Goal: Communication & Community: Answer question/provide support

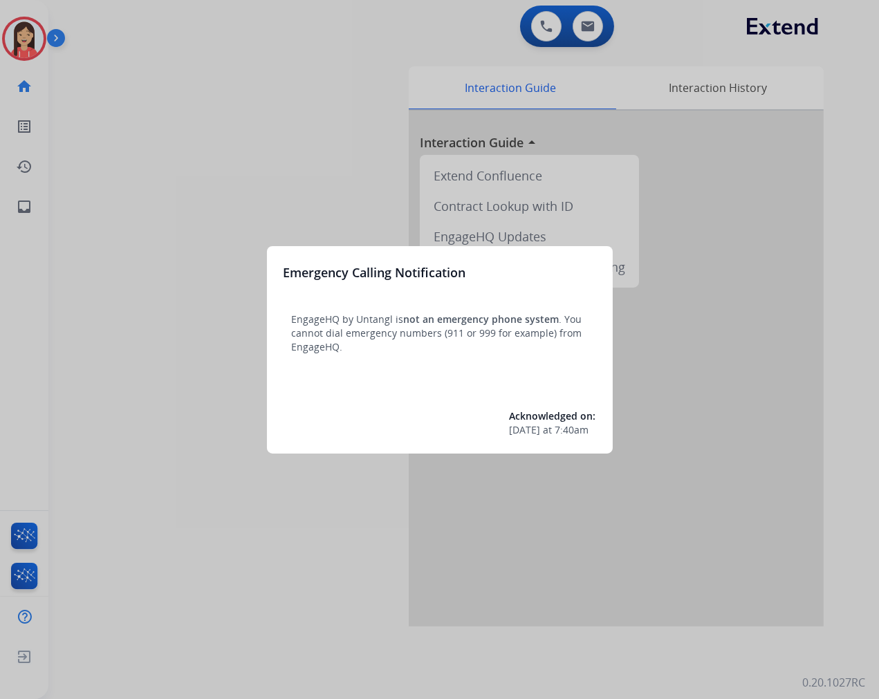
click at [363, 508] on div at bounding box center [439, 349] width 879 height 699
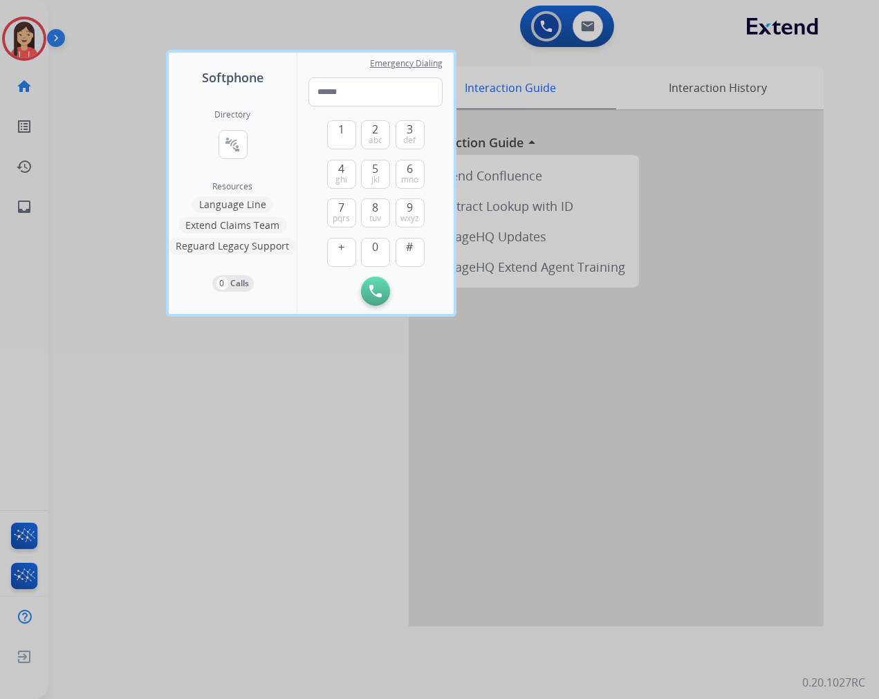
click at [302, 396] on div at bounding box center [439, 349] width 879 height 699
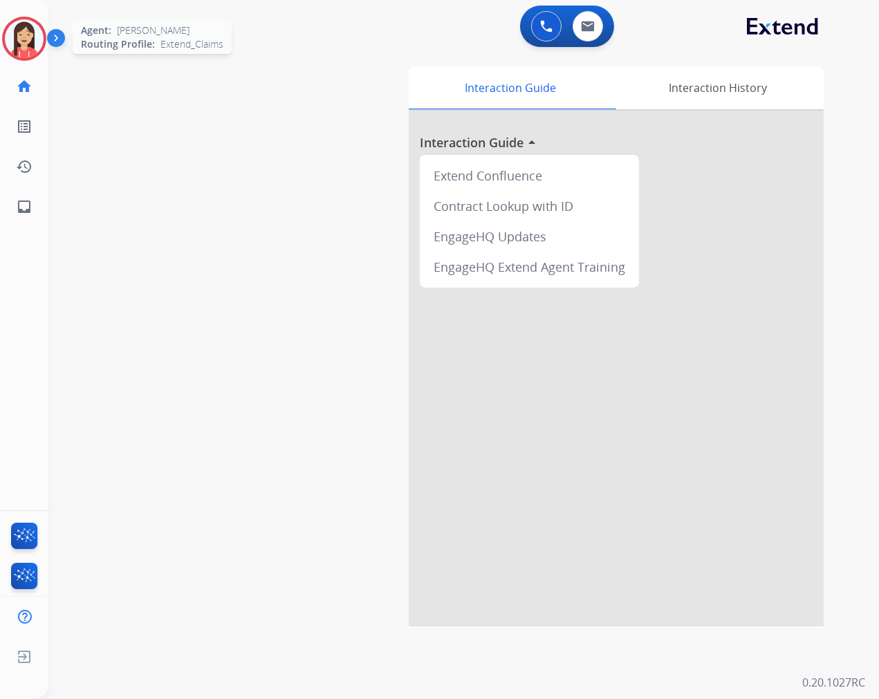
click at [25, 17] on div at bounding box center [24, 39] width 44 height 44
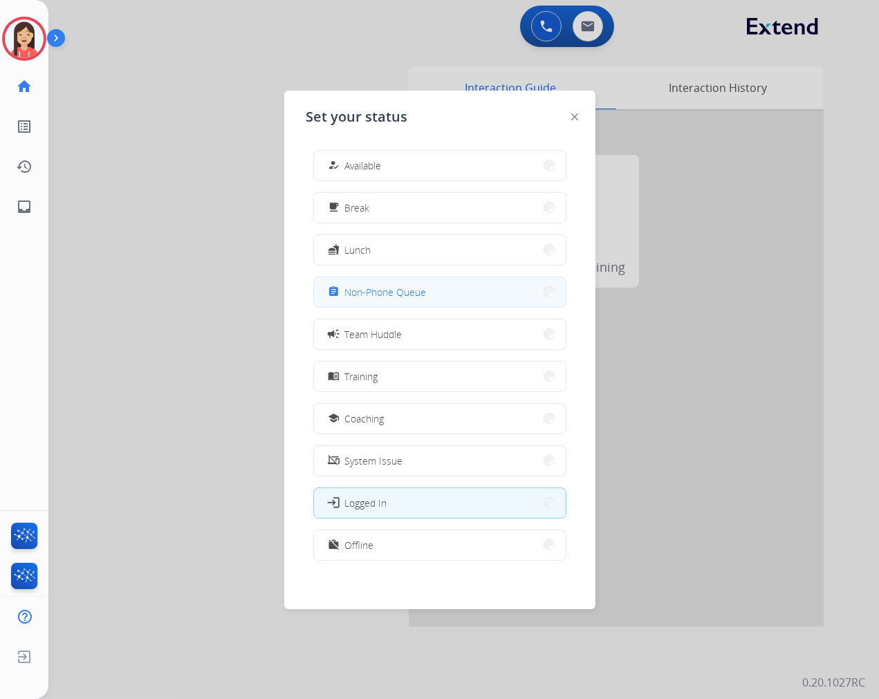
click at [427, 299] on button "assignment Non-Phone Queue" at bounding box center [440, 292] width 252 height 30
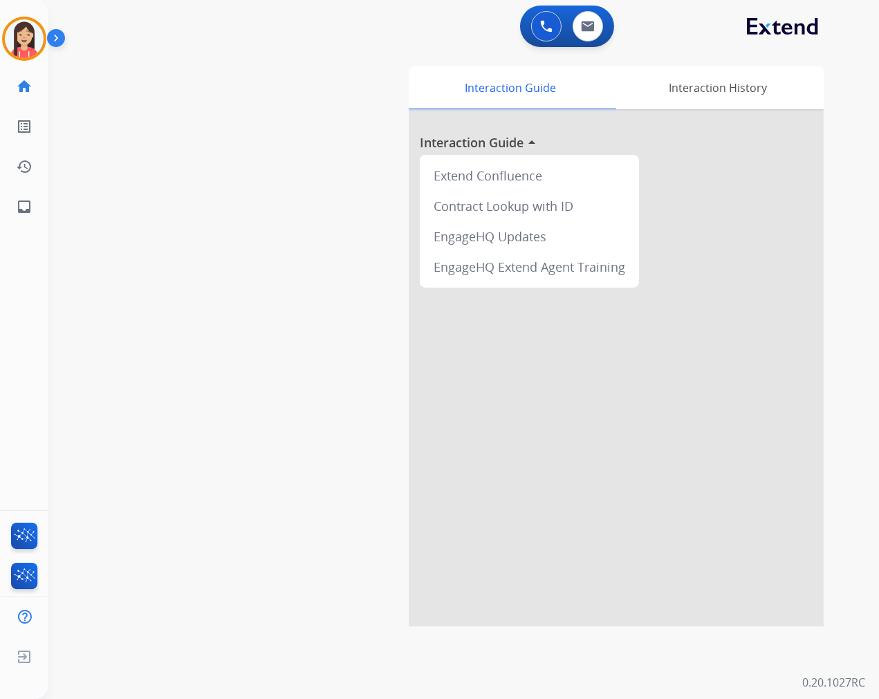
click at [248, 216] on div "swap_horiz Break voice bridge close_fullscreen Connect 3-Way Call merge_type Se…" at bounding box center [446, 338] width 797 height 577
click at [589, 24] on img at bounding box center [588, 26] width 14 height 11
select select "**********"
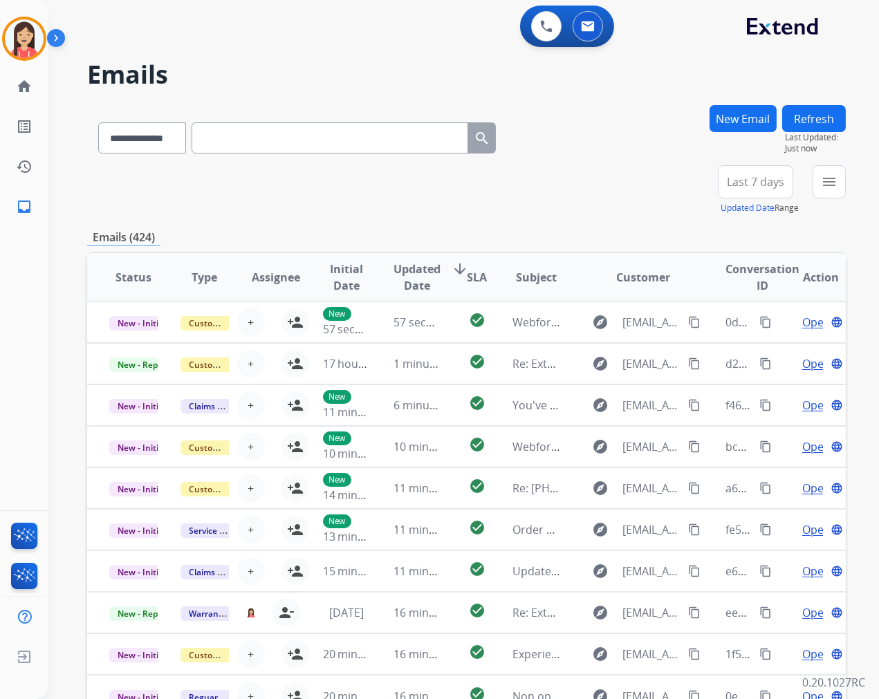
click at [368, 216] on div "**********" at bounding box center [466, 446] width 759 height 682
click at [826, 181] on mat-icon "menu" at bounding box center [829, 182] width 17 height 17
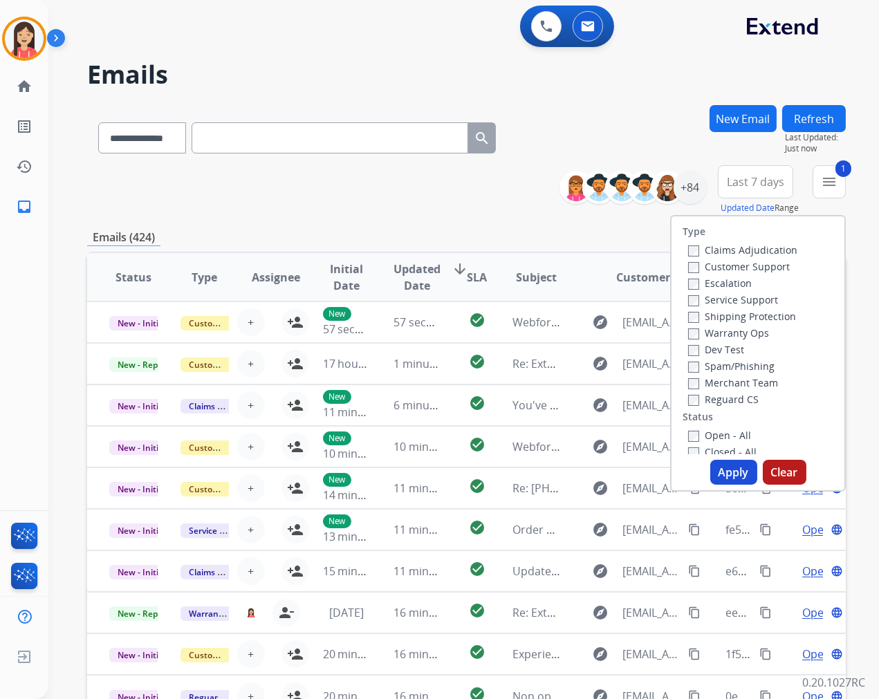
click at [728, 474] on button "Apply" at bounding box center [733, 472] width 47 height 25
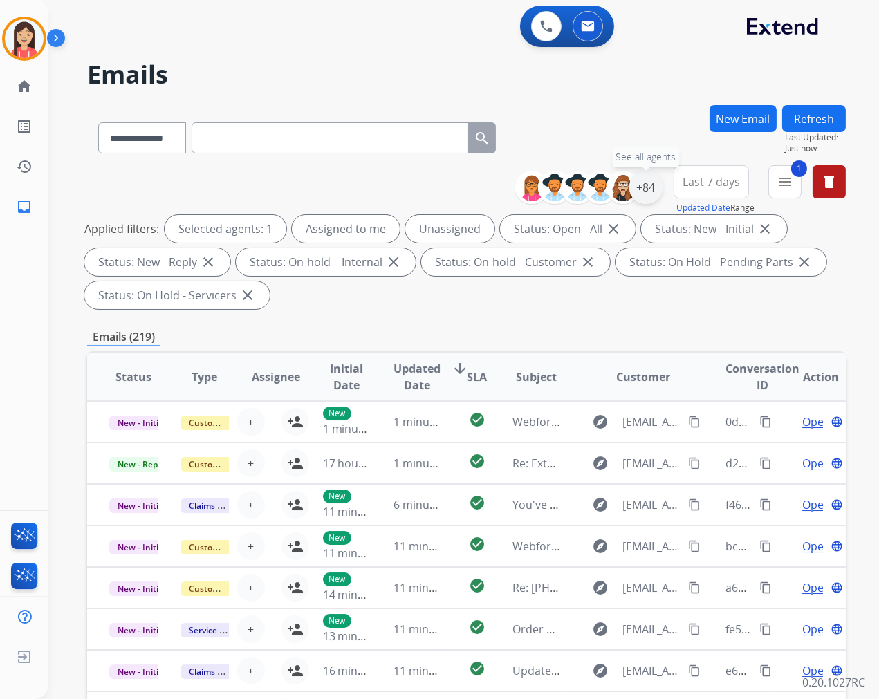
click at [645, 192] on div "+84" at bounding box center [645, 187] width 33 height 33
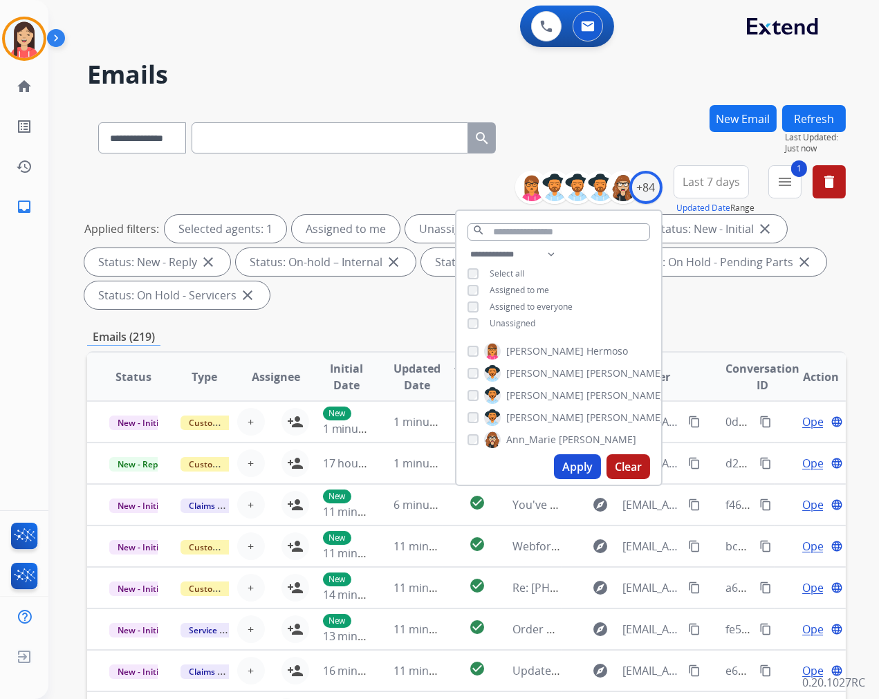
click at [503, 324] on span "Unassigned" at bounding box center [513, 323] width 46 height 12
click at [570, 473] on button "Apply" at bounding box center [577, 466] width 47 height 25
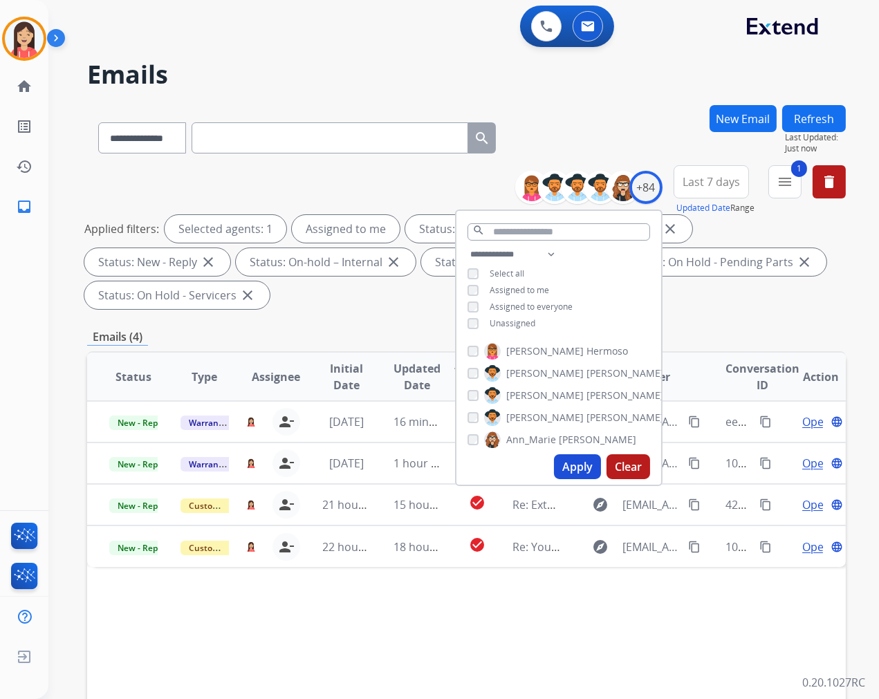
click at [596, 619] on div "Status Type Assignee Initial Date Updated Date arrow_downward SLA Subject Custo…" at bounding box center [466, 582] width 759 height 463
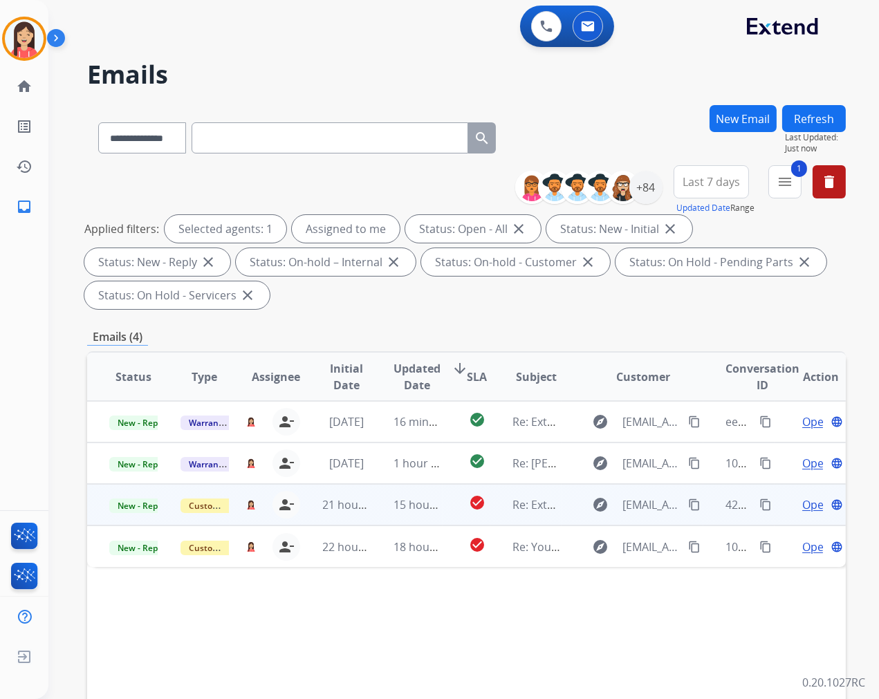
click at [378, 517] on td "15 hours ago" at bounding box center [406, 504] width 71 height 41
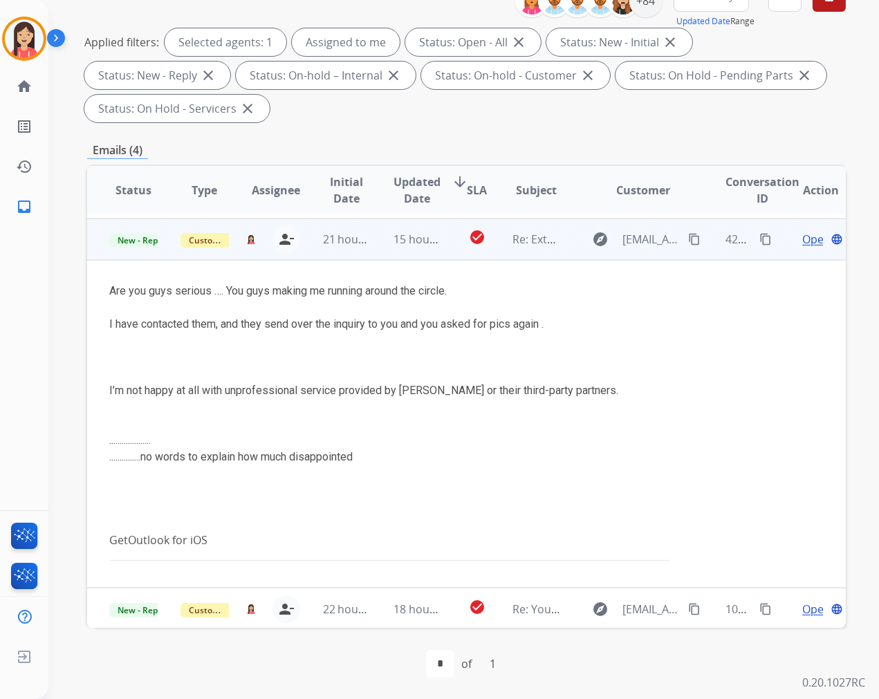
scroll to position [187, 0]
click at [447, 252] on td "check_circle" at bounding box center [467, 238] width 48 height 41
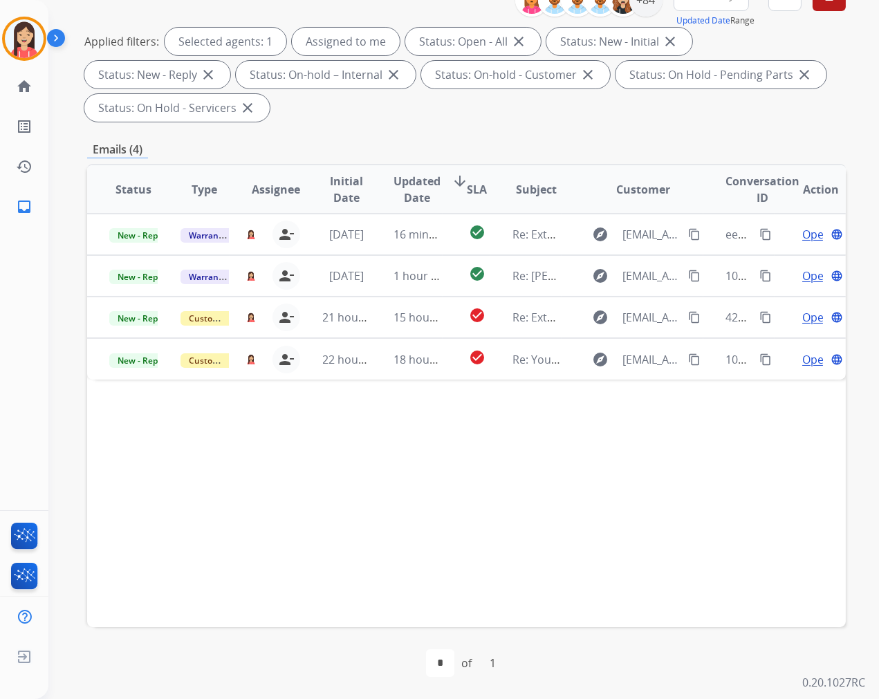
drag, startPoint x: 393, startPoint y: 132, endPoint x: 400, endPoint y: 122, distance: 11.9
click at [393, 132] on div "**********" at bounding box center [466, 309] width 759 height 782
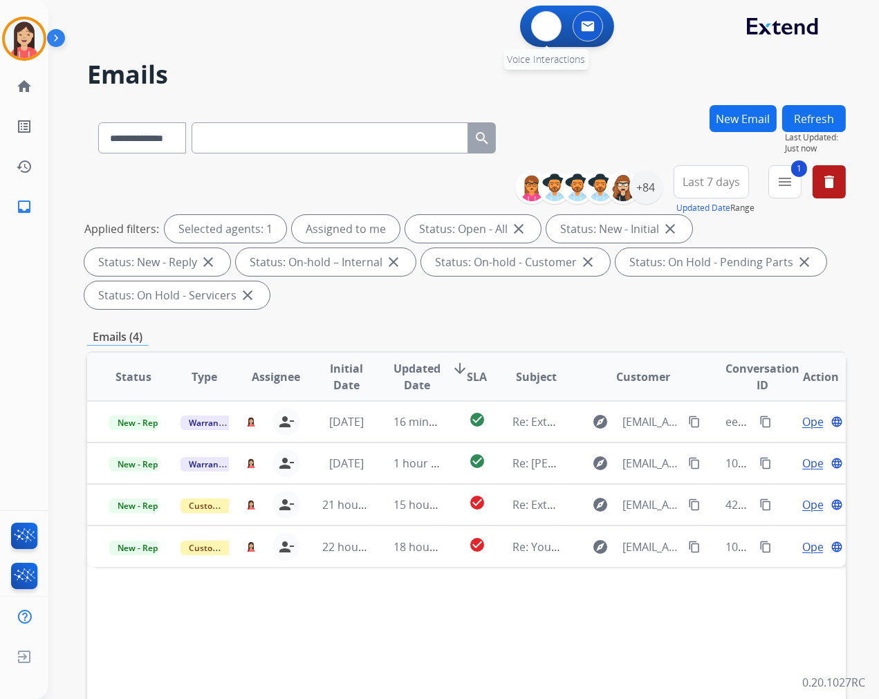
click at [563, 31] on div "0 Voice Interactions" at bounding box center [546, 26] width 41 height 30
click at [546, 28] on img at bounding box center [546, 26] width 12 height 12
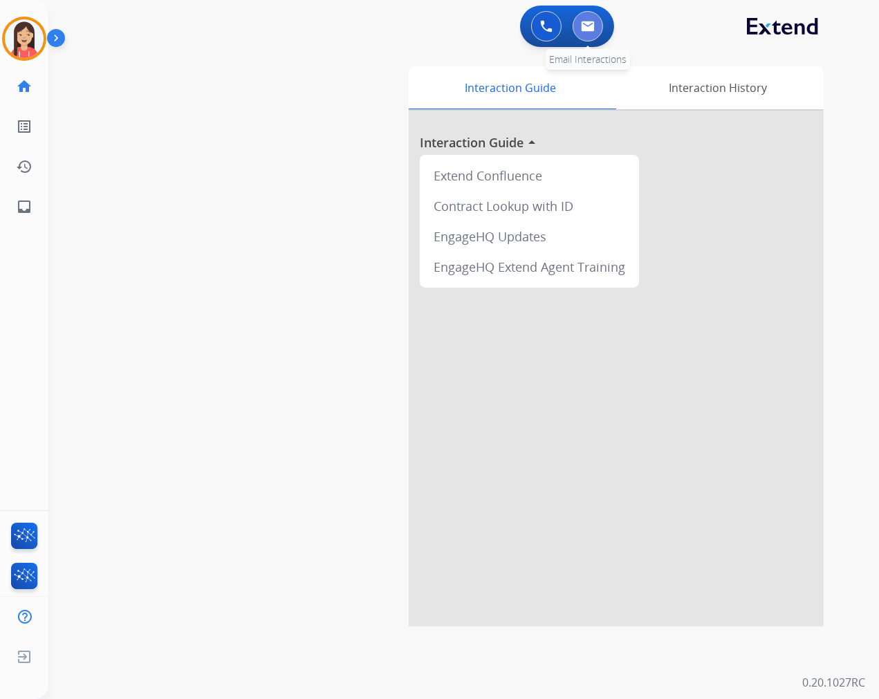
click at [591, 26] on img at bounding box center [588, 26] width 14 height 11
select select "**********"
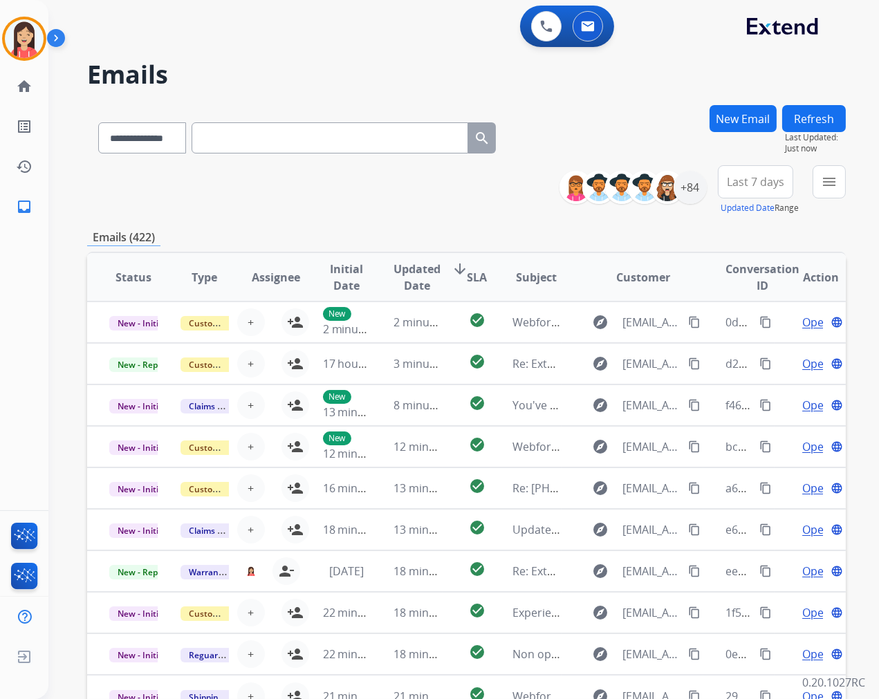
drag, startPoint x: 367, startPoint y: 209, endPoint x: 488, endPoint y: 198, distance: 121.5
click at [367, 209] on div "**********" at bounding box center [466, 190] width 759 height 50
click at [835, 188] on mat-icon "menu" at bounding box center [829, 182] width 17 height 17
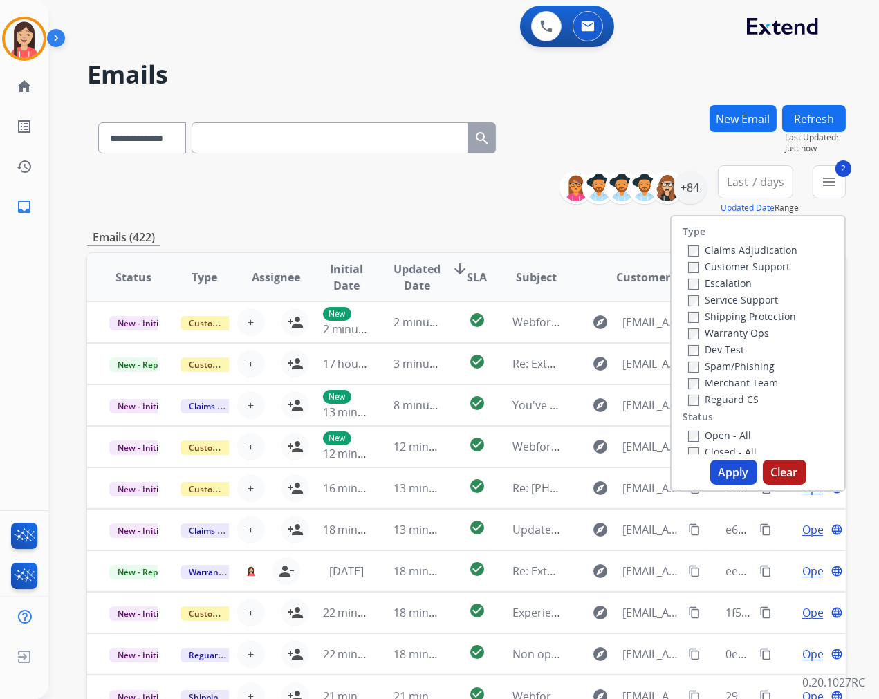
click at [717, 474] on button "Apply" at bounding box center [733, 472] width 47 height 25
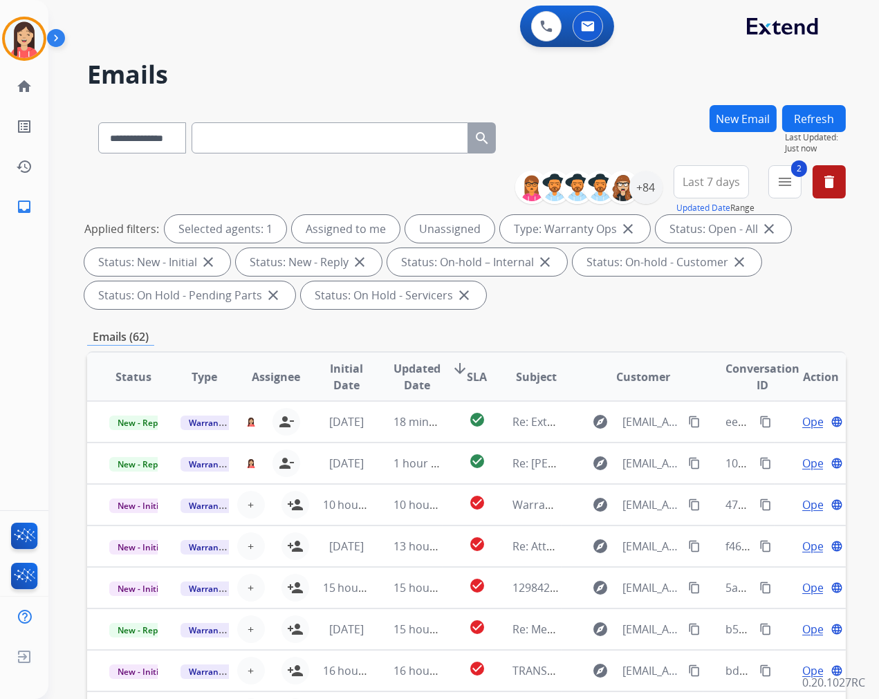
click at [405, 178] on div "**********" at bounding box center [466, 239] width 759 height 149
click at [654, 191] on div "+84" at bounding box center [645, 187] width 33 height 33
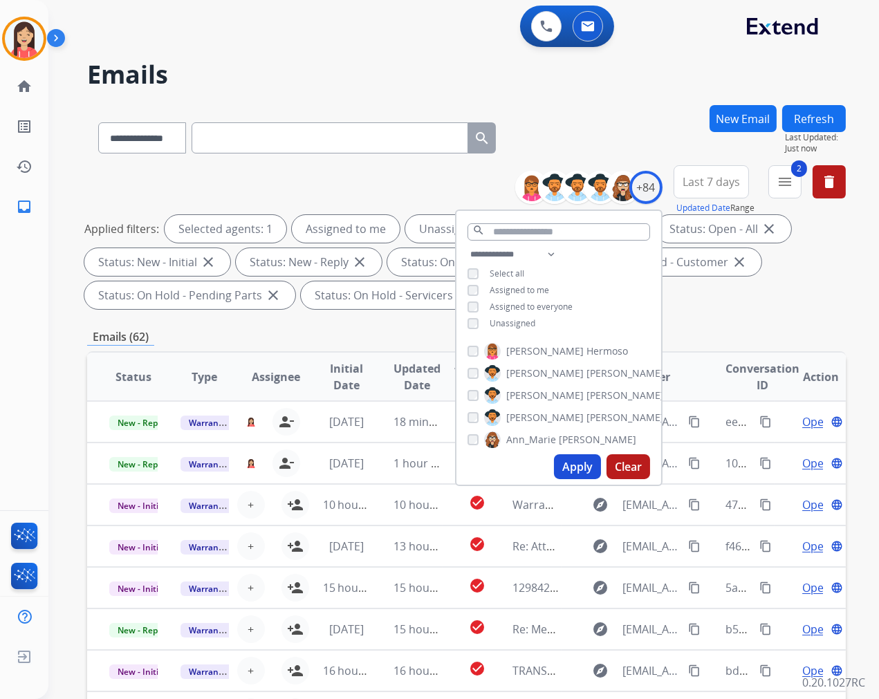
click at [499, 288] on span "Assigned to me" at bounding box center [519, 290] width 59 height 12
click at [579, 470] on button "Apply" at bounding box center [577, 466] width 47 height 25
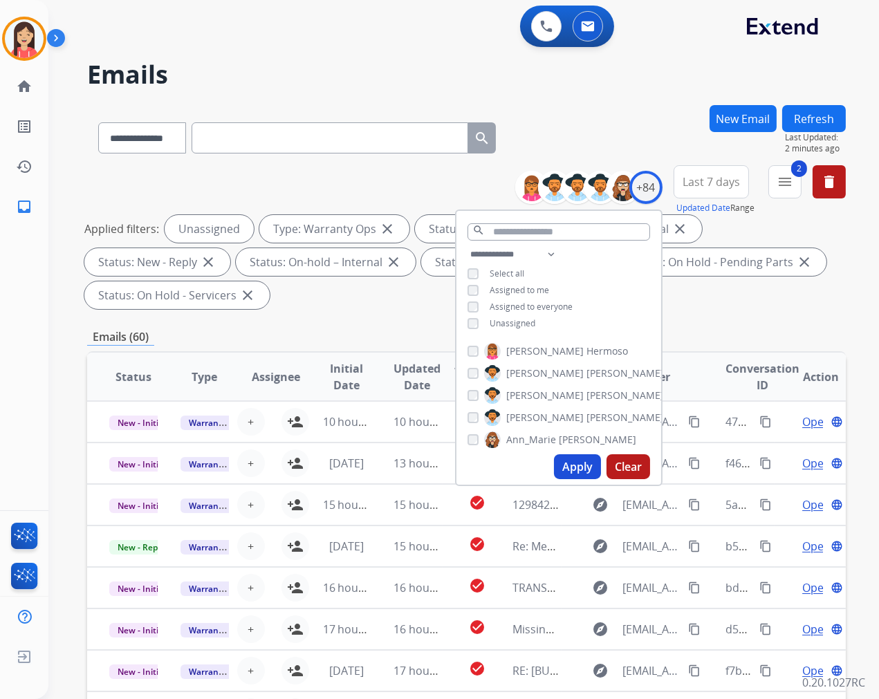
click at [375, 321] on div "**********" at bounding box center [466, 496] width 759 height 782
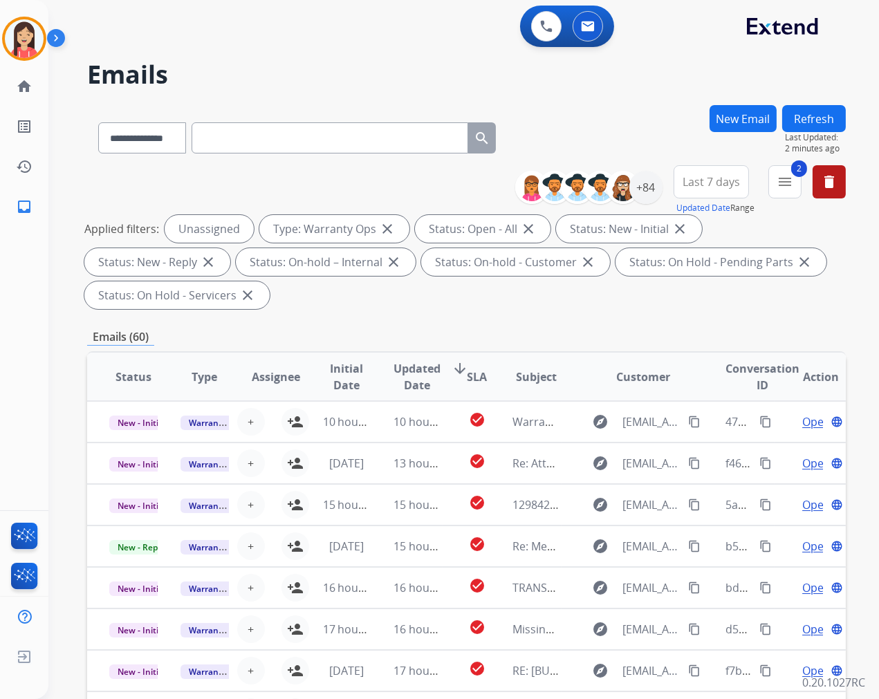
click at [415, 372] on span "Updated Date" at bounding box center [417, 376] width 47 height 33
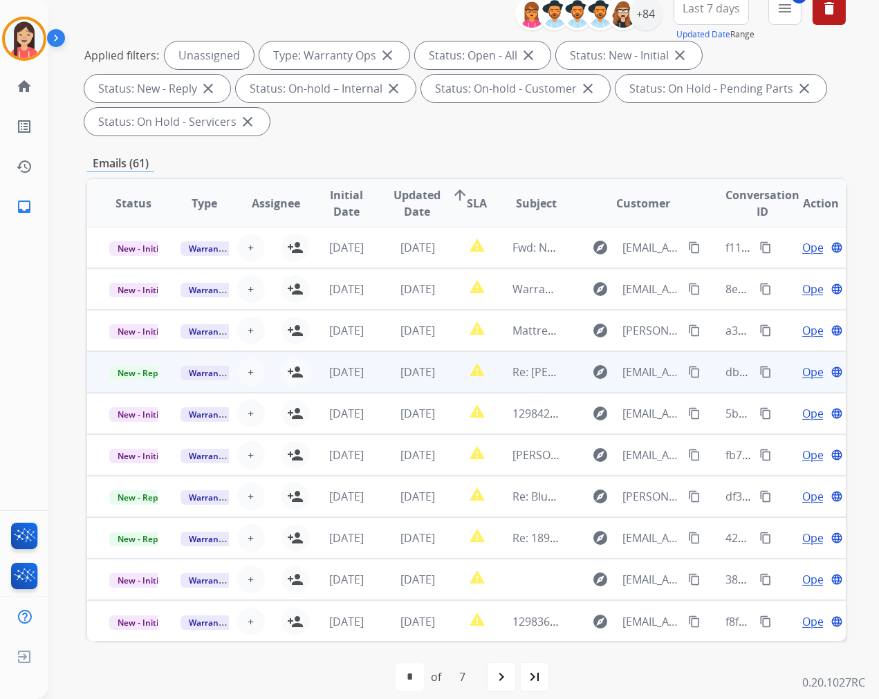
scroll to position [187, 0]
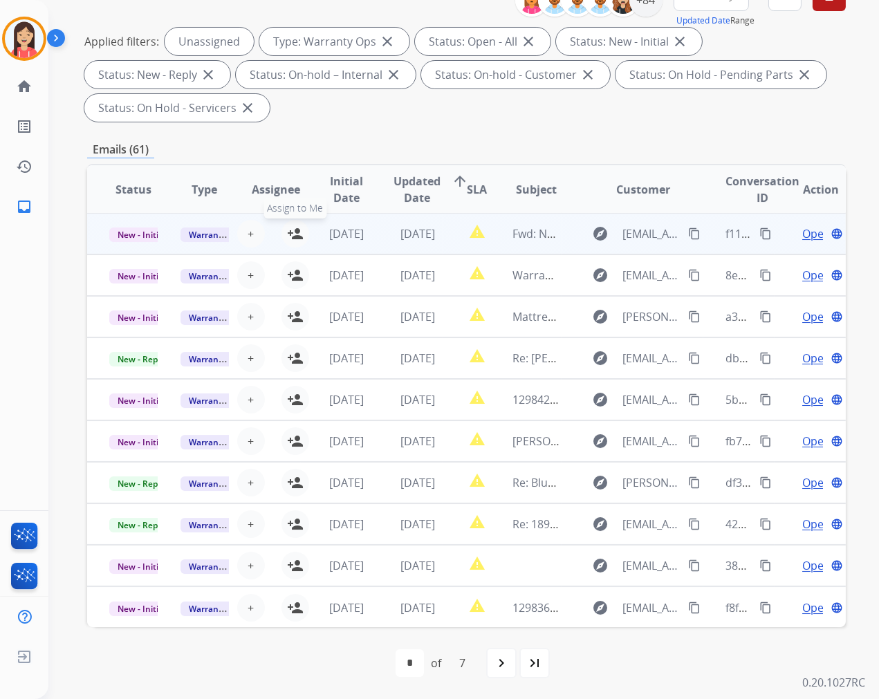
click at [294, 232] on mat-icon "person_add" at bounding box center [295, 233] width 17 height 17
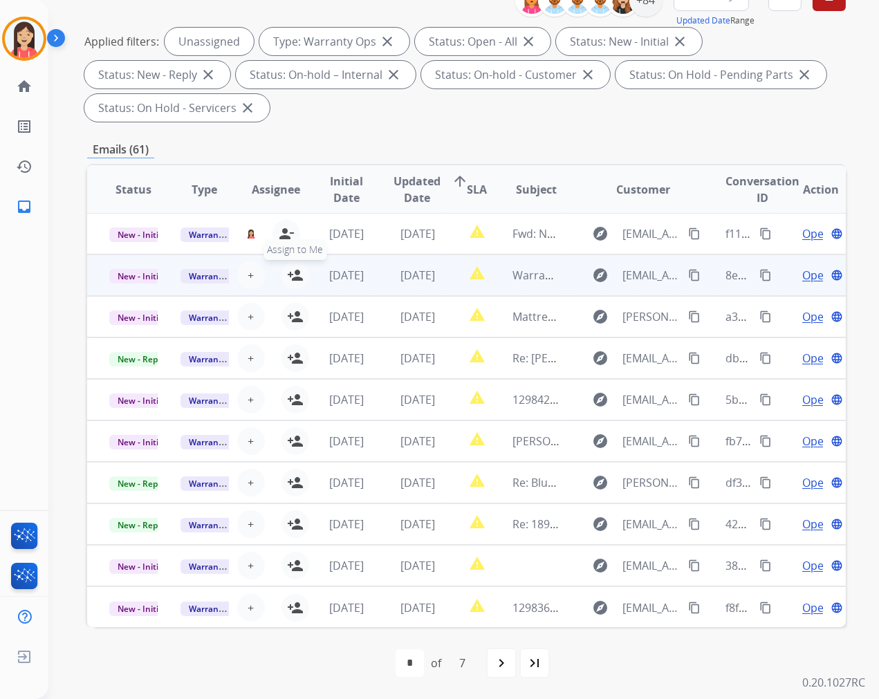
click at [296, 272] on mat-icon "person_add" at bounding box center [295, 275] width 17 height 17
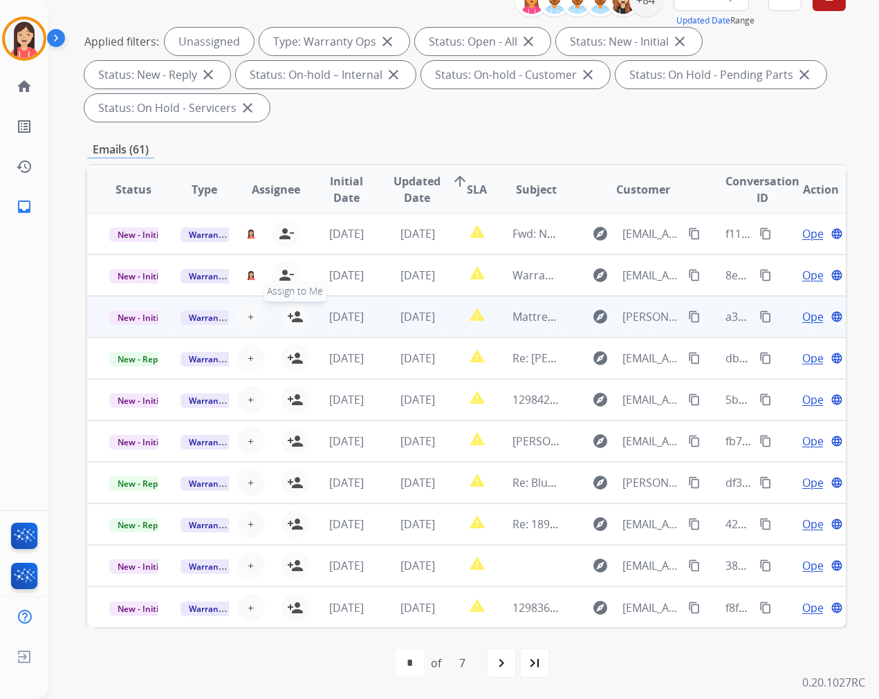
click at [296, 315] on mat-icon "person_add" at bounding box center [295, 316] width 17 height 17
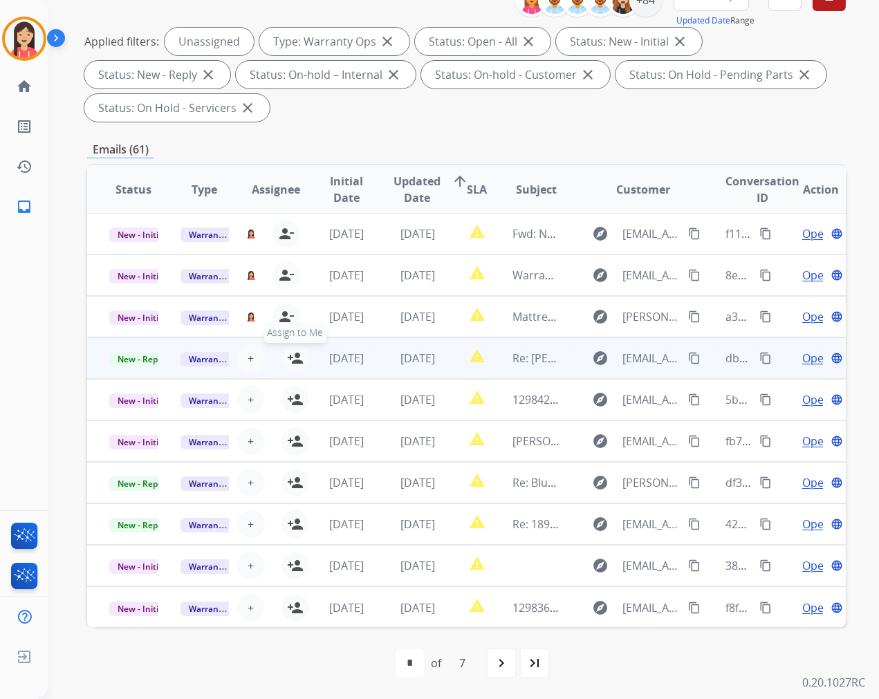
click at [294, 357] on mat-icon "person_add" at bounding box center [295, 358] width 17 height 17
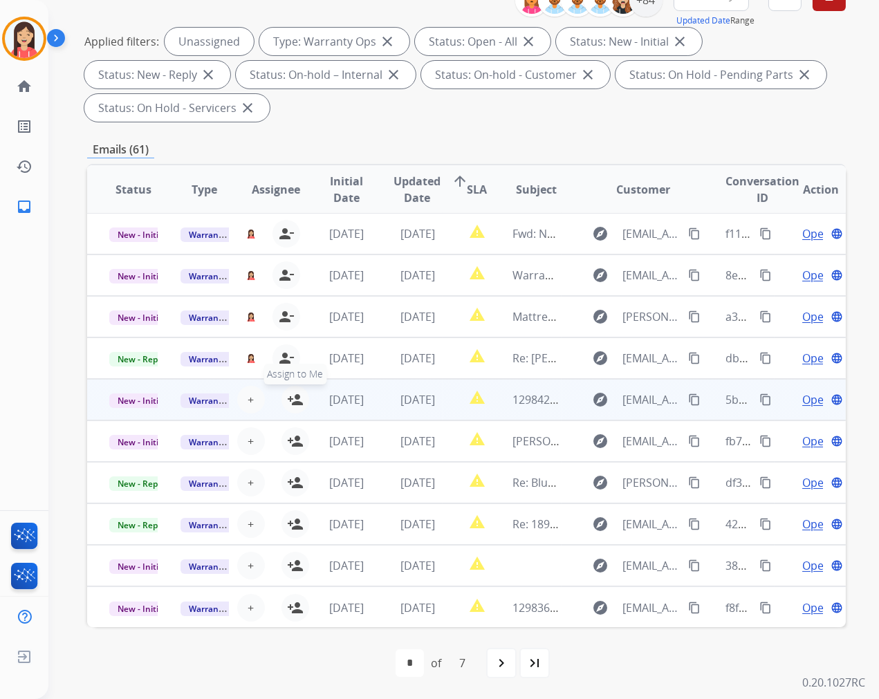
click at [293, 403] on mat-icon "person_add" at bounding box center [295, 399] width 17 height 17
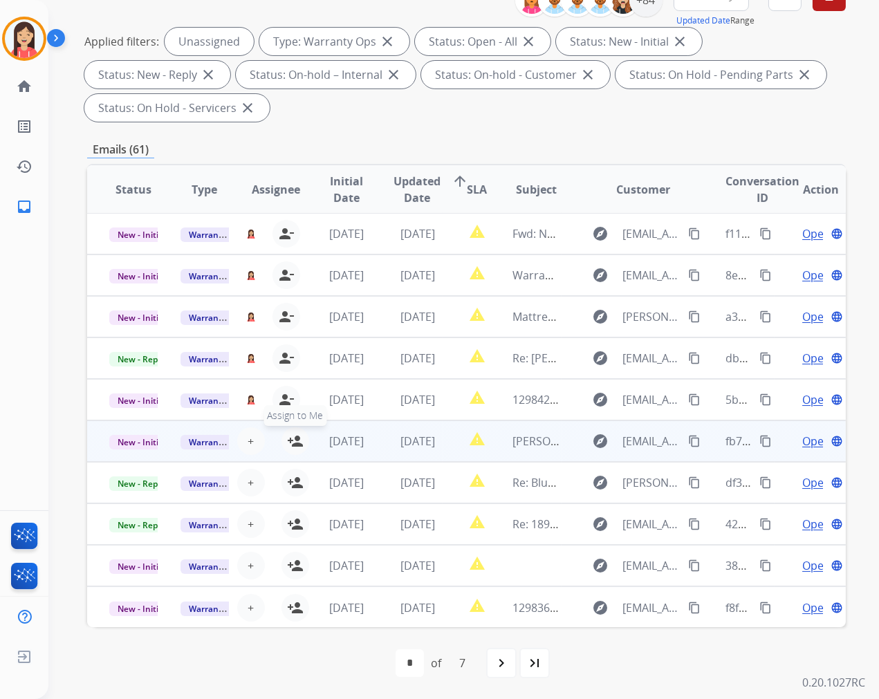
click at [289, 437] on mat-icon "person_add" at bounding box center [295, 441] width 17 height 17
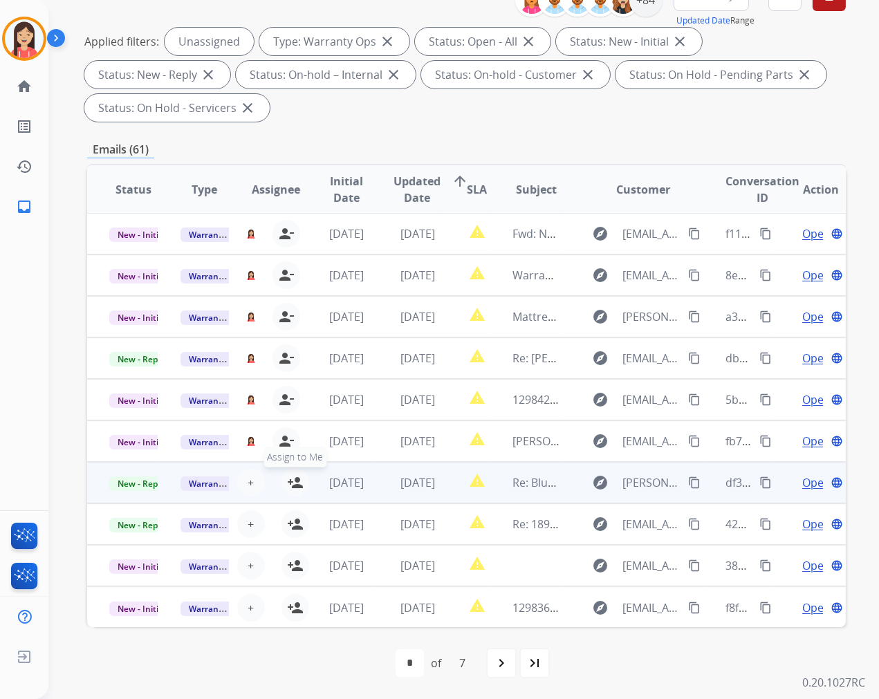
click at [296, 484] on mat-icon "person_add" at bounding box center [295, 482] width 17 height 17
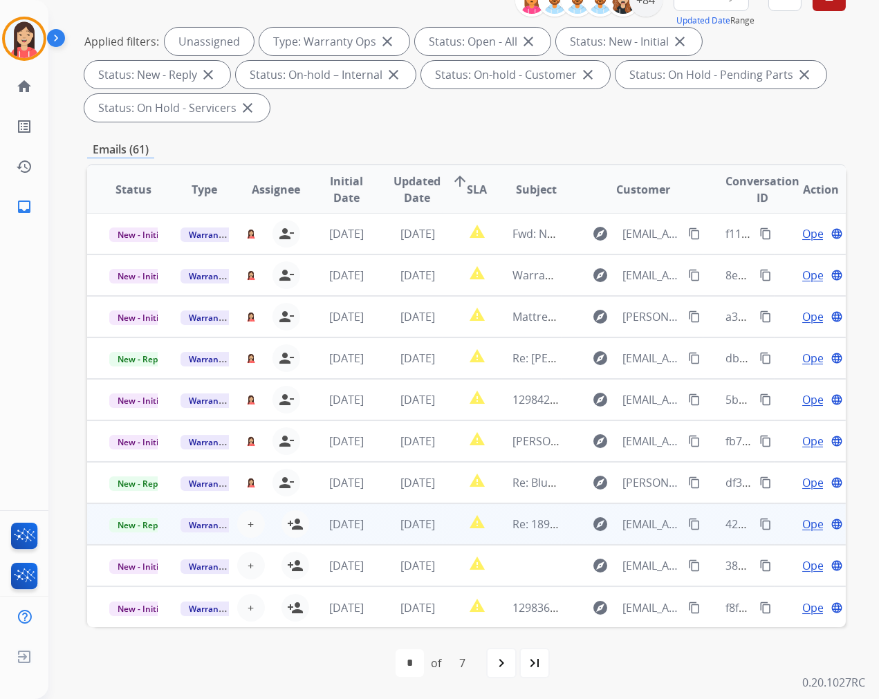
click at [301, 526] on td "[DATE]" at bounding box center [336, 523] width 71 height 41
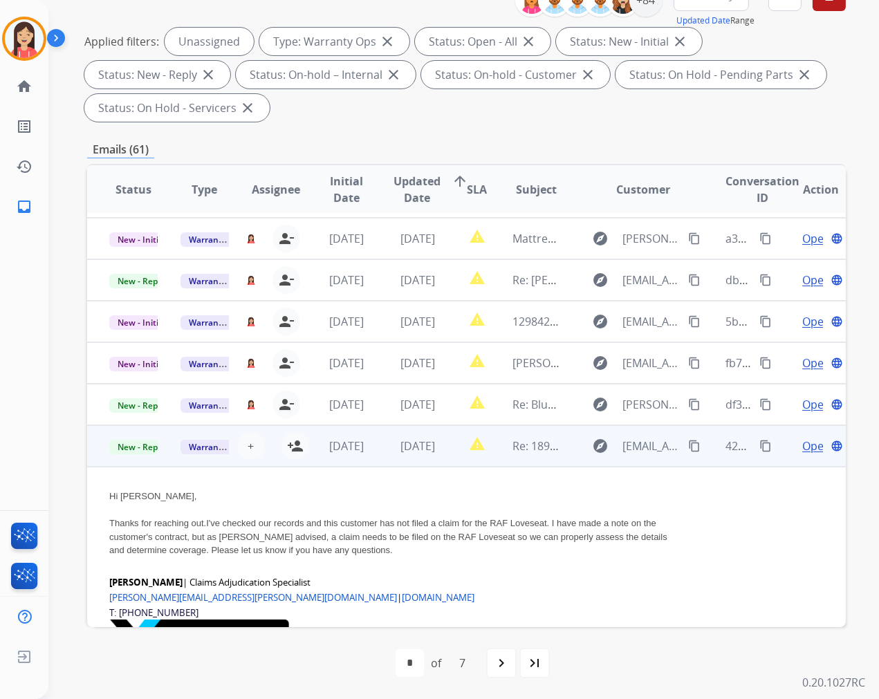
scroll to position [290, 0]
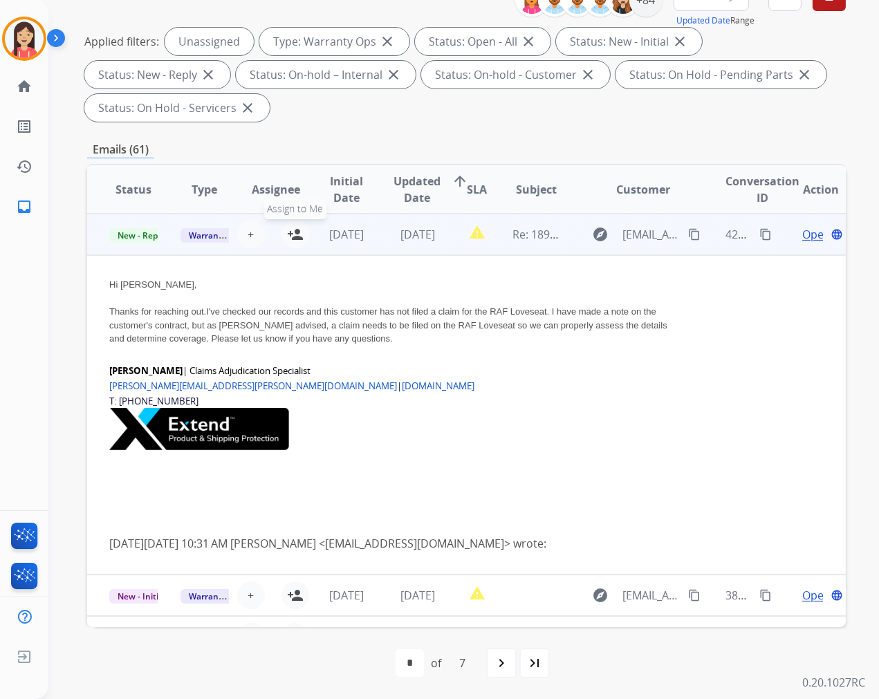
click at [290, 230] on mat-icon "person_add" at bounding box center [295, 234] width 17 height 17
click at [142, 232] on span "New - Reply" at bounding box center [140, 235] width 63 height 15
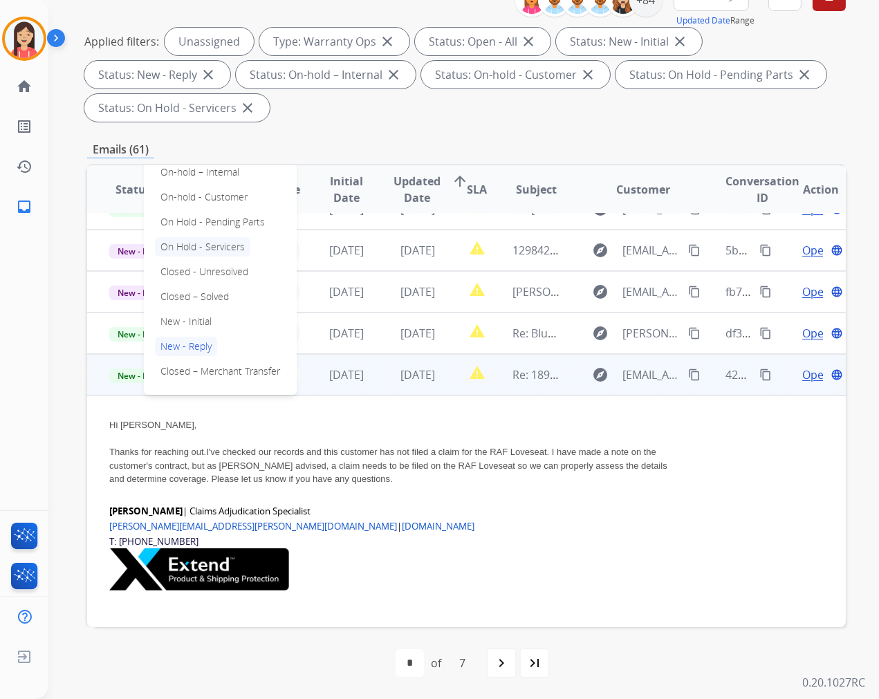
scroll to position [136, 0]
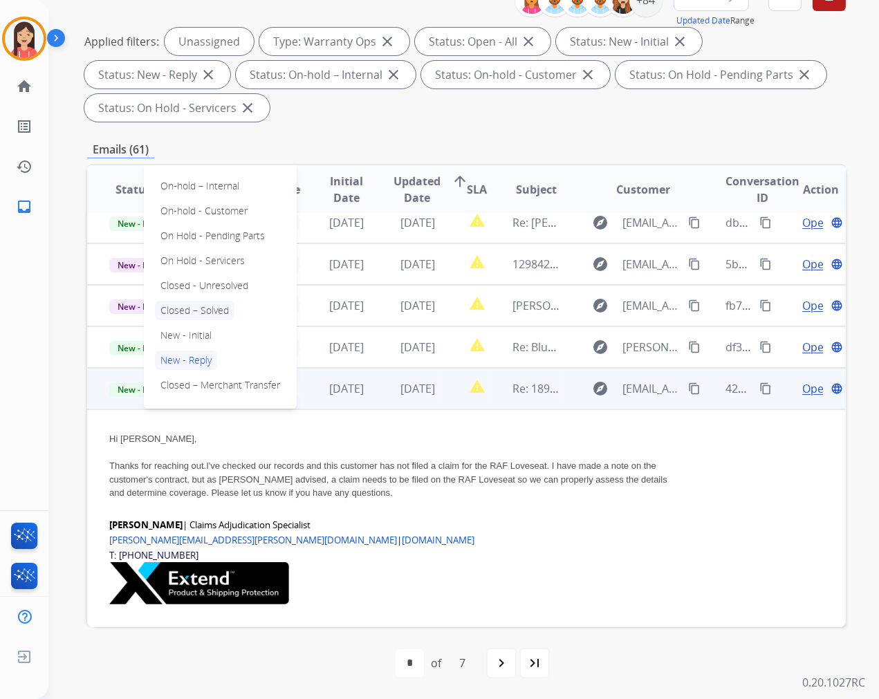
click at [221, 310] on p "Closed – Solved" at bounding box center [195, 310] width 80 height 19
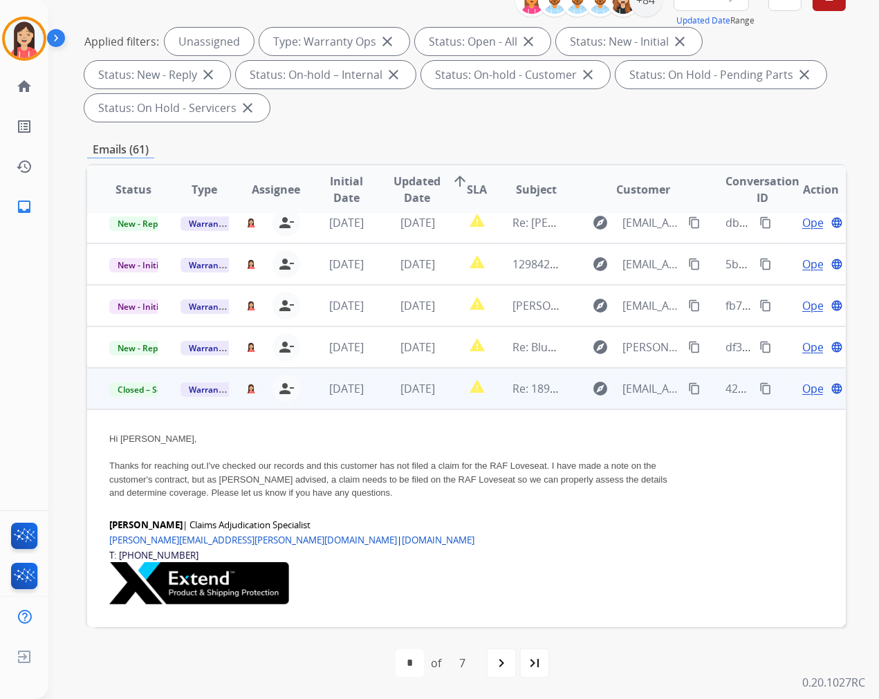
click at [445, 403] on td "report_problem" at bounding box center [467, 388] width 48 height 41
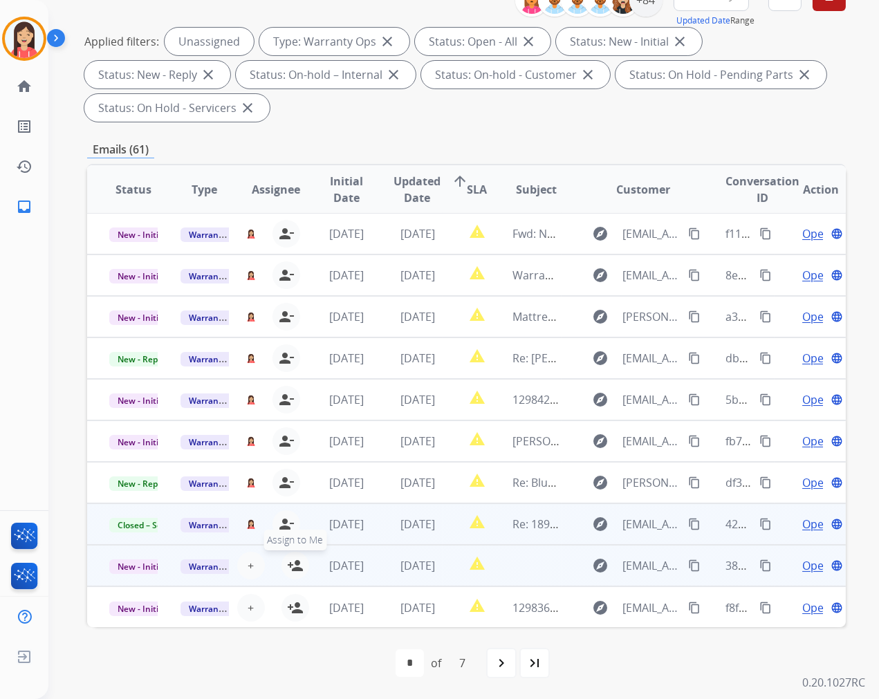
click at [289, 562] on mat-icon "person_add" at bounding box center [295, 565] width 17 height 17
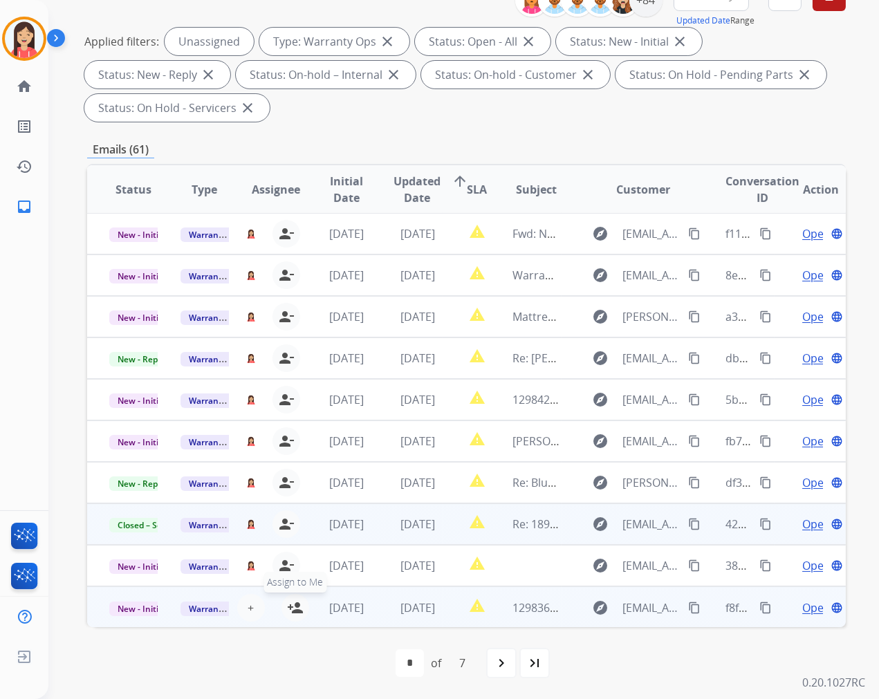
click at [289, 602] on mat-icon "person_add" at bounding box center [295, 608] width 17 height 17
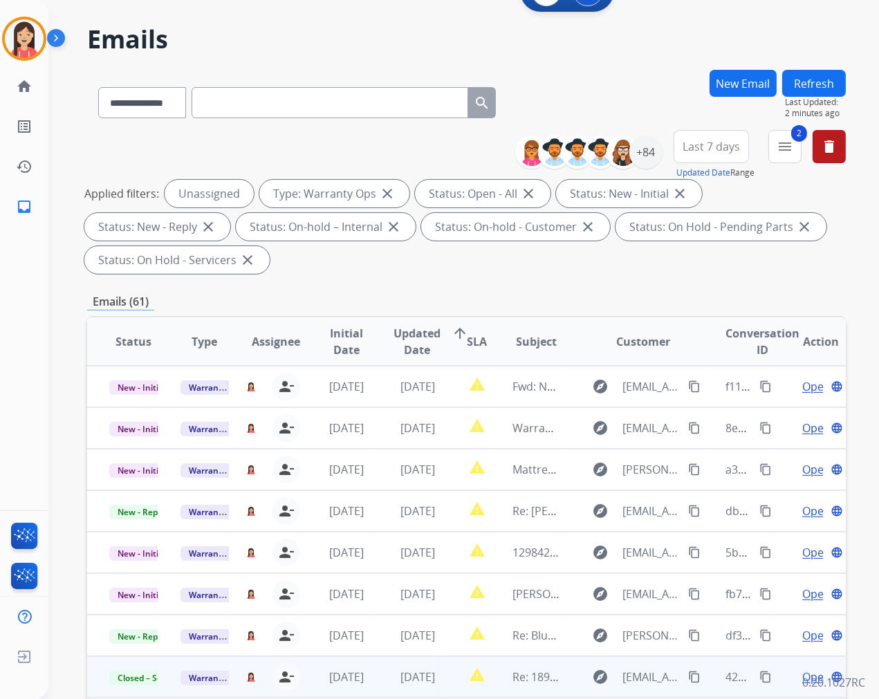
scroll to position [33, 0]
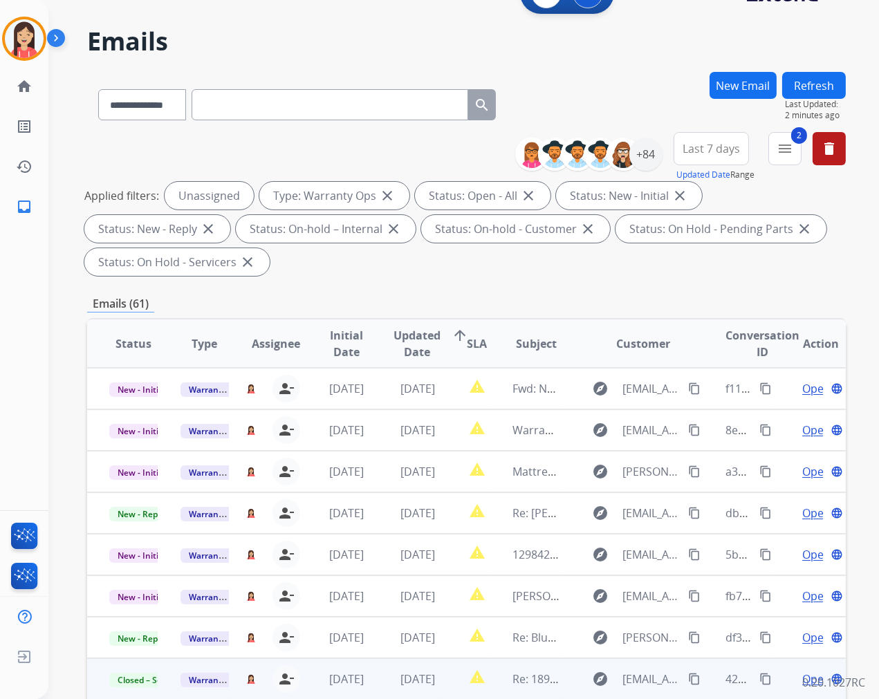
click at [824, 84] on button "Refresh" at bounding box center [814, 85] width 64 height 27
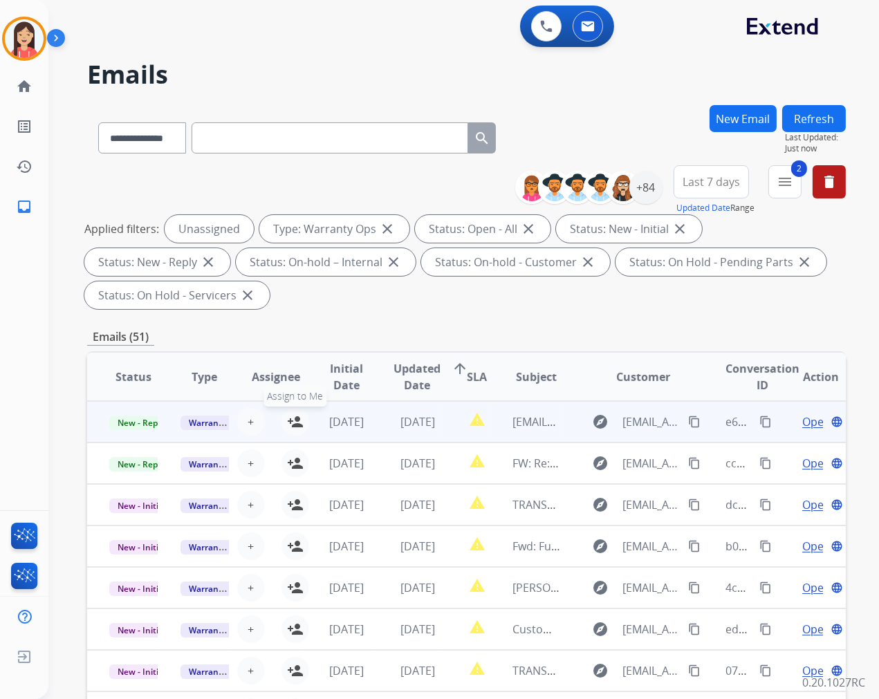
click at [296, 420] on mat-icon "person_add" at bounding box center [295, 422] width 17 height 17
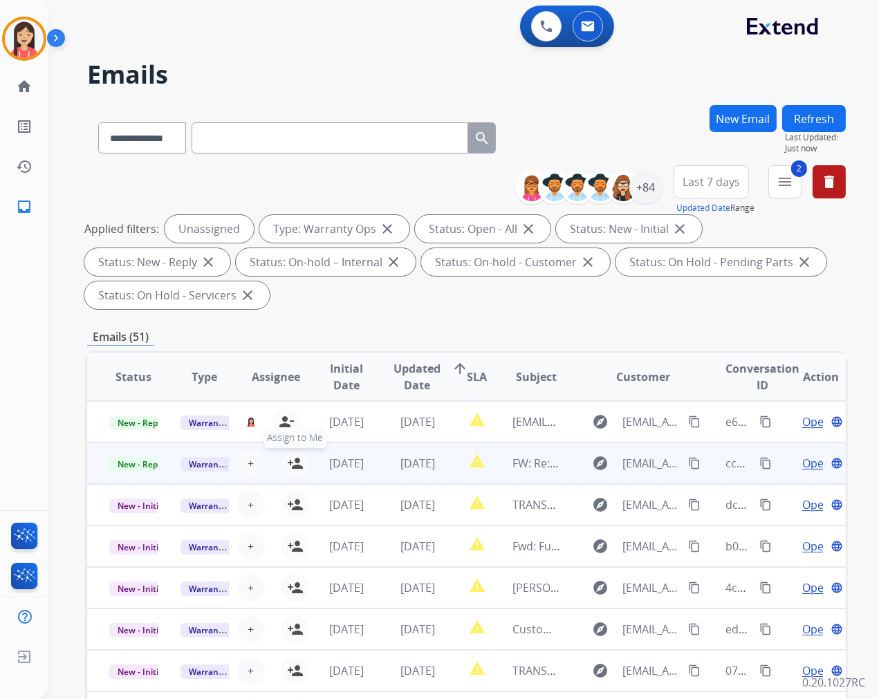
click at [295, 461] on mat-icon "person_add" at bounding box center [295, 463] width 17 height 17
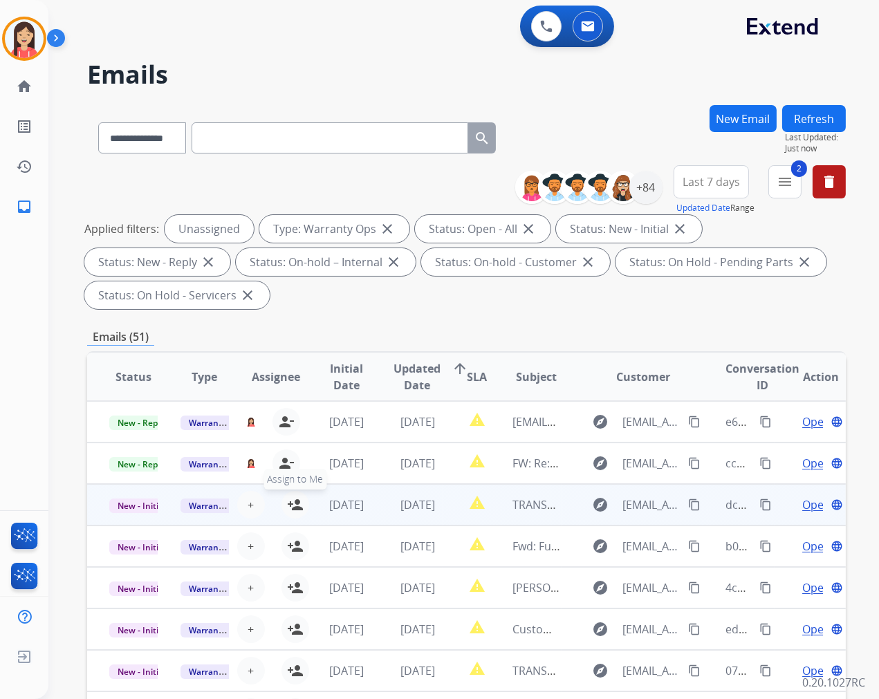
click at [289, 508] on mat-icon "person_add" at bounding box center [295, 505] width 17 height 17
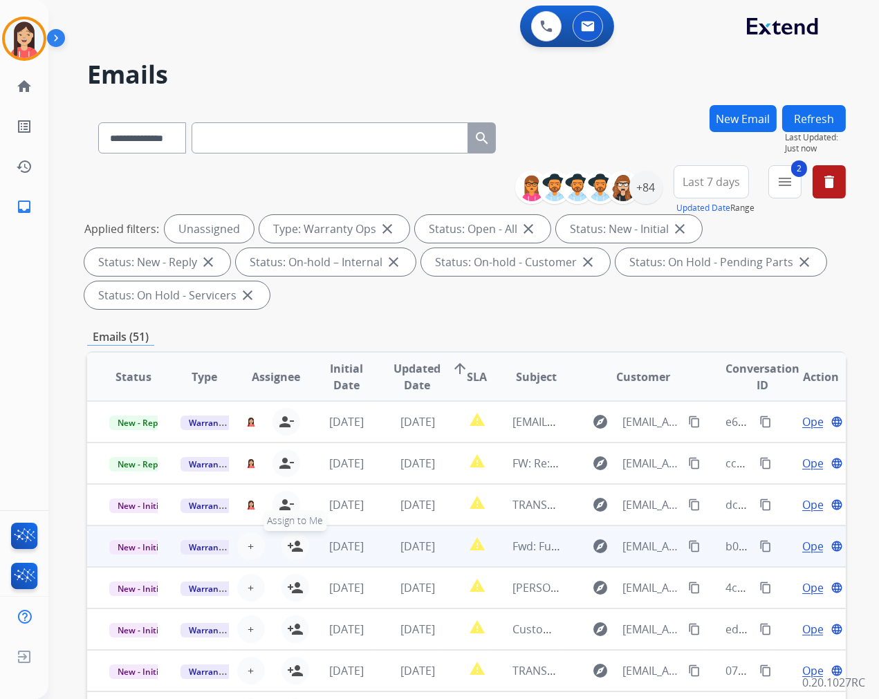
drag, startPoint x: 291, startPoint y: 542, endPoint x: 295, endPoint y: 560, distance: 18.5
click at [290, 543] on mat-icon "person_add" at bounding box center [295, 546] width 17 height 17
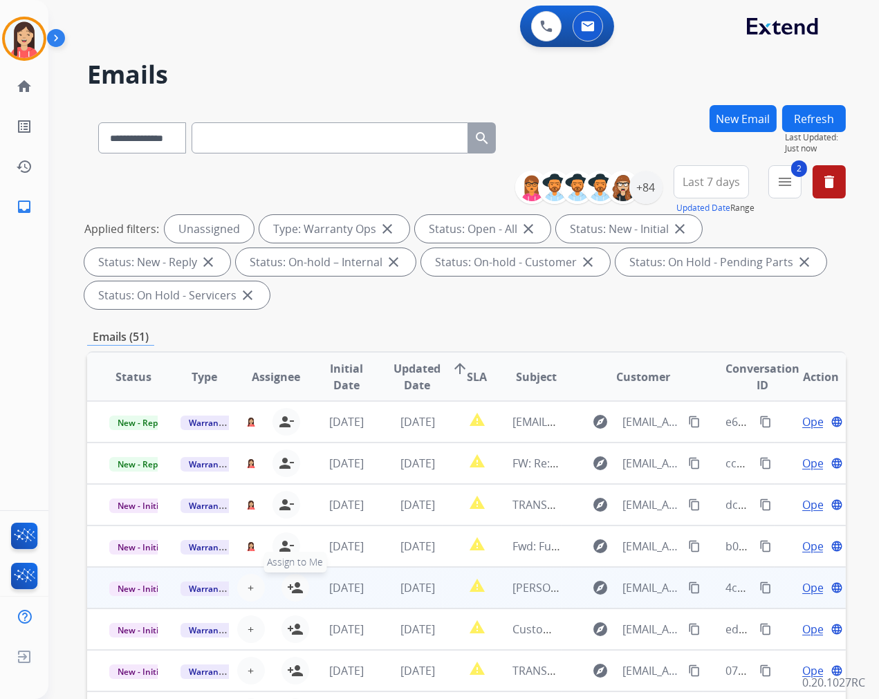
click at [295, 586] on mat-icon "person_add" at bounding box center [295, 588] width 17 height 17
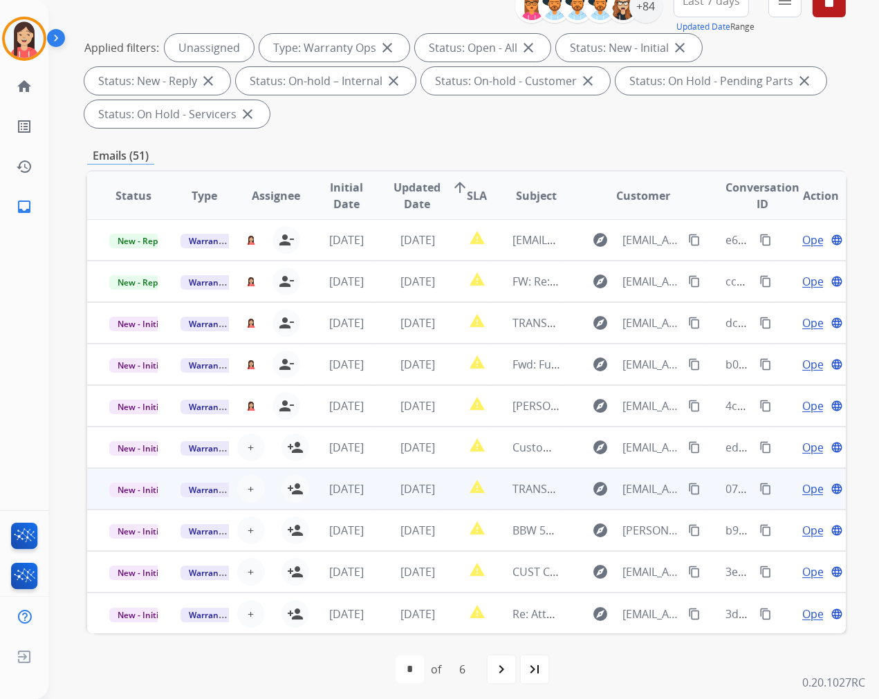
scroll to position [187, 0]
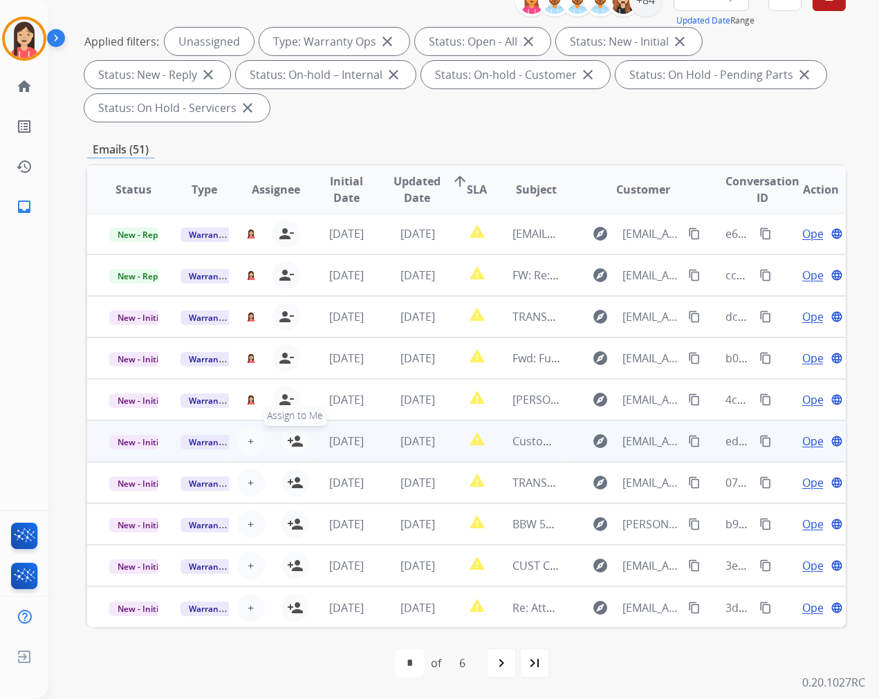
click at [295, 441] on mat-icon "person_add" at bounding box center [295, 441] width 17 height 17
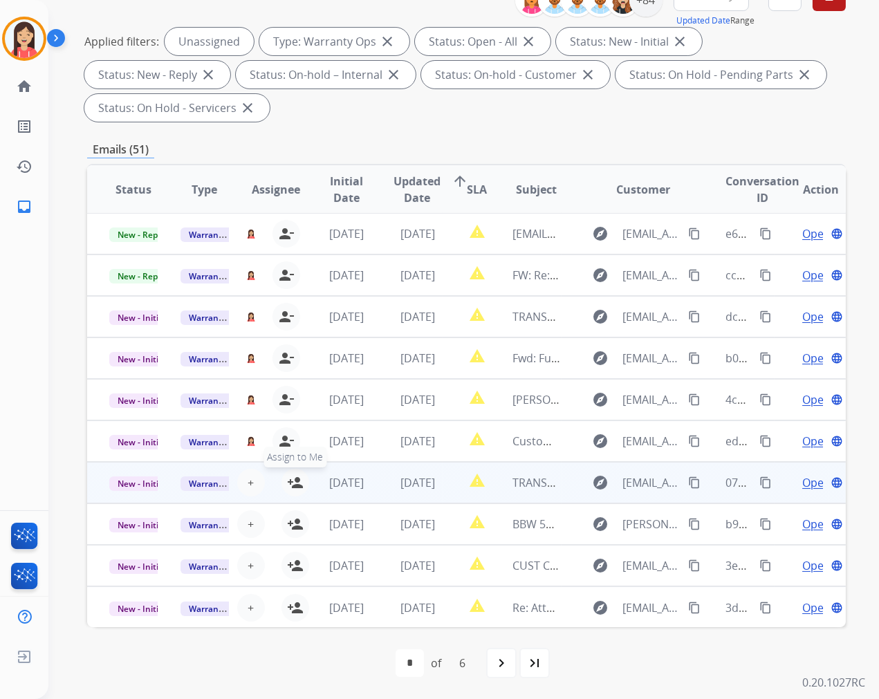
click at [295, 481] on mat-icon "person_add" at bounding box center [295, 482] width 17 height 17
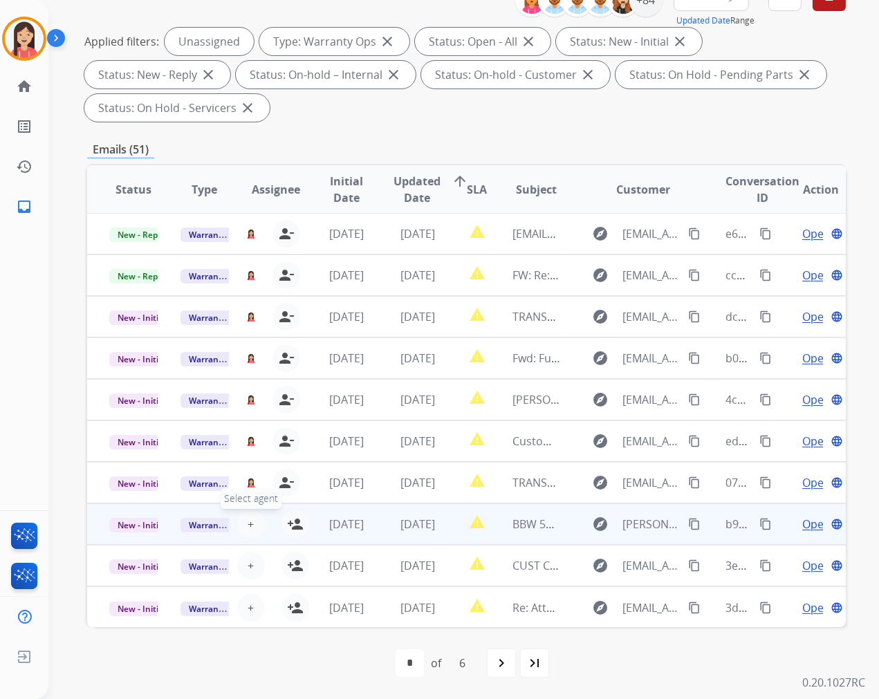
click at [249, 522] on span "+" at bounding box center [251, 524] width 6 height 17
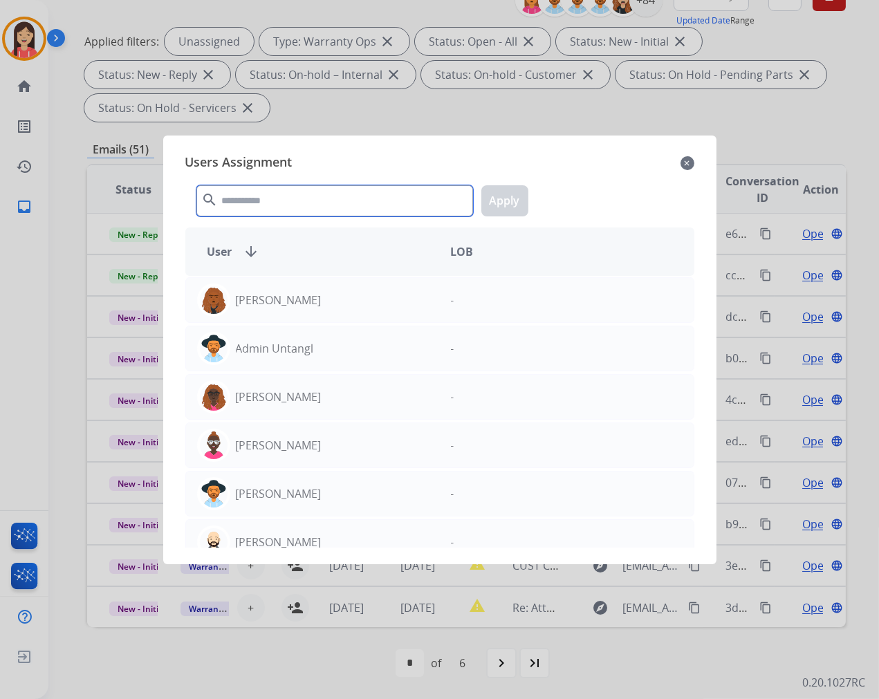
click at [272, 187] on input "text" at bounding box center [334, 200] width 277 height 31
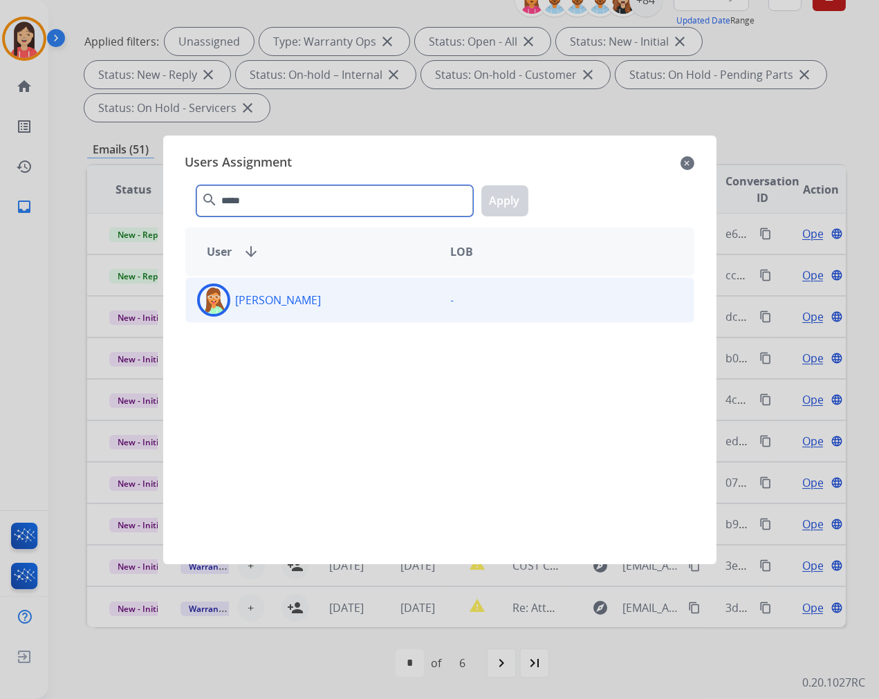
type input "*****"
click at [270, 308] on p "[PERSON_NAME]" at bounding box center [279, 300] width 86 height 17
click at [495, 196] on button "Apply" at bounding box center [504, 200] width 47 height 31
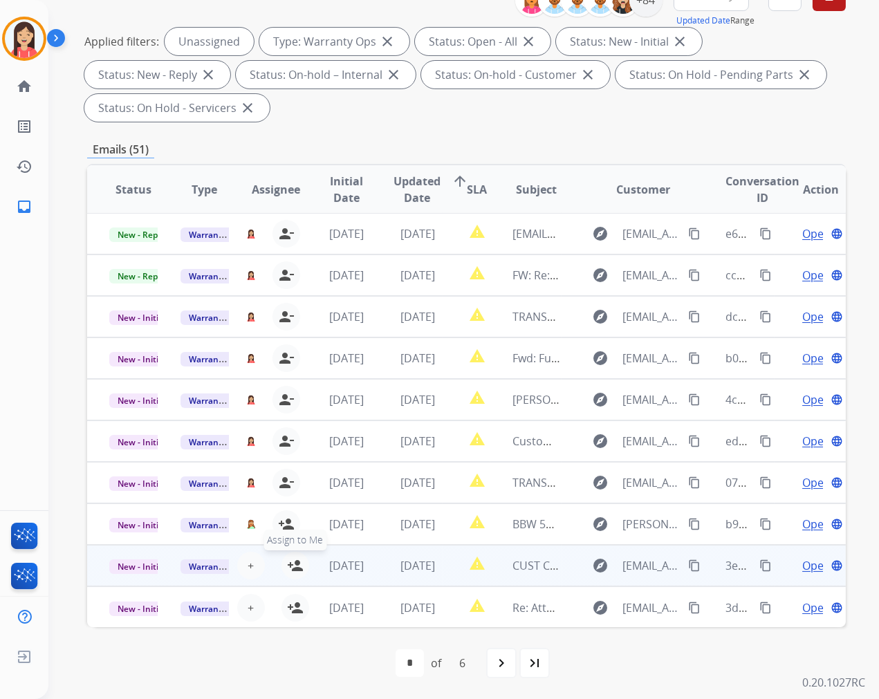
click at [293, 562] on mat-icon "person_add" at bounding box center [295, 565] width 17 height 17
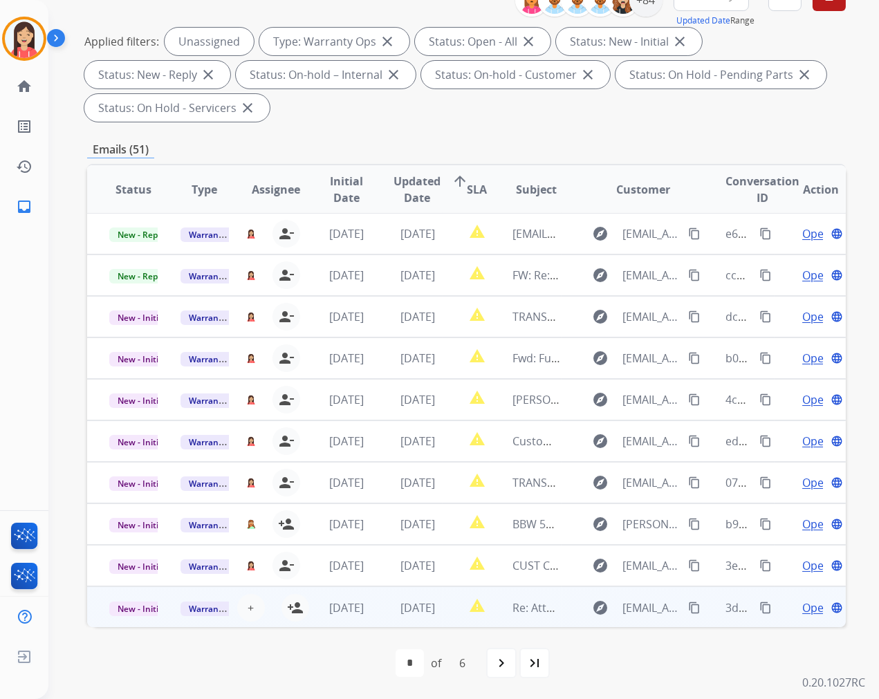
click at [301, 605] on td "[DATE]" at bounding box center [336, 606] width 71 height 41
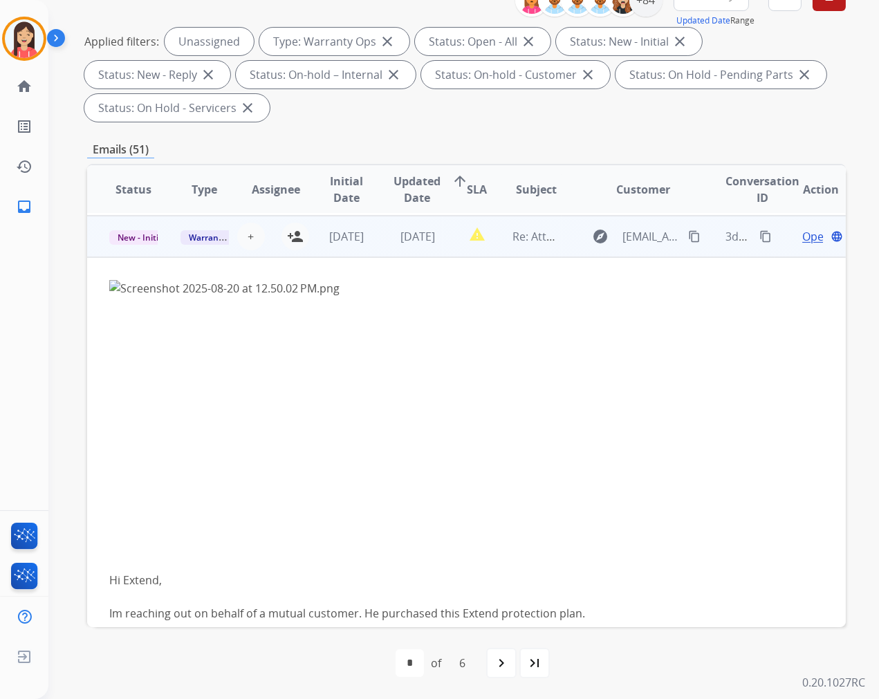
scroll to position [373, 0]
click at [288, 234] on mat-icon "person_add" at bounding box center [295, 234] width 17 height 17
click at [445, 251] on td "report_problem" at bounding box center [467, 234] width 48 height 41
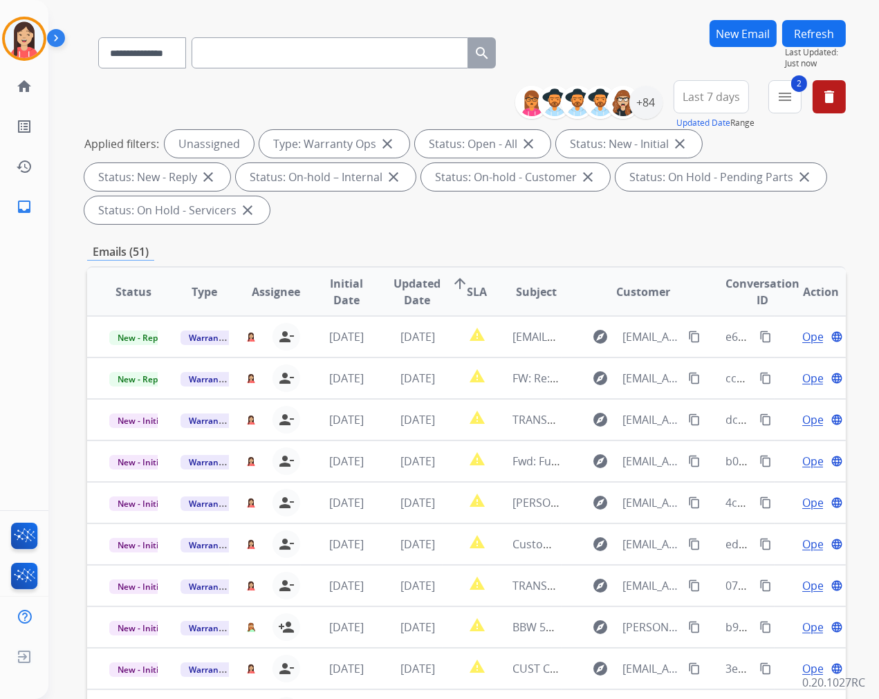
scroll to position [0, 0]
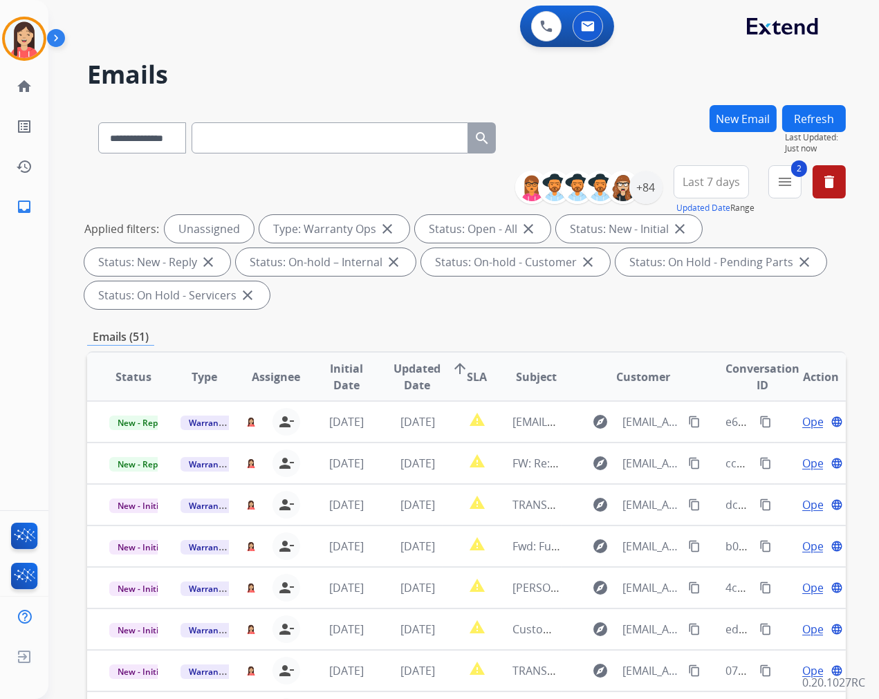
click at [824, 113] on button "Refresh" at bounding box center [814, 118] width 64 height 27
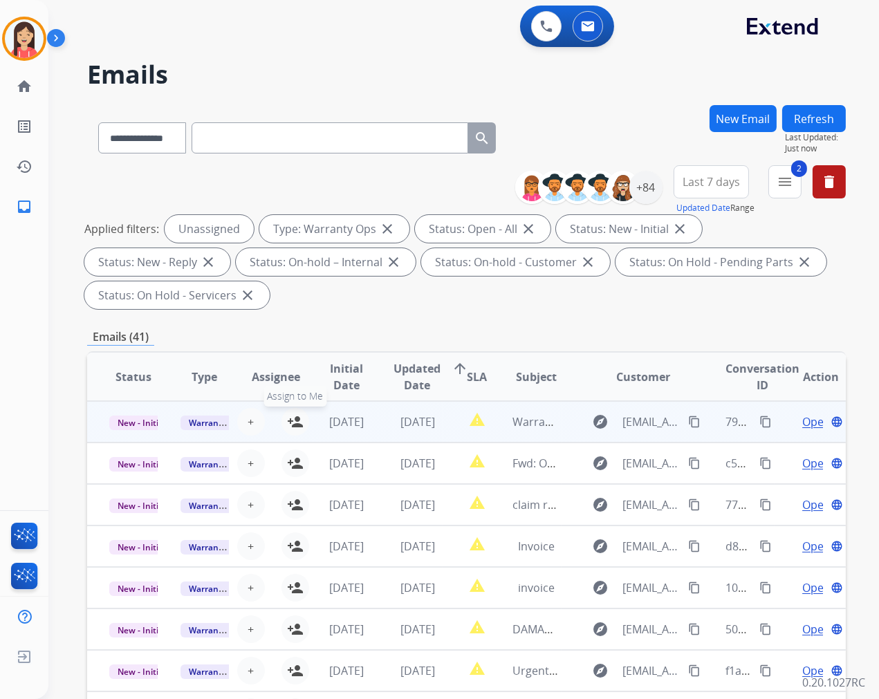
click at [288, 418] on mat-icon "person_add" at bounding box center [295, 422] width 17 height 17
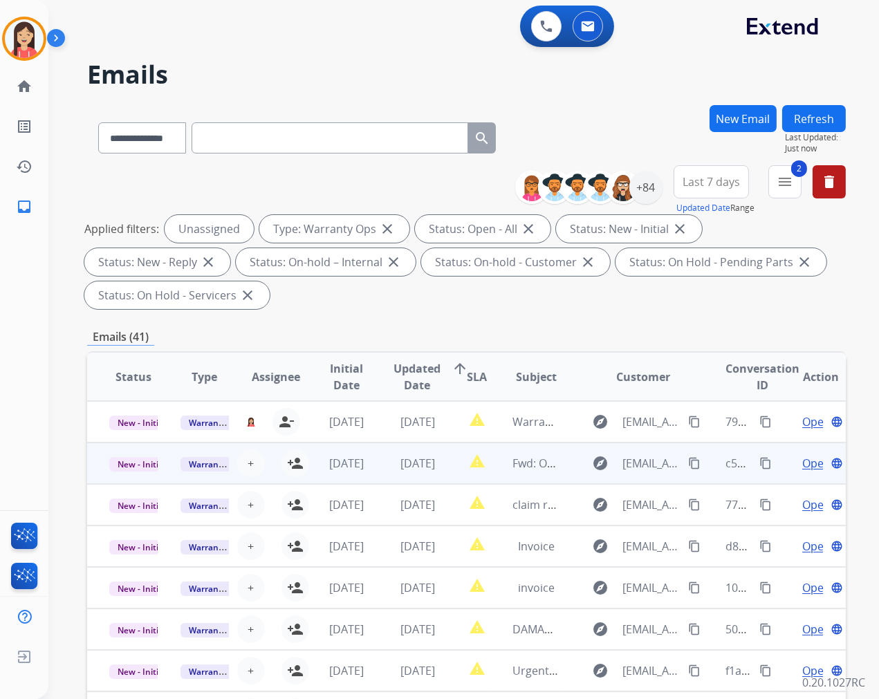
click at [301, 459] on td "[DATE]" at bounding box center [336, 463] width 71 height 41
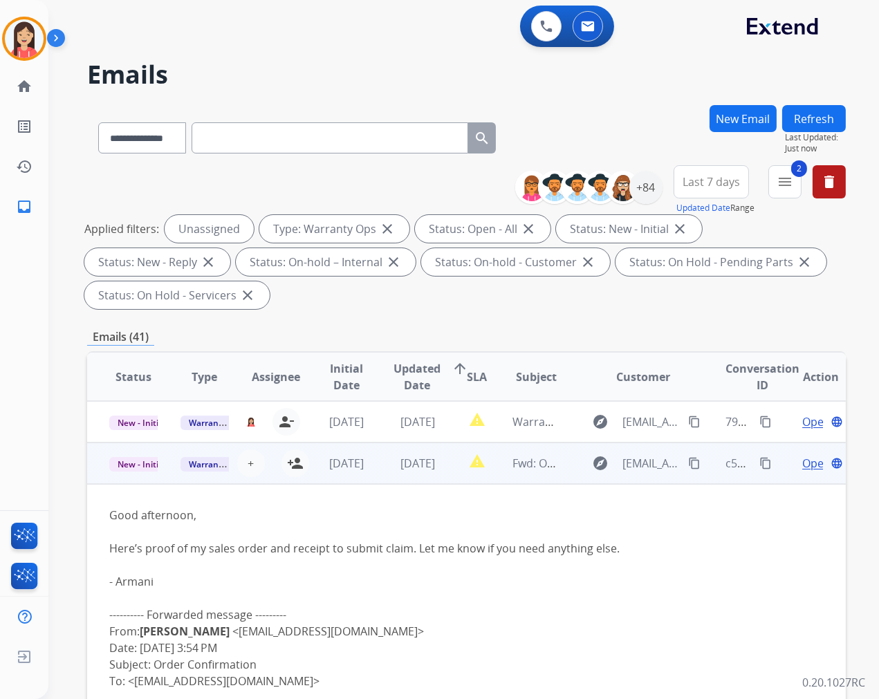
scroll to position [41, 0]
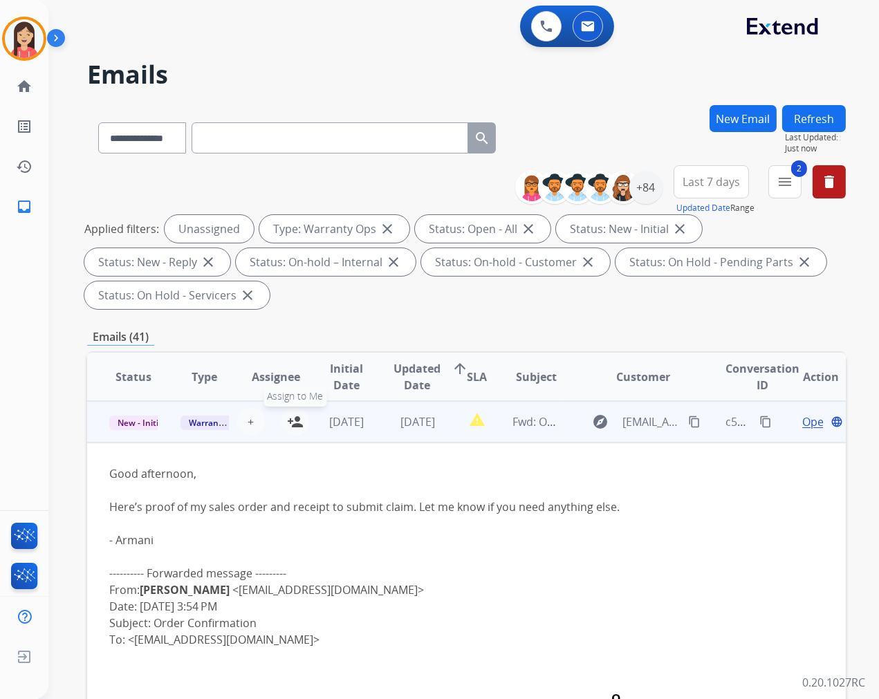
click at [295, 424] on mat-icon "person_add" at bounding box center [295, 422] width 17 height 17
click at [371, 434] on td "[DATE]" at bounding box center [406, 421] width 71 height 41
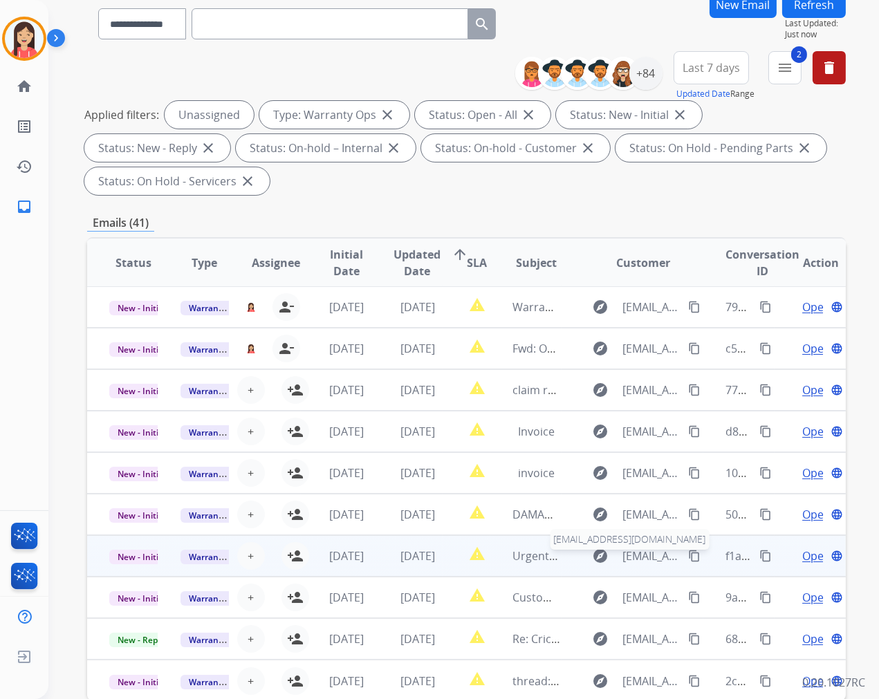
scroll to position [154, 0]
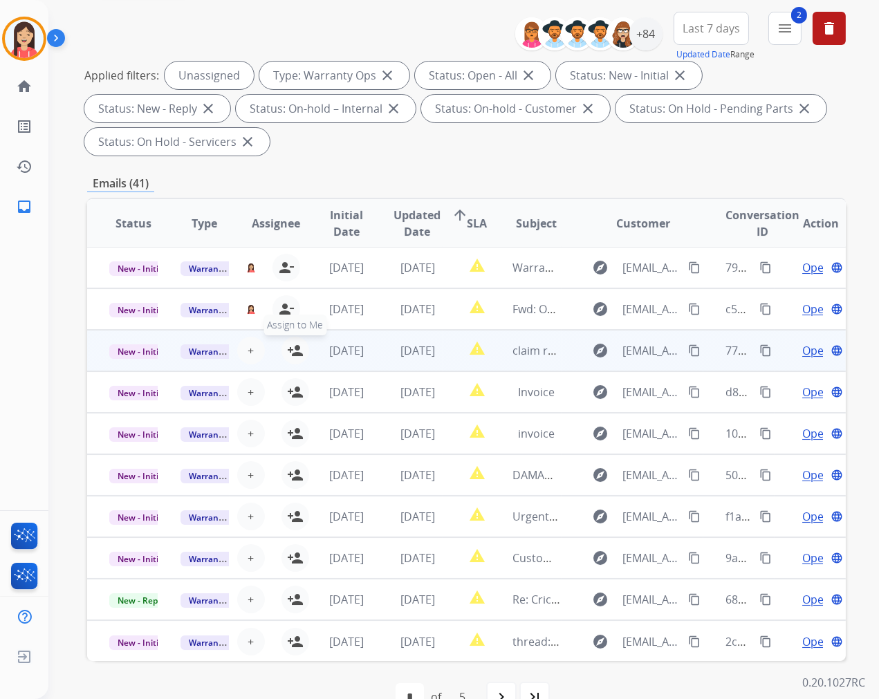
click at [294, 348] on mat-icon "person_add" at bounding box center [295, 350] width 17 height 17
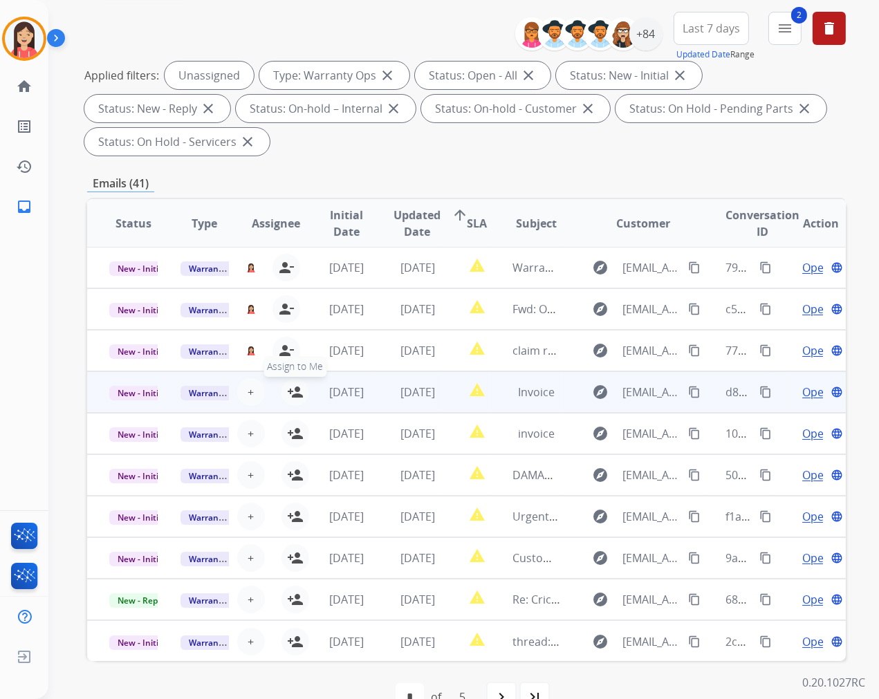
click at [293, 387] on mat-icon "person_add" at bounding box center [295, 392] width 17 height 17
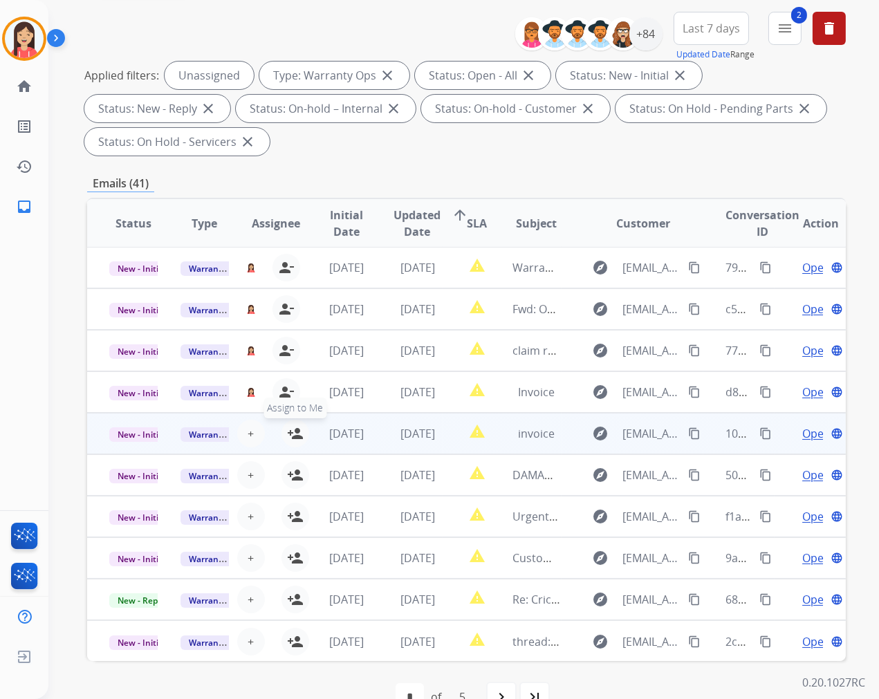
click at [293, 427] on mat-icon "person_add" at bounding box center [295, 433] width 17 height 17
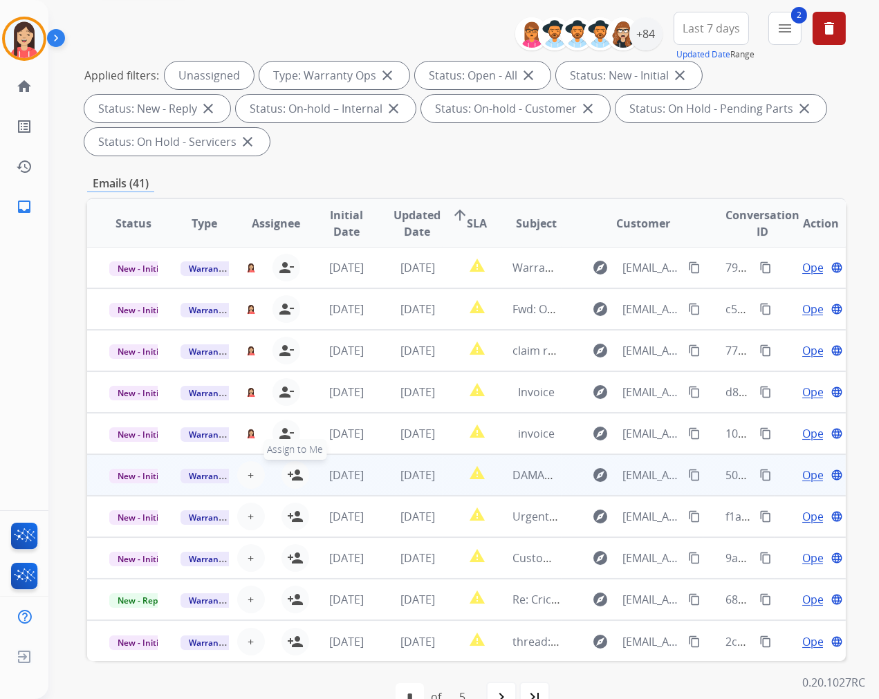
click at [291, 472] on mat-icon "person_add" at bounding box center [295, 475] width 17 height 17
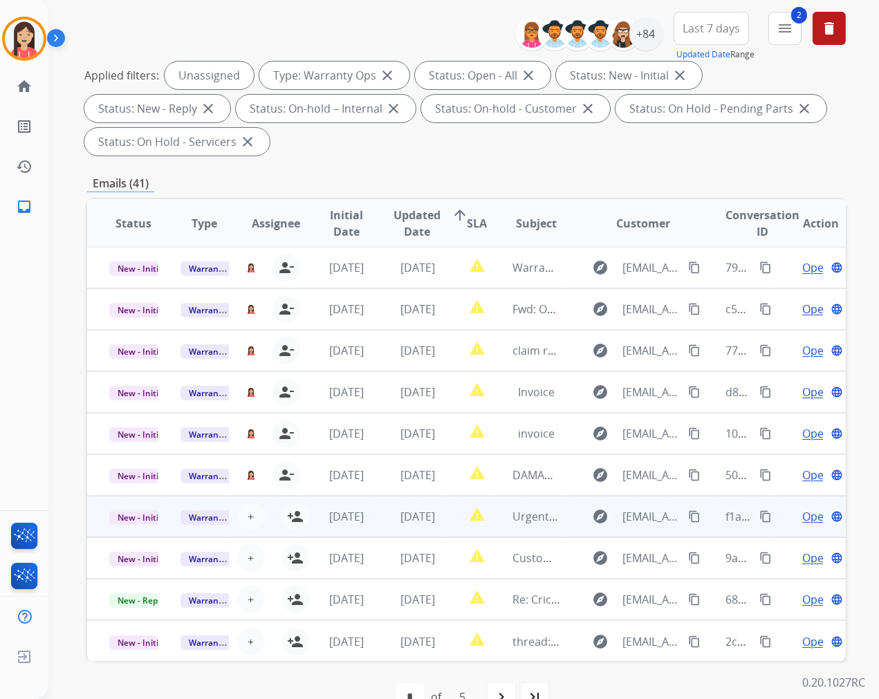
click at [301, 516] on td "[DATE]" at bounding box center [336, 516] width 71 height 41
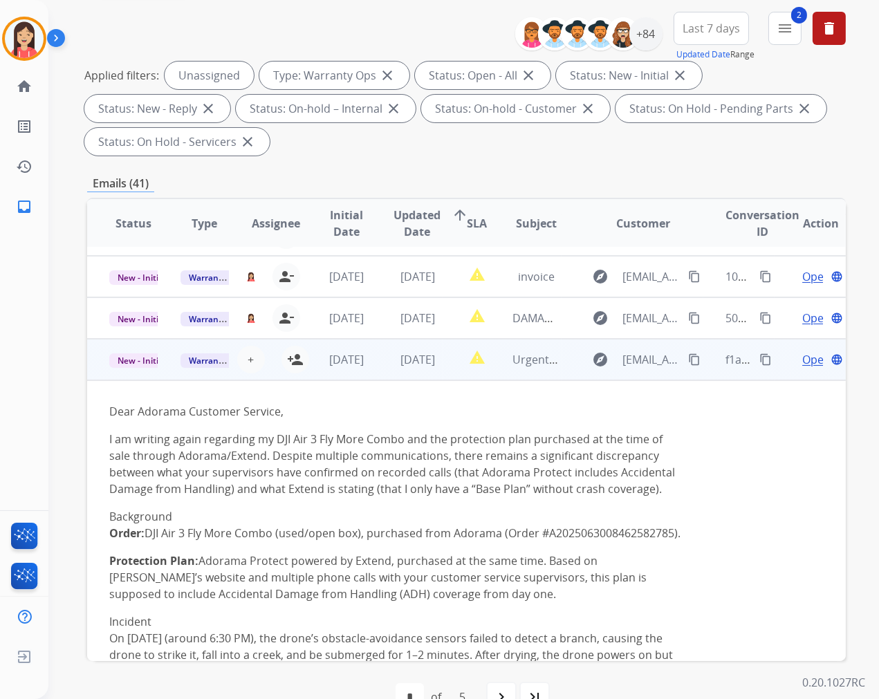
scroll to position [160, 0]
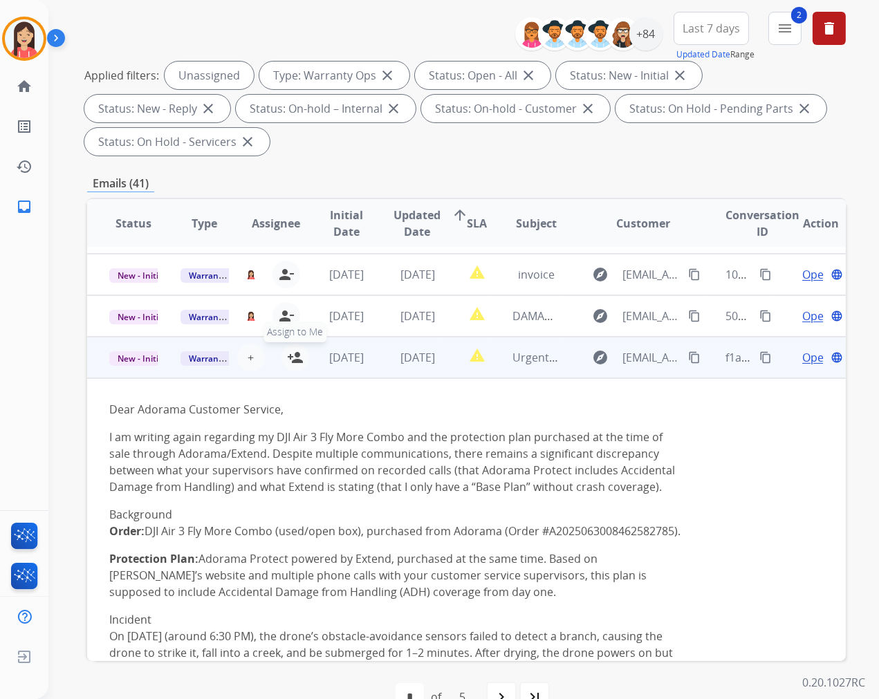
click at [294, 357] on mat-icon "person_add" at bounding box center [295, 357] width 17 height 17
click at [490, 375] on td "Urgent: Request for Correct Plan Classification and Claim Assistance – Order #A…" at bounding box center [525, 357] width 71 height 41
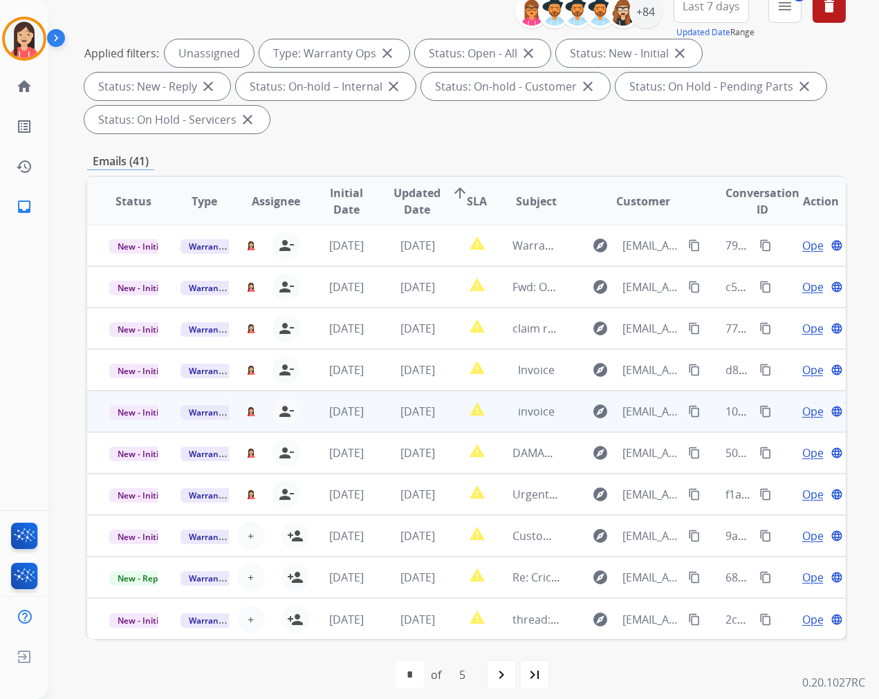
scroll to position [187, 0]
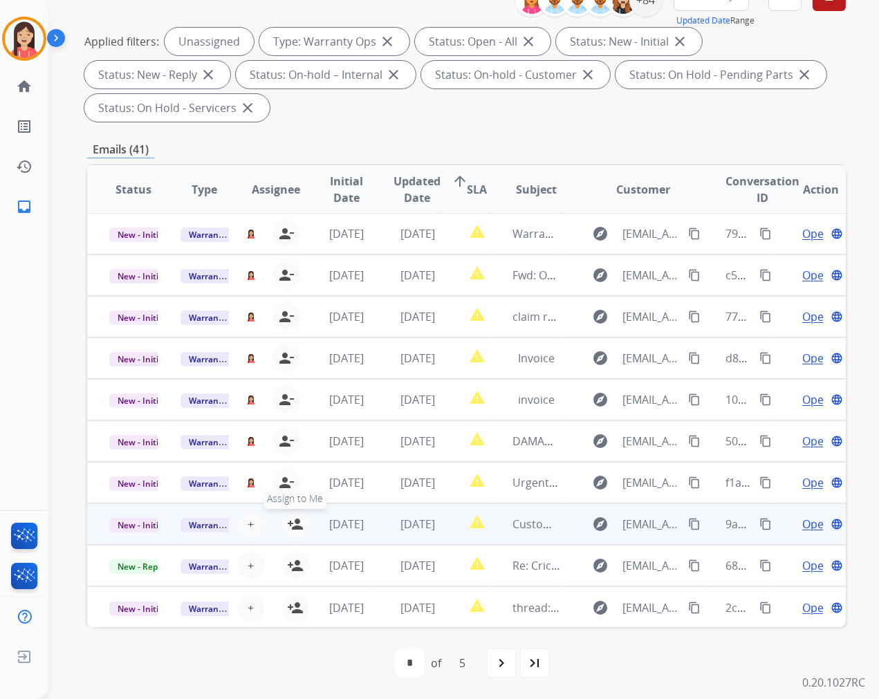
click at [293, 519] on mat-icon "person_add" at bounding box center [295, 524] width 17 height 17
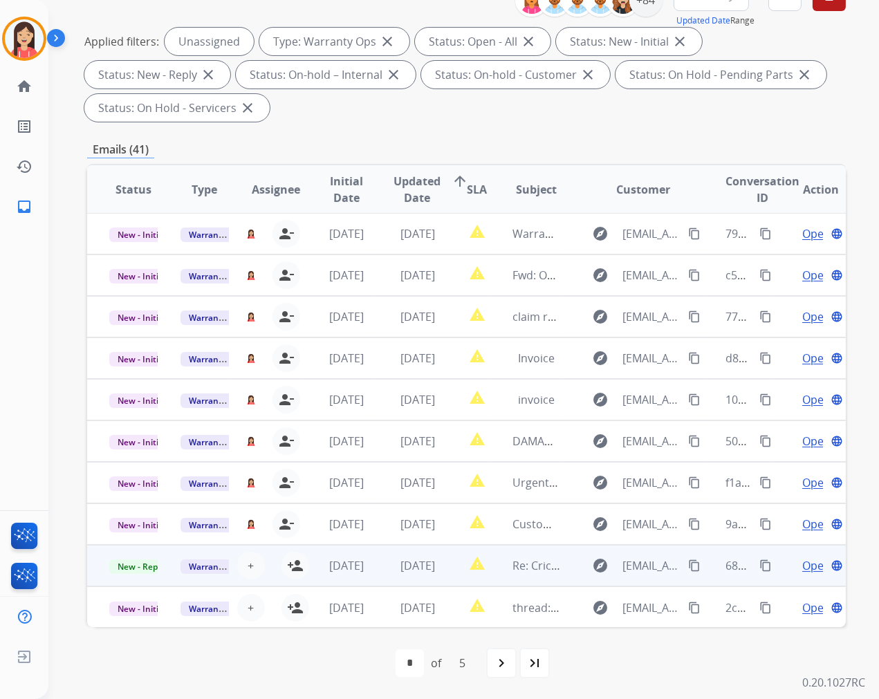
click at [463, 583] on td "report_problem" at bounding box center [467, 565] width 48 height 41
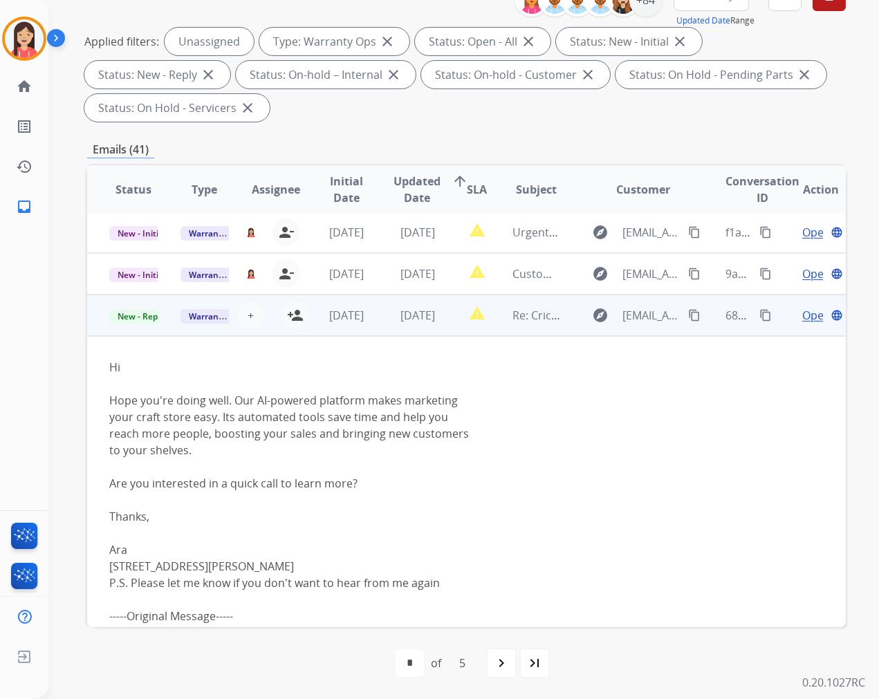
scroll to position [311, 0]
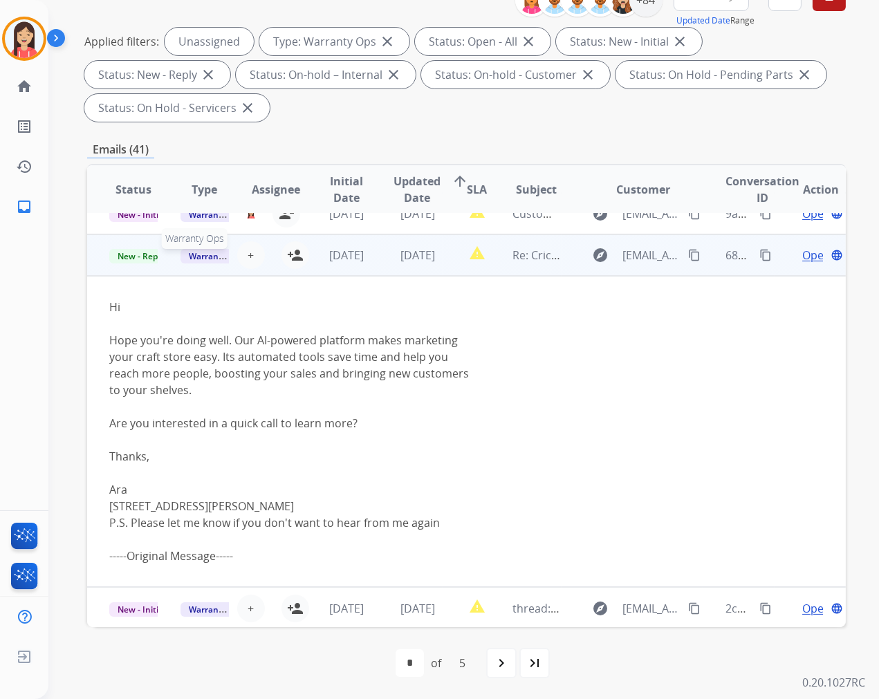
click at [215, 253] on span "Warranty Ops" at bounding box center [216, 256] width 71 height 15
click at [250, 202] on p "Spam/Phishing" at bounding box center [263, 201] width 75 height 19
click at [140, 259] on span "New - Reply" at bounding box center [140, 256] width 63 height 15
click at [204, 174] on p "Closed – Solved" at bounding box center [195, 176] width 80 height 19
click at [382, 270] on td "[DATE]" at bounding box center [406, 254] width 71 height 41
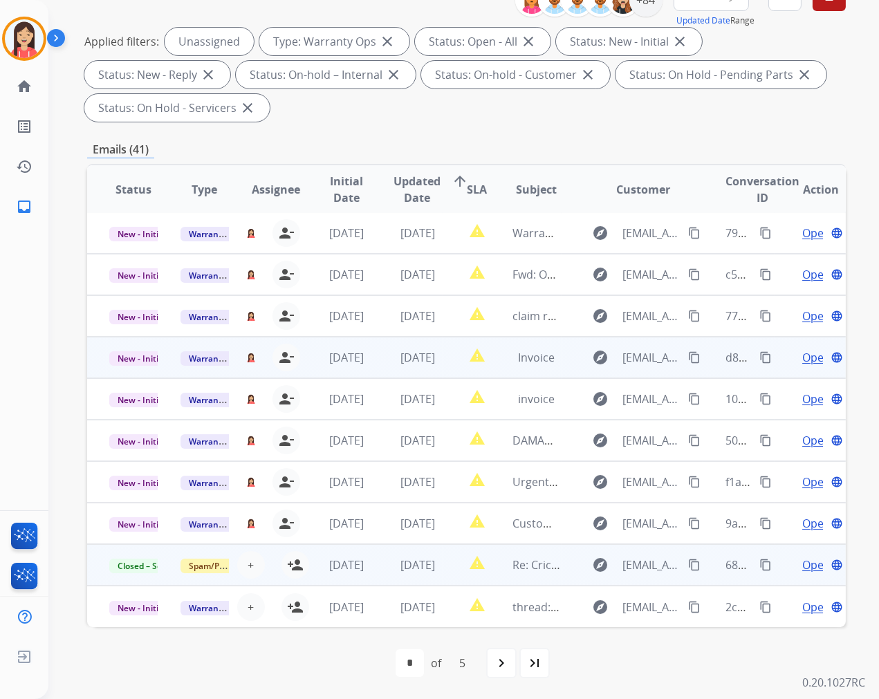
scroll to position [1, 0]
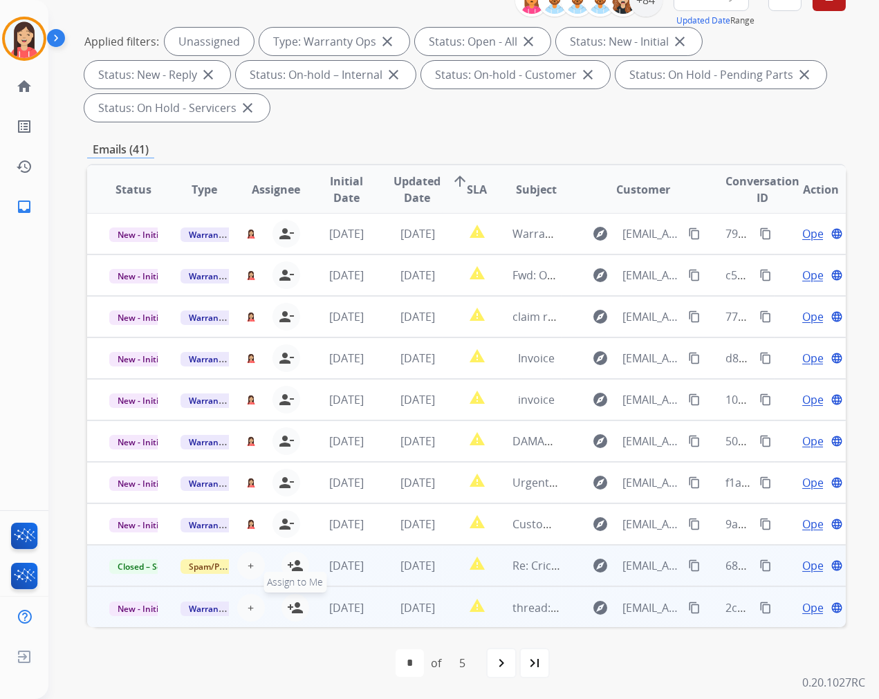
click at [292, 604] on mat-icon "person_add" at bounding box center [295, 608] width 17 height 17
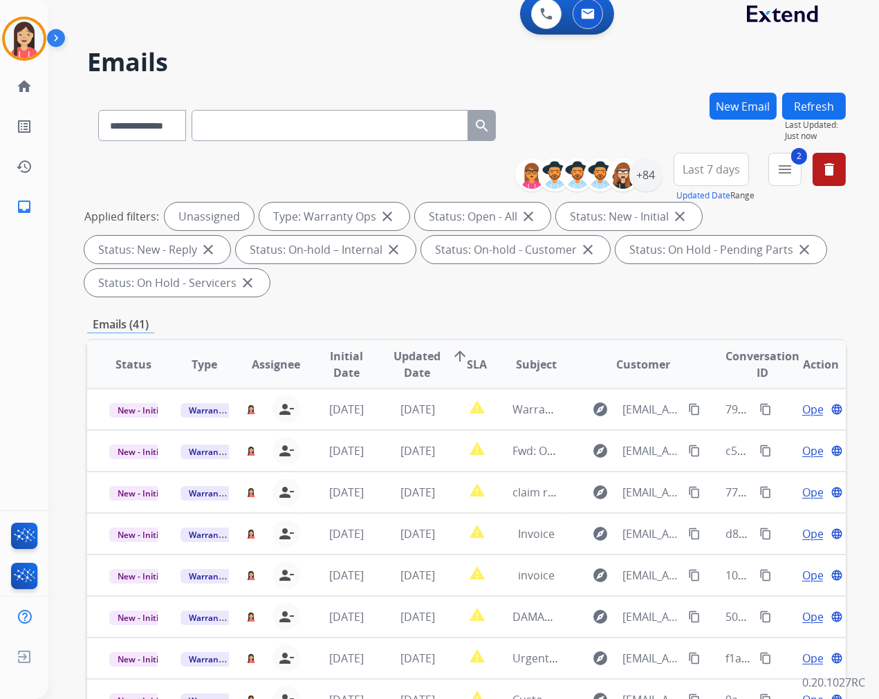
scroll to position [0, 0]
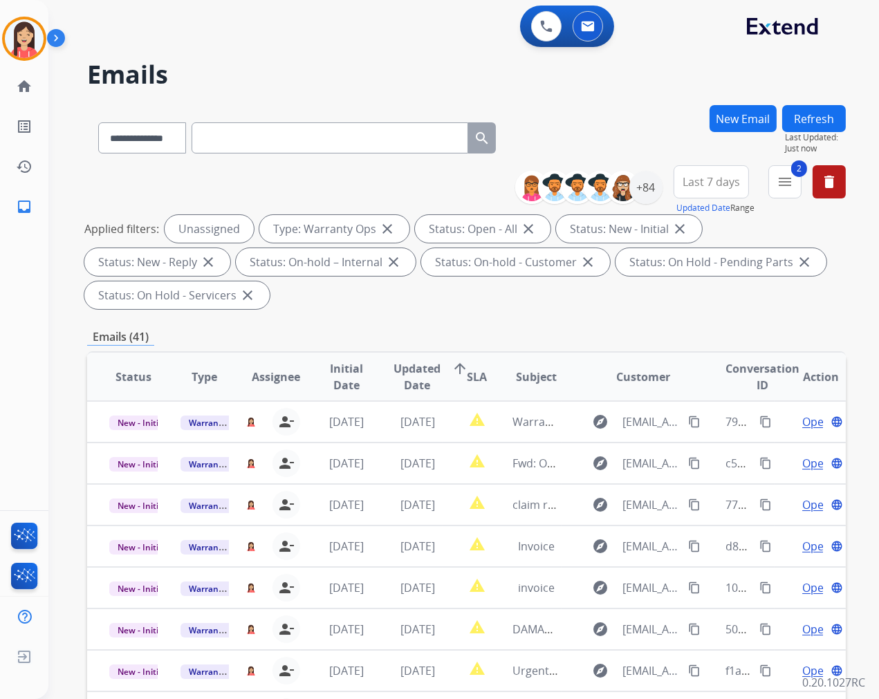
click at [813, 121] on button "Refresh" at bounding box center [814, 118] width 64 height 27
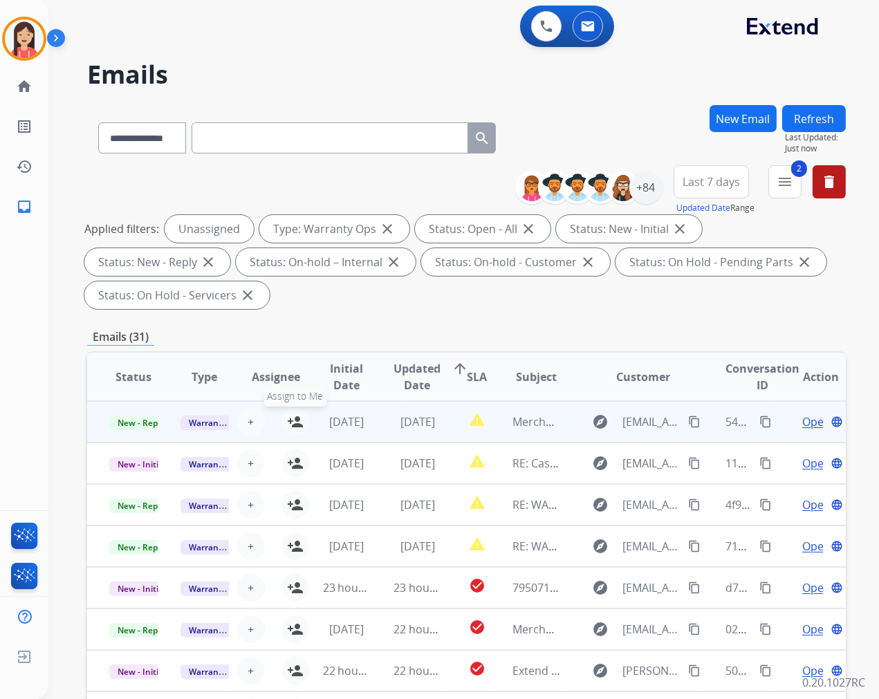
click at [295, 423] on mat-icon "person_add" at bounding box center [295, 422] width 17 height 17
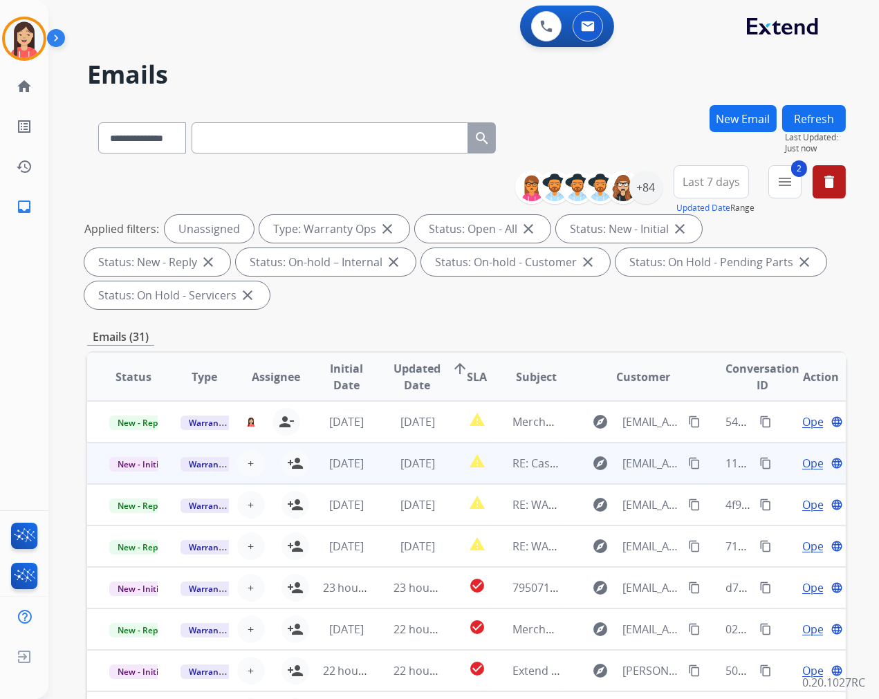
click at [301, 467] on td "[DATE]" at bounding box center [336, 463] width 71 height 41
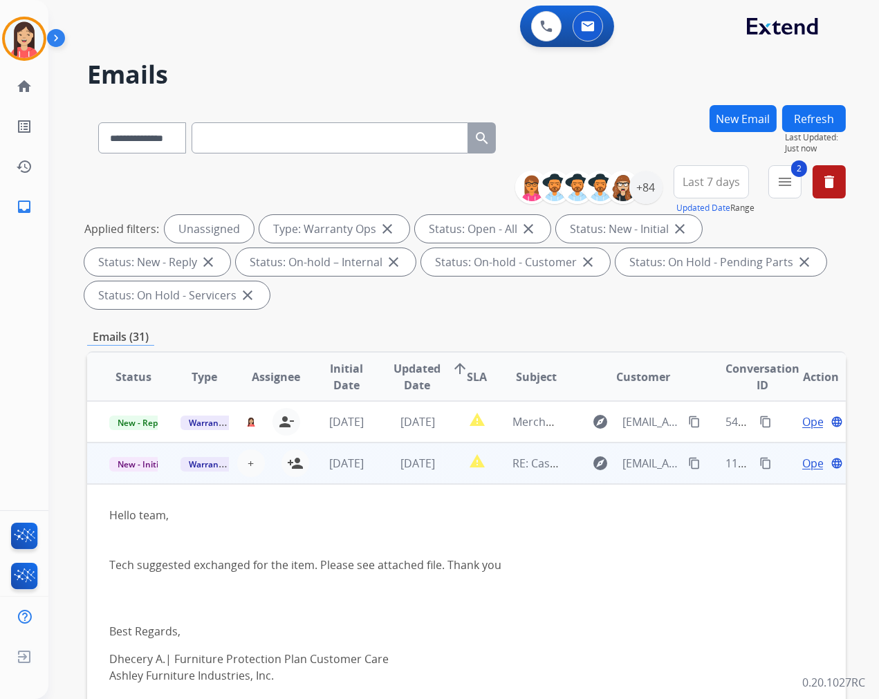
scroll to position [41, 0]
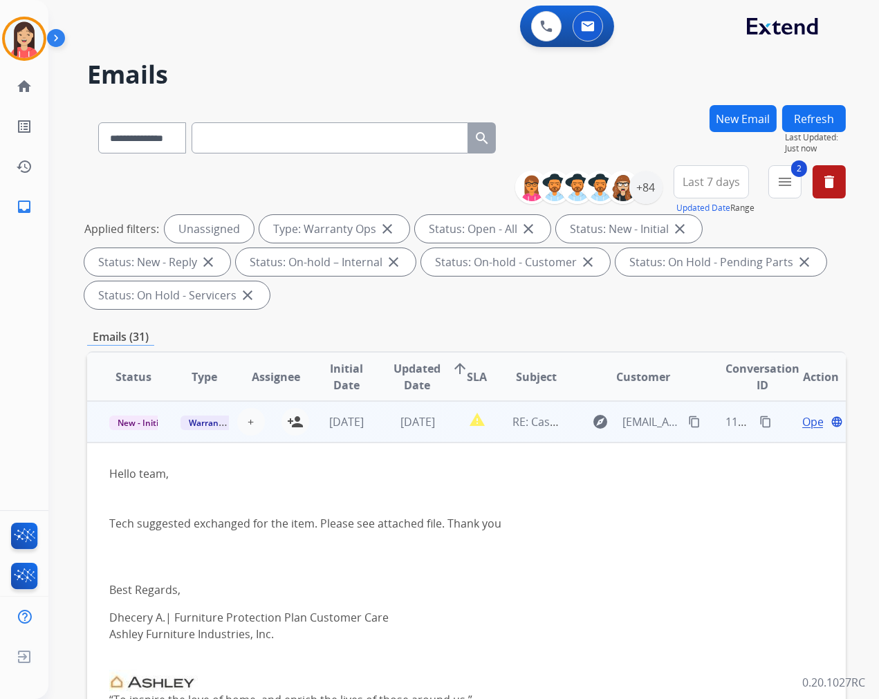
click at [311, 438] on td "[DATE]" at bounding box center [336, 421] width 71 height 41
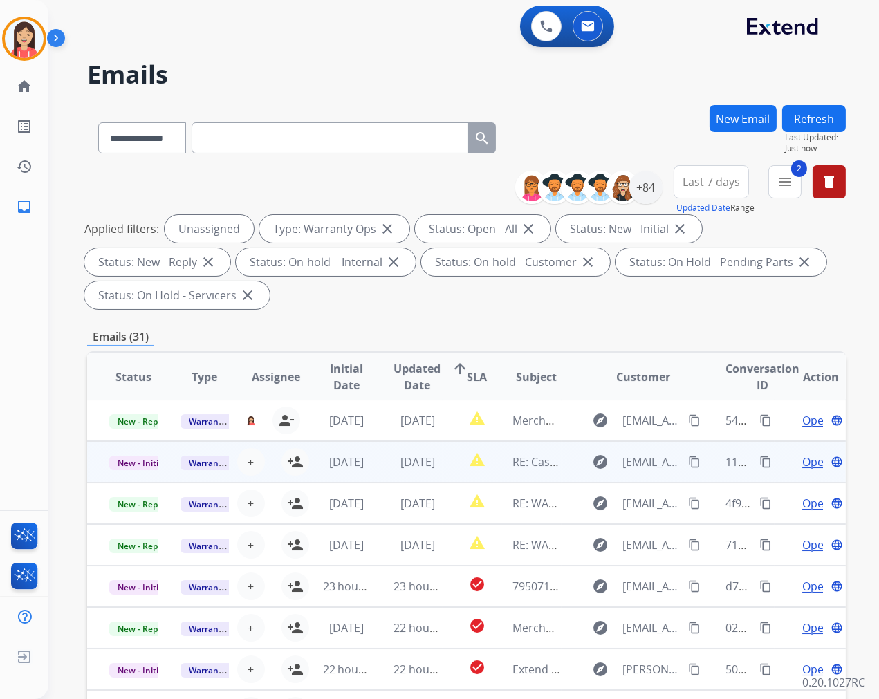
scroll to position [1, 0]
click at [293, 459] on mat-icon "person_add" at bounding box center [295, 462] width 17 height 17
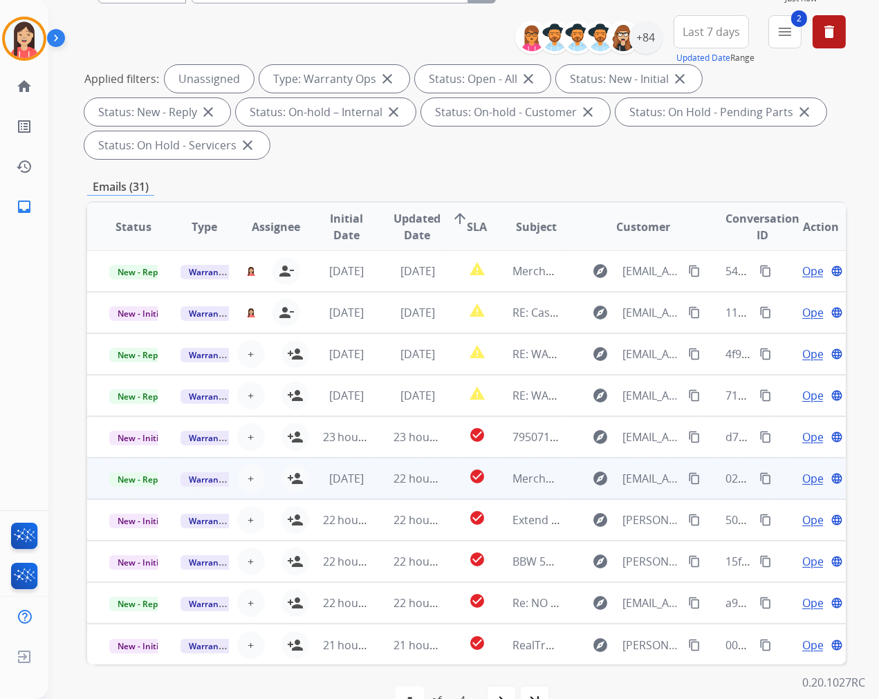
scroll to position [154, 0]
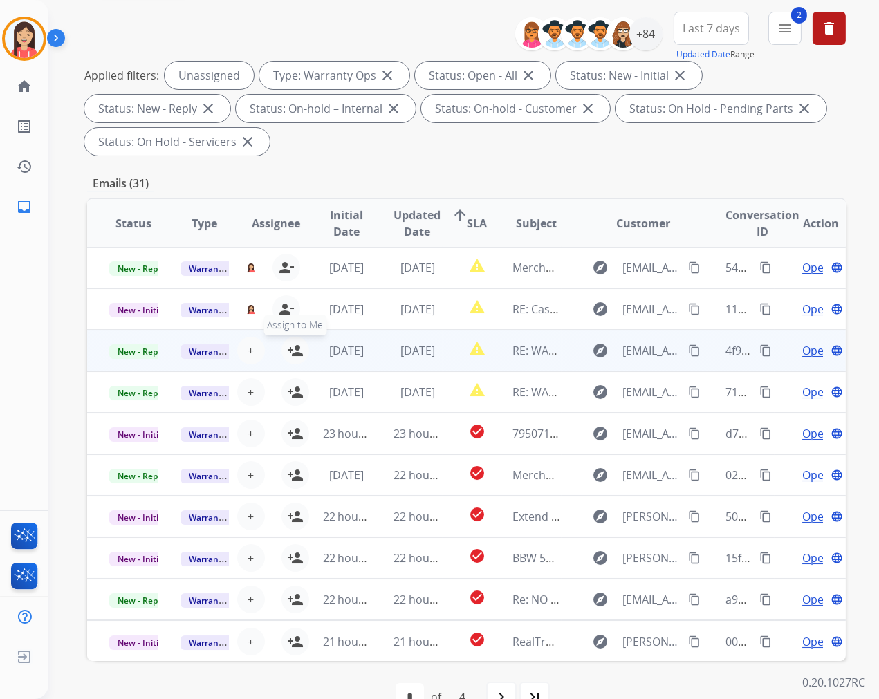
click at [293, 351] on mat-icon "person_add" at bounding box center [295, 350] width 17 height 17
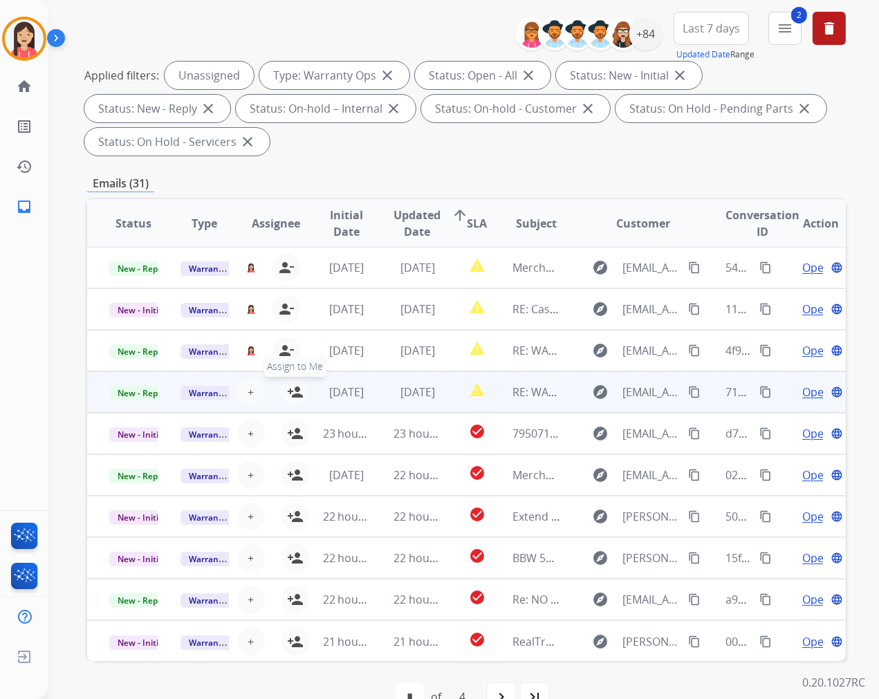
click at [295, 398] on mat-icon "person_add" at bounding box center [295, 392] width 17 height 17
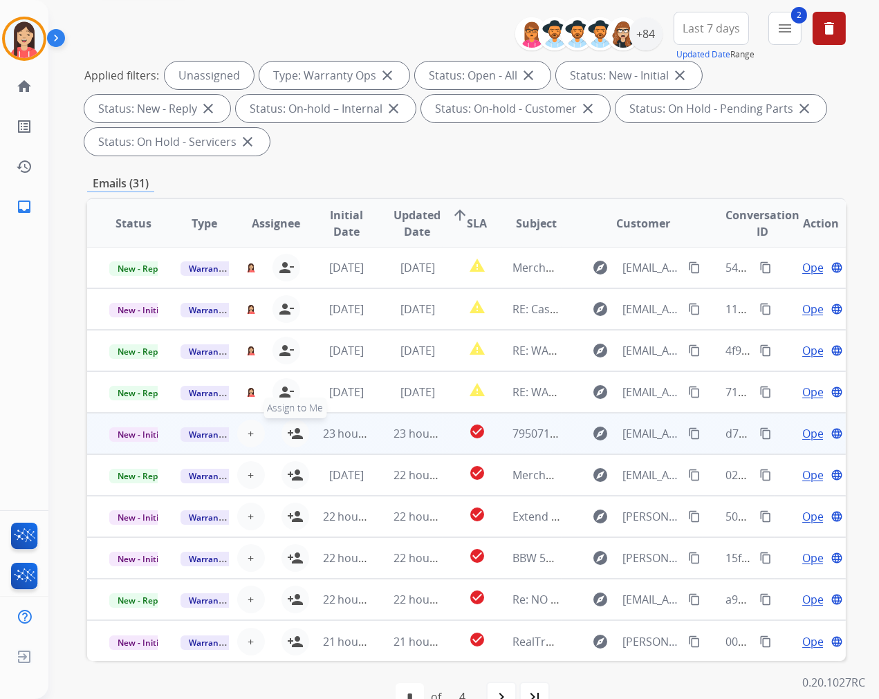
click at [293, 429] on mat-icon "person_add" at bounding box center [295, 433] width 17 height 17
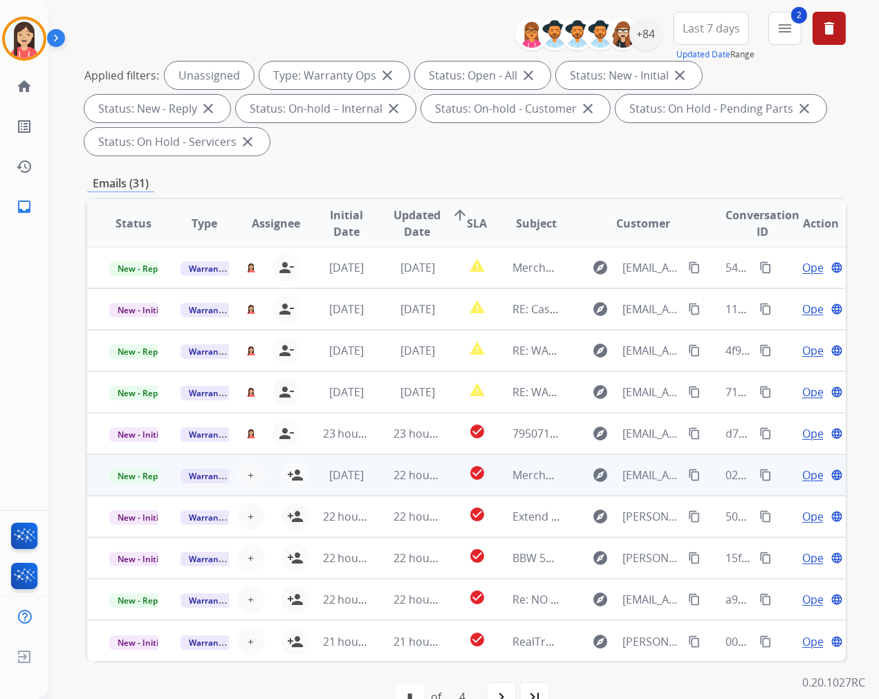
click at [301, 472] on td "[DATE]" at bounding box center [336, 474] width 71 height 41
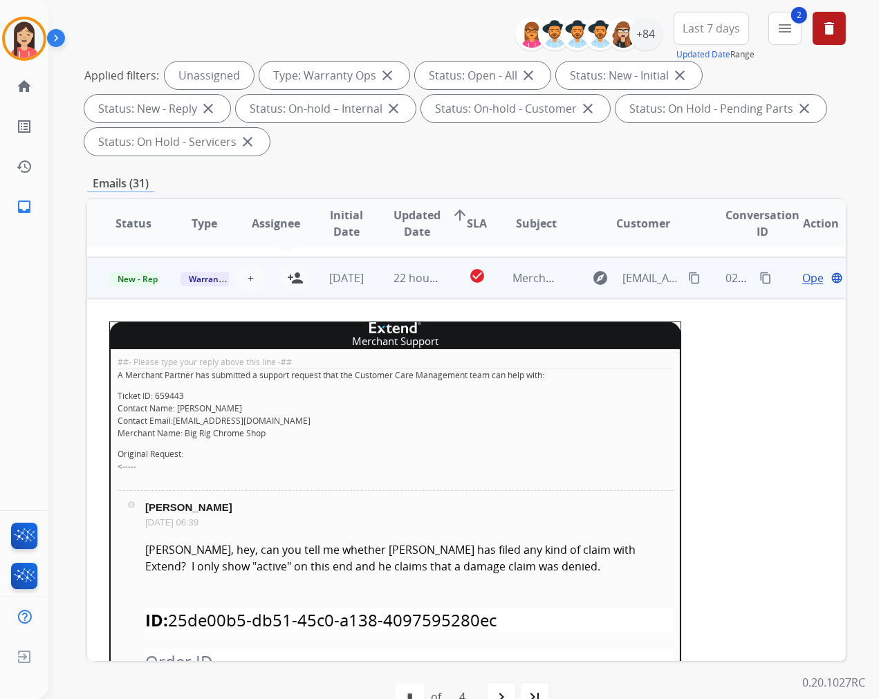
scroll to position [207, 0]
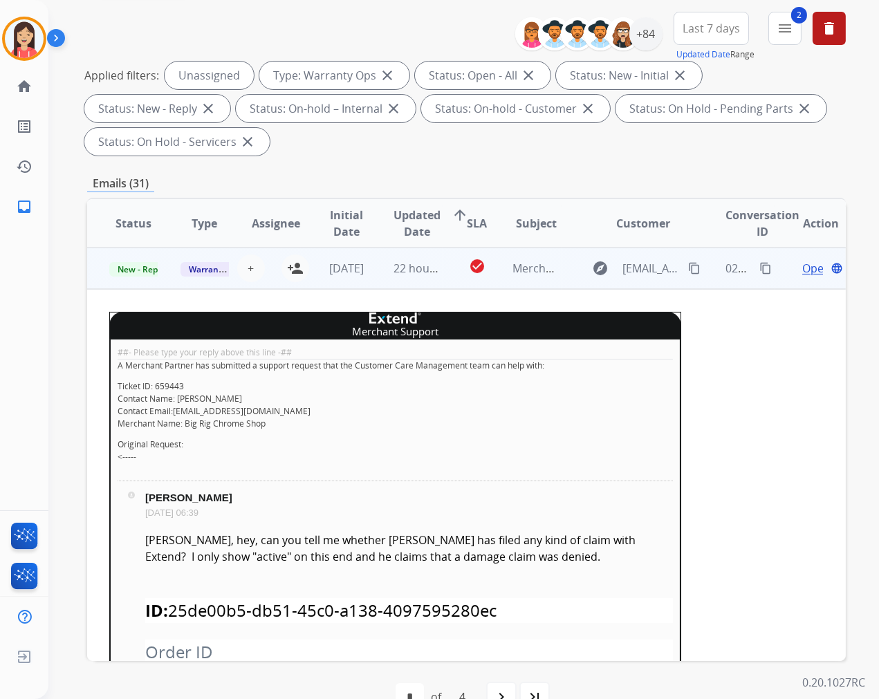
click at [371, 284] on td "22 hours ago" at bounding box center [406, 268] width 71 height 41
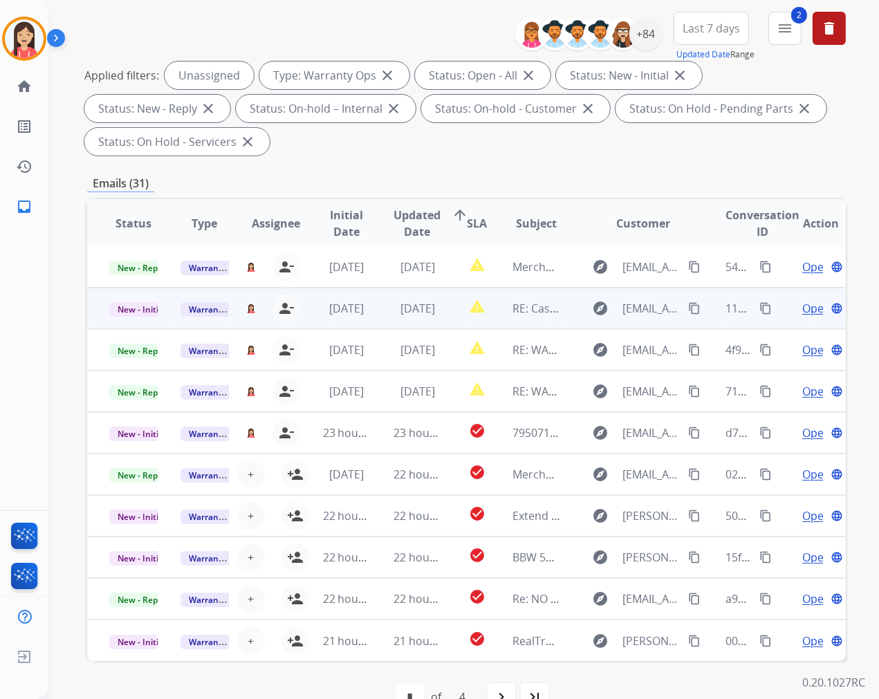
scroll to position [1, 0]
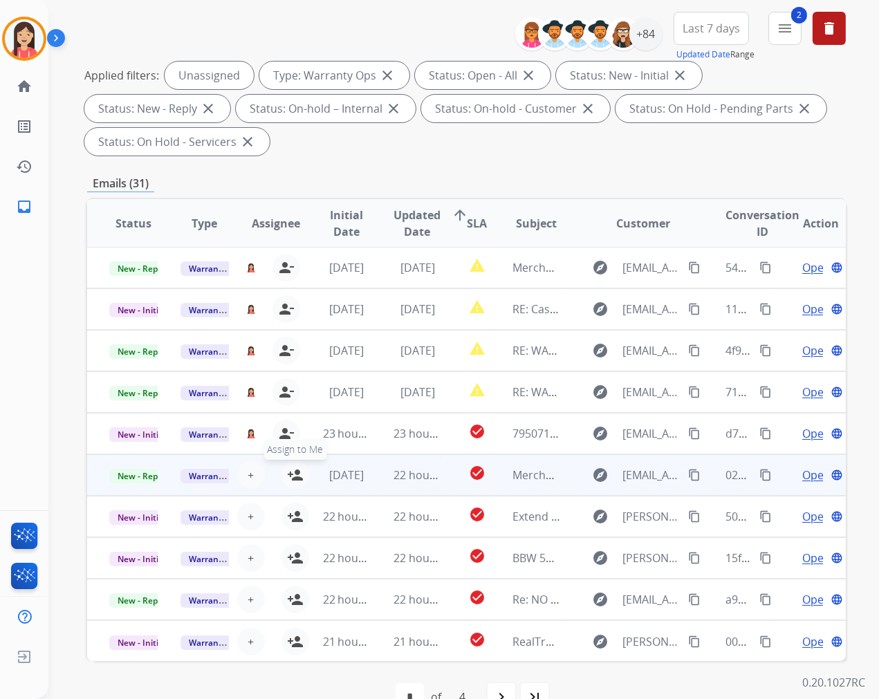
click at [288, 471] on mat-icon "person_add" at bounding box center [295, 475] width 17 height 17
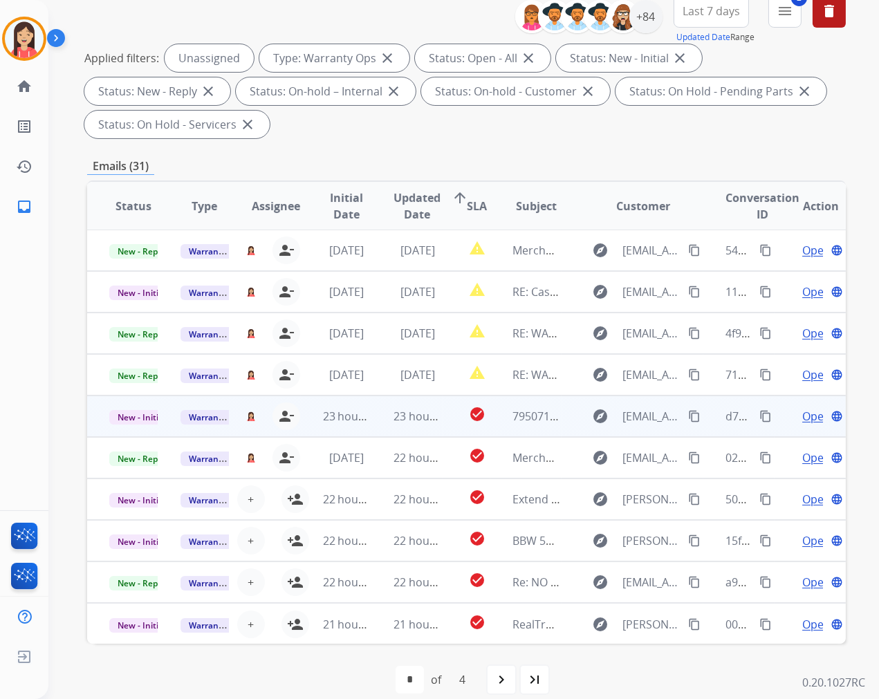
scroll to position [187, 0]
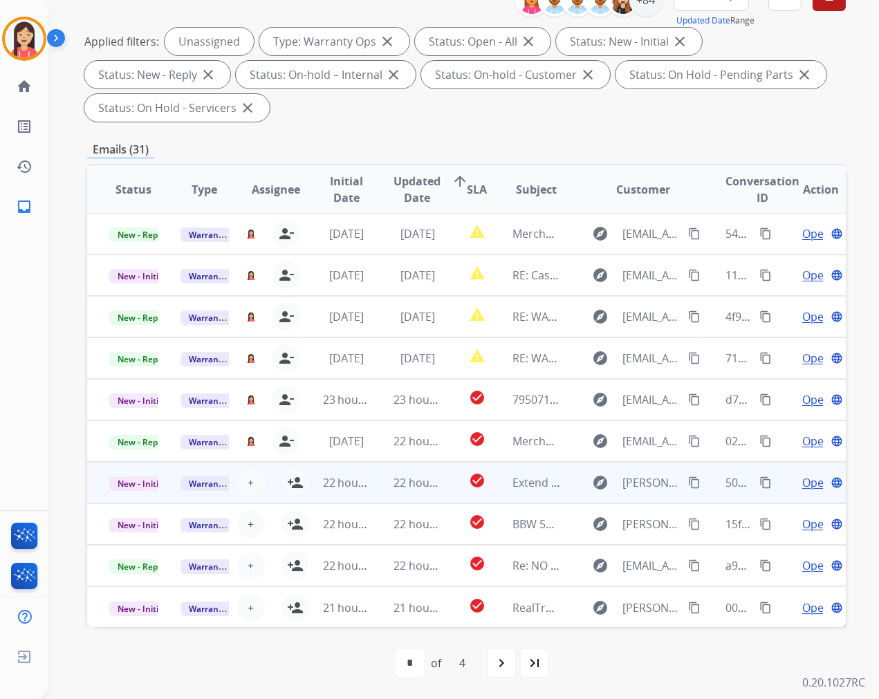
click at [402, 490] on td "22 hours ago" at bounding box center [406, 482] width 71 height 41
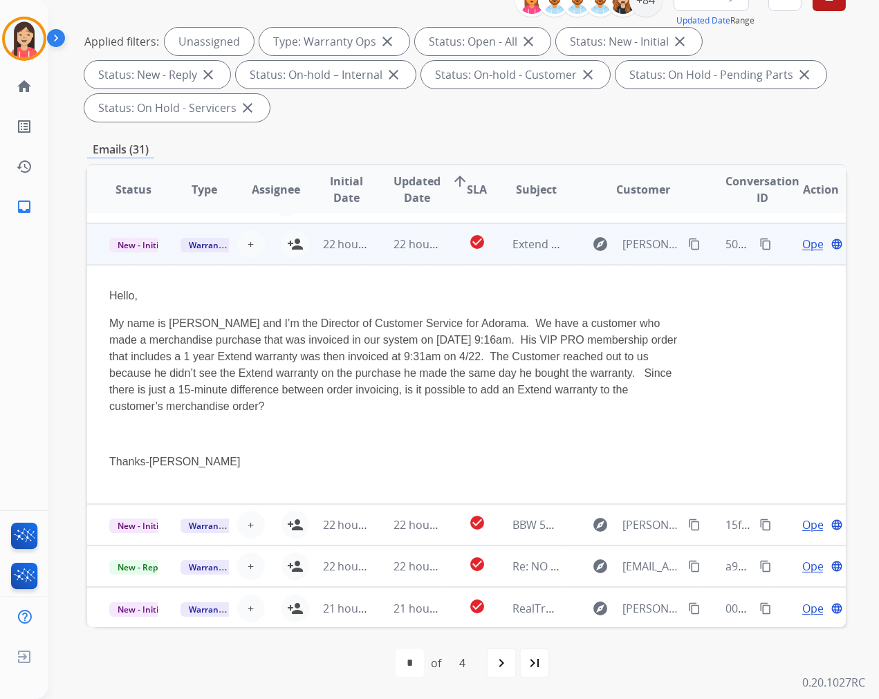
scroll to position [163, 0]
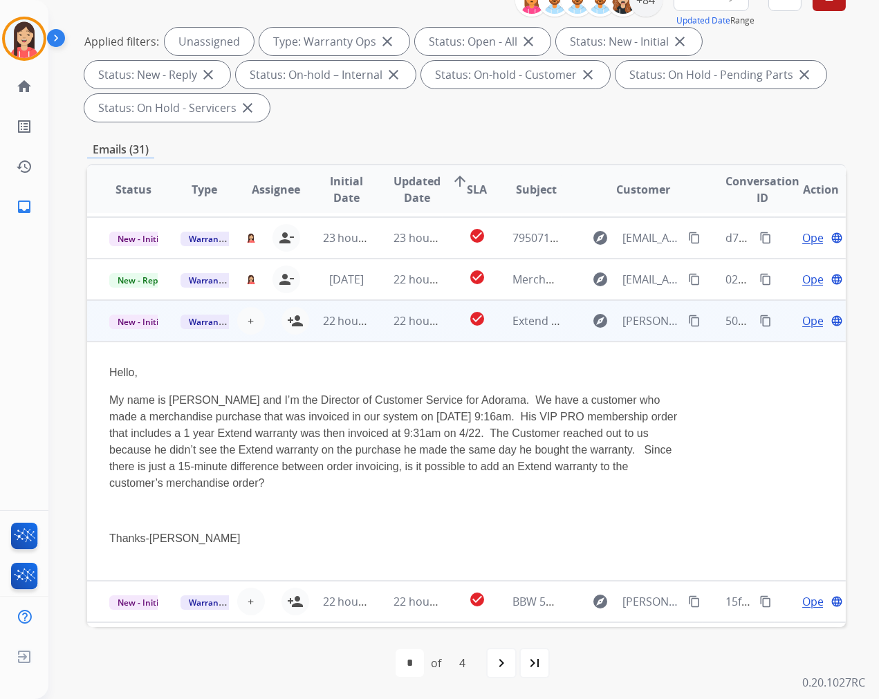
click at [375, 330] on td "22 hours ago" at bounding box center [406, 320] width 71 height 41
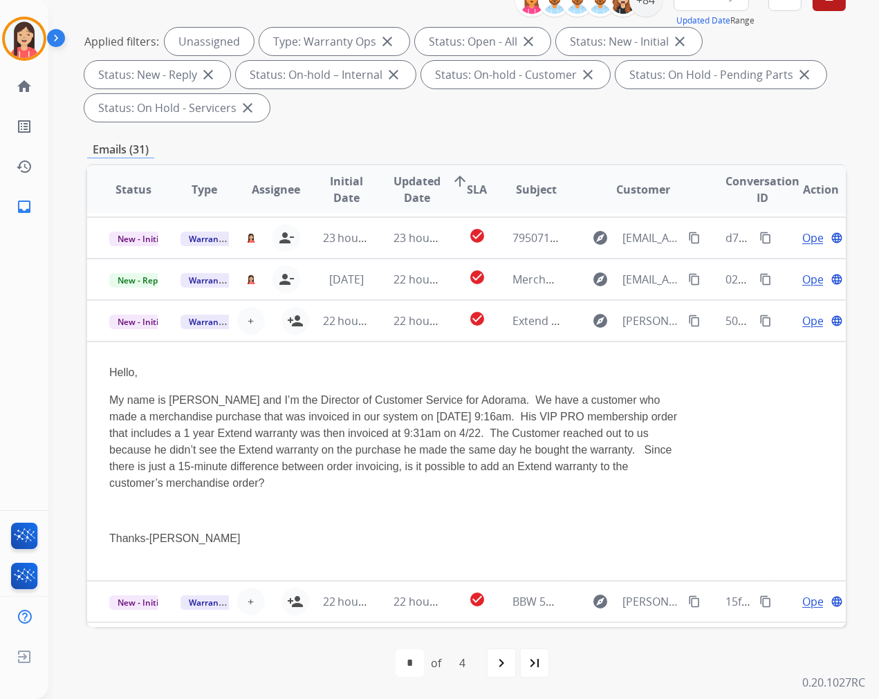
scroll to position [1, 0]
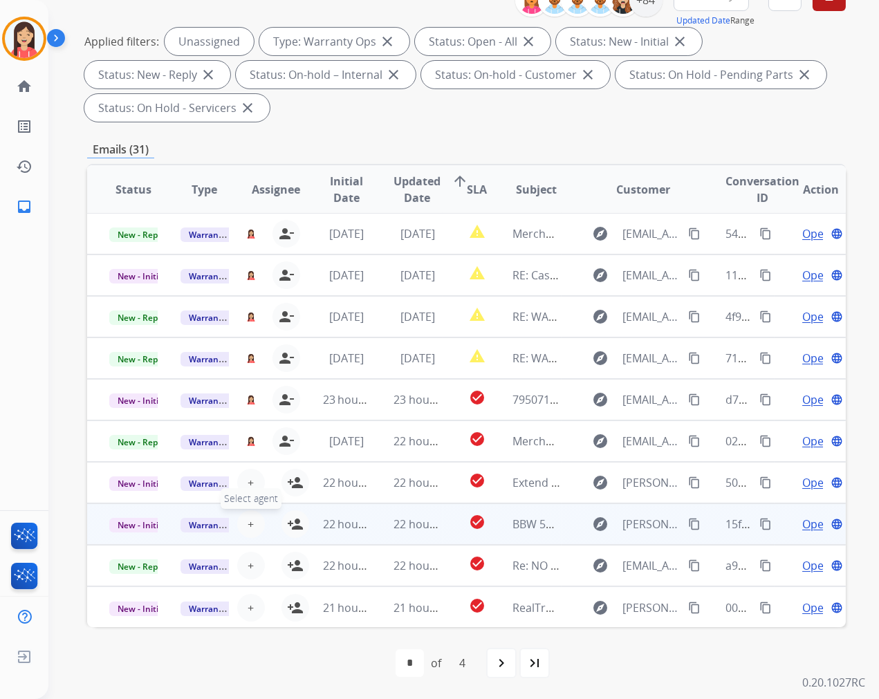
click at [249, 520] on span "+" at bounding box center [251, 524] width 6 height 17
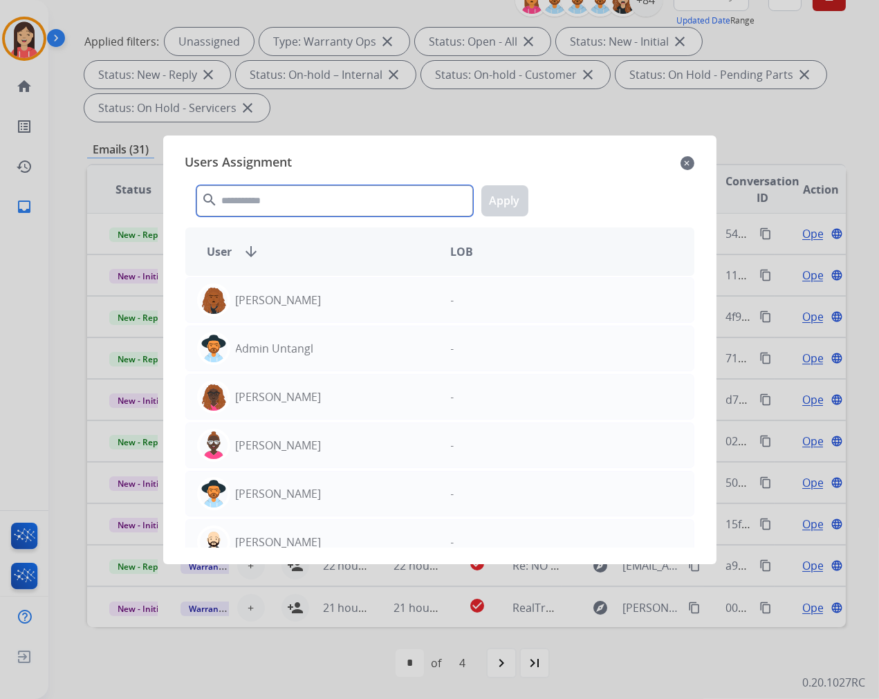
click at [302, 212] on input "text" at bounding box center [334, 200] width 277 height 31
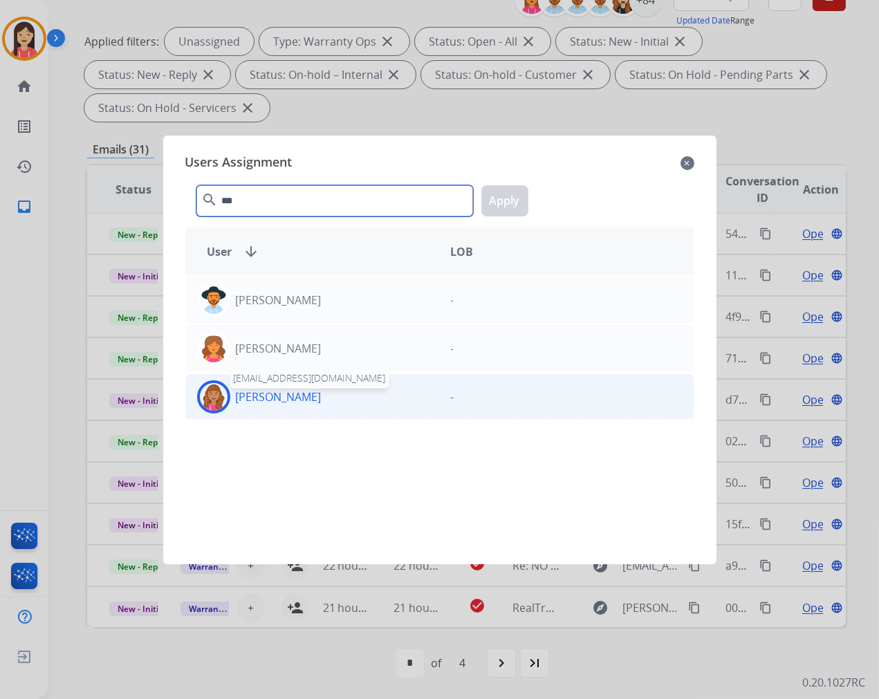
type input "***"
click at [302, 396] on div "Bree Montez breemontez@mcibpo.com" at bounding box center [313, 396] width 254 height 33
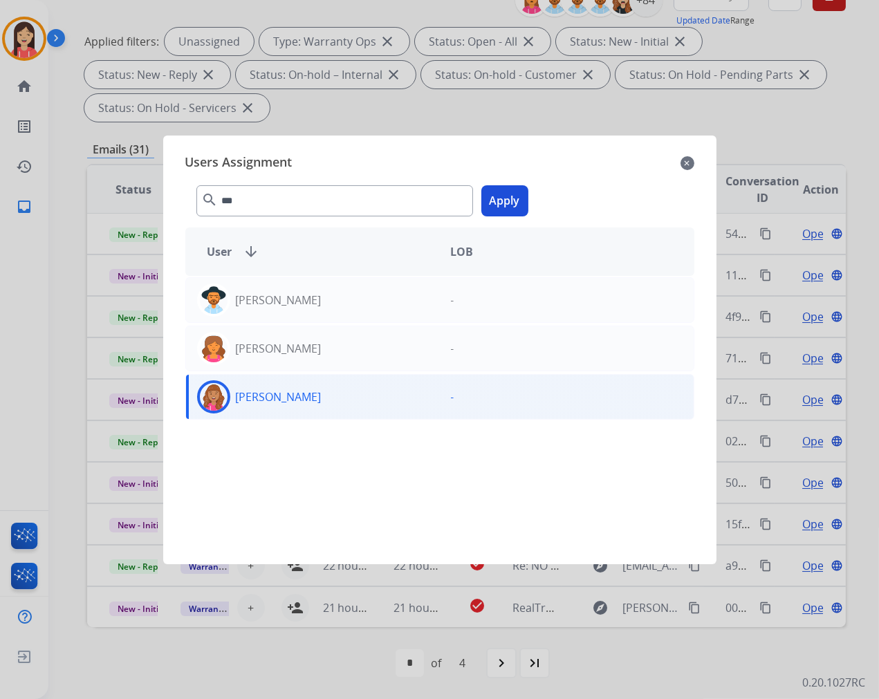
click at [503, 198] on button "Apply" at bounding box center [504, 200] width 47 height 31
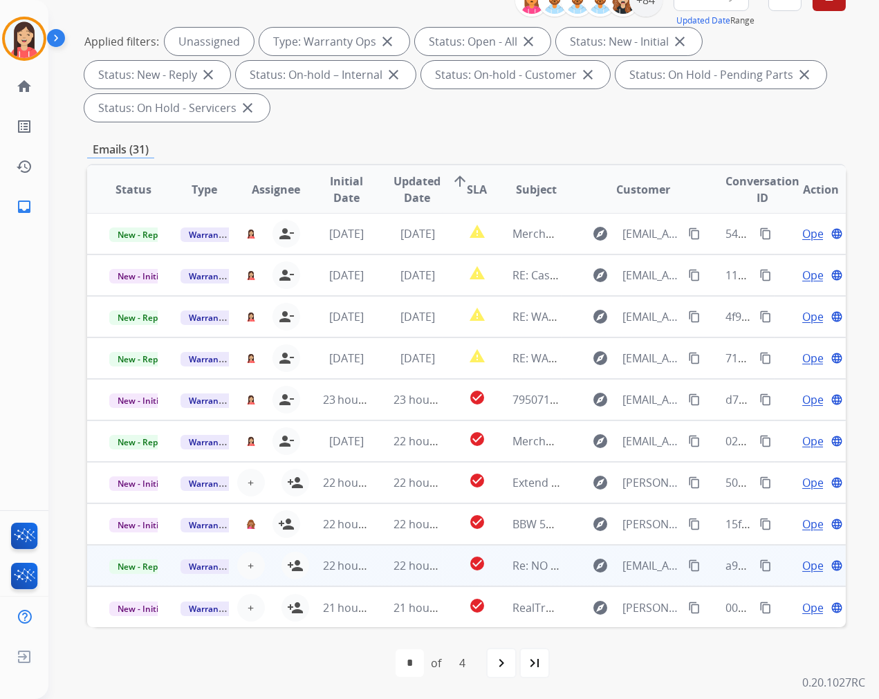
click at [371, 574] on td "22 hours ago" at bounding box center [406, 565] width 71 height 41
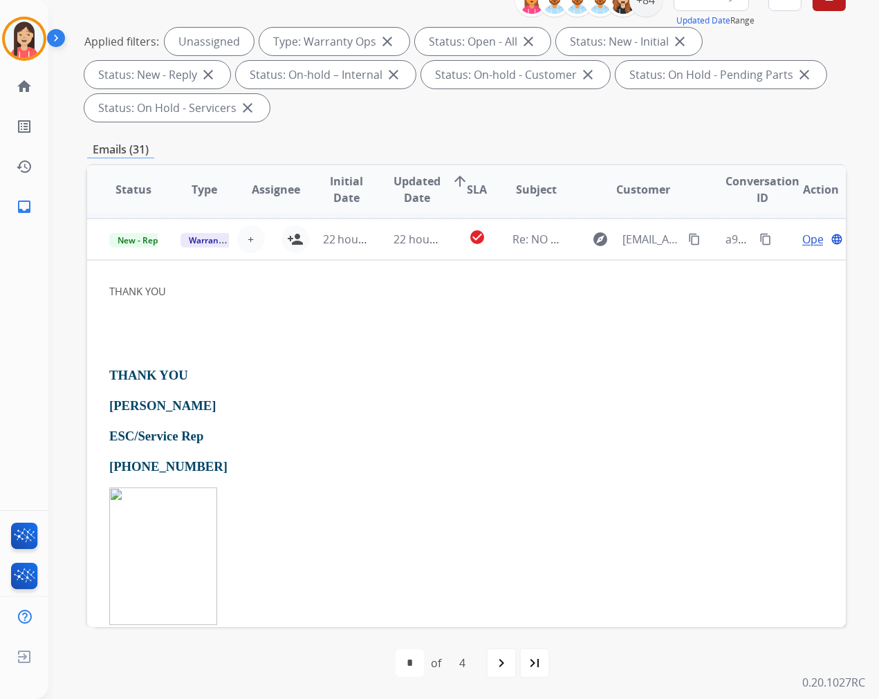
scroll to position [332, 0]
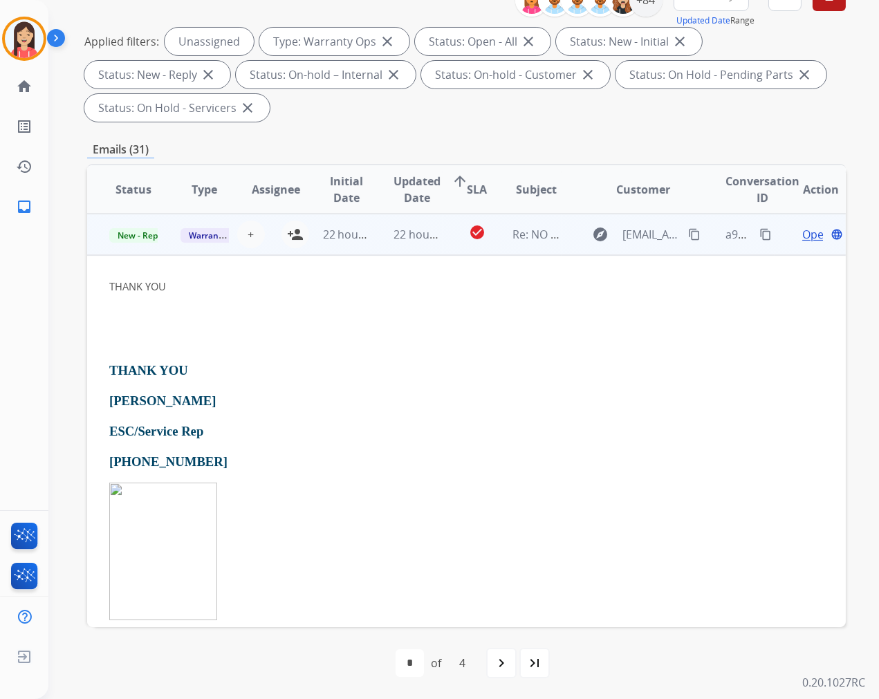
click at [802, 235] on span "Open" at bounding box center [816, 234] width 28 height 17
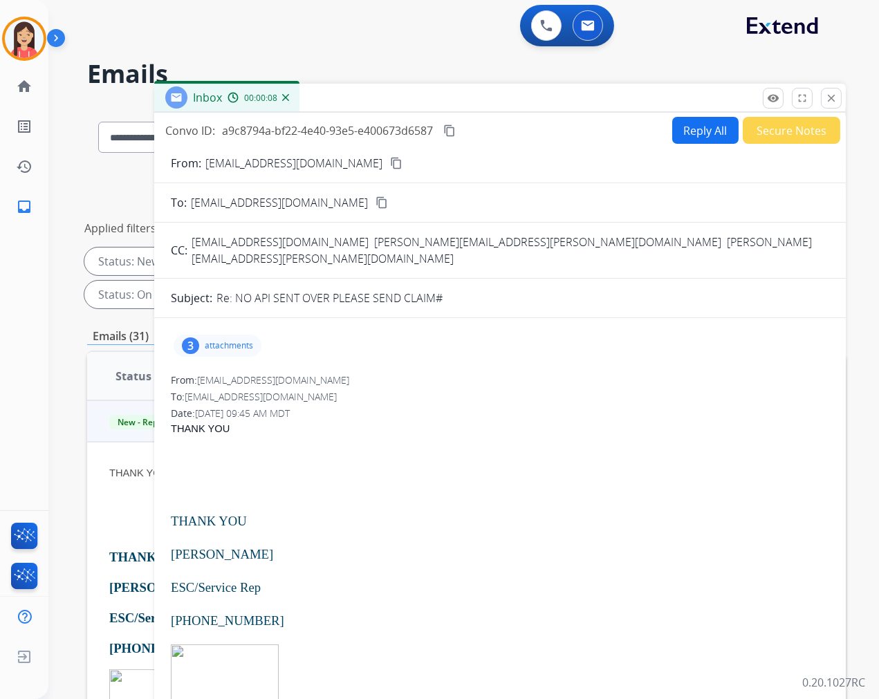
scroll to position [0, 0]
click at [831, 102] on mat-icon "close" at bounding box center [831, 99] width 12 height 12
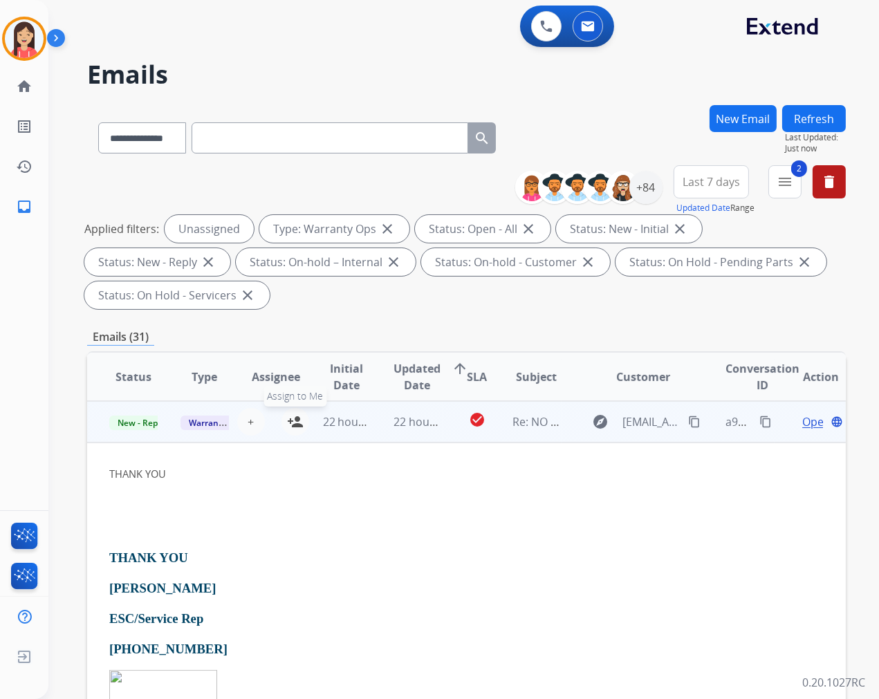
click at [292, 423] on mat-icon "person_add" at bounding box center [295, 422] width 17 height 17
click at [139, 423] on span "New - Reply" at bounding box center [140, 423] width 63 height 15
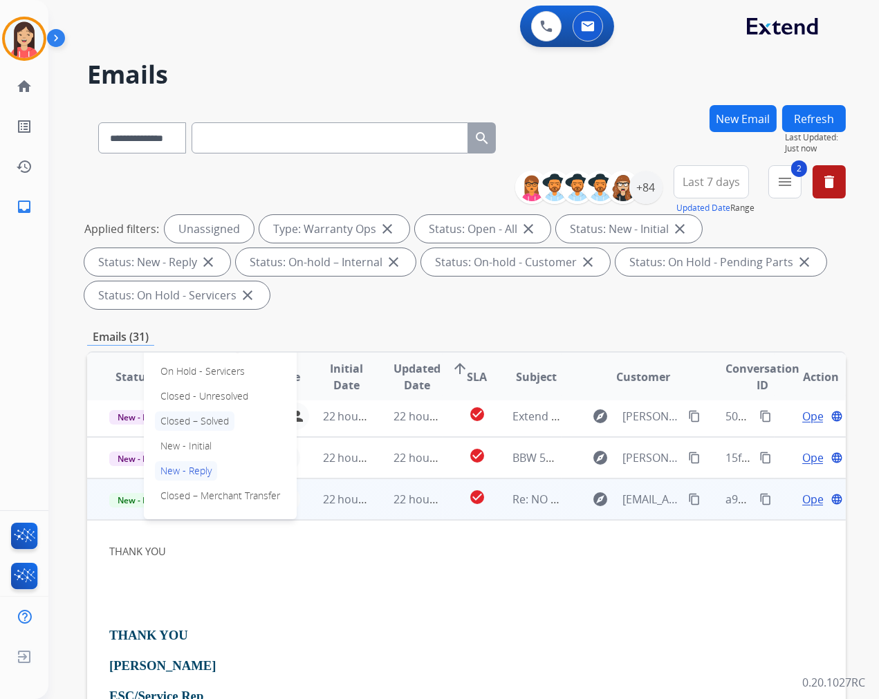
click at [205, 420] on p "Closed – Solved" at bounding box center [195, 421] width 80 height 19
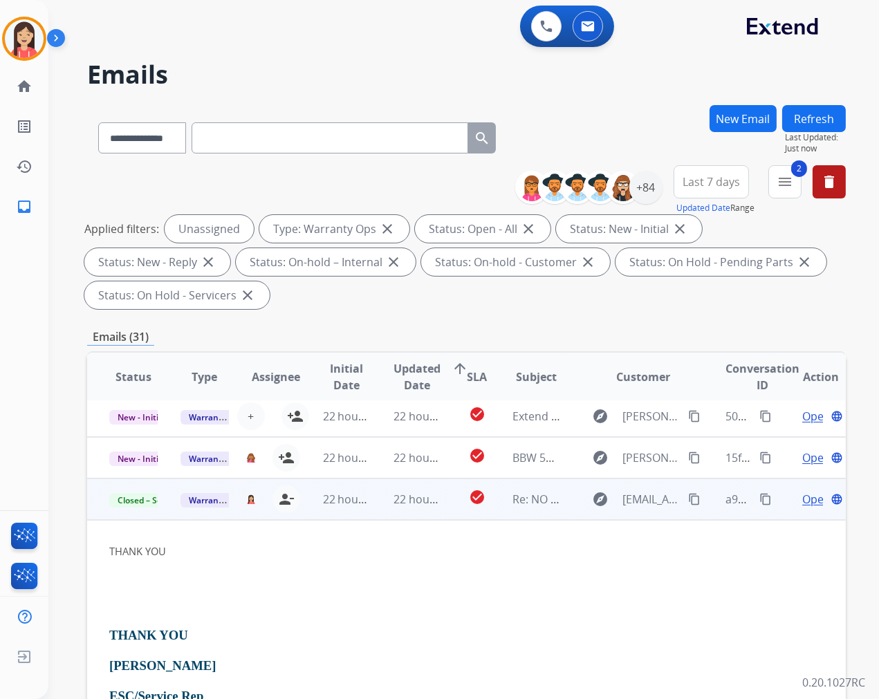
click at [377, 512] on td "22 hours ago" at bounding box center [406, 499] width 71 height 41
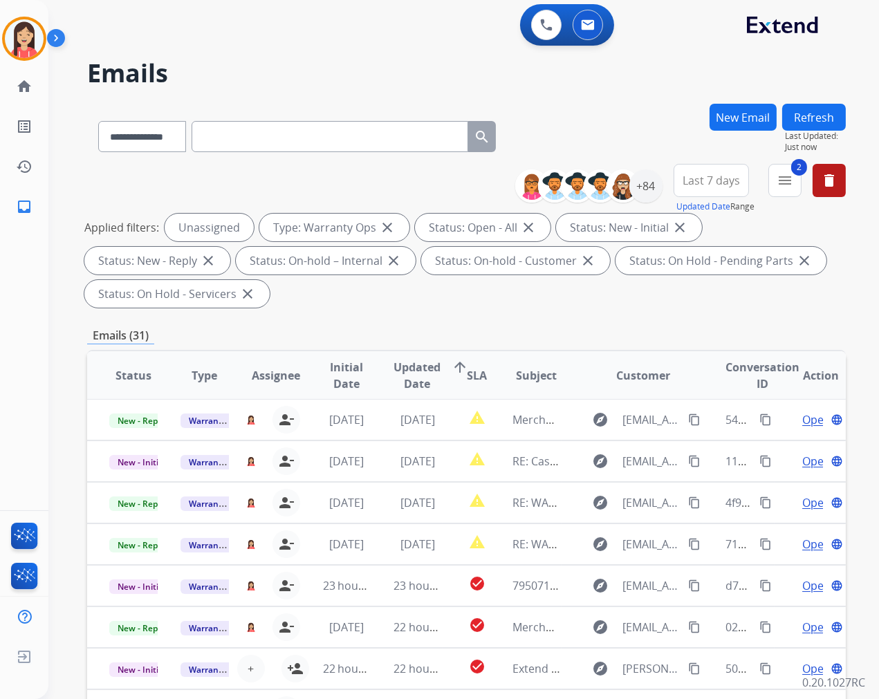
scroll to position [0, 0]
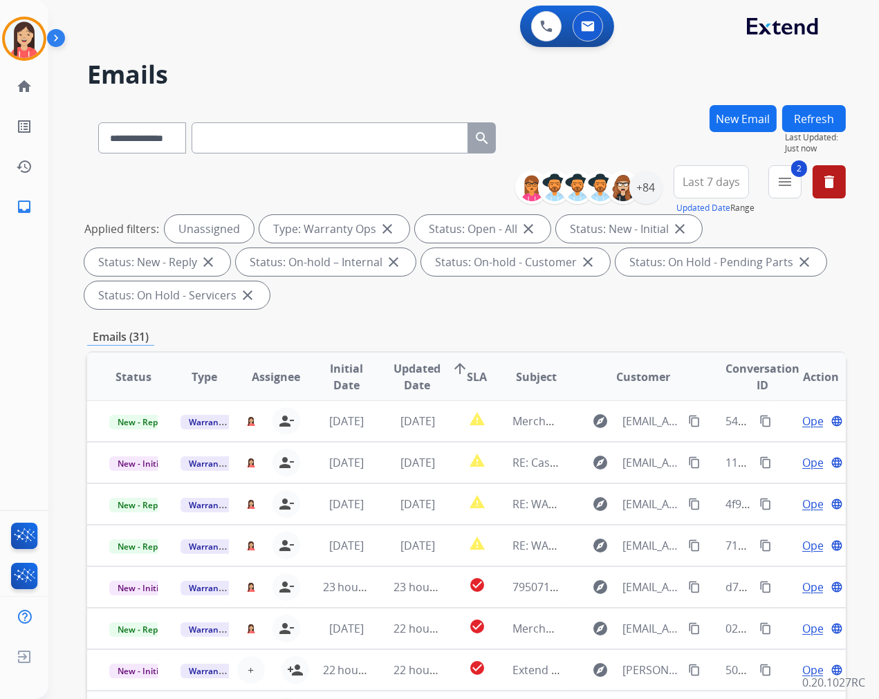
click at [827, 107] on button "Refresh" at bounding box center [814, 118] width 64 height 27
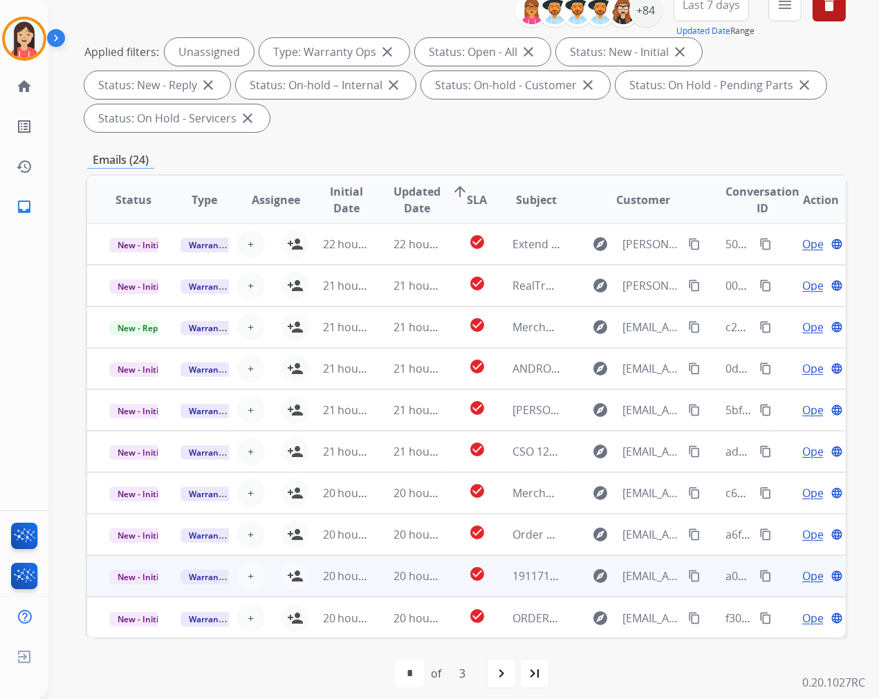
scroll to position [187, 0]
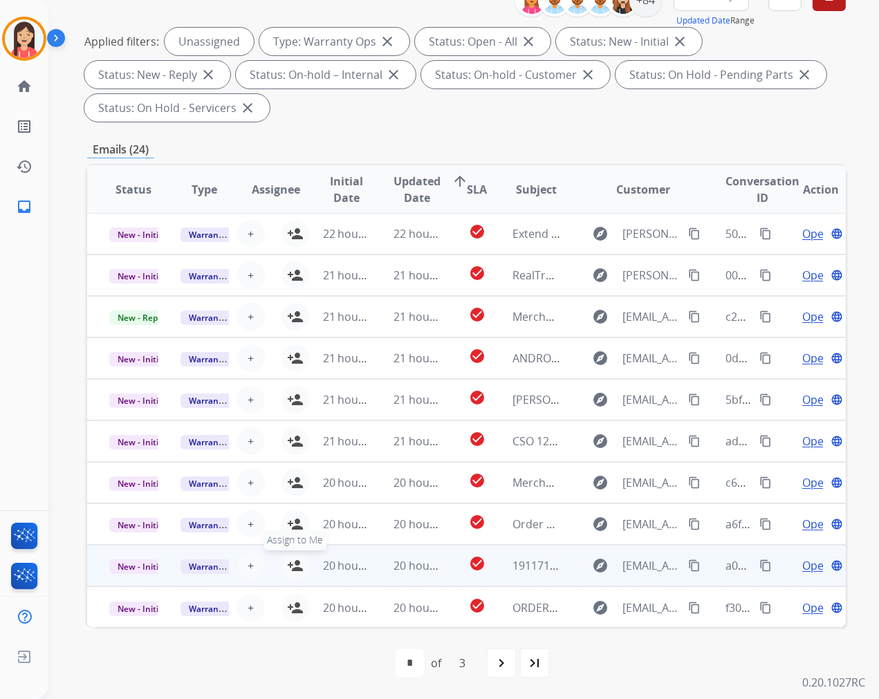
click at [295, 566] on mat-icon "person_add" at bounding box center [295, 565] width 17 height 17
click at [372, 581] on td "20 hours ago" at bounding box center [406, 565] width 71 height 41
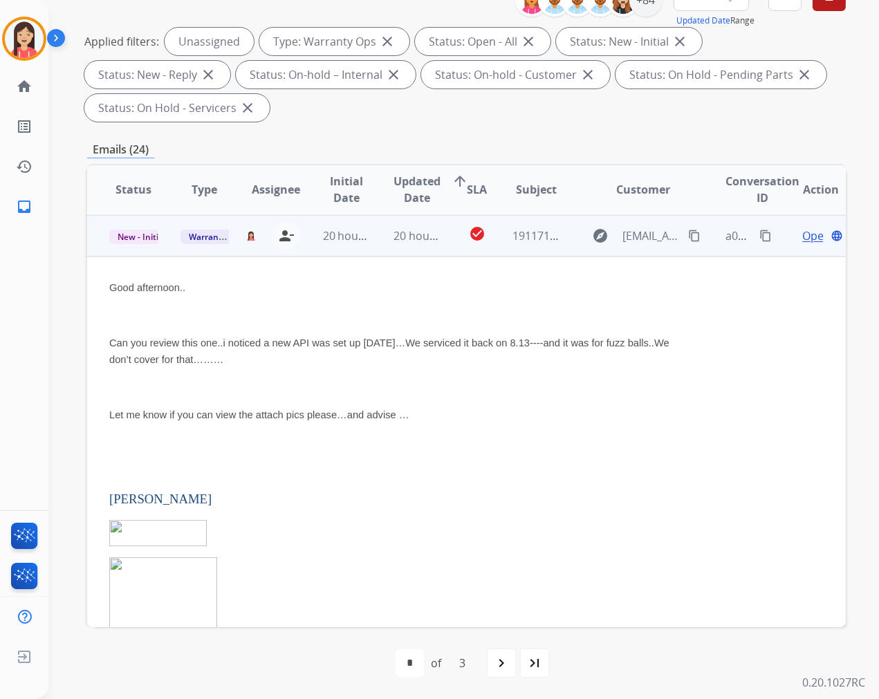
scroll to position [332, 0]
click at [373, 243] on td "20 hours ago" at bounding box center [406, 234] width 71 height 41
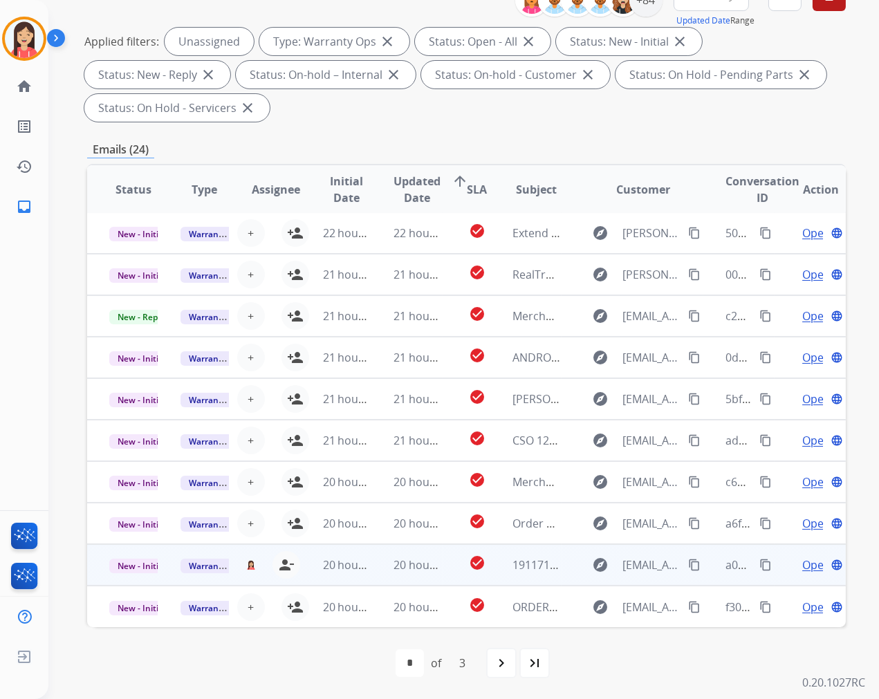
scroll to position [1, 0]
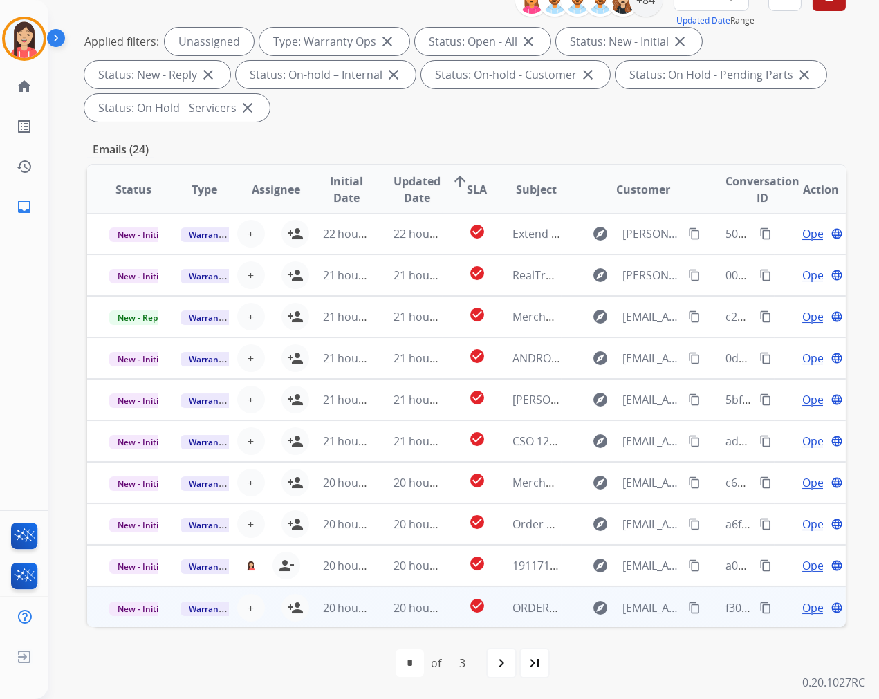
click at [361, 618] on td "20 hours ago" at bounding box center [336, 606] width 71 height 41
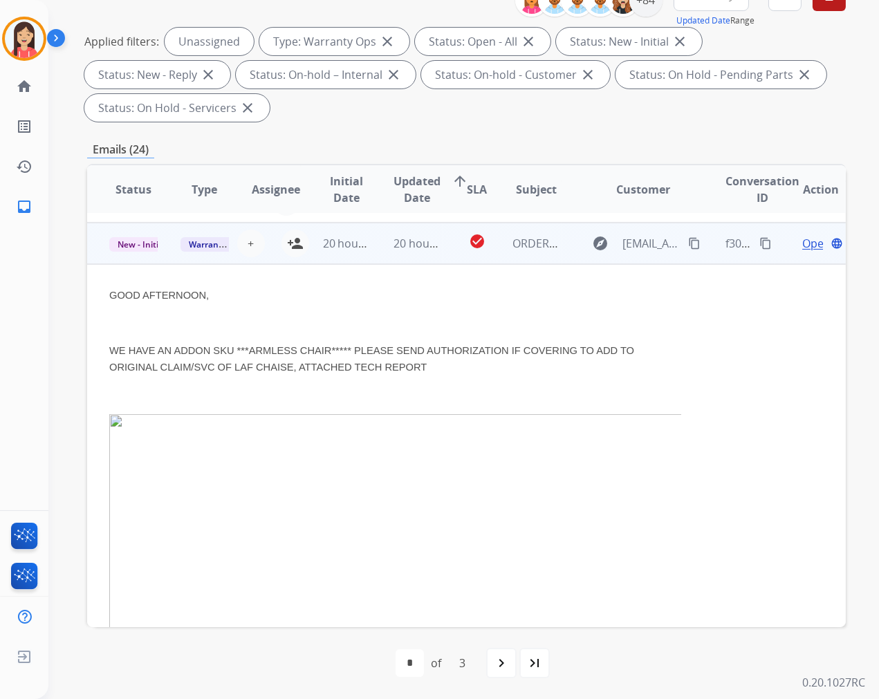
scroll to position [373, 0]
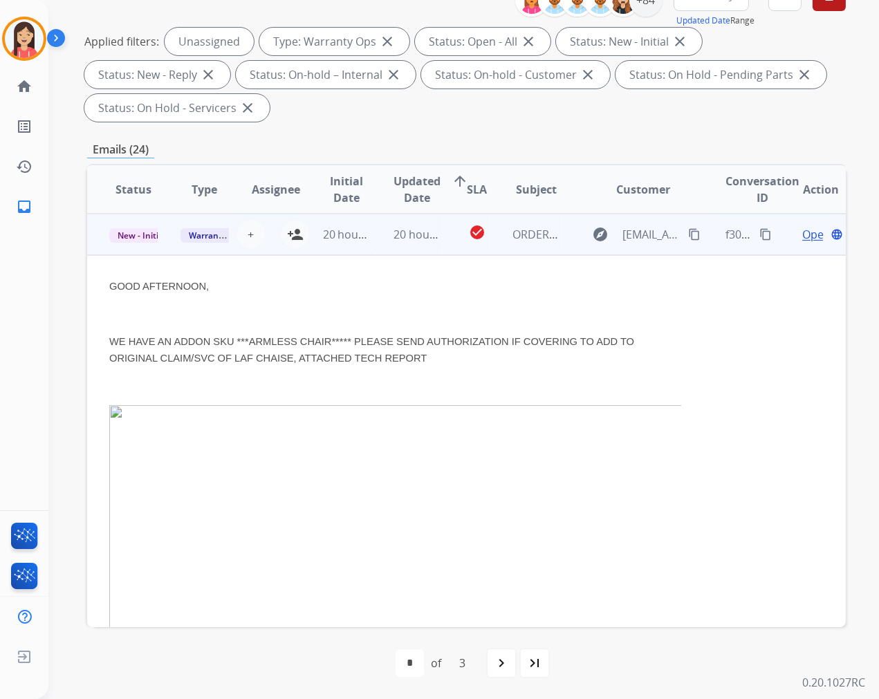
click at [371, 246] on td "20 hours ago" at bounding box center [406, 234] width 71 height 41
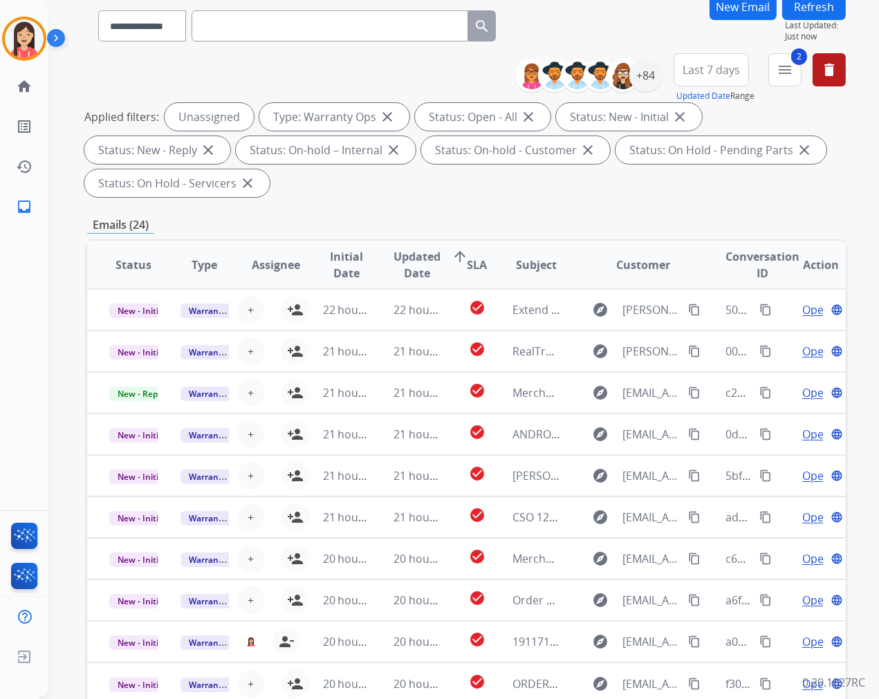
scroll to position [0, 0]
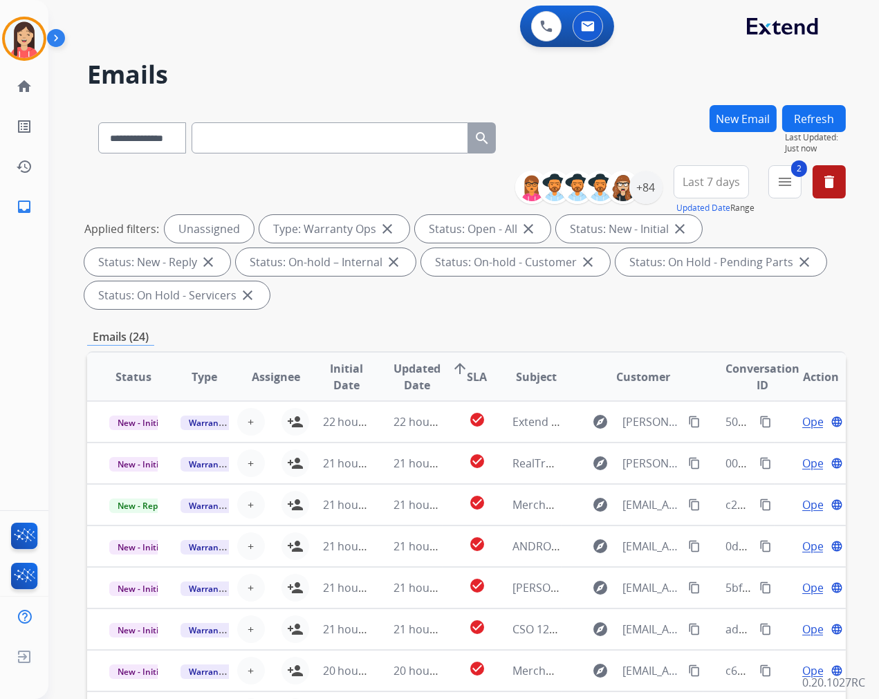
click at [811, 109] on button "Refresh" at bounding box center [814, 118] width 64 height 27
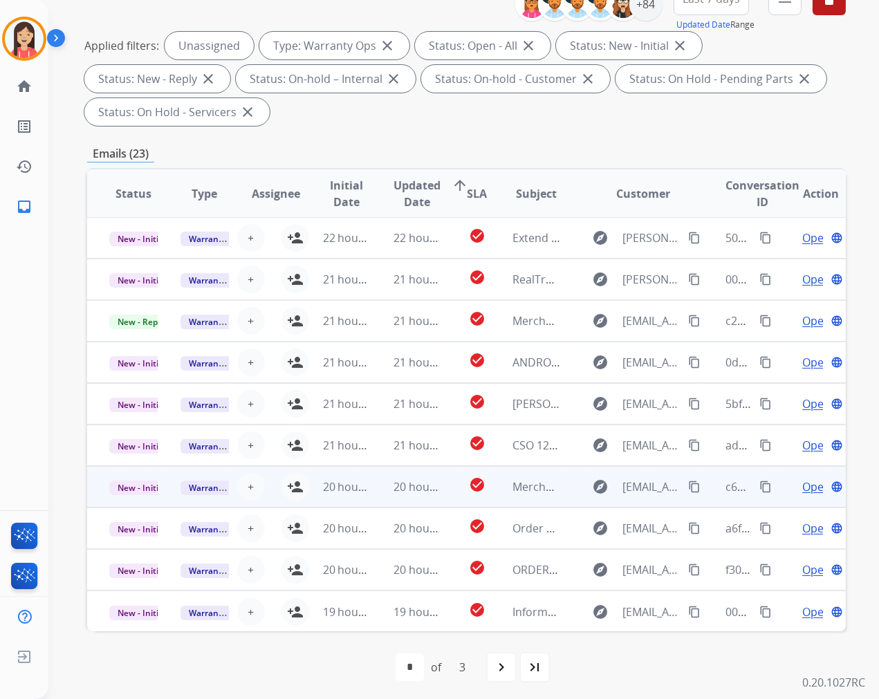
scroll to position [187, 0]
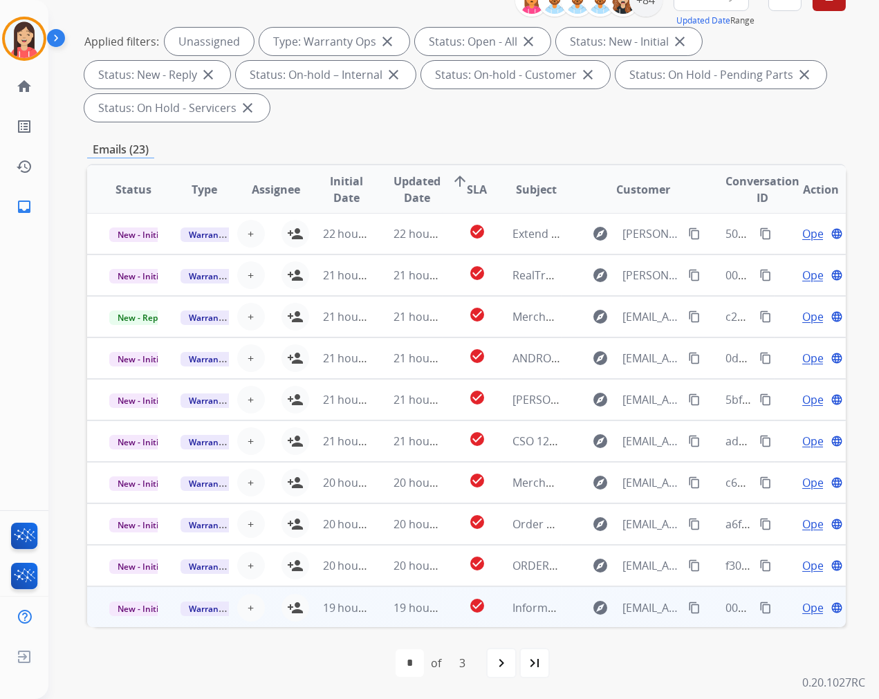
click at [372, 614] on td "19 hours ago" at bounding box center [406, 606] width 71 height 41
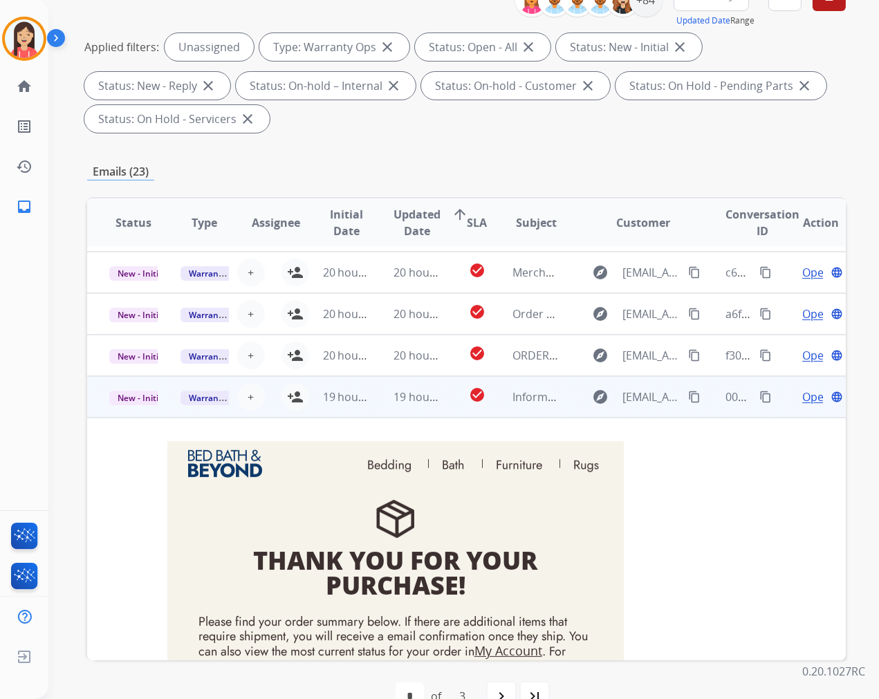
scroll to position [373, 0]
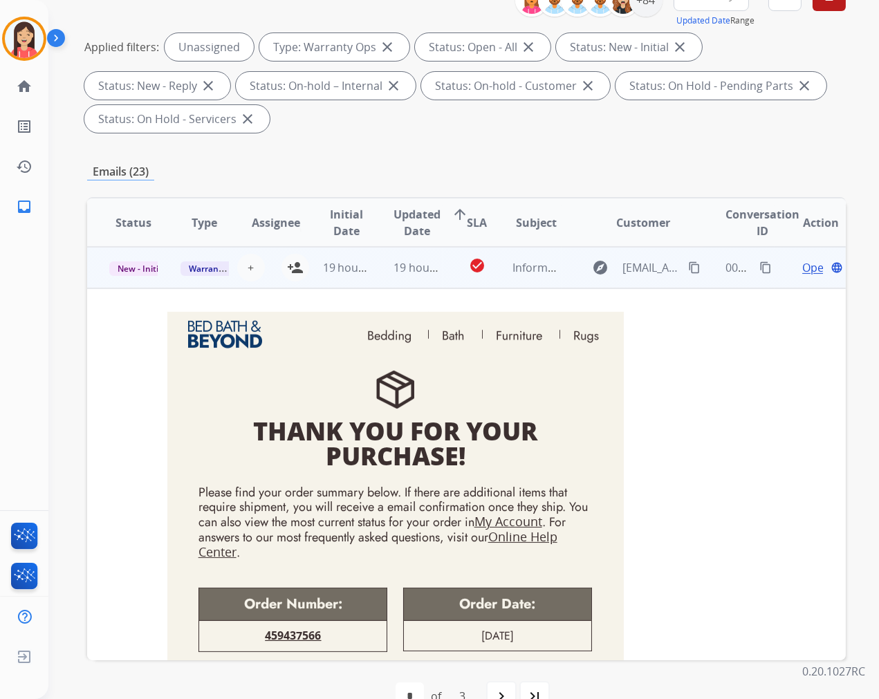
click at [361, 278] on td "19 hours ago" at bounding box center [336, 267] width 71 height 41
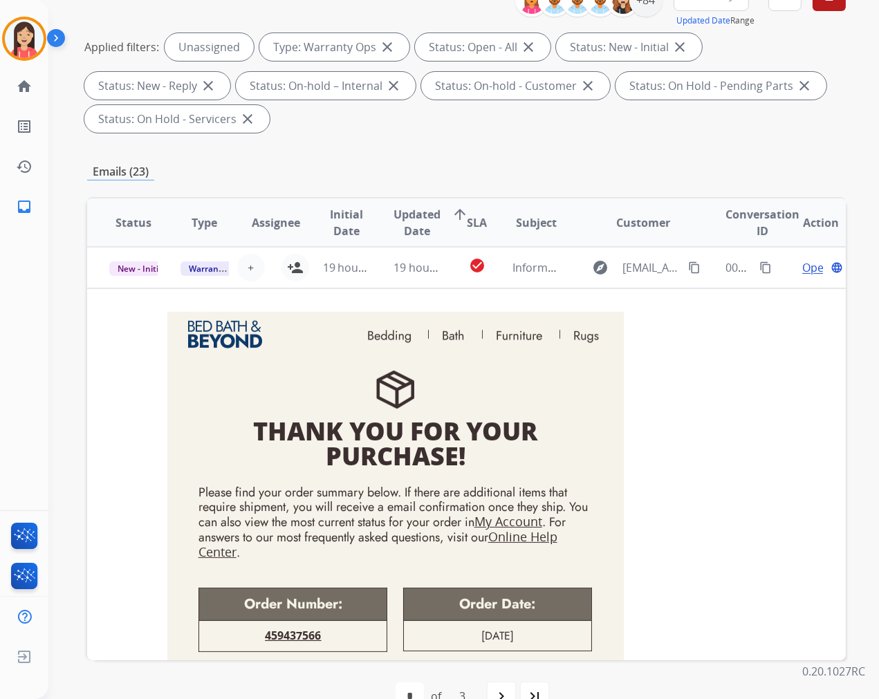
scroll to position [1, 0]
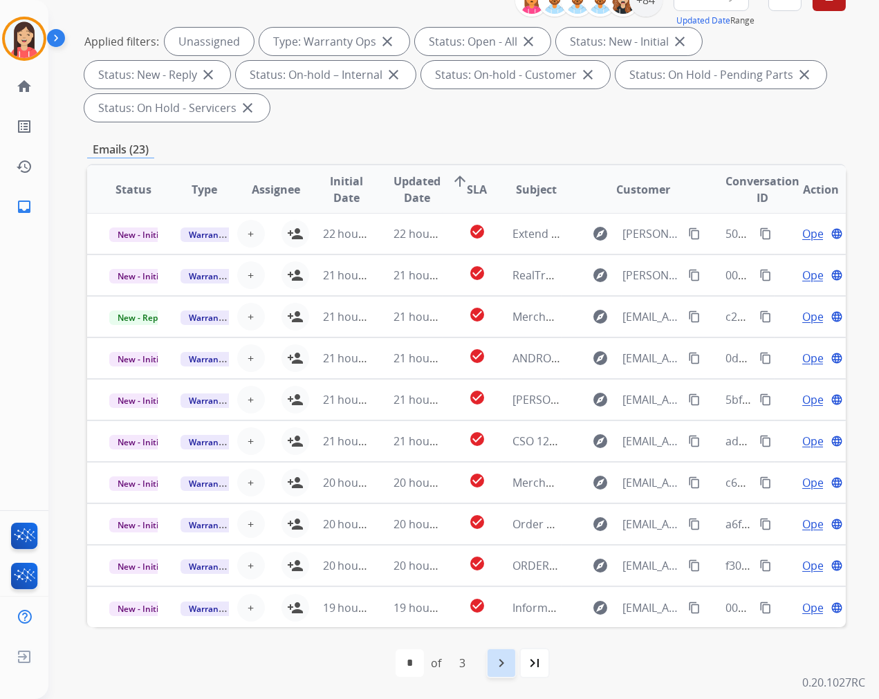
click at [503, 672] on div "navigate_next" at bounding box center [501, 663] width 30 height 30
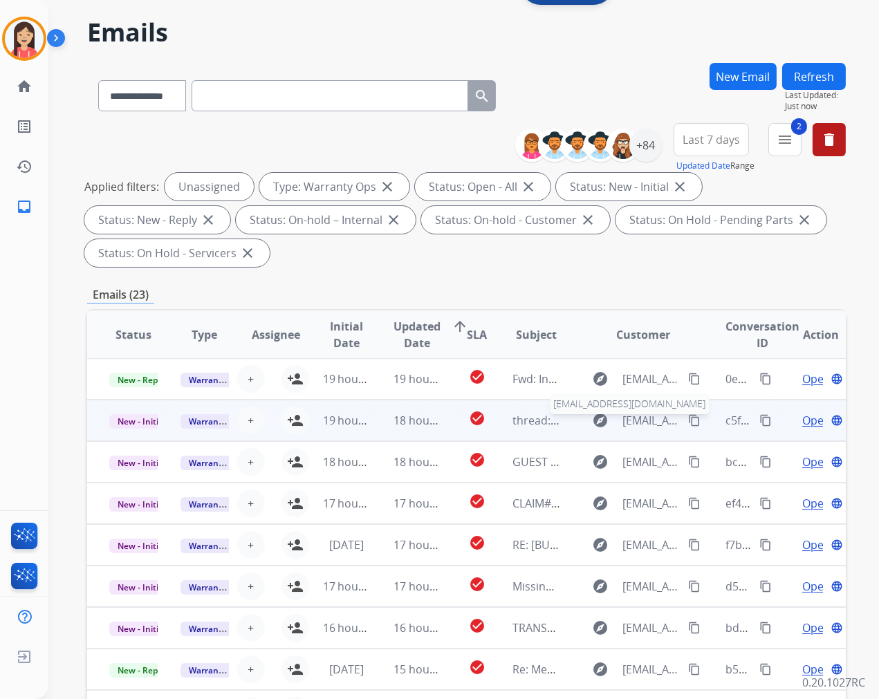
scroll to position [77, 0]
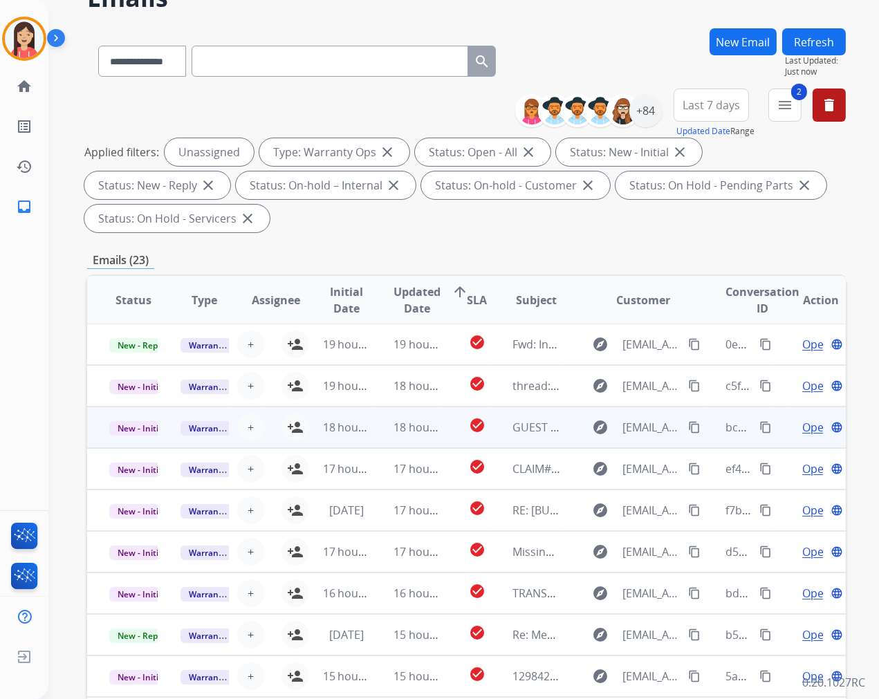
click at [371, 437] on td "18 hours ago" at bounding box center [406, 427] width 71 height 41
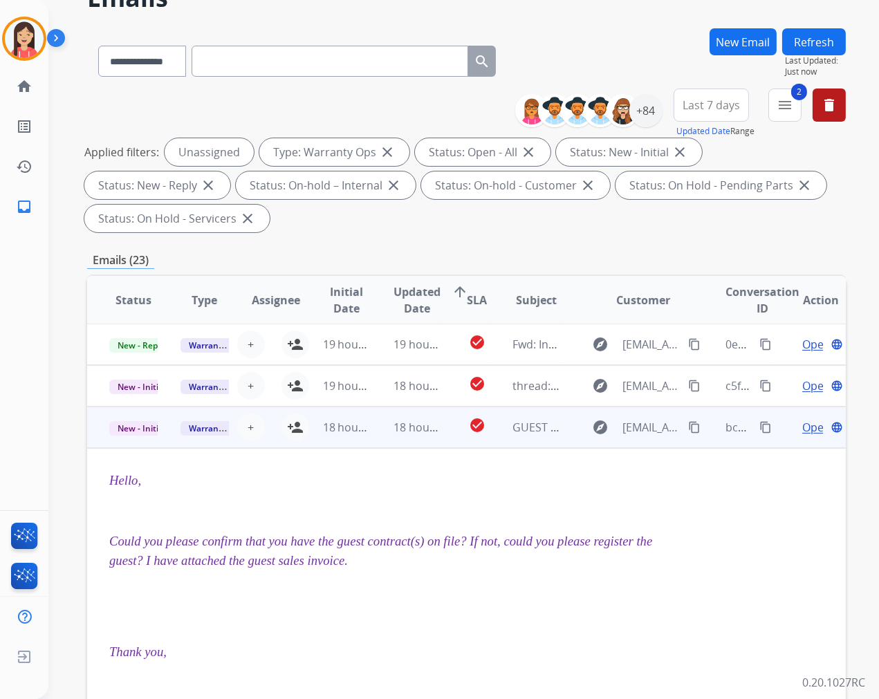
scroll to position [83, 0]
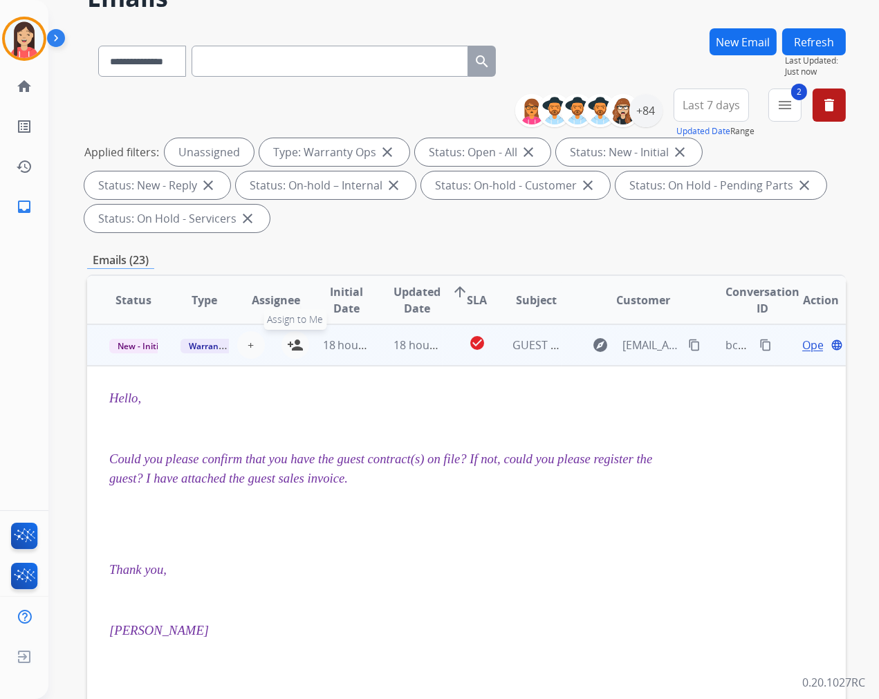
click at [287, 342] on mat-icon "person_add" at bounding box center [295, 345] width 17 height 17
click at [385, 360] on td "18 hours ago" at bounding box center [406, 344] width 71 height 41
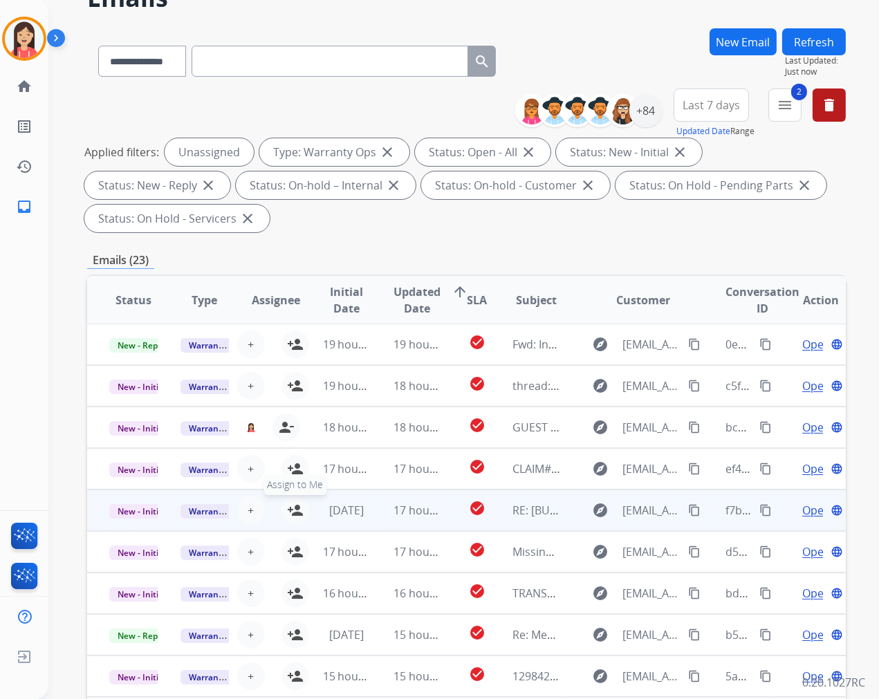
click at [294, 509] on mat-icon "person_add" at bounding box center [295, 510] width 17 height 17
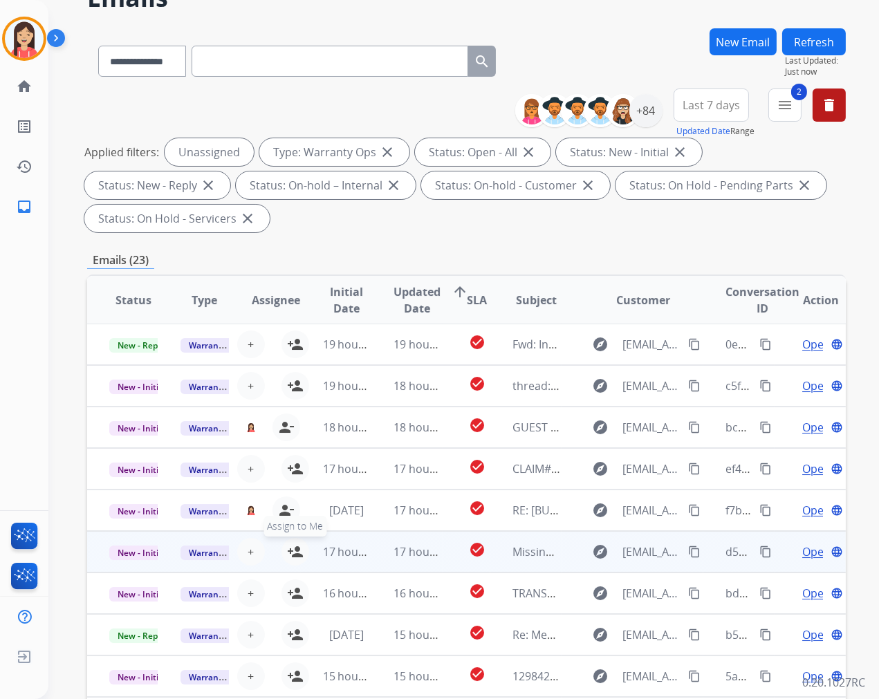
click at [292, 550] on mat-icon "person_add" at bounding box center [295, 552] width 17 height 17
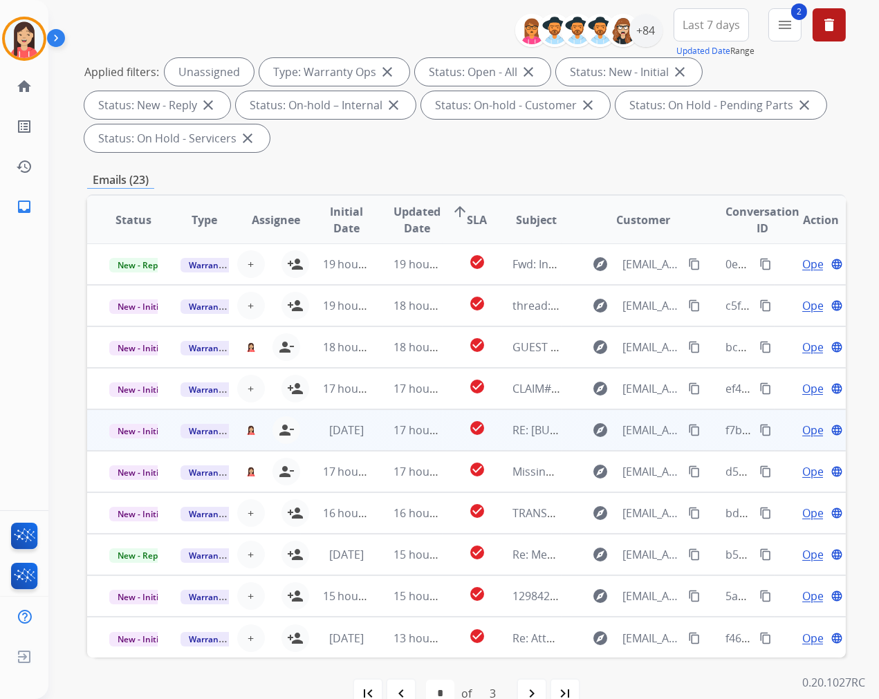
scroll to position [187, 0]
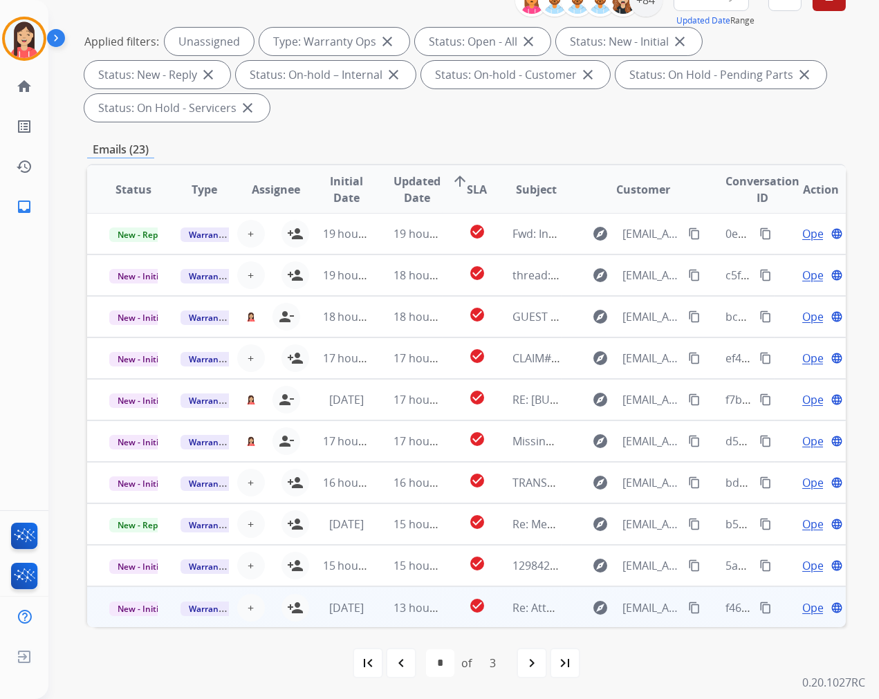
click at [375, 618] on td "13 hours ago" at bounding box center [406, 606] width 71 height 41
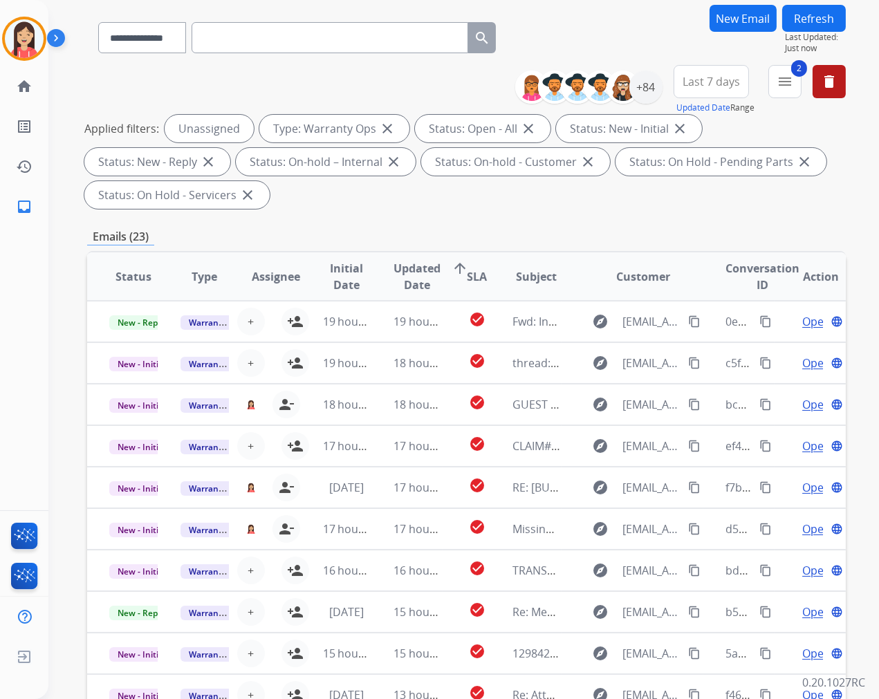
scroll to position [0, 0]
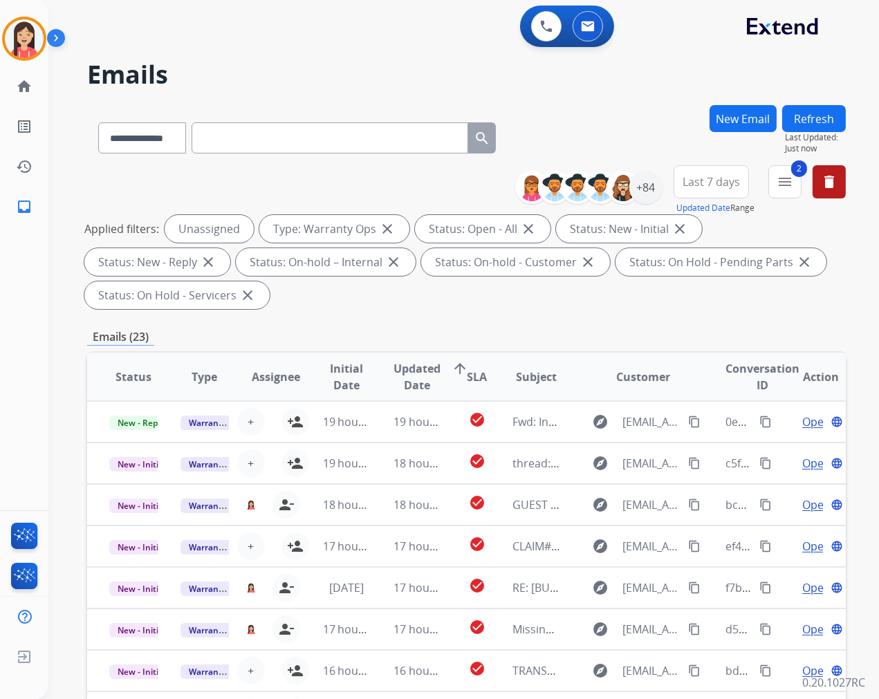
click at [838, 116] on button "Refresh" at bounding box center [814, 118] width 64 height 27
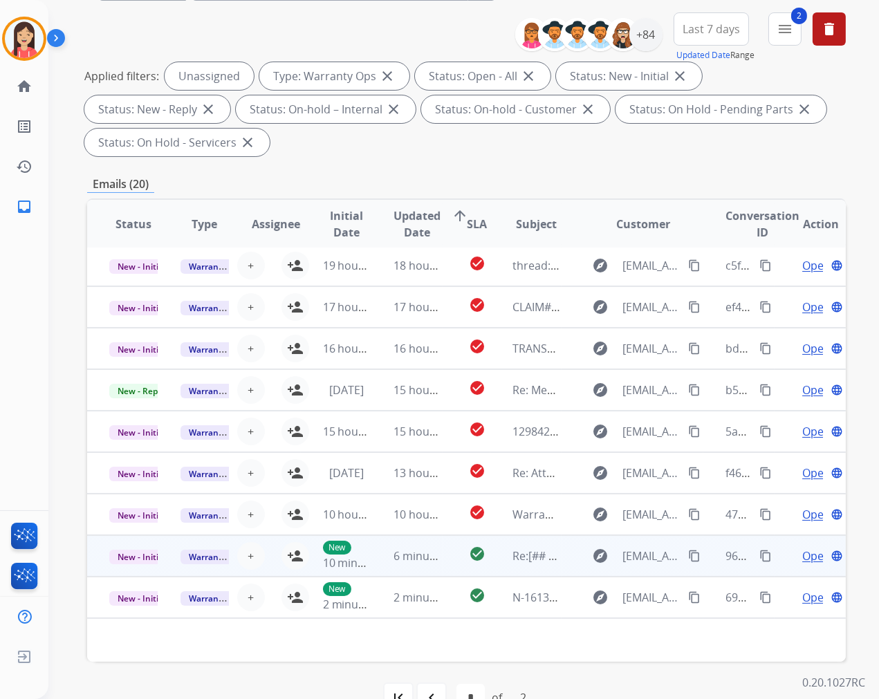
scroll to position [187, 0]
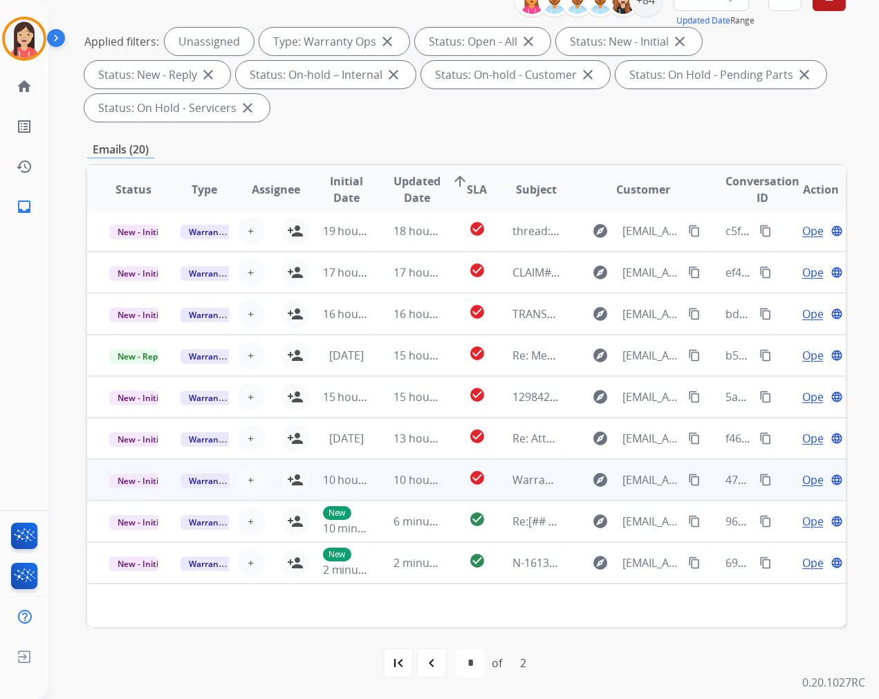
click at [376, 485] on td "10 hours ago" at bounding box center [406, 479] width 71 height 41
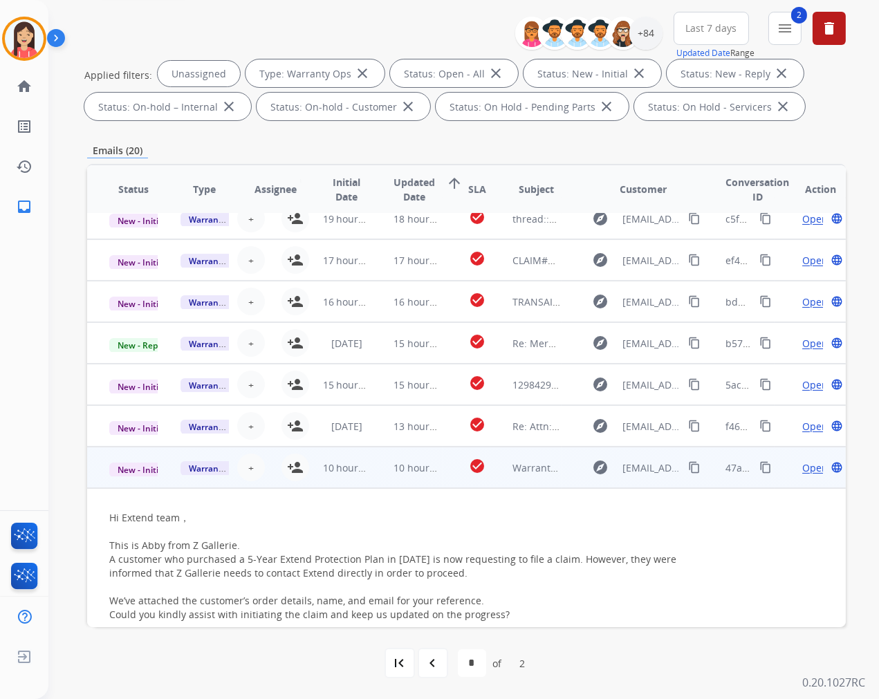
scroll to position [50, 0]
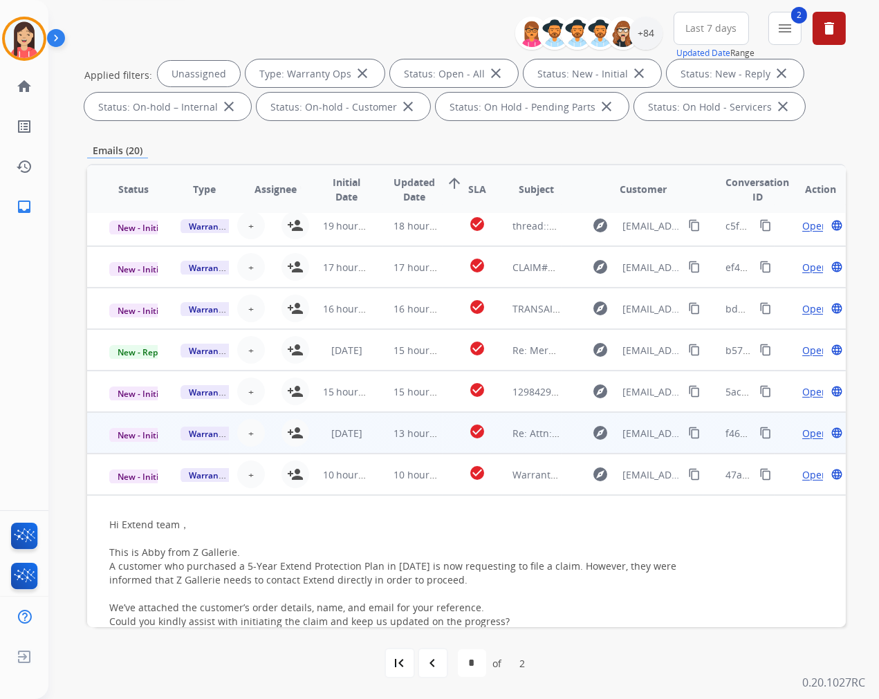
click at [274, 440] on div "+ Select agent person_add Assign to Me" at bounding box center [265, 433] width 89 height 28
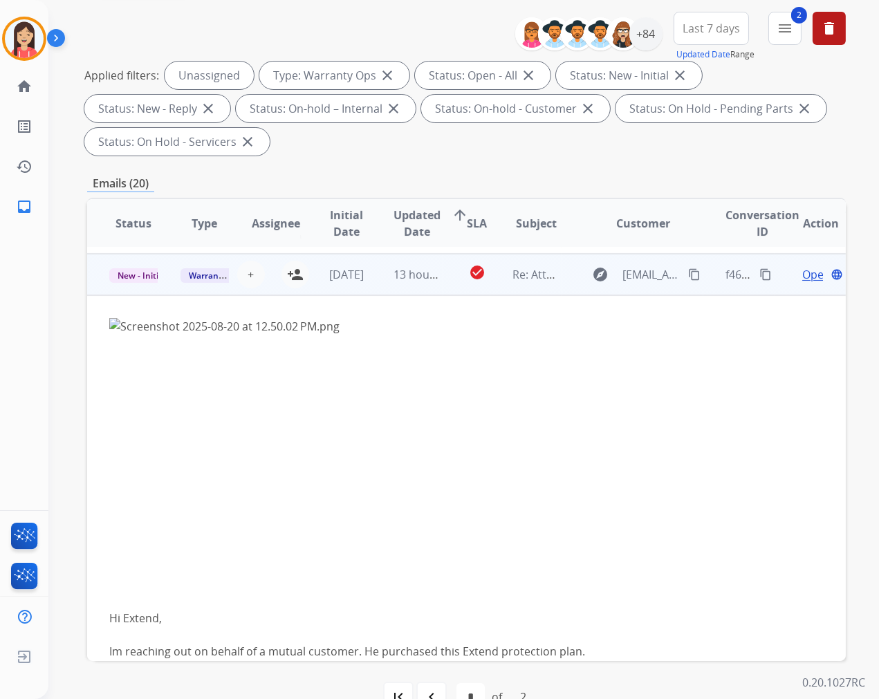
scroll to position [249, 0]
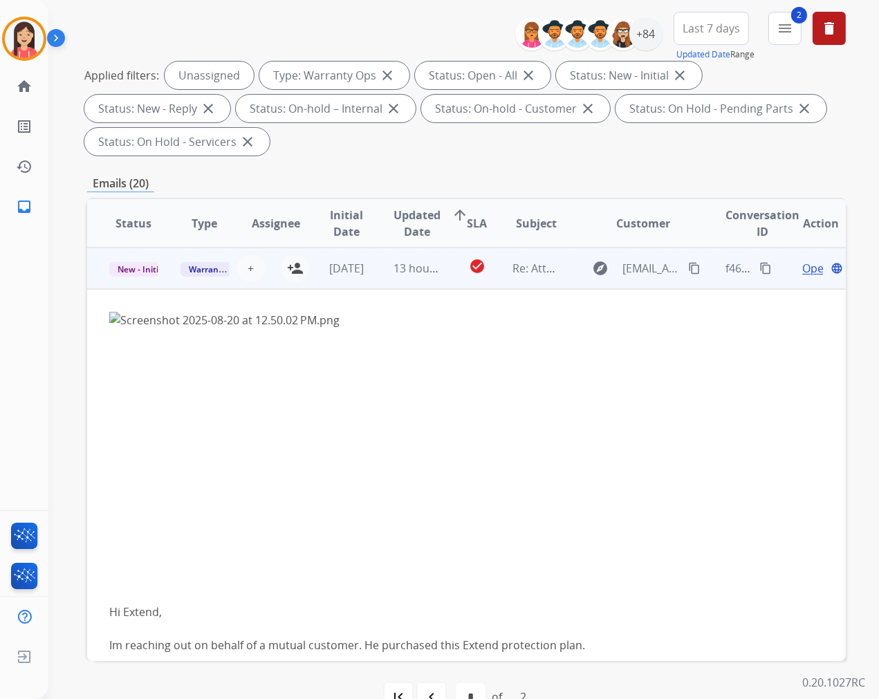
click at [279, 281] on div "+ Select agent person_add Assign to Me" at bounding box center [265, 268] width 71 height 39
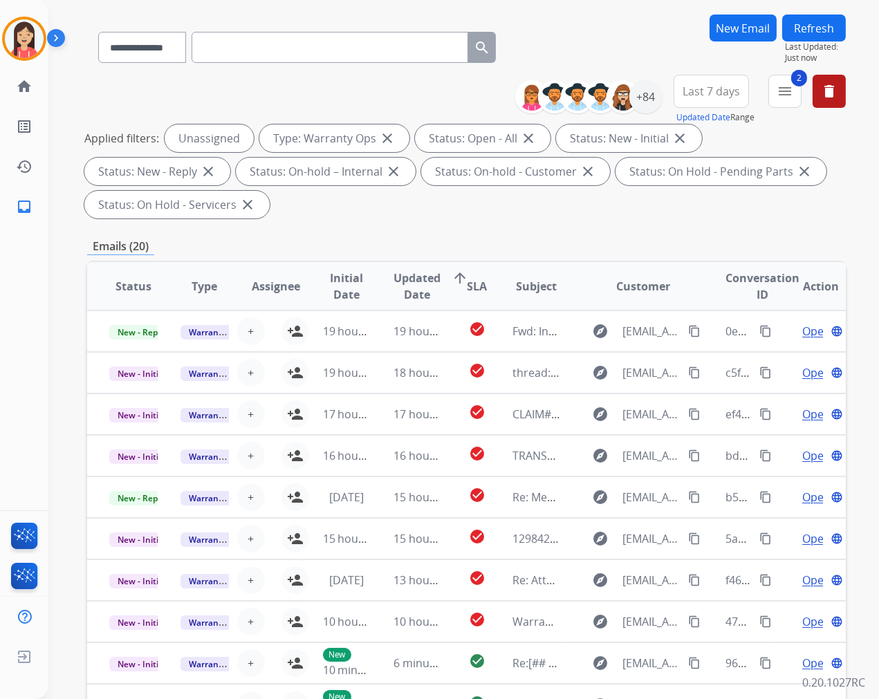
scroll to position [0, 0]
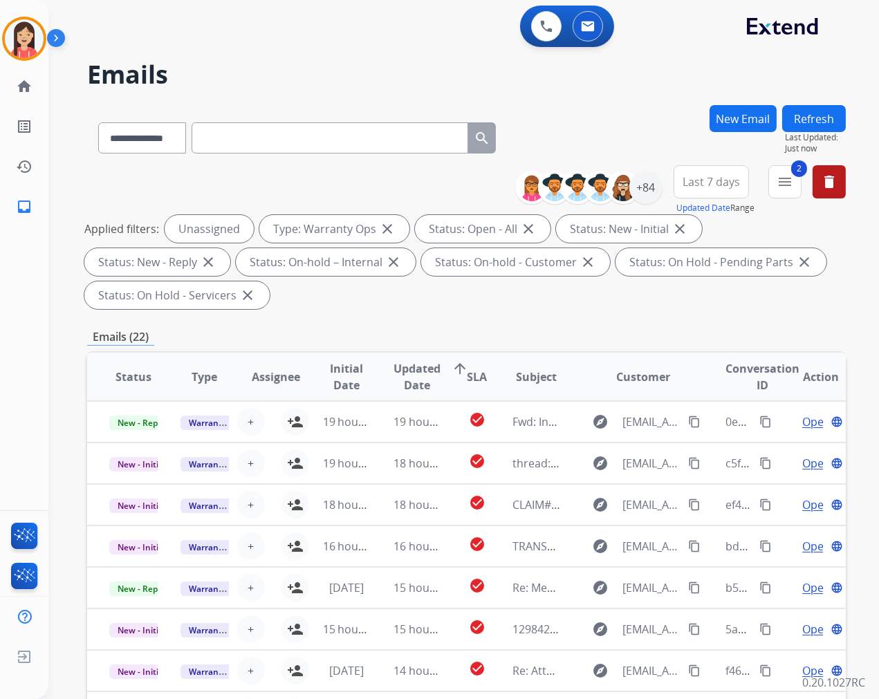
click at [414, 308] on div "Applied filters: Unassigned Type: Warranty Ops close Status: Open - All close S…" at bounding box center [463, 262] width 759 height 94
click at [537, 29] on button at bounding box center [546, 26] width 30 height 30
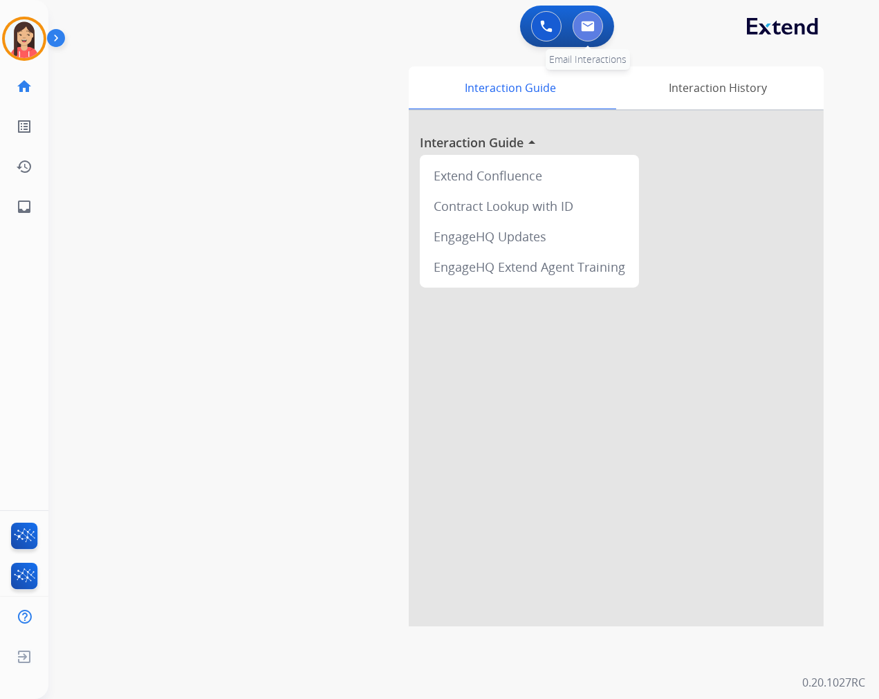
click at [588, 39] on button at bounding box center [588, 26] width 30 height 30
select select "**********"
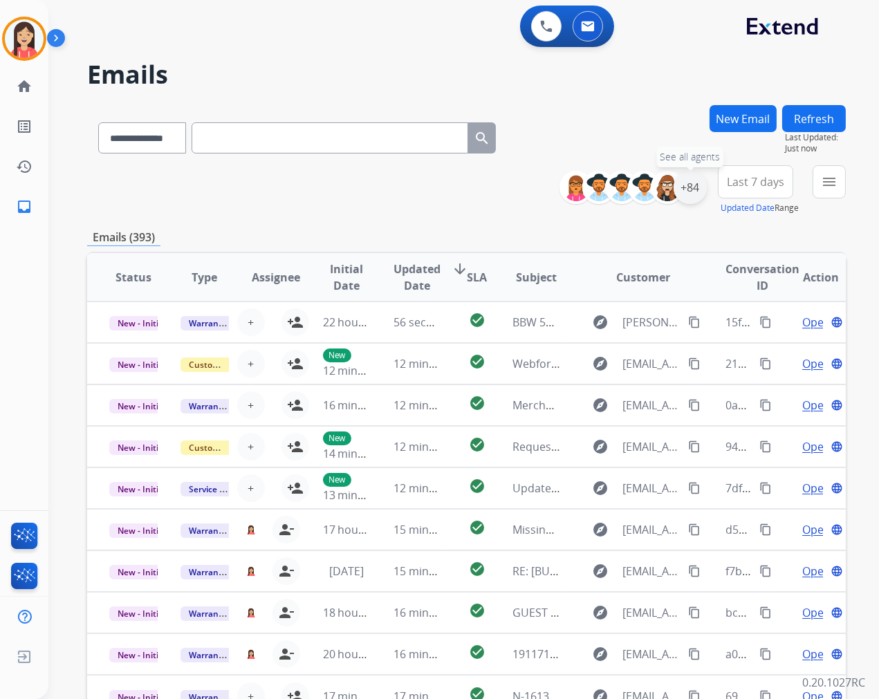
click at [687, 199] on div "+84" at bounding box center [690, 187] width 33 height 33
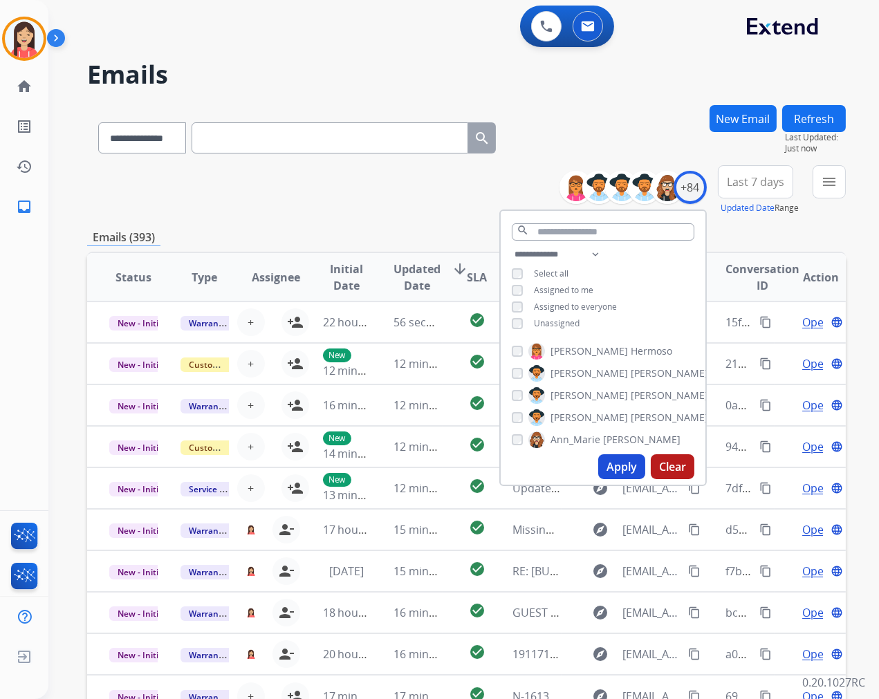
click at [555, 320] on span "Unassigned" at bounding box center [557, 323] width 46 height 12
click at [620, 466] on button "Apply" at bounding box center [621, 466] width 47 height 25
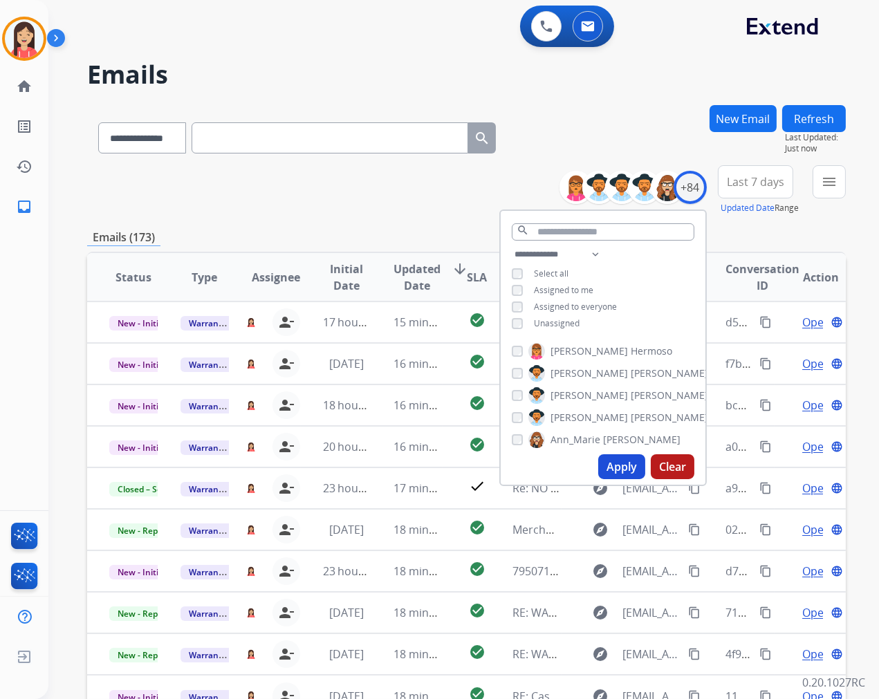
click at [766, 196] on button "Last 7 days" at bounding box center [755, 181] width 75 height 33
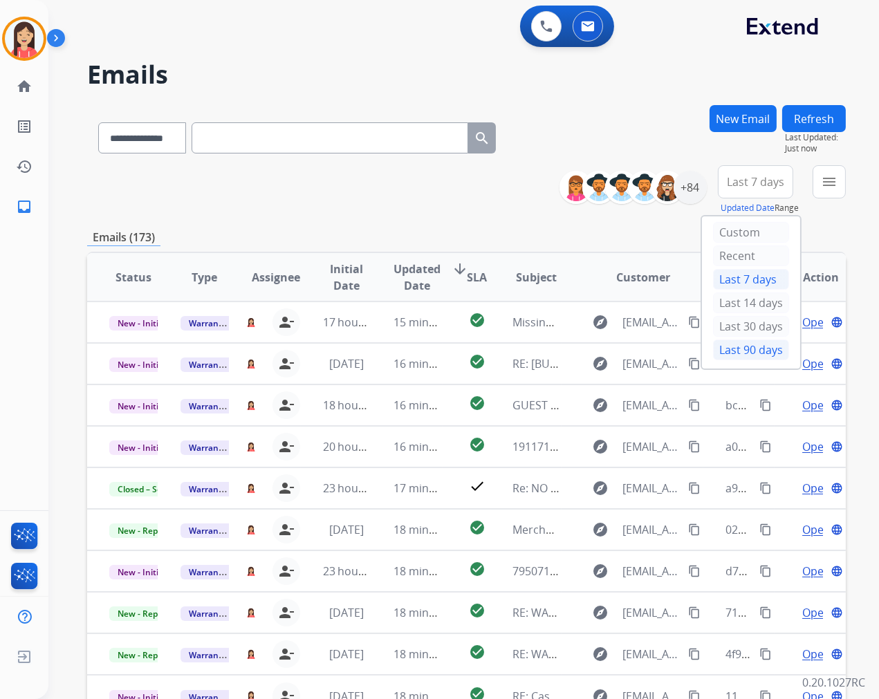
click at [734, 346] on div "Last 90 days" at bounding box center [751, 350] width 76 height 21
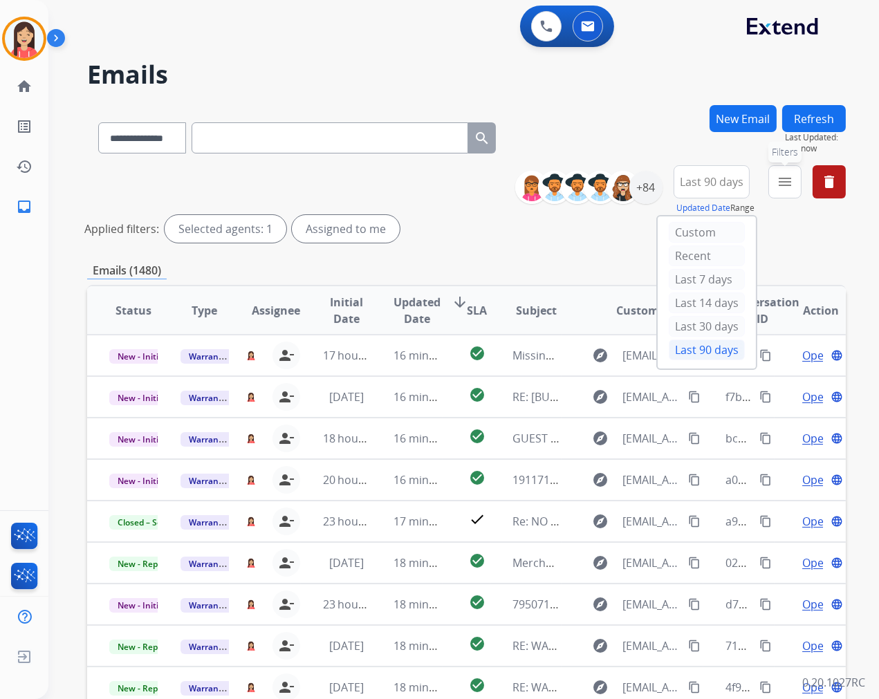
click at [779, 192] on button "menu Filters" at bounding box center [784, 181] width 33 height 33
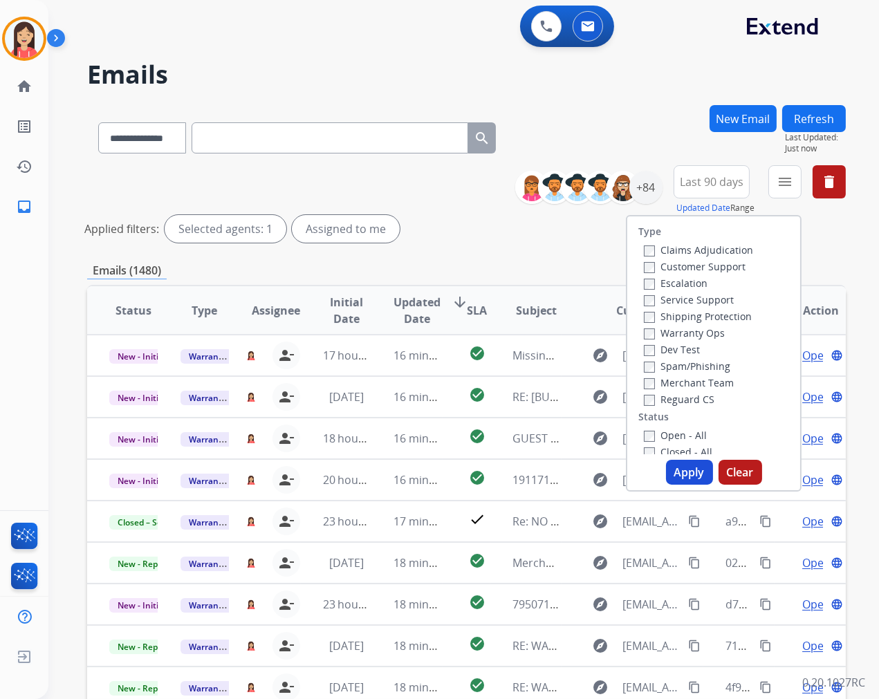
click at [649, 436] on label "Open - All" at bounding box center [675, 435] width 63 height 13
click at [680, 465] on button "Apply" at bounding box center [689, 472] width 47 height 25
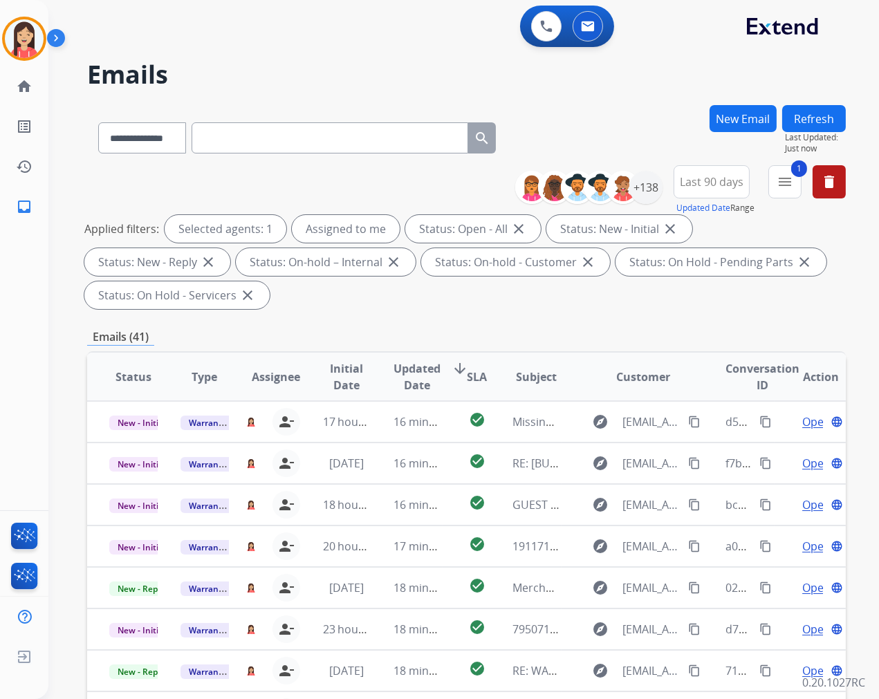
scroll to position [1, 0]
click at [415, 385] on span "Updated Date" at bounding box center [417, 376] width 47 height 33
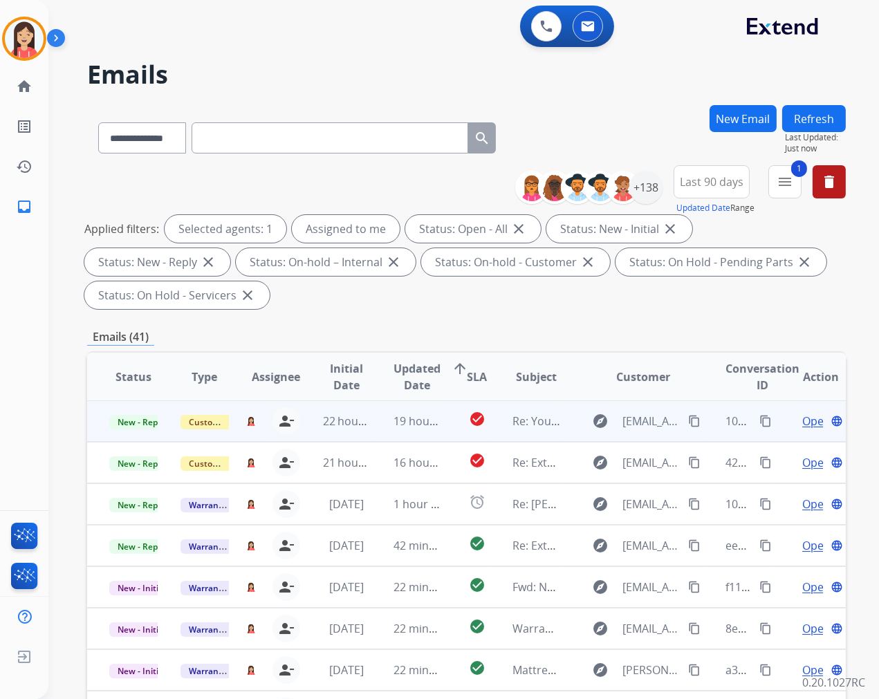
click at [371, 432] on td "19 hours ago" at bounding box center [406, 420] width 71 height 41
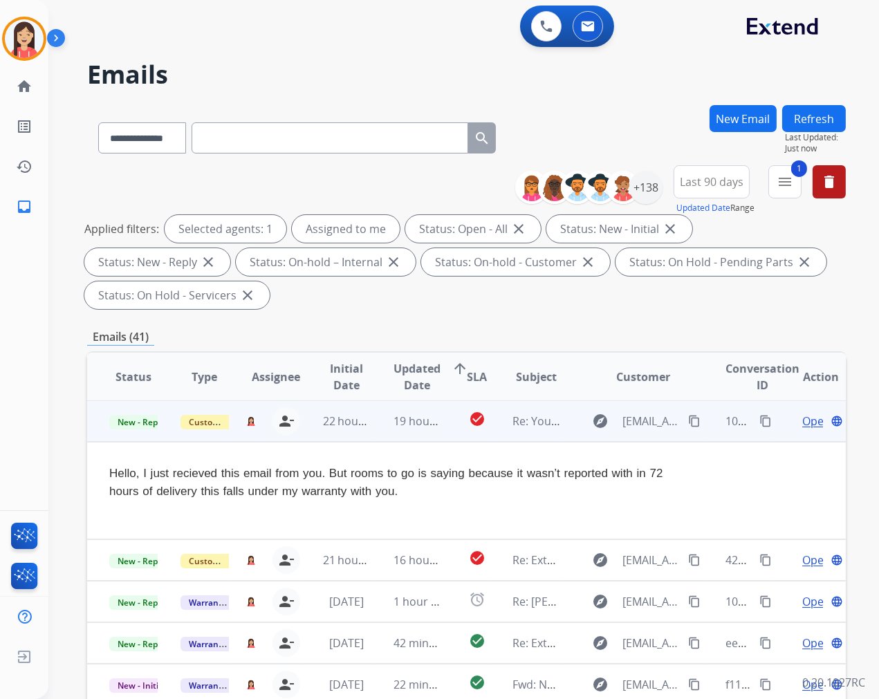
scroll to position [0, 0]
click at [371, 427] on td "19 hours ago" at bounding box center [406, 421] width 71 height 41
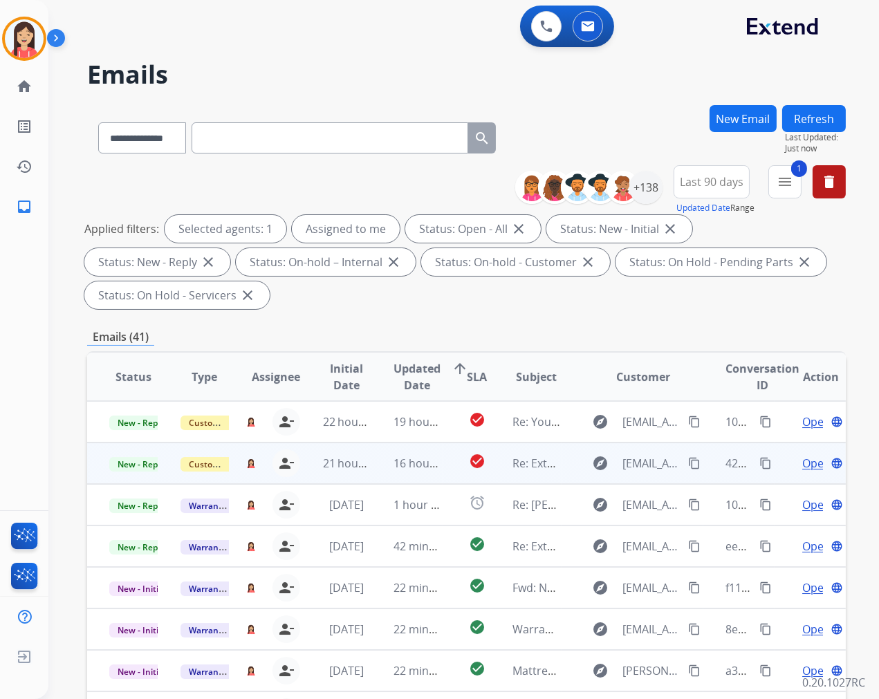
click at [378, 472] on td "16 hours ago" at bounding box center [406, 463] width 71 height 41
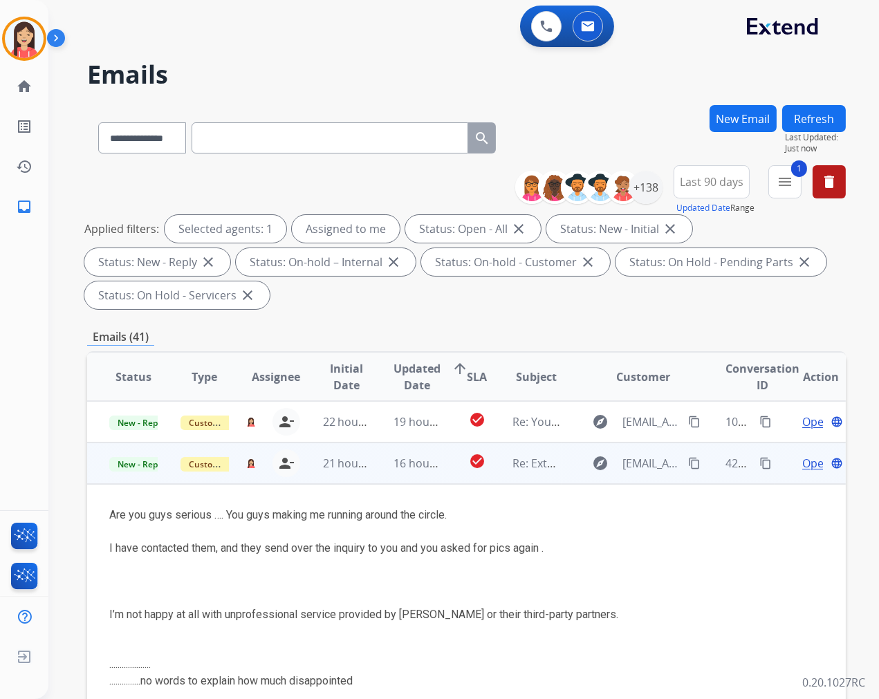
scroll to position [41, 0]
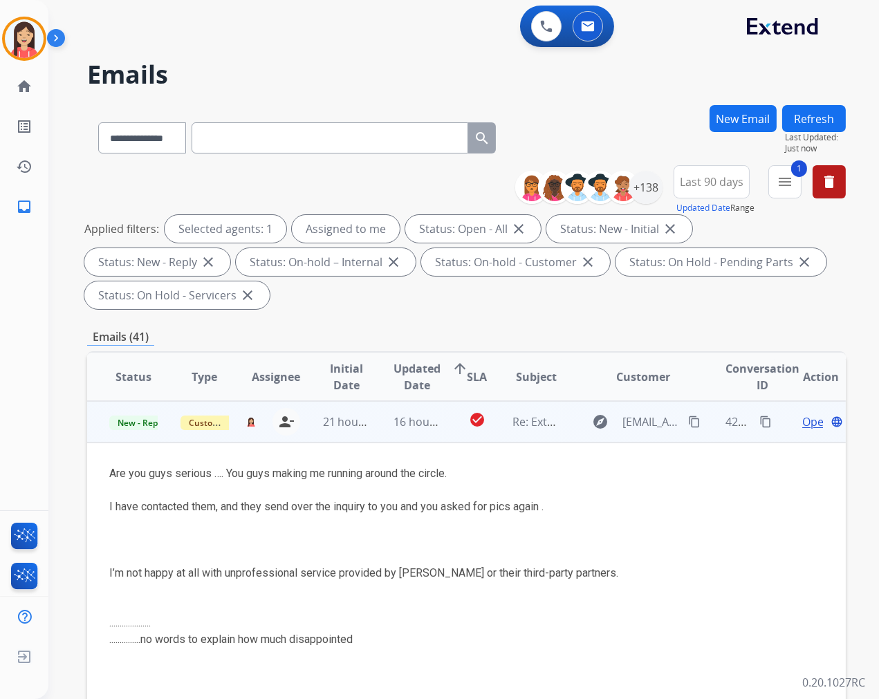
click at [802, 418] on span "Open" at bounding box center [816, 422] width 28 height 17
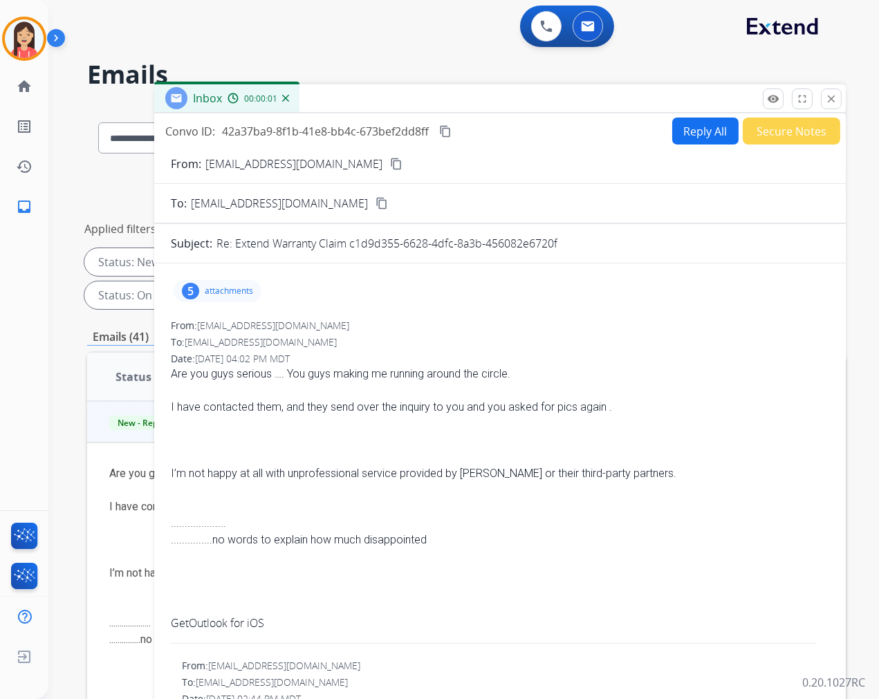
click at [390, 167] on mat-icon "content_copy" at bounding box center [396, 164] width 12 height 12
click at [481, 441] on div at bounding box center [500, 440] width 658 height 17
click at [458, 432] on div at bounding box center [500, 440] width 658 height 17
click at [701, 130] on button "Reply All" at bounding box center [705, 131] width 66 height 27
select select "**********"
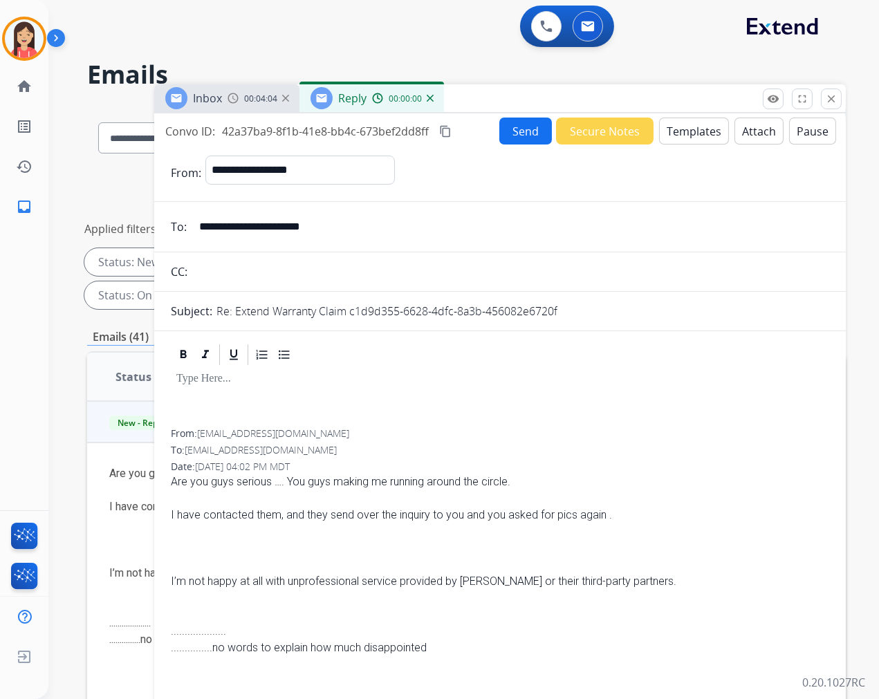
click at [687, 136] on button "Templates" at bounding box center [694, 131] width 70 height 27
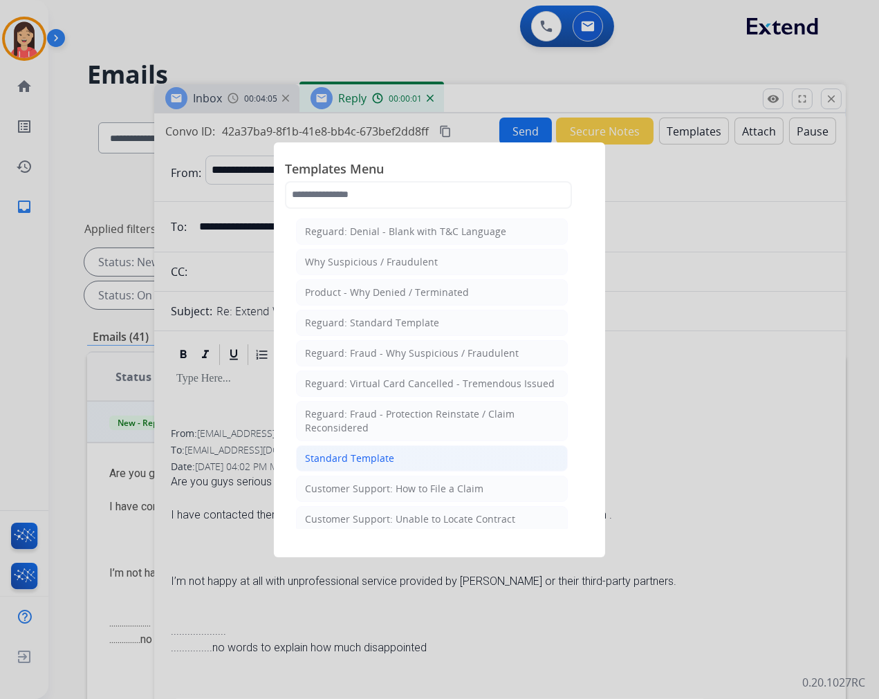
click at [392, 454] on li "Standard Template" at bounding box center [432, 458] width 272 height 26
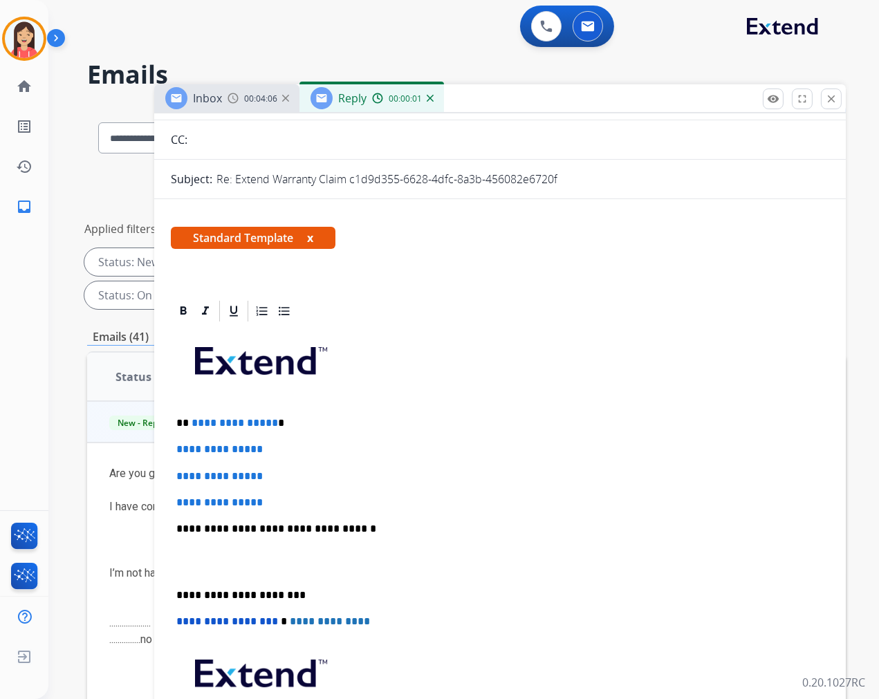
scroll to position [154, 0]
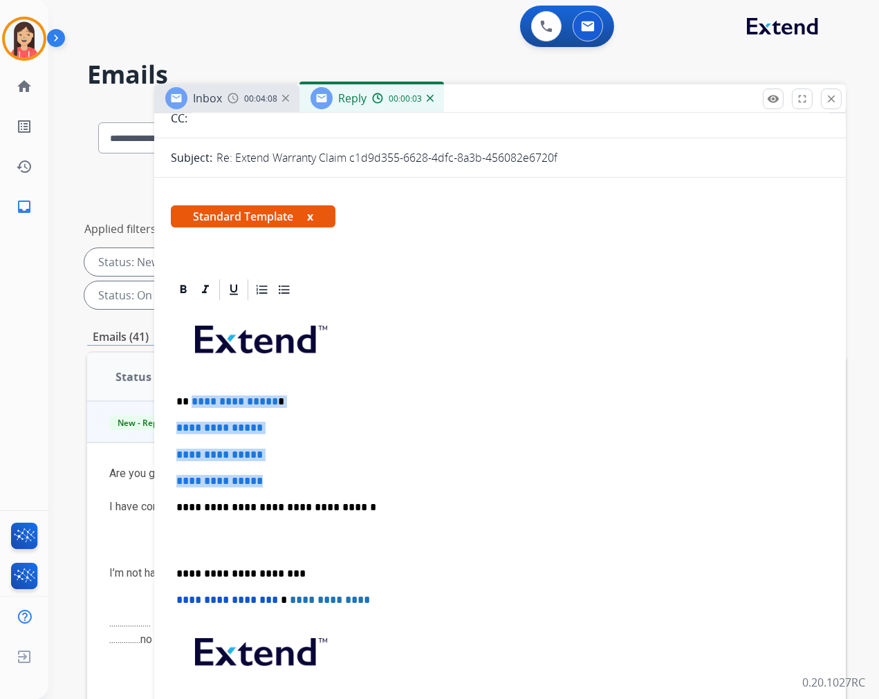
drag, startPoint x: 190, startPoint y: 400, endPoint x: 328, endPoint y: 474, distance: 156.3
click at [328, 474] on div "**********" at bounding box center [500, 540] width 658 height 476
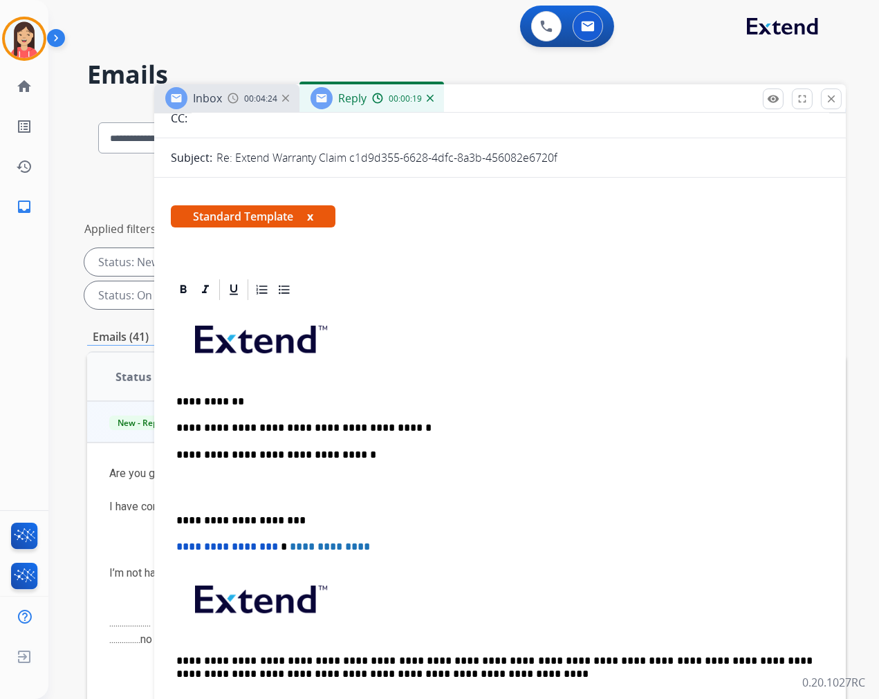
click at [409, 427] on p "**********" at bounding box center [494, 428] width 636 height 12
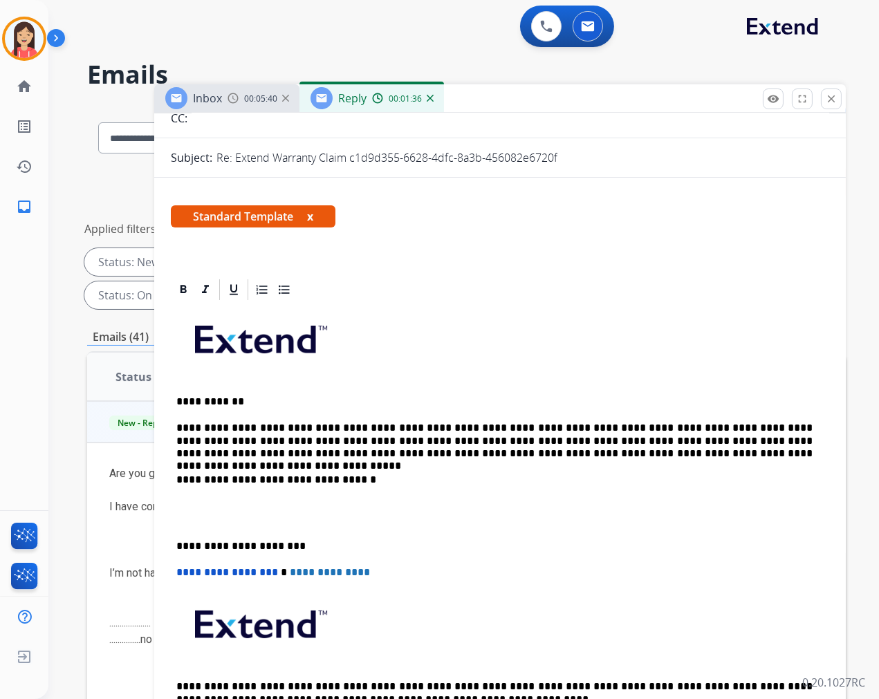
click at [195, 519] on p at bounding box center [499, 514] width 647 height 26
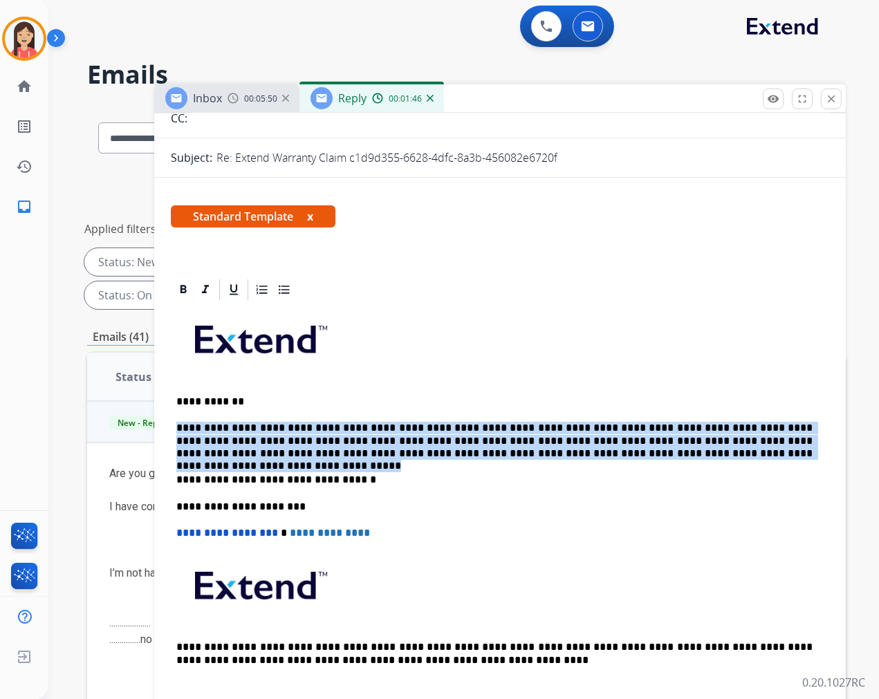
drag, startPoint x: 175, startPoint y: 425, endPoint x: 640, endPoint y: 458, distance: 466.6
click at [640, 458] on div "**********" at bounding box center [500, 506] width 658 height 409
copy p "**********"
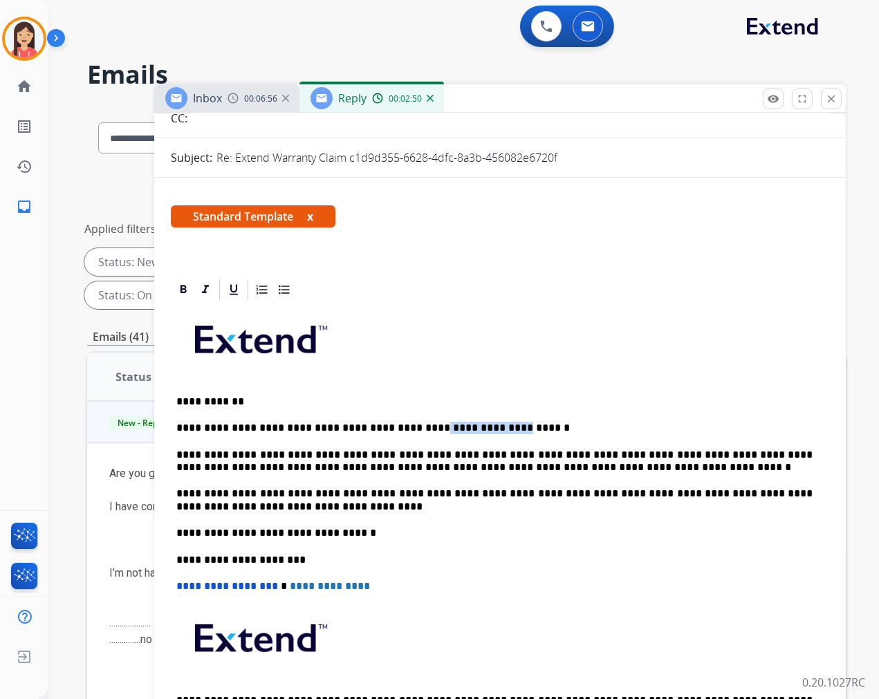
drag, startPoint x: 403, startPoint y: 425, endPoint x: 466, endPoint y: 427, distance: 63.0
click at [466, 427] on p "**********" at bounding box center [494, 428] width 636 height 12
drag, startPoint x: 429, startPoint y: 432, endPoint x: 535, endPoint y: 432, distance: 106.5
click at [535, 432] on p "**********" at bounding box center [494, 428] width 636 height 12
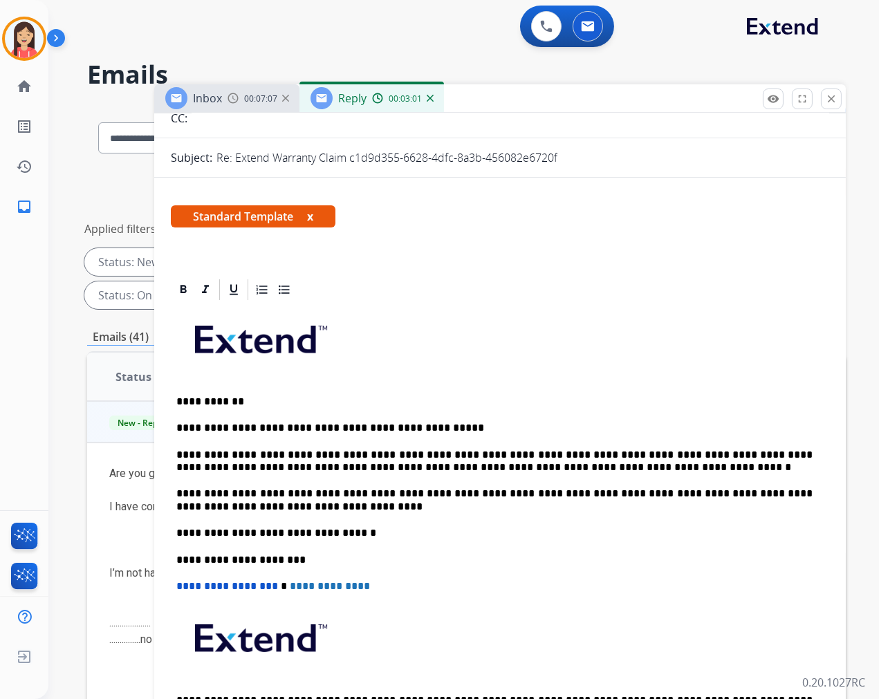
scroll to position [0, 0]
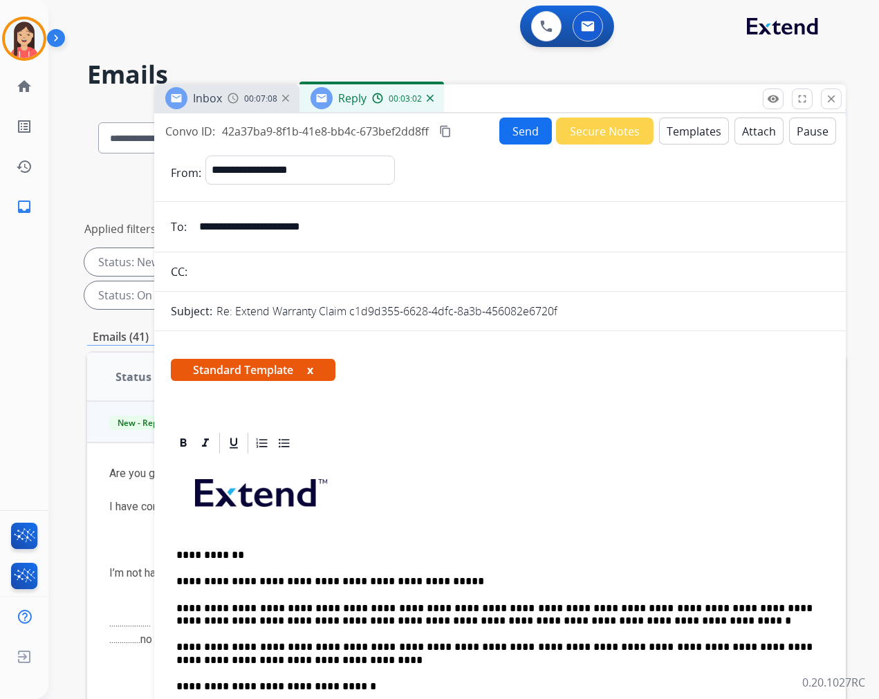
click at [521, 136] on button "Send" at bounding box center [525, 131] width 53 height 27
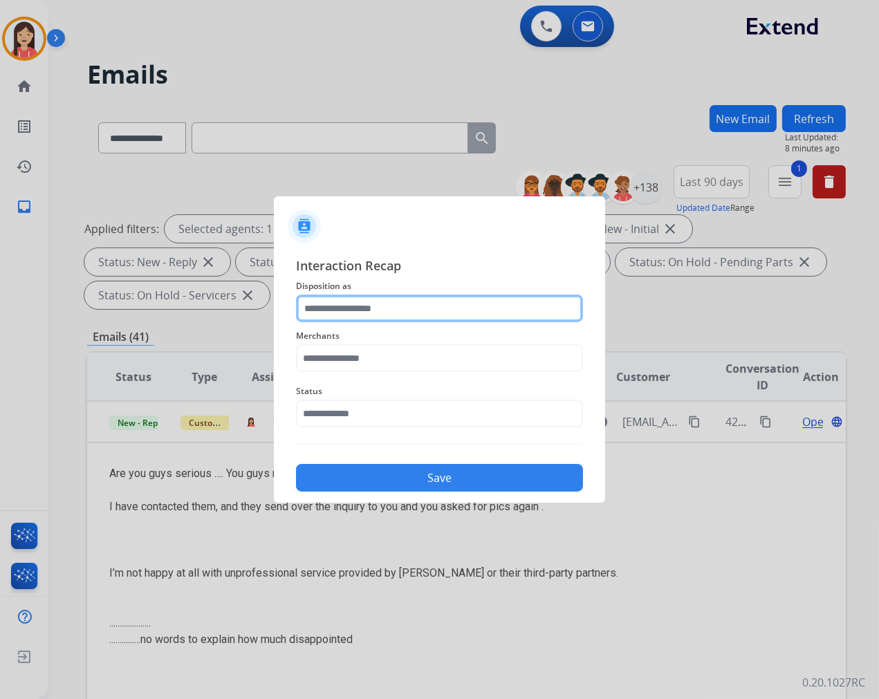
click at [420, 306] on input "text" at bounding box center [439, 309] width 287 height 28
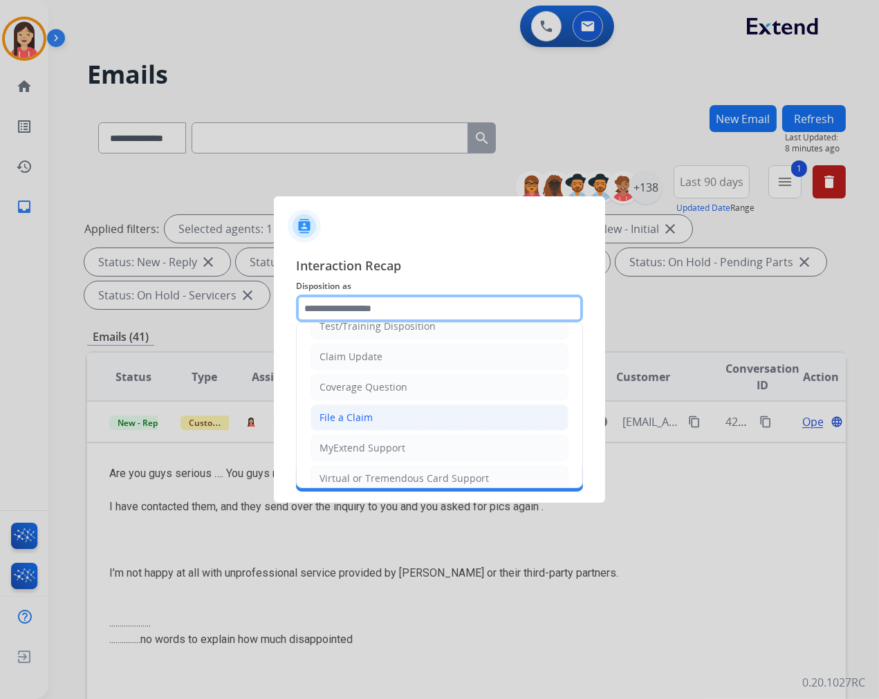
scroll to position [77, 0]
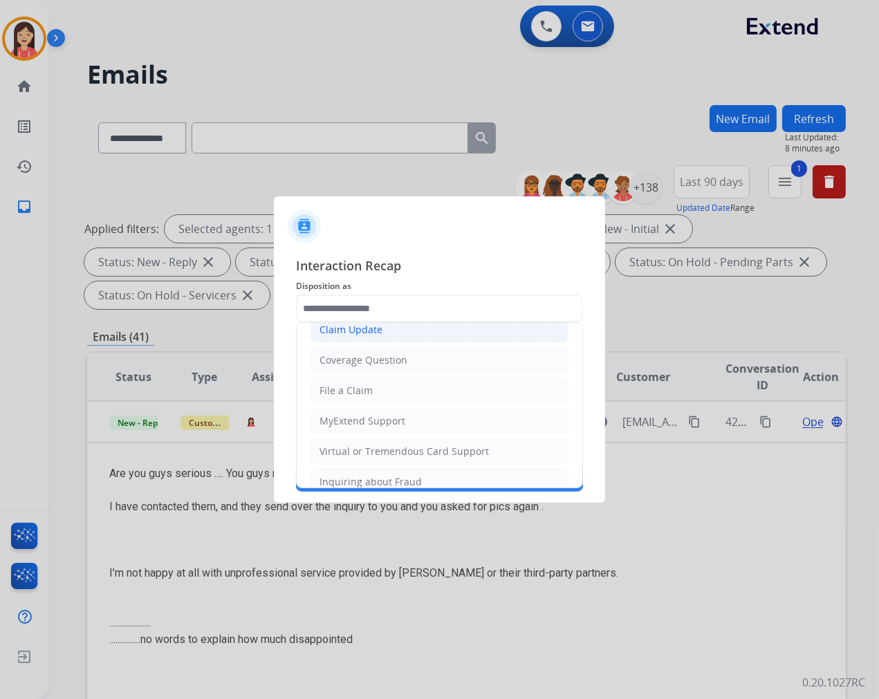
click at [391, 331] on li "Claim Update" at bounding box center [440, 330] width 258 height 26
type input "**********"
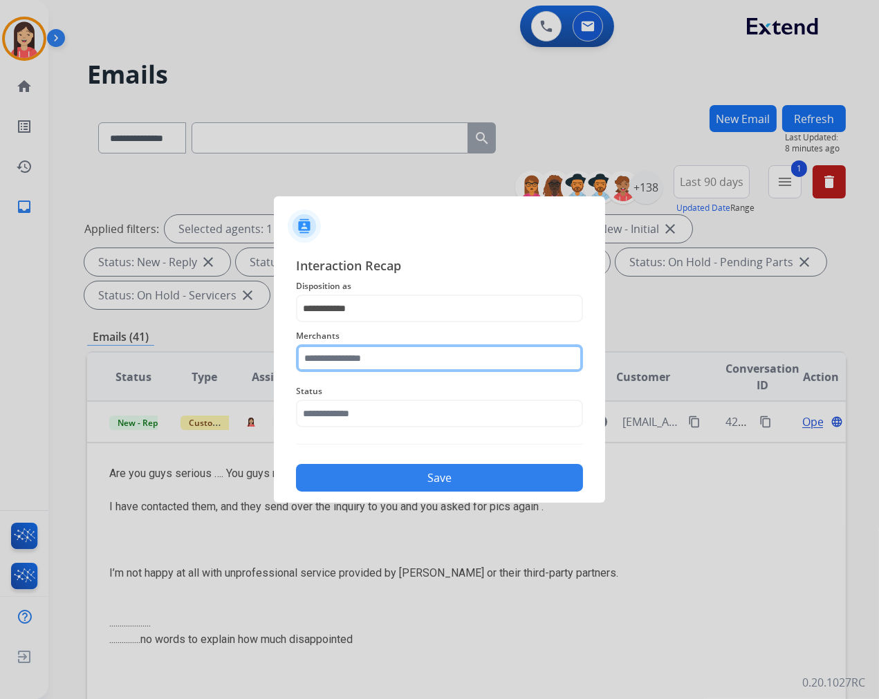
click at [380, 362] on input "text" at bounding box center [439, 358] width 287 height 28
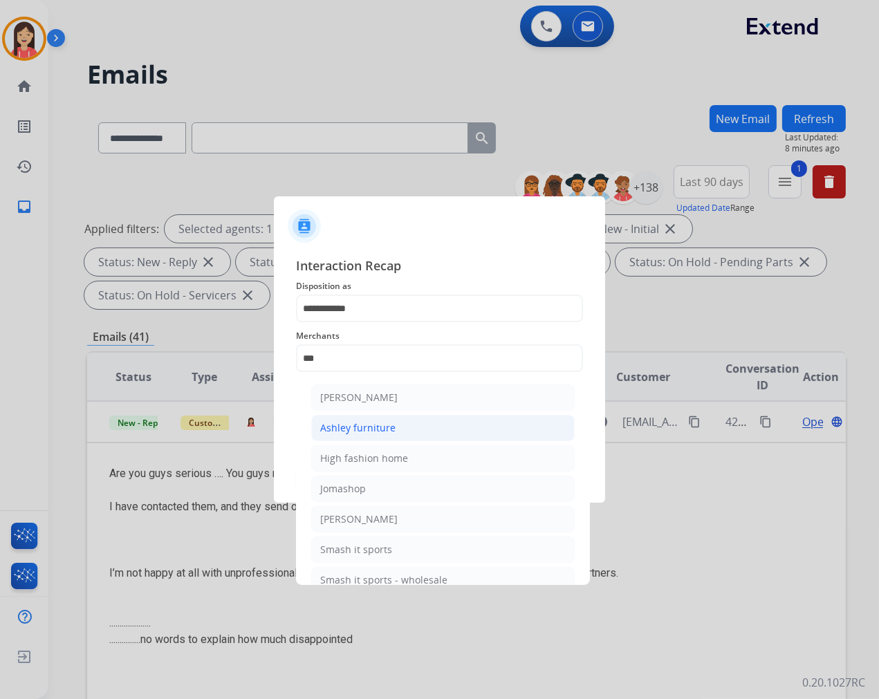
click at [389, 420] on li "Ashley furniture" at bounding box center [443, 428] width 264 height 26
type input "**********"
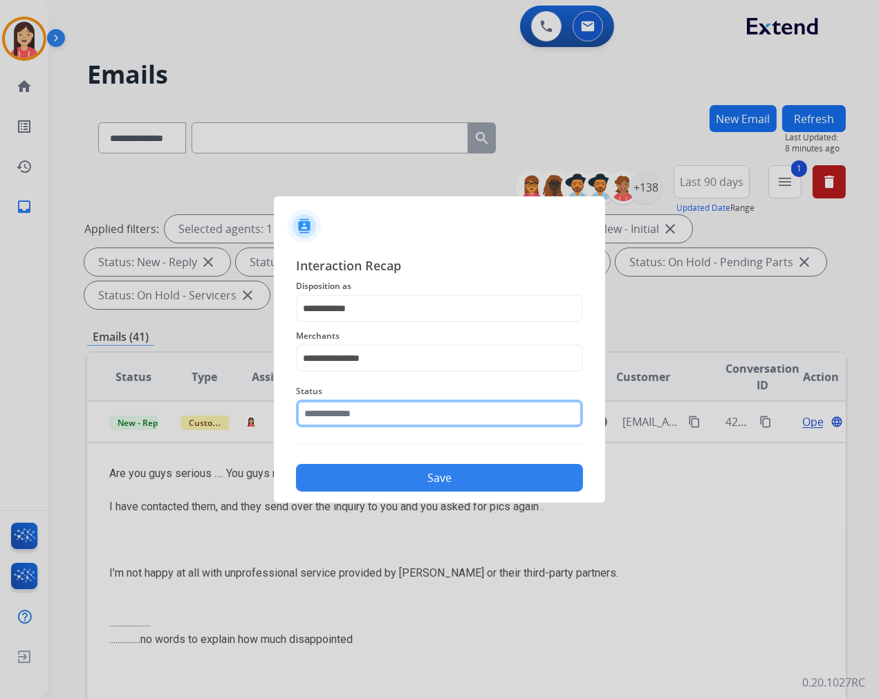
click at [364, 425] on input "text" at bounding box center [439, 414] width 287 height 28
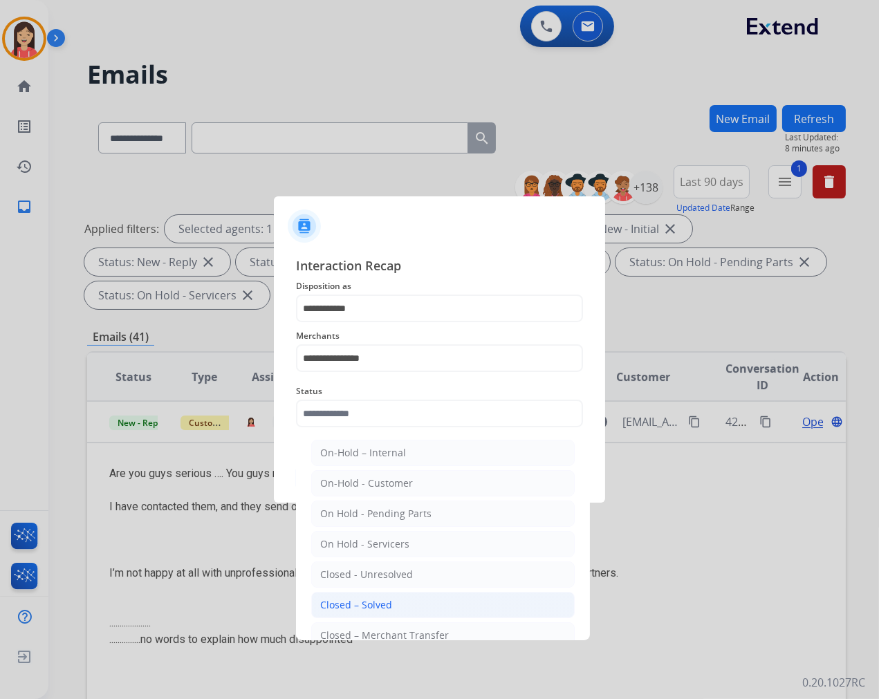
click at [374, 607] on div "Closed – Solved" at bounding box center [356, 605] width 72 height 14
type input "**********"
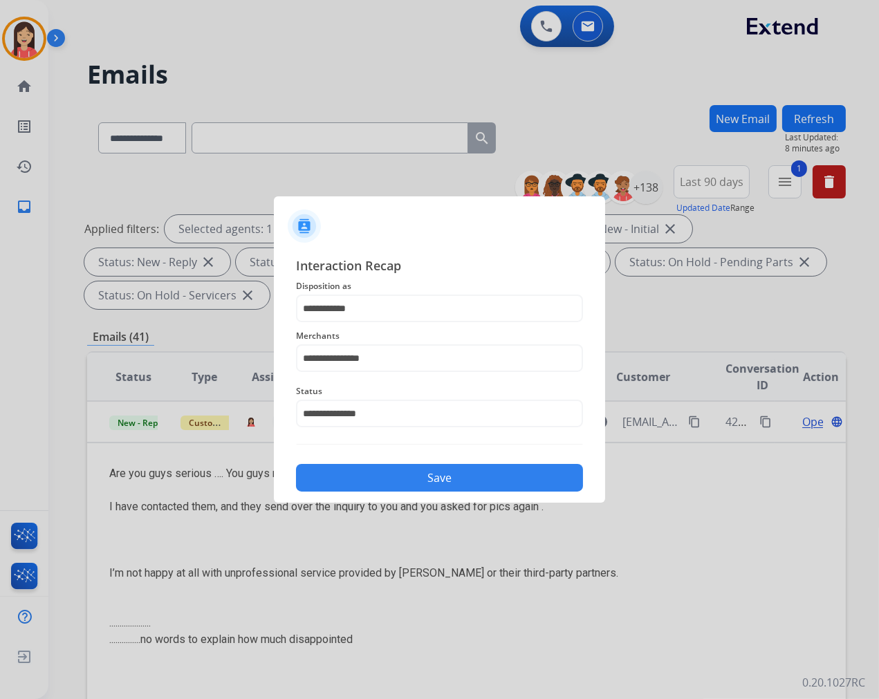
click at [450, 477] on button "Save" at bounding box center [439, 478] width 287 height 28
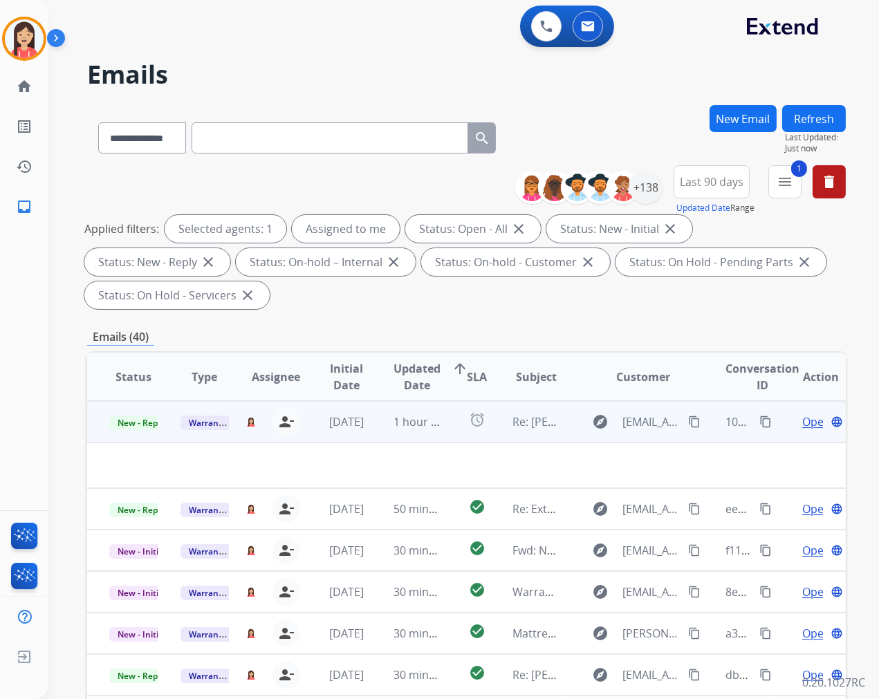
click at [381, 432] on td "1 hour ago" at bounding box center [406, 421] width 71 height 41
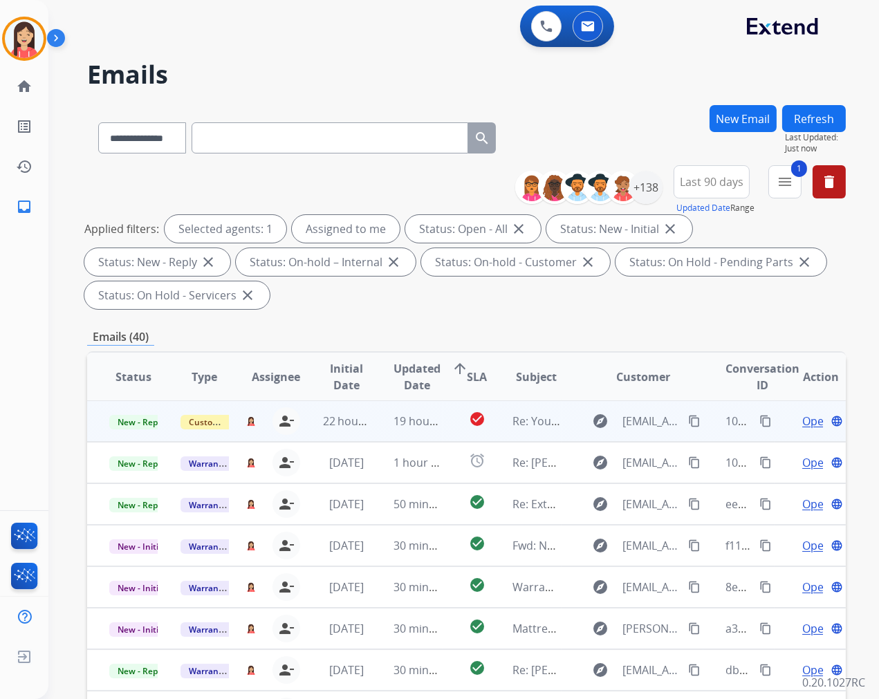
scroll to position [0, 0]
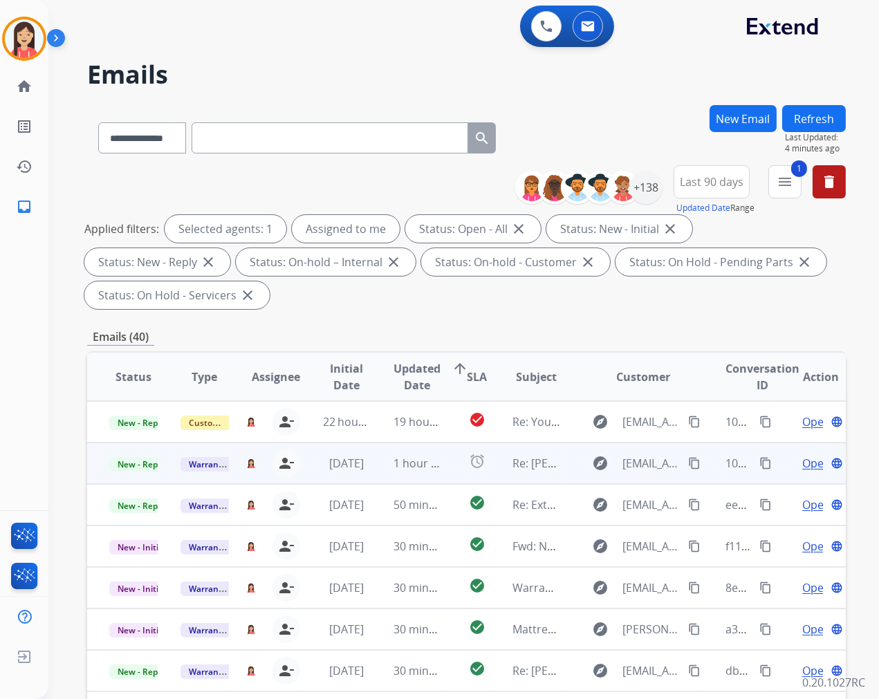
click at [389, 476] on td "1 hour ago" at bounding box center [406, 463] width 71 height 41
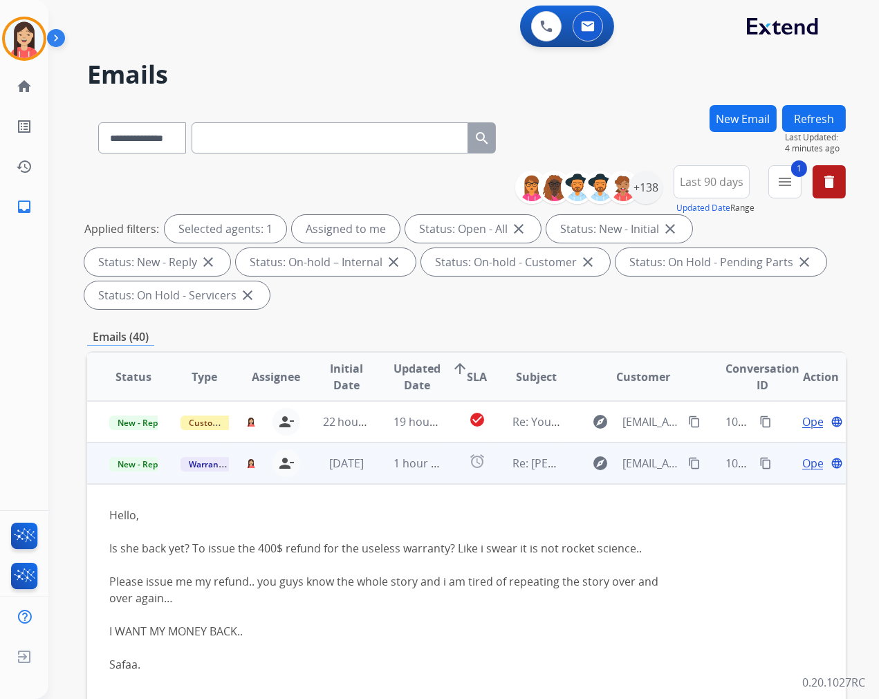
scroll to position [41, 0]
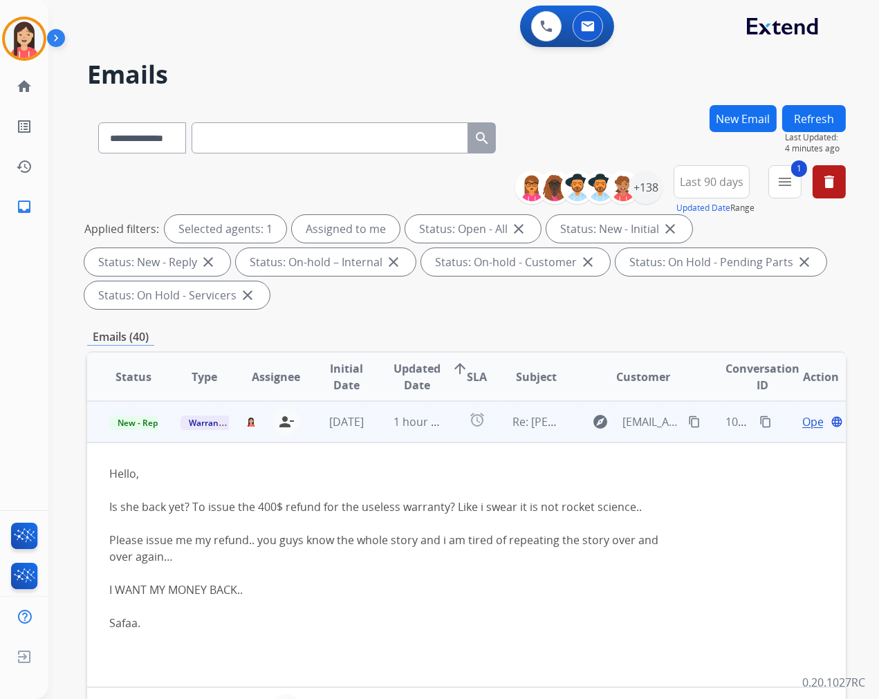
click at [802, 418] on span "Open" at bounding box center [816, 422] width 28 height 17
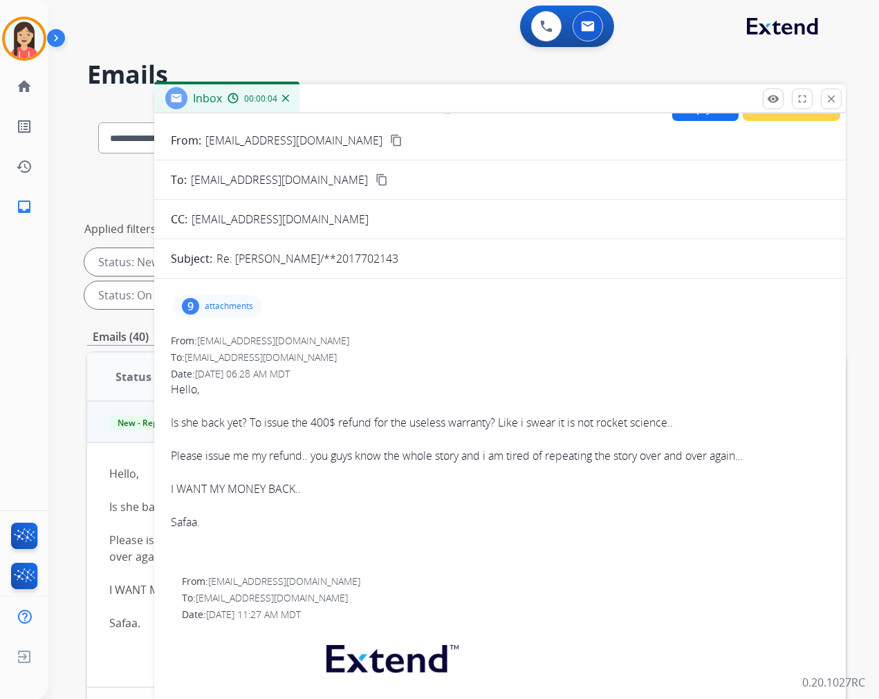
scroll to position [0, 0]
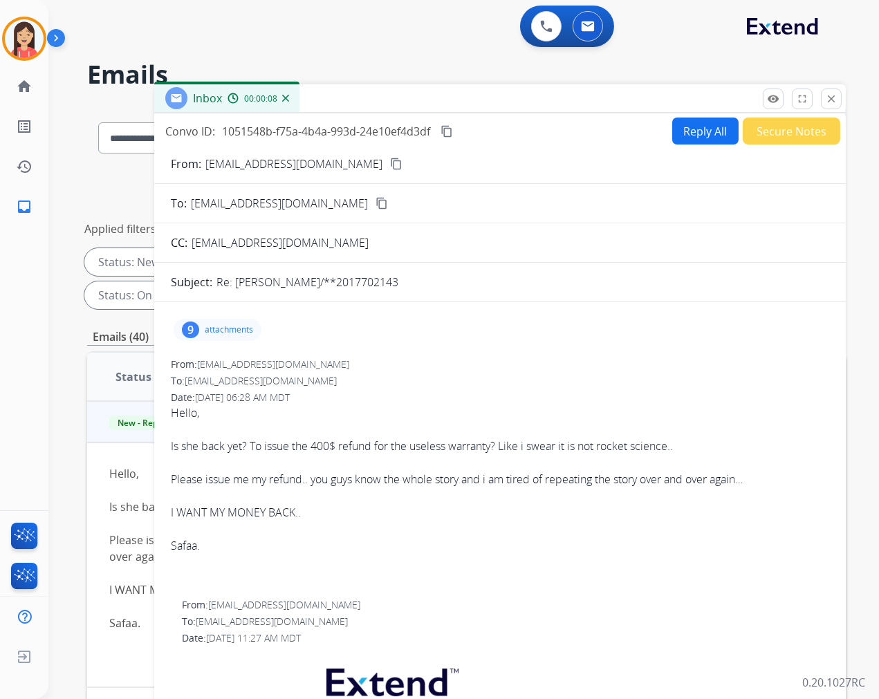
click at [285, 167] on p "[EMAIL_ADDRESS][DOMAIN_NAME]" at bounding box center [293, 164] width 177 height 17
copy p "From:"
click at [547, 408] on div "Hello," at bounding box center [500, 413] width 658 height 17
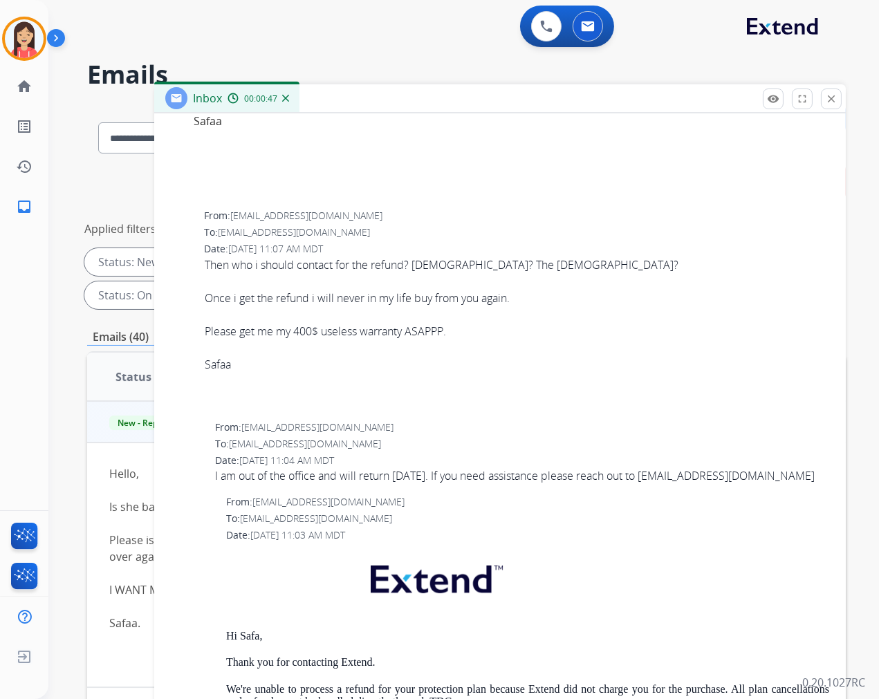
scroll to position [1075, 0]
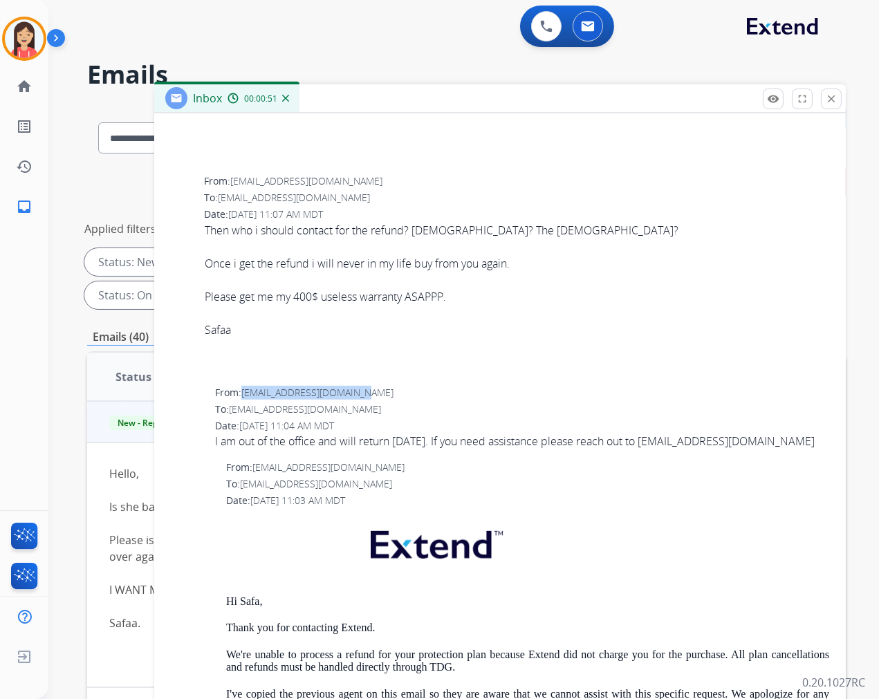
drag, startPoint x: 363, startPoint y: 392, endPoint x: 246, endPoint y: 390, distance: 117.6
click at [246, 390] on div "From: mvillareal@ashleydsg.com" at bounding box center [522, 393] width 614 height 14
copy span "mvillareal@ashleydsg.com"
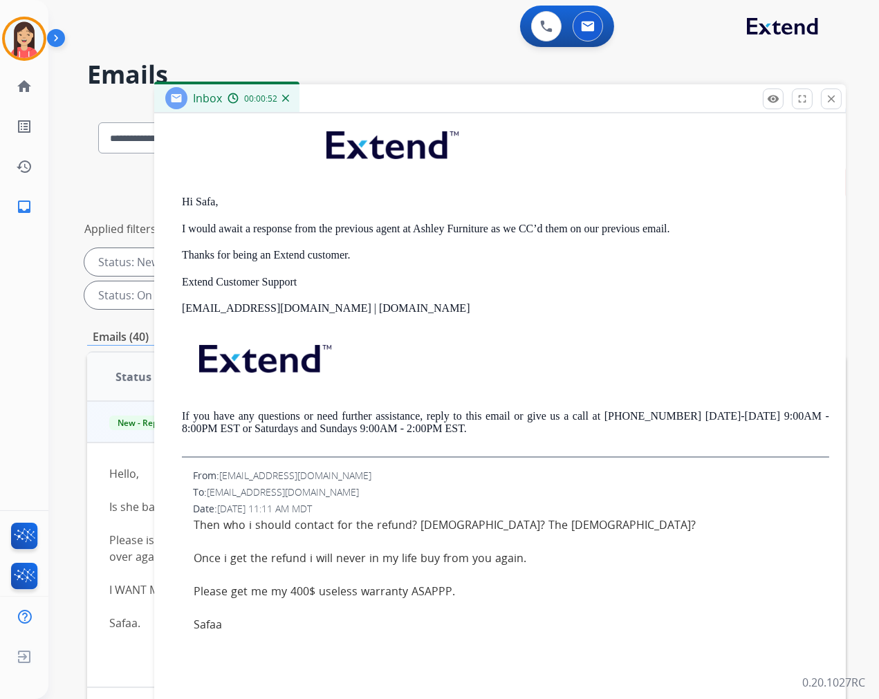
scroll to position [0, 0]
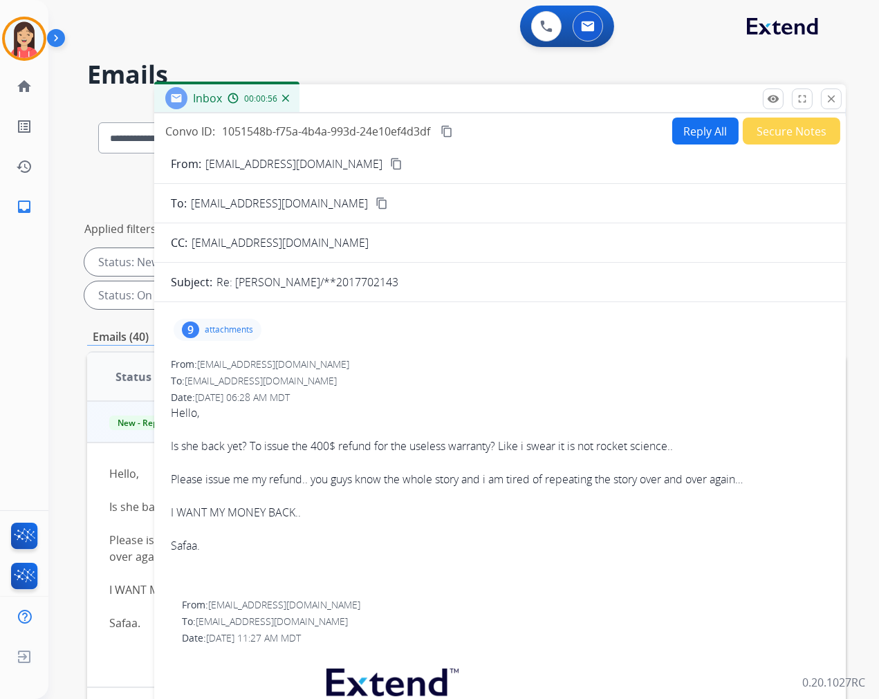
click at [681, 138] on button "Reply All" at bounding box center [705, 131] width 66 height 27
select select "**********"
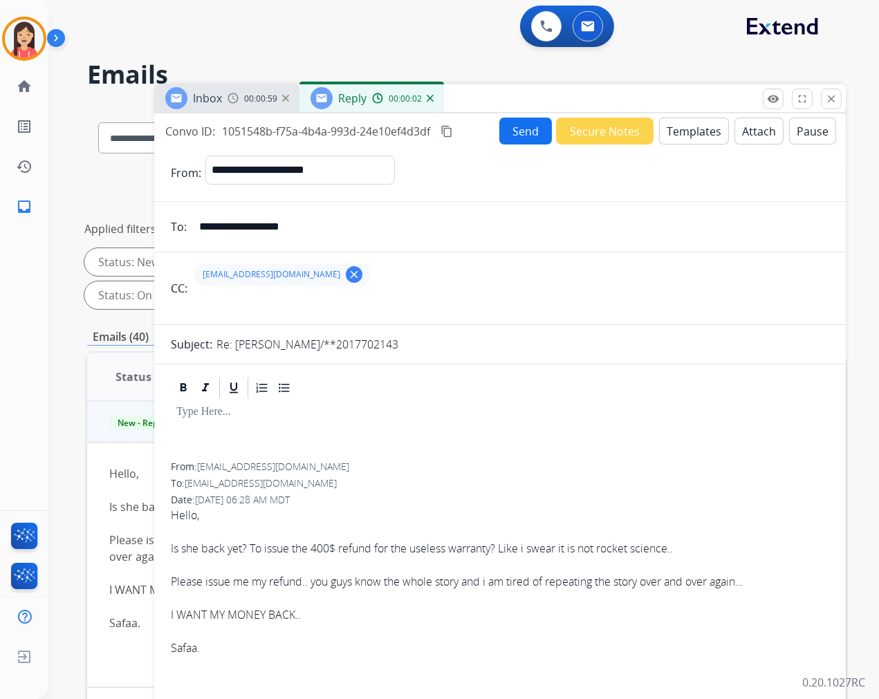
click at [696, 136] on button "Templates" at bounding box center [694, 131] width 70 height 27
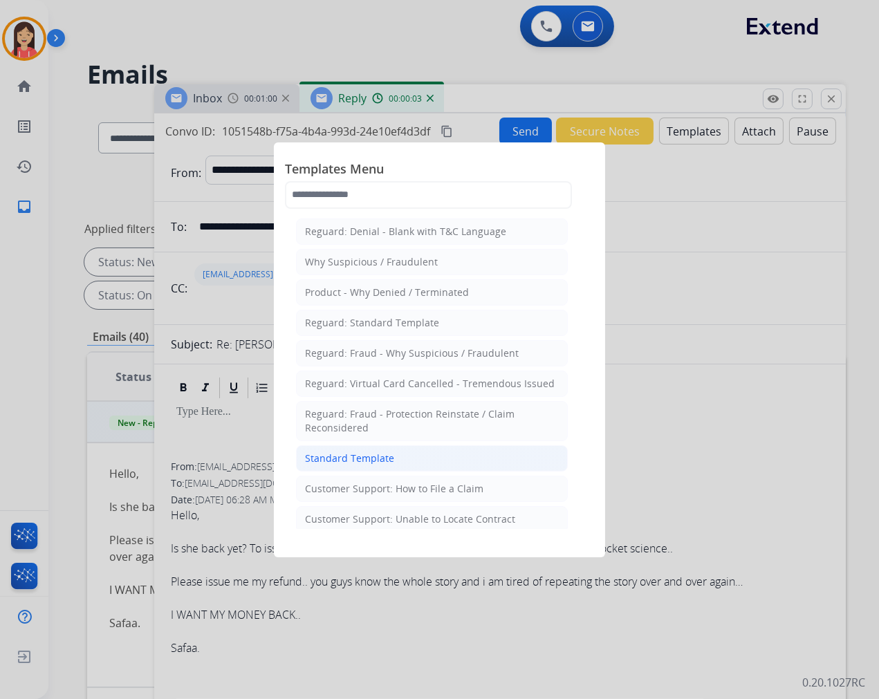
click at [384, 448] on li "Standard Template" at bounding box center [432, 458] width 272 height 26
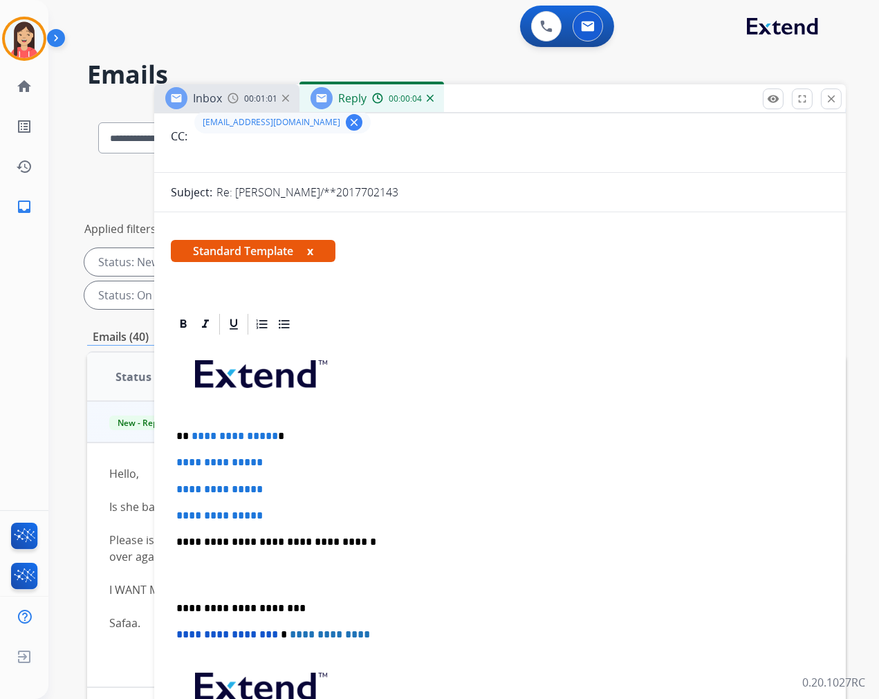
scroll to position [154, 0]
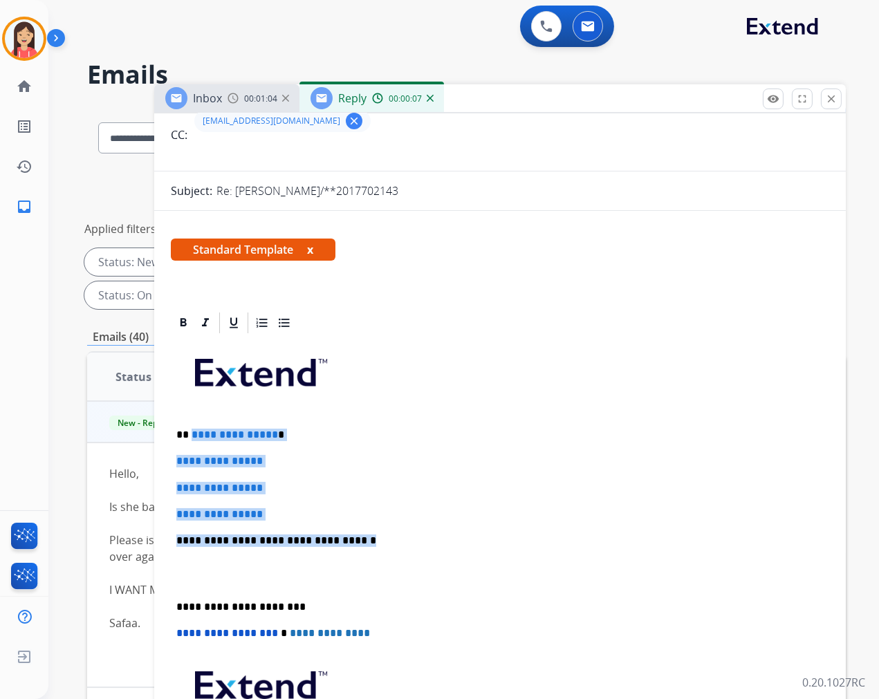
drag, startPoint x: 189, startPoint y: 436, endPoint x: 356, endPoint y: 521, distance: 187.7
click at [356, 521] on div "**********" at bounding box center [500, 573] width 658 height 476
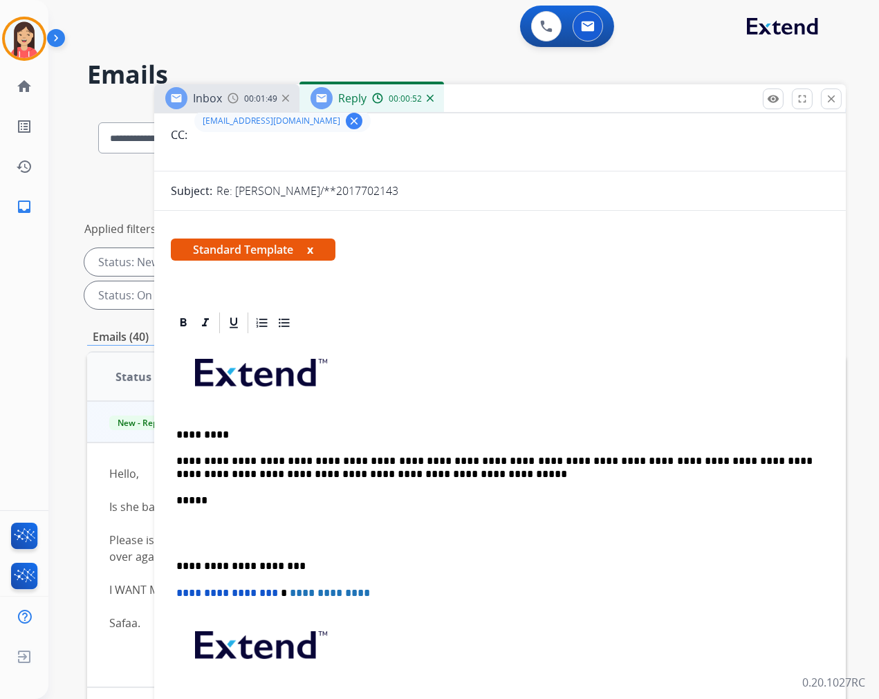
click at [358, 521] on p at bounding box center [499, 534] width 647 height 26
click at [329, 540] on p at bounding box center [499, 534] width 647 height 26
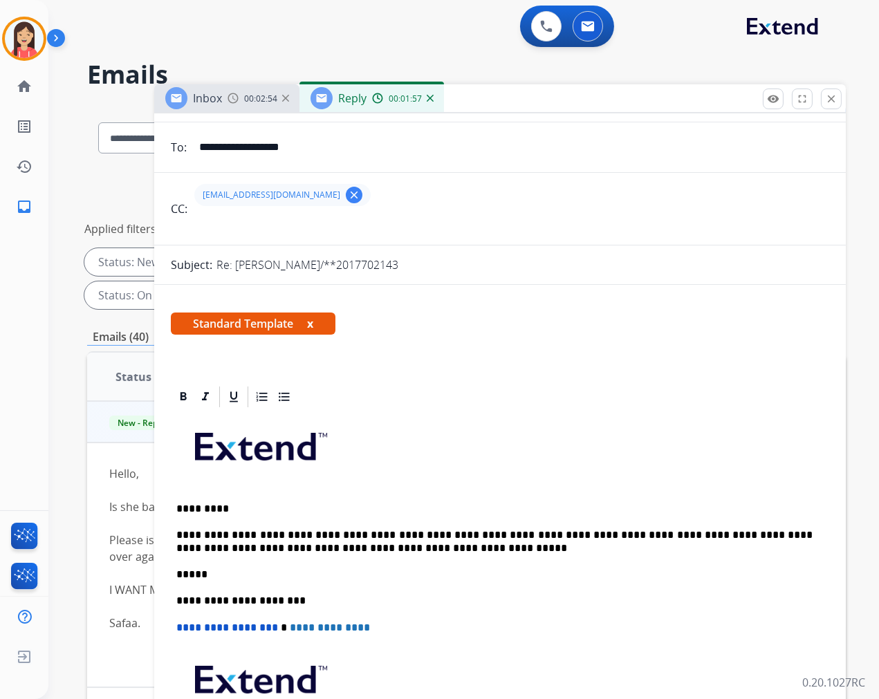
scroll to position [0, 0]
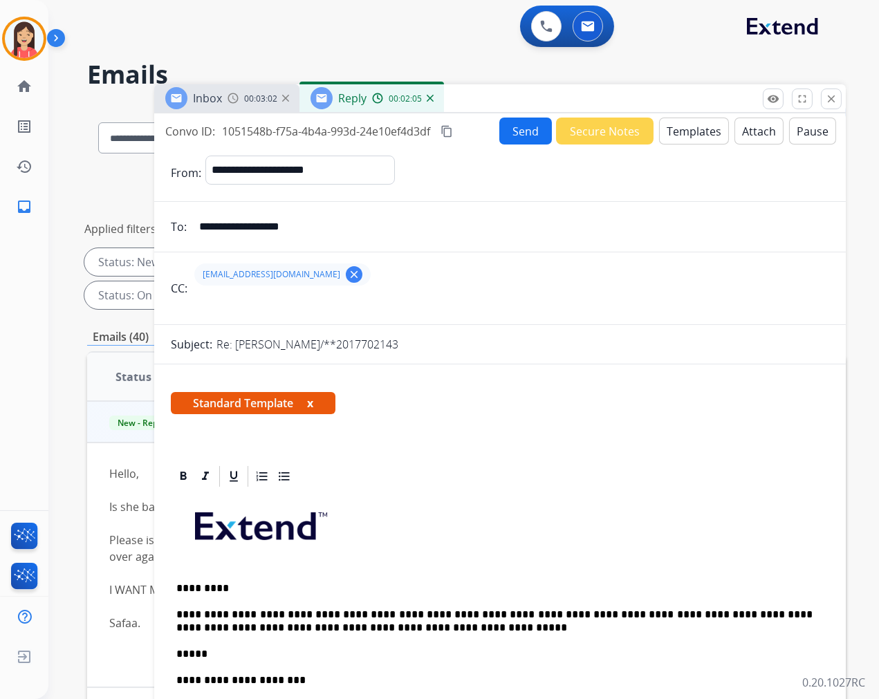
click at [509, 124] on button "Send" at bounding box center [525, 131] width 53 height 27
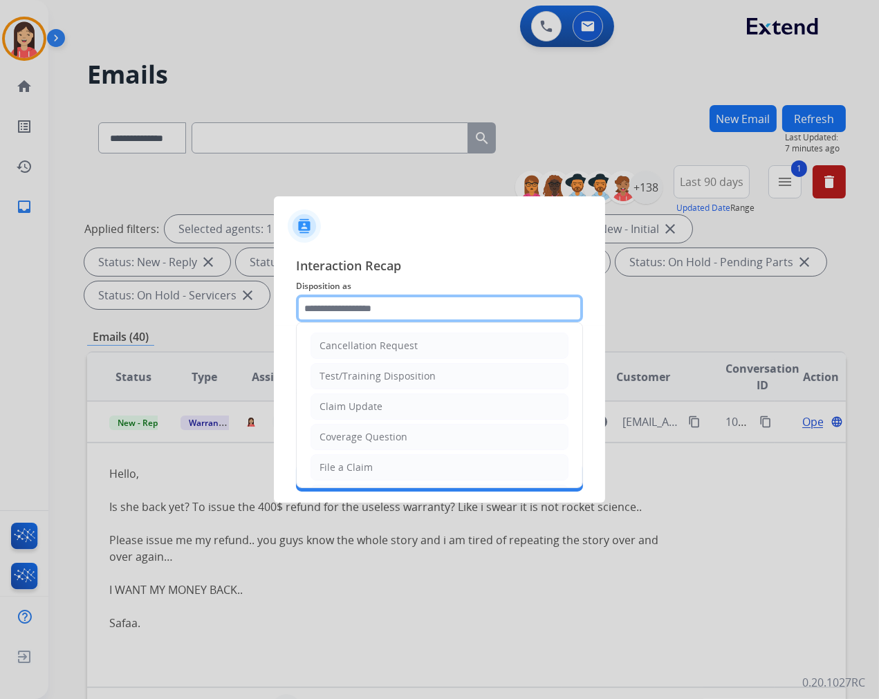
click at [425, 300] on input "text" at bounding box center [439, 309] width 287 height 28
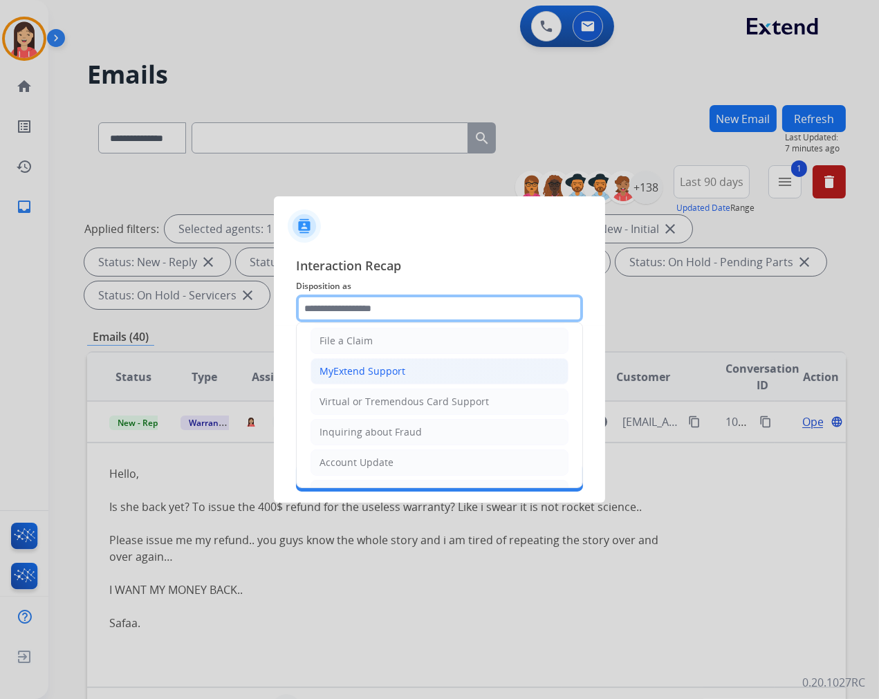
scroll to position [154, 0]
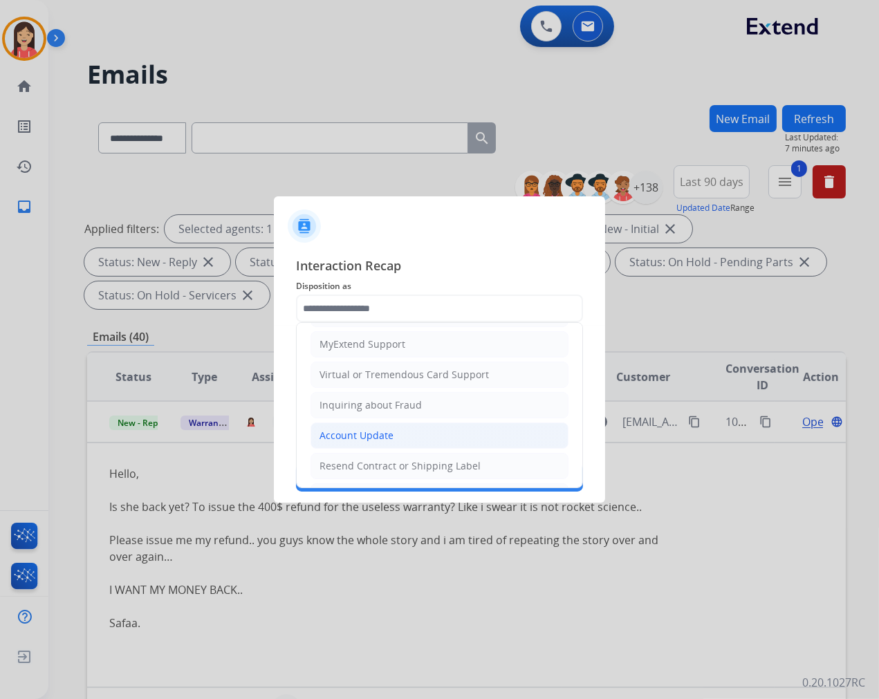
click at [342, 436] on div "Account Update" at bounding box center [357, 436] width 74 height 14
type input "**********"
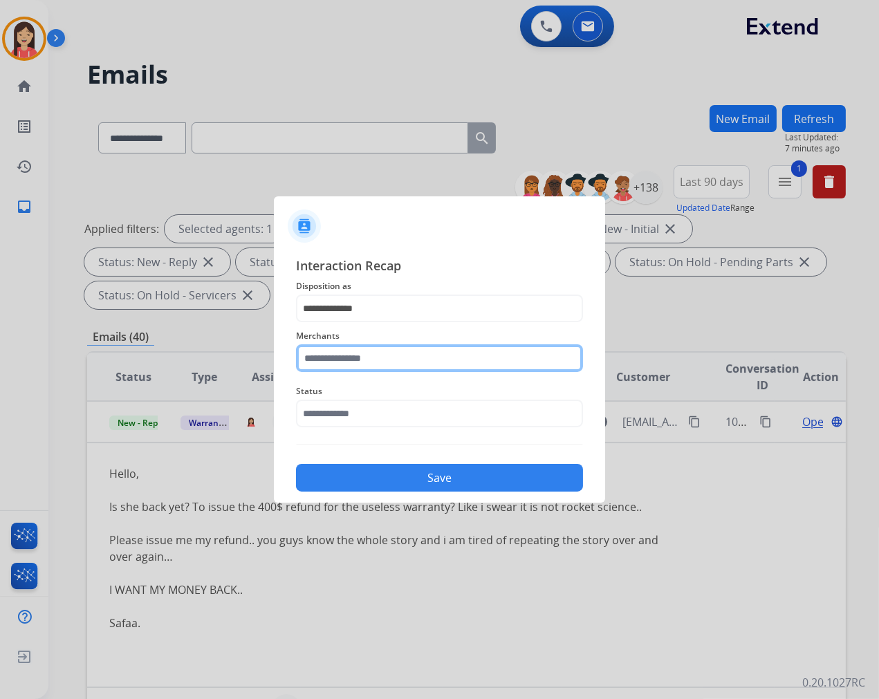
click at [360, 362] on input "text" at bounding box center [439, 358] width 287 height 28
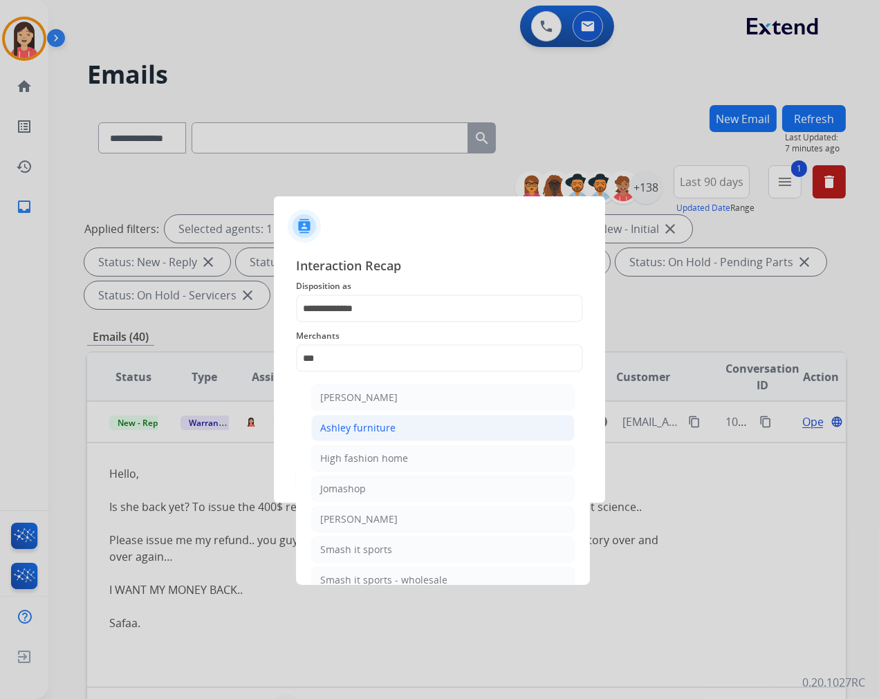
click at [344, 425] on div "Ashley furniture" at bounding box center [357, 428] width 75 height 14
type input "**********"
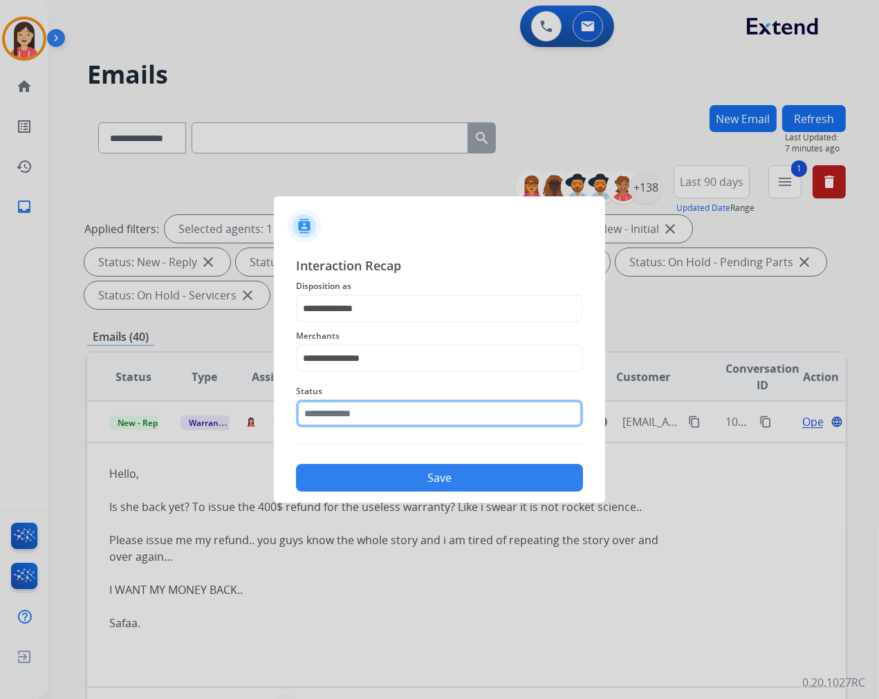
click at [348, 416] on input "text" at bounding box center [439, 414] width 287 height 28
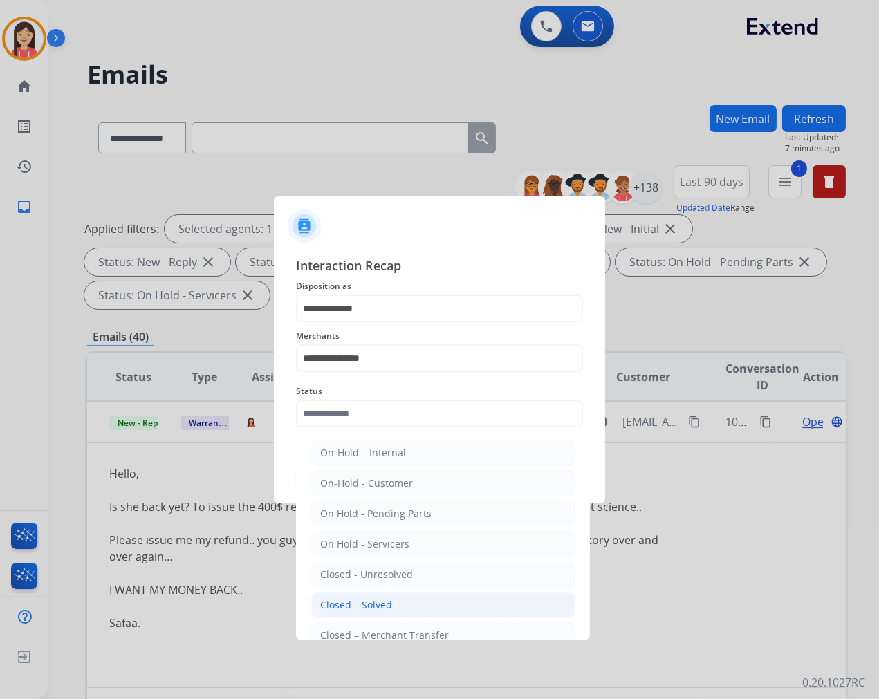
click at [376, 602] on div "Closed – Solved" at bounding box center [356, 605] width 72 height 14
type input "**********"
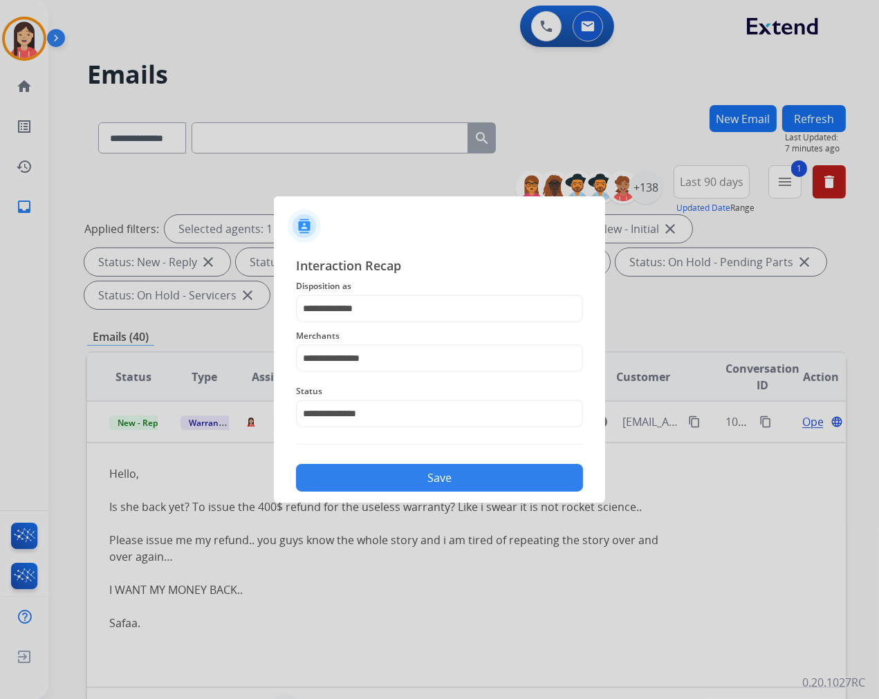
click at [439, 487] on button "Save" at bounding box center [439, 478] width 287 height 28
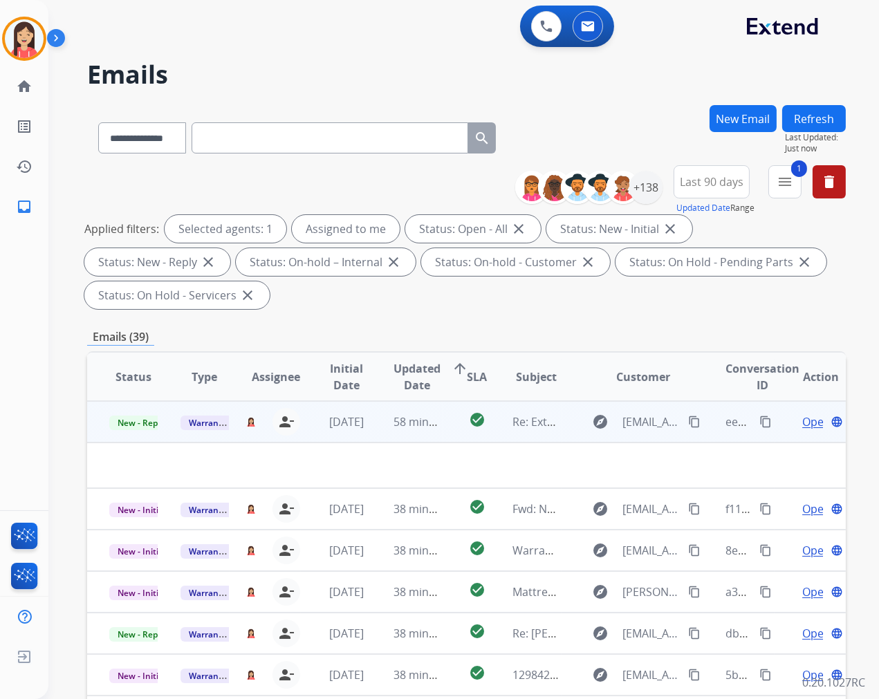
click at [371, 432] on td "58 minutes ago" at bounding box center [406, 421] width 71 height 41
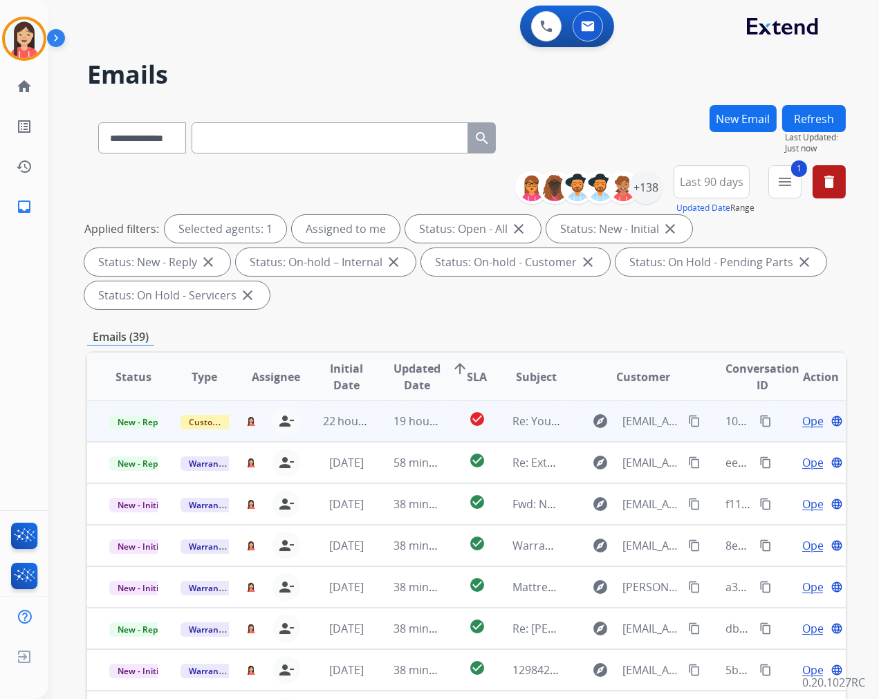
click at [377, 436] on td "19 hours ago" at bounding box center [406, 420] width 71 height 41
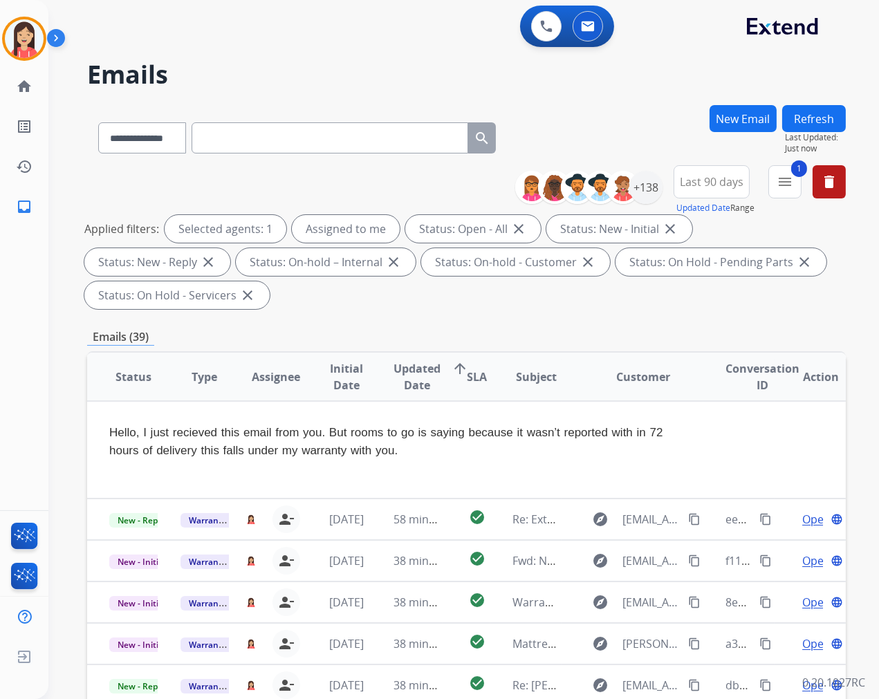
scroll to position [0, 0]
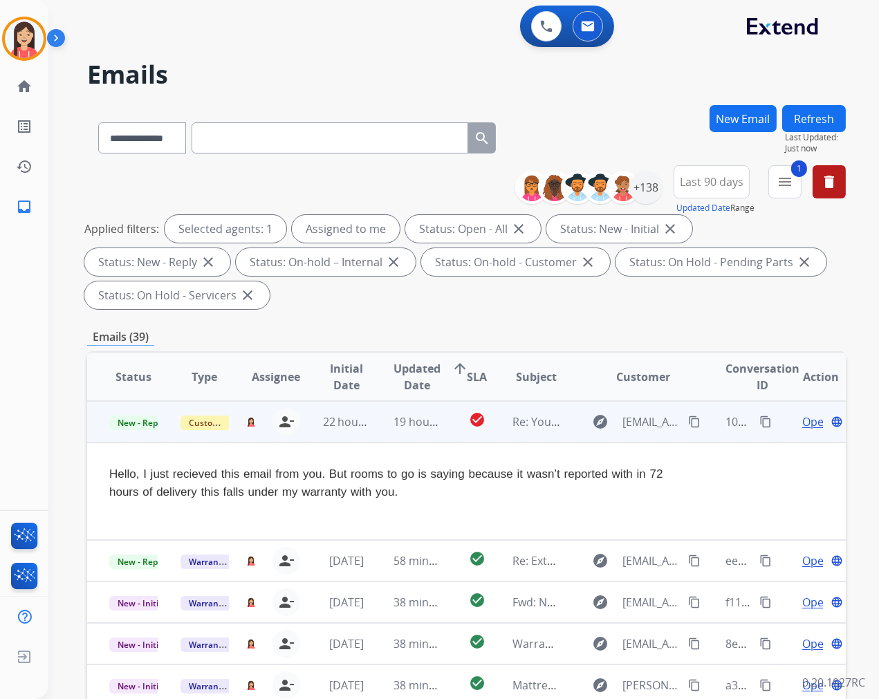
click at [377, 436] on td "19 hours ago" at bounding box center [406, 421] width 71 height 41
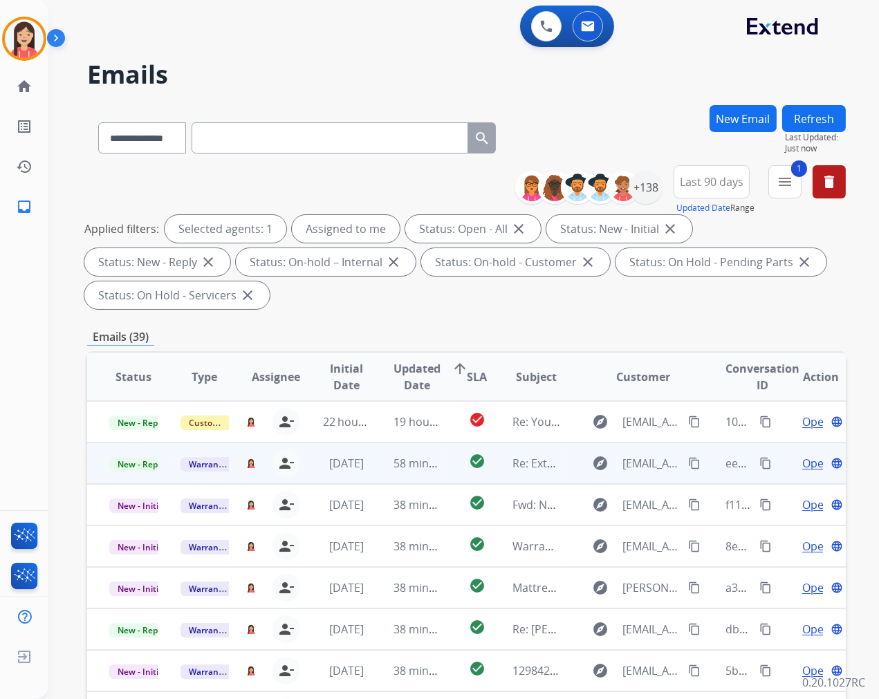
click at [371, 473] on td "58 minutes ago" at bounding box center [406, 463] width 71 height 41
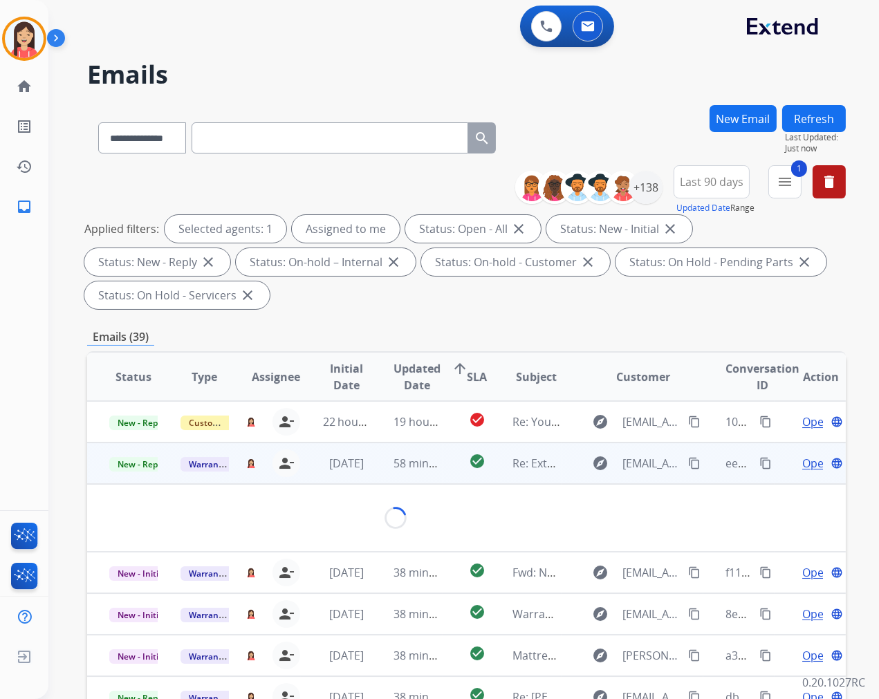
scroll to position [41, 0]
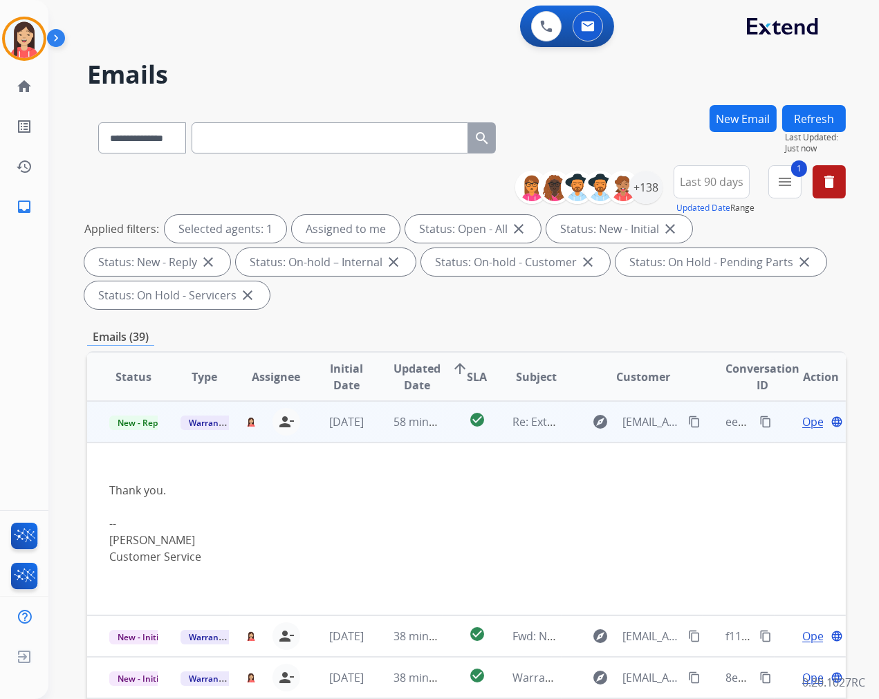
click at [802, 418] on span "Open" at bounding box center [816, 422] width 28 height 17
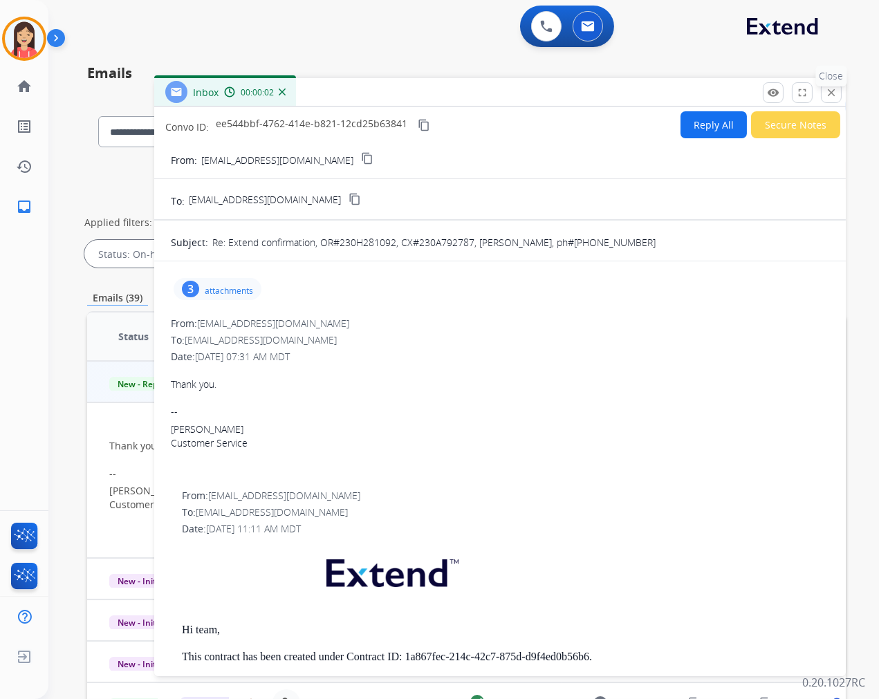
click at [835, 88] on mat-icon "close" at bounding box center [831, 92] width 12 height 12
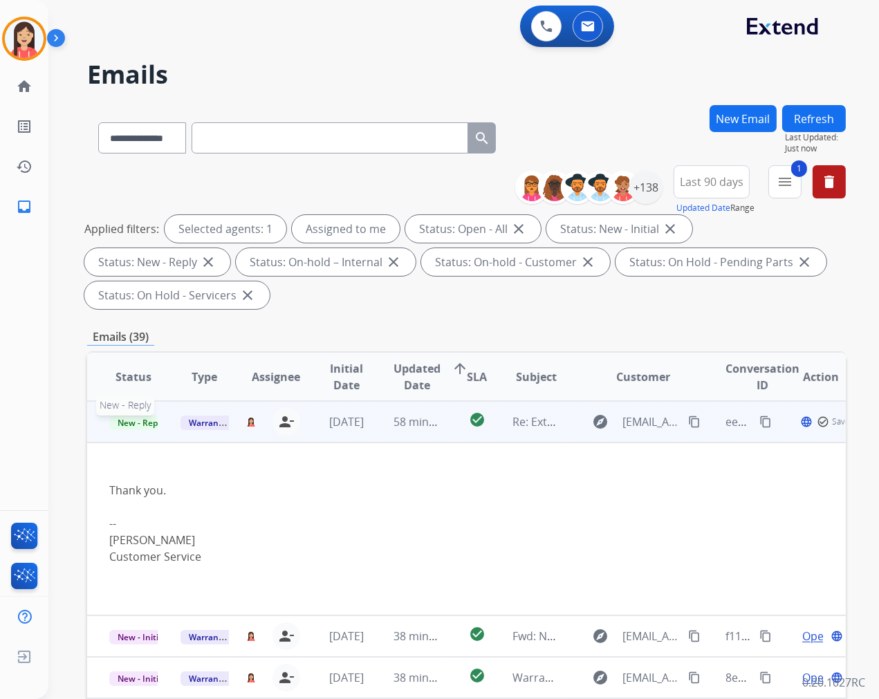
click at [142, 420] on span "New - Reply" at bounding box center [140, 423] width 63 height 15
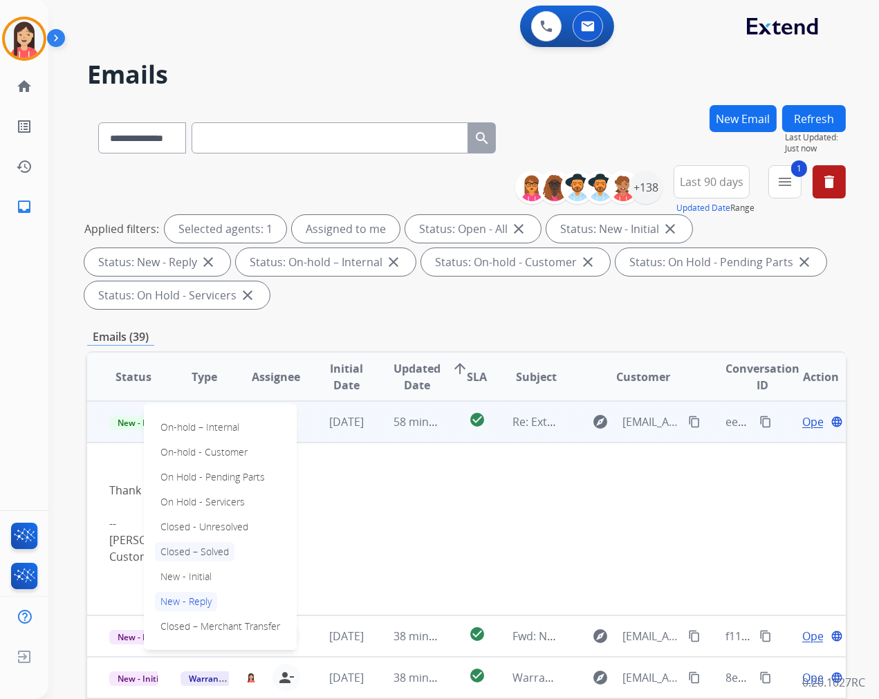
click at [210, 555] on p "Closed – Solved" at bounding box center [195, 551] width 80 height 19
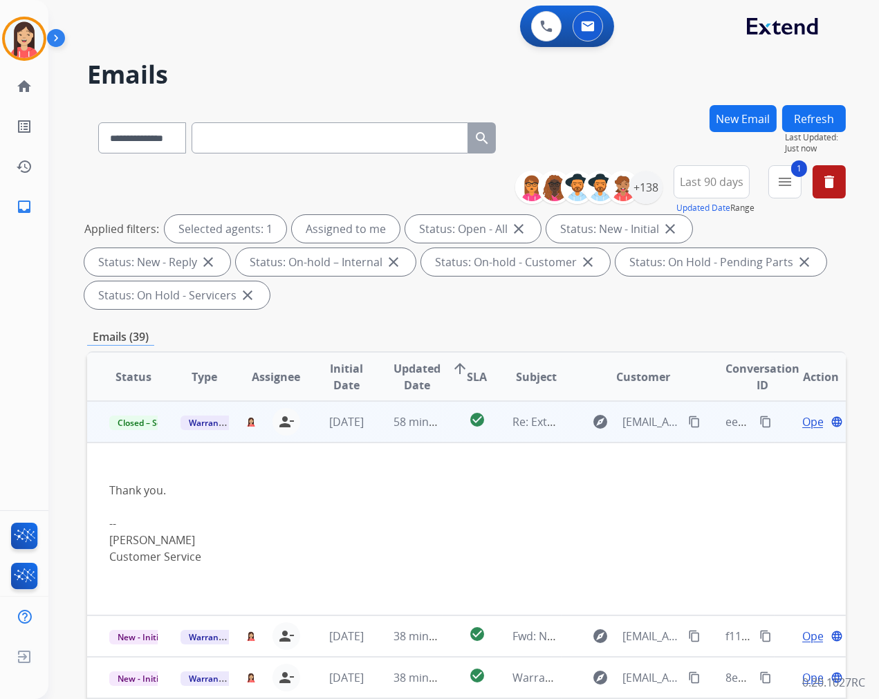
click at [444, 436] on td "check_circle" at bounding box center [467, 421] width 48 height 41
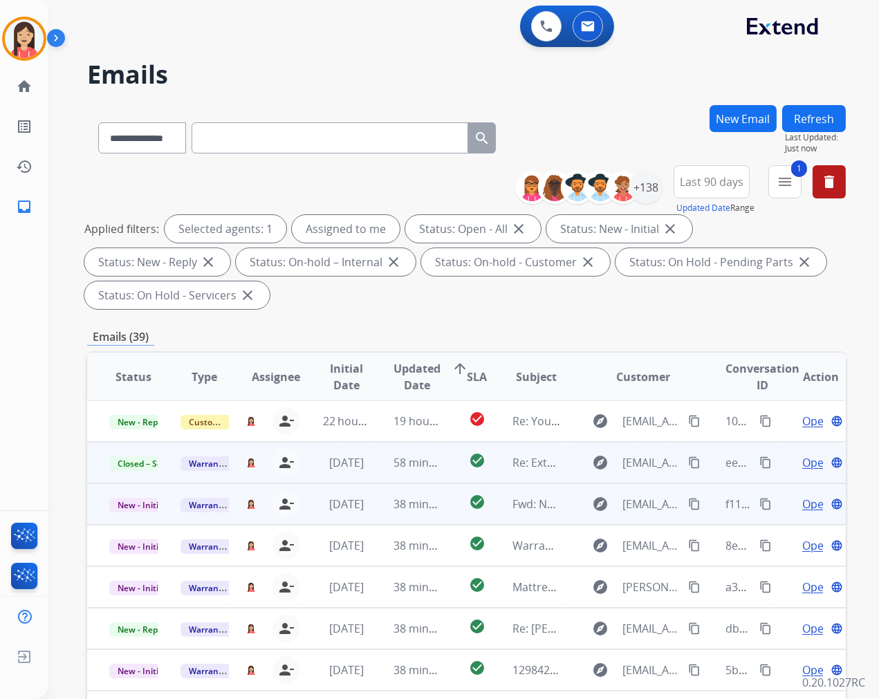
click at [381, 516] on td "38 minutes ago" at bounding box center [406, 503] width 71 height 41
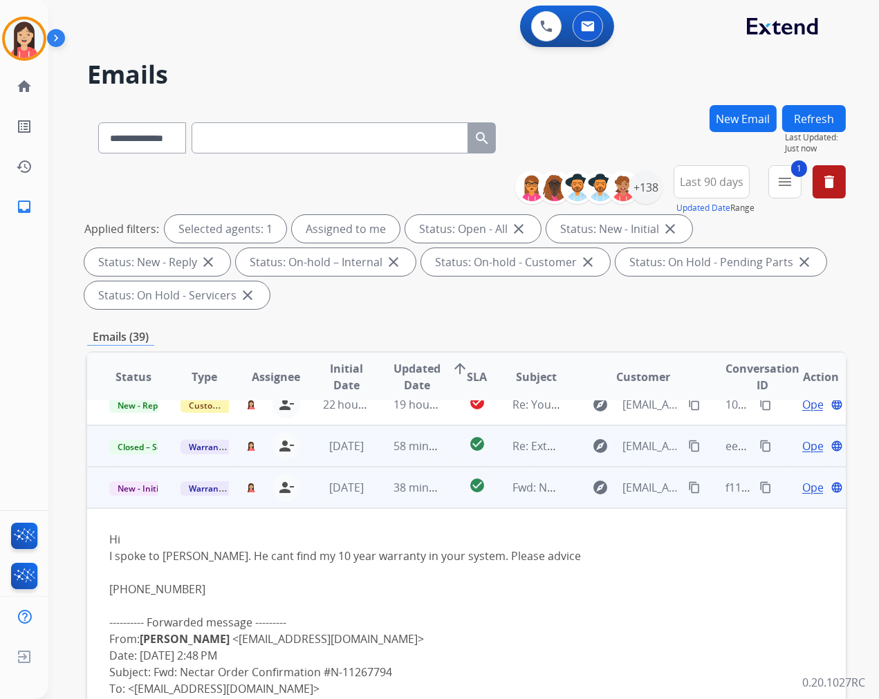
scroll to position [6, 0]
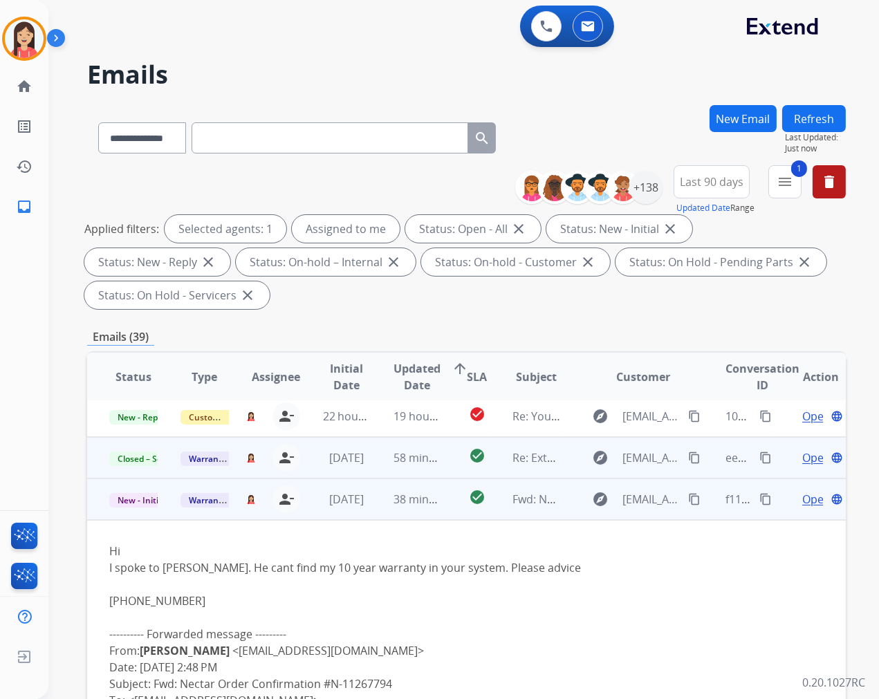
click at [802, 498] on span "Open" at bounding box center [816, 499] width 28 height 17
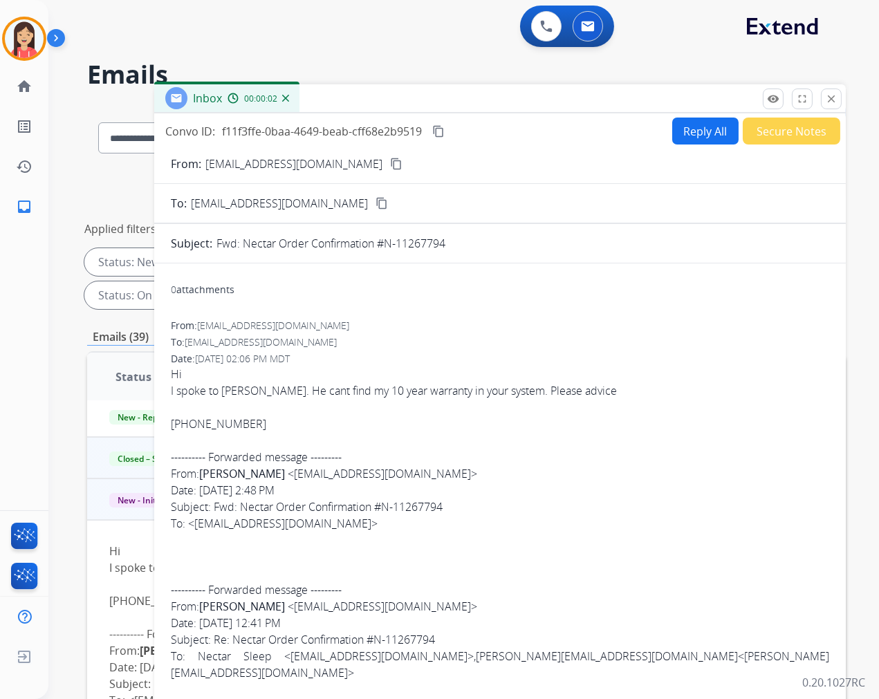
drag, startPoint x: 446, startPoint y: 249, endPoint x: 382, endPoint y: 248, distance: 63.6
click at [382, 248] on p "Fwd: Nectar Order Confirmation #N-11267794" at bounding box center [330, 243] width 229 height 17
copy p "N-11267794"
click at [266, 163] on p "[EMAIL_ADDRESS][DOMAIN_NAME]" at bounding box center [293, 164] width 177 height 17
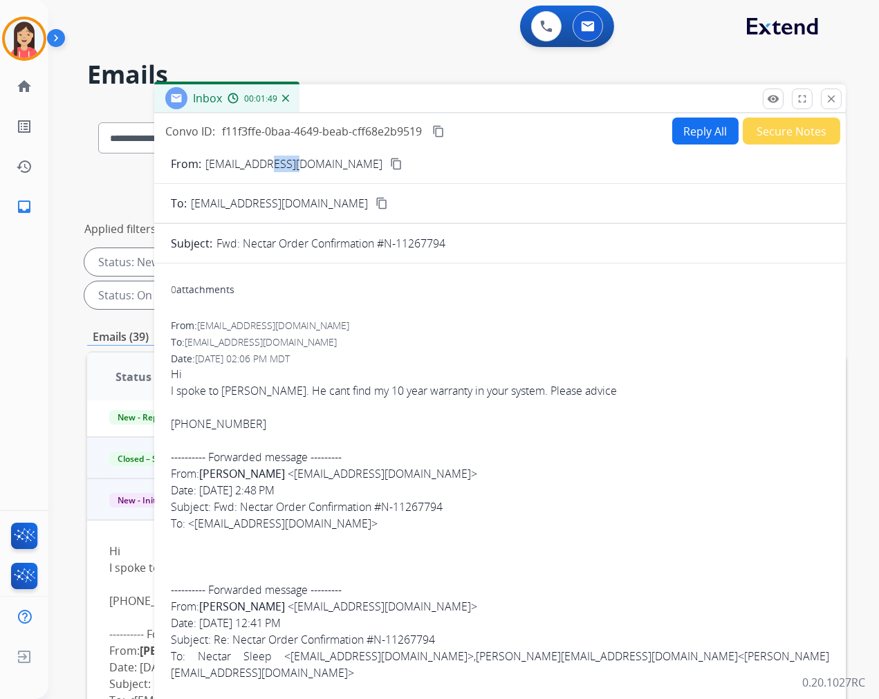
click at [266, 163] on p "[EMAIL_ADDRESS][DOMAIN_NAME]" at bounding box center [293, 164] width 177 height 17
copy p "From:"
drag, startPoint x: 506, startPoint y: 302, endPoint x: 507, endPoint y: 291, distance: 11.1
click at [506, 302] on div "0 attachments" at bounding box center [500, 291] width 658 height 33
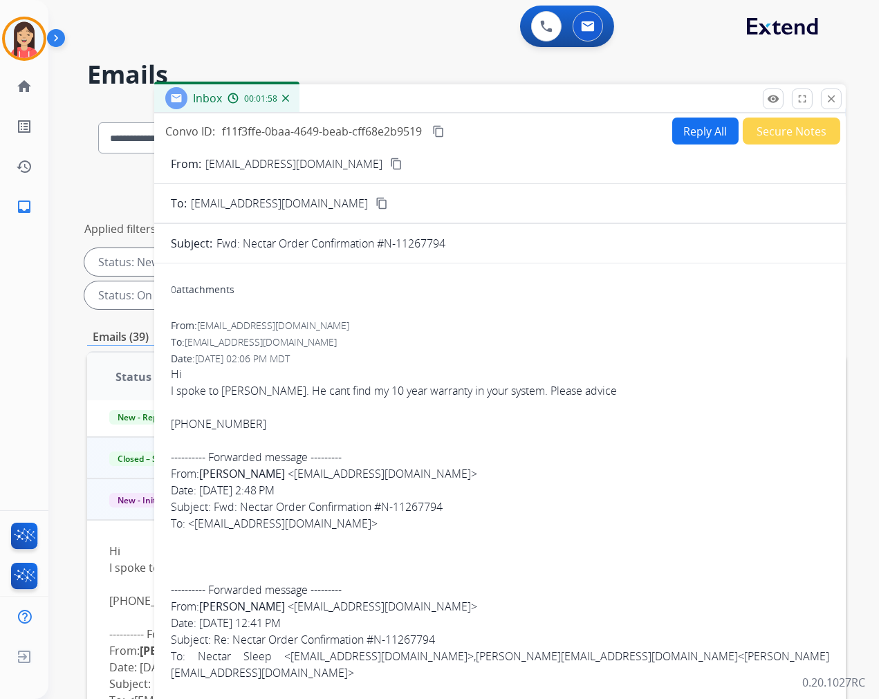
click at [683, 140] on button "Reply All" at bounding box center [705, 131] width 66 height 27
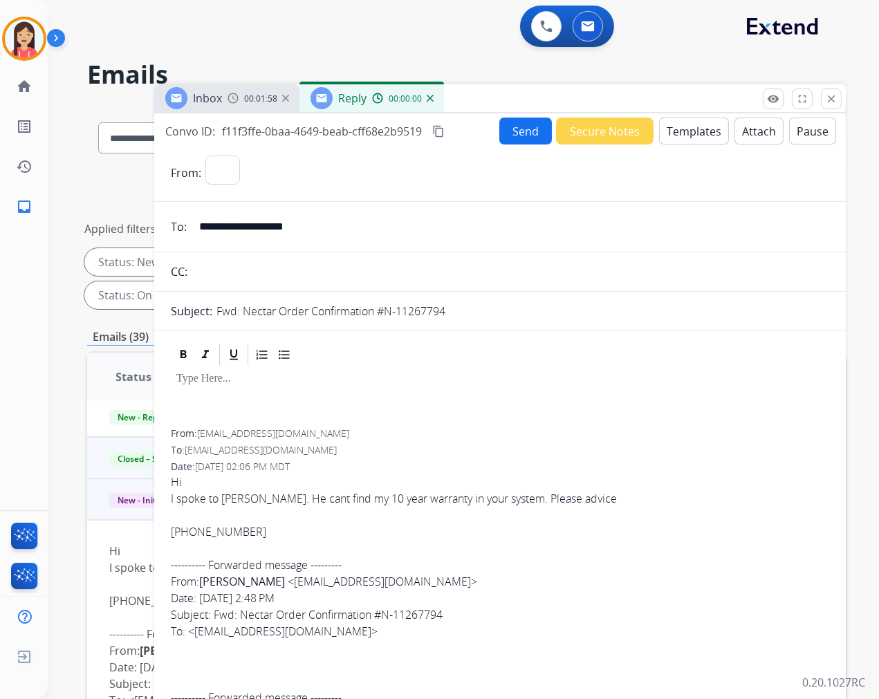
select select "**********"
click at [683, 138] on button "Templates" at bounding box center [694, 131] width 70 height 27
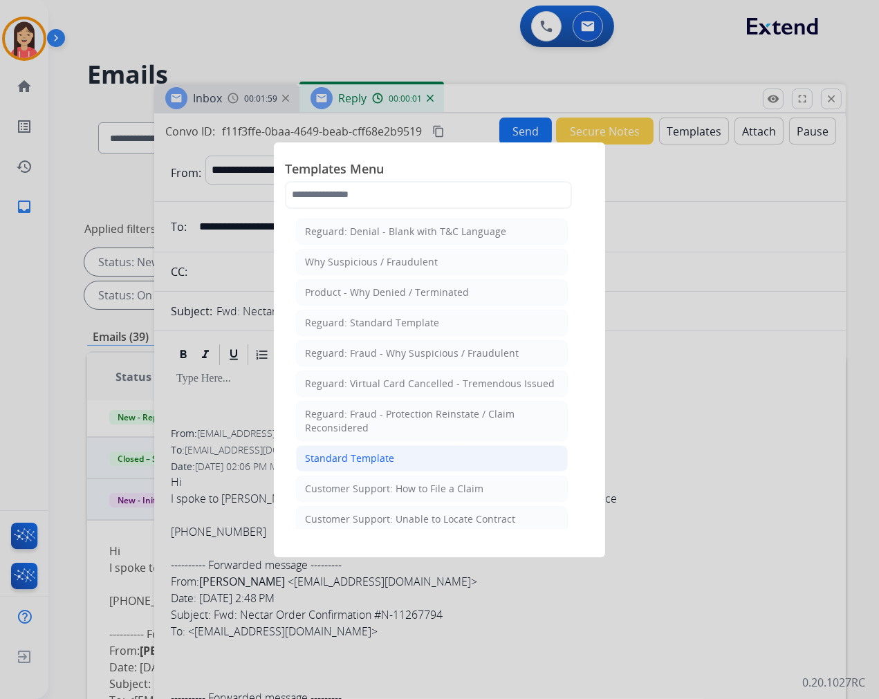
click at [336, 447] on li "Standard Template" at bounding box center [432, 458] width 272 height 26
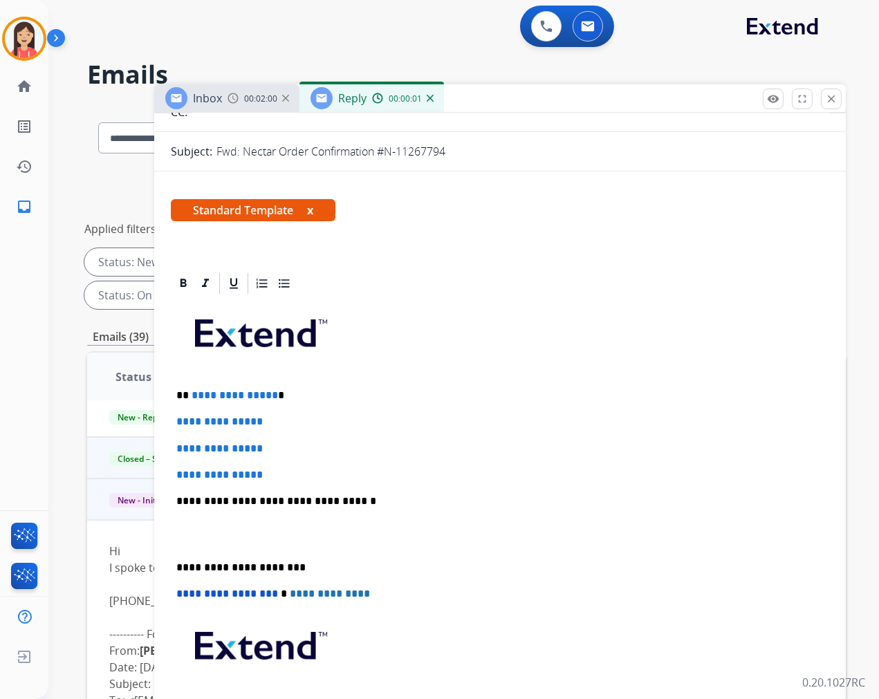
scroll to position [230, 0]
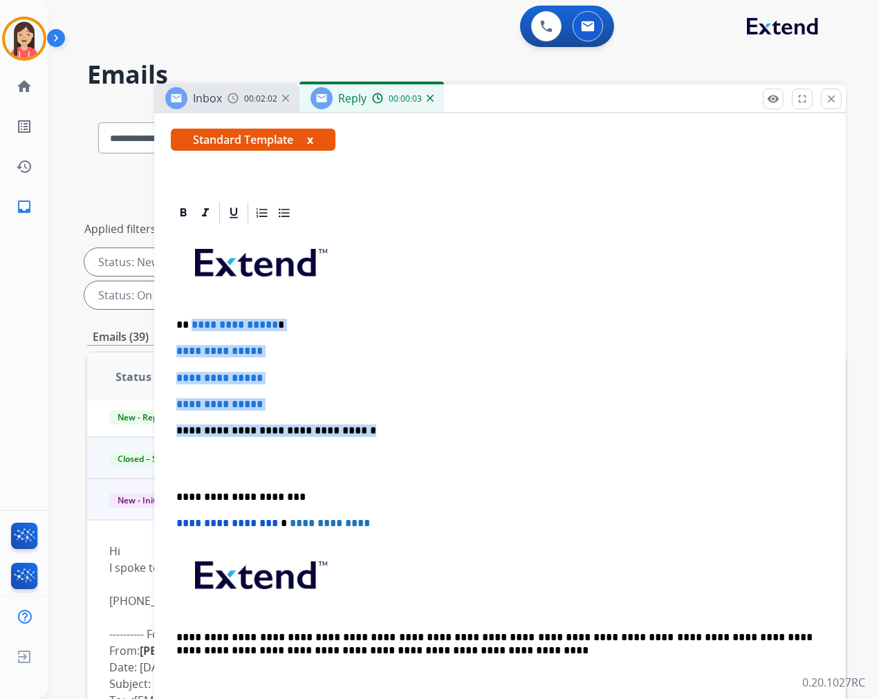
drag, startPoint x: 190, startPoint y: 318, endPoint x: 369, endPoint y: 432, distance: 212.0
click at [369, 432] on div "**********" at bounding box center [500, 463] width 658 height 476
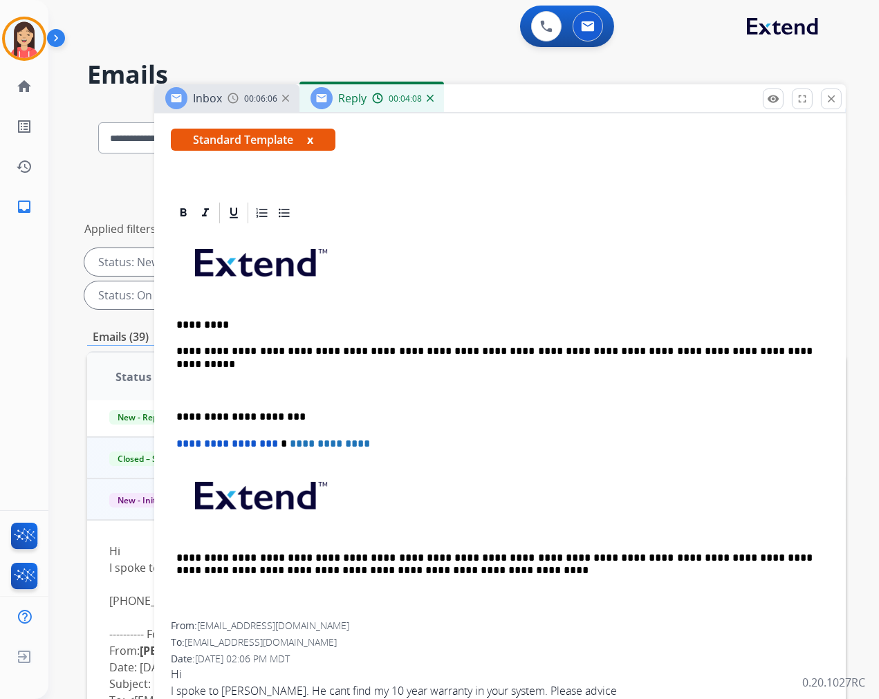
click at [744, 351] on p "**********" at bounding box center [494, 351] width 636 height 12
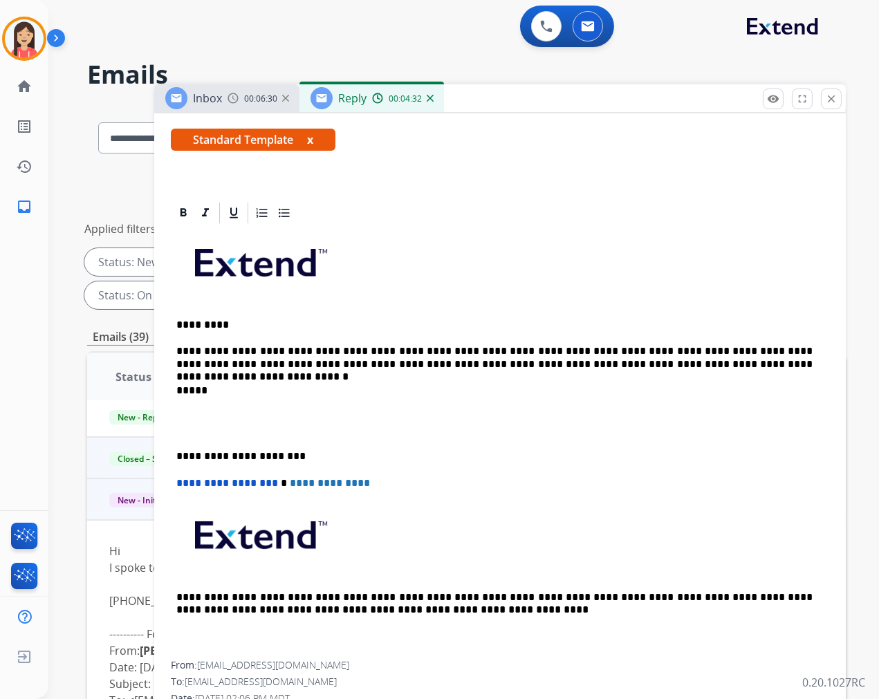
click at [315, 427] on p at bounding box center [499, 424] width 647 height 26
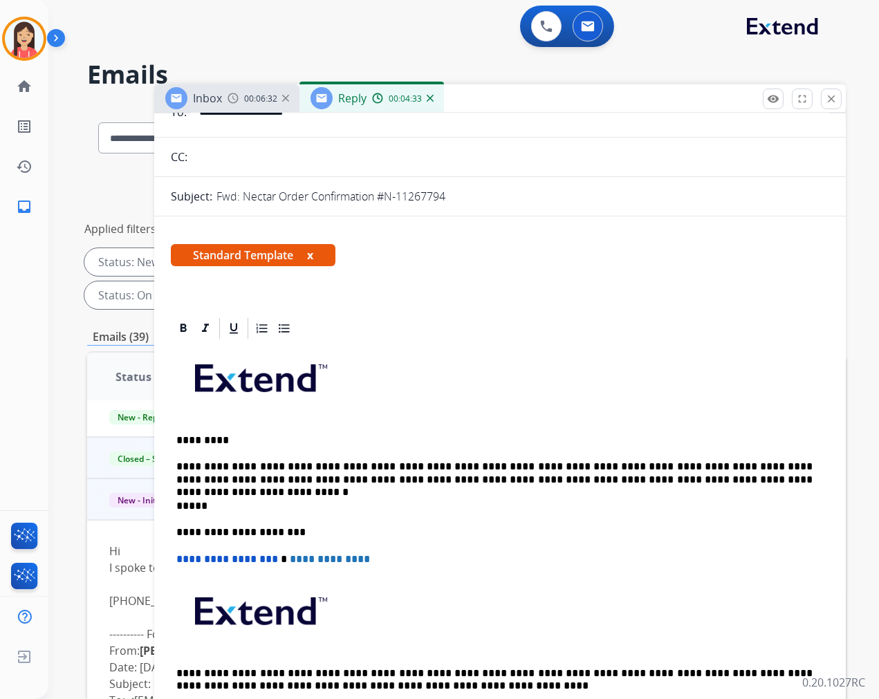
scroll to position [0, 0]
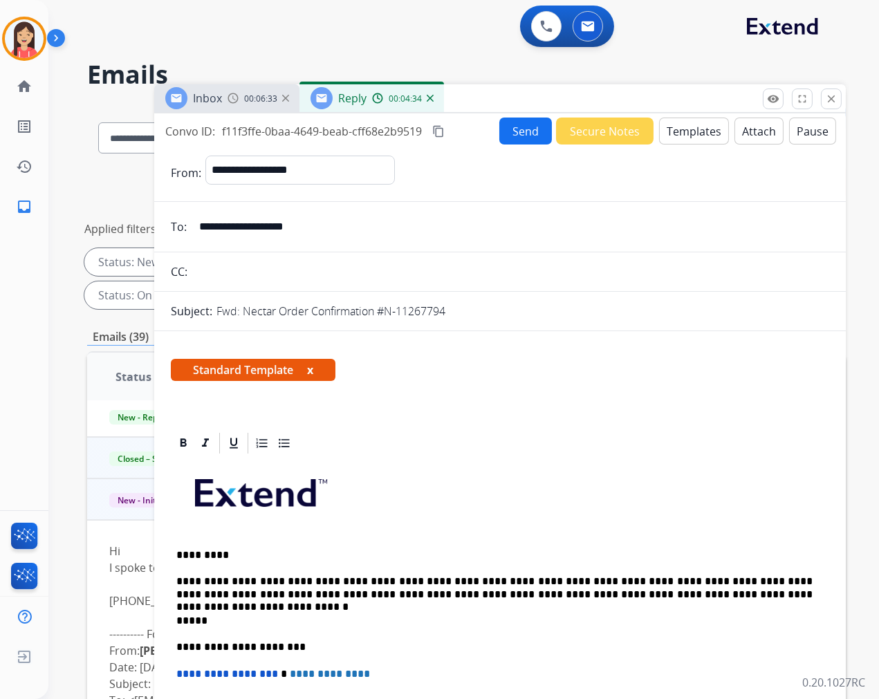
click at [506, 133] on button "Send" at bounding box center [525, 131] width 53 height 27
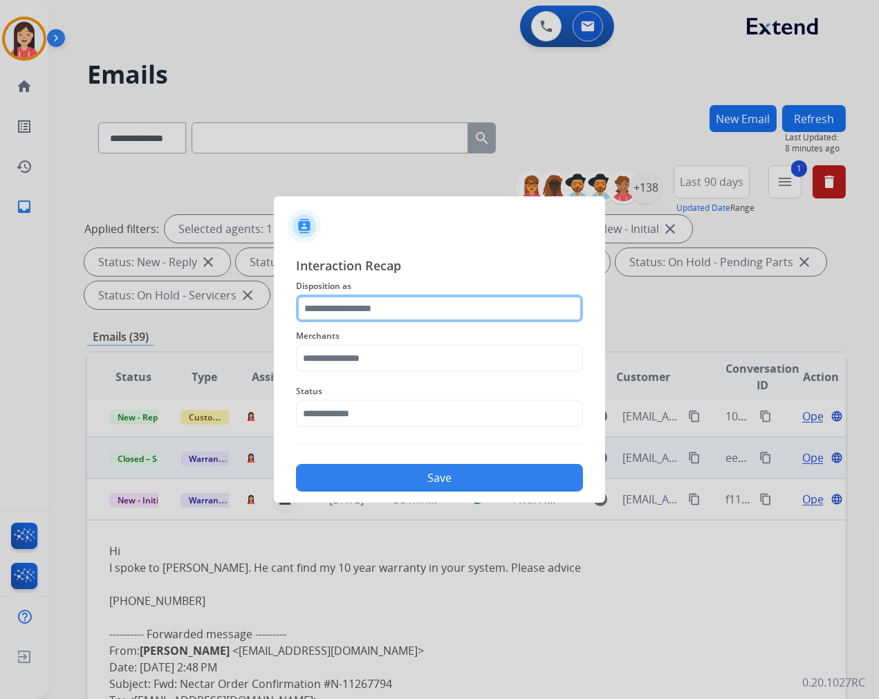
click at [440, 311] on input "text" at bounding box center [439, 309] width 287 height 28
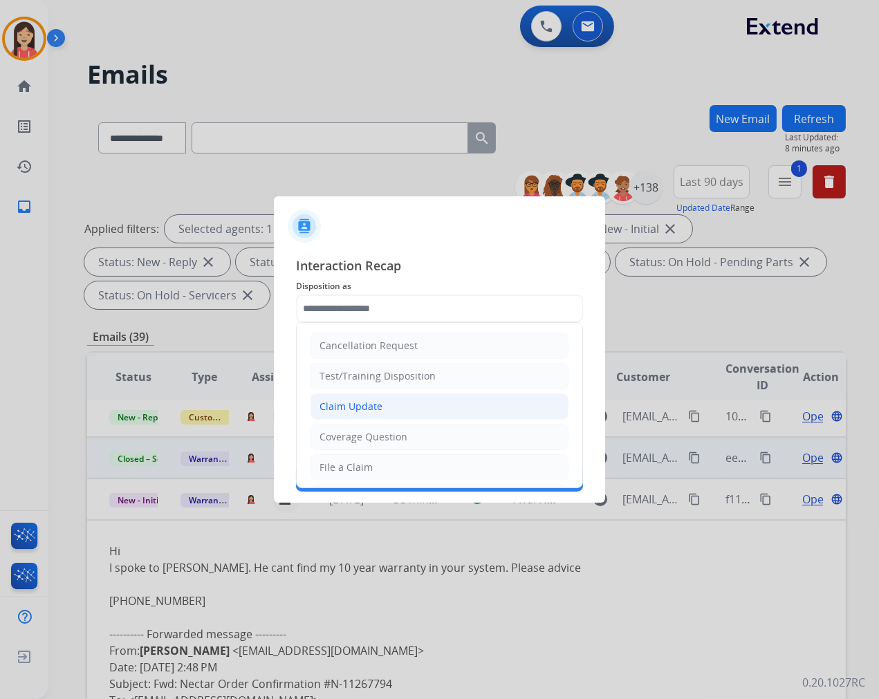
click at [383, 404] on li "Claim Update" at bounding box center [440, 407] width 258 height 26
type input "**********"
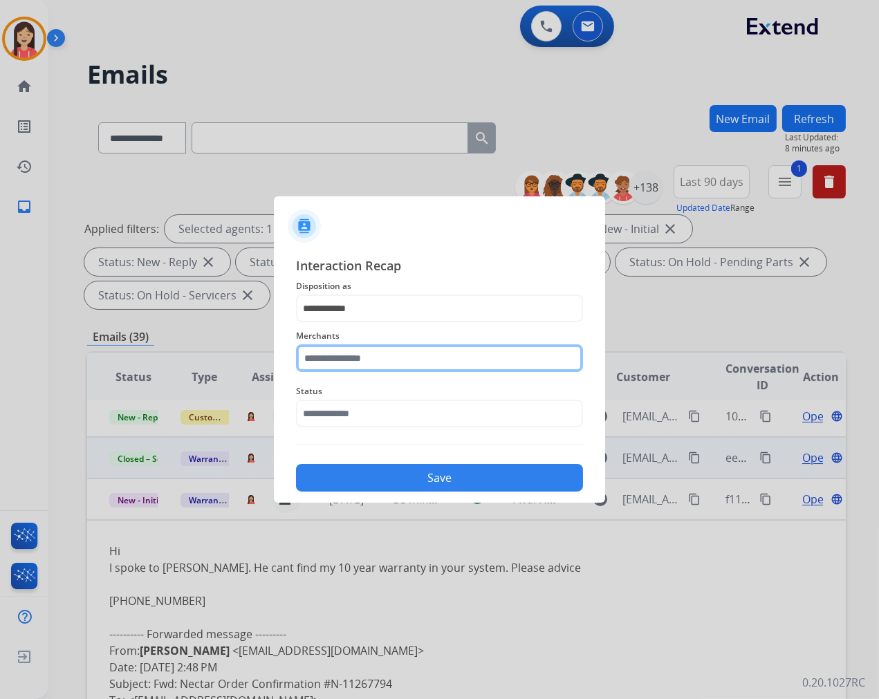
click at [389, 353] on input "text" at bounding box center [439, 358] width 287 height 28
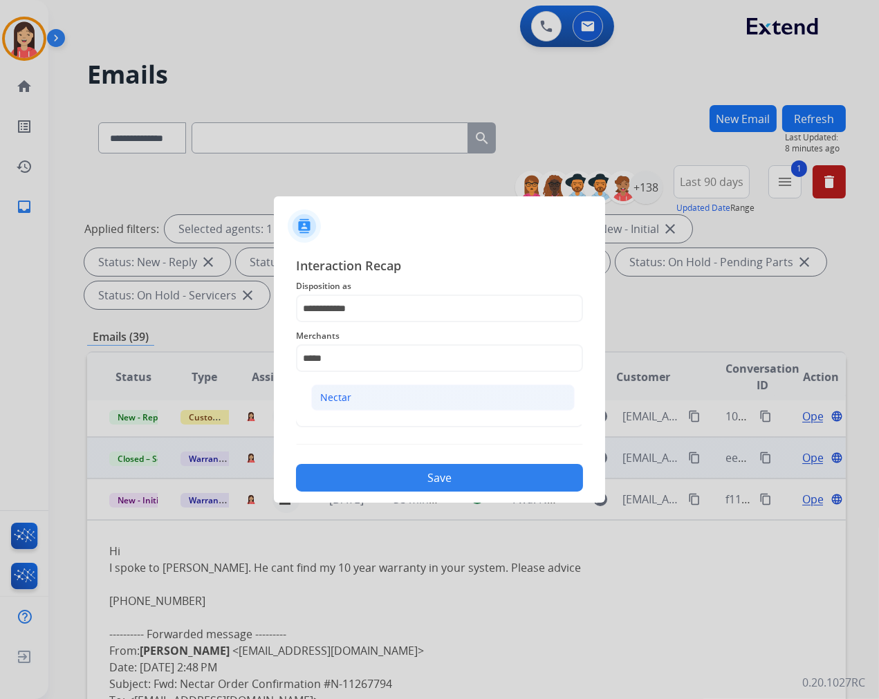
click at [377, 385] on li "Nectar" at bounding box center [443, 398] width 264 height 26
type input "******"
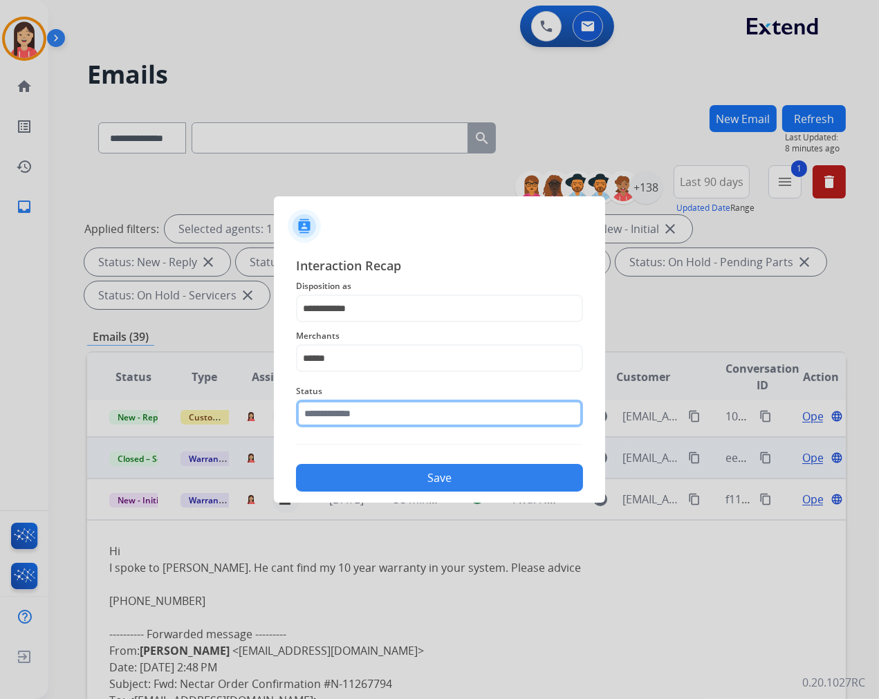
click at [377, 409] on input "text" at bounding box center [439, 414] width 287 height 28
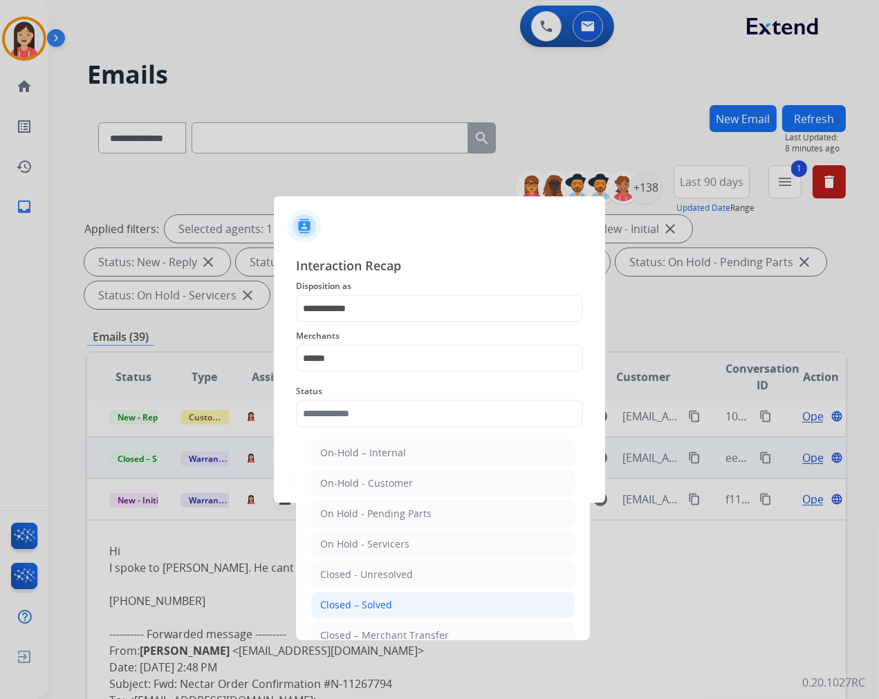
click at [390, 604] on div "Closed – Solved" at bounding box center [356, 605] width 72 height 14
type input "**********"
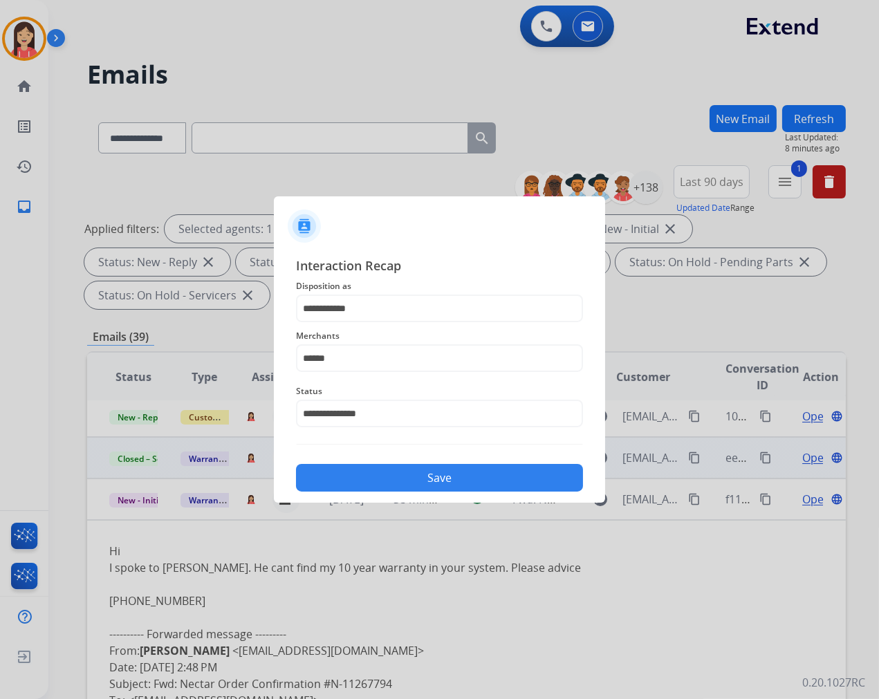
click at [419, 480] on button "Save" at bounding box center [439, 478] width 287 height 28
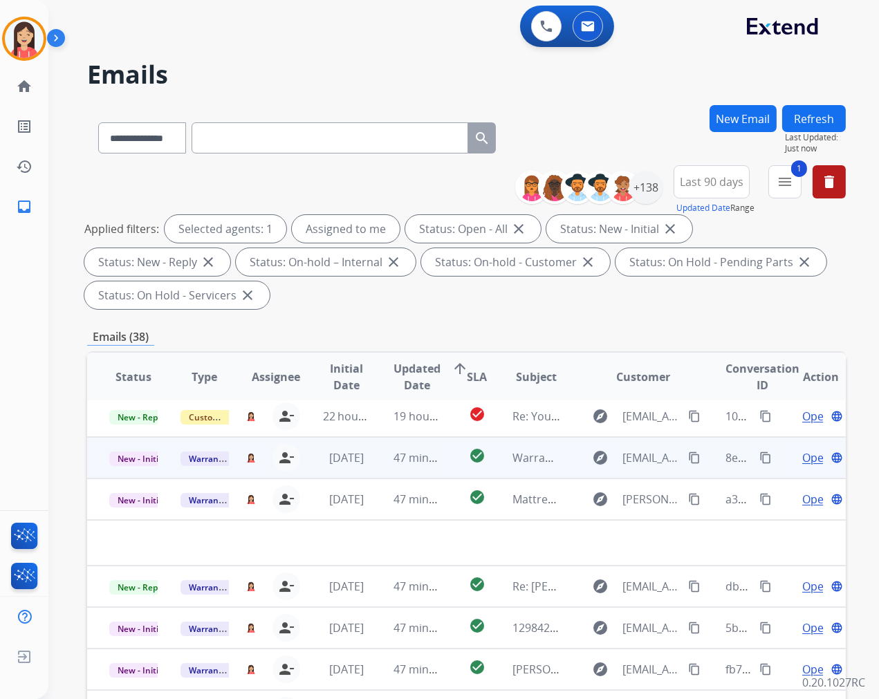
click at [382, 472] on td "47 minutes ago" at bounding box center [406, 457] width 71 height 41
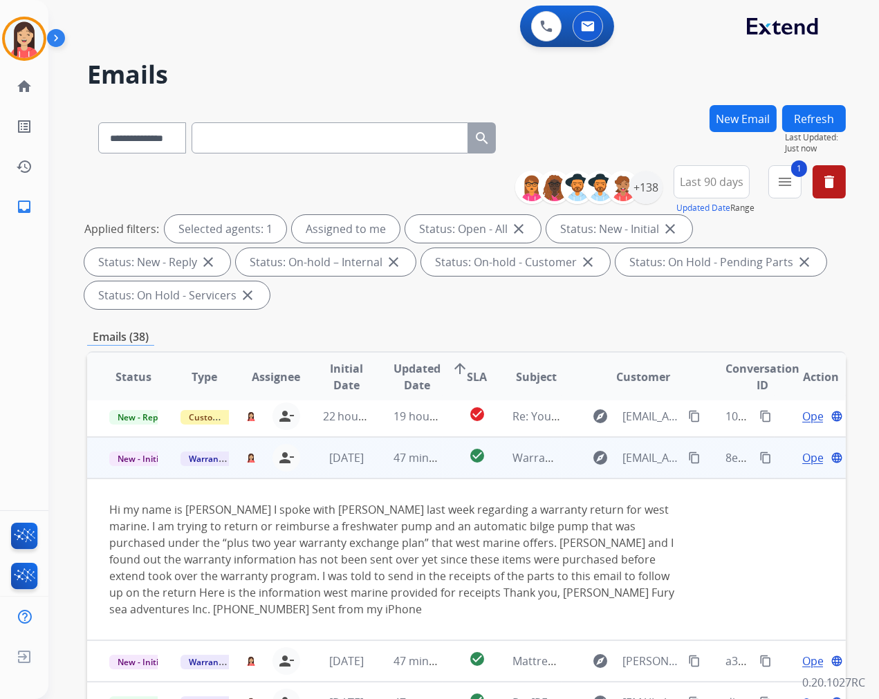
scroll to position [41, 0]
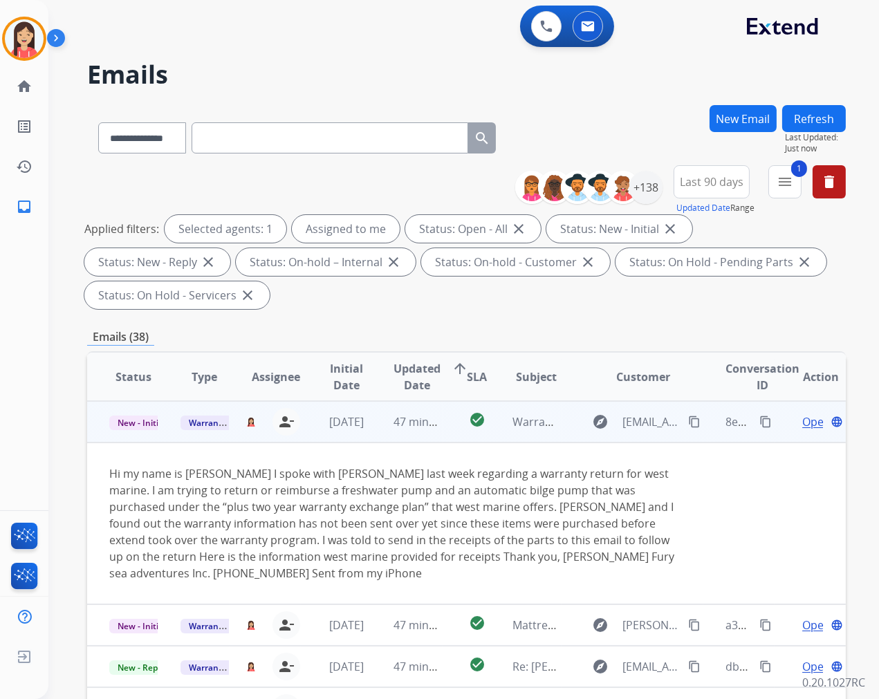
click at [802, 416] on span "Open" at bounding box center [816, 422] width 28 height 17
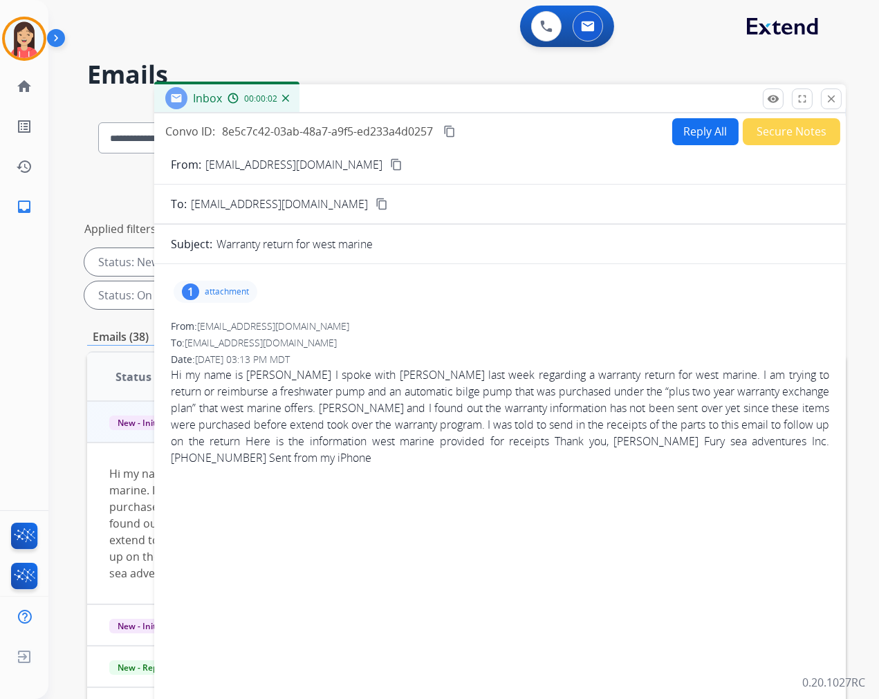
click at [230, 295] on p "attachment" at bounding box center [227, 291] width 44 height 11
click at [291, 327] on mat-icon "download" at bounding box center [294, 327] width 12 height 12
click at [685, 129] on button "Reply All" at bounding box center [705, 131] width 66 height 27
select select "**********"
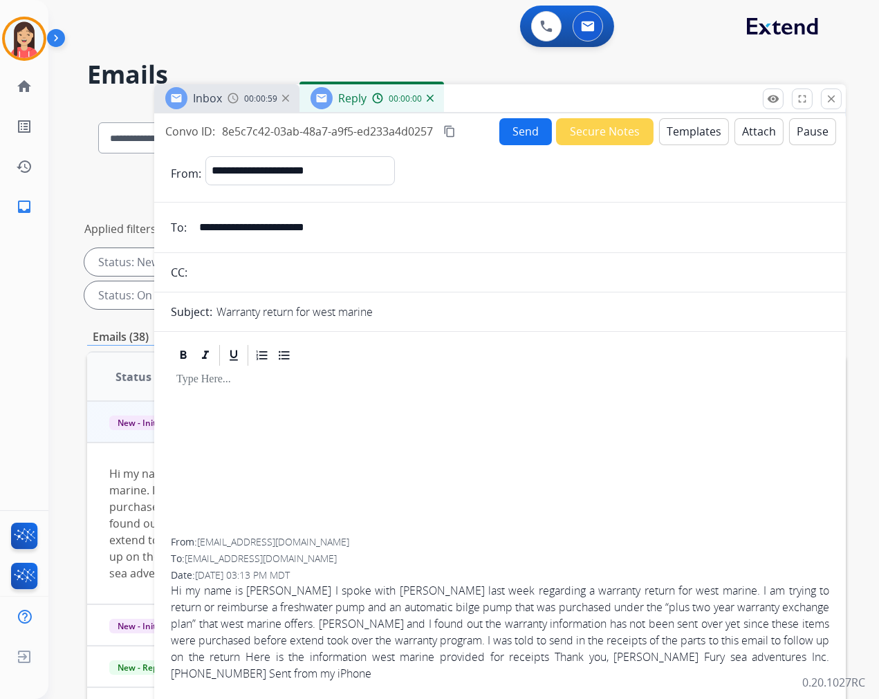
click at [685, 129] on button "Templates" at bounding box center [694, 131] width 70 height 27
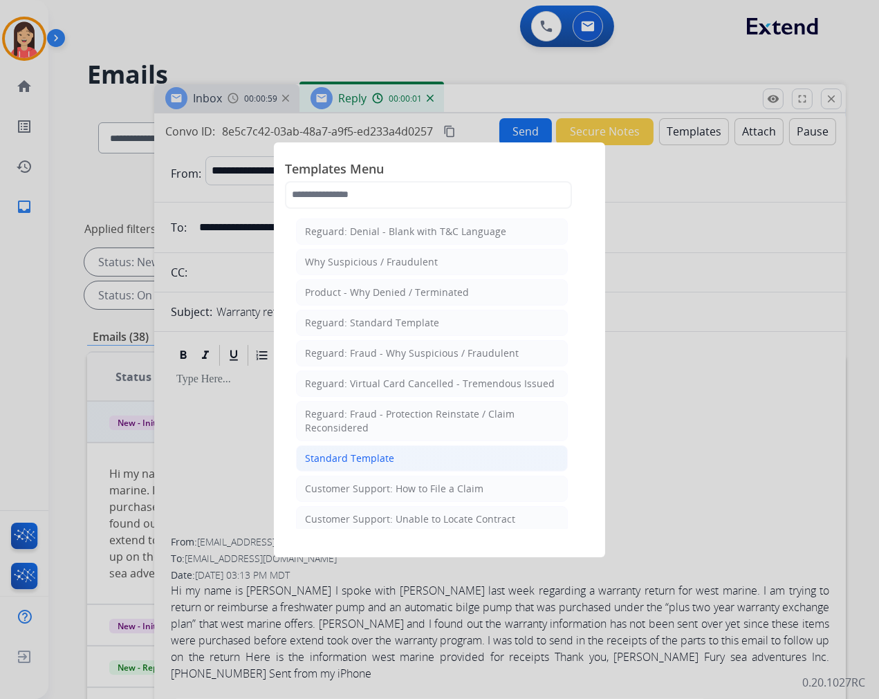
click at [373, 456] on div "Standard Template" at bounding box center [349, 459] width 89 height 14
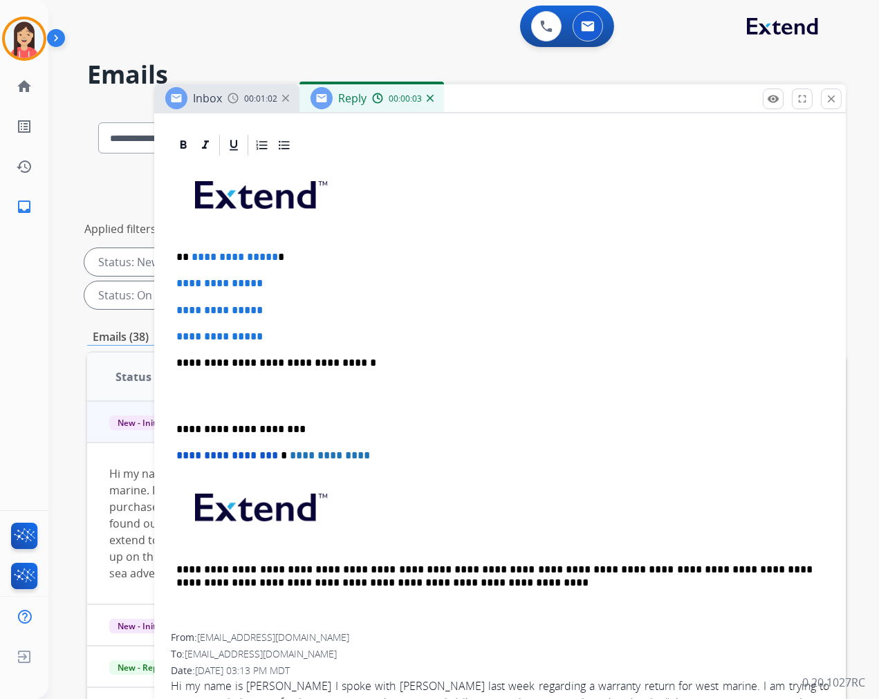
scroll to position [232, 0]
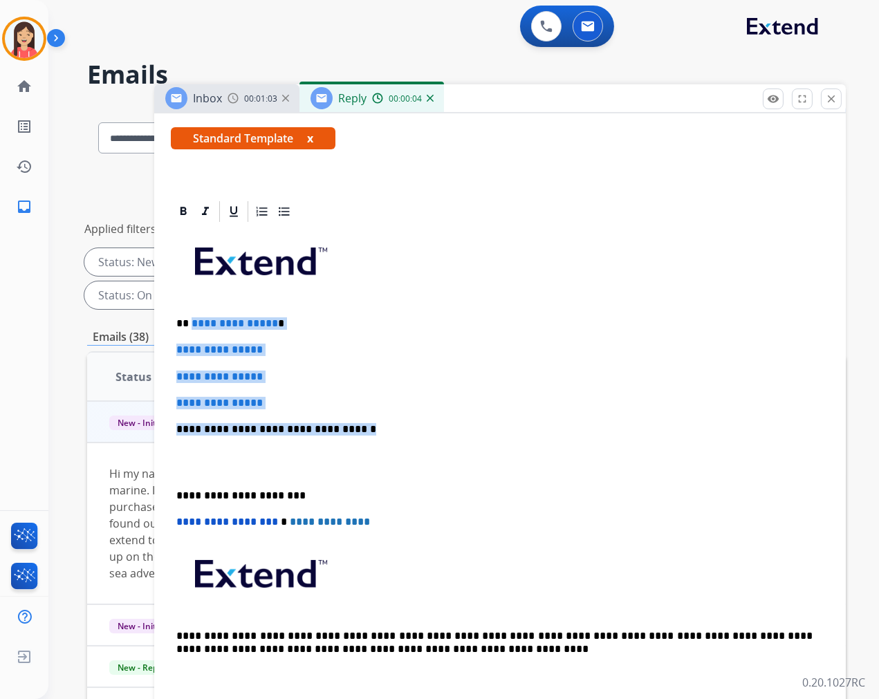
drag, startPoint x: 190, startPoint y: 322, endPoint x: 384, endPoint y: 434, distance: 224.0
click at [384, 434] on div "**********" at bounding box center [500, 462] width 658 height 476
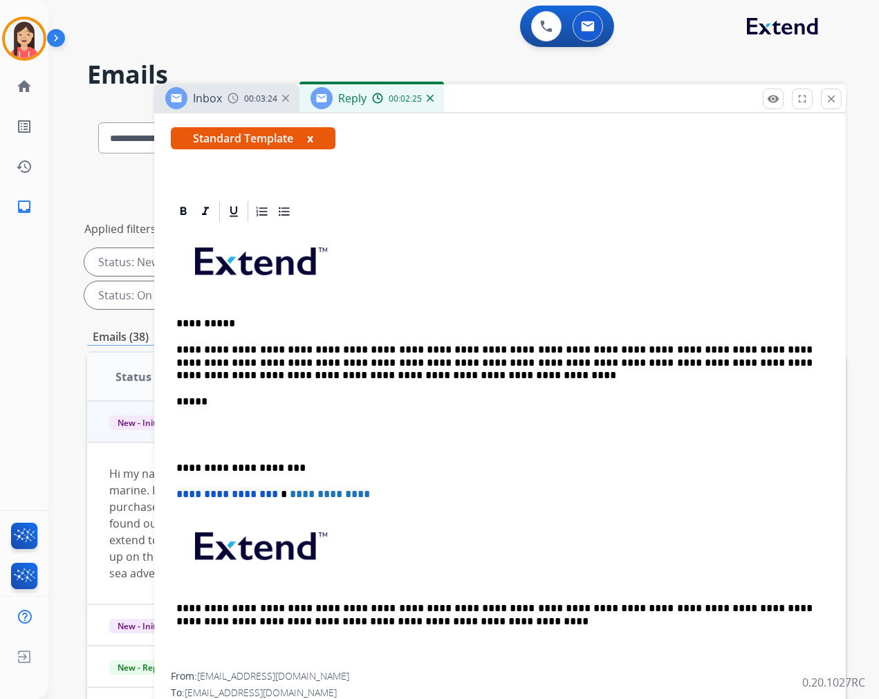
click at [406, 437] on p at bounding box center [499, 436] width 647 height 26
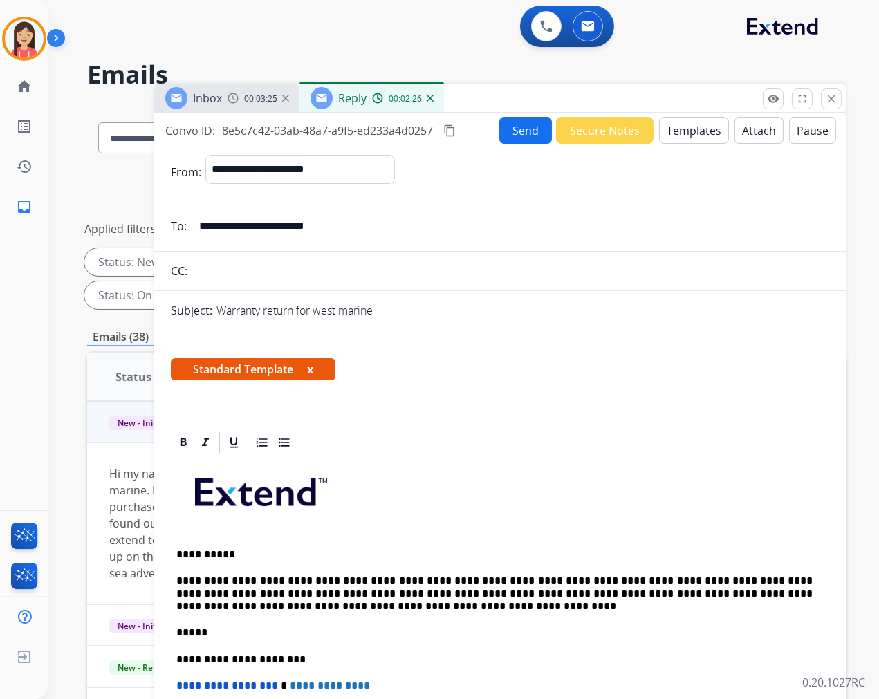
scroll to position [0, 0]
click at [513, 134] on button "Send" at bounding box center [525, 131] width 53 height 27
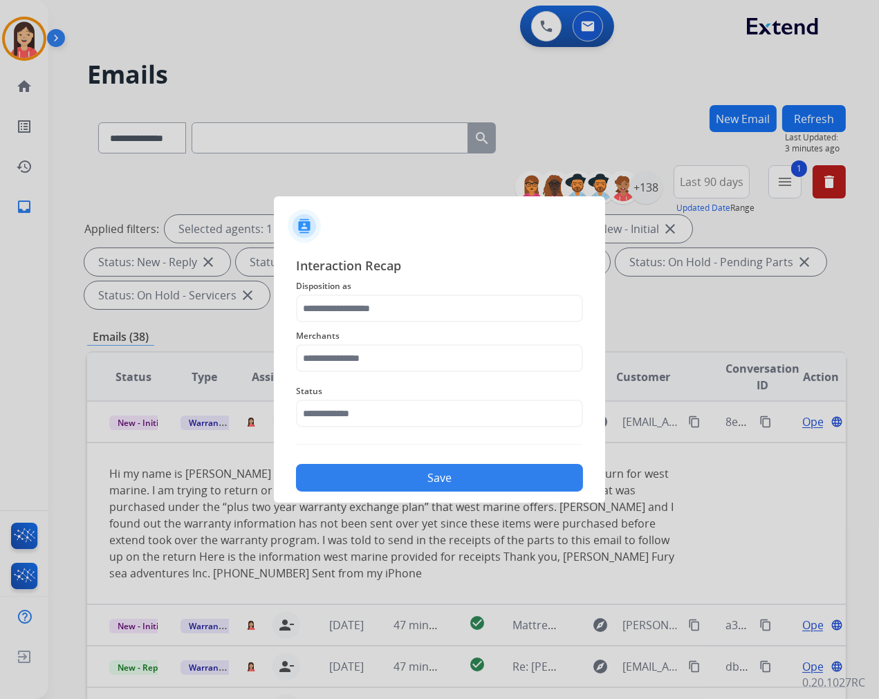
click at [367, 290] on span "Disposition as" at bounding box center [439, 286] width 287 height 17
click at [361, 305] on input "text" at bounding box center [439, 309] width 287 height 28
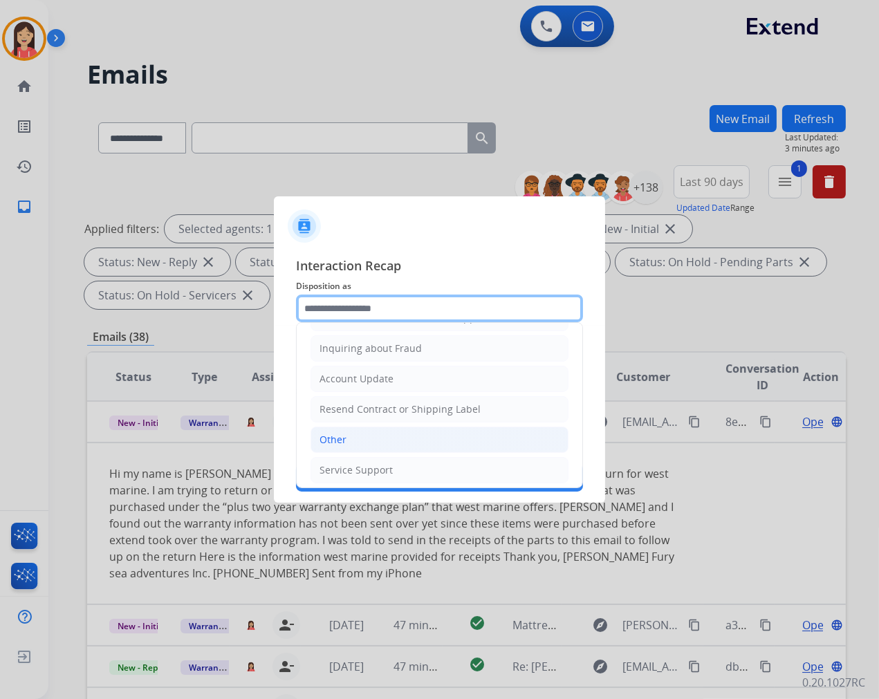
scroll to position [216, 0]
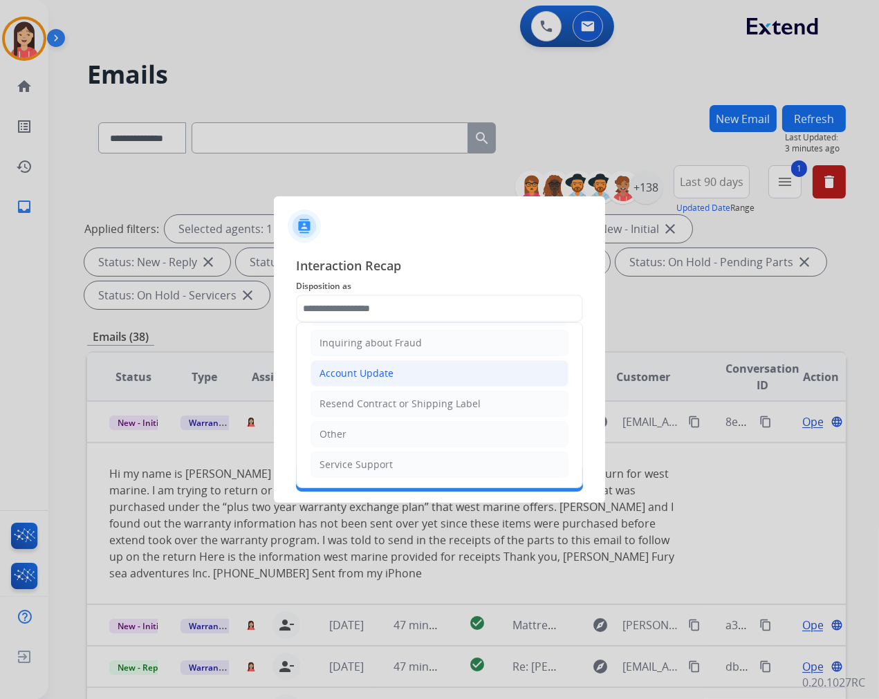
click at [369, 373] on div "Account Update" at bounding box center [357, 374] width 74 height 14
type input "**********"
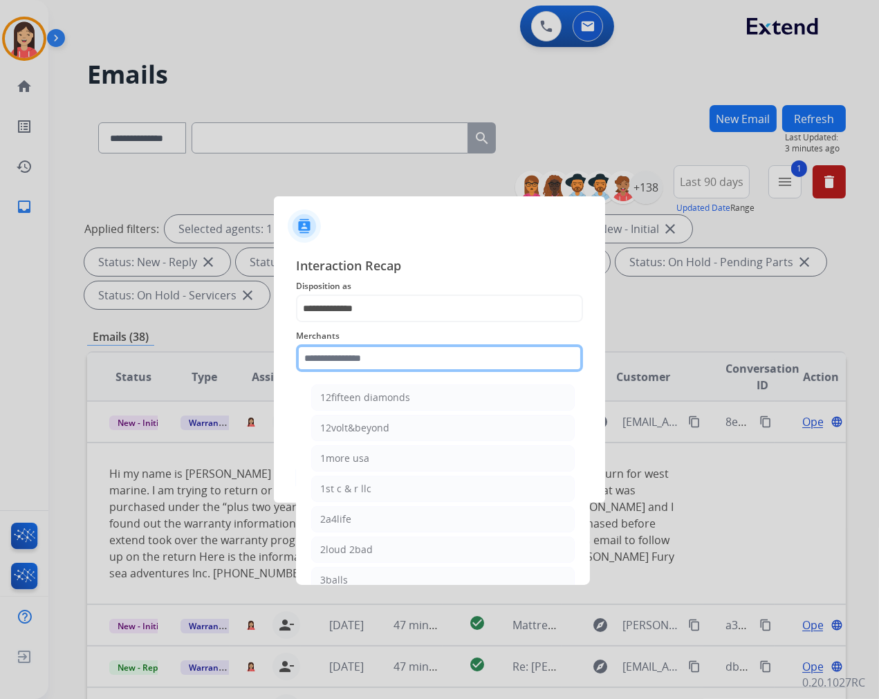
click at [371, 364] on input "text" at bounding box center [439, 358] width 287 height 28
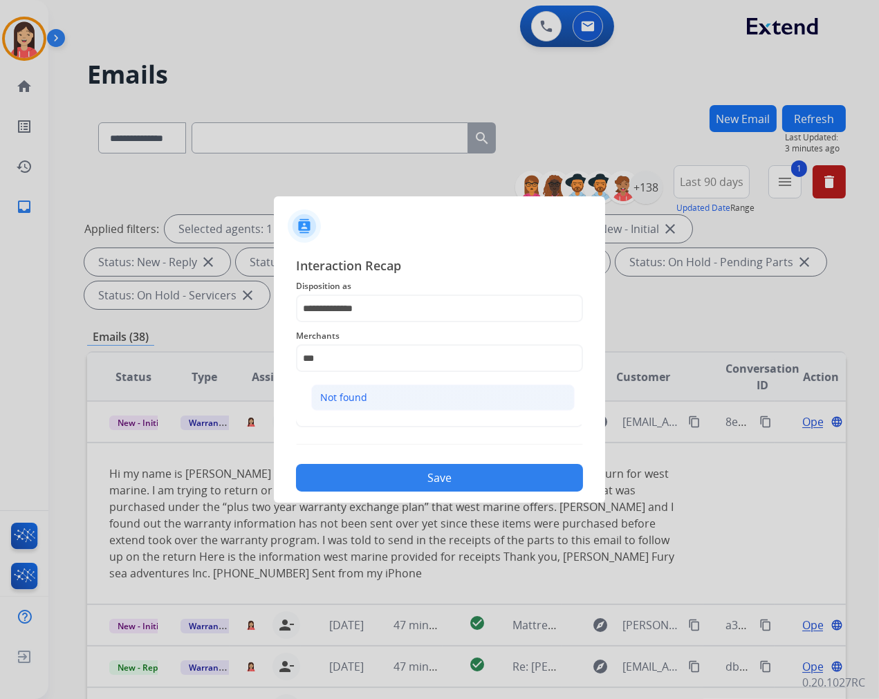
click at [363, 401] on div "Not found" at bounding box center [343, 398] width 47 height 14
type input "*********"
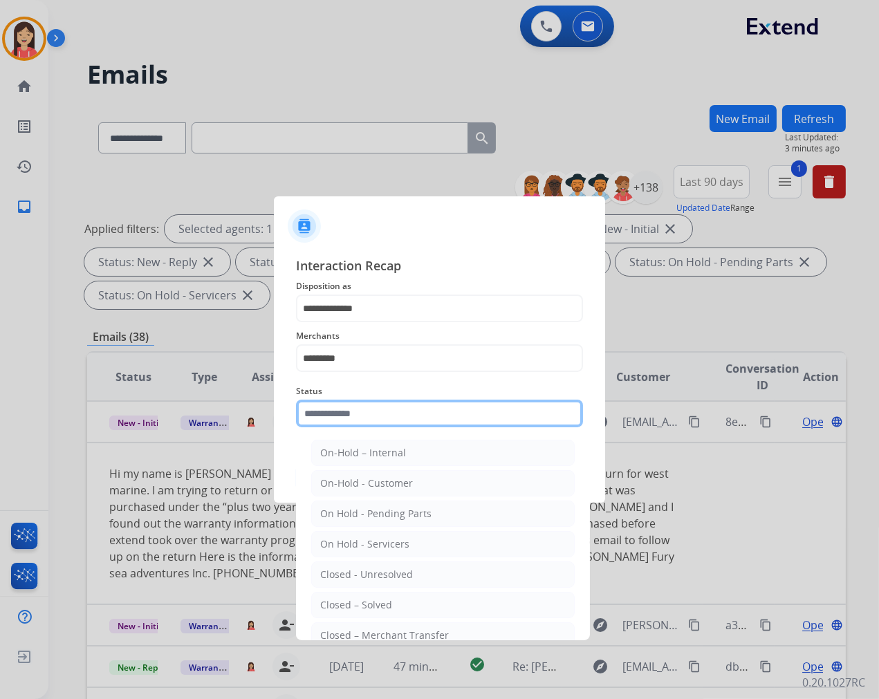
click at [364, 414] on input "text" at bounding box center [439, 414] width 287 height 28
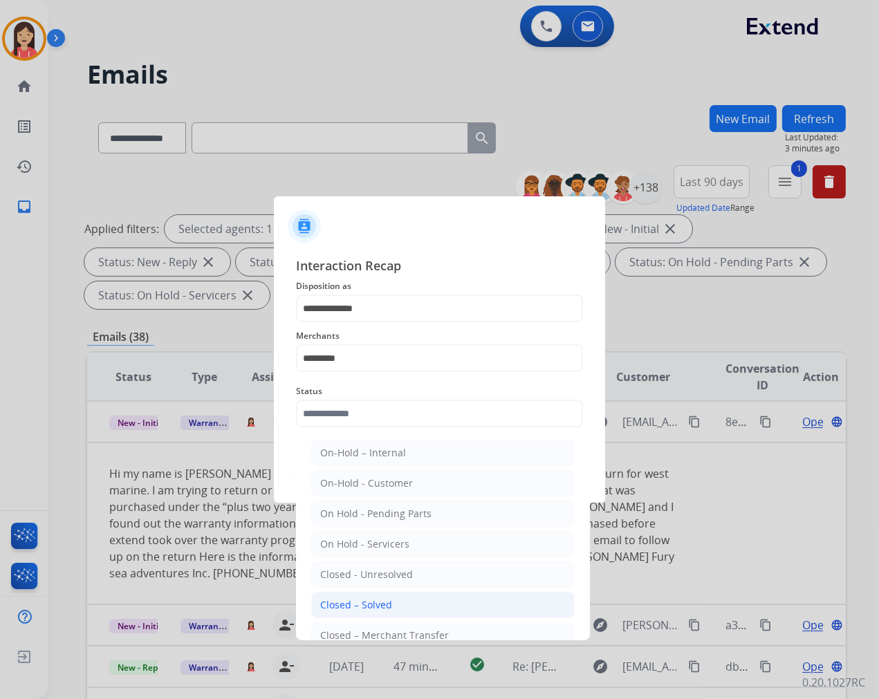
click at [390, 595] on li "Closed – Solved" at bounding box center [443, 605] width 264 height 26
type input "**********"
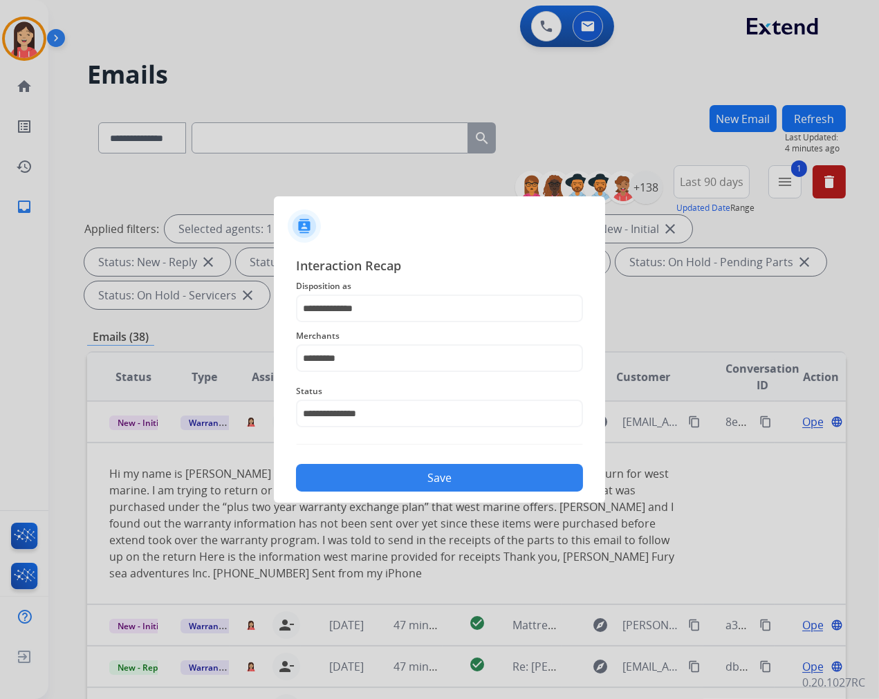
click at [415, 465] on button "Save" at bounding box center [439, 478] width 287 height 28
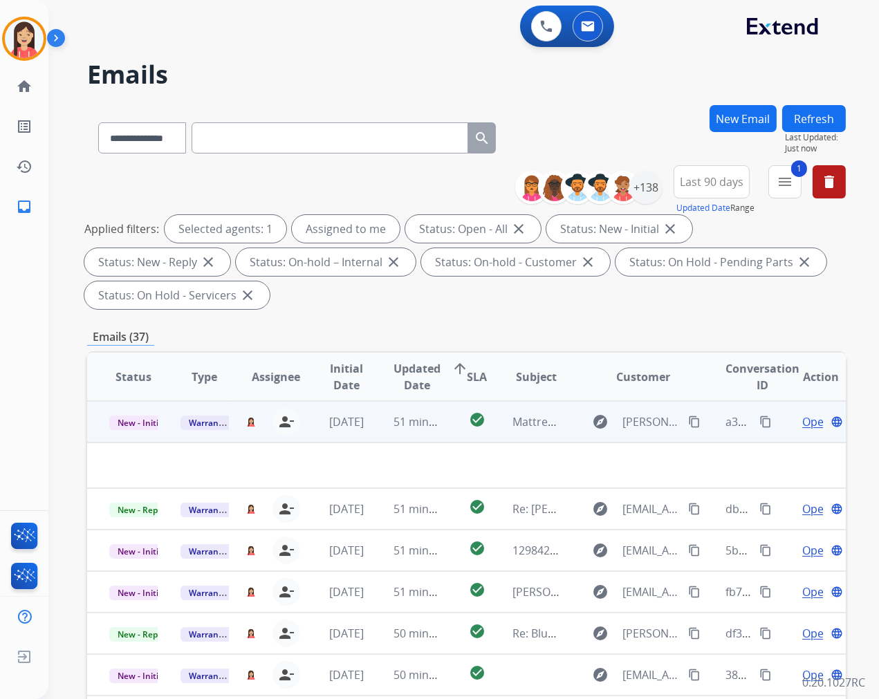
scroll to position [0, 0]
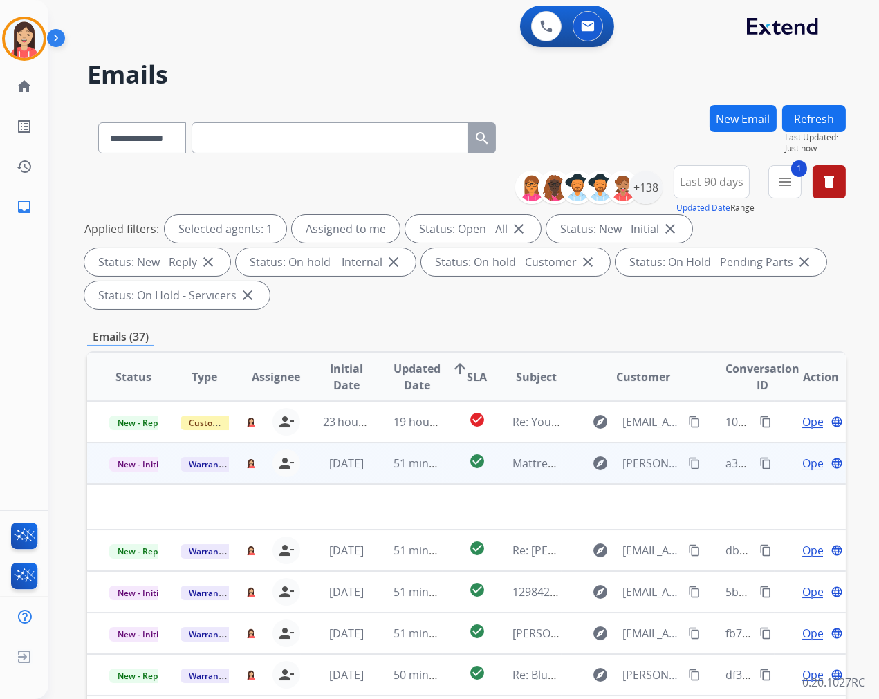
click at [378, 465] on td "51 minutes ago" at bounding box center [406, 463] width 71 height 41
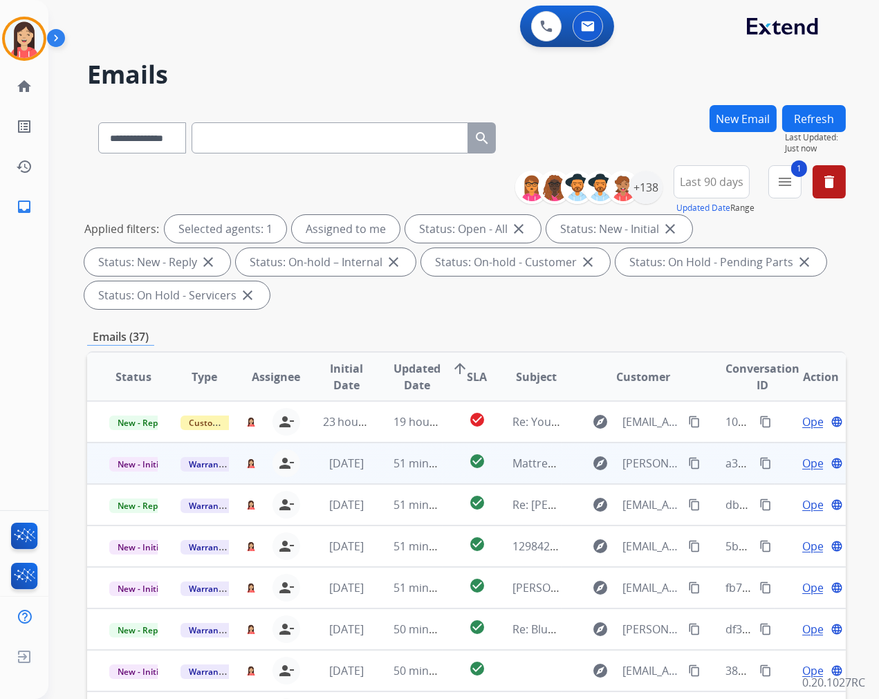
click at [378, 465] on td "51 minutes ago" at bounding box center [406, 463] width 71 height 41
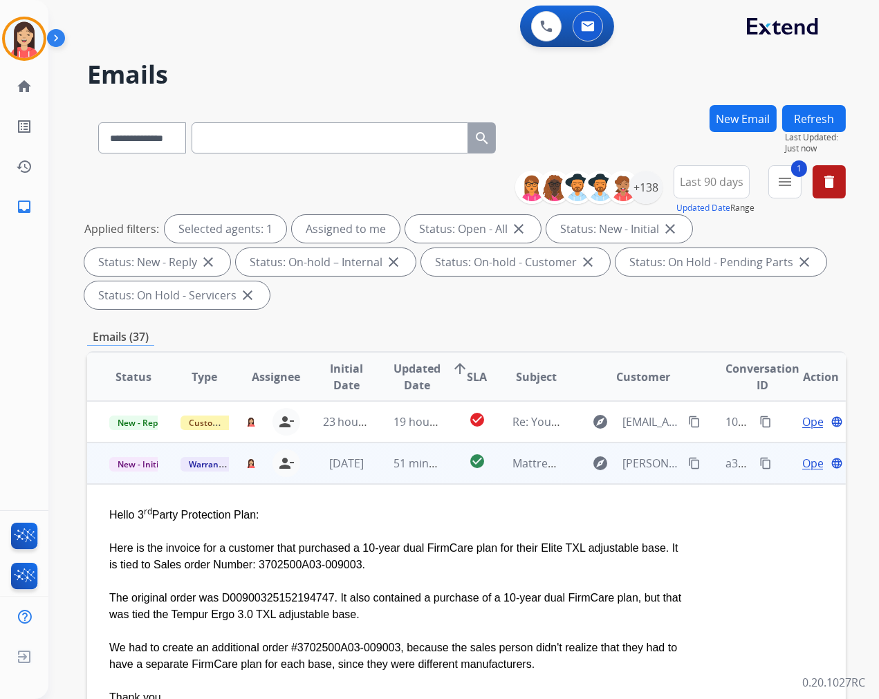
click at [804, 463] on span "Open" at bounding box center [816, 463] width 28 height 17
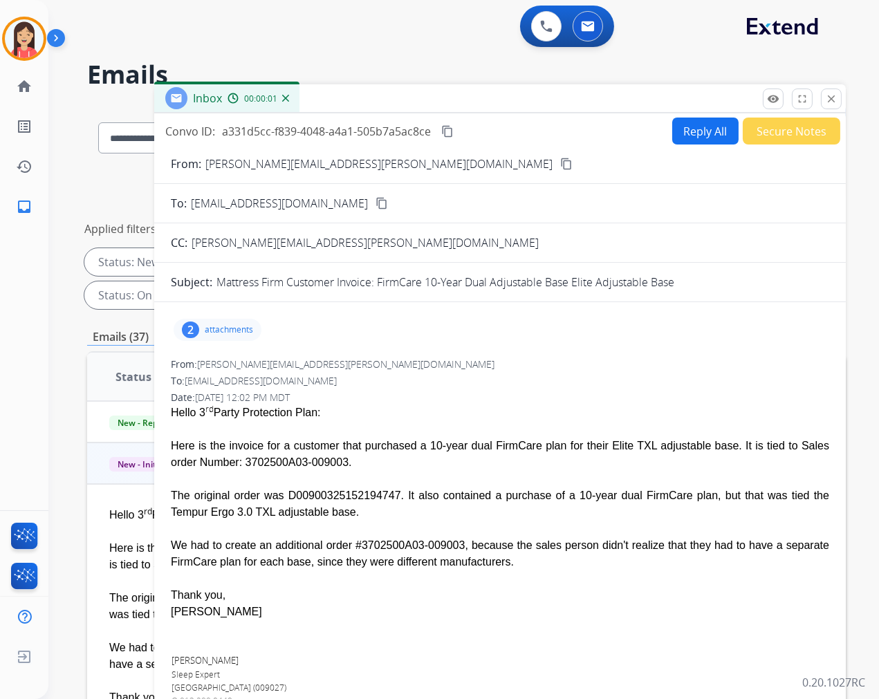
click at [246, 327] on p "attachments" at bounding box center [229, 329] width 48 height 11
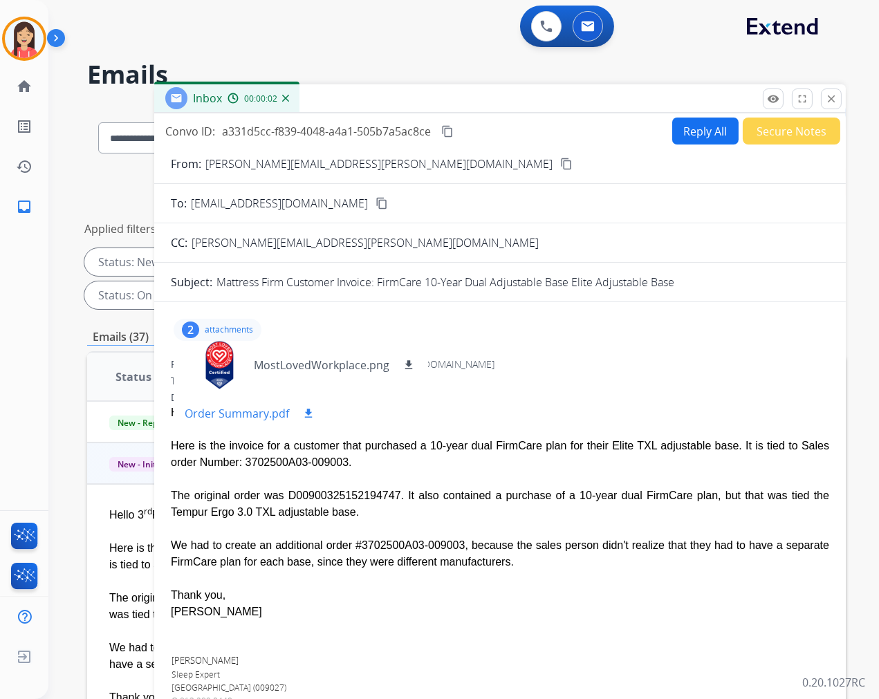
click at [308, 415] on mat-icon "download" at bounding box center [308, 413] width 12 height 12
click at [829, 98] on mat-icon "close" at bounding box center [831, 99] width 12 height 12
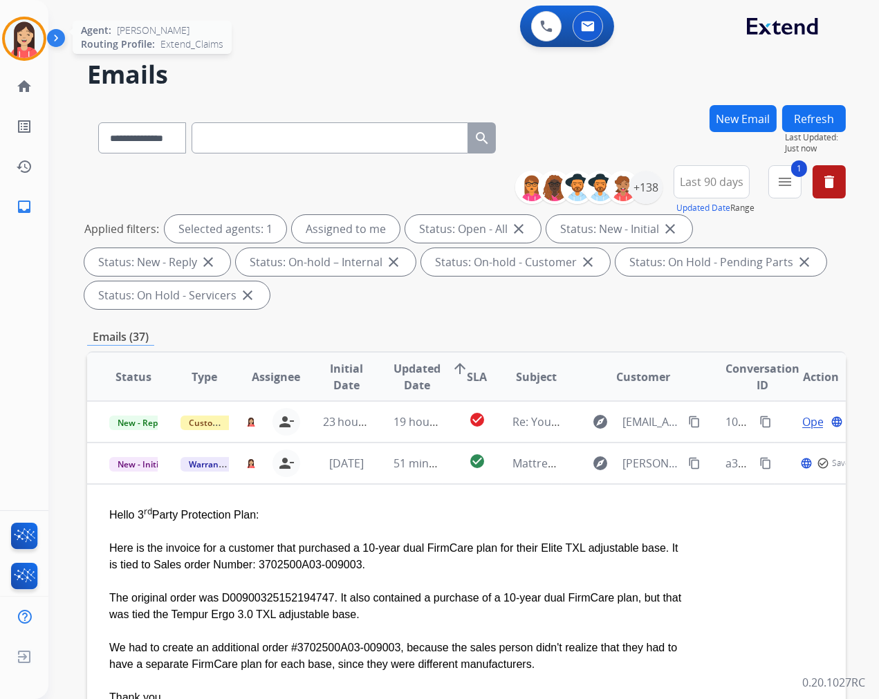
click at [23, 45] on img at bounding box center [24, 38] width 39 height 39
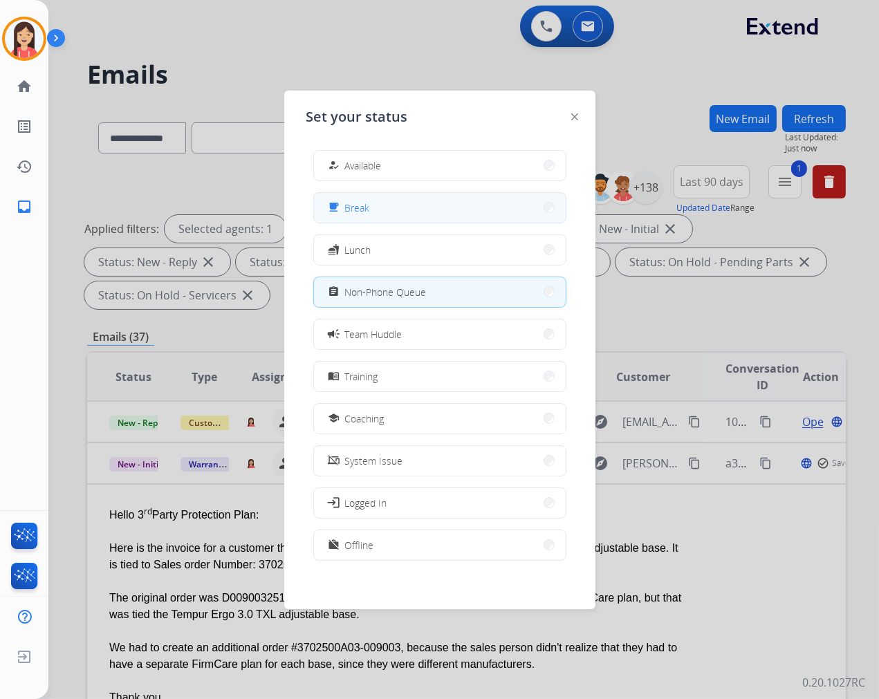
click at [377, 214] on button "free_breakfast Break" at bounding box center [440, 208] width 252 height 30
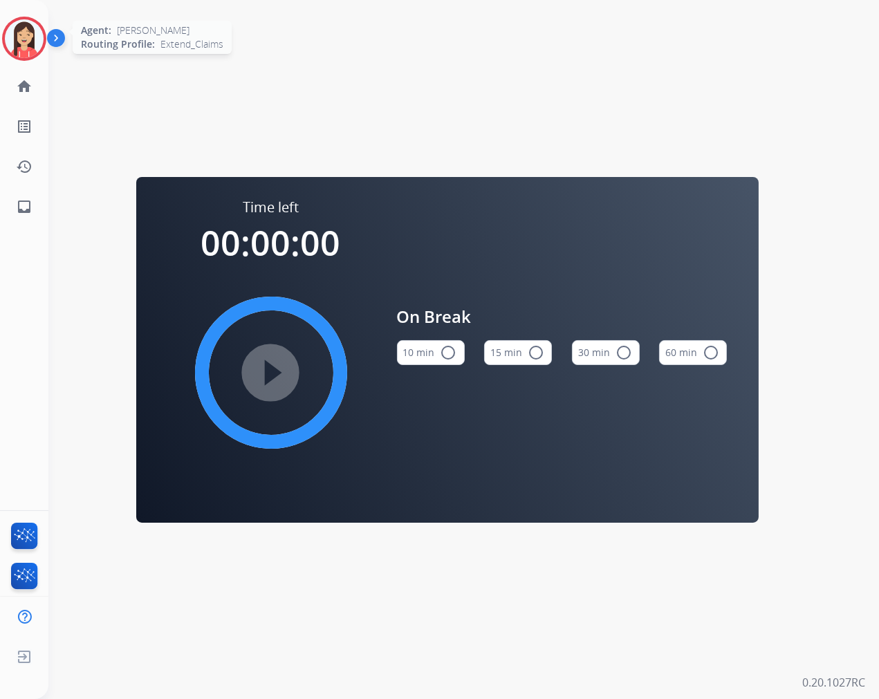
click at [3, 52] on div "Agent: Misty Routing Profile: Extend_Claims" at bounding box center [24, 39] width 44 height 44
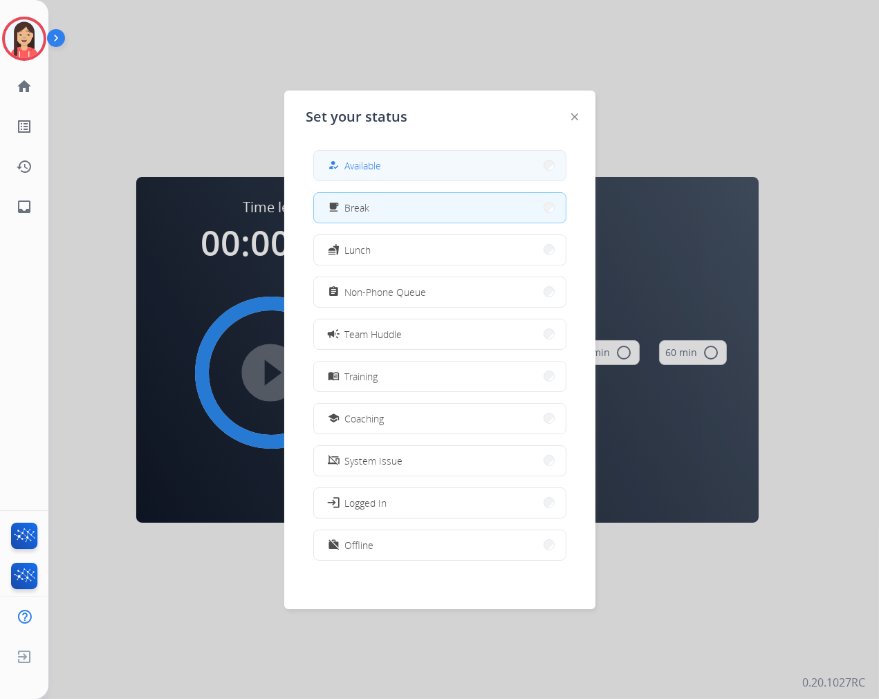
click at [431, 167] on button "how_to_reg Available" at bounding box center [440, 166] width 252 height 30
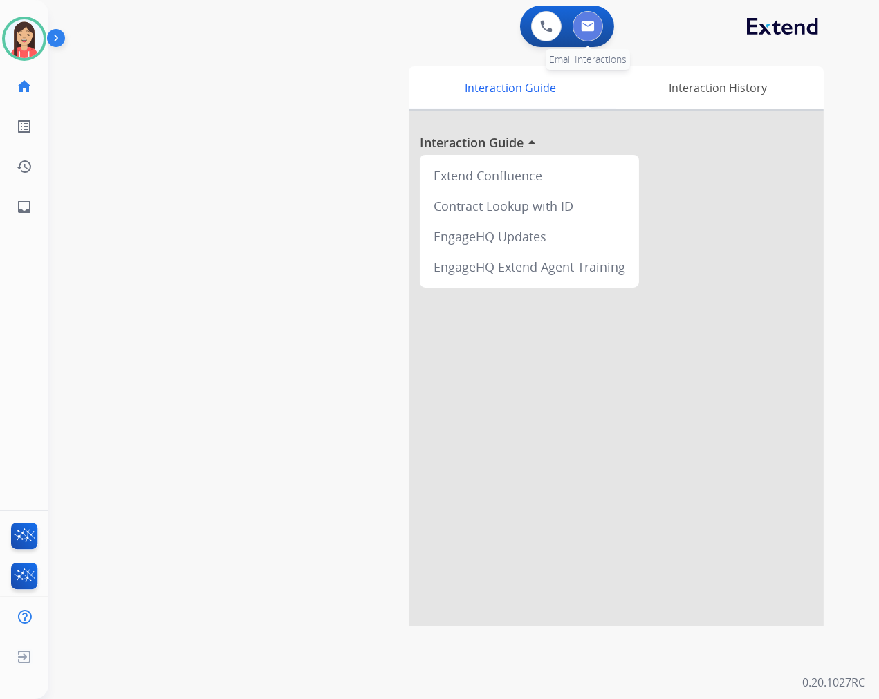
click at [593, 24] on img at bounding box center [588, 26] width 14 height 11
select select "**********"
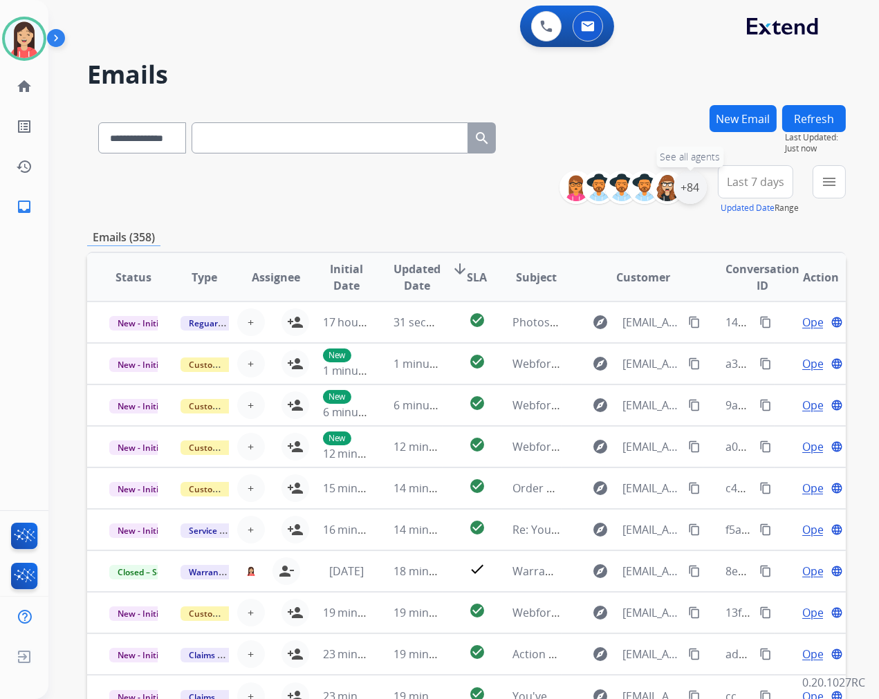
click at [696, 194] on div "+84" at bounding box center [690, 187] width 33 height 33
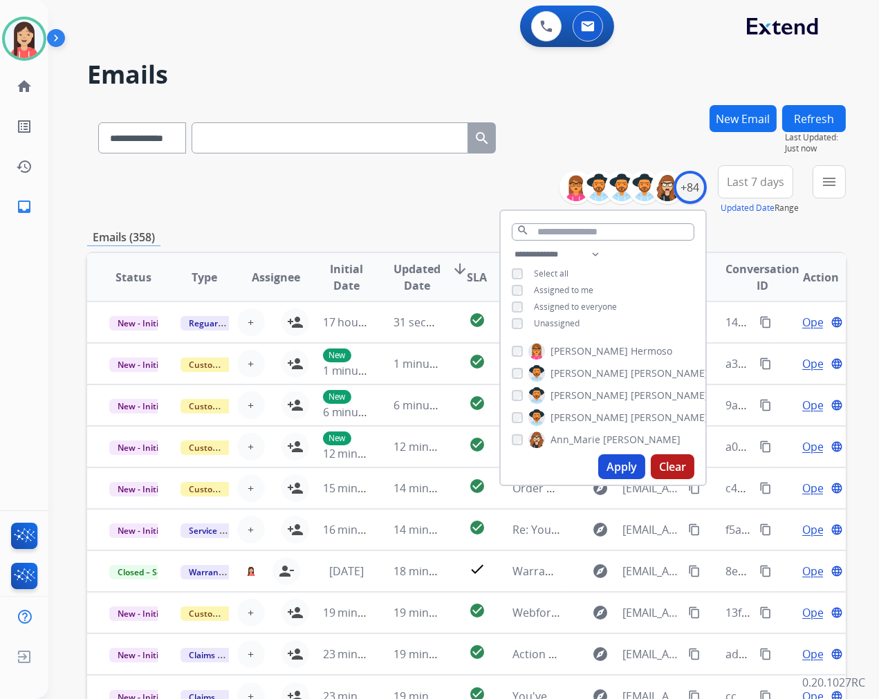
click at [534, 322] on span "Unassigned" at bounding box center [557, 323] width 46 height 12
click at [622, 461] on button "Apply" at bounding box center [621, 466] width 47 height 25
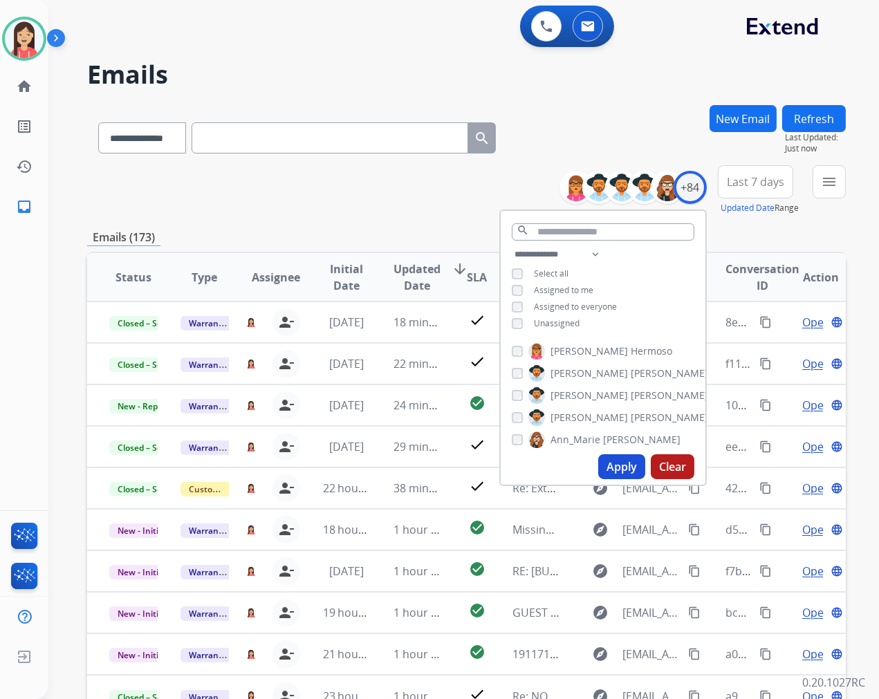
click at [749, 185] on span "Last 7 days" at bounding box center [755, 182] width 57 height 6
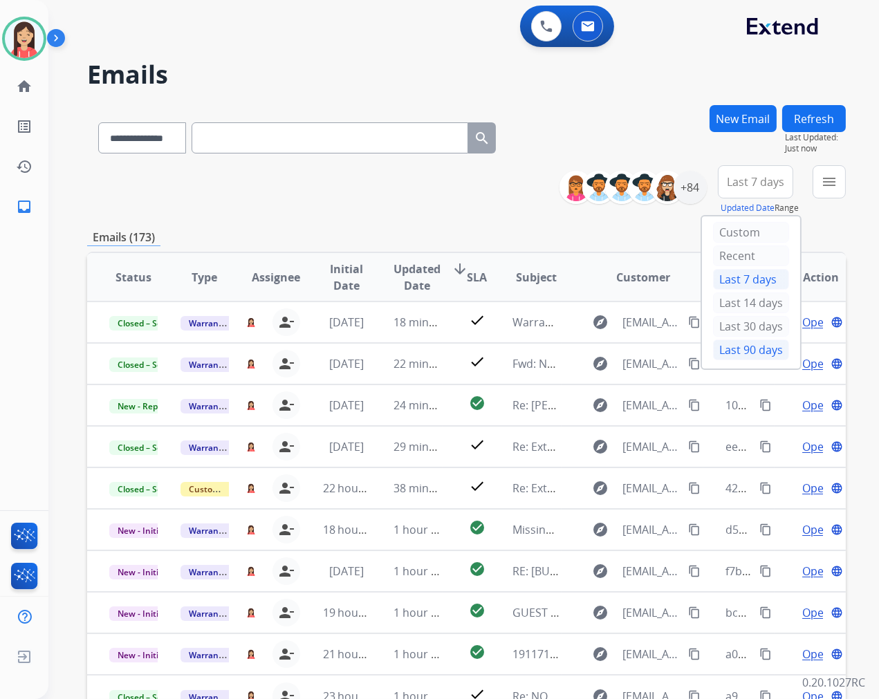
click at [720, 343] on div "Last 90 days" at bounding box center [751, 350] width 76 height 21
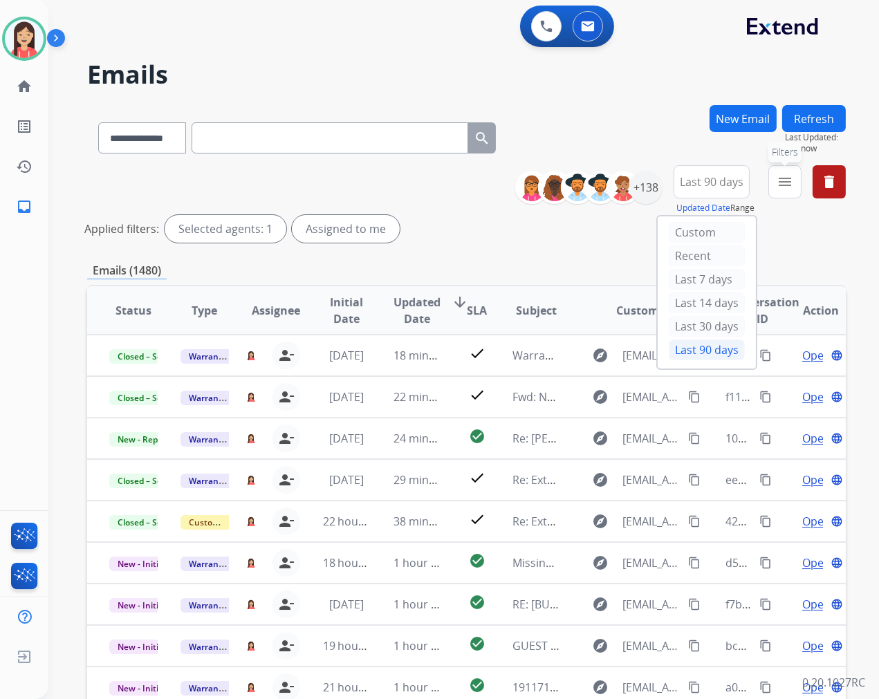
click at [794, 190] on button "menu Filters" at bounding box center [784, 181] width 33 height 33
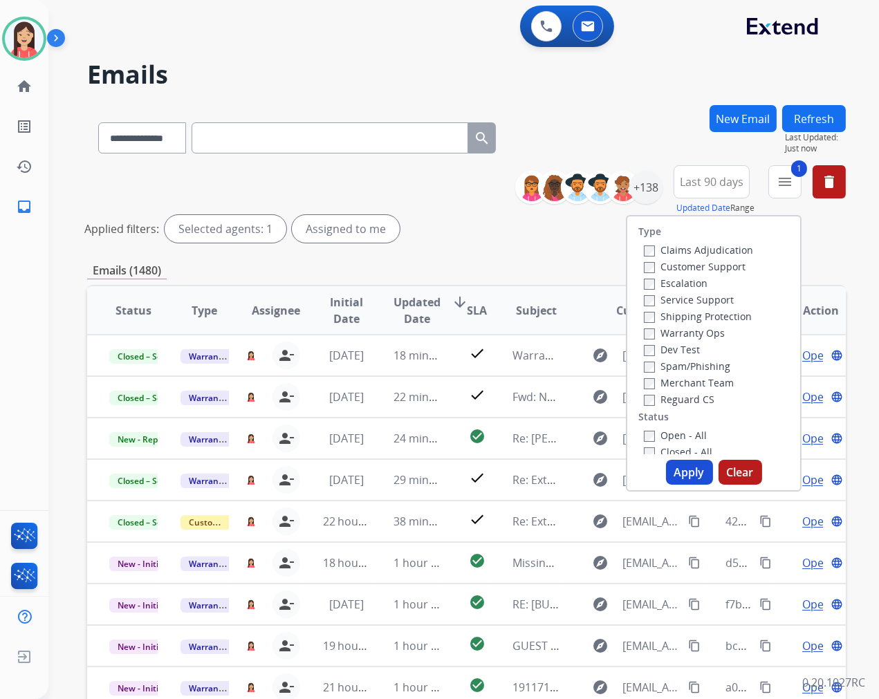
click at [682, 471] on button "Apply" at bounding box center [689, 472] width 47 height 25
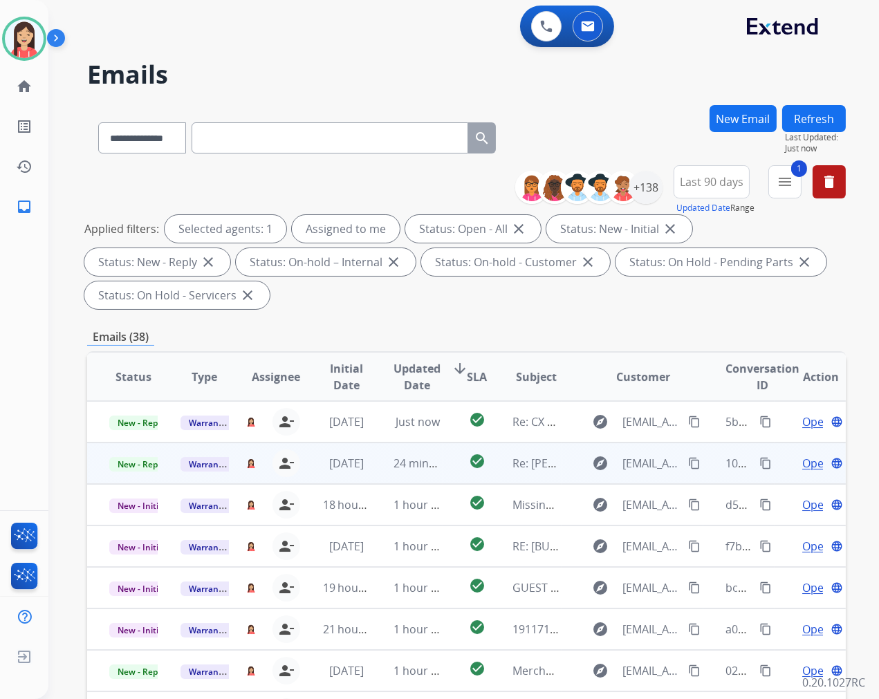
click at [375, 472] on td "24 minutes ago" at bounding box center [406, 463] width 71 height 41
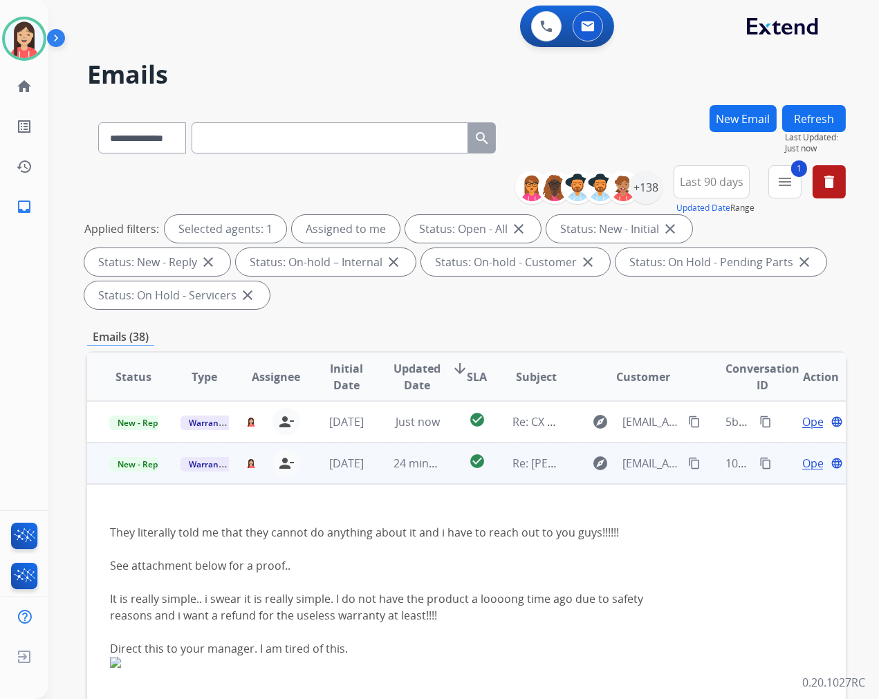
scroll to position [41, 0]
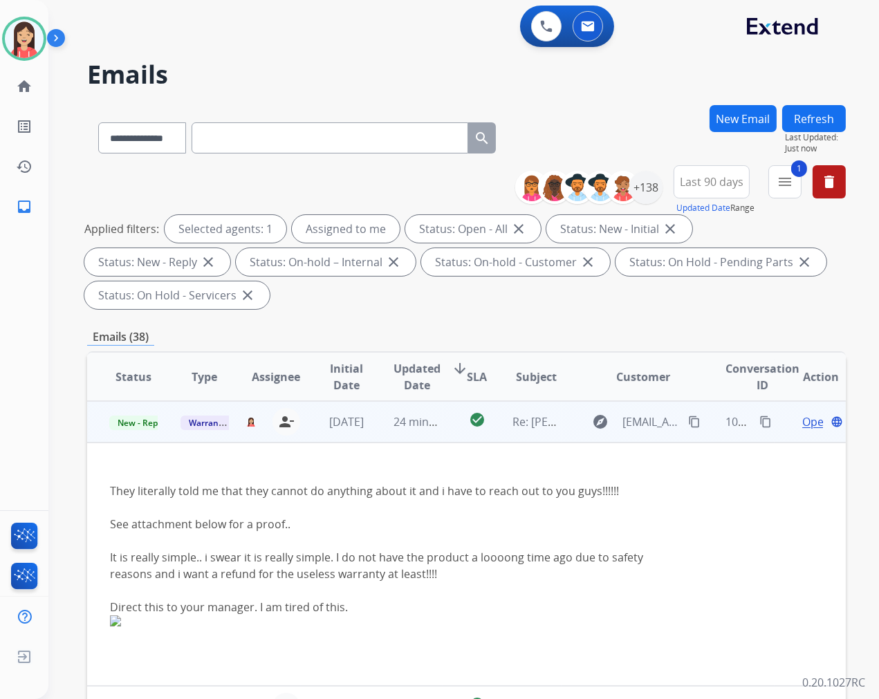
click at [802, 420] on span "Open" at bounding box center [816, 422] width 28 height 17
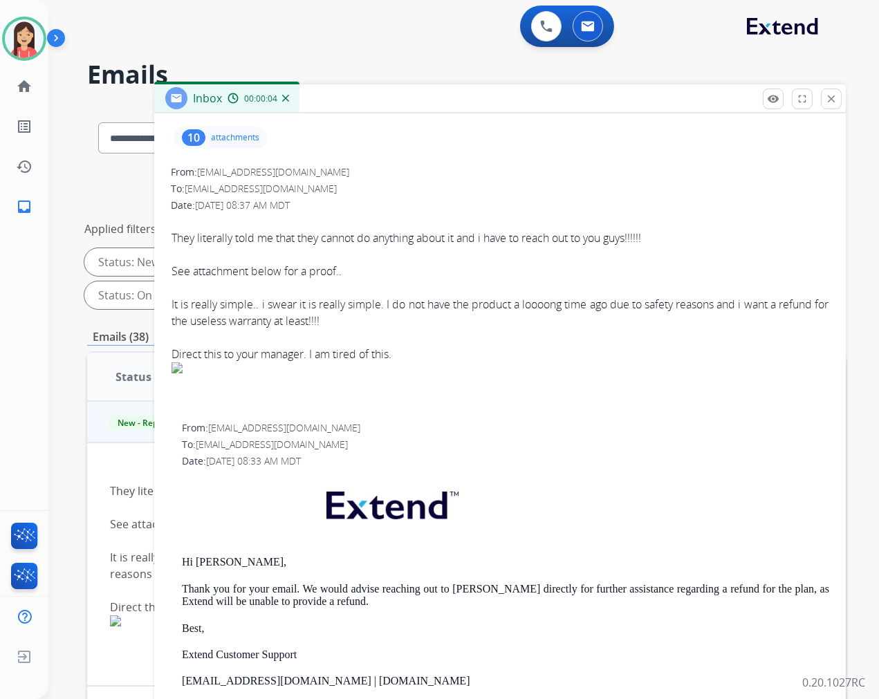
scroll to position [0, 0]
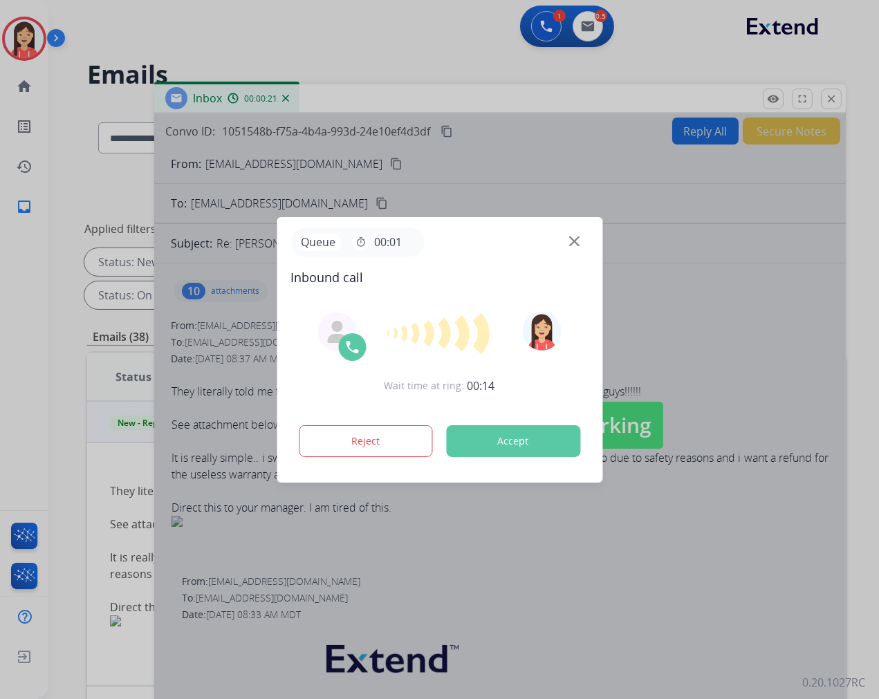
click at [506, 450] on button "Accept" at bounding box center [513, 441] width 134 height 32
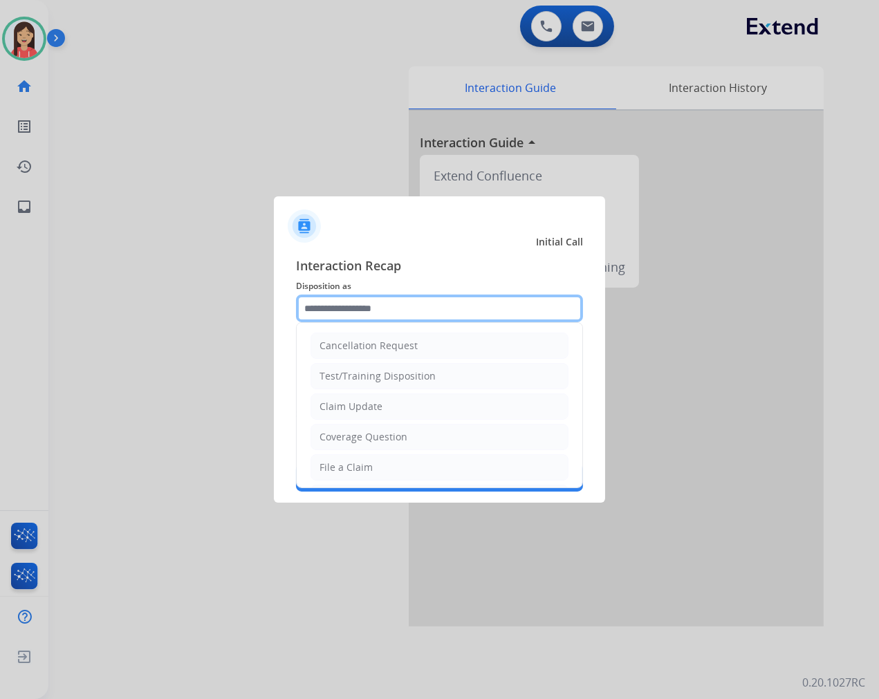
click at [384, 304] on input "text" at bounding box center [439, 309] width 287 height 28
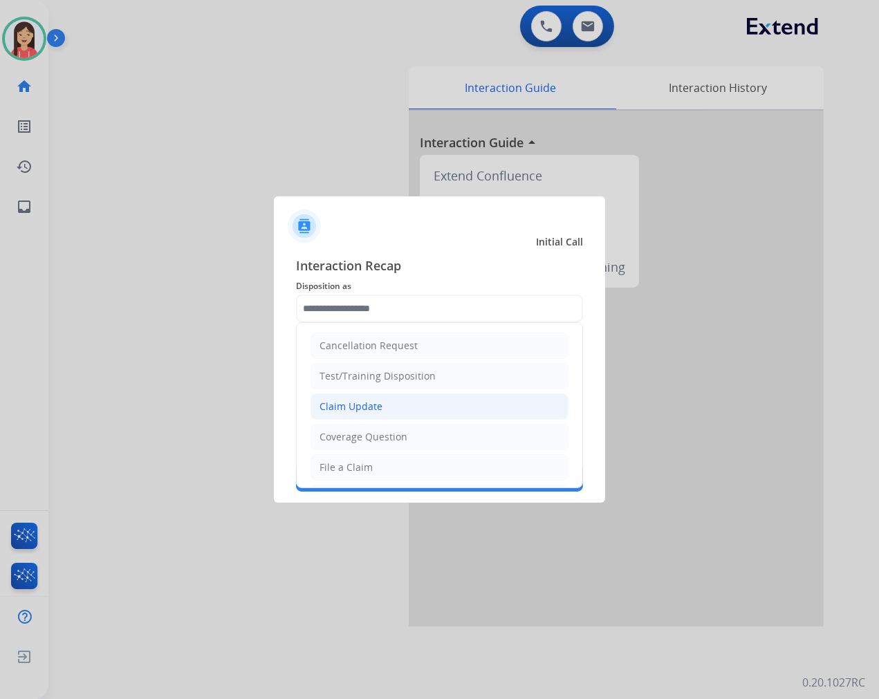
click at [368, 407] on div "Claim Update" at bounding box center [351, 407] width 63 height 14
type input "**********"
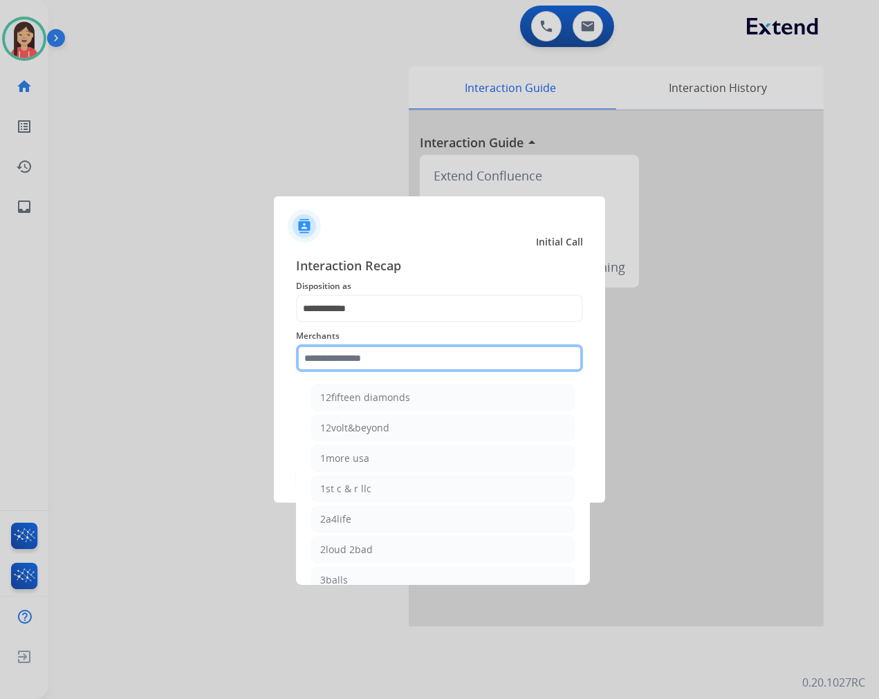
click at [367, 355] on input "text" at bounding box center [439, 358] width 287 height 28
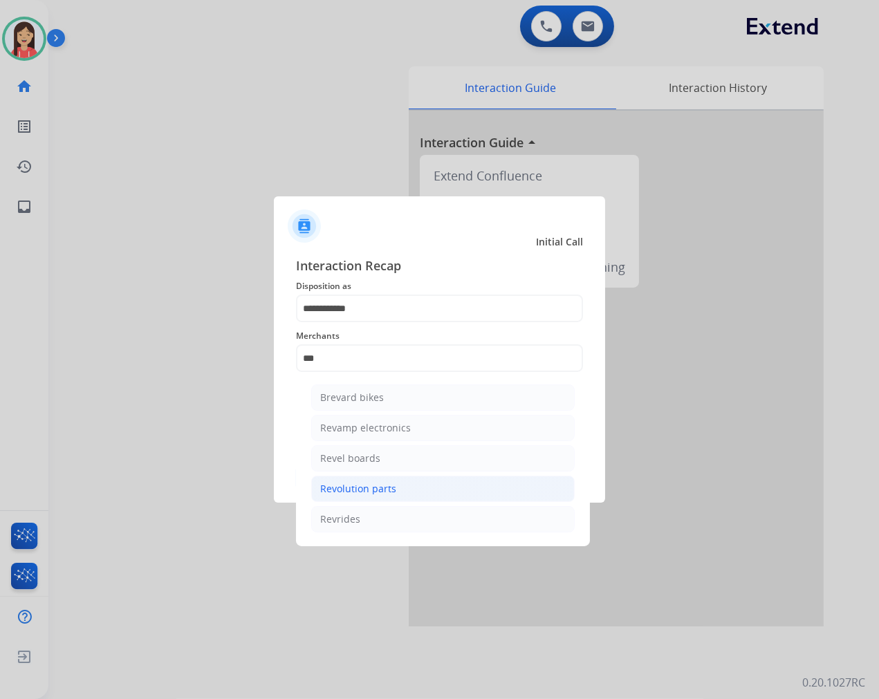
click at [361, 486] on div "Revolution parts" at bounding box center [358, 489] width 76 height 14
type input "**********"
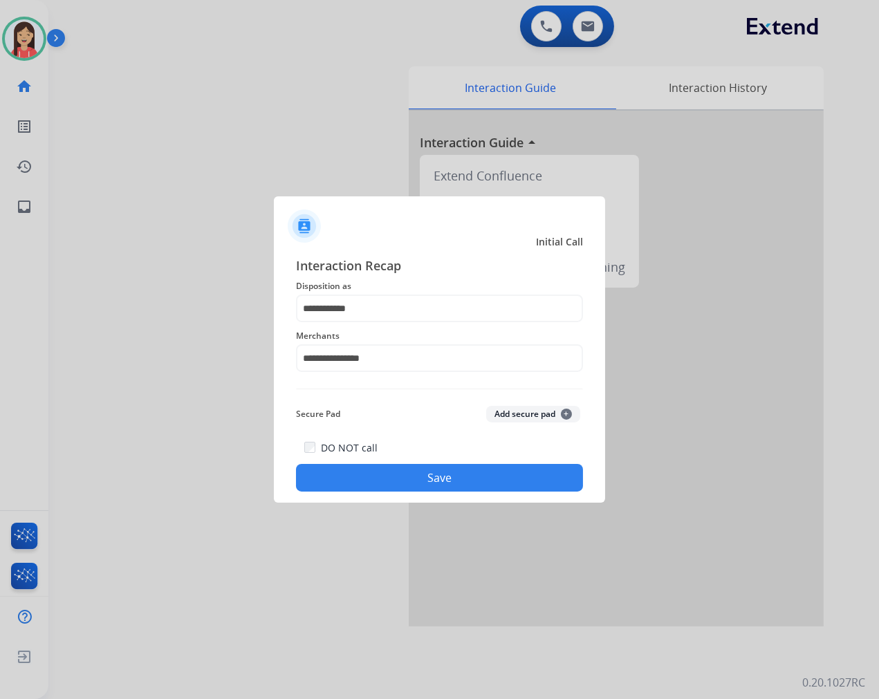
click at [385, 432] on div "**********" at bounding box center [439, 374] width 287 height 236
click at [378, 497] on div "**********" at bounding box center [439, 374] width 331 height 258
click at [391, 481] on button "Save" at bounding box center [439, 478] width 287 height 28
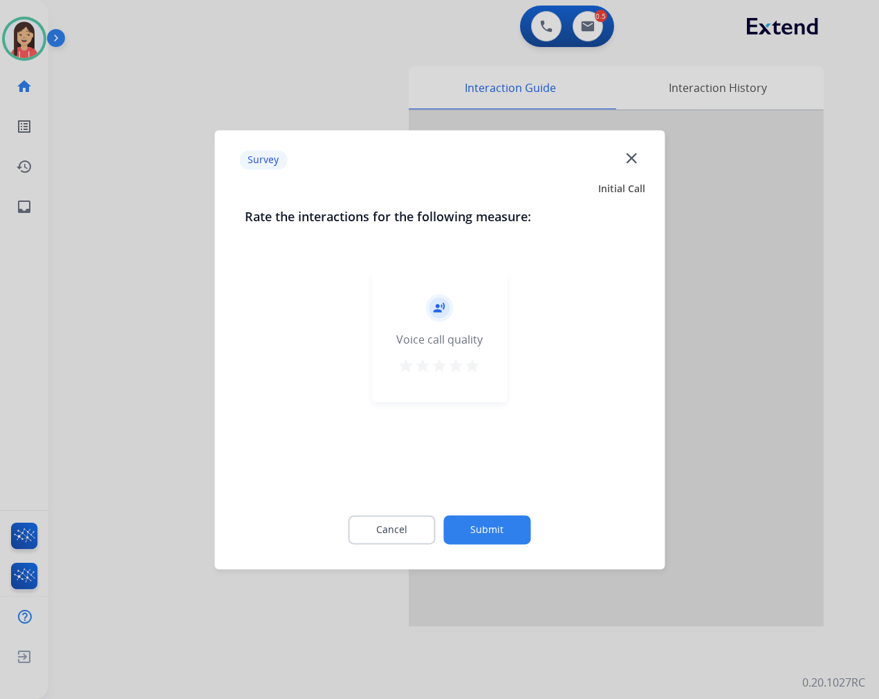
click at [477, 370] on mat-icon "star" at bounding box center [473, 366] width 17 height 17
click at [509, 530] on button "Submit" at bounding box center [487, 529] width 87 height 29
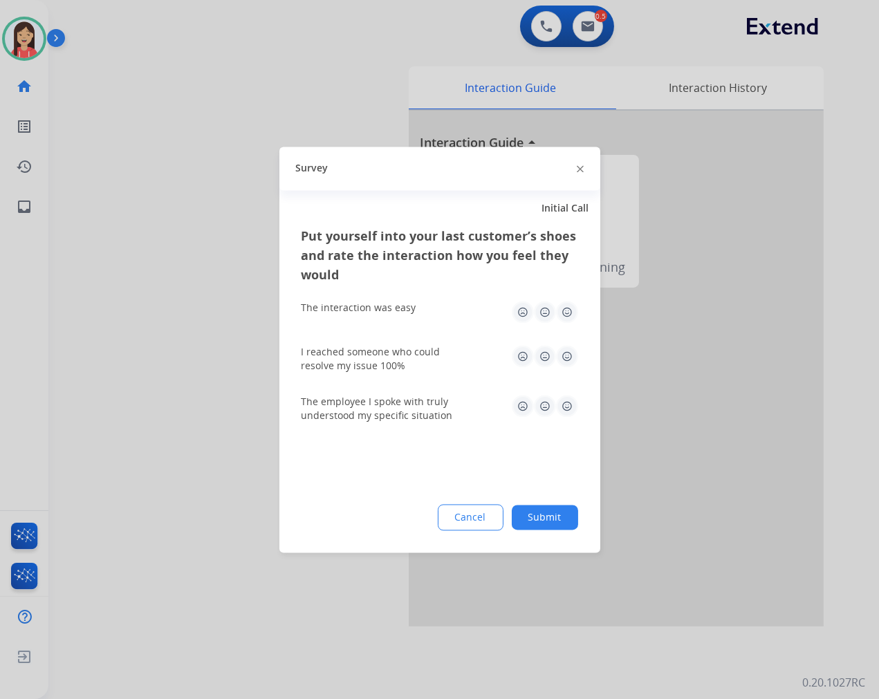
click at [575, 313] on img at bounding box center [567, 312] width 22 height 22
click at [574, 351] on img at bounding box center [567, 356] width 22 height 22
click at [566, 430] on div "The employee I spoke with truly understood my specific situation" at bounding box center [440, 409] width 277 height 50
click at [568, 405] on img at bounding box center [567, 406] width 22 height 22
click at [560, 512] on button "Submit" at bounding box center [545, 517] width 66 height 25
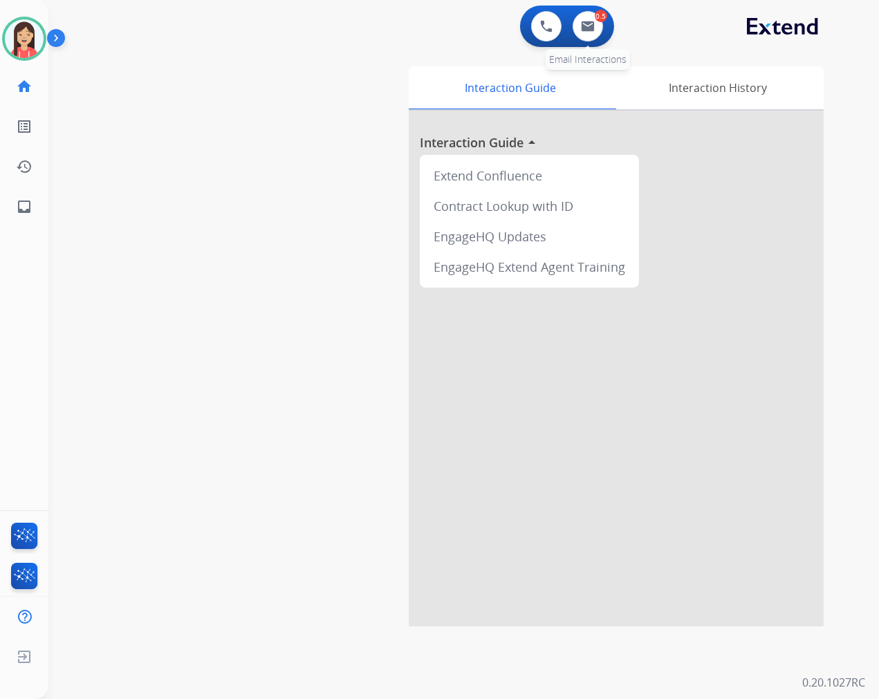
click at [603, 32] on div "0.5 Email Interactions" at bounding box center [587, 26] width 41 height 30
click at [593, 32] on button at bounding box center [588, 26] width 30 height 30
select select "**********"
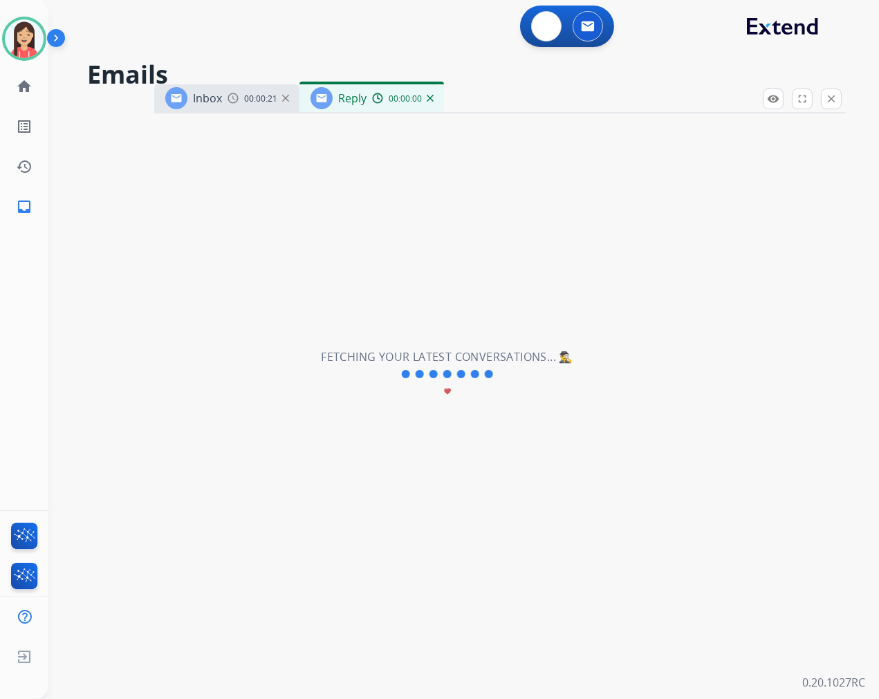
select select "**********"
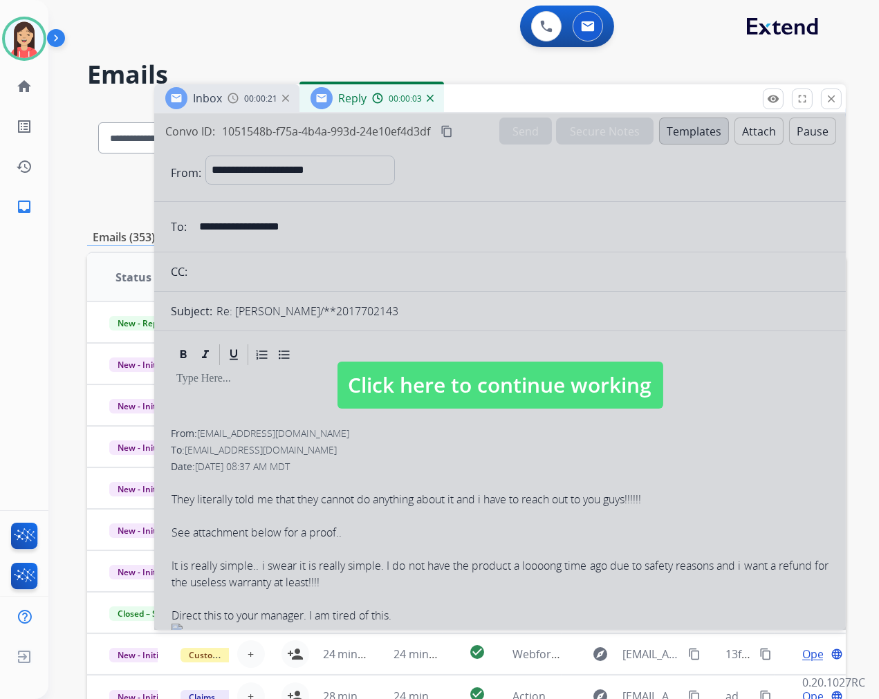
click at [521, 479] on div at bounding box center [500, 371] width 692 height 517
select select
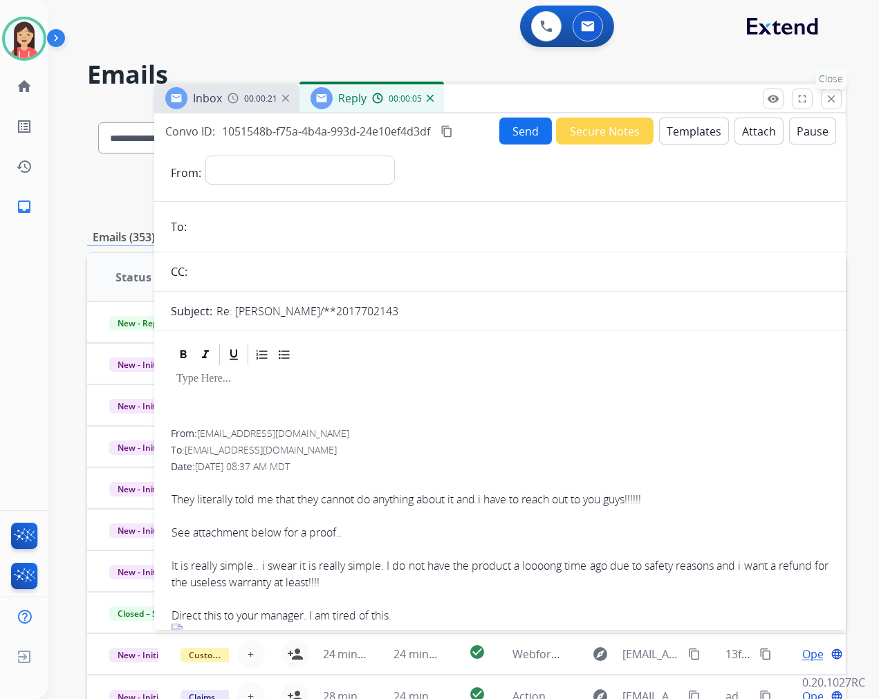
click at [833, 94] on mat-icon "close" at bounding box center [831, 99] width 12 height 12
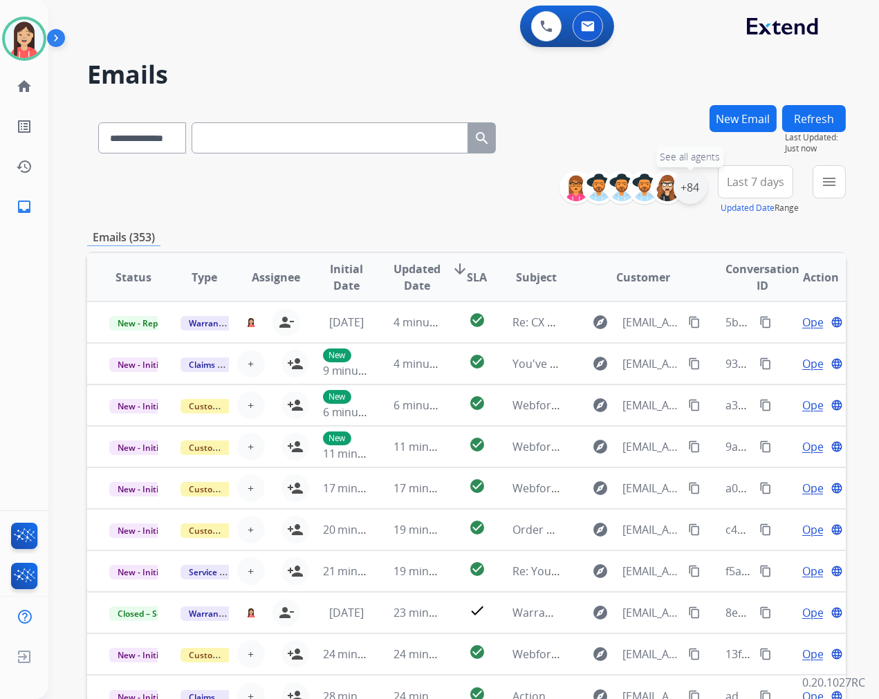
click at [685, 183] on div "+84" at bounding box center [690, 187] width 33 height 33
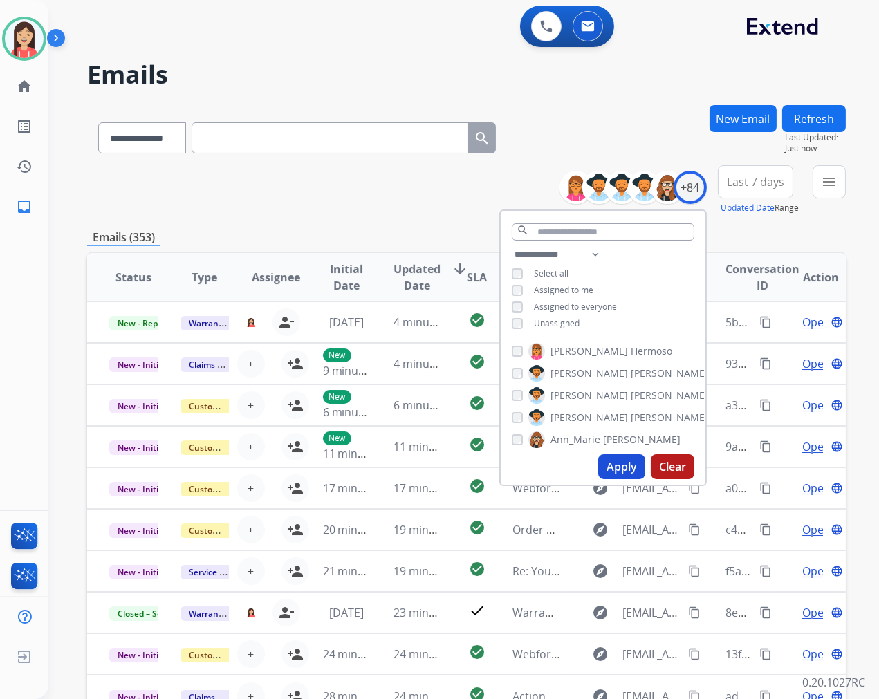
click at [539, 317] on span "Unassigned" at bounding box center [557, 323] width 46 height 12
click at [610, 465] on button "Apply" at bounding box center [621, 466] width 47 height 25
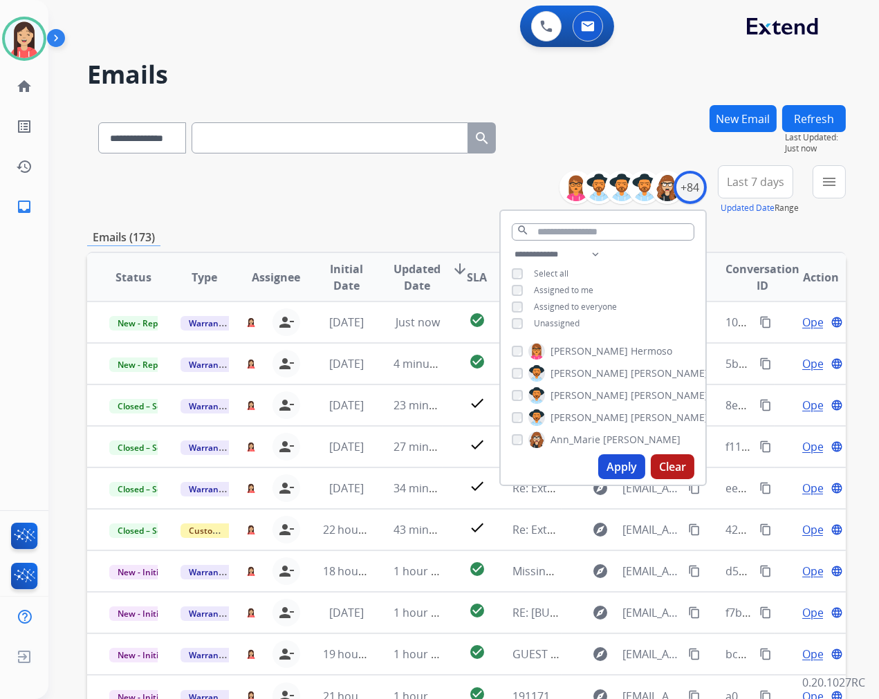
click at [390, 236] on div "Emails (173)" at bounding box center [466, 237] width 759 height 17
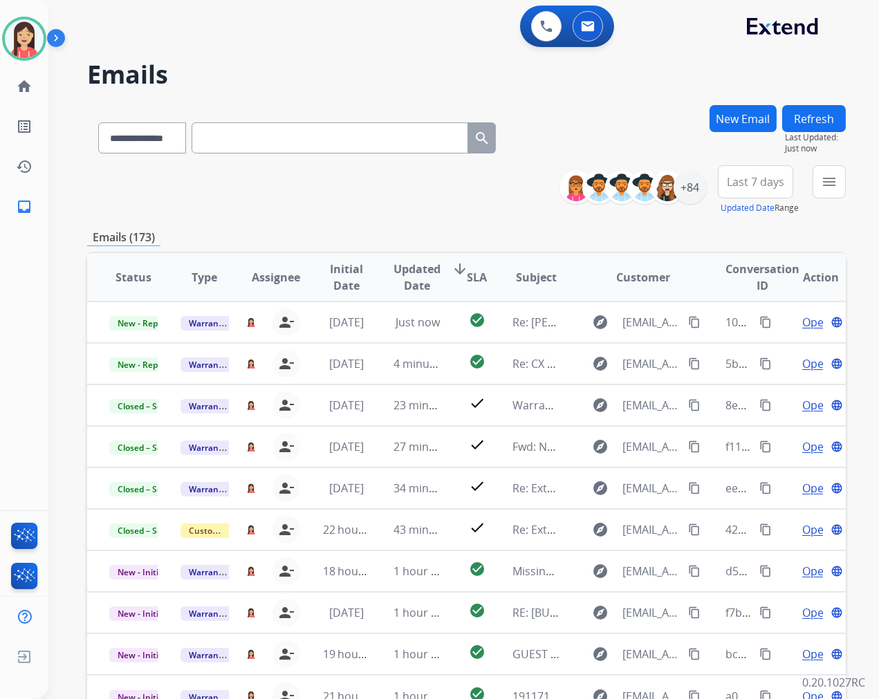
click at [745, 203] on button "Updated Date" at bounding box center [748, 208] width 54 height 11
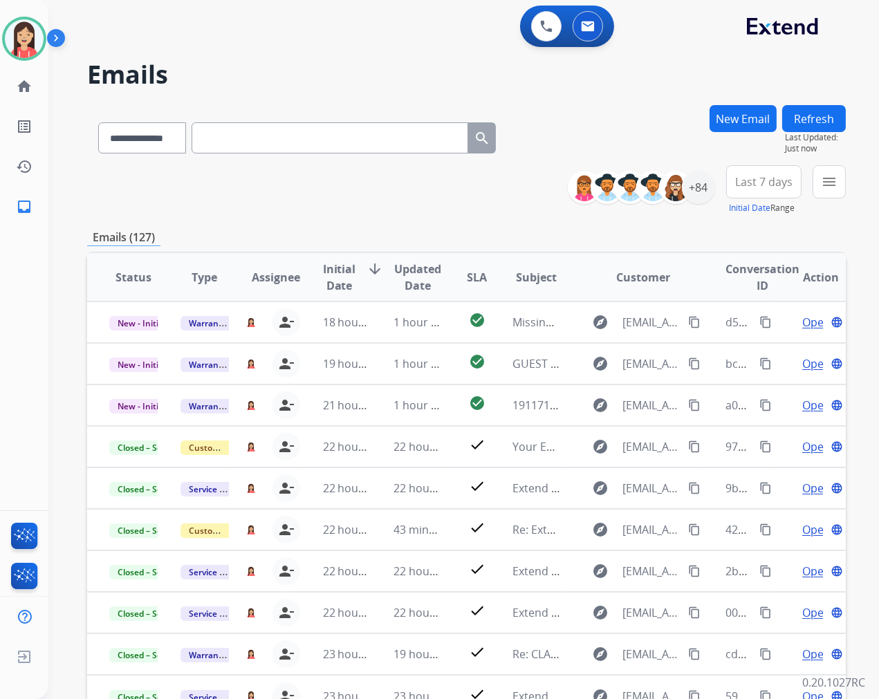
click at [746, 185] on span "Last 7 days" at bounding box center [763, 182] width 57 height 6
click at [732, 353] on div "Last 90 days" at bounding box center [751, 350] width 76 height 21
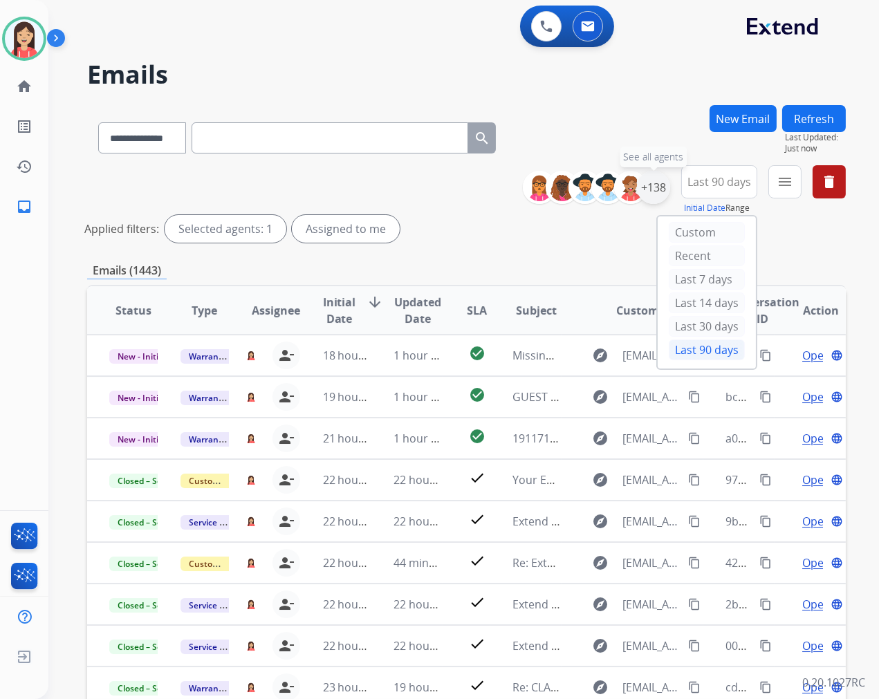
click at [652, 192] on div "+138" at bounding box center [653, 187] width 33 height 33
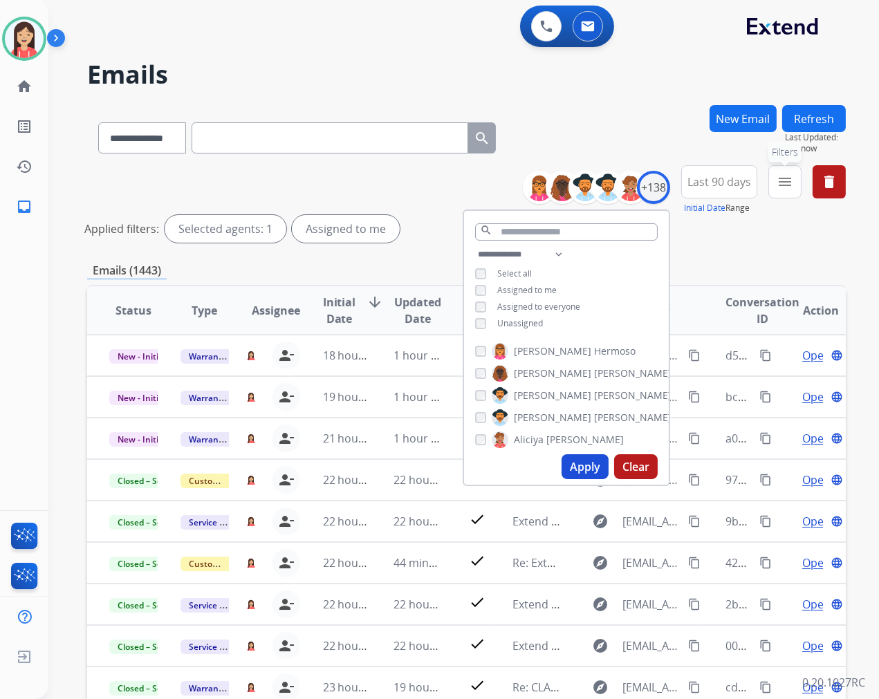
click at [788, 180] on mat-icon "menu" at bounding box center [785, 182] width 17 height 17
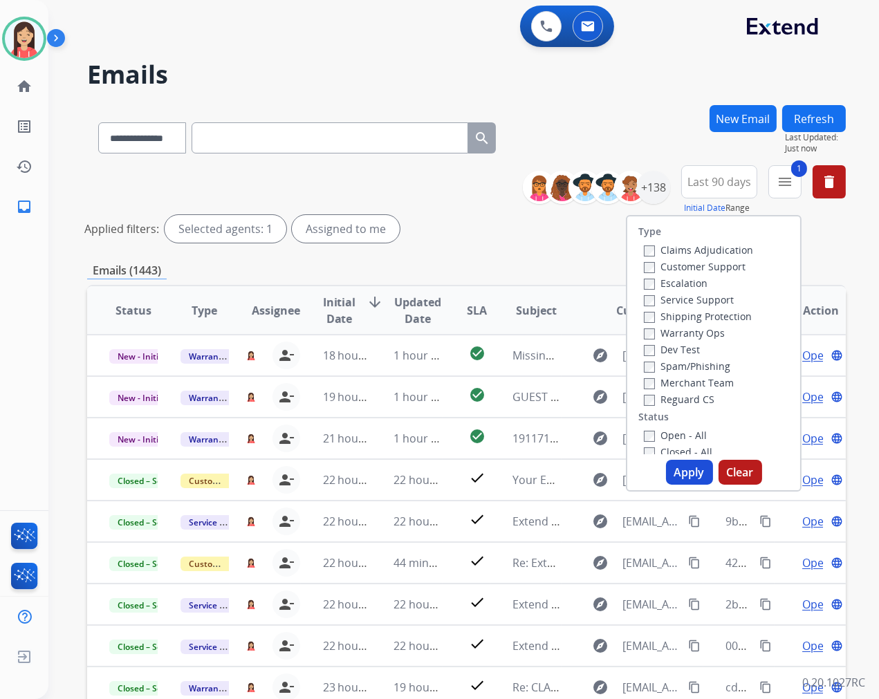
click at [688, 461] on button "Apply" at bounding box center [689, 472] width 47 height 25
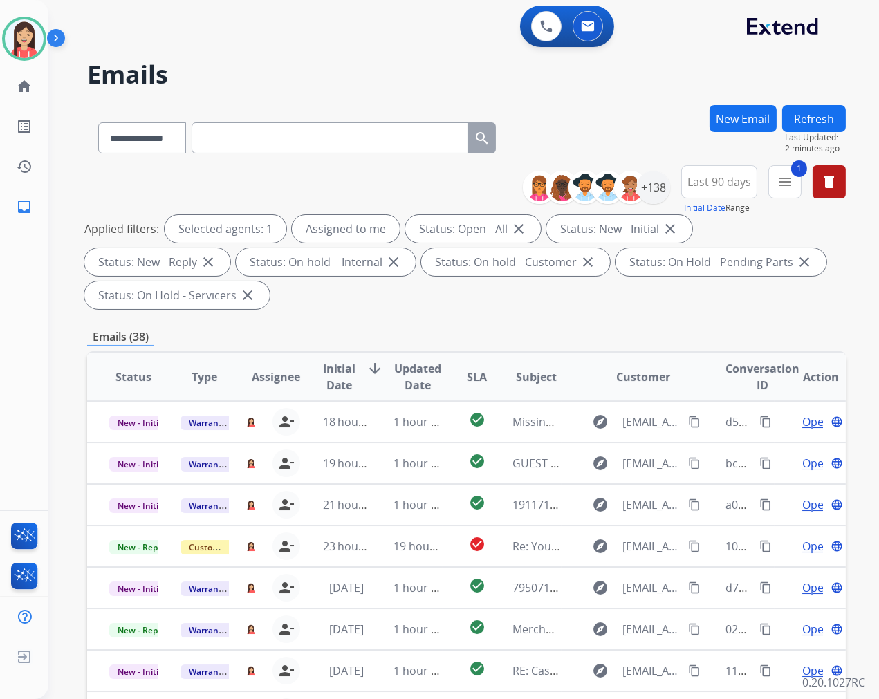
click at [414, 378] on span "Updated Date" at bounding box center [418, 376] width 48 height 33
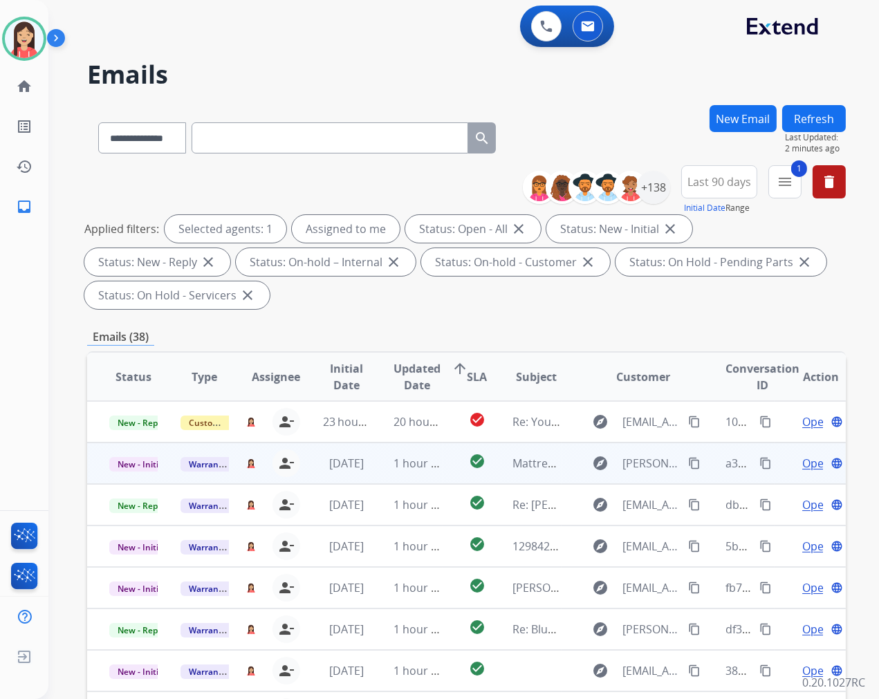
click at [379, 470] on td "1 hour ago" at bounding box center [406, 463] width 71 height 41
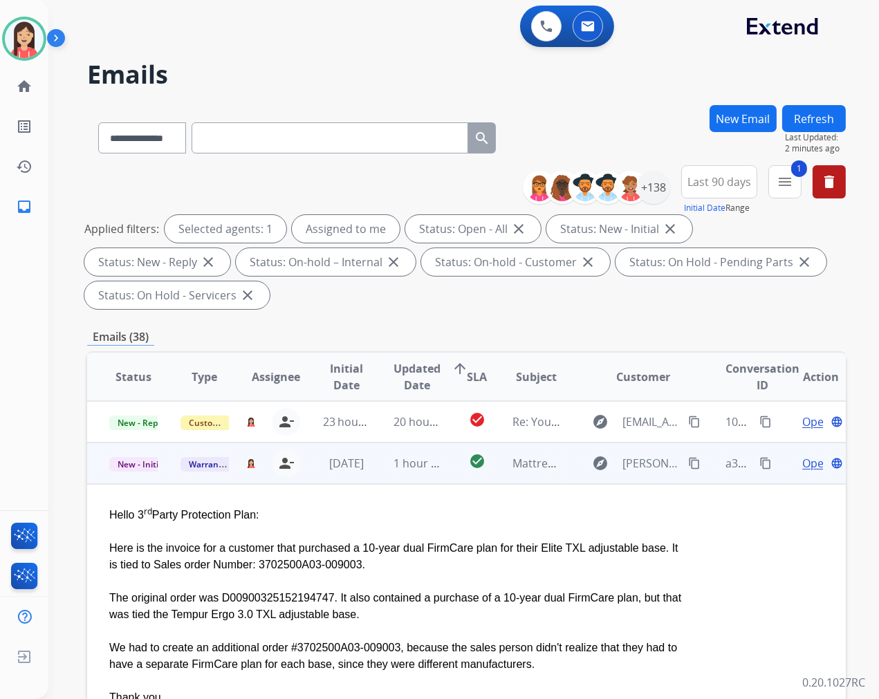
scroll to position [41, 0]
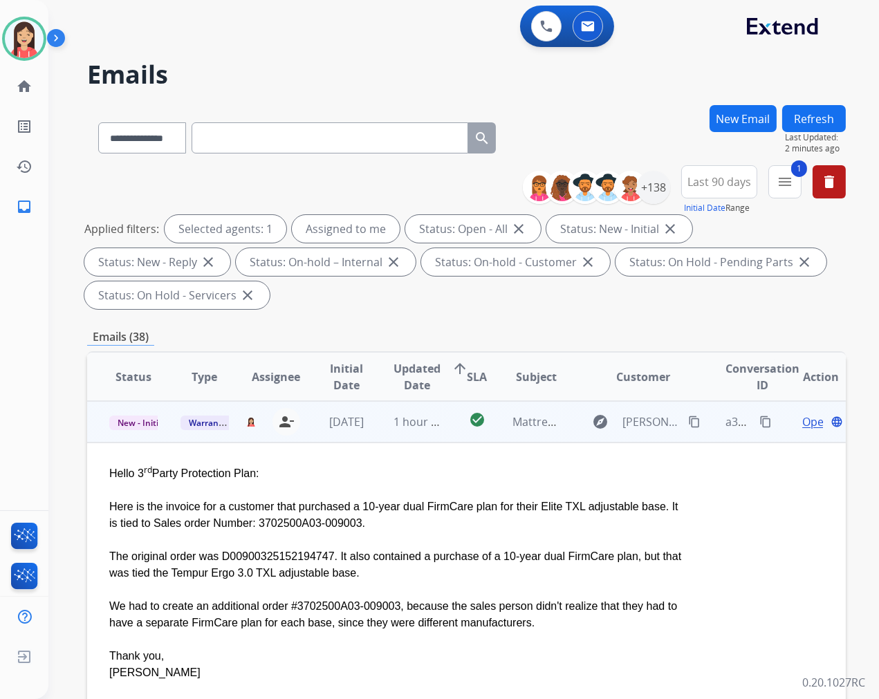
click at [802, 420] on span "Open" at bounding box center [816, 422] width 28 height 17
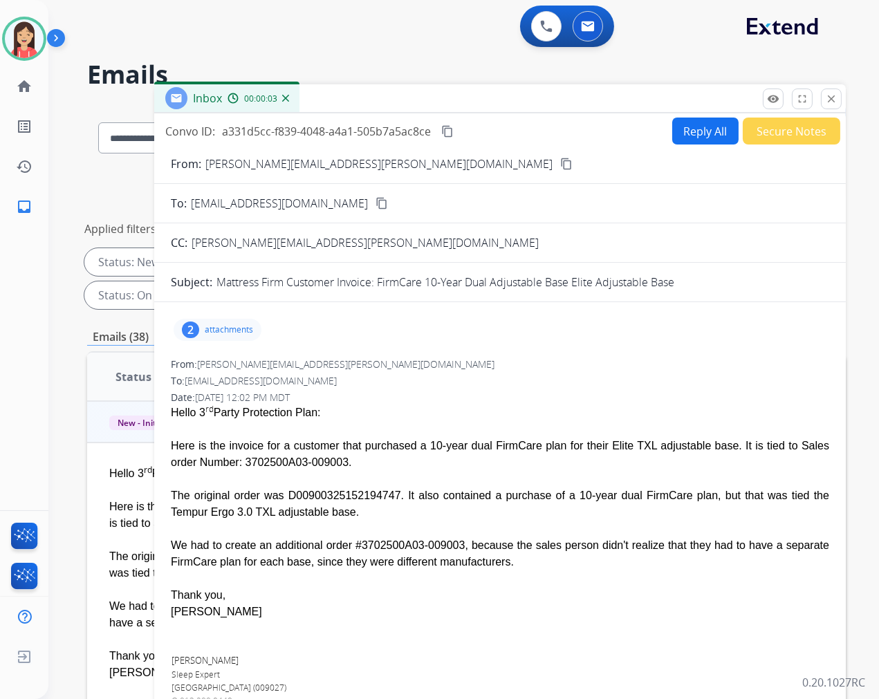
click at [689, 131] on button "Reply All" at bounding box center [705, 131] width 66 height 27
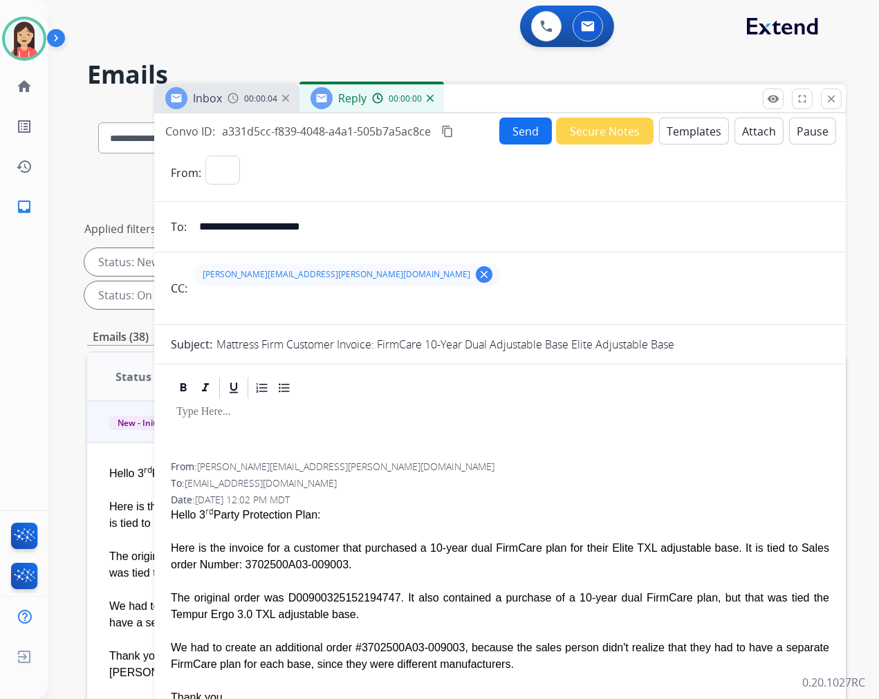
select select "**********"
click at [689, 131] on button "Templates" at bounding box center [694, 131] width 70 height 27
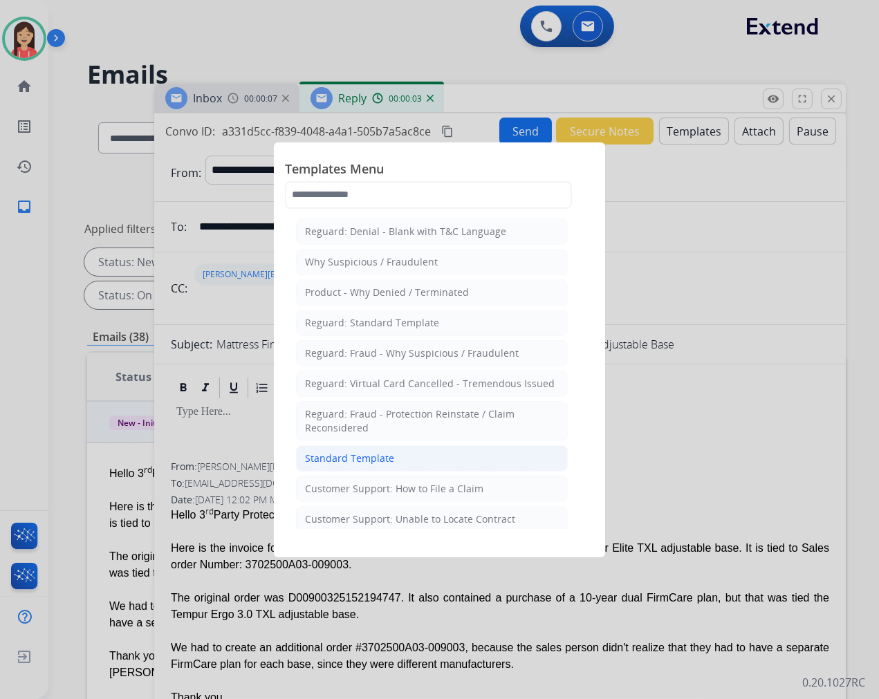
click at [357, 461] on div "Standard Template" at bounding box center [349, 459] width 89 height 14
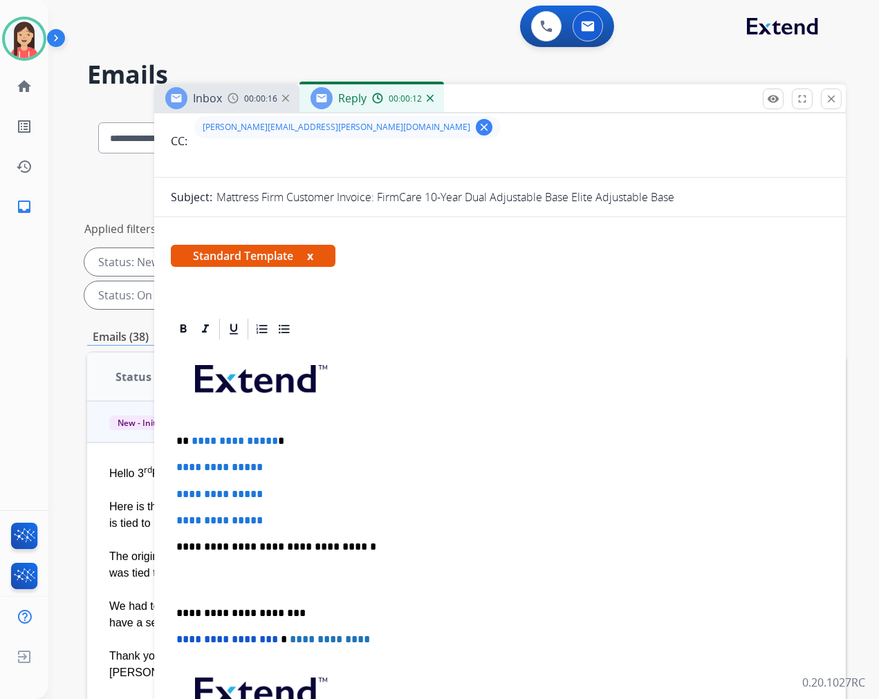
scroll to position [154, 0]
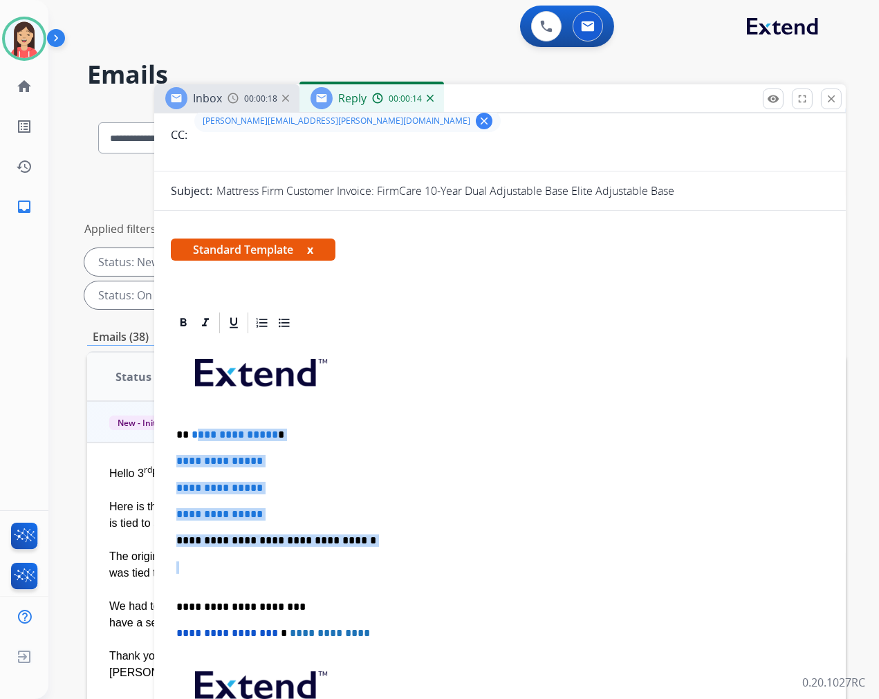
drag, startPoint x: 222, startPoint y: 571, endPoint x: 192, endPoint y: 432, distance: 141.5
click at [192, 432] on div "**********" at bounding box center [500, 573] width 658 height 476
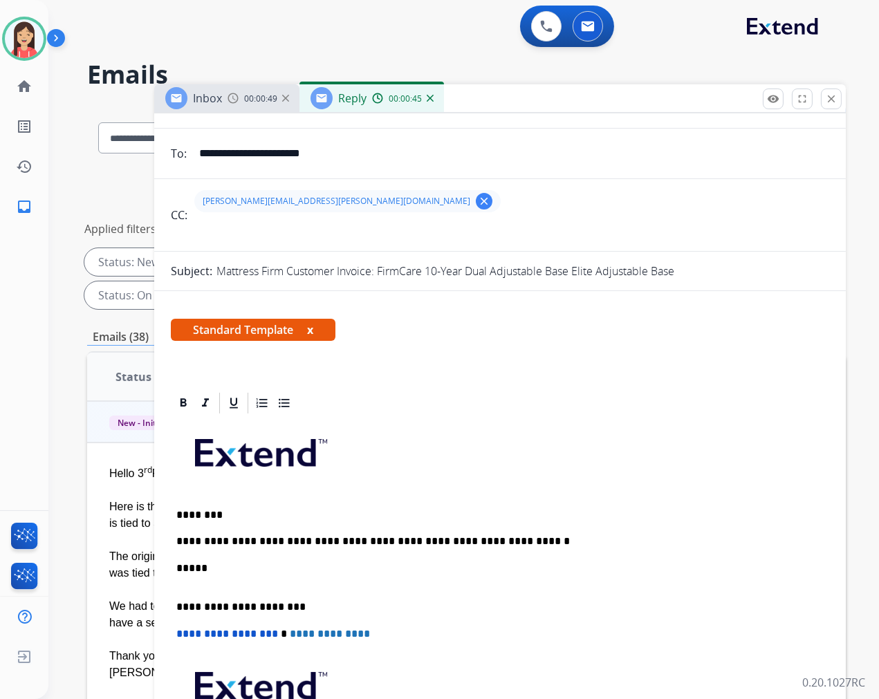
scroll to position [0, 0]
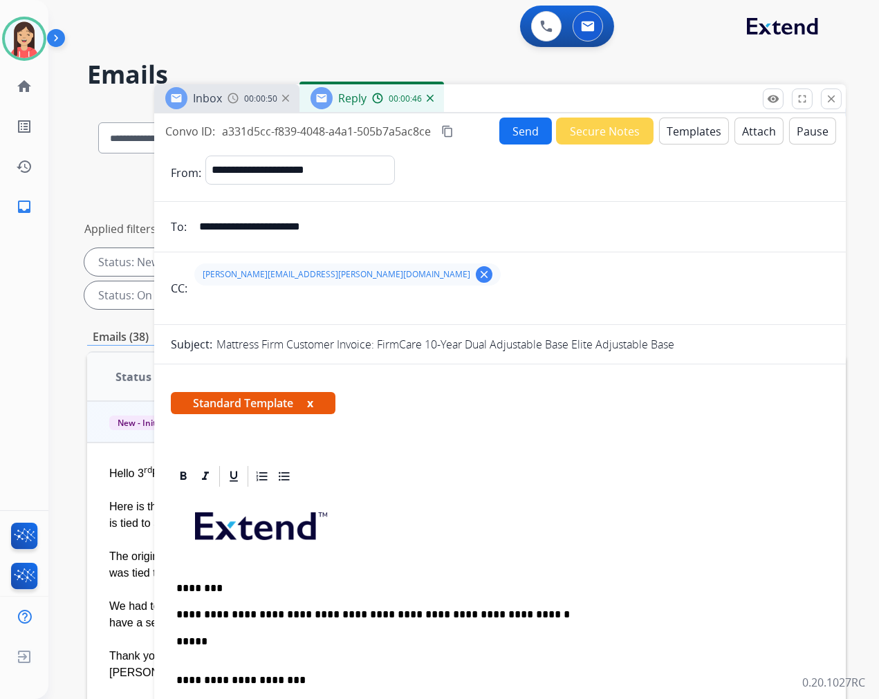
click at [512, 120] on button "Send" at bounding box center [525, 131] width 53 height 27
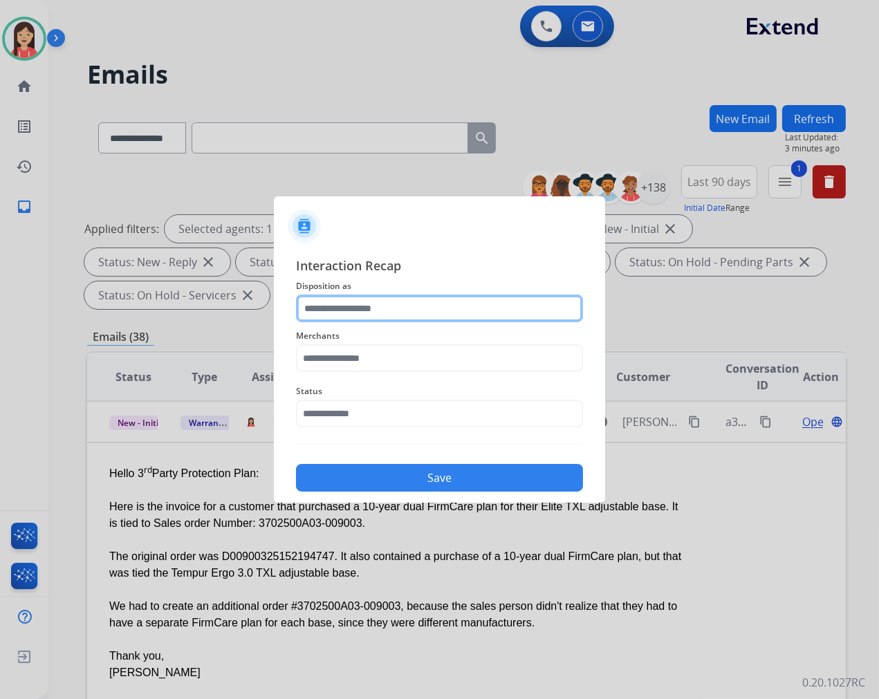
click at [410, 307] on input "text" at bounding box center [439, 309] width 287 height 28
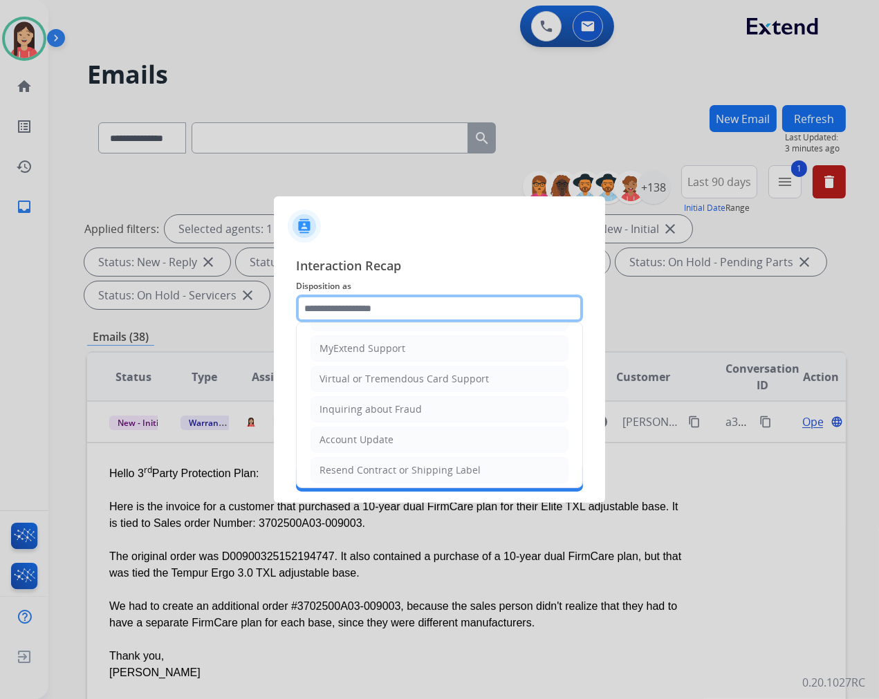
scroll to position [154, 0]
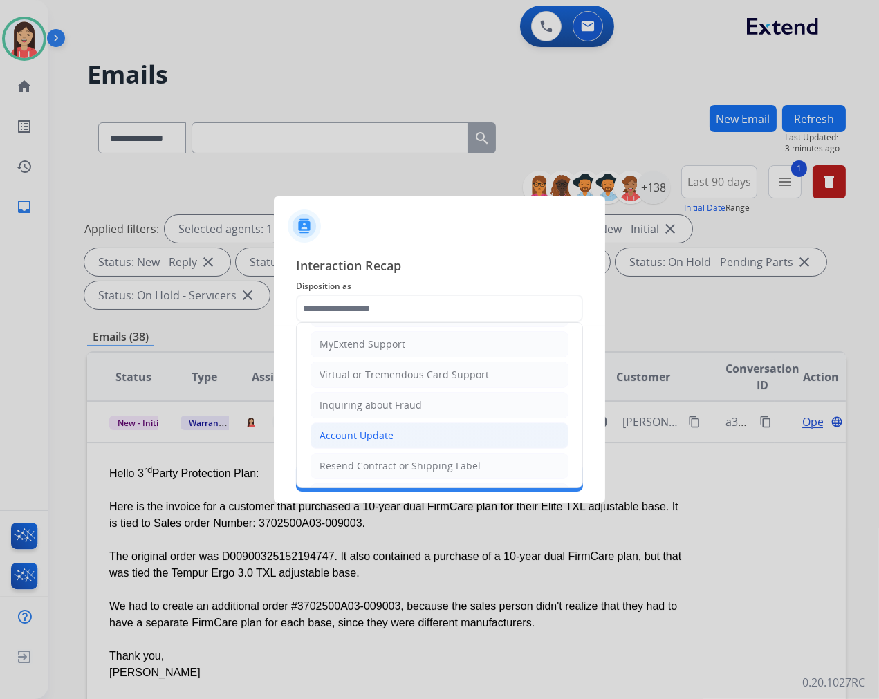
click at [364, 426] on li "Account Update" at bounding box center [440, 436] width 258 height 26
type input "**********"
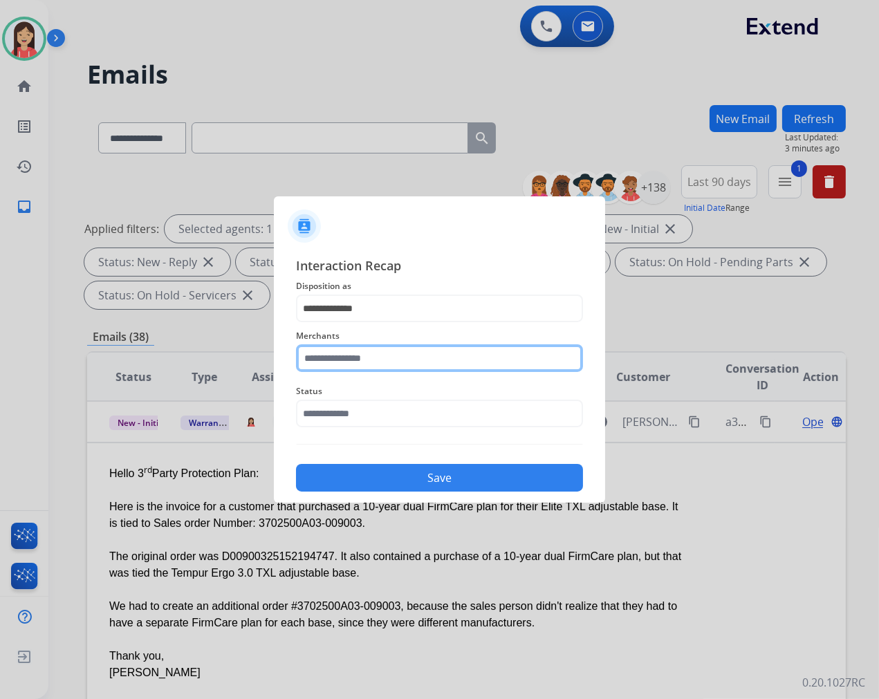
click at [389, 360] on input "text" at bounding box center [439, 358] width 287 height 28
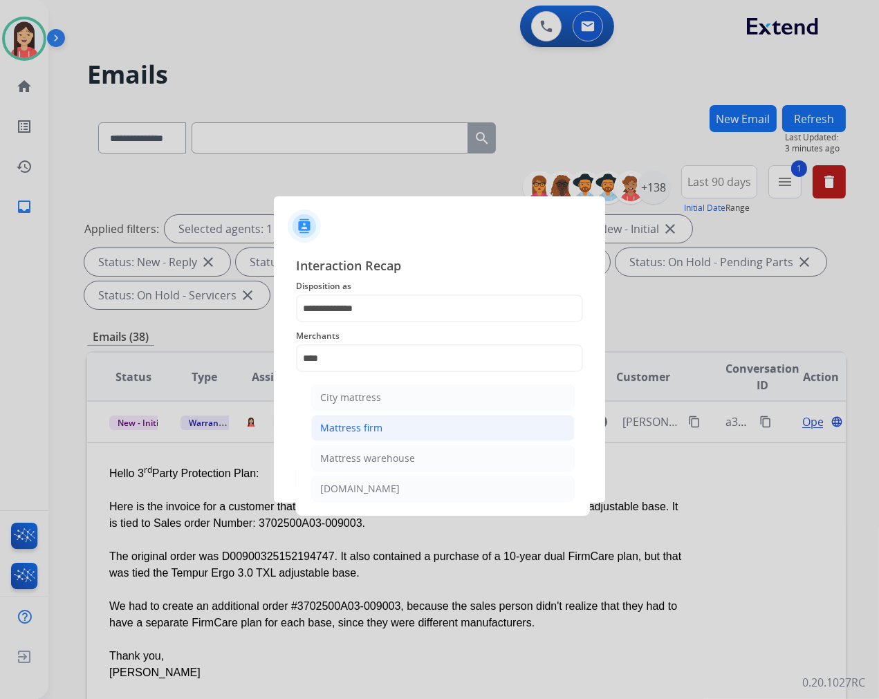
click at [379, 427] on div "Mattress firm" at bounding box center [351, 428] width 62 height 14
type input "**********"
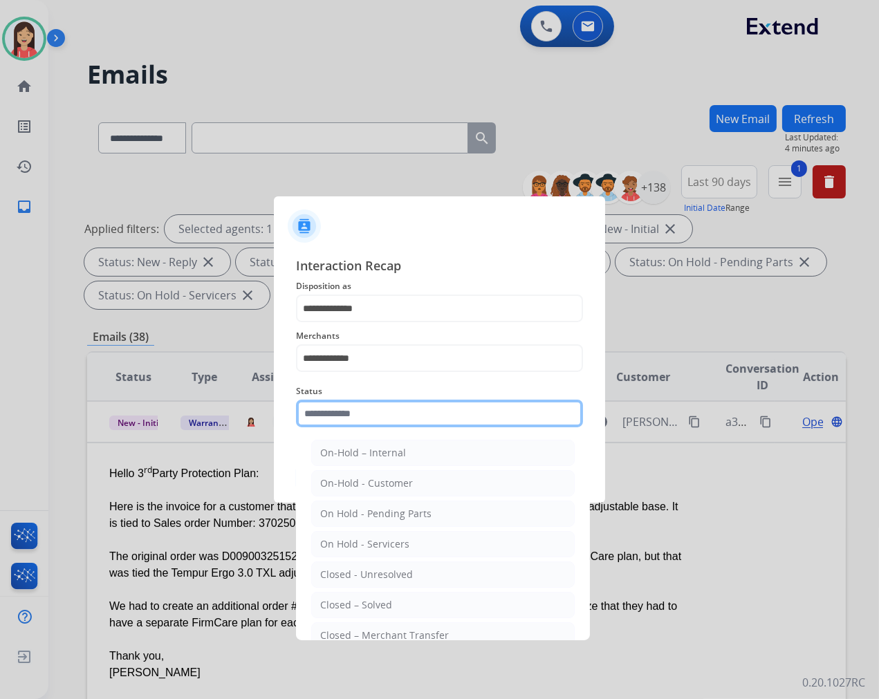
click at [383, 414] on input "text" at bounding box center [439, 414] width 287 height 28
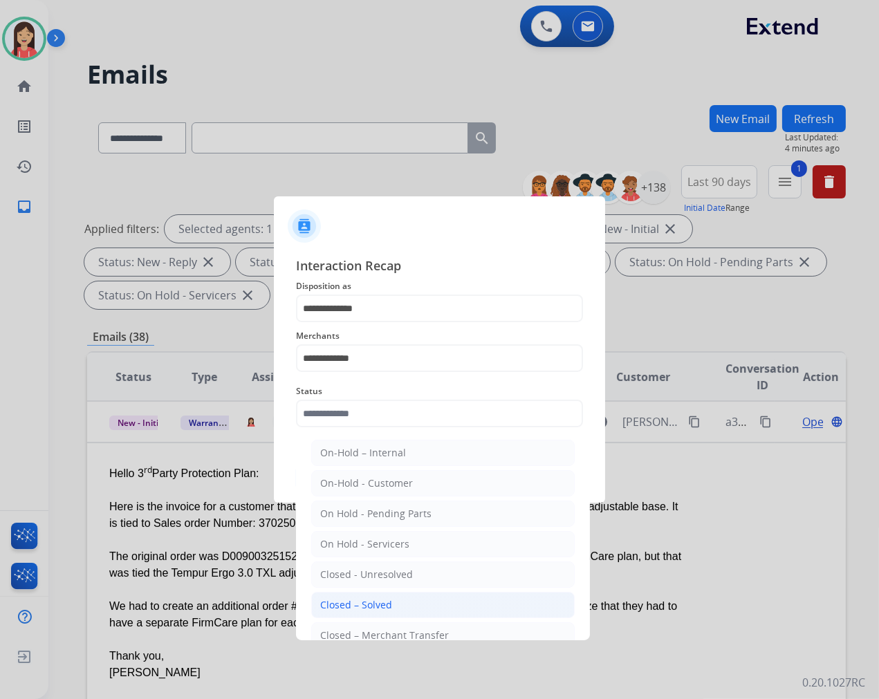
click at [387, 600] on div "Closed – Solved" at bounding box center [356, 605] width 72 height 14
type input "**********"
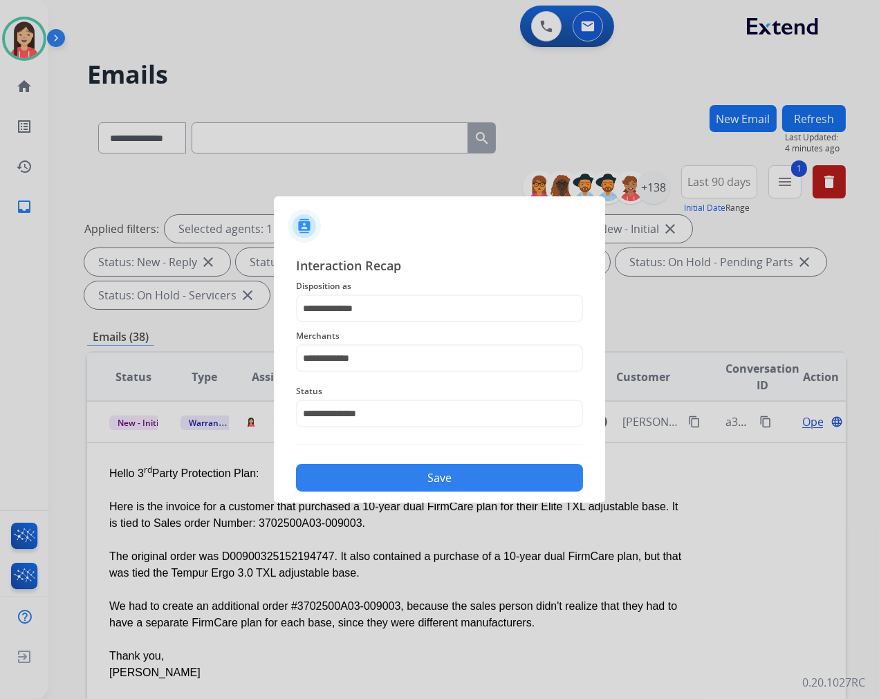
click at [427, 479] on button "Save" at bounding box center [439, 478] width 287 height 28
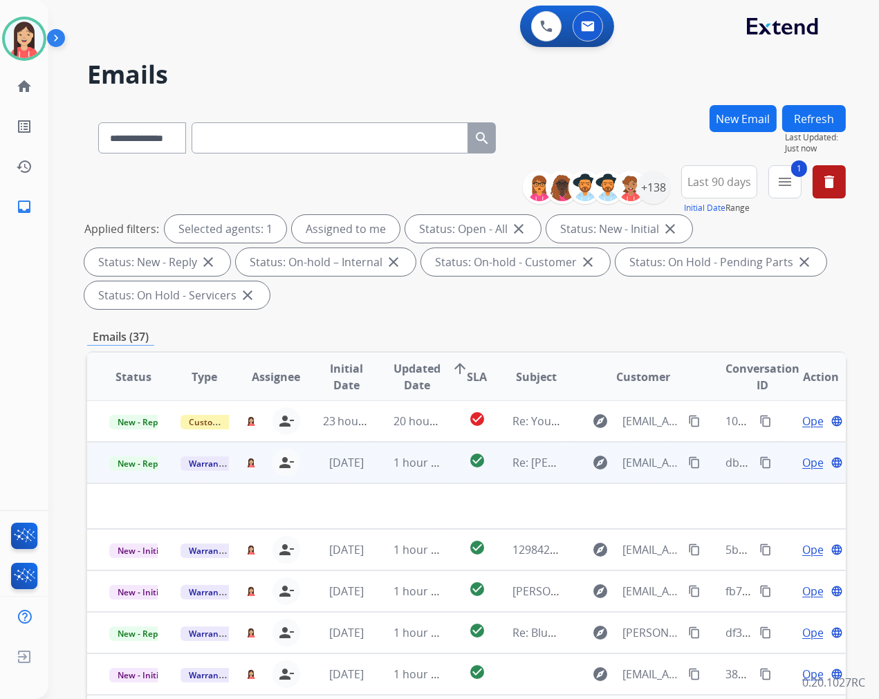
scroll to position [0, 0]
click at [373, 473] on td "1 hour ago" at bounding box center [406, 463] width 71 height 41
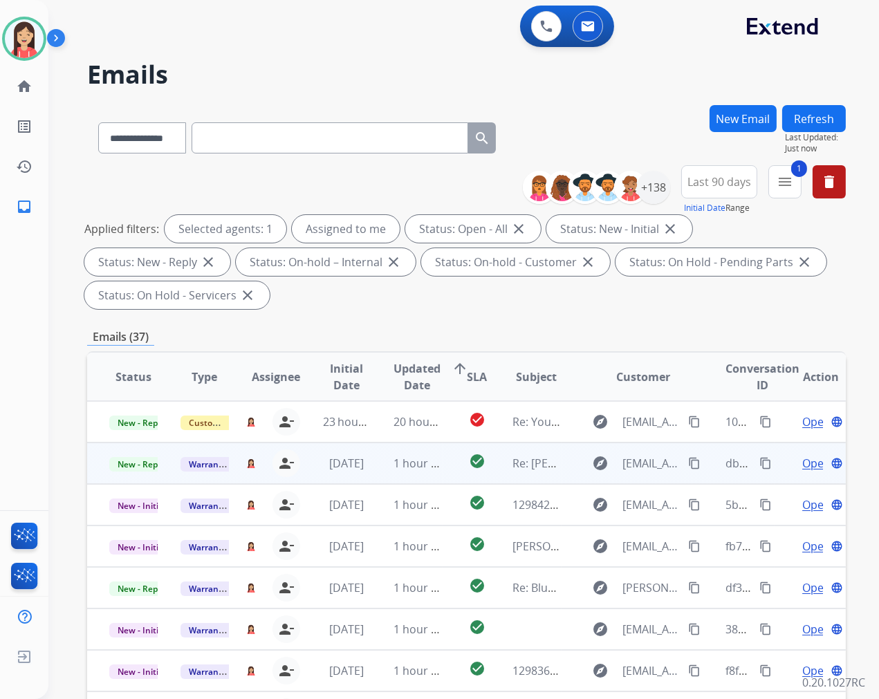
click at [374, 469] on td "1 hour ago" at bounding box center [406, 463] width 71 height 41
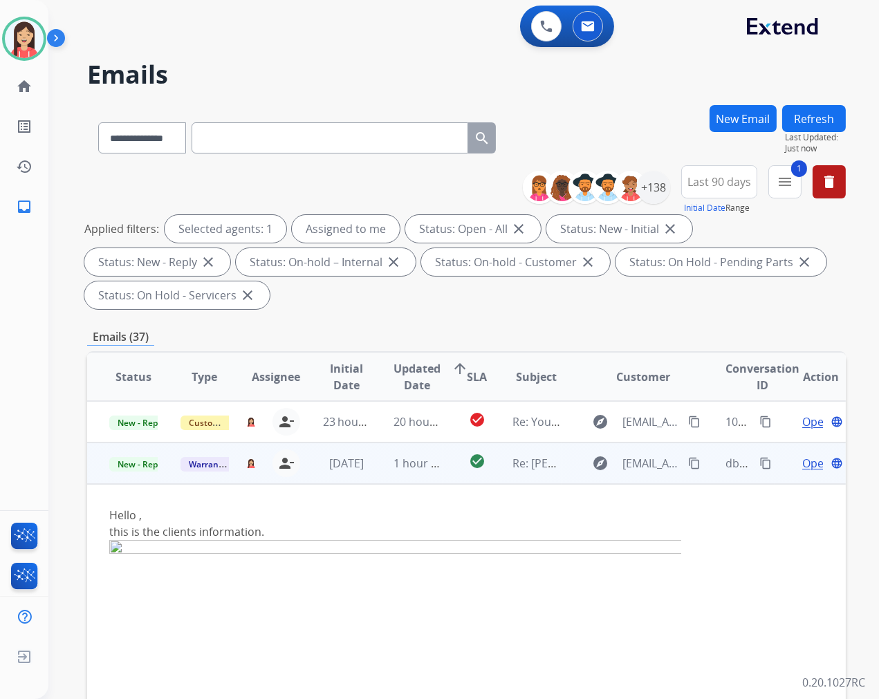
scroll to position [41, 0]
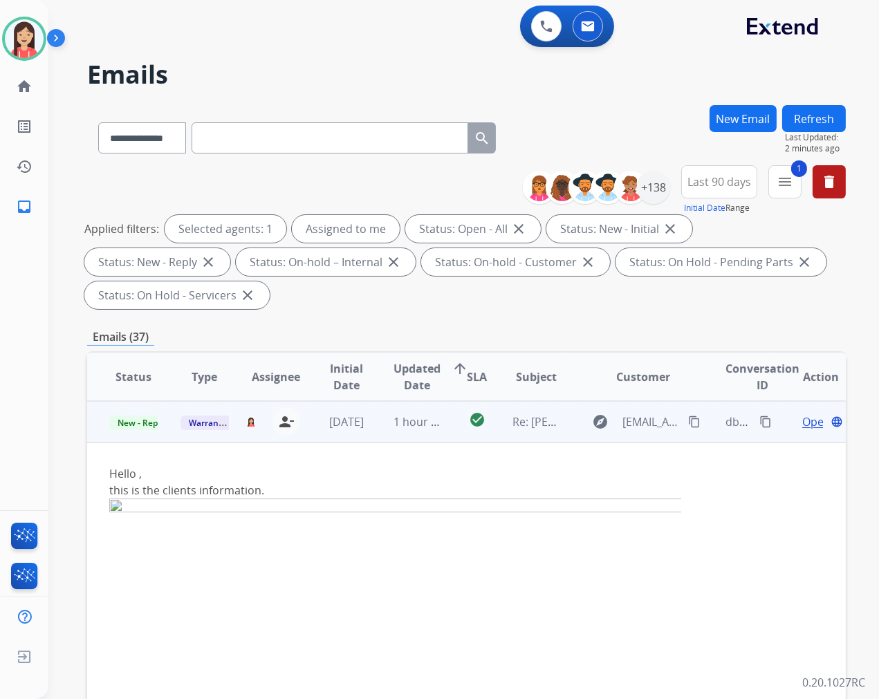
click at [802, 418] on span "Open" at bounding box center [816, 422] width 28 height 17
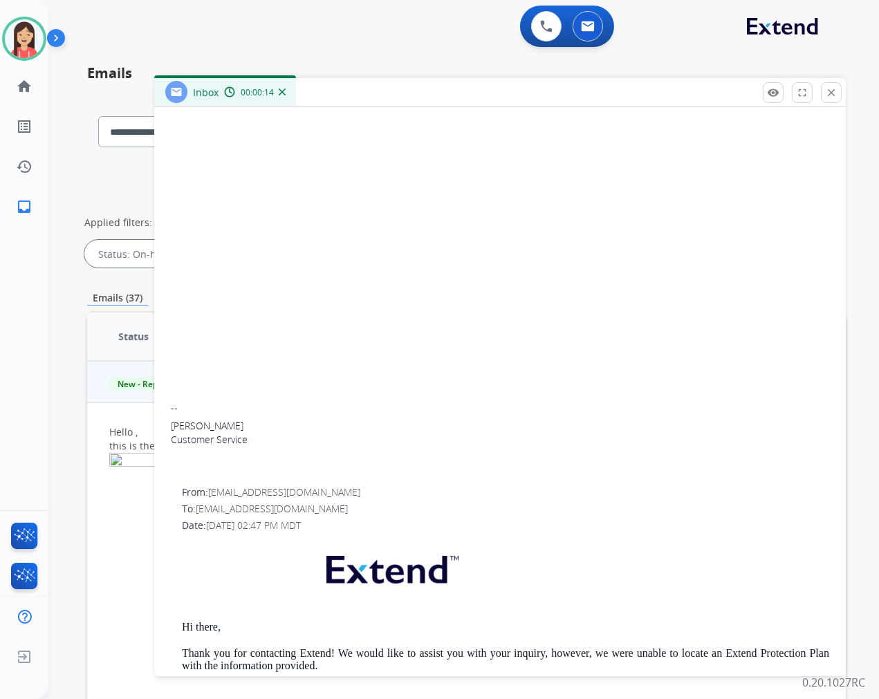
scroll to position [0, 0]
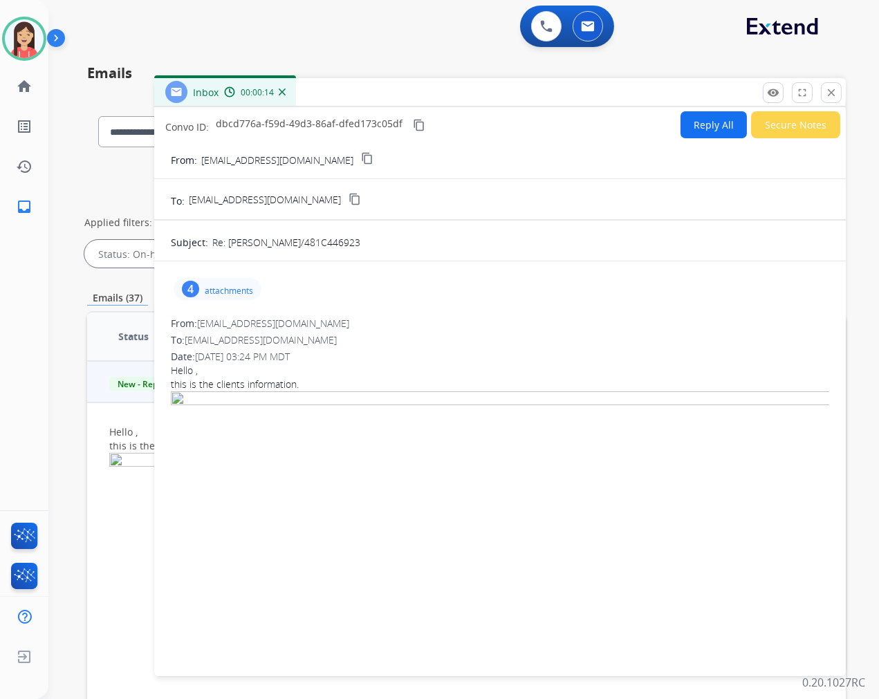
click at [222, 275] on div "4 attachments" at bounding box center [500, 288] width 658 height 33
click at [218, 289] on p "attachments" at bounding box center [229, 291] width 48 height 11
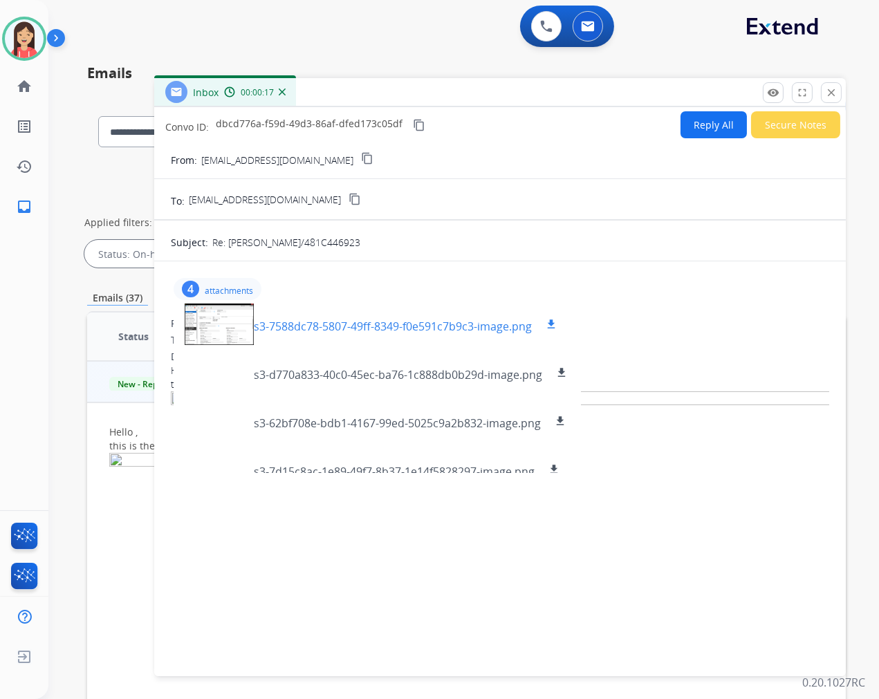
click at [546, 322] on mat-icon "download" at bounding box center [551, 324] width 12 height 12
click at [303, 373] on p "s3-d770a833-40c0-45ec-ba76-1c888db0b29d-image.png" at bounding box center [398, 375] width 288 height 17
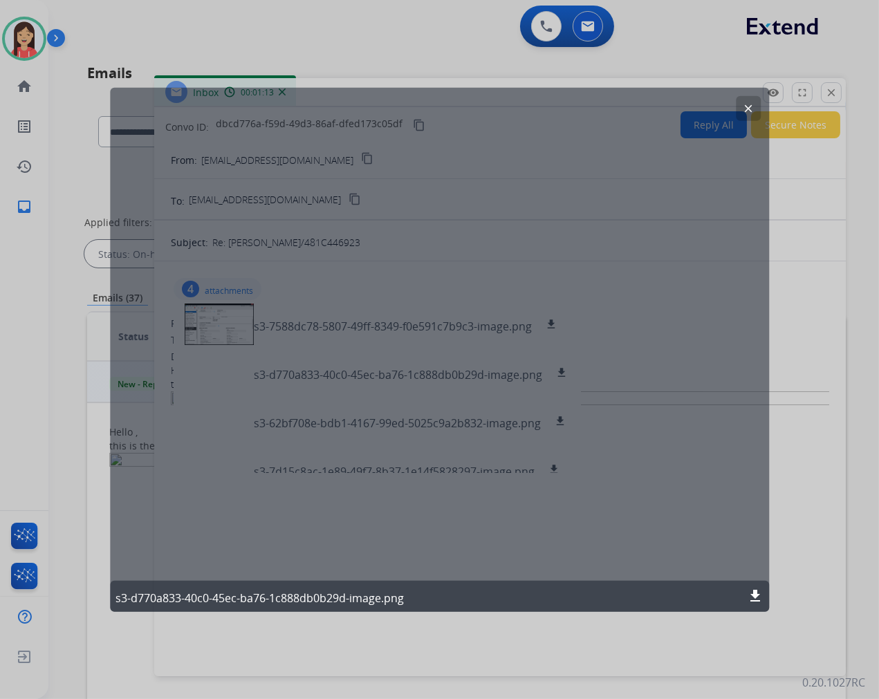
click at [757, 598] on mat-icon "download" at bounding box center [755, 596] width 17 height 17
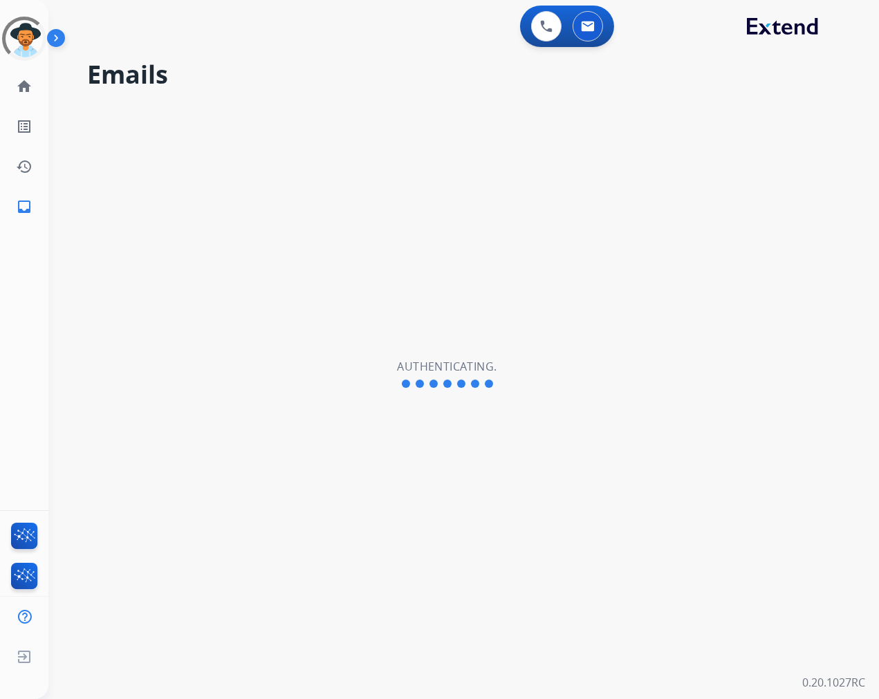
select select "**********"
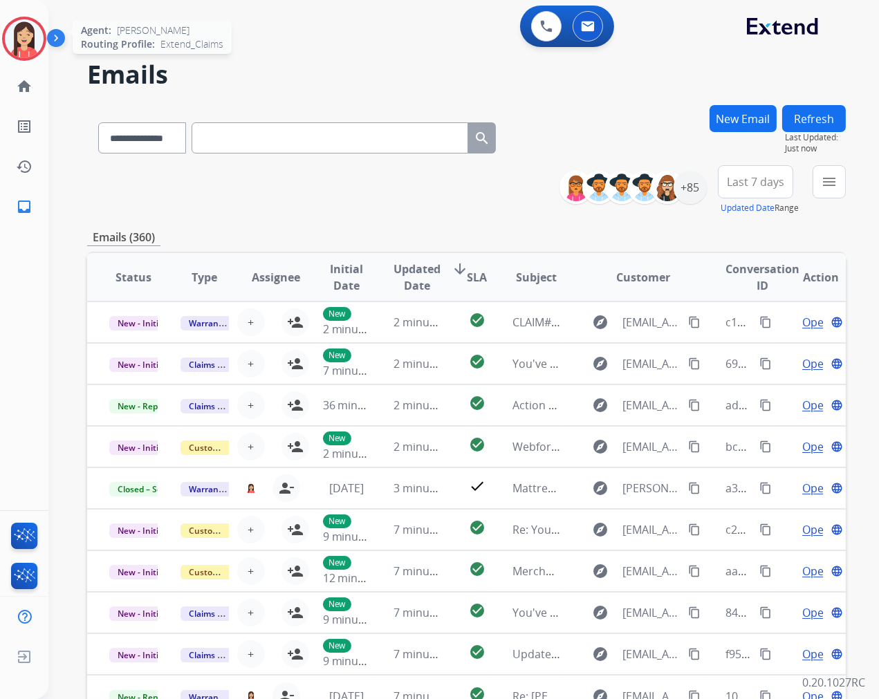
click at [2, 41] on div at bounding box center [24, 39] width 44 height 44
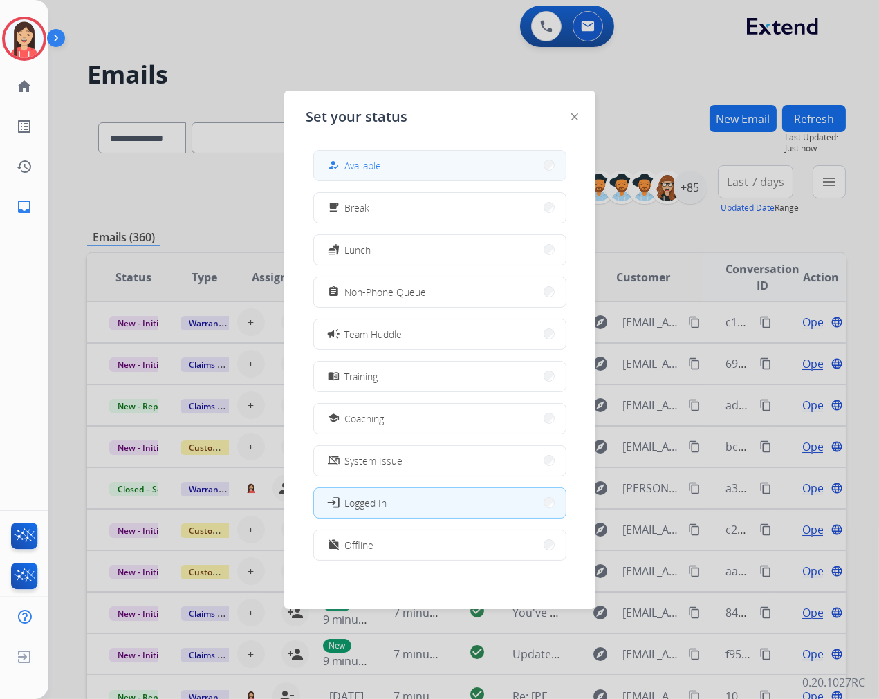
click at [377, 158] on span "Available" at bounding box center [363, 165] width 37 height 15
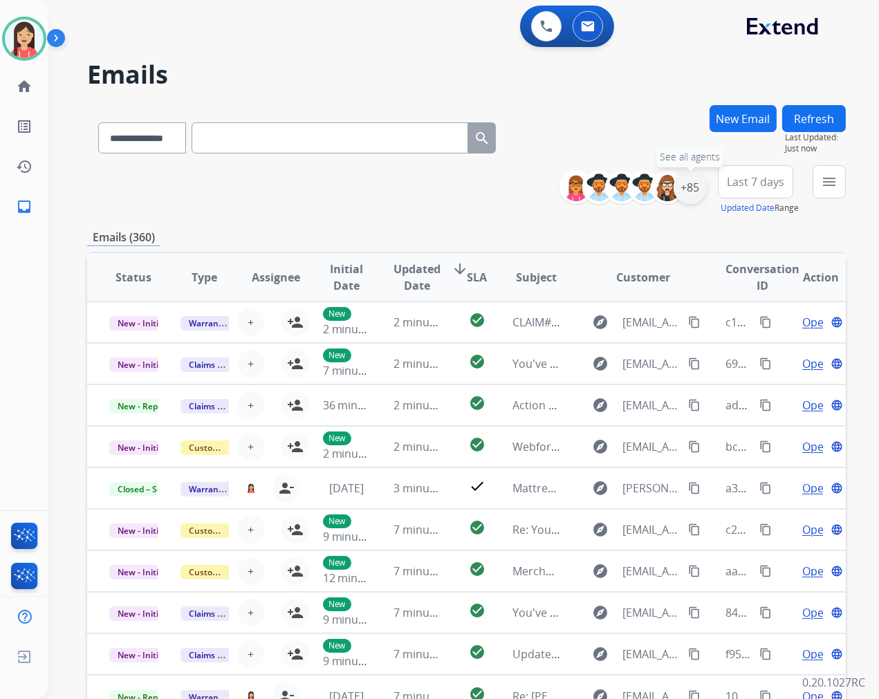
click at [699, 187] on div "+85" at bounding box center [690, 187] width 33 height 33
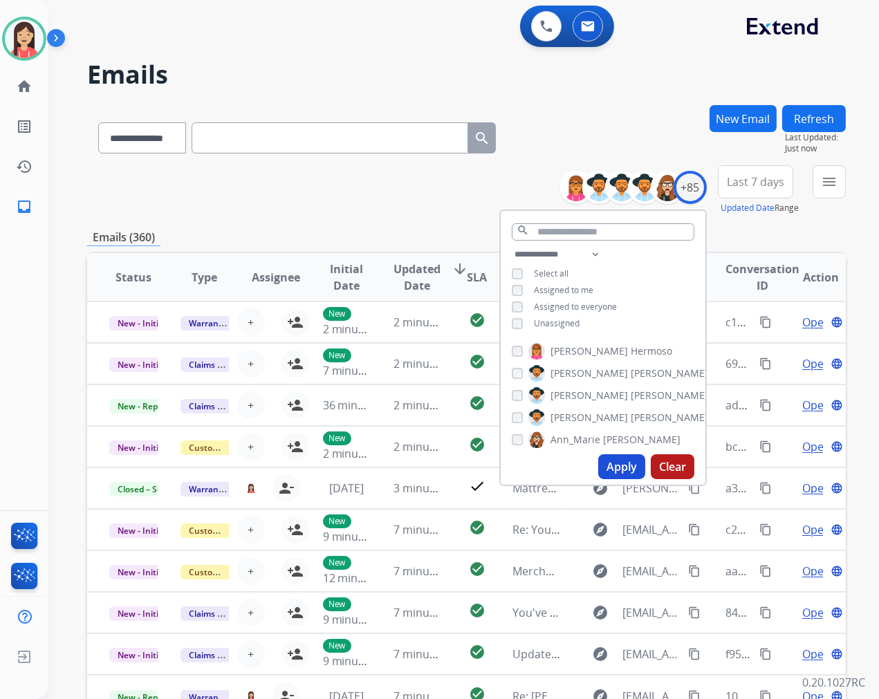
click at [563, 323] on span "Unassigned" at bounding box center [557, 323] width 46 height 12
click at [621, 468] on button "Apply" at bounding box center [621, 466] width 47 height 25
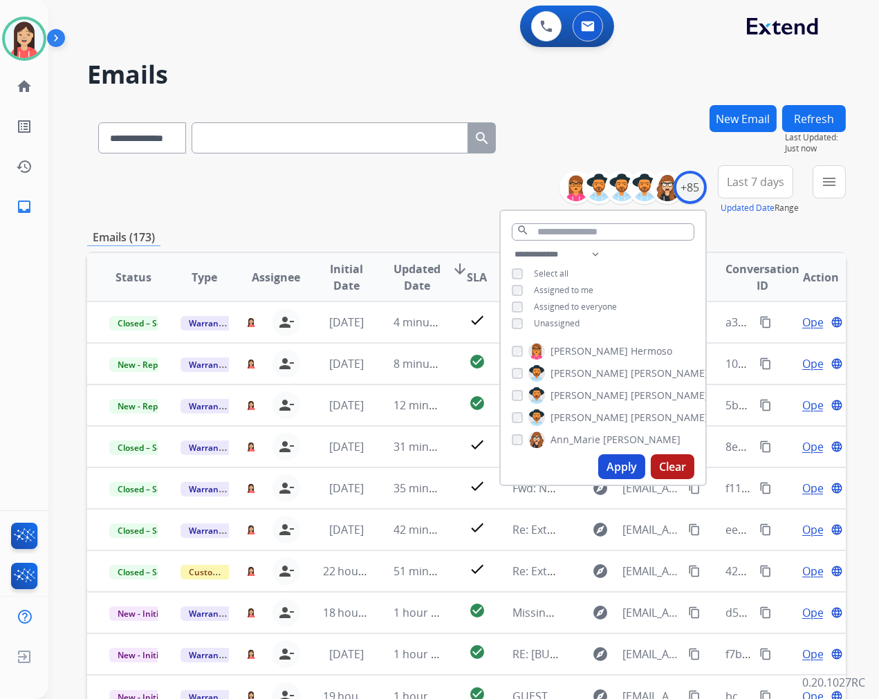
click at [748, 183] on span "Last 7 days" at bounding box center [755, 182] width 57 height 6
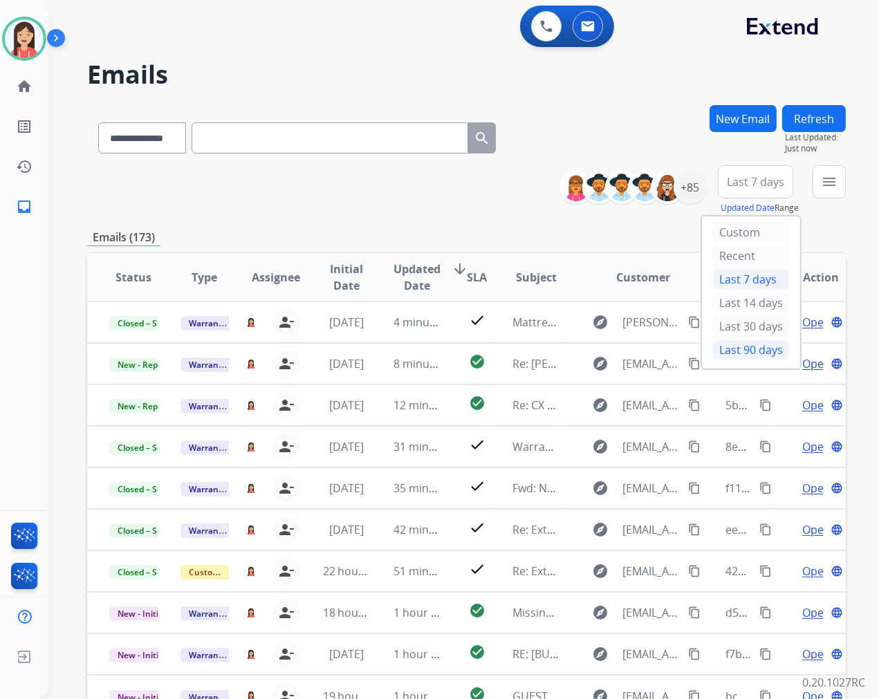
click at [719, 350] on div "Last 90 days" at bounding box center [751, 350] width 76 height 21
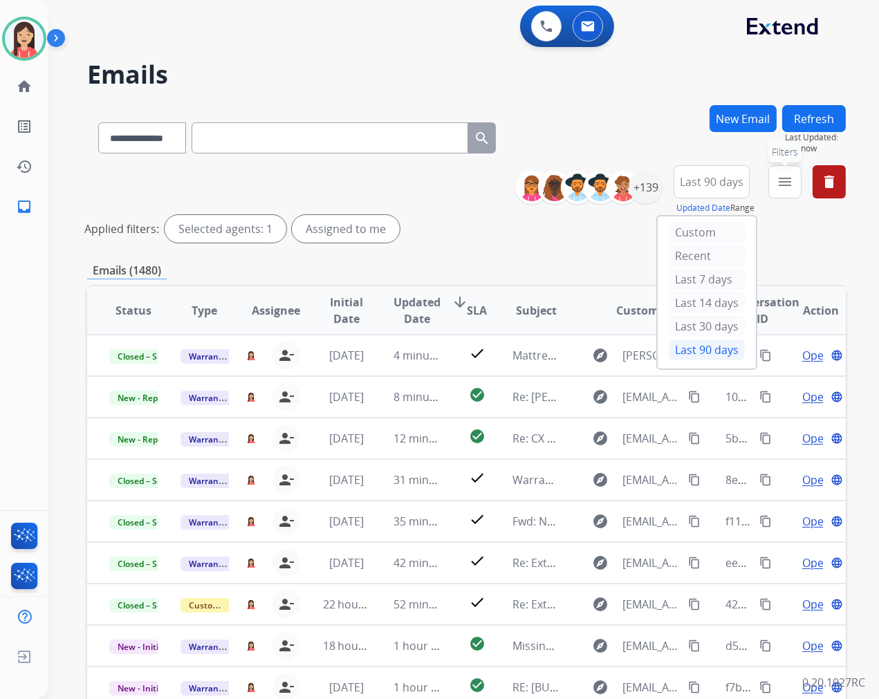
click at [791, 180] on mat-icon "menu" at bounding box center [785, 182] width 17 height 17
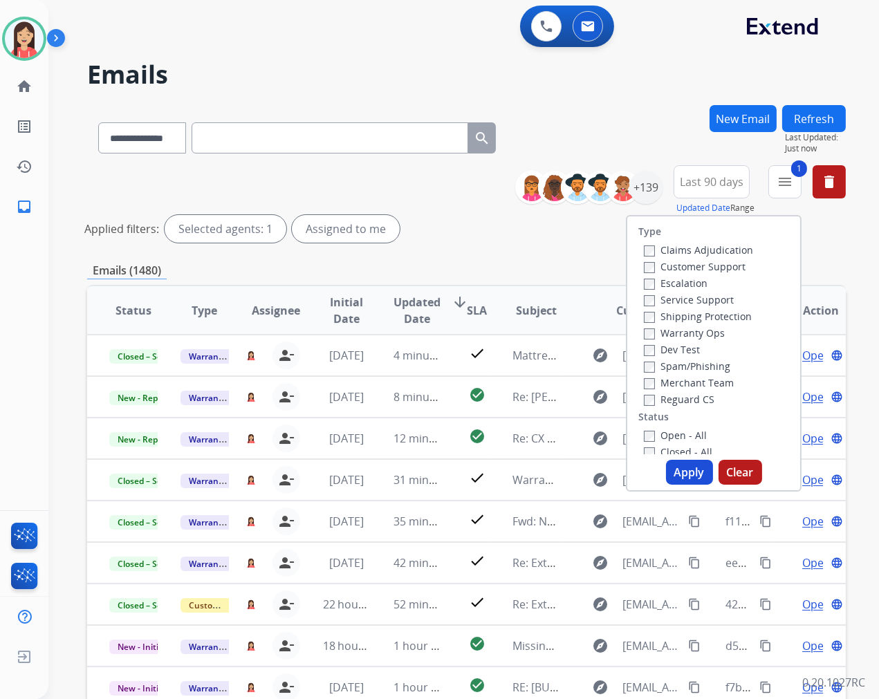
click at [671, 465] on button "Apply" at bounding box center [689, 472] width 47 height 25
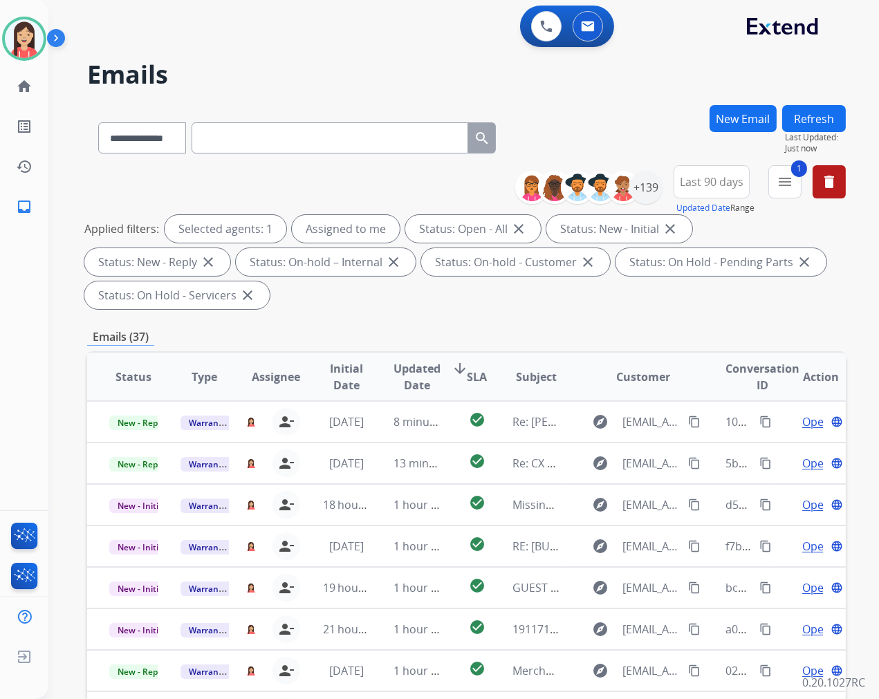
click at [409, 391] on span "Updated Date" at bounding box center [417, 376] width 47 height 33
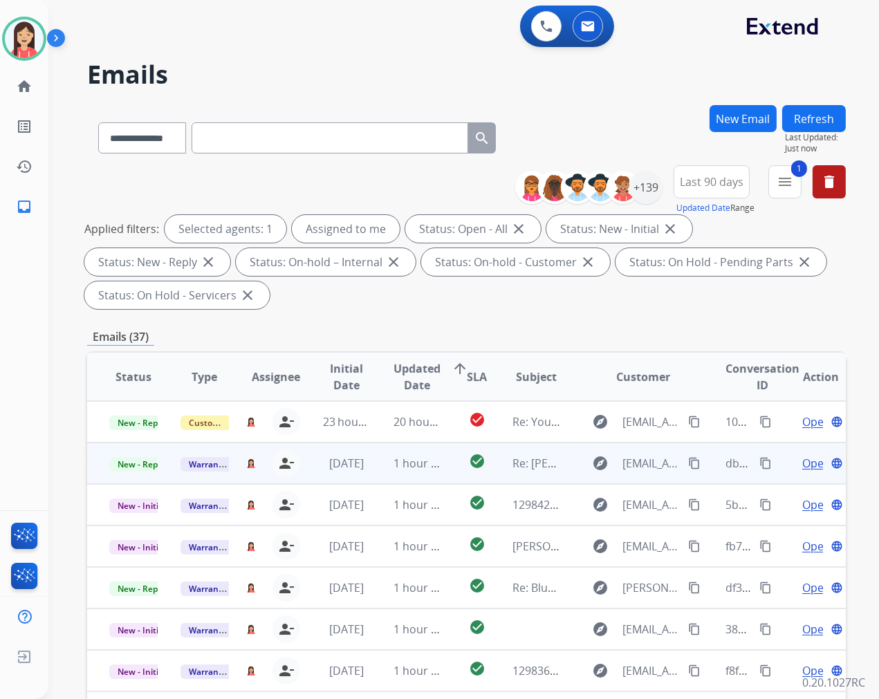
click at [385, 468] on td "1 hour ago" at bounding box center [406, 463] width 71 height 41
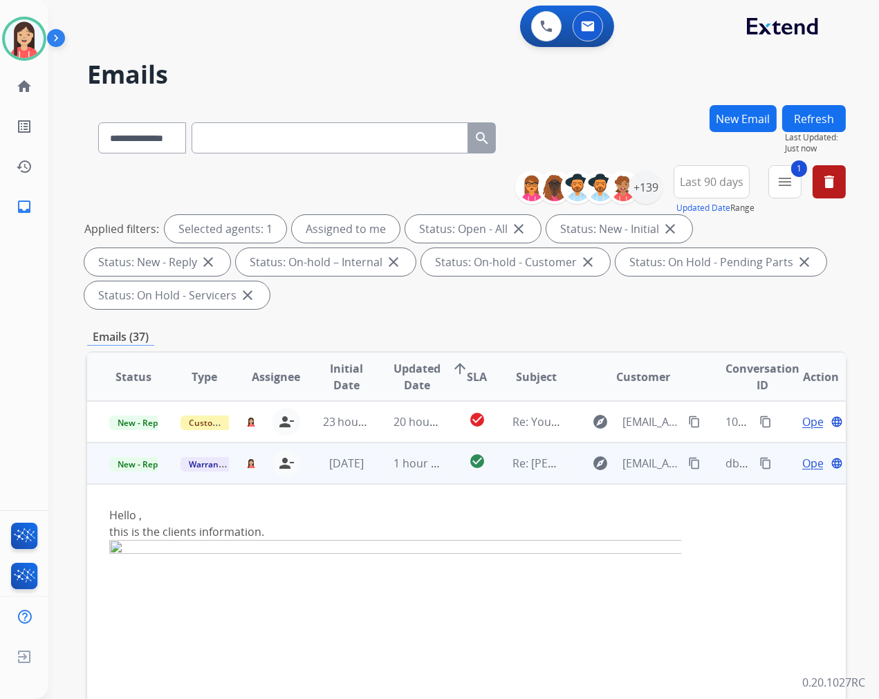
scroll to position [41, 0]
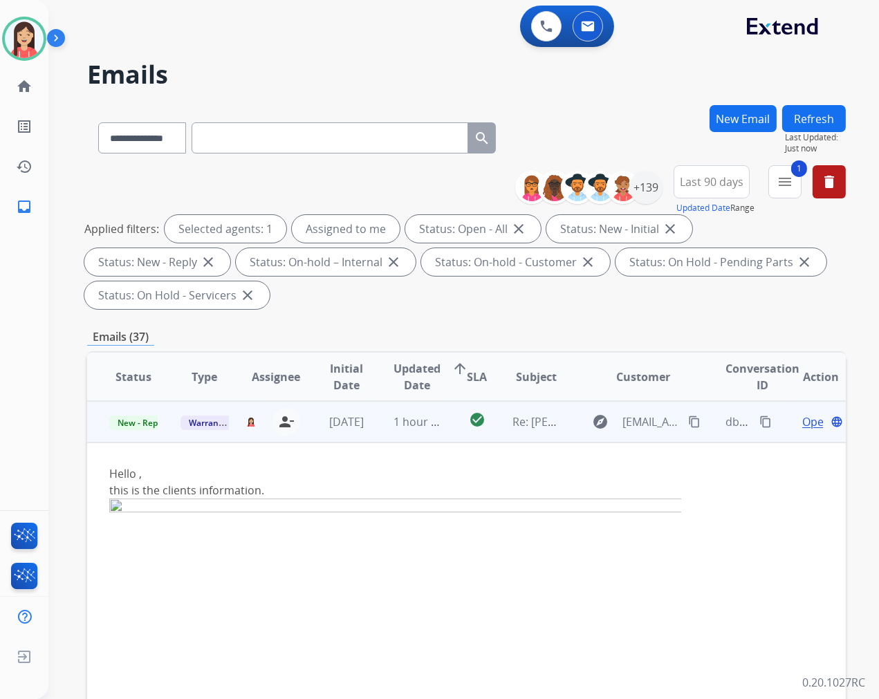
click at [802, 425] on span "Open" at bounding box center [816, 422] width 28 height 17
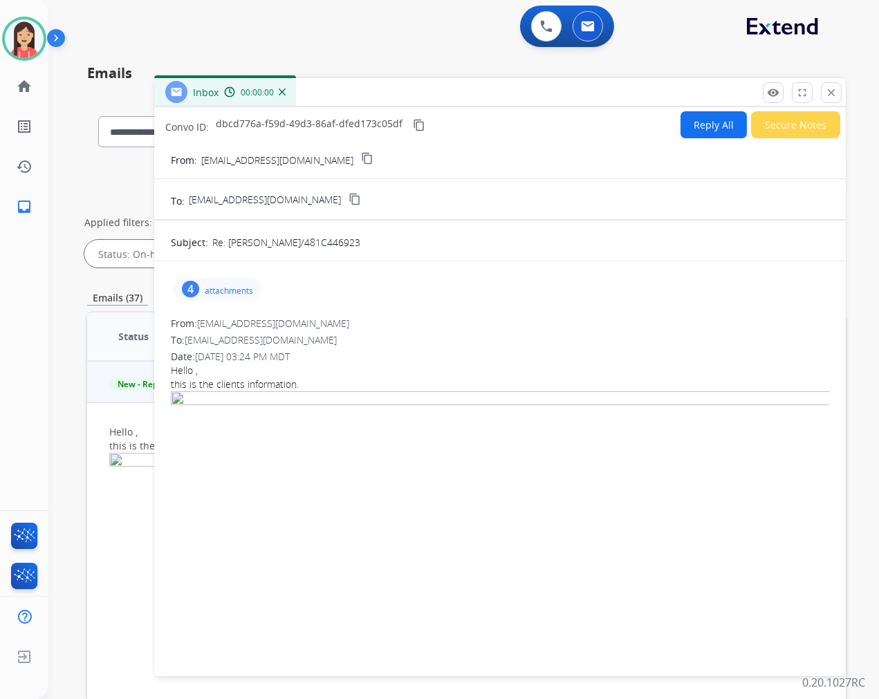
click at [230, 292] on p "attachments" at bounding box center [229, 291] width 48 height 11
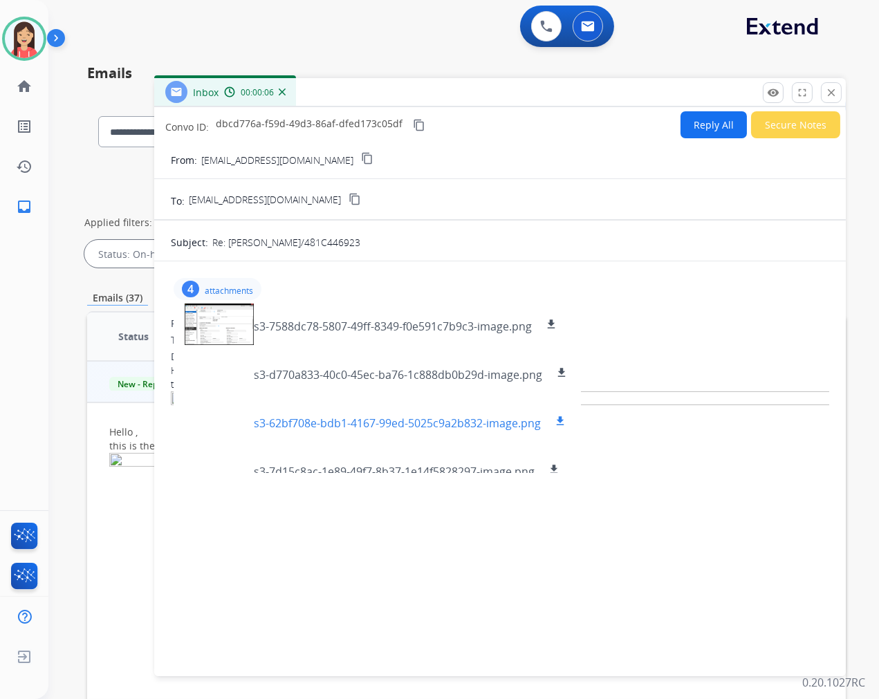
click at [563, 419] on mat-icon "download" at bounding box center [560, 421] width 12 height 12
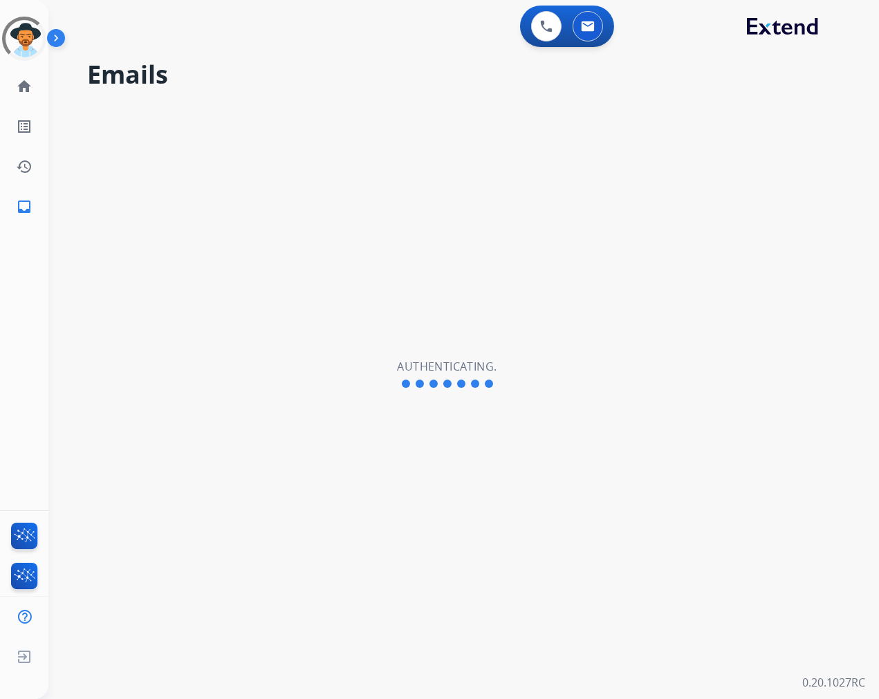
select select "**********"
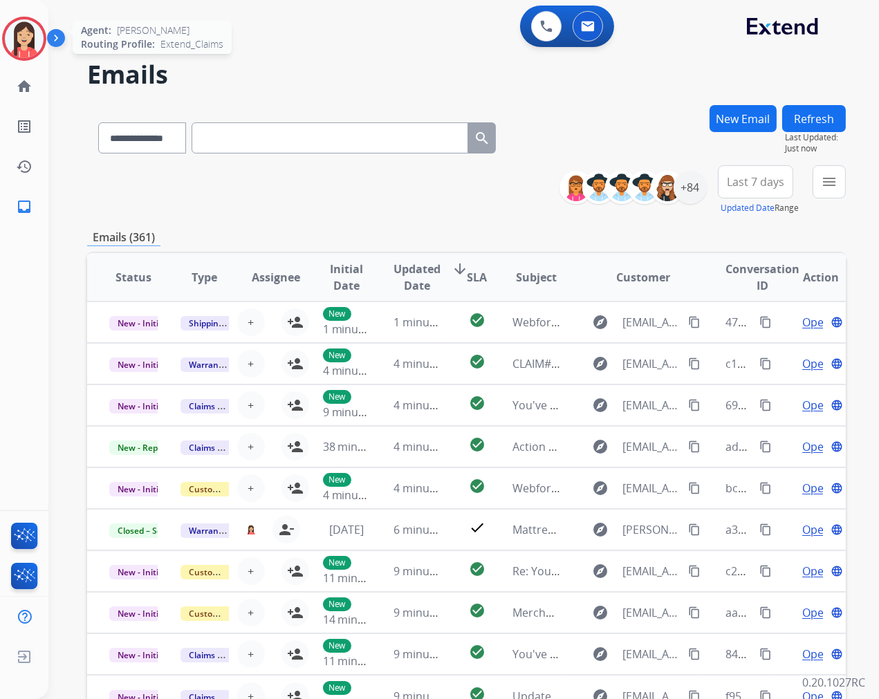
click at [29, 47] on img at bounding box center [24, 38] width 39 height 39
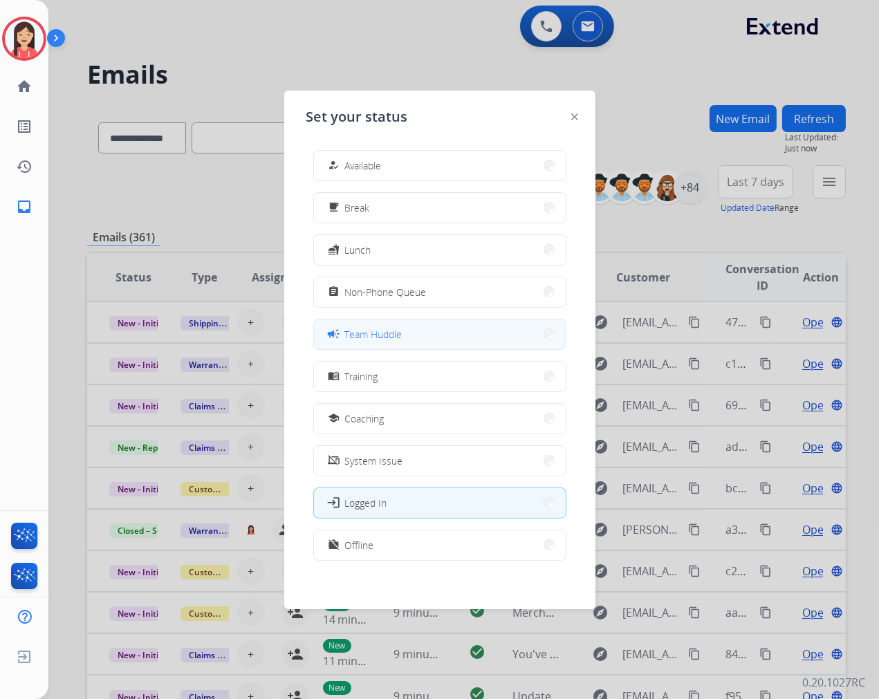
click at [389, 334] on span "Team Huddle" at bounding box center [373, 334] width 57 height 15
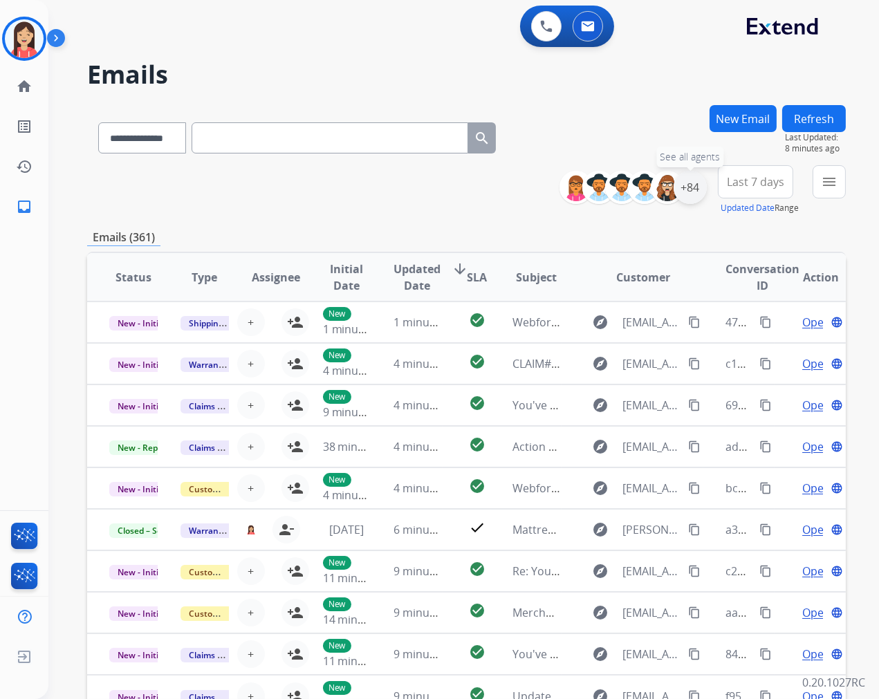
click at [687, 191] on div "+84" at bounding box center [690, 187] width 33 height 33
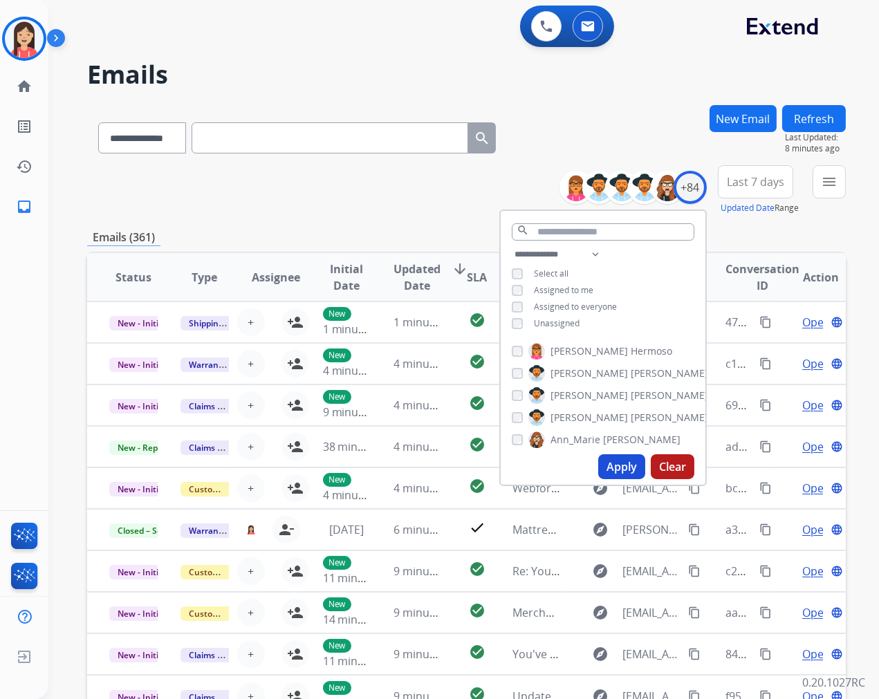
click at [545, 326] on span "Unassigned" at bounding box center [557, 323] width 46 height 12
click at [618, 477] on button "Apply" at bounding box center [621, 466] width 47 height 25
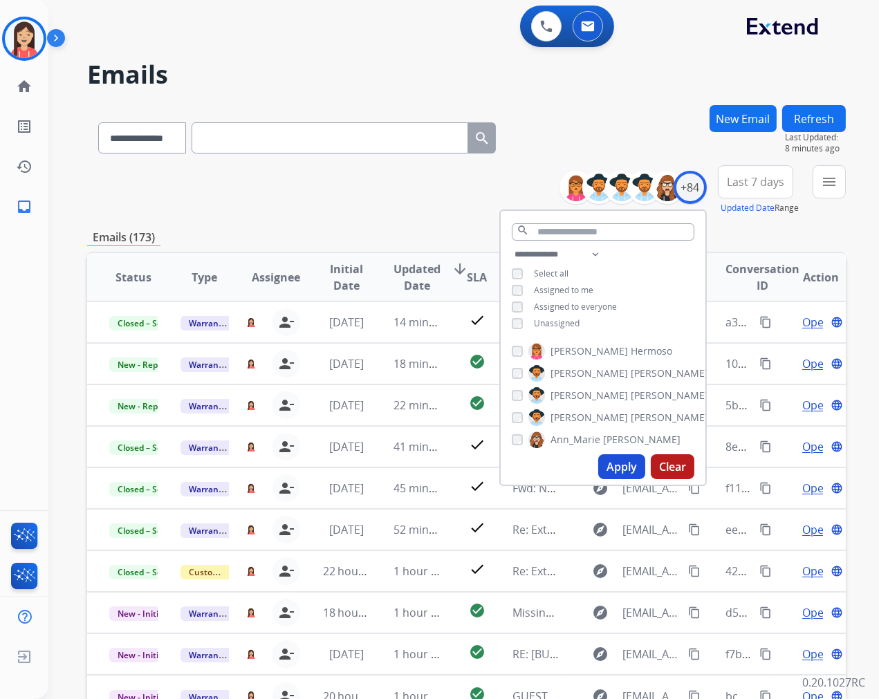
click at [743, 192] on button "Last 7 days" at bounding box center [755, 181] width 75 height 33
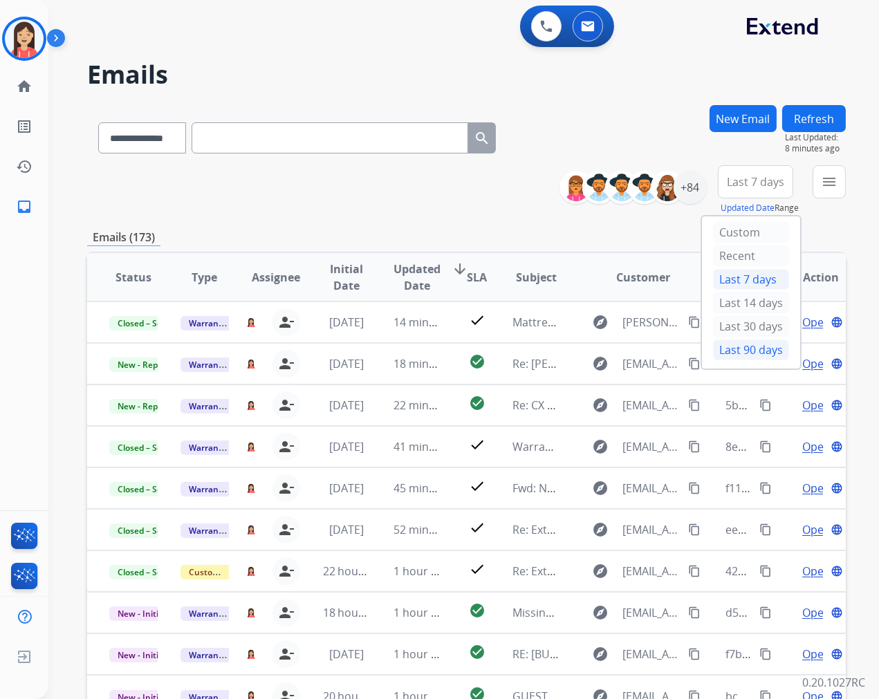
click at [724, 349] on div "Last 90 days" at bounding box center [751, 350] width 76 height 21
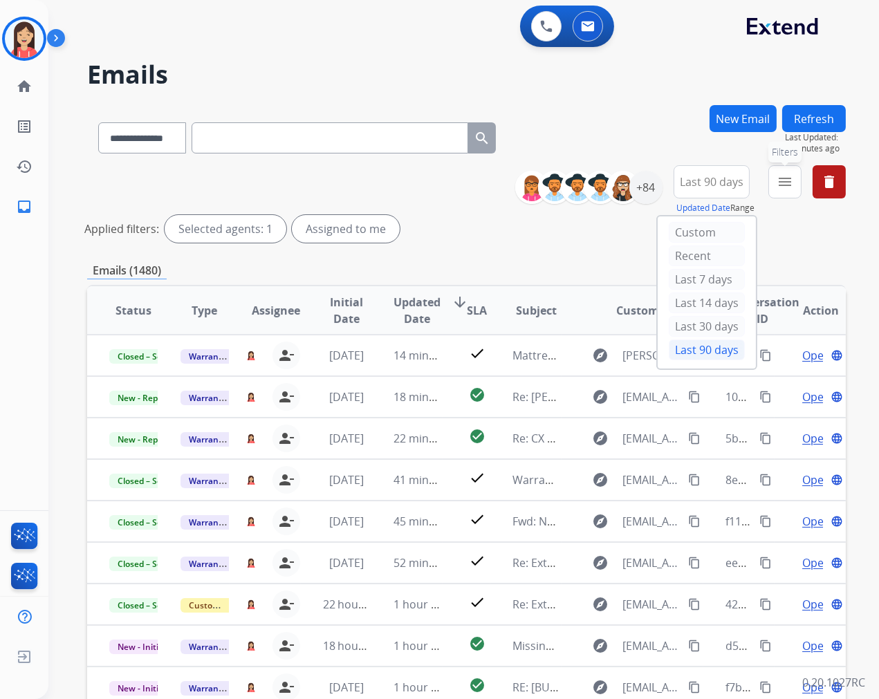
click at [779, 183] on mat-icon "menu" at bounding box center [785, 182] width 17 height 17
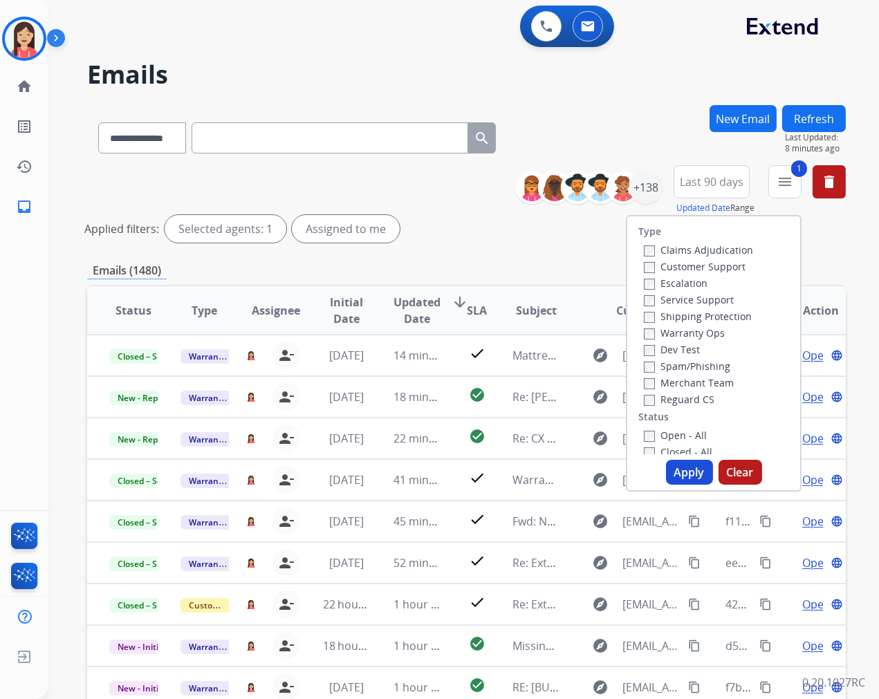
click at [690, 468] on button "Apply" at bounding box center [689, 472] width 47 height 25
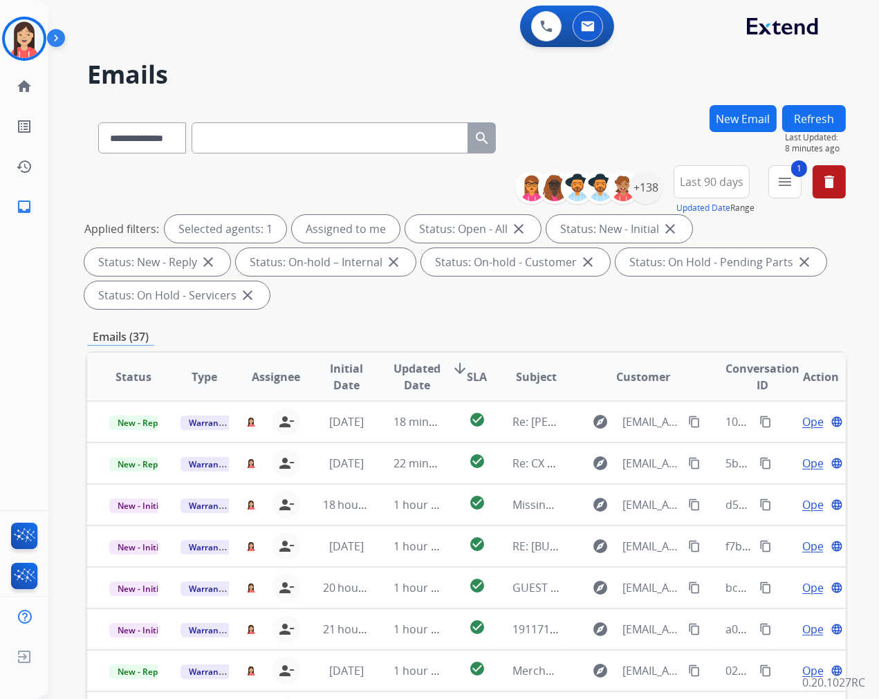
click at [406, 385] on span "Updated Date" at bounding box center [417, 376] width 47 height 33
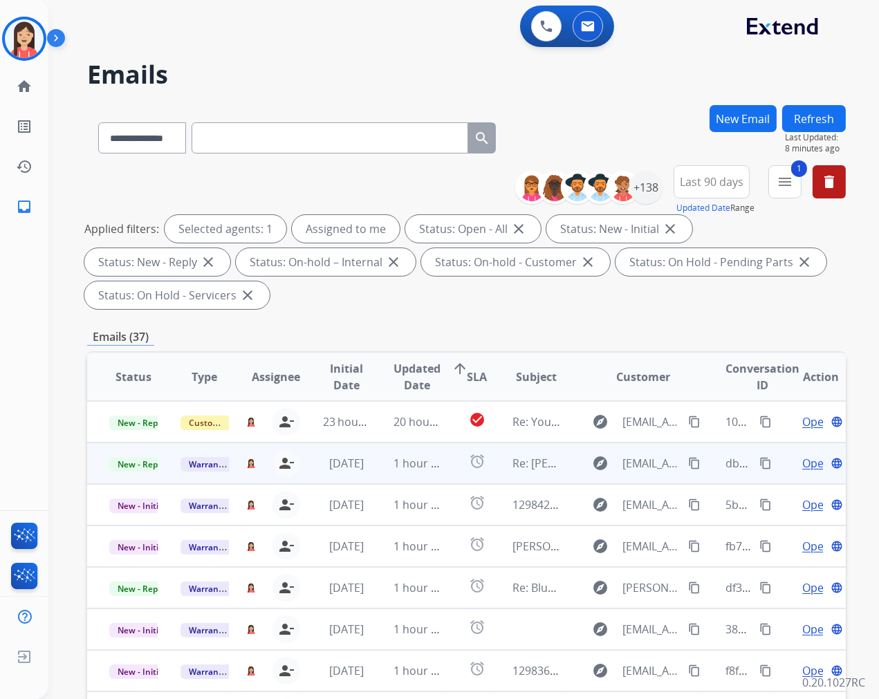
click at [371, 472] on td "1 hour ago" at bounding box center [406, 463] width 71 height 41
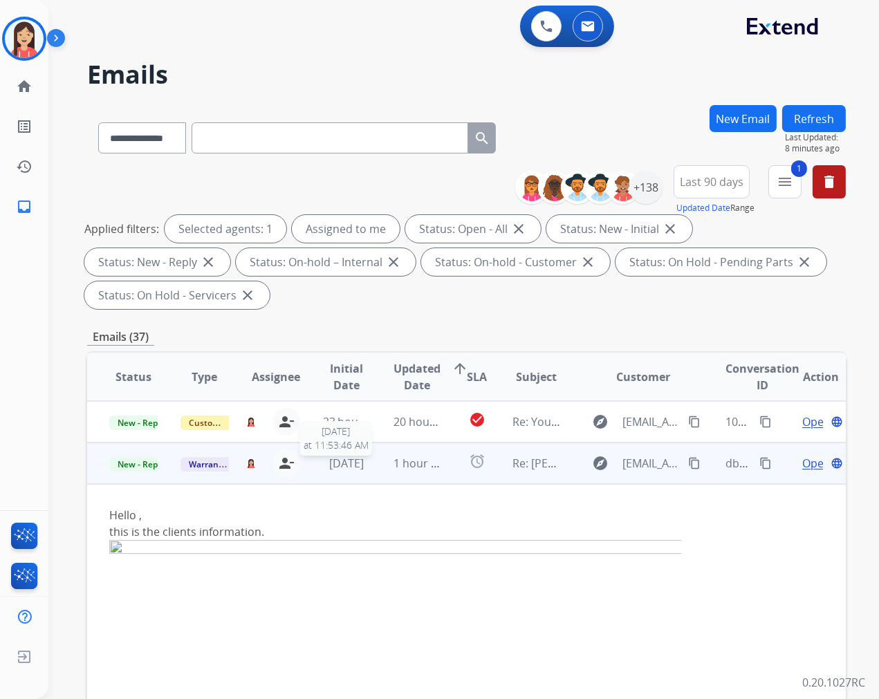
scroll to position [41, 0]
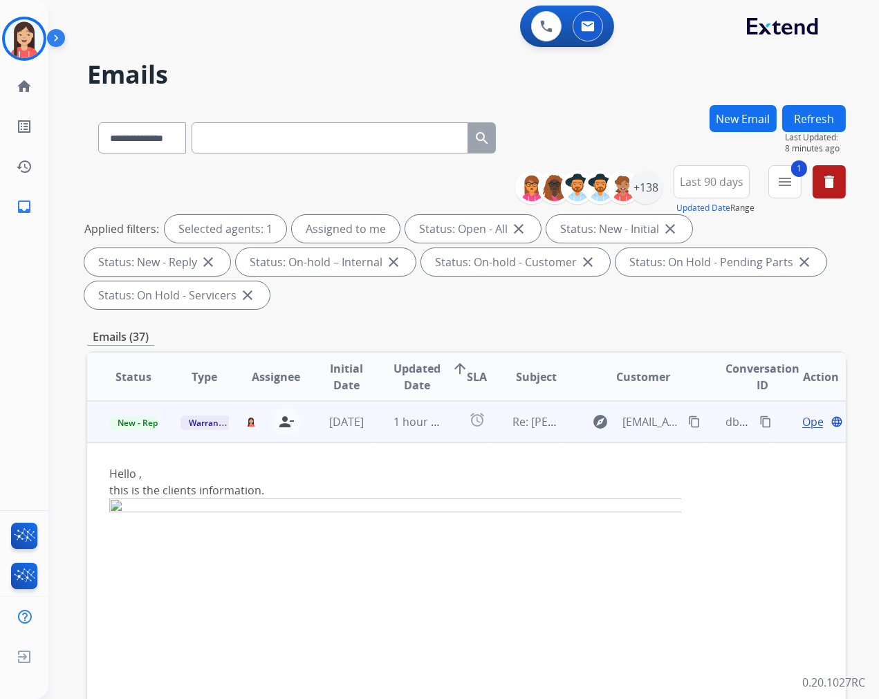
click at [804, 418] on span "Open" at bounding box center [816, 422] width 28 height 17
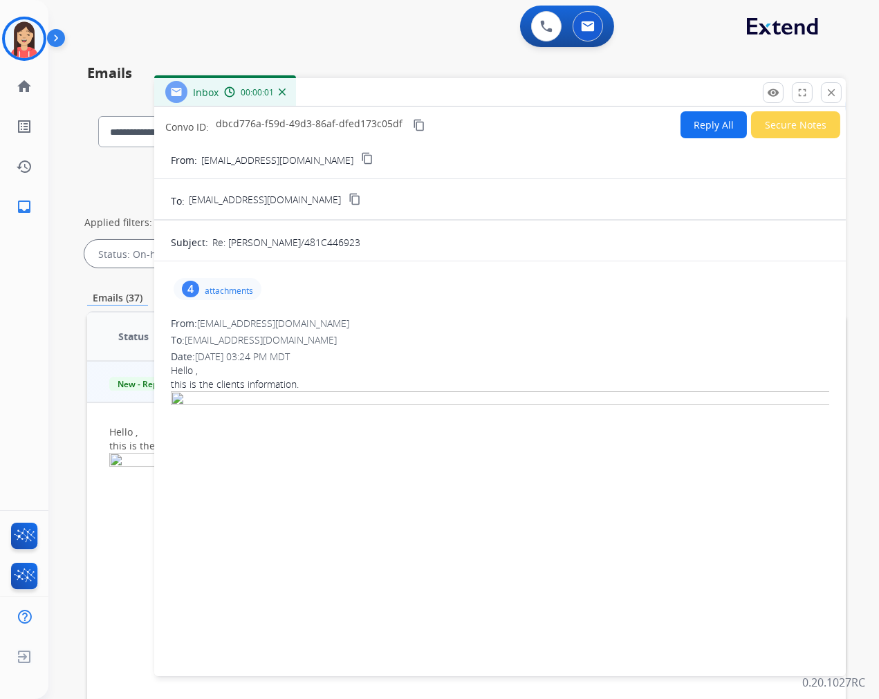
click at [232, 287] on p "attachments" at bounding box center [229, 291] width 48 height 11
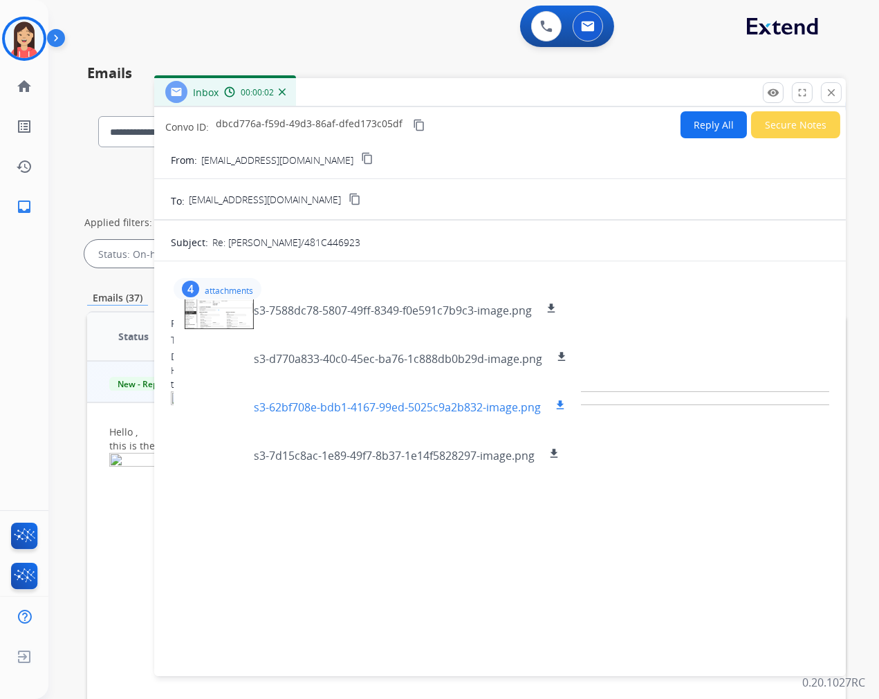
scroll to position [21, 0]
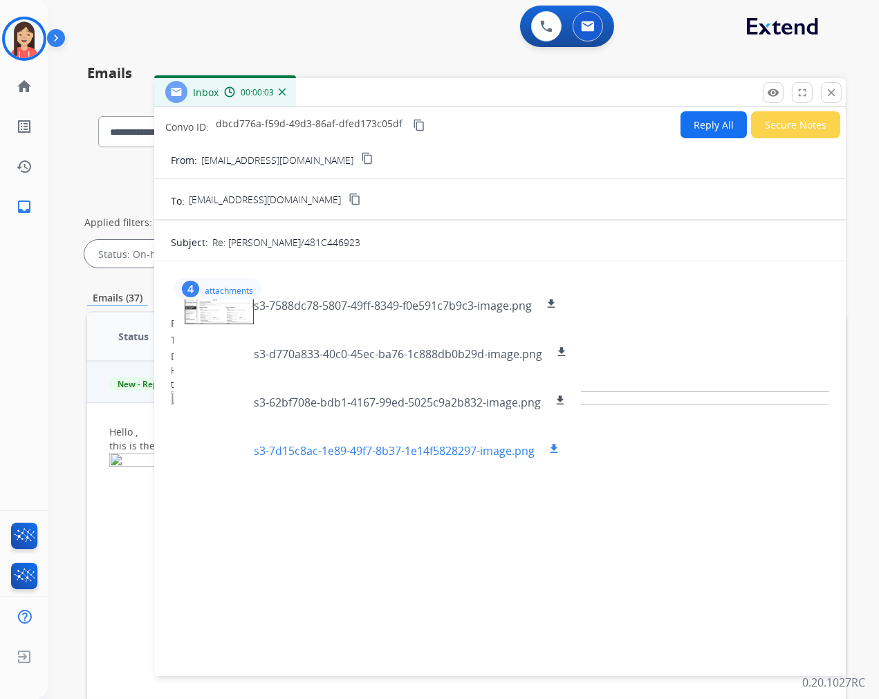
click at [466, 447] on p "s3-7d15c8ac-1e89-49f7-8b37-1e14f5828297-image.png" at bounding box center [394, 451] width 281 height 17
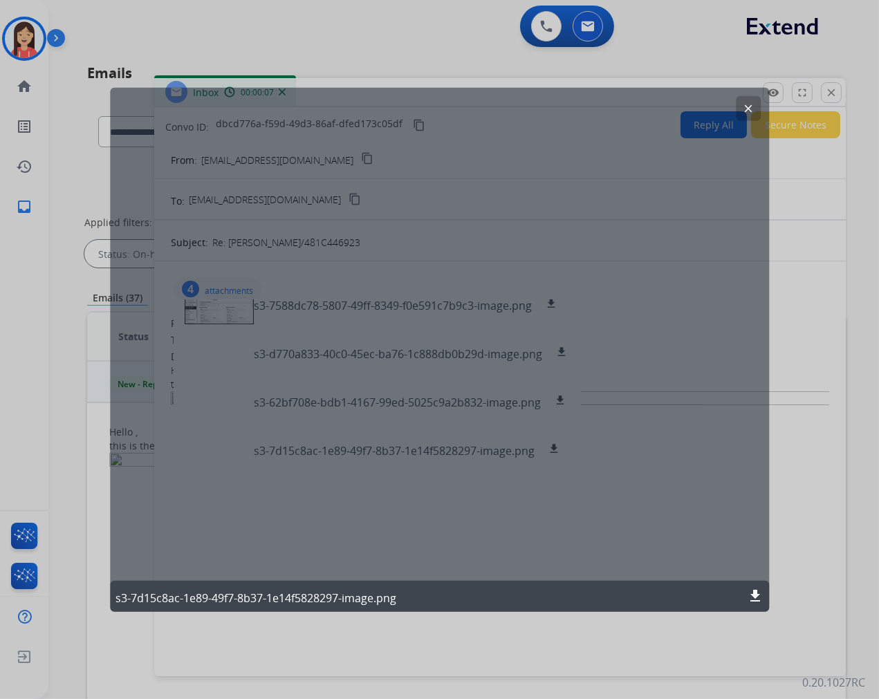
click at [743, 102] on mat-icon "clear" at bounding box center [748, 108] width 12 height 12
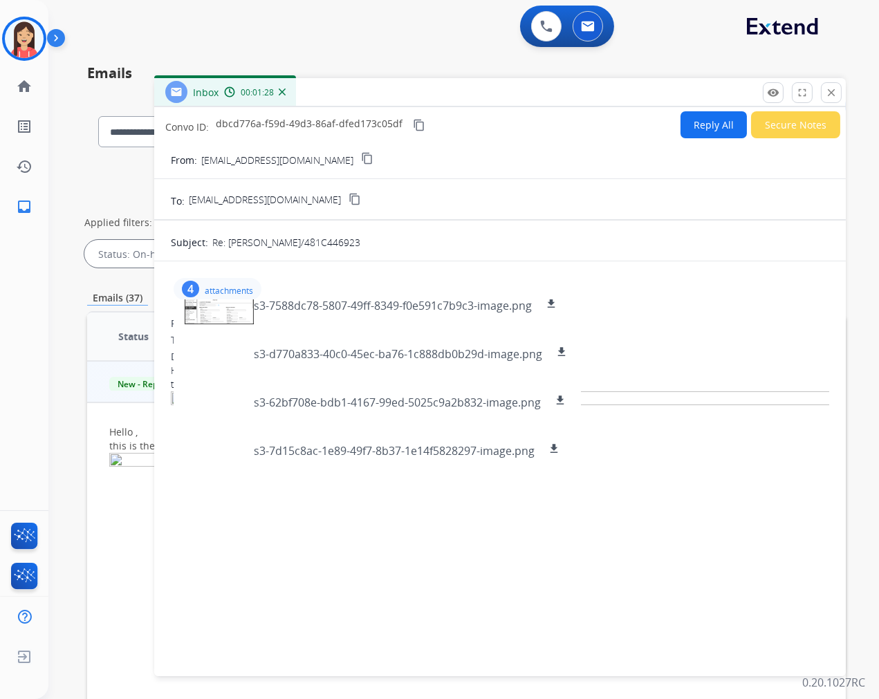
click at [440, 535] on img at bounding box center [500, 588] width 658 height 395
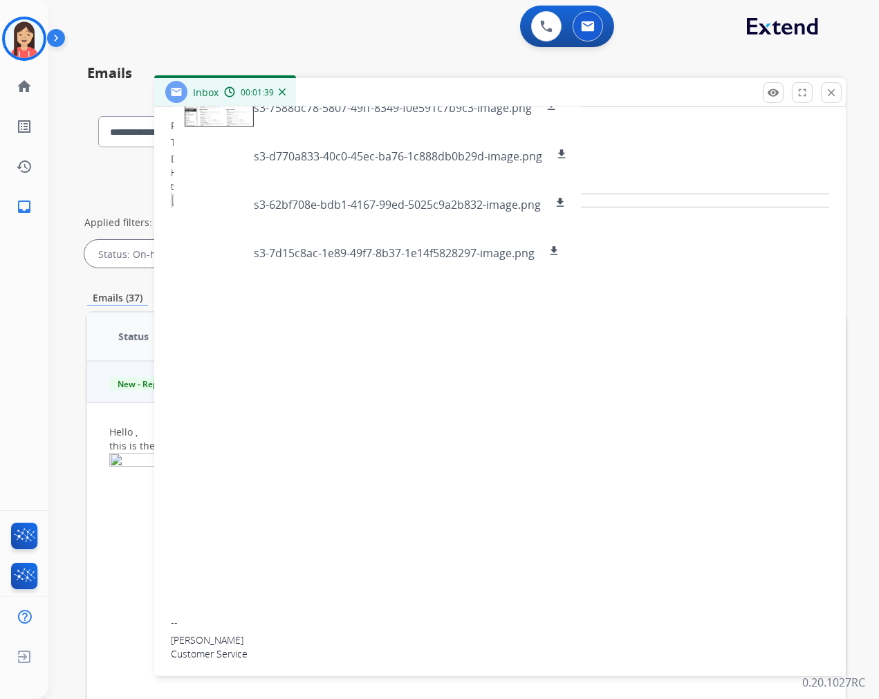
scroll to position [0, 0]
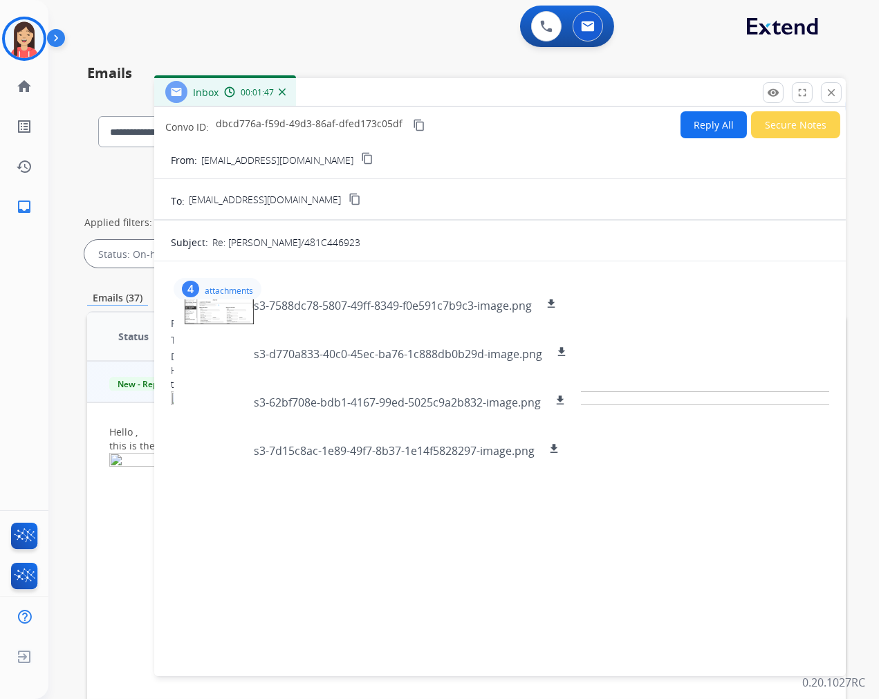
click at [703, 127] on button "Reply All" at bounding box center [714, 124] width 66 height 27
select select "**********"
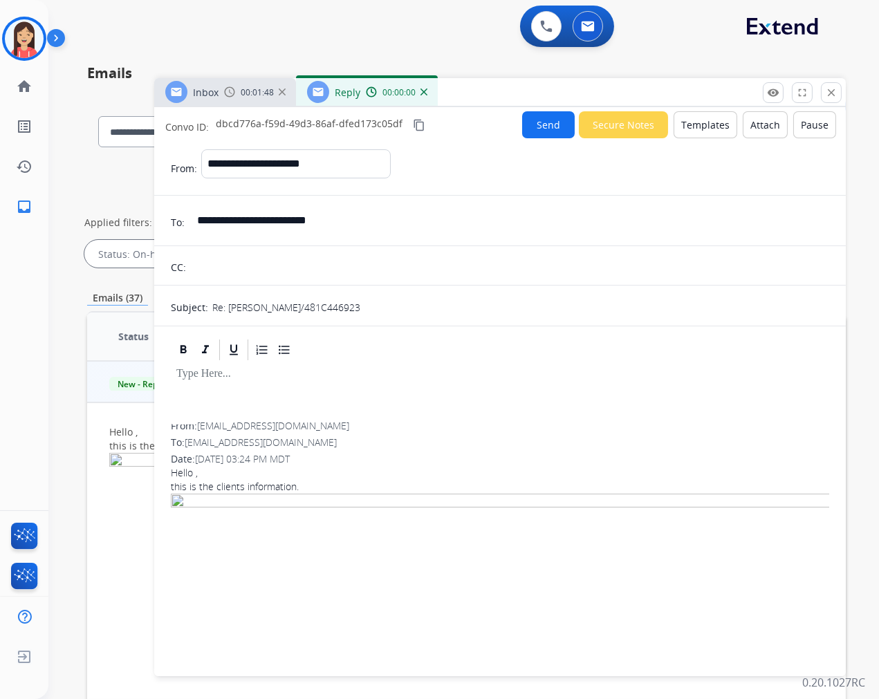
click at [702, 132] on button "Templates" at bounding box center [706, 124] width 64 height 27
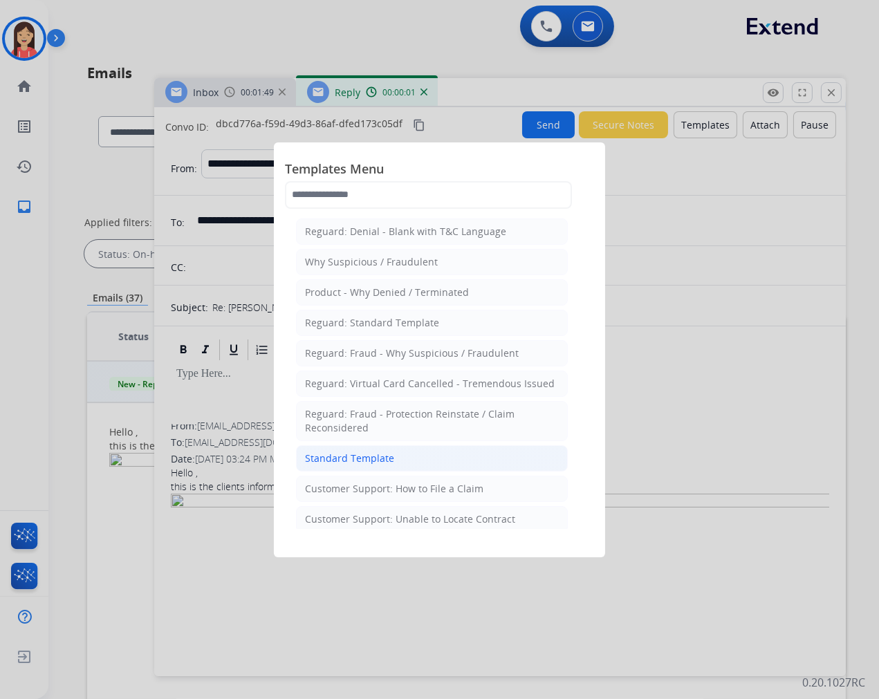
click at [446, 450] on li "Standard Template" at bounding box center [432, 458] width 272 height 26
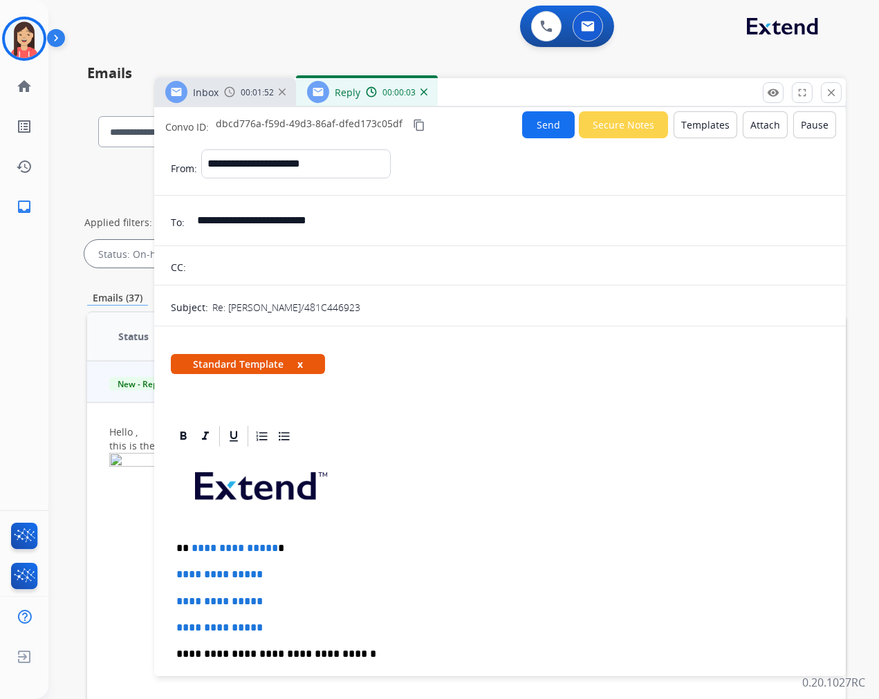
click at [461, 537] on div "**********" at bounding box center [500, 687] width 658 height 476
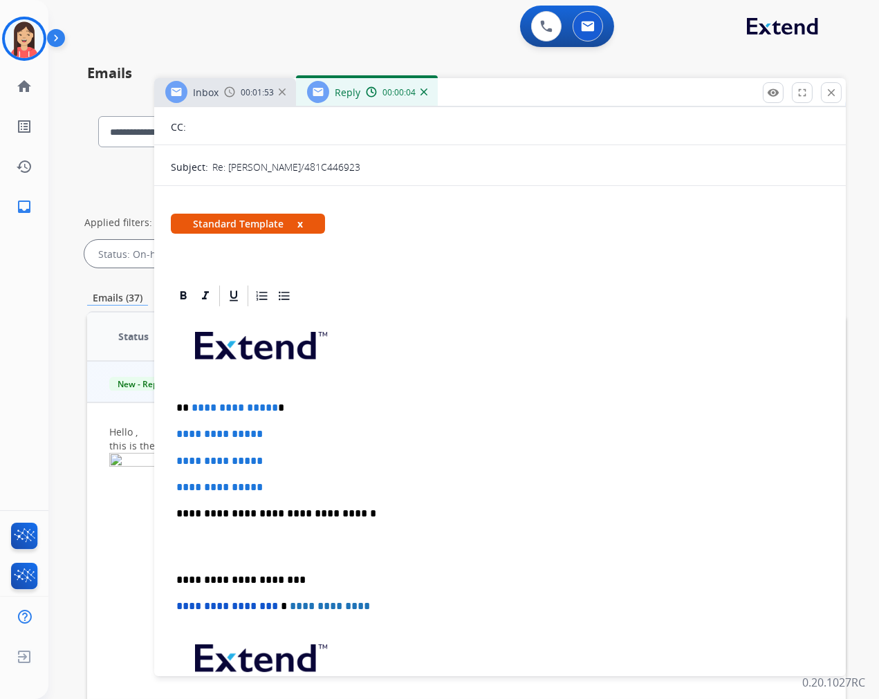
scroll to position [154, 0]
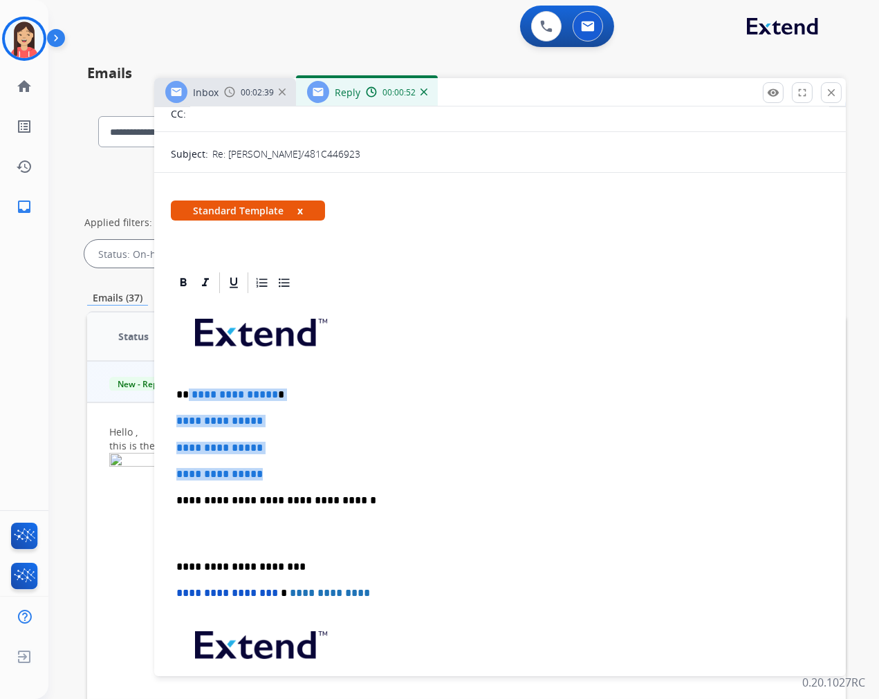
drag, startPoint x: 187, startPoint y: 392, endPoint x: 354, endPoint y: 475, distance: 186.2
click at [354, 475] on div "**********" at bounding box center [500, 533] width 658 height 476
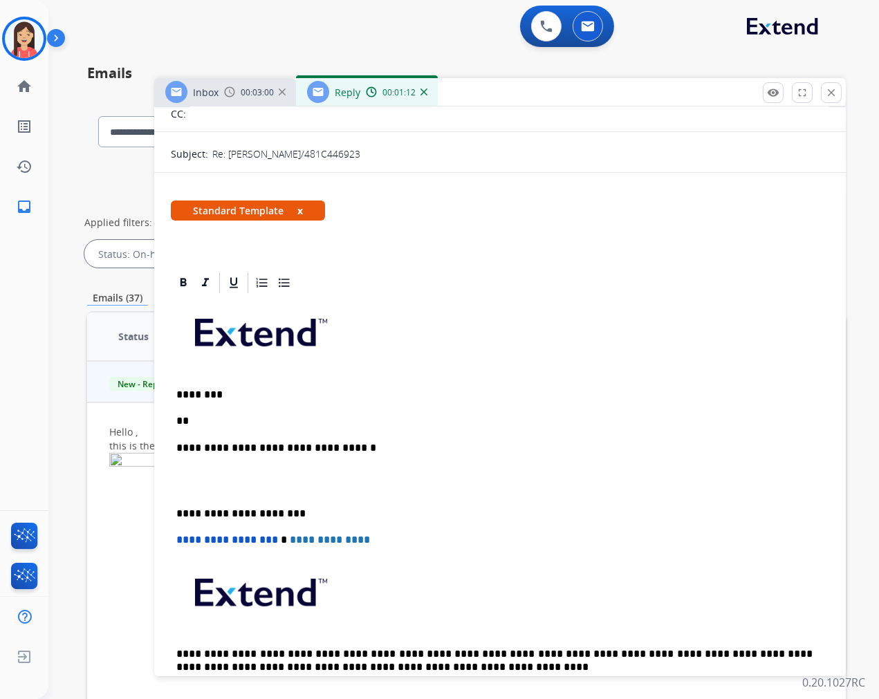
click at [244, 416] on p "**" at bounding box center [494, 421] width 636 height 12
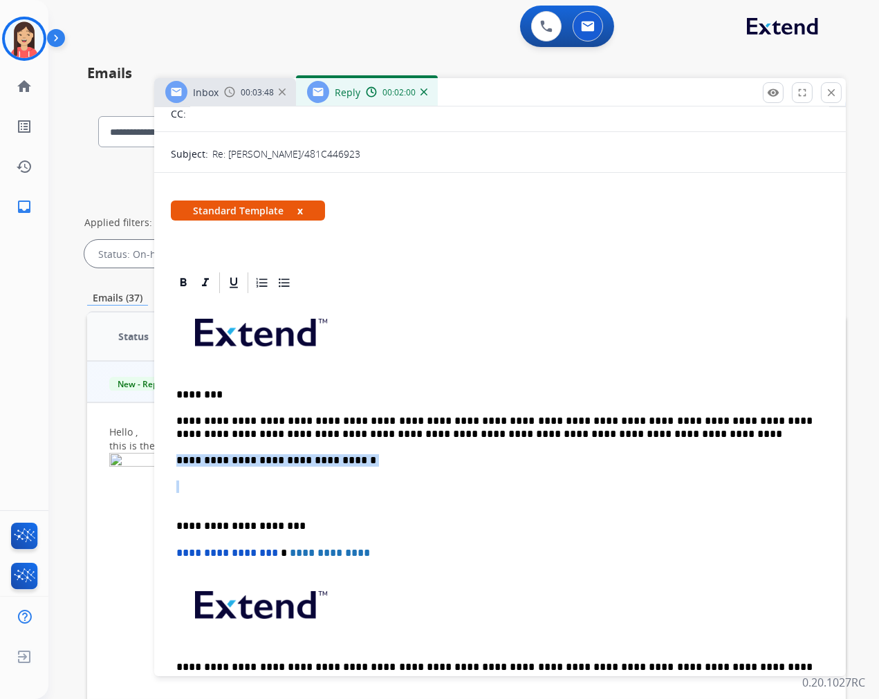
drag, startPoint x: 189, startPoint y: 493, endPoint x: 176, endPoint y: 460, distance: 35.7
click at [176, 460] on div "**********" at bounding box center [500, 513] width 658 height 436
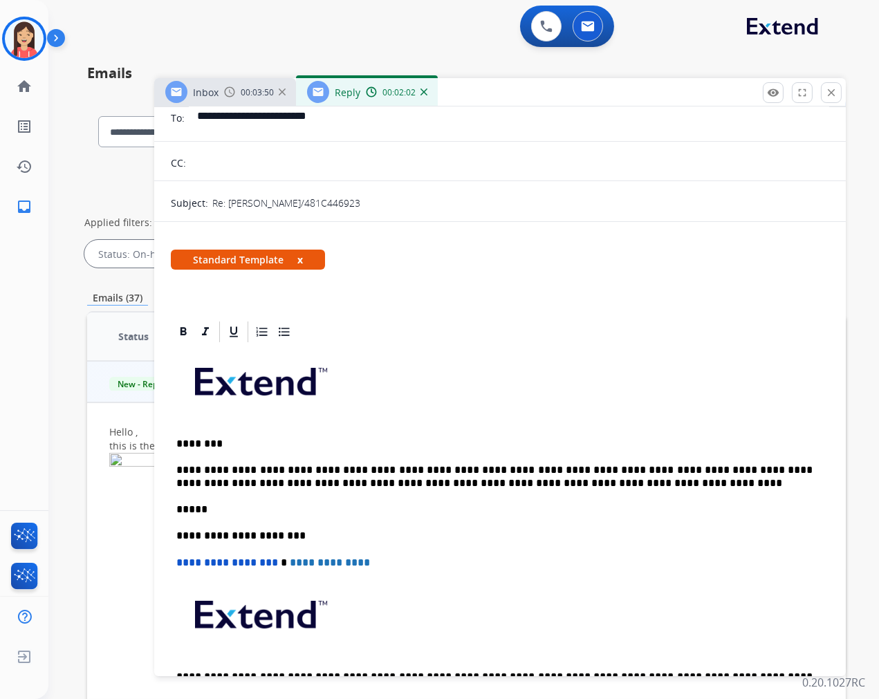
scroll to position [0, 0]
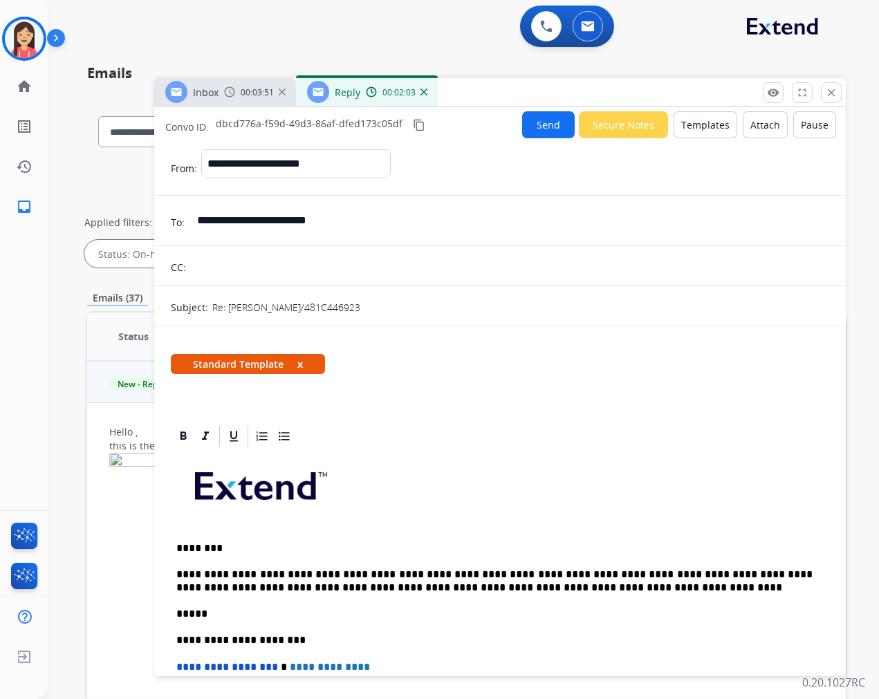
click at [542, 120] on button "Send" at bounding box center [548, 124] width 53 height 27
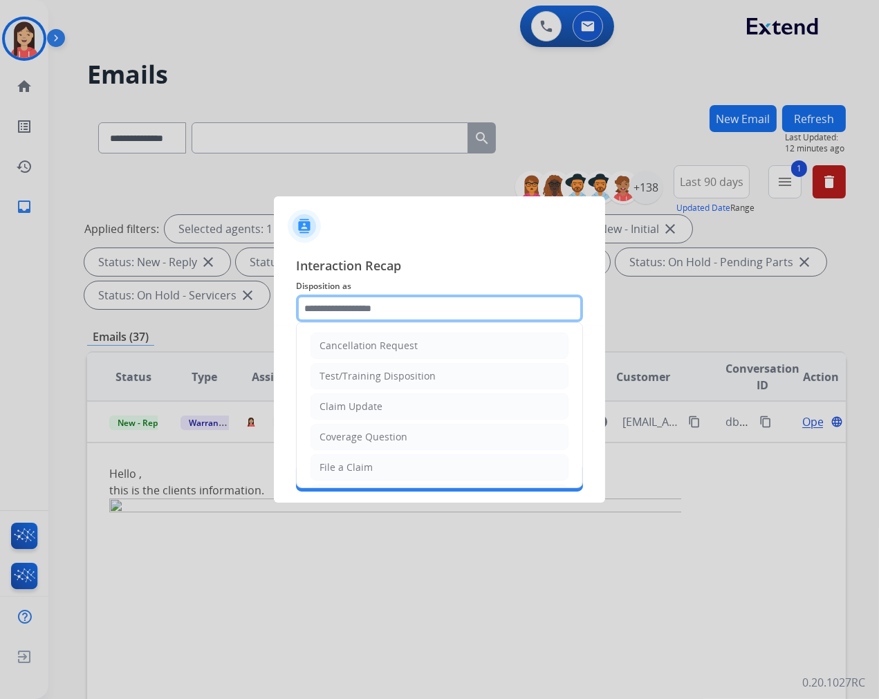
click at [406, 303] on input "text" at bounding box center [439, 309] width 287 height 28
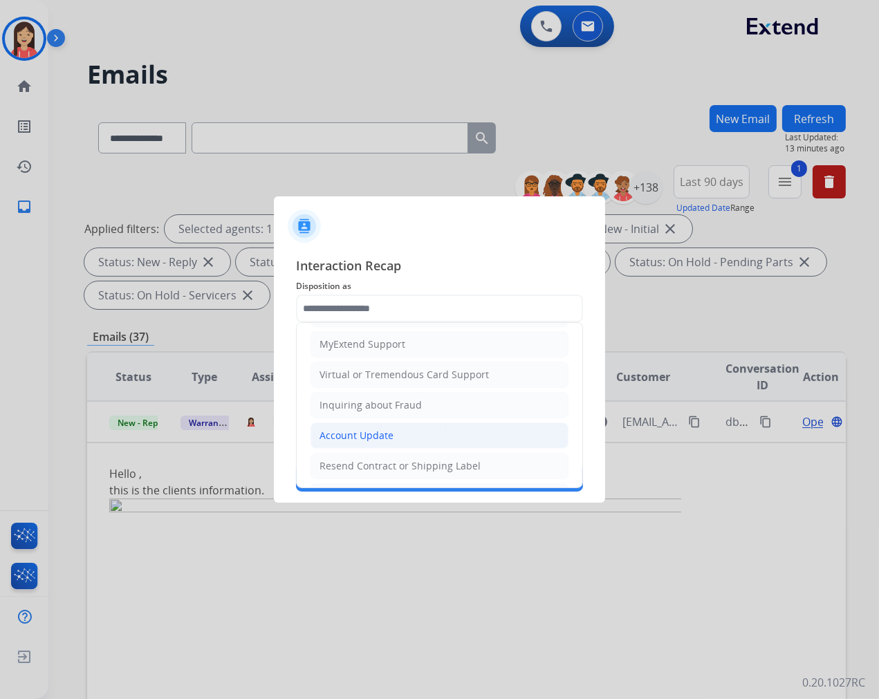
click at [369, 429] on div "Account Update" at bounding box center [357, 436] width 74 height 14
type input "**********"
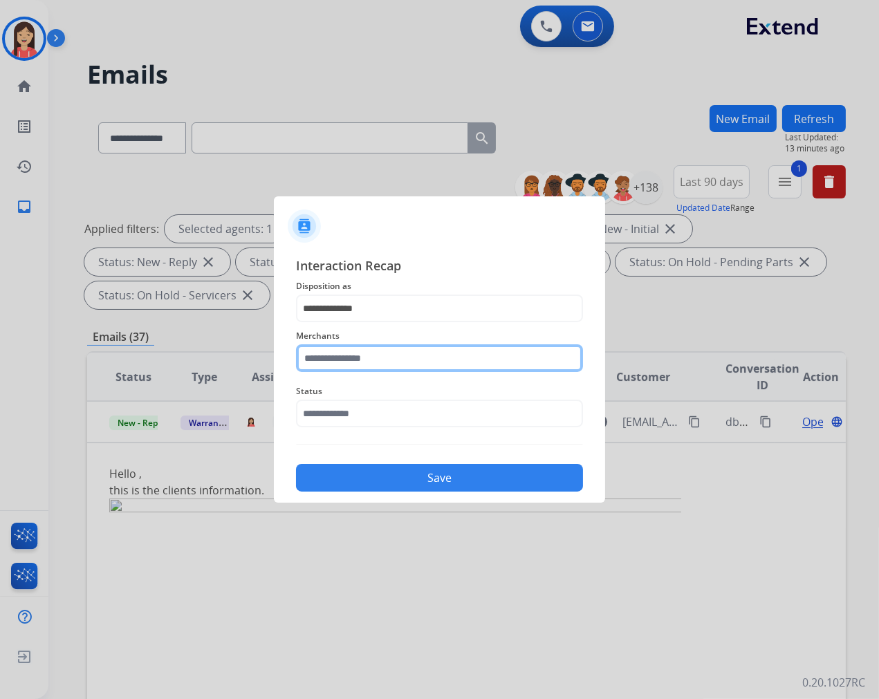
click at [384, 353] on input "text" at bounding box center [439, 358] width 287 height 28
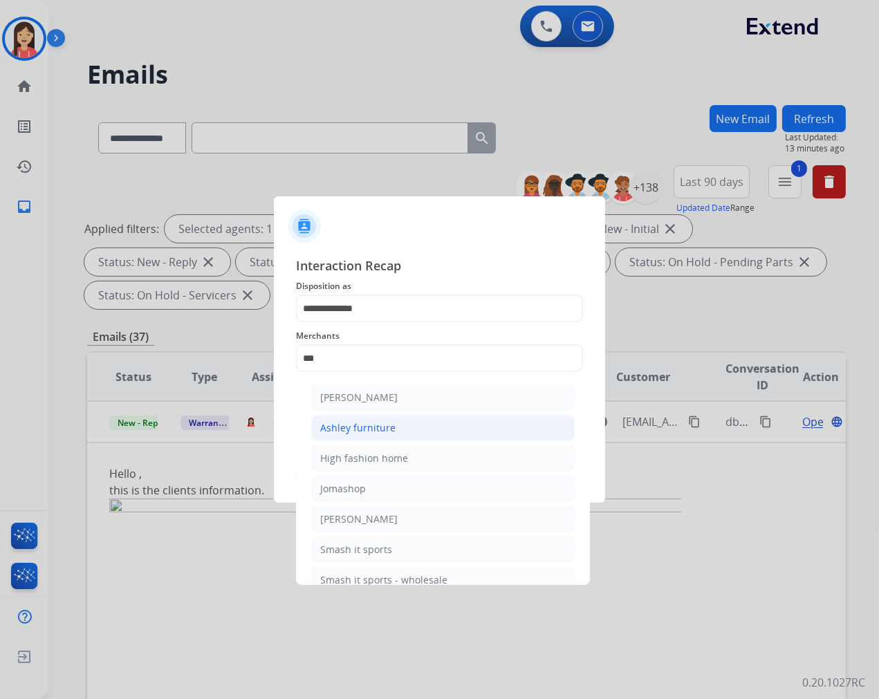
click at [369, 418] on li "Ashley furniture" at bounding box center [443, 428] width 264 height 26
type input "**********"
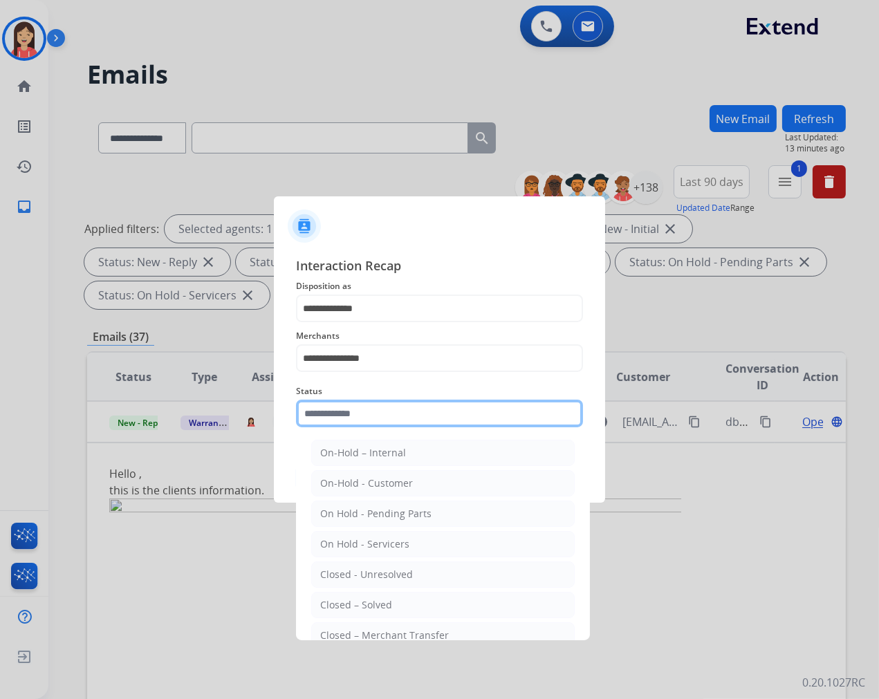
click at [367, 418] on input "text" at bounding box center [439, 414] width 287 height 28
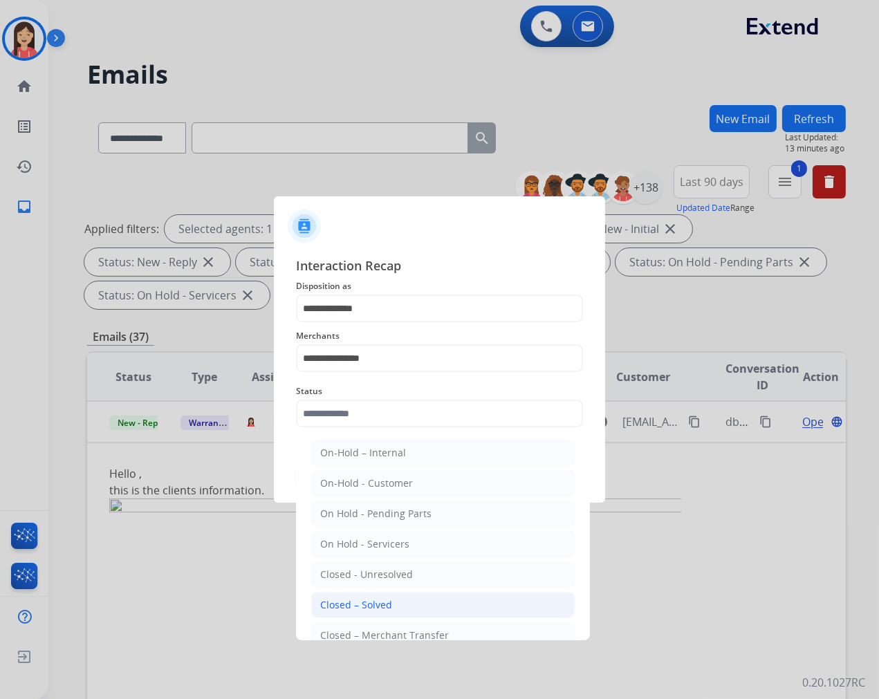
click at [360, 597] on li "Closed – Solved" at bounding box center [443, 605] width 264 height 26
type input "**********"
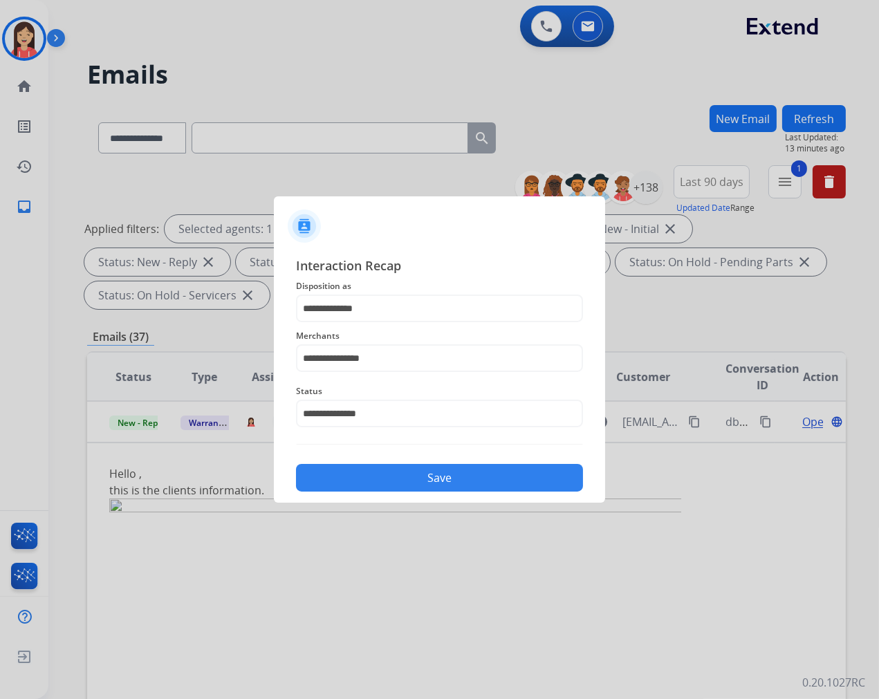
click at [412, 481] on button "Save" at bounding box center [439, 478] width 287 height 28
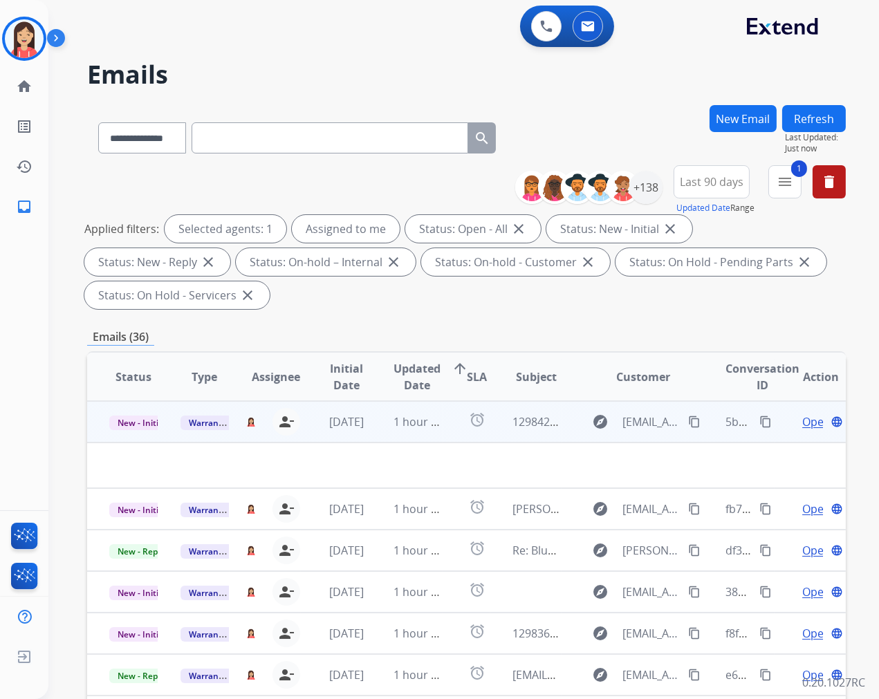
click at [371, 433] on td "1 hour ago" at bounding box center [406, 421] width 71 height 41
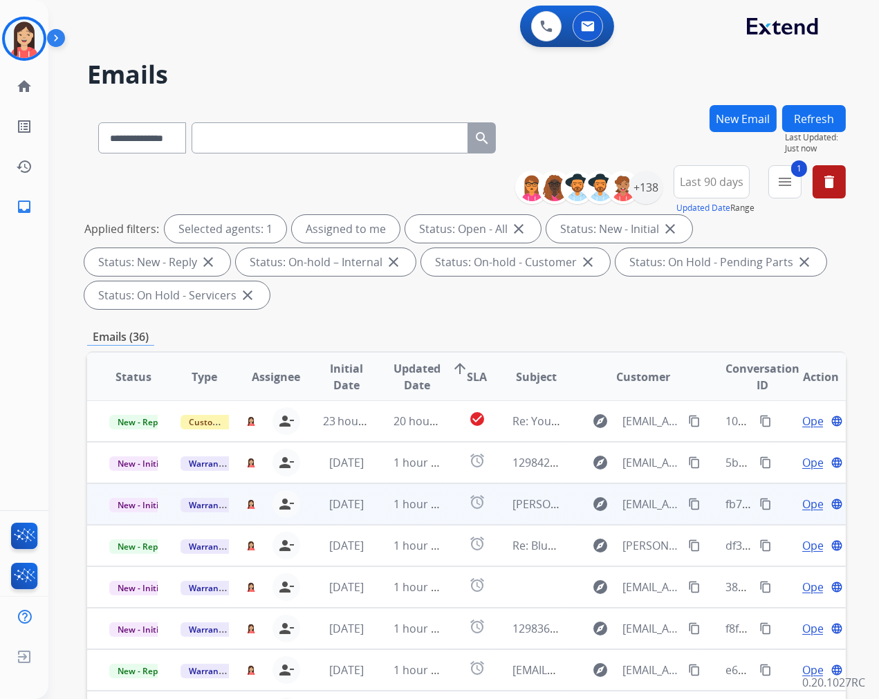
scroll to position [0, 0]
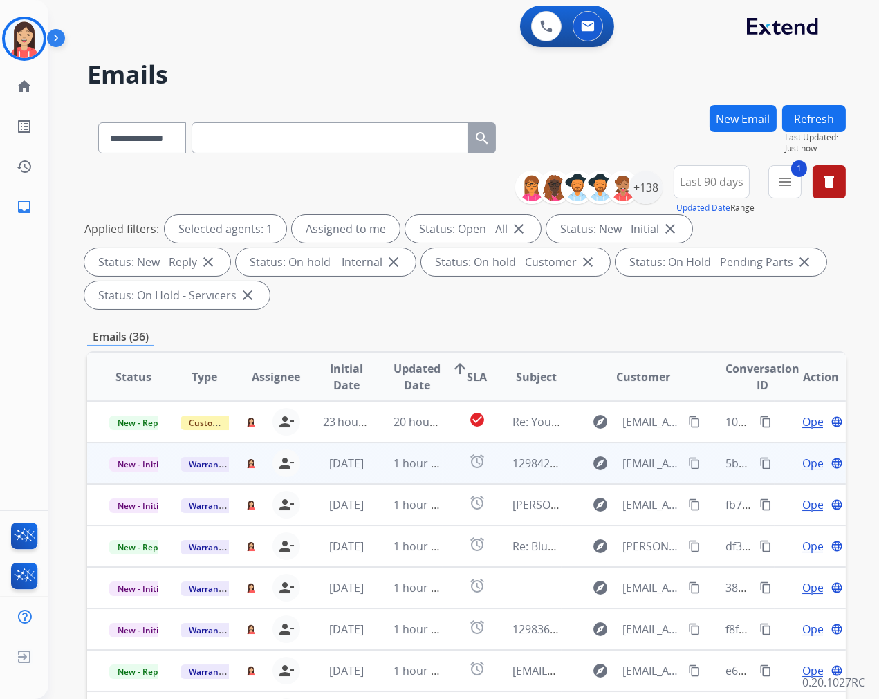
click at [382, 474] on td "1 hour ago" at bounding box center [406, 463] width 71 height 41
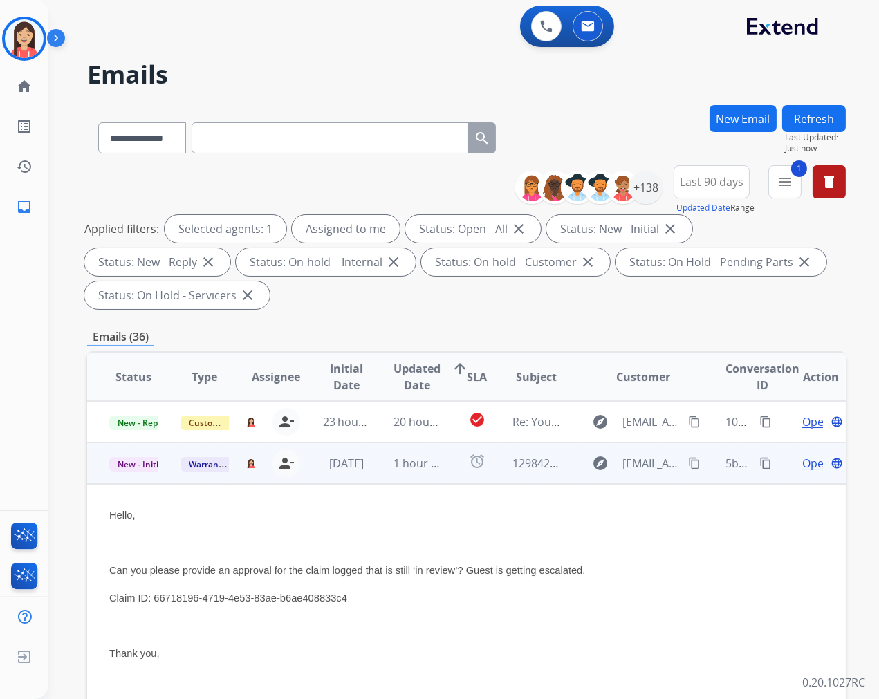
scroll to position [41, 0]
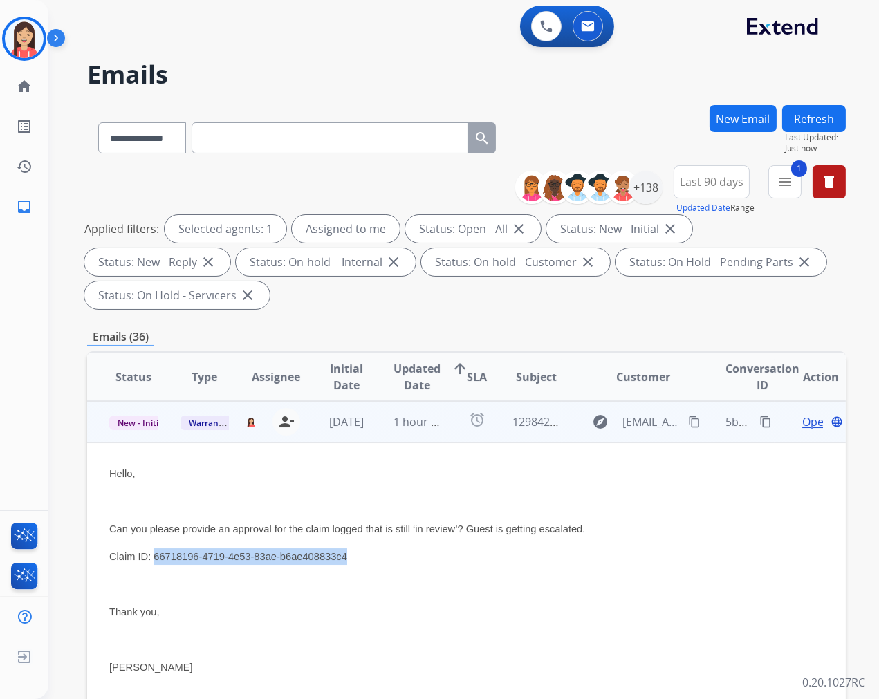
drag, startPoint x: 153, startPoint y: 555, endPoint x: 349, endPoint y: 556, distance: 195.7
click at [349, 556] on p "Claim ID: 66718196-4719-4e53-83ae-b6ae408833c4" at bounding box center [395, 556] width 572 height 17
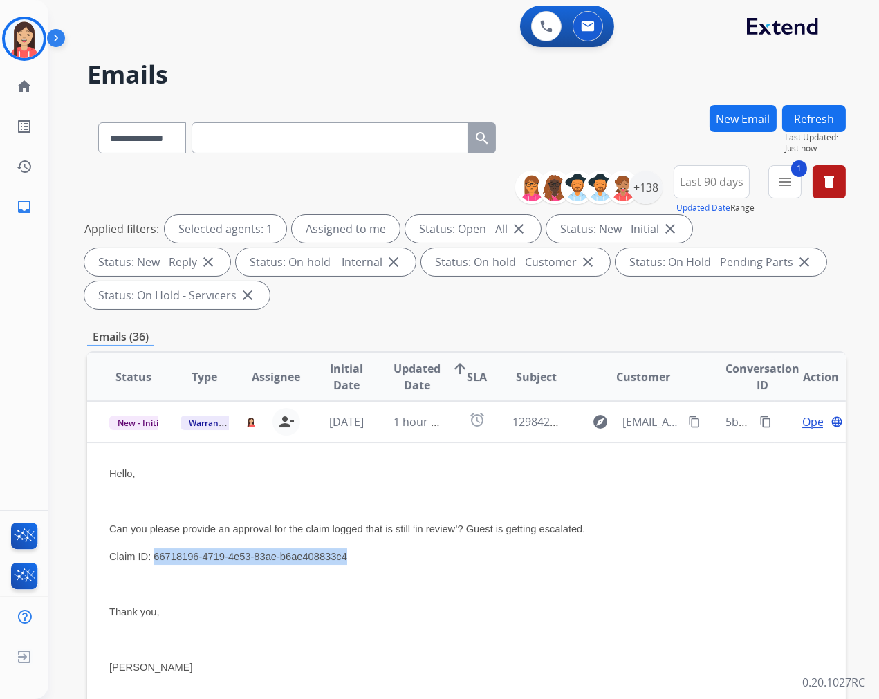
copy span "66718196-4719-4e53-83ae-b6ae408833c4"
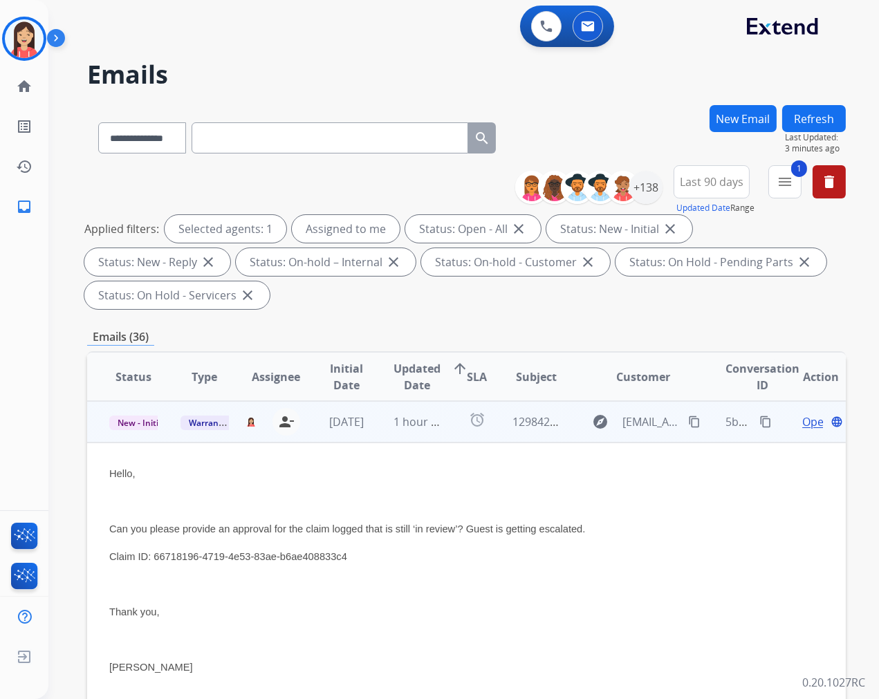
click at [396, 501] on p at bounding box center [395, 501] width 572 height 17
click at [802, 420] on span "Open" at bounding box center [816, 422] width 28 height 17
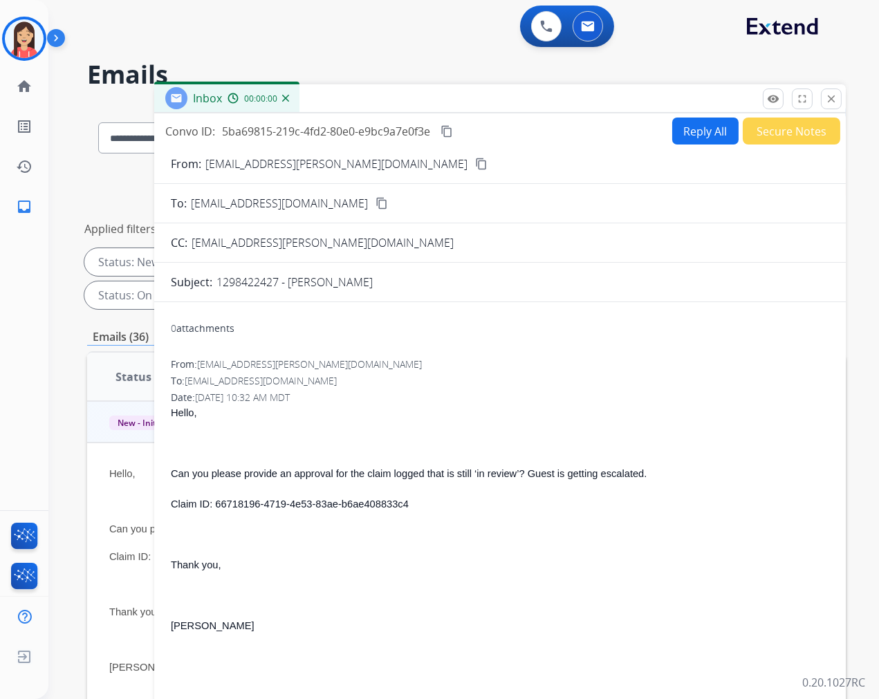
click at [703, 125] on button "Reply All" at bounding box center [705, 131] width 66 height 27
select select "**********"
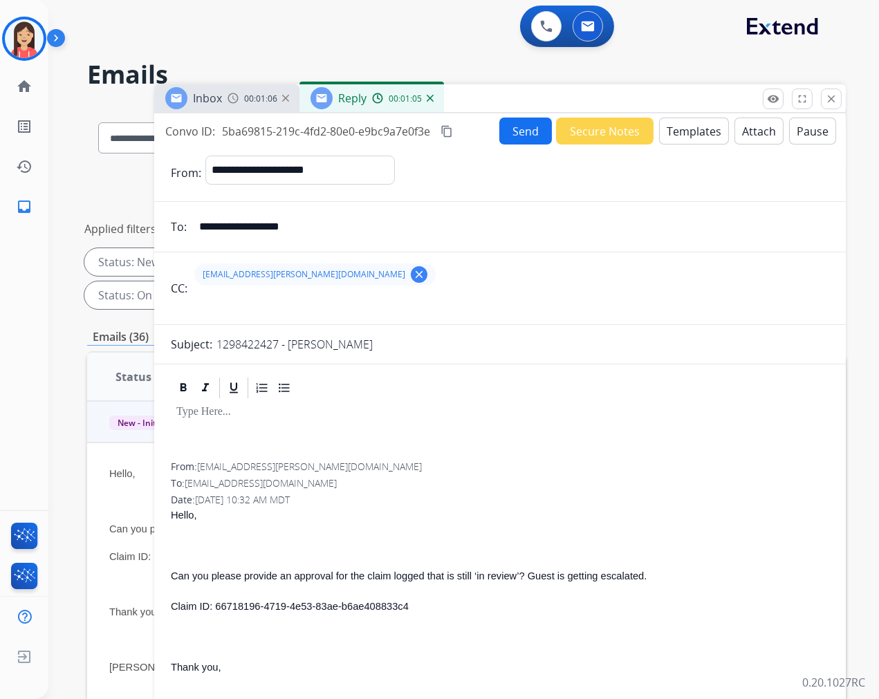
click at [701, 129] on button "Templates" at bounding box center [694, 131] width 70 height 27
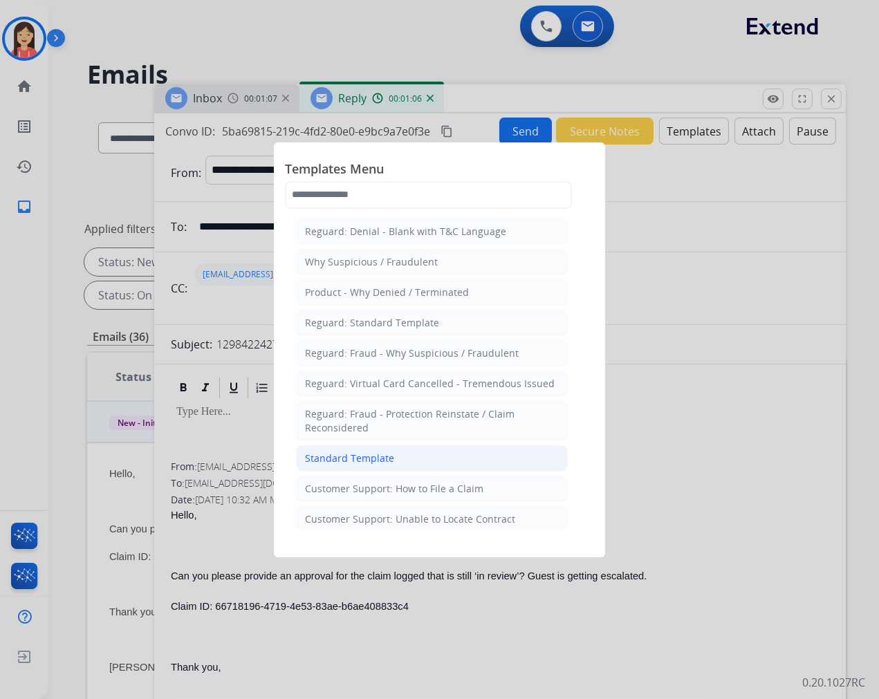
click at [372, 455] on div "Standard Template" at bounding box center [349, 459] width 89 height 14
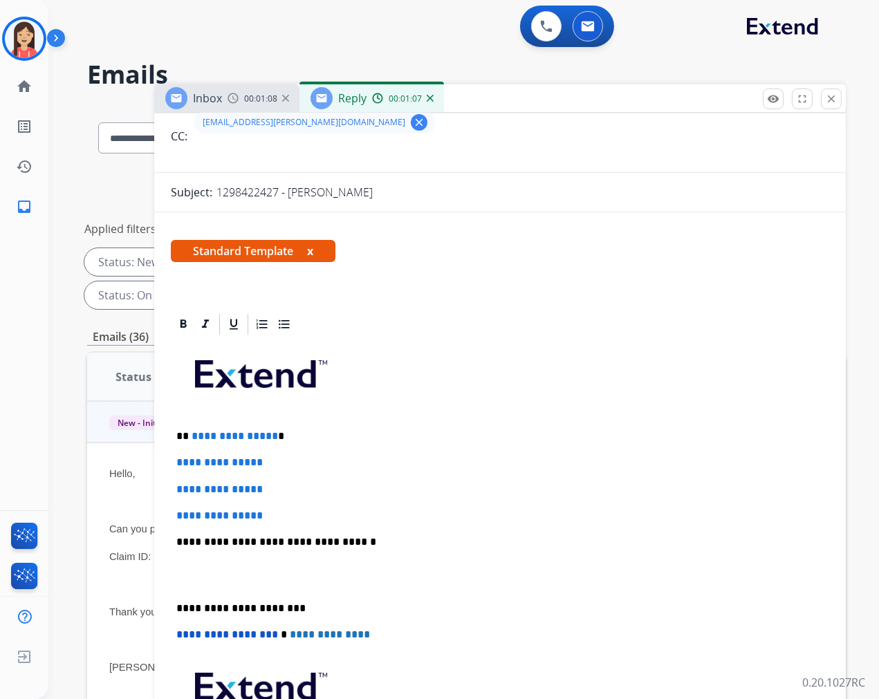
scroll to position [154, 0]
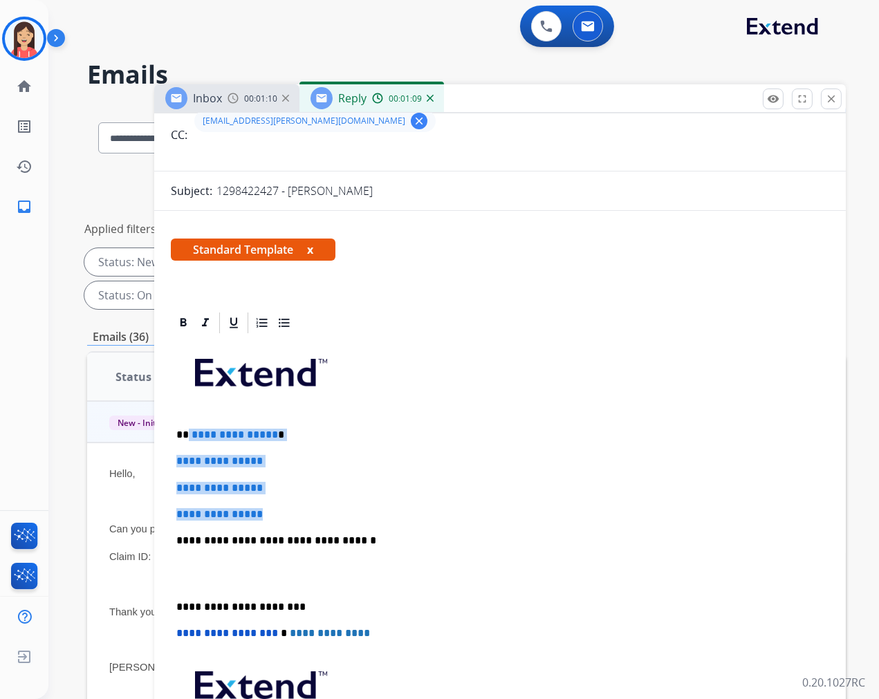
drag, startPoint x: 185, startPoint y: 429, endPoint x: 346, endPoint y: 498, distance: 175.1
click at [346, 498] on div "**********" at bounding box center [500, 573] width 658 height 476
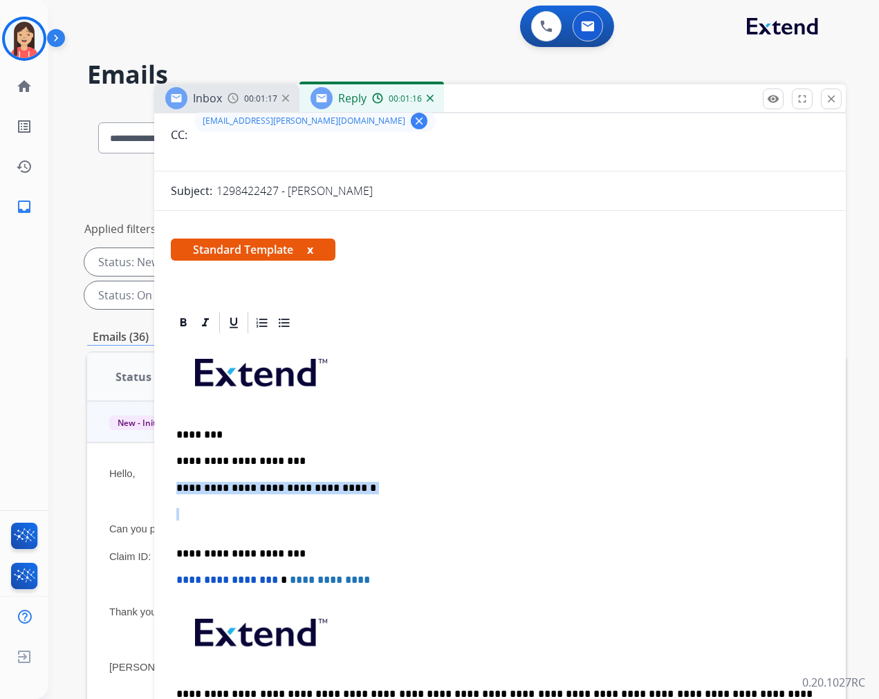
drag, startPoint x: 216, startPoint y: 521, endPoint x: 169, endPoint y: 486, distance: 59.3
click at [169, 486] on div "**********" at bounding box center [500, 709] width 692 height 796
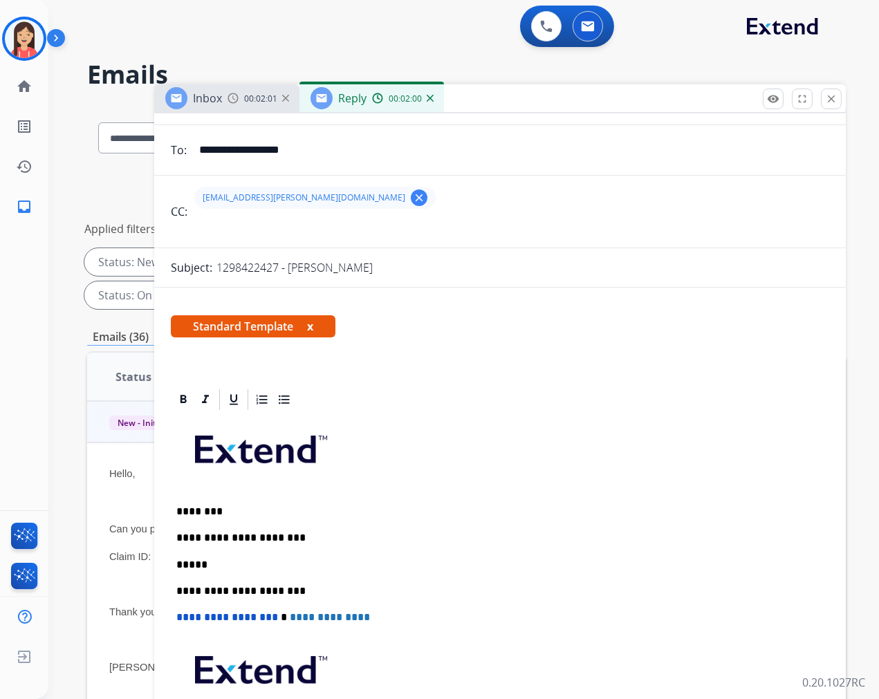
scroll to position [0, 0]
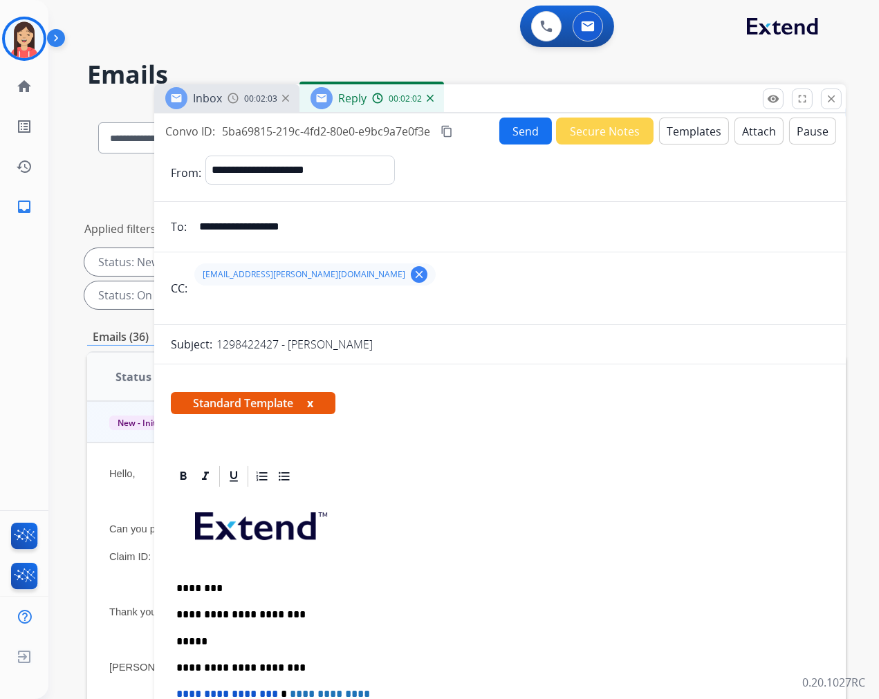
click at [516, 131] on button "Send" at bounding box center [525, 131] width 53 height 27
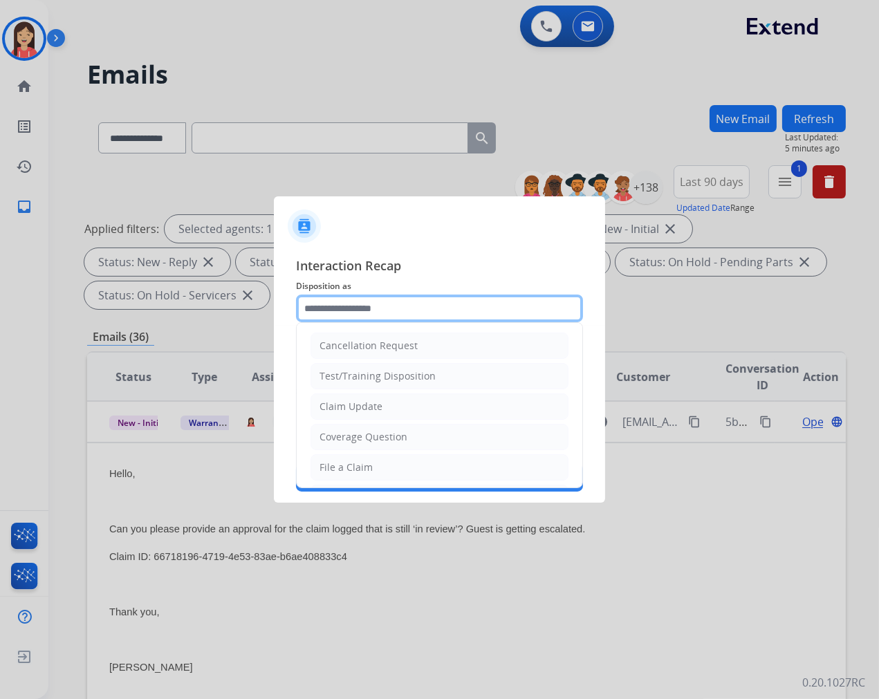
click at [386, 317] on input "text" at bounding box center [439, 309] width 287 height 28
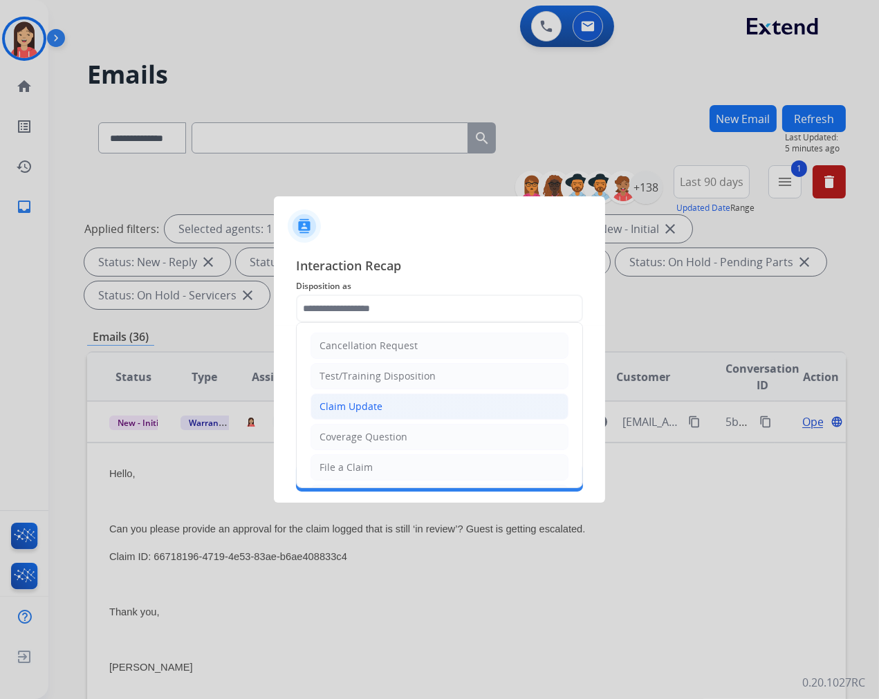
click at [378, 405] on div "Claim Update" at bounding box center [351, 407] width 63 height 14
type input "**********"
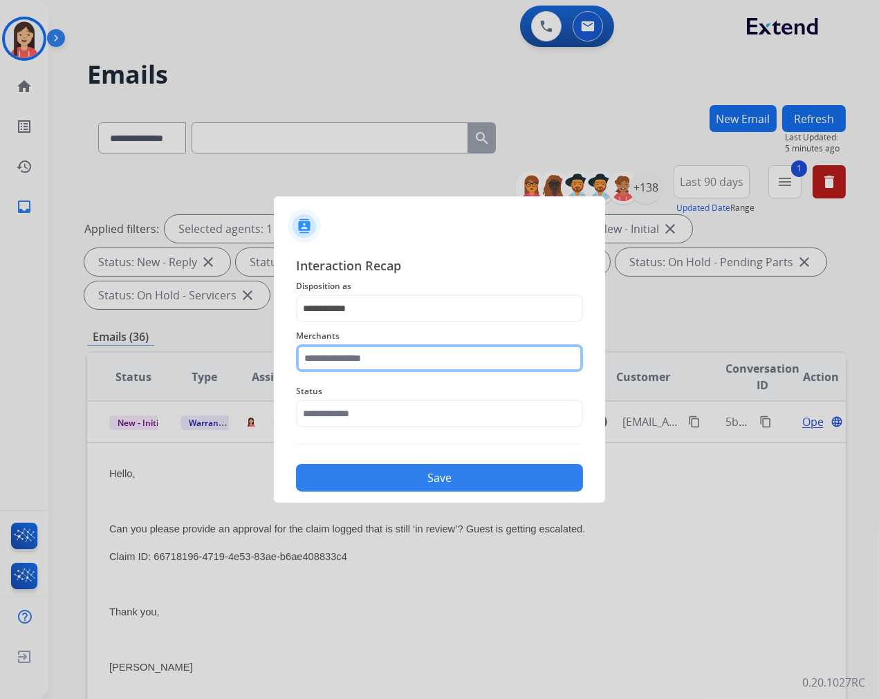
click at [371, 355] on input "text" at bounding box center [439, 358] width 287 height 28
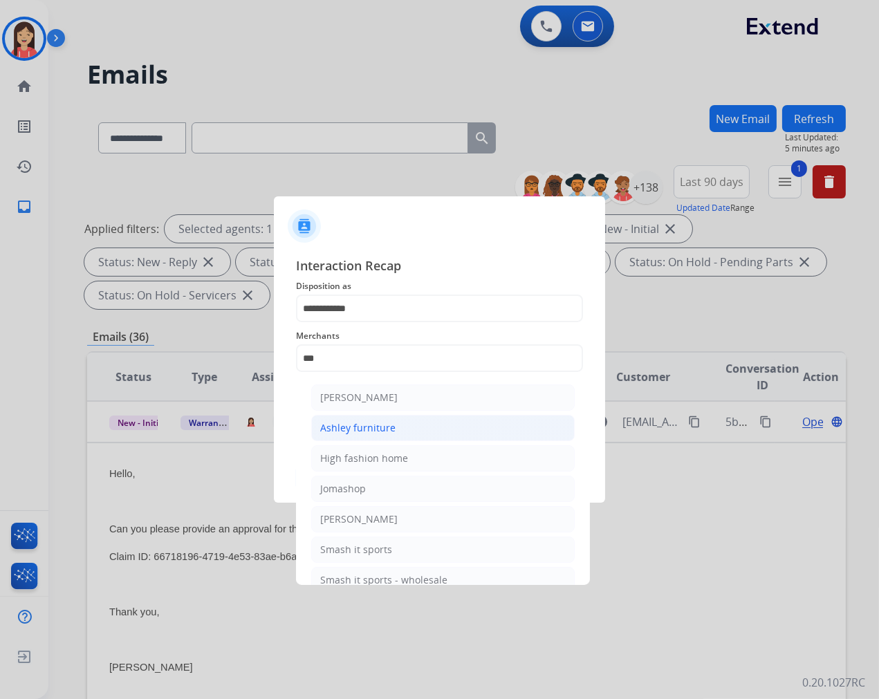
click at [371, 430] on div "Ashley furniture" at bounding box center [357, 428] width 75 height 14
type input "**********"
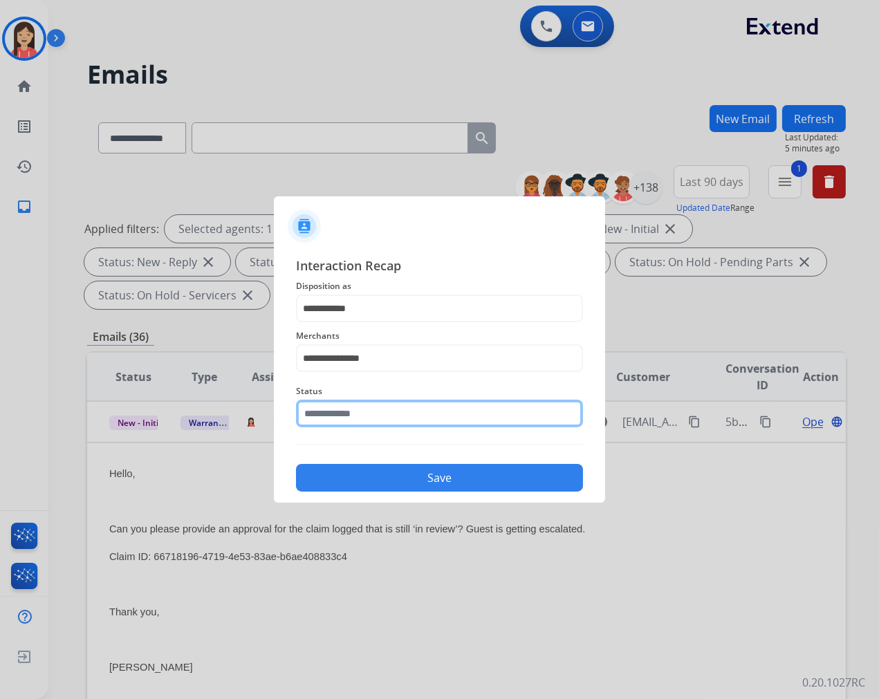
click at [382, 413] on input "text" at bounding box center [439, 414] width 287 height 28
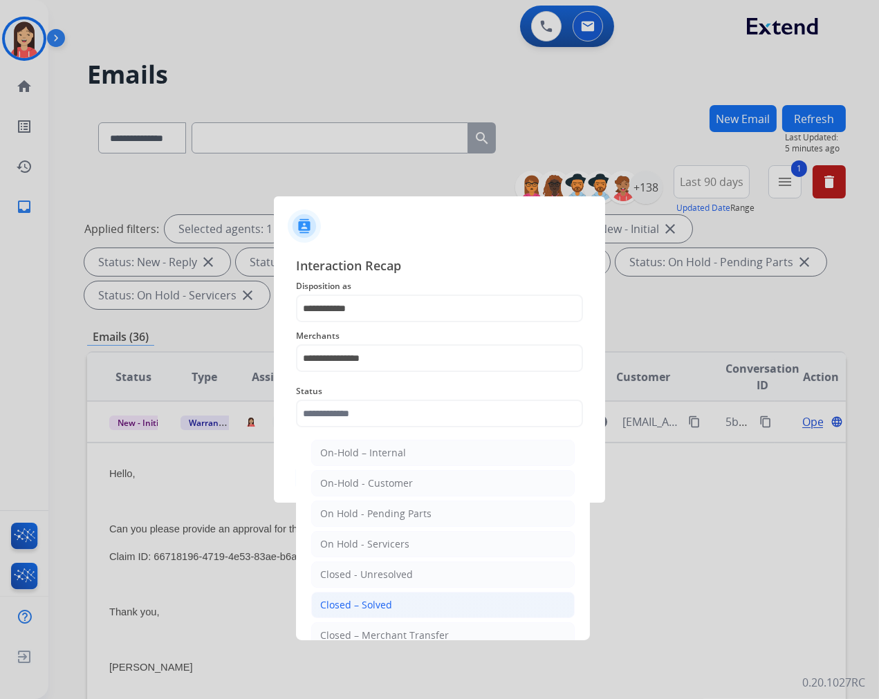
click at [355, 606] on div "Closed – Solved" at bounding box center [356, 605] width 72 height 14
type input "**********"
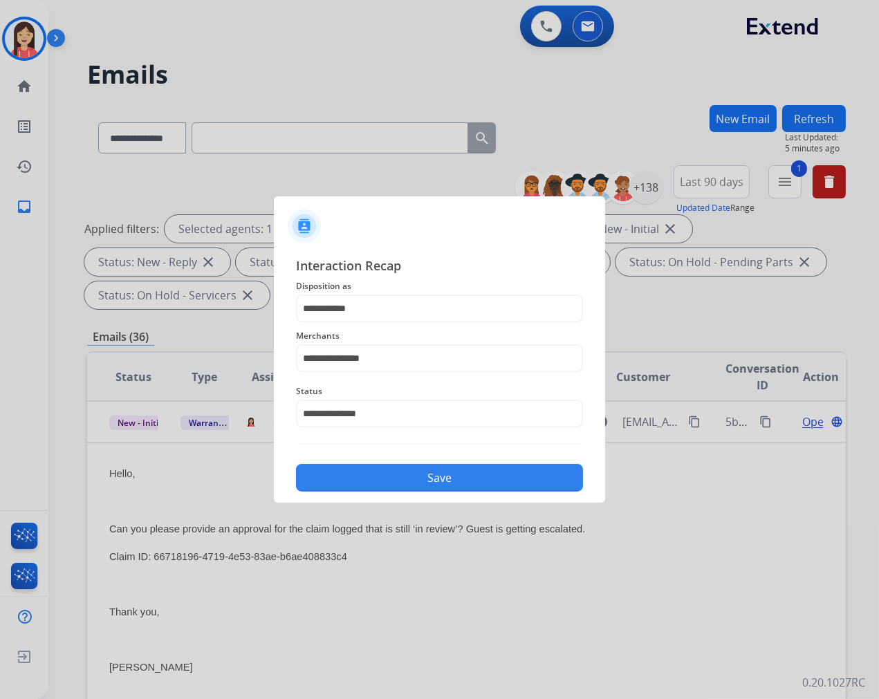
click at [389, 472] on button "Save" at bounding box center [439, 478] width 287 height 28
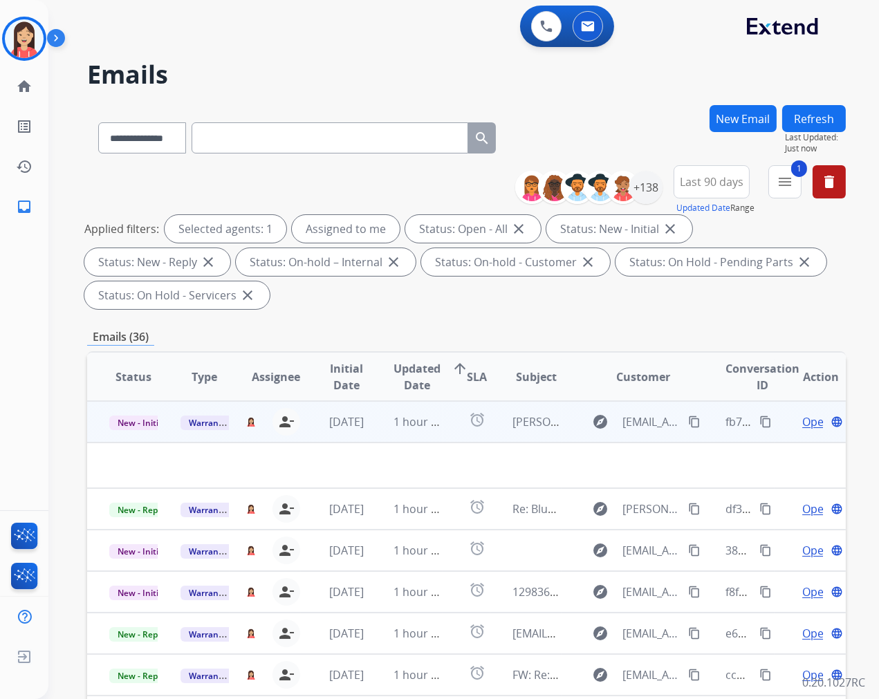
click at [363, 440] on td "[DATE]" at bounding box center [336, 421] width 71 height 41
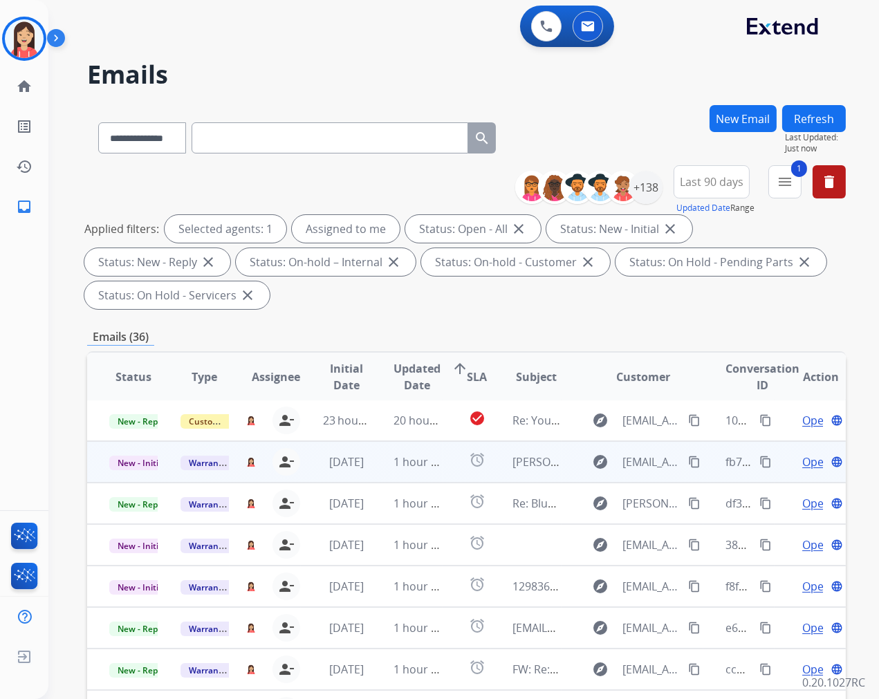
scroll to position [1, 0]
click at [371, 473] on td "1 hour ago" at bounding box center [406, 462] width 71 height 41
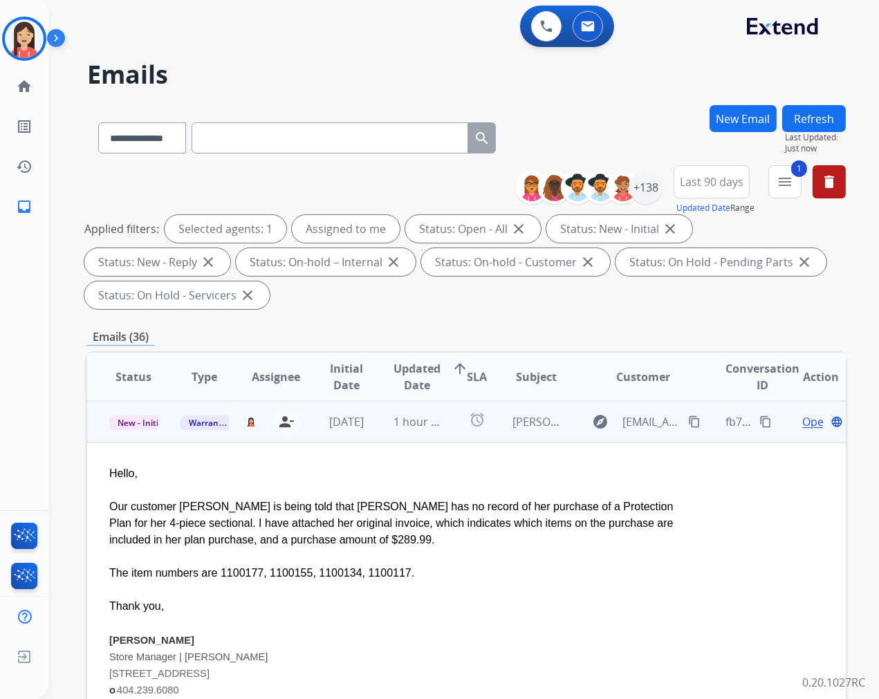
click at [802, 423] on span "Open" at bounding box center [816, 422] width 28 height 17
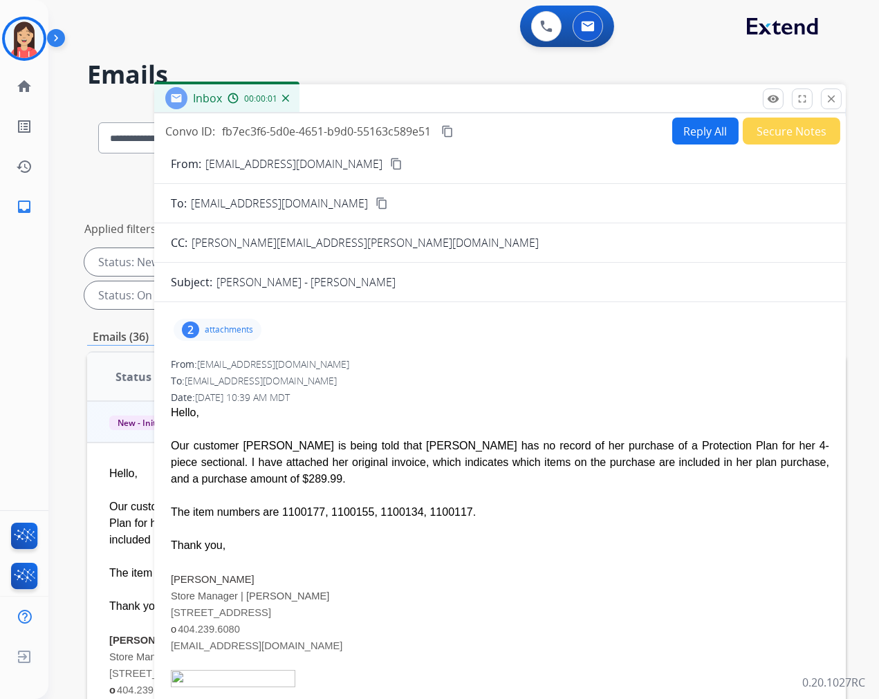
click at [240, 324] on p "attachments" at bounding box center [229, 329] width 48 height 11
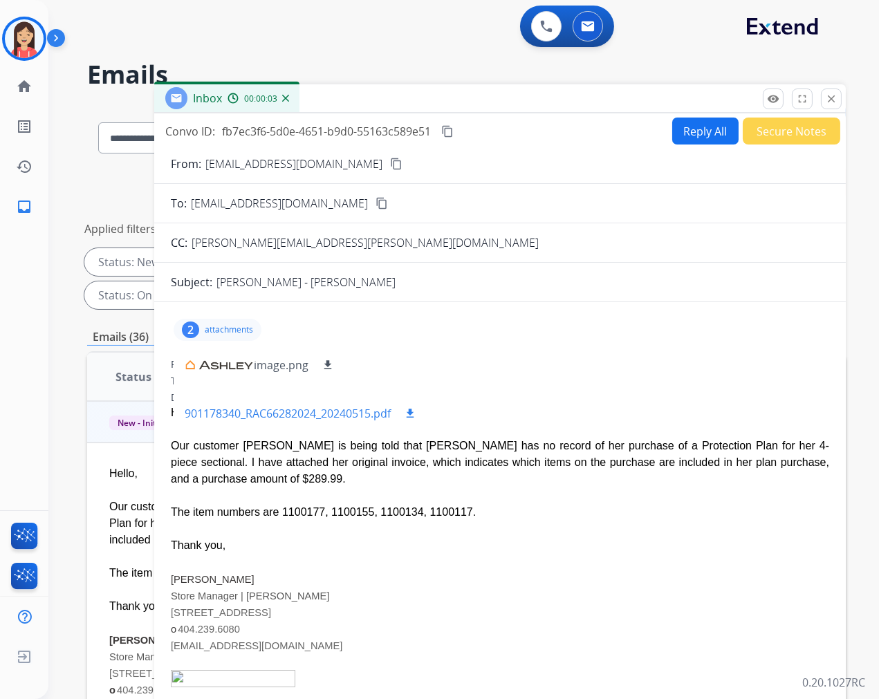
click at [414, 413] on mat-icon "download" at bounding box center [410, 413] width 12 height 12
click at [508, 351] on div "2 attachments image.png download 901178340_RAC66282024_20240515.pdf download Fr…" at bounding box center [500, 555] width 692 height 485
click at [687, 134] on button "Reply All" at bounding box center [705, 131] width 66 height 27
select select "**********"
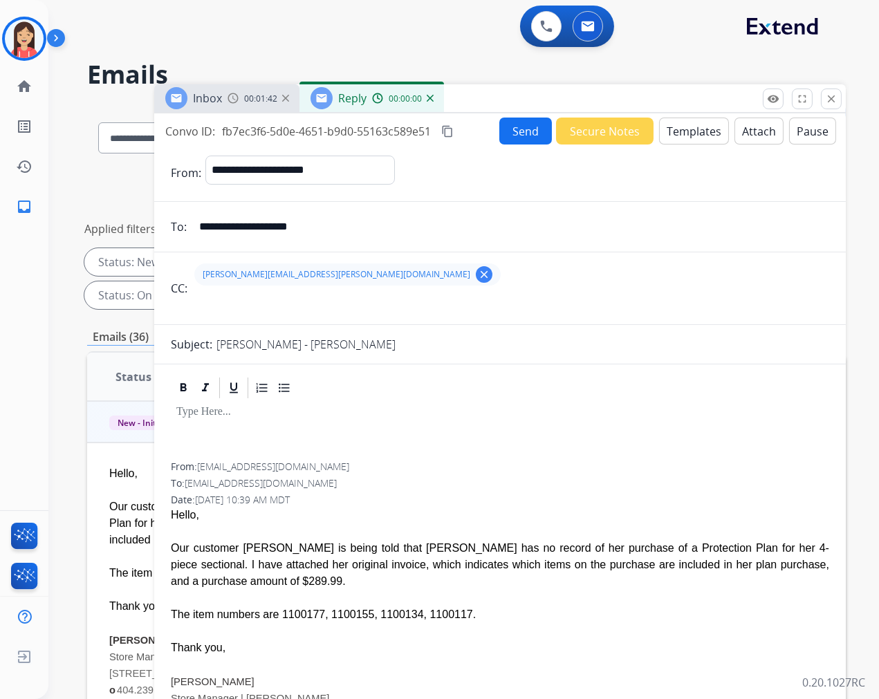
click at [687, 134] on button "Templates" at bounding box center [694, 131] width 70 height 27
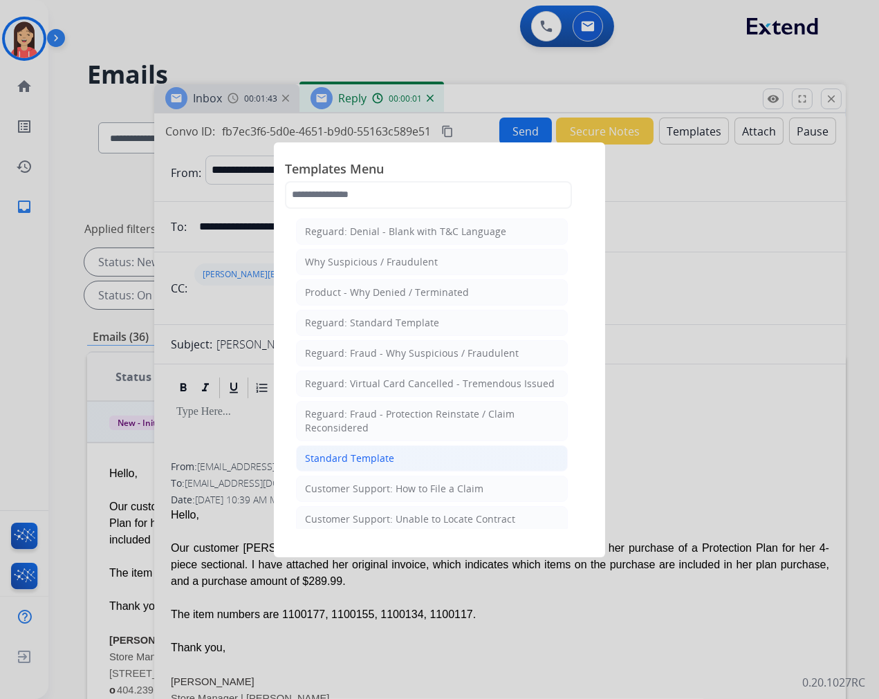
click at [381, 460] on div "Standard Template" at bounding box center [349, 459] width 89 height 14
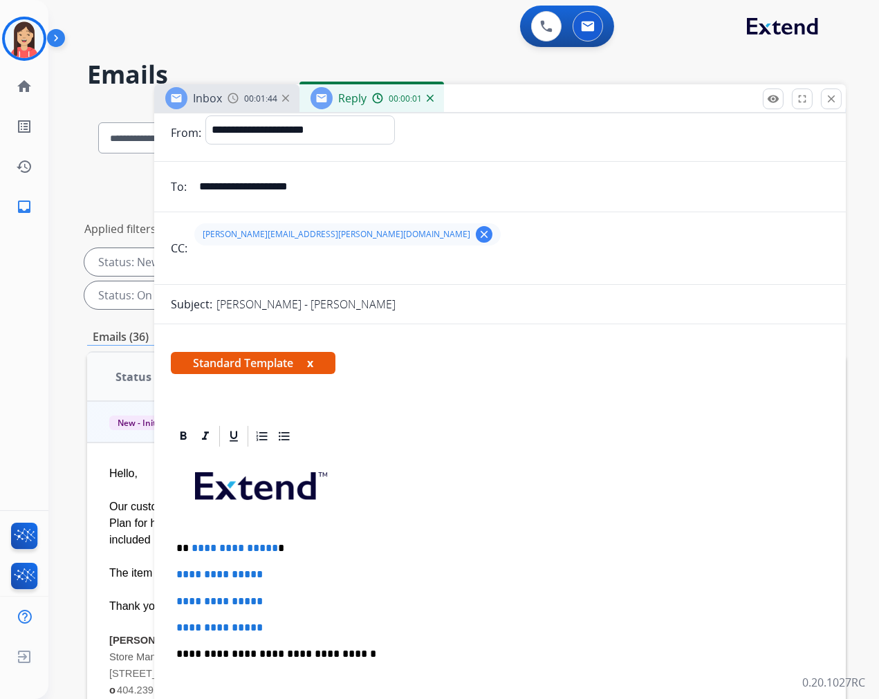
scroll to position [77, 0]
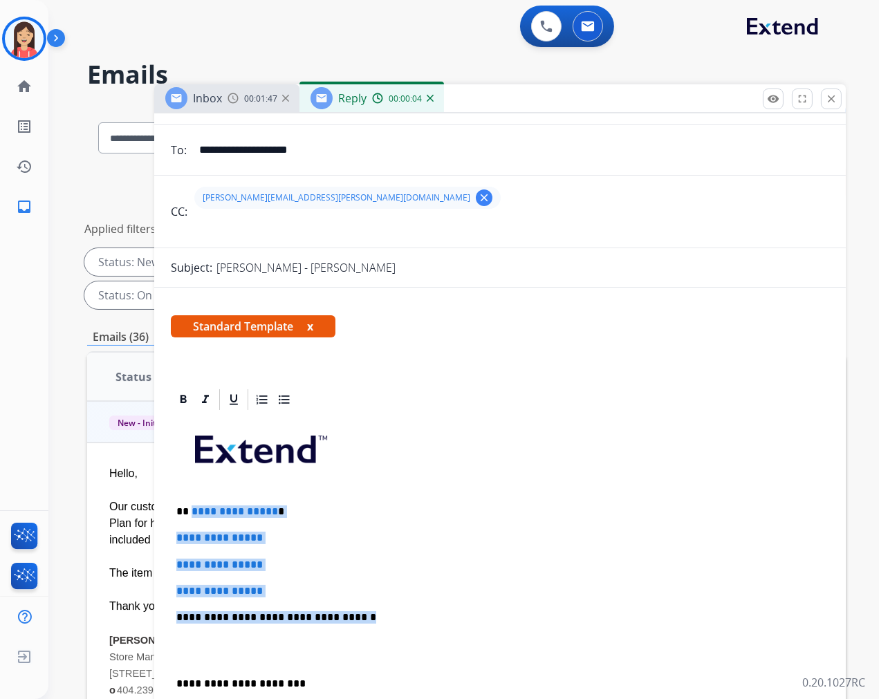
drag, startPoint x: 189, startPoint y: 510, endPoint x: 346, endPoint y: 597, distance: 179.2
click at [346, 597] on div "**********" at bounding box center [500, 650] width 658 height 476
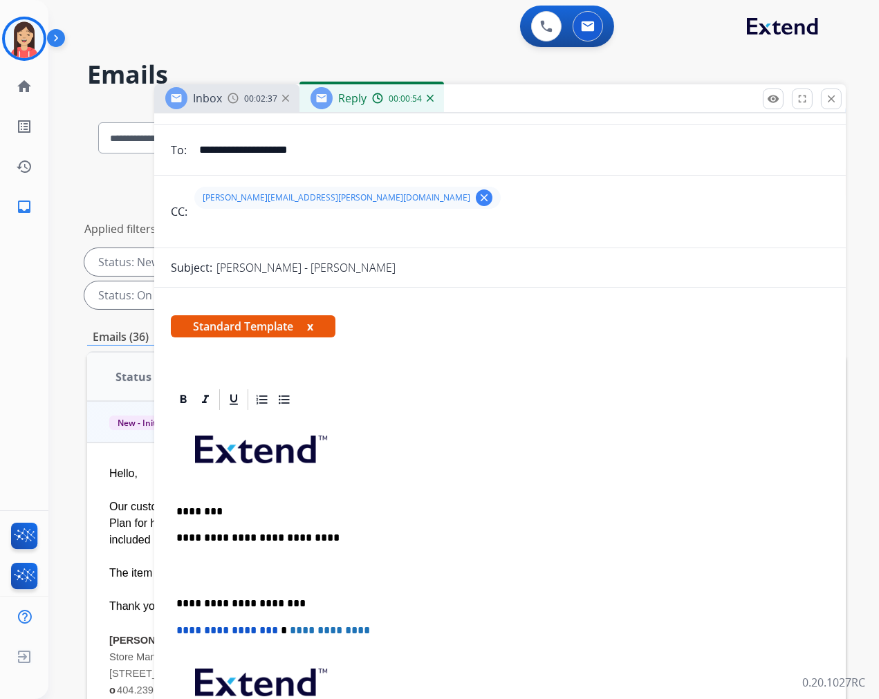
click at [433, 514] on p "********" at bounding box center [494, 512] width 636 height 12
click at [420, 528] on div "**********" at bounding box center [500, 610] width 658 height 396
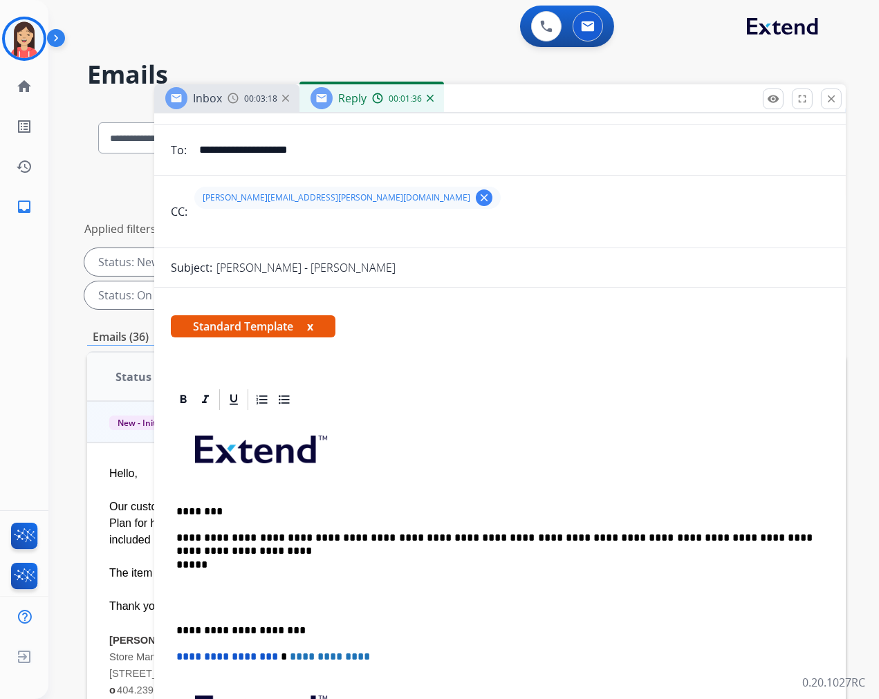
click at [227, 603] on p at bounding box center [499, 598] width 647 height 26
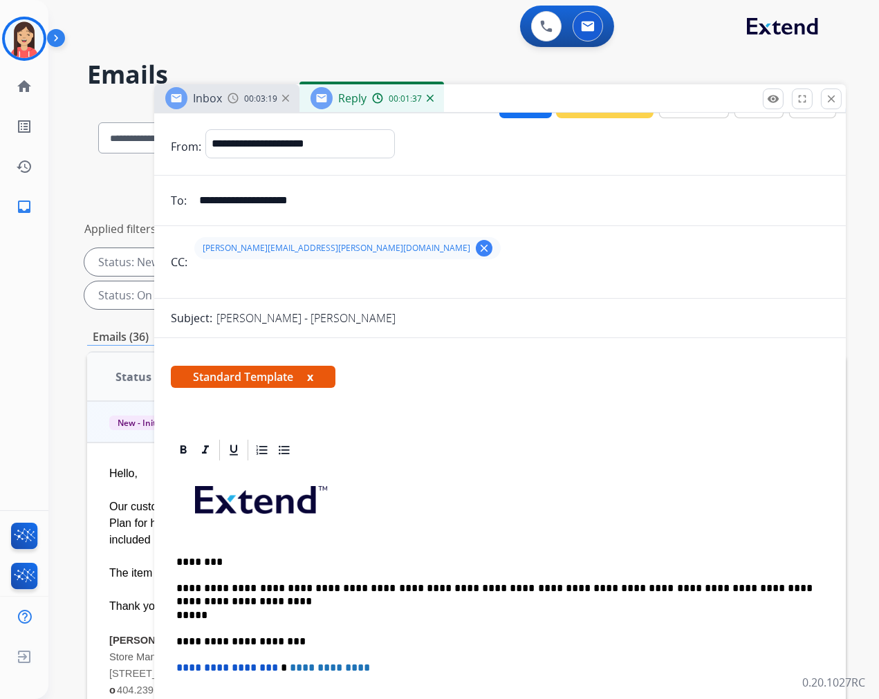
scroll to position [0, 0]
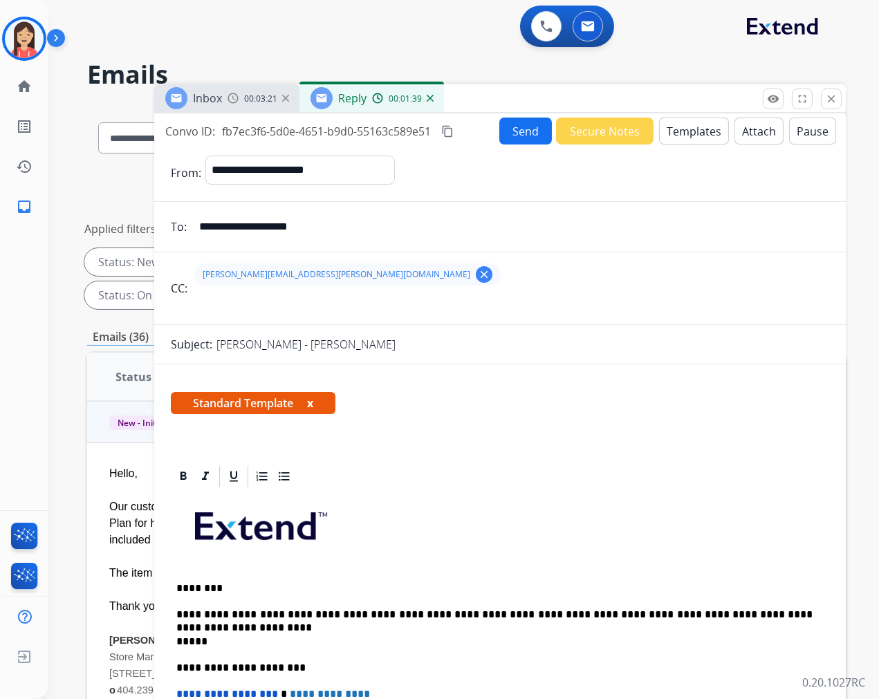
click at [510, 136] on button "Send" at bounding box center [525, 131] width 53 height 27
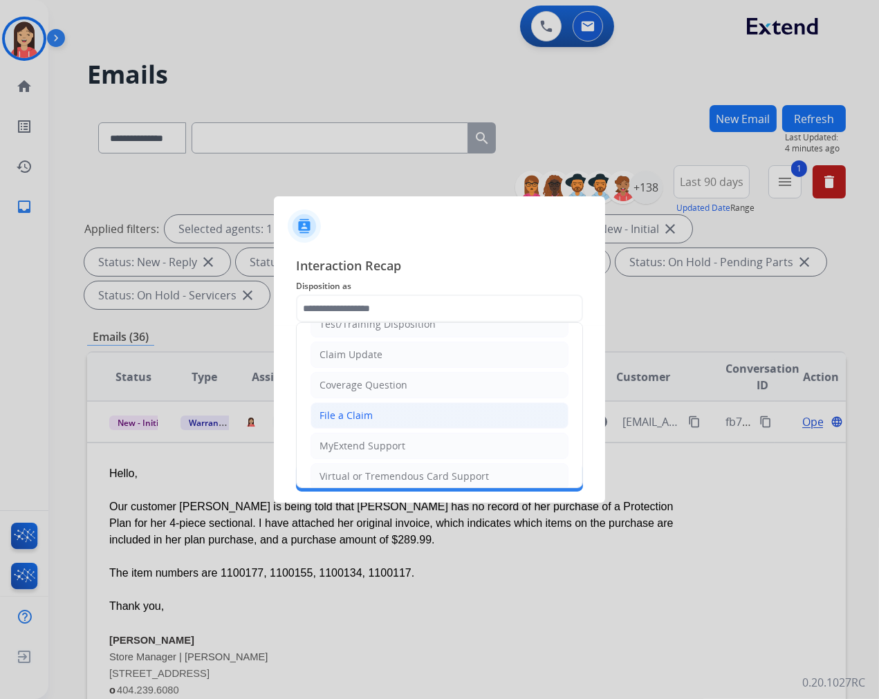
scroll to position [77, 0]
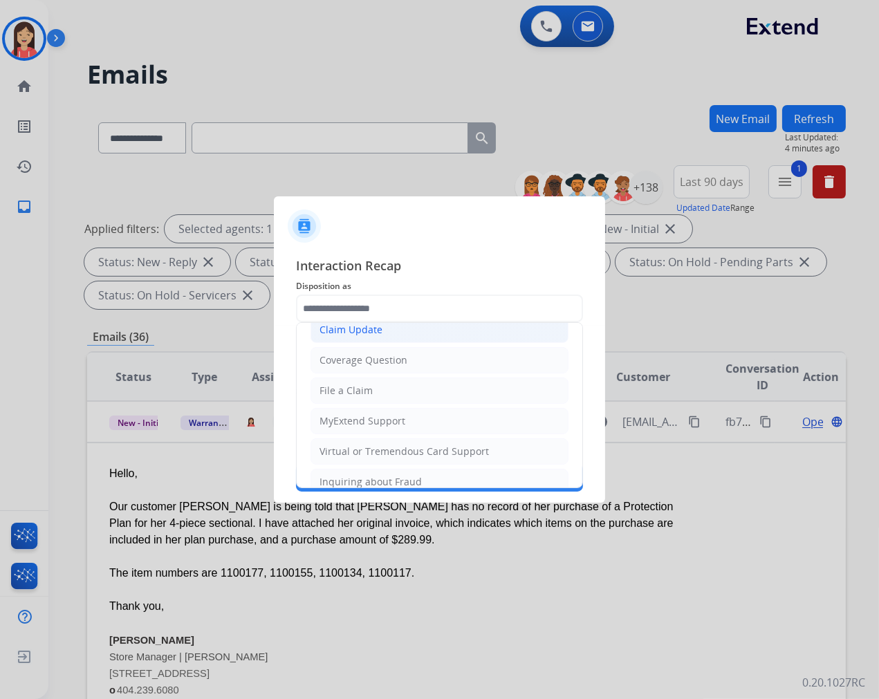
click at [367, 333] on div "Claim Update" at bounding box center [351, 330] width 63 height 14
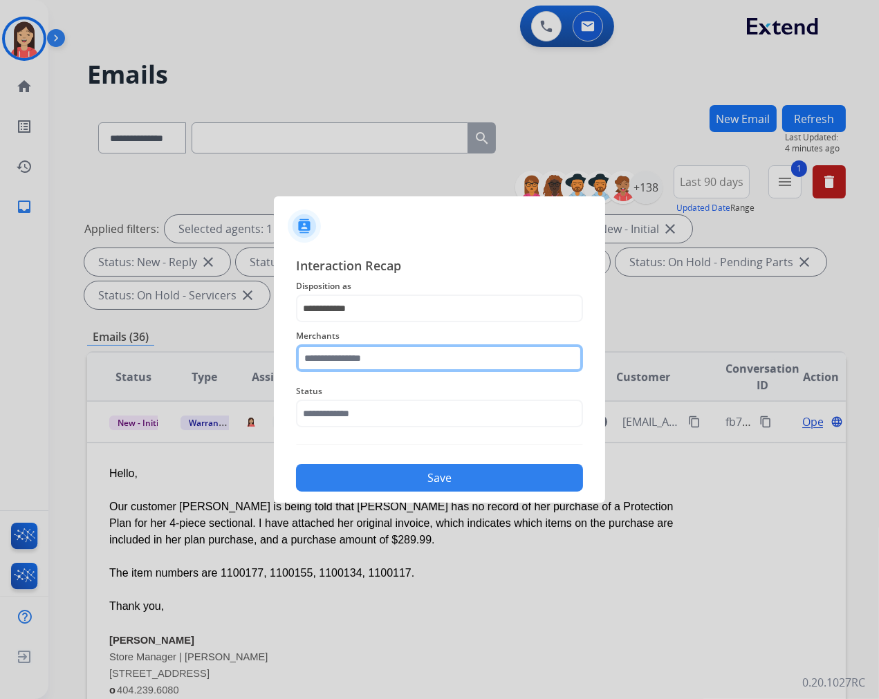
click at [374, 358] on input "text" at bounding box center [439, 358] width 287 height 28
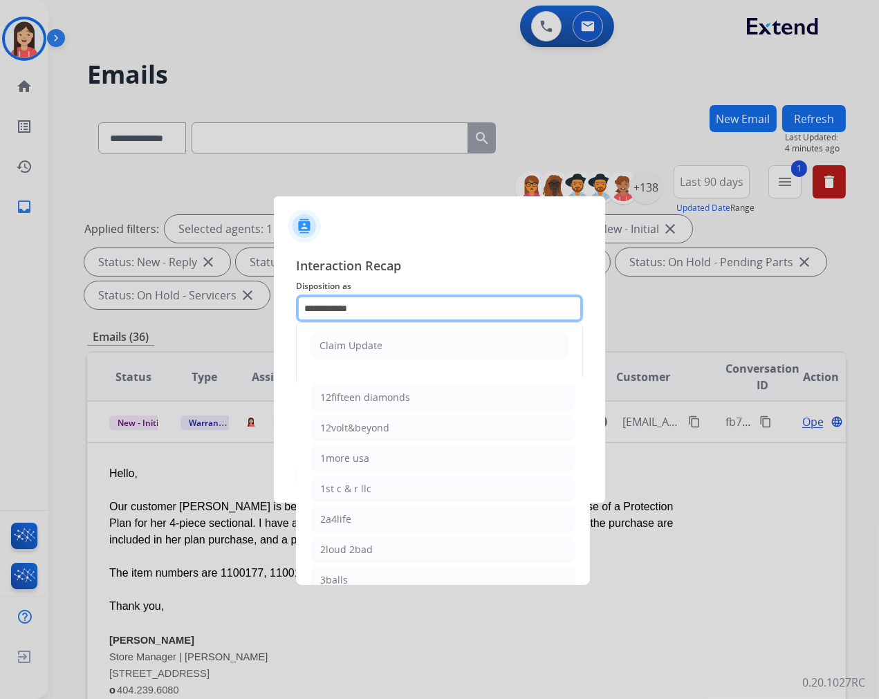
click at [378, 311] on input "**********" at bounding box center [439, 309] width 287 height 28
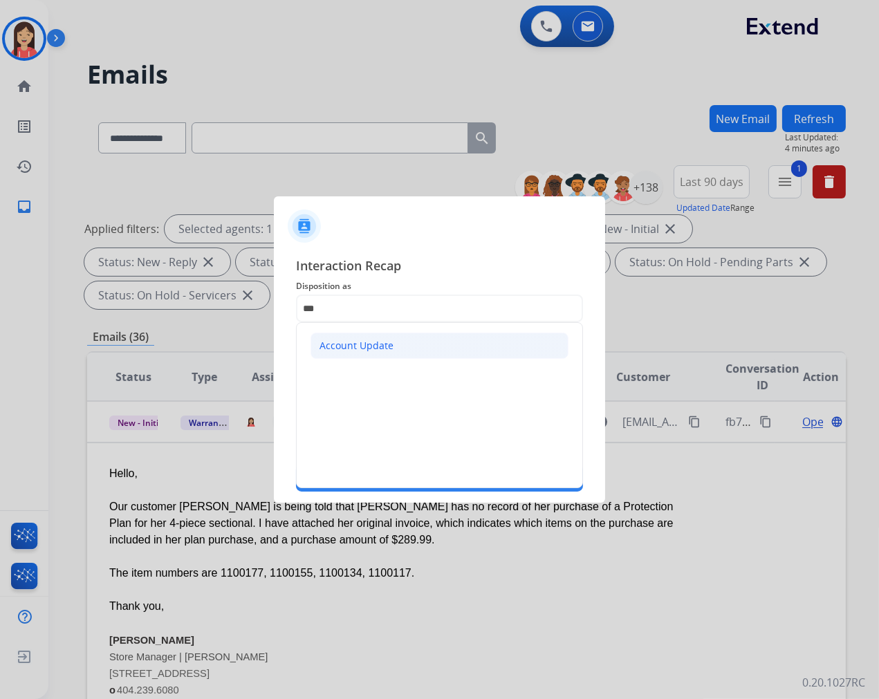
click at [378, 342] on div "Account Update" at bounding box center [357, 346] width 74 height 14
type input "**********"
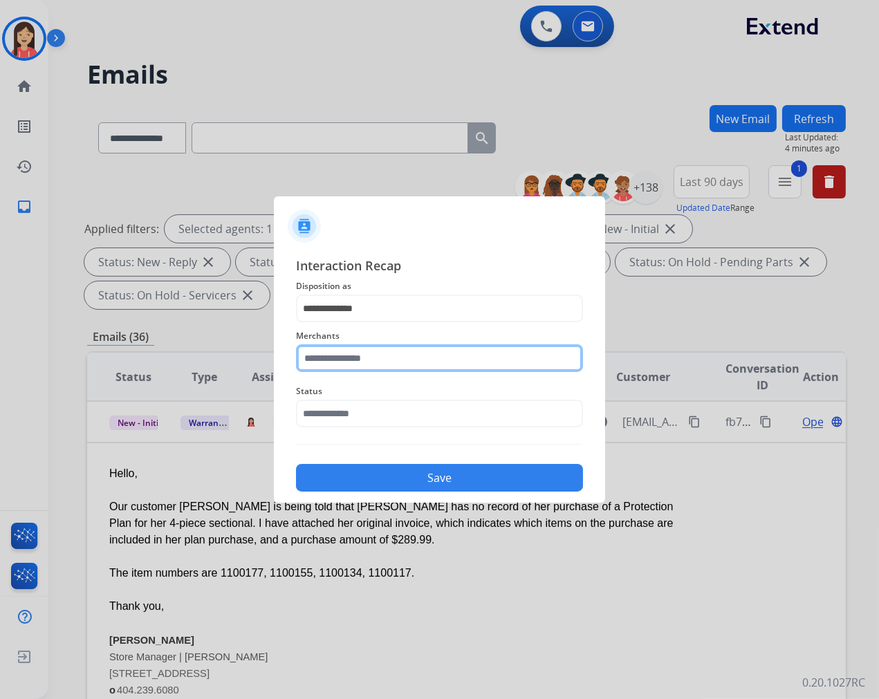
click at [362, 362] on input "text" at bounding box center [439, 358] width 287 height 28
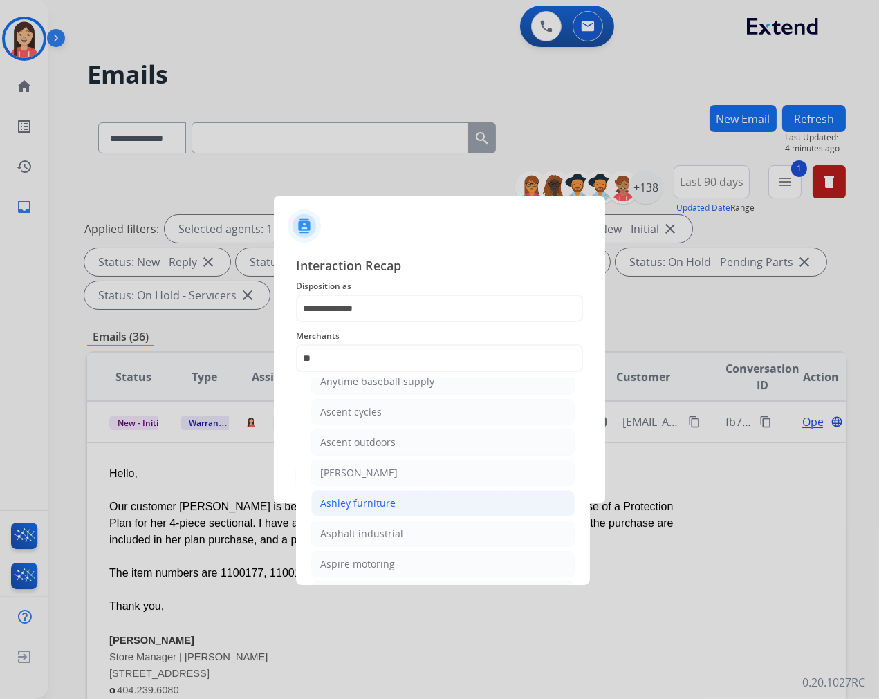
click at [369, 509] on div "Ashley furniture" at bounding box center [357, 504] width 75 height 14
type input "**********"
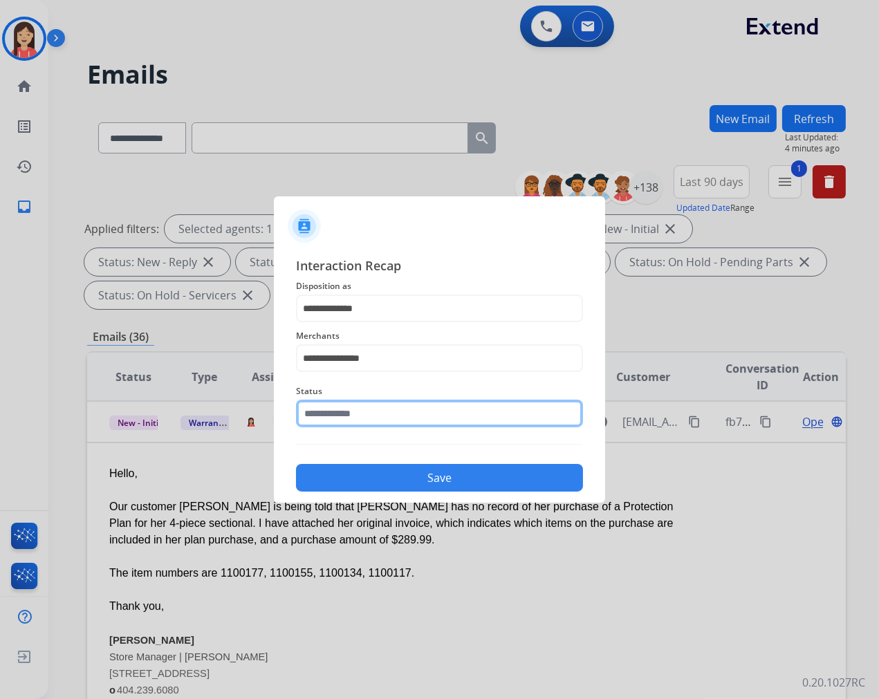
click at [369, 418] on input "text" at bounding box center [439, 414] width 287 height 28
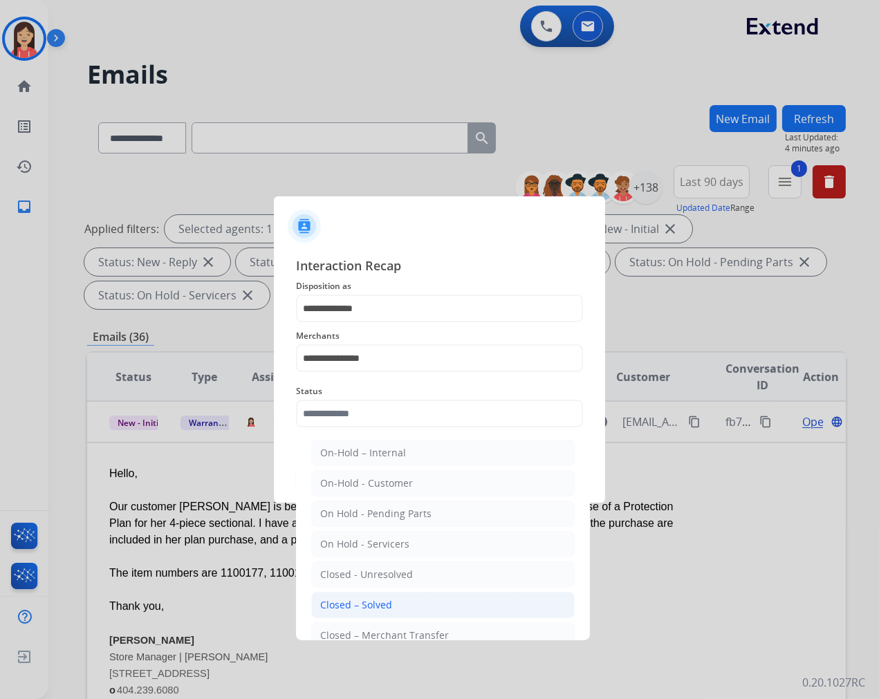
click at [402, 598] on li "Closed – Solved" at bounding box center [443, 605] width 264 height 26
type input "**********"
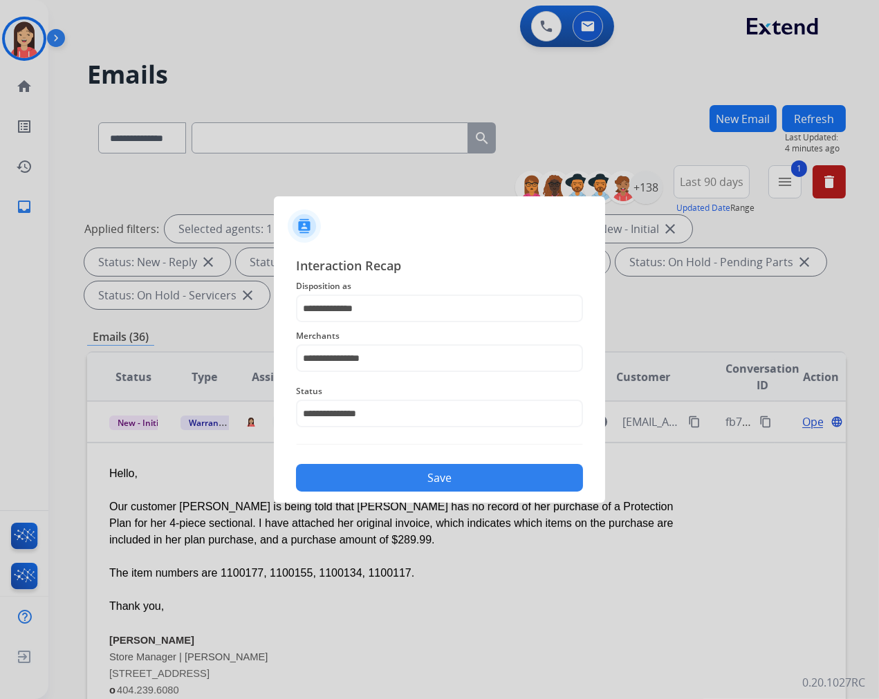
click at [447, 479] on button "Save" at bounding box center [439, 478] width 287 height 28
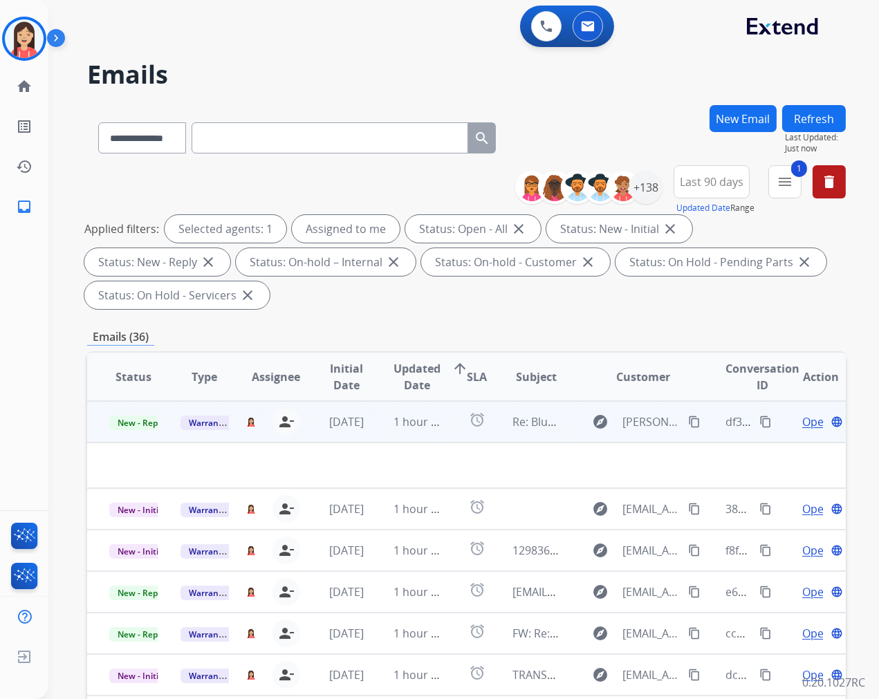
click at [425, 433] on td "1 hour ago" at bounding box center [406, 421] width 71 height 41
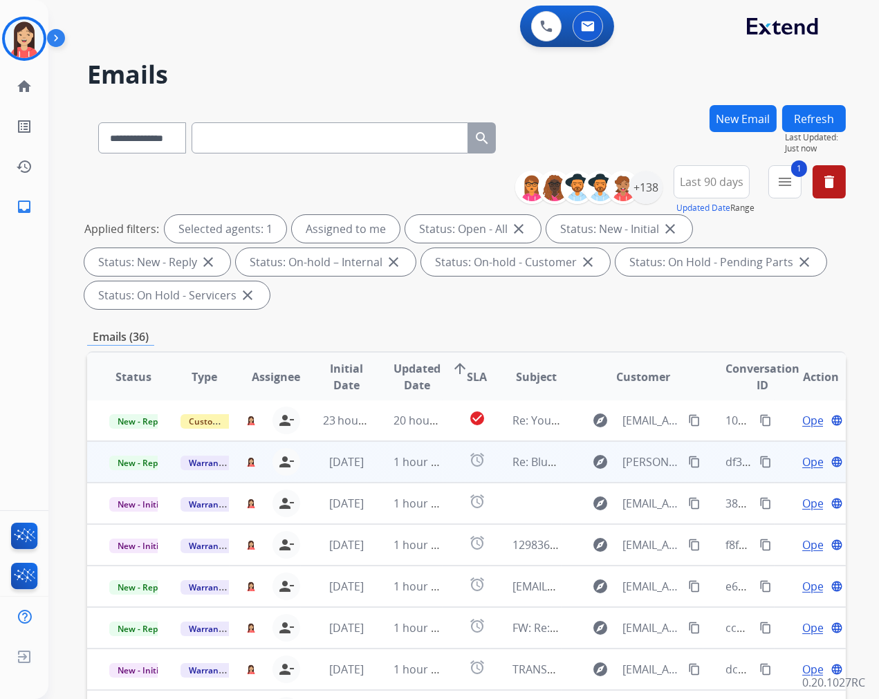
scroll to position [1, 0]
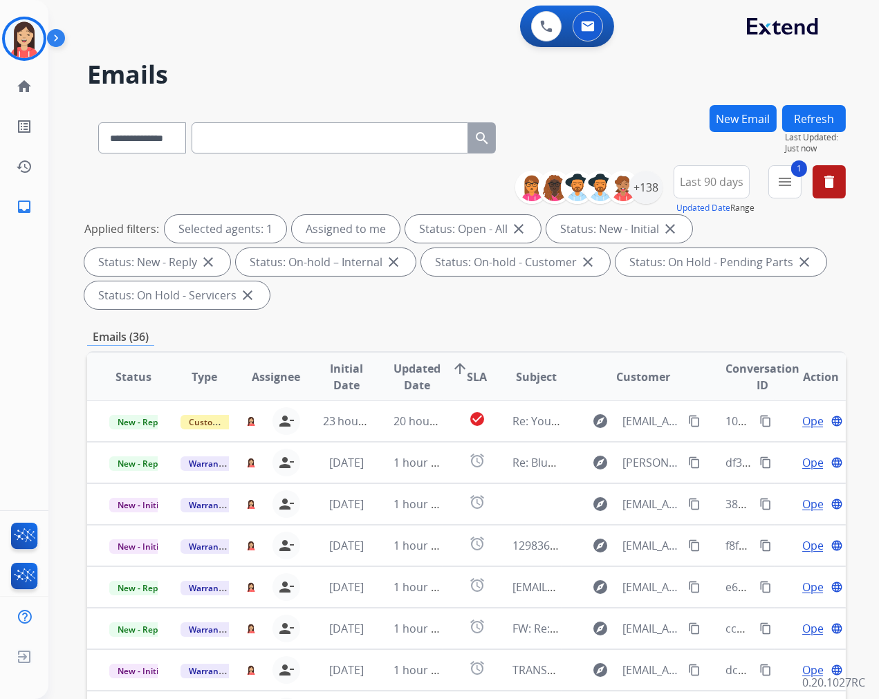
click at [484, 321] on div "**********" at bounding box center [466, 496] width 759 height 782
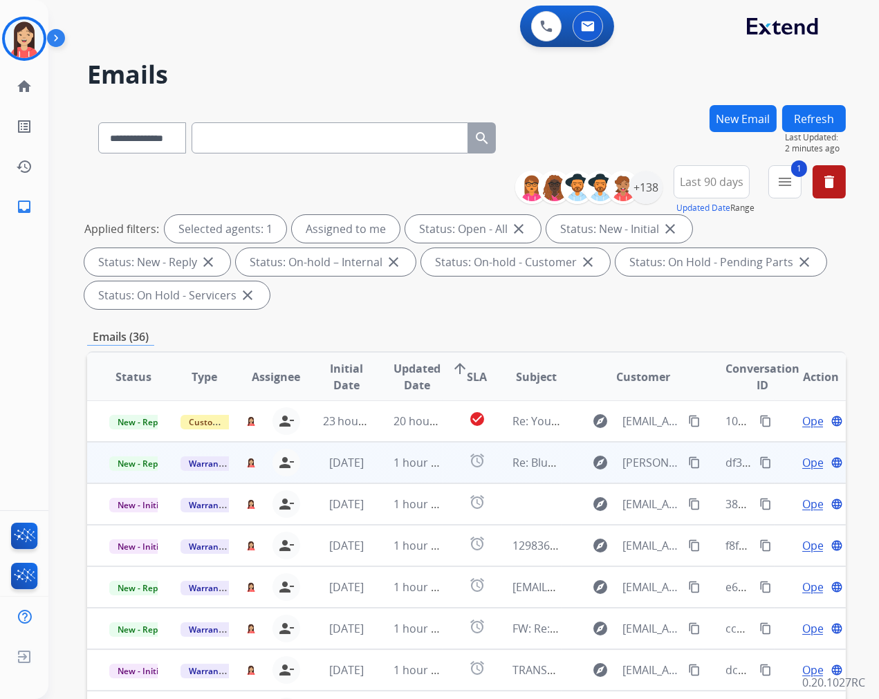
click at [371, 472] on td "1 hour ago" at bounding box center [406, 462] width 71 height 41
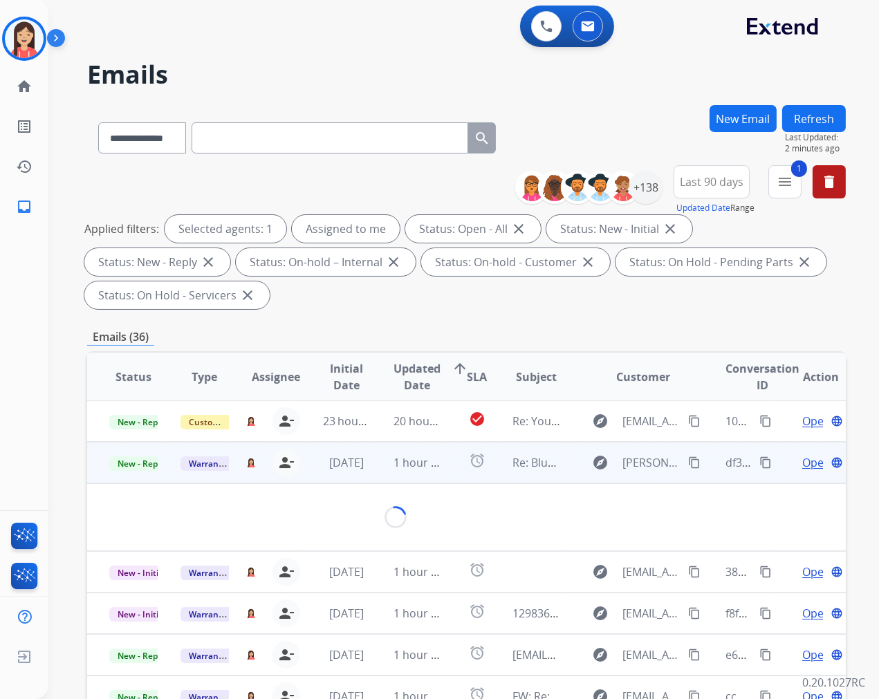
scroll to position [41, 0]
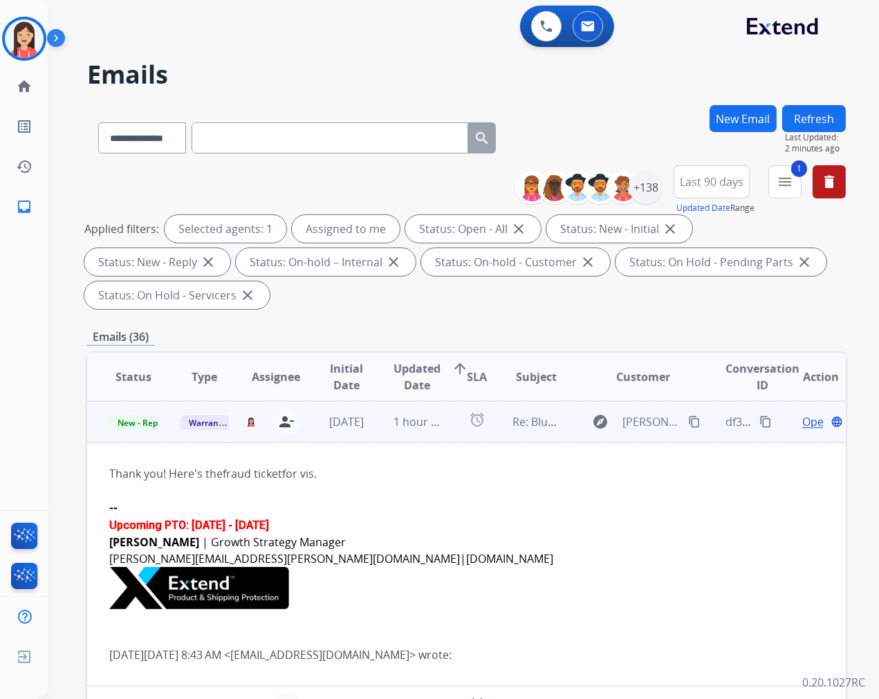
click at [802, 427] on span "Open" at bounding box center [816, 422] width 28 height 17
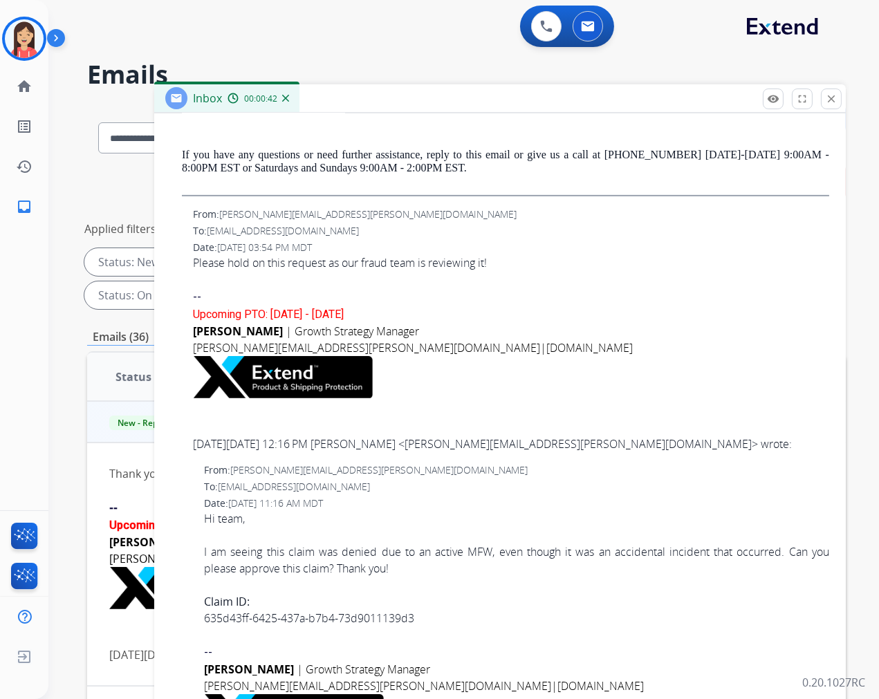
scroll to position [768, 0]
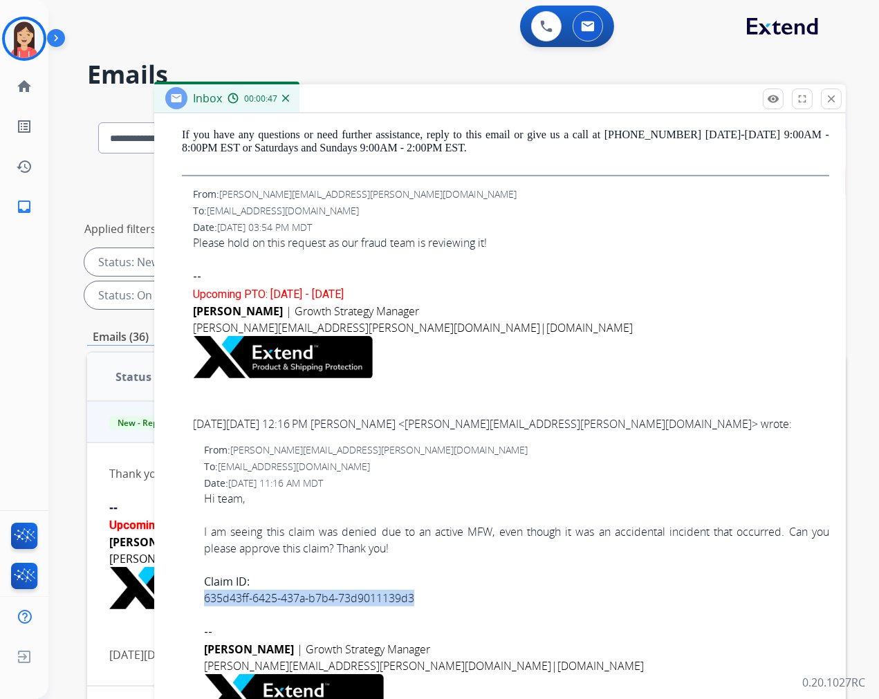
drag, startPoint x: 420, startPoint y: 597, endPoint x: 194, endPoint y: 604, distance: 225.6
click at [194, 604] on div "From: [PERSON_NAME][EMAIL_ADDRESS][PERSON_NAME][DOMAIN_NAME] To: [EMAIL_ADDRESS…" at bounding box center [500, 581] width 658 height 277
copy link "635d43ff-6425-437a-b7b4-73d9011139d3"
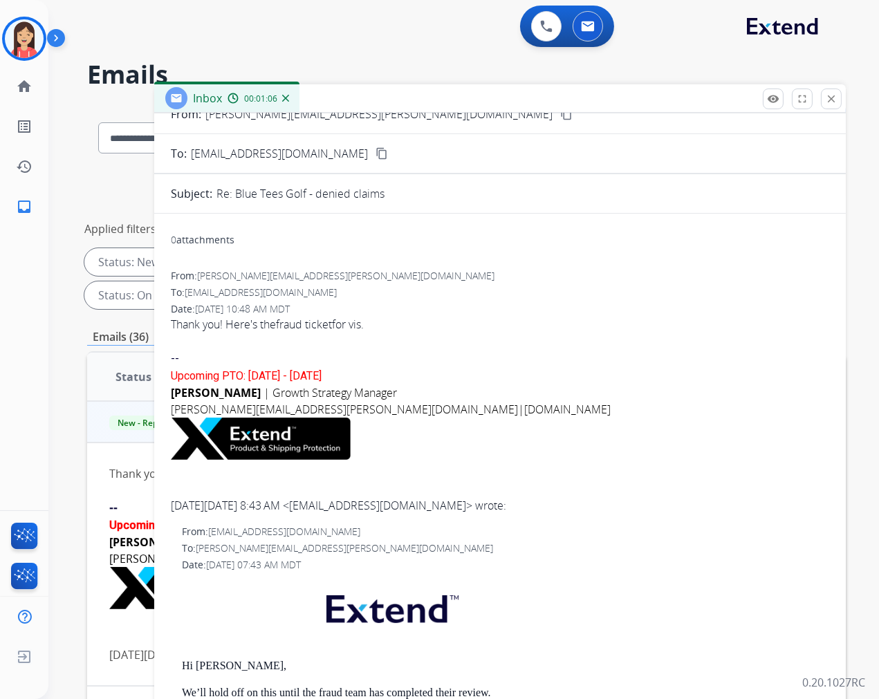
scroll to position [0, 0]
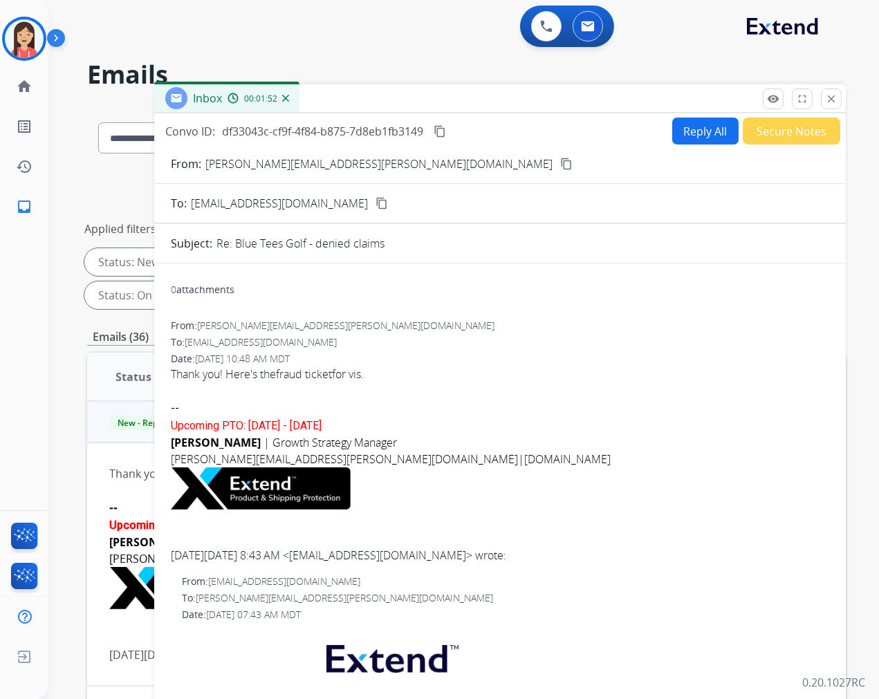
click at [198, 393] on p at bounding box center [500, 390] width 658 height 17
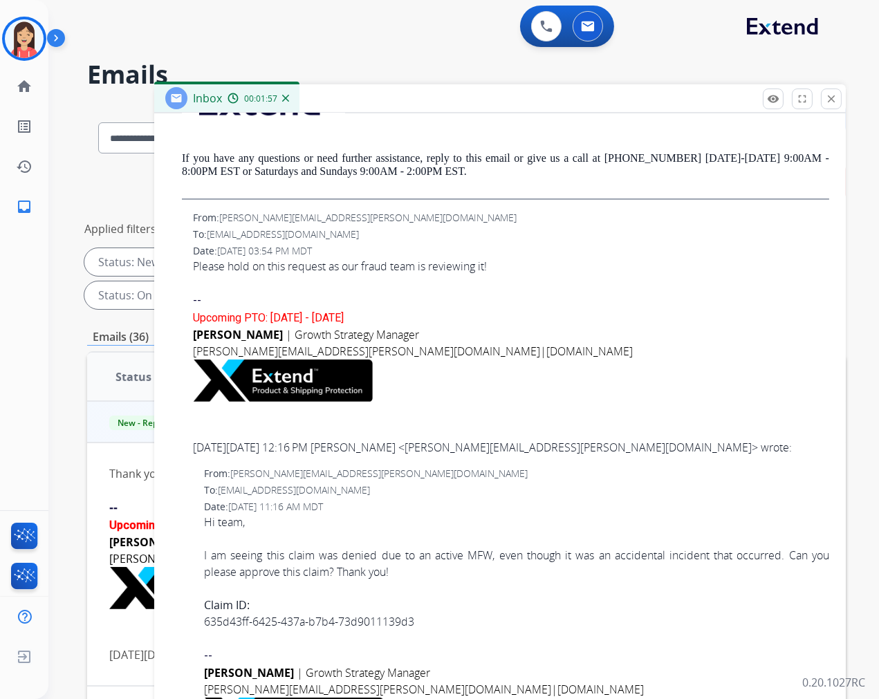
scroll to position [802, 0]
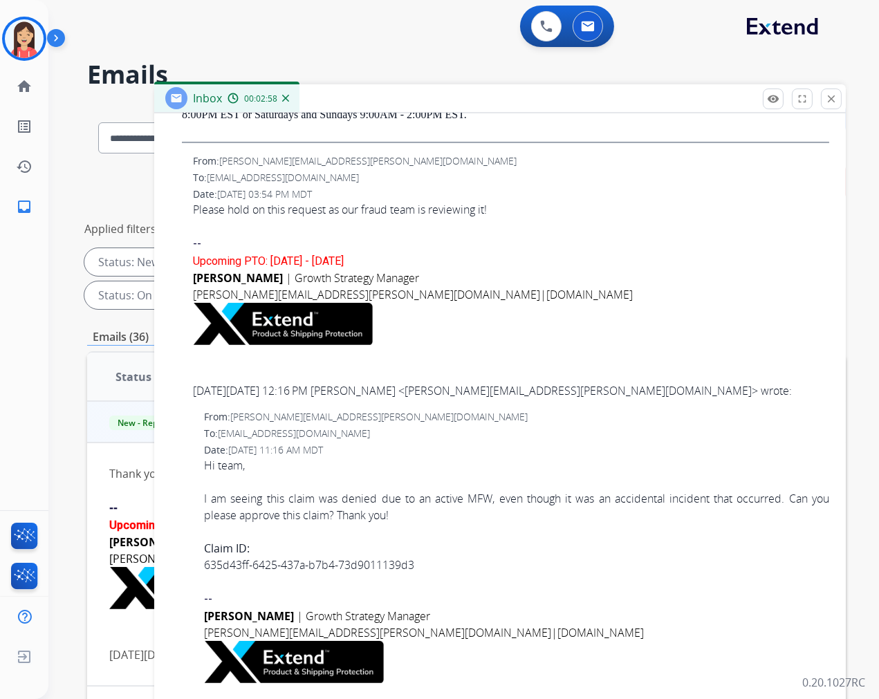
drag, startPoint x: 472, startPoint y: 57, endPoint x: 499, endPoint y: 44, distance: 30.3
click at [471, 56] on div "**********" at bounding box center [446, 399] width 797 height 699
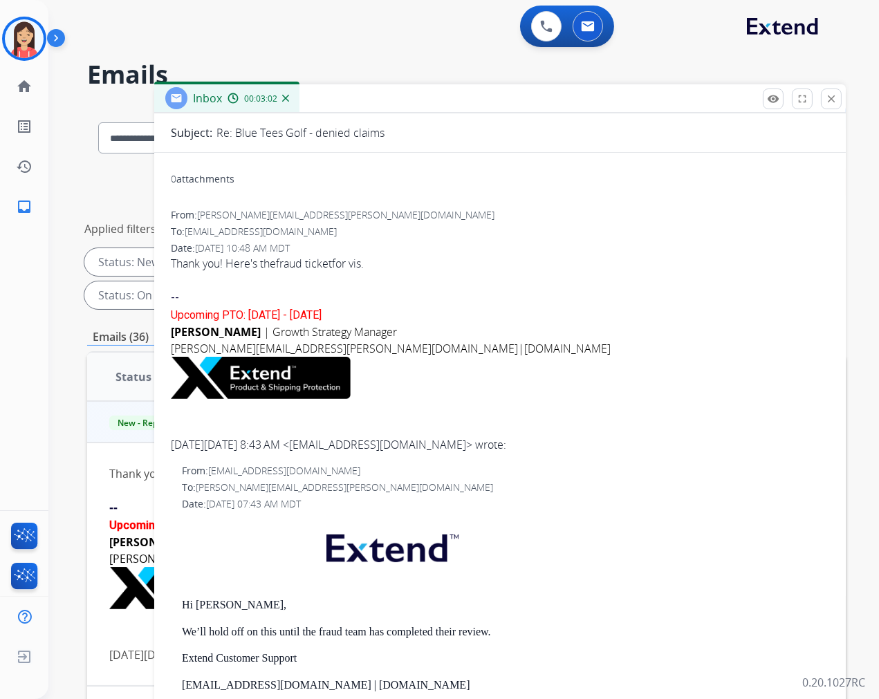
scroll to position [0, 0]
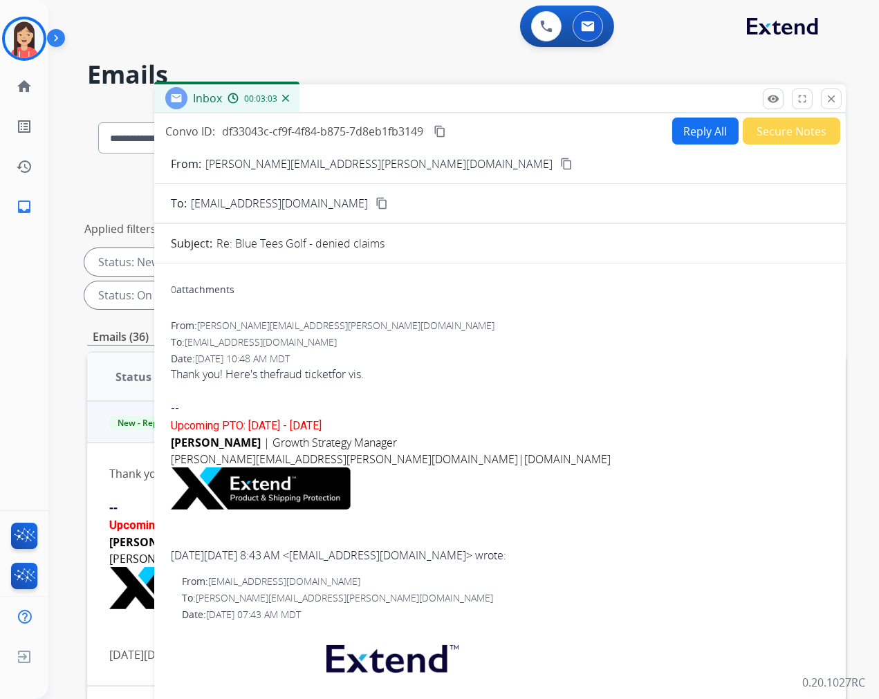
click at [690, 123] on button "Reply All" at bounding box center [705, 131] width 66 height 27
select select "**********"
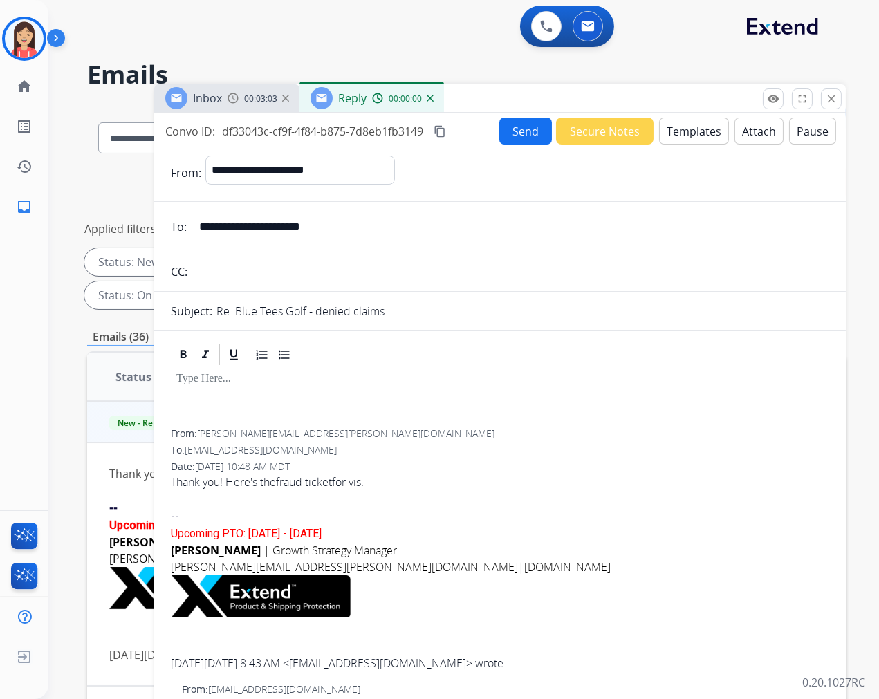
click at [682, 129] on button "Templates" at bounding box center [694, 131] width 70 height 27
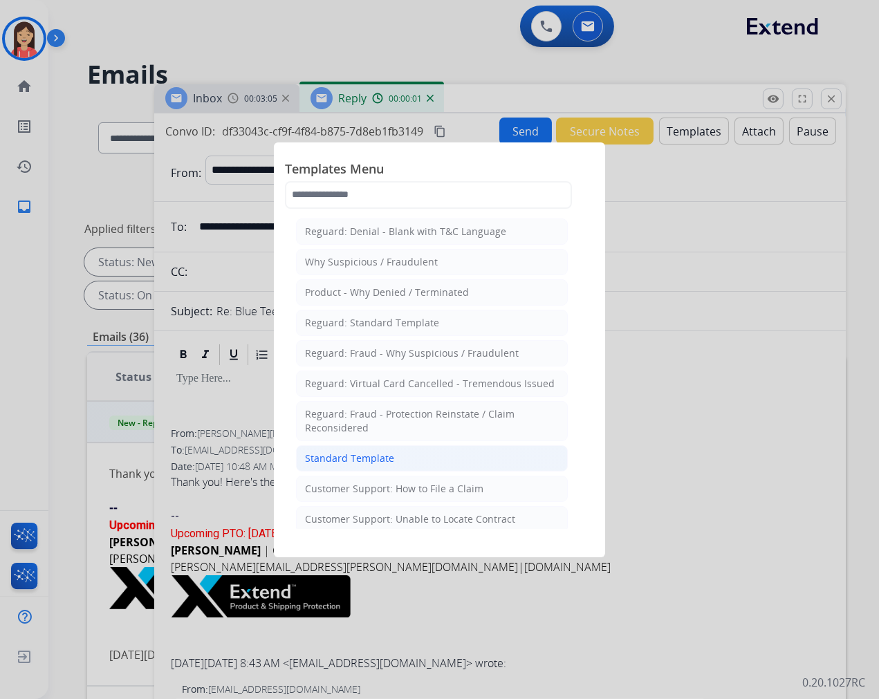
click at [382, 458] on div "Standard Template" at bounding box center [349, 459] width 89 height 14
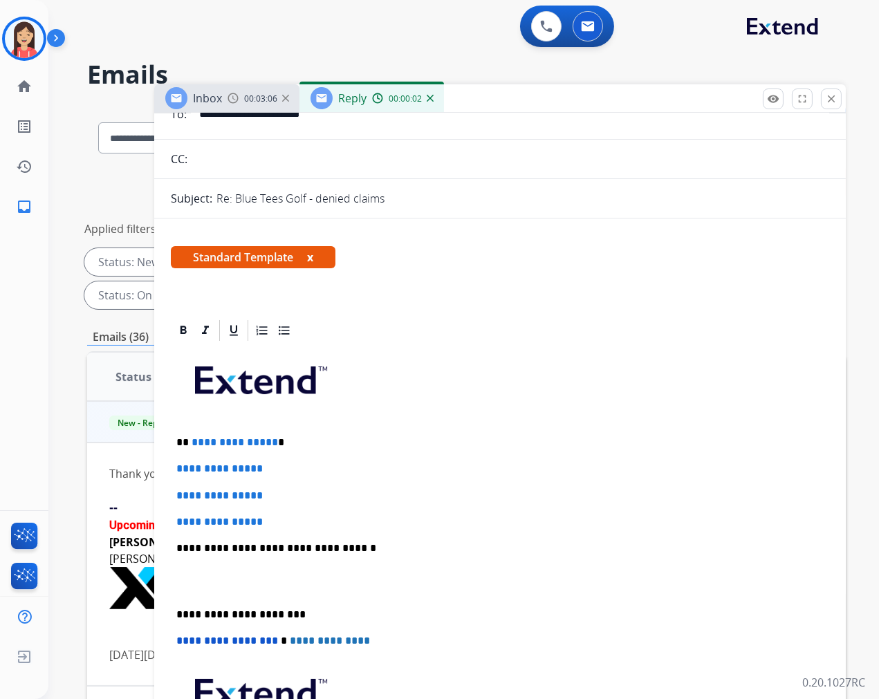
scroll to position [154, 0]
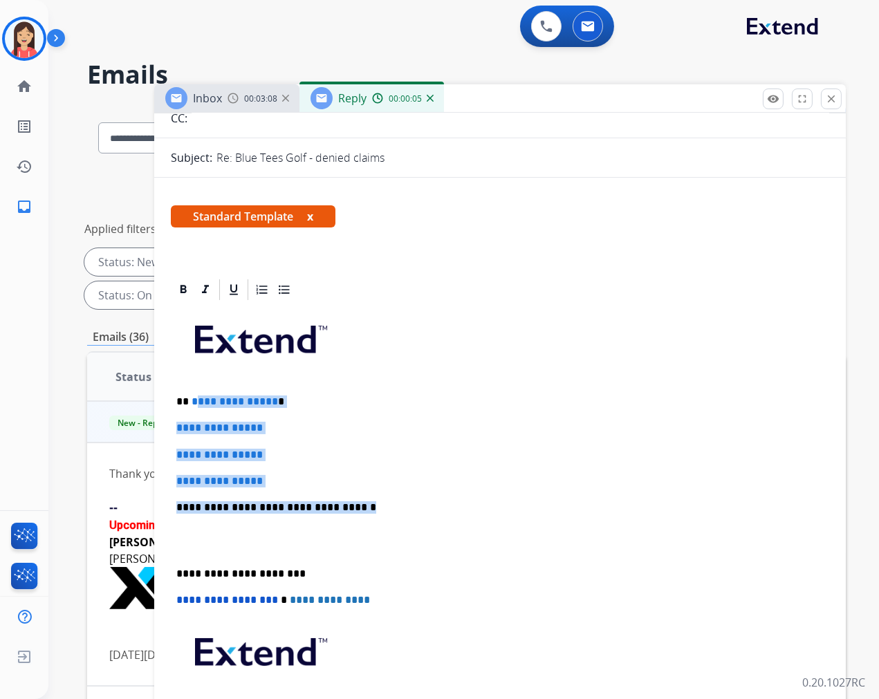
drag, startPoint x: 194, startPoint y: 398, endPoint x: 377, endPoint y: 503, distance: 210.9
click at [377, 503] on div "**********" at bounding box center [500, 540] width 658 height 476
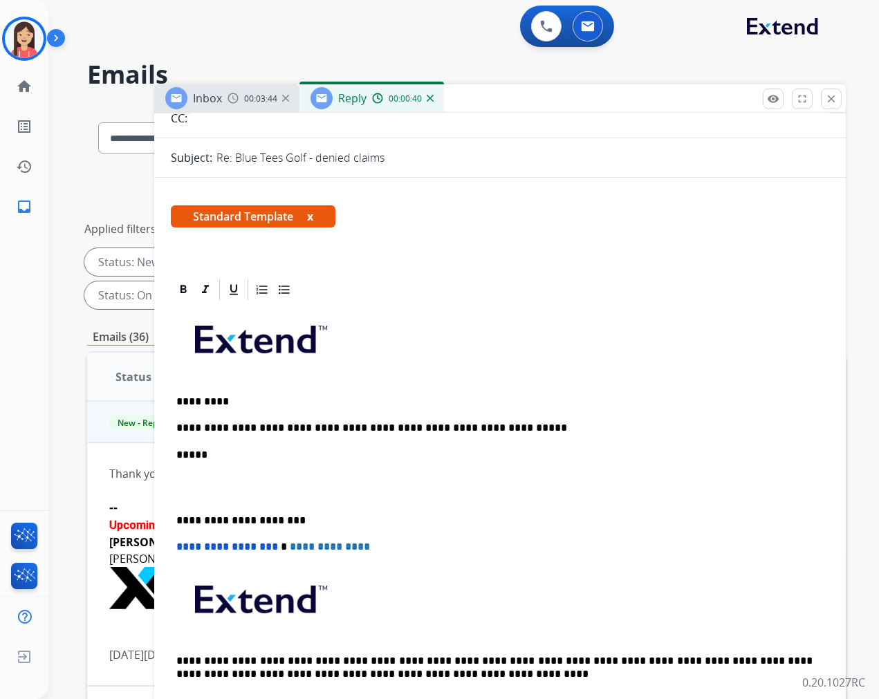
click at [272, 503] on div "**********" at bounding box center [500, 513] width 658 height 423
click at [255, 501] on div "**********" at bounding box center [500, 513] width 658 height 423
click at [249, 493] on p at bounding box center [499, 488] width 647 height 26
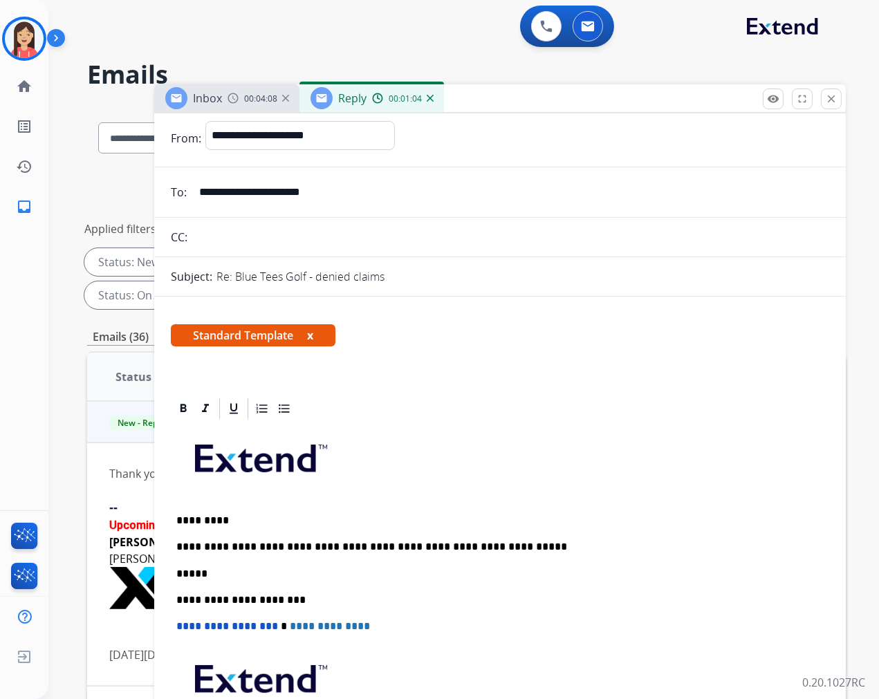
scroll to position [0, 0]
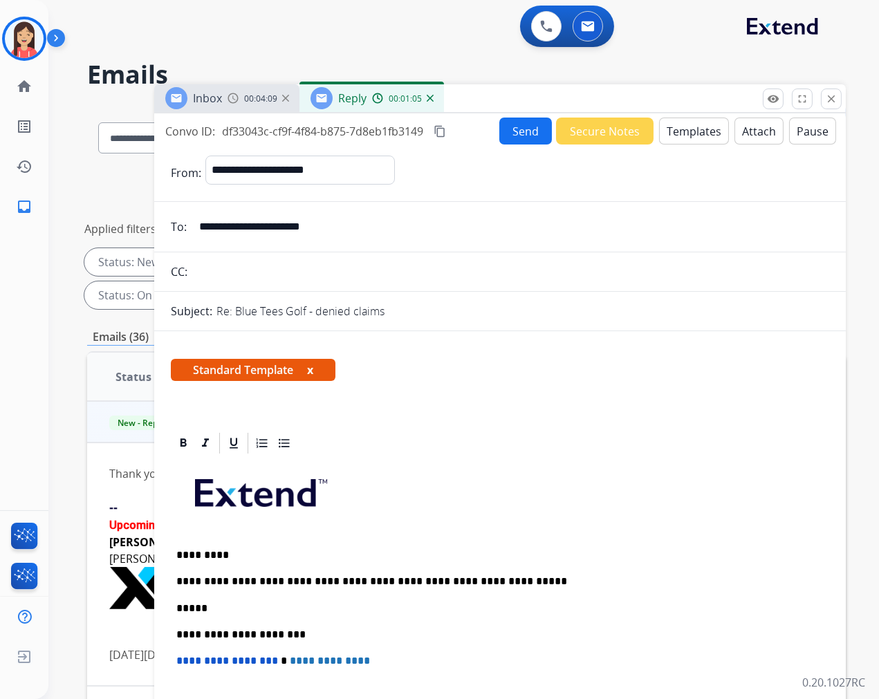
click at [520, 137] on button "Send" at bounding box center [525, 131] width 53 height 27
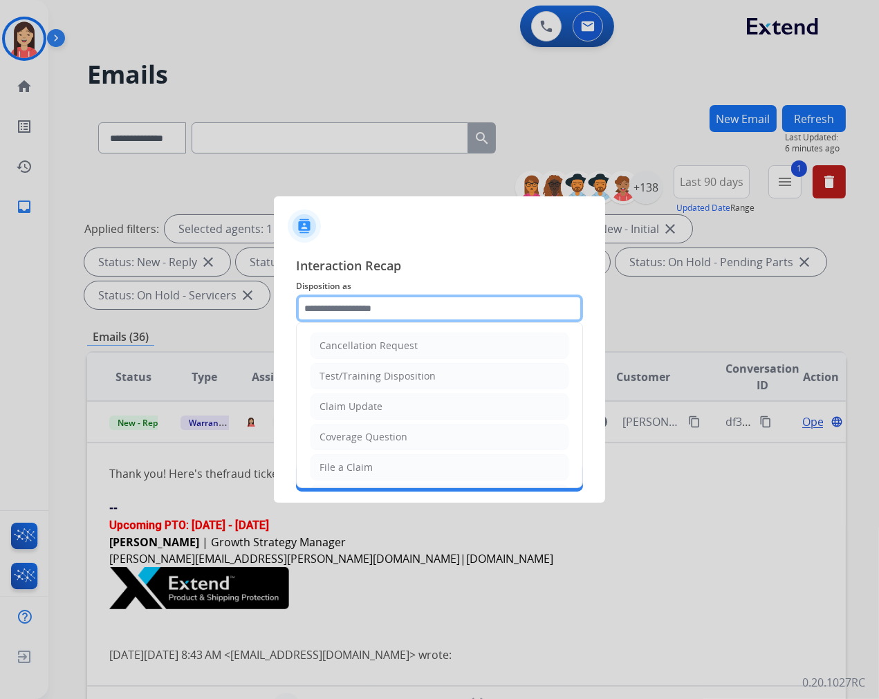
click at [385, 304] on input "text" at bounding box center [439, 309] width 287 height 28
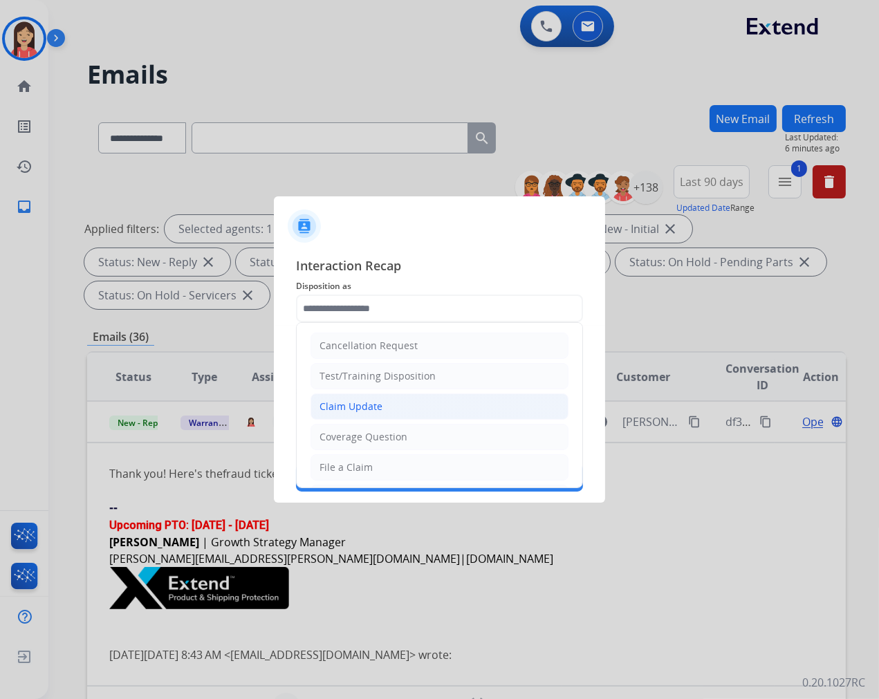
click at [357, 408] on div "Claim Update" at bounding box center [351, 407] width 63 height 14
type input "**********"
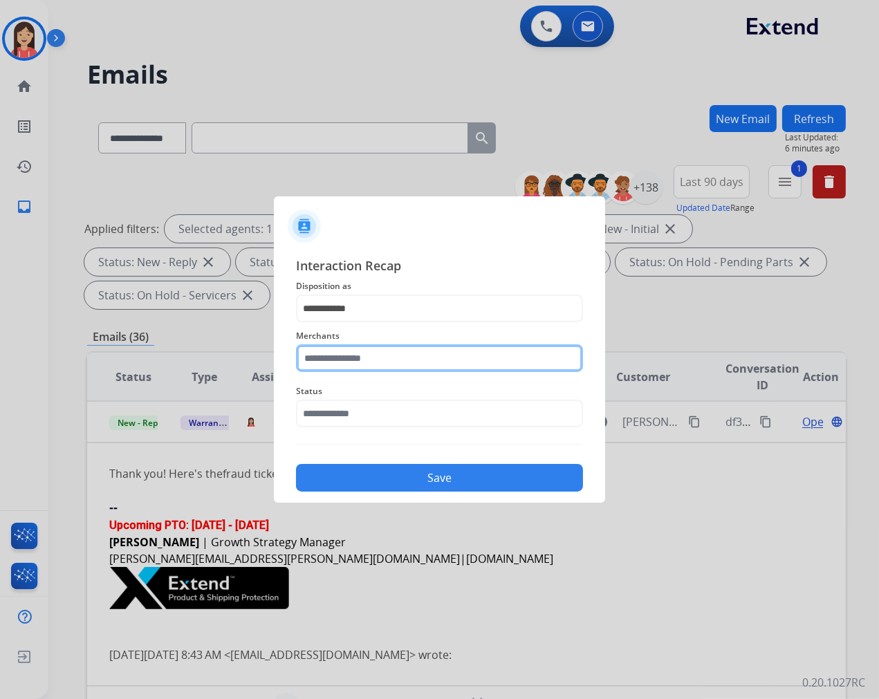
click at [409, 364] on input "text" at bounding box center [439, 358] width 287 height 28
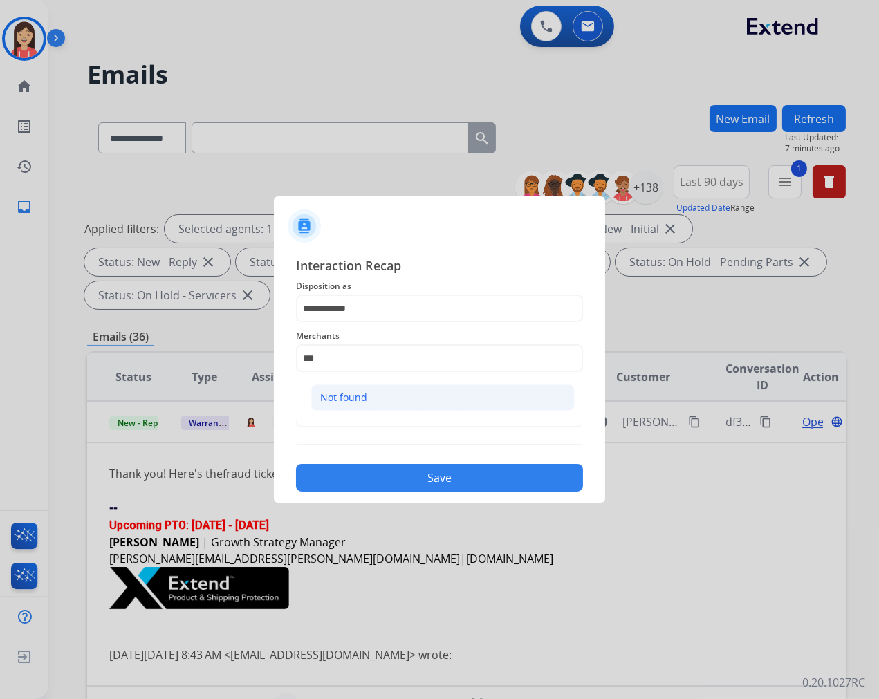
click at [371, 398] on li "Not found" at bounding box center [443, 398] width 264 height 26
type input "*********"
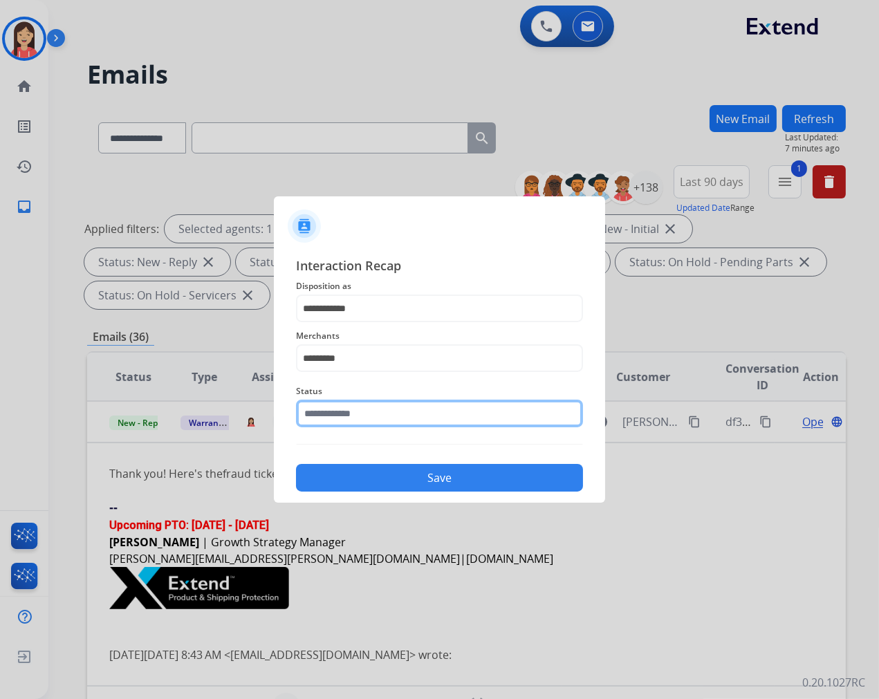
click at [369, 414] on input "text" at bounding box center [439, 414] width 287 height 28
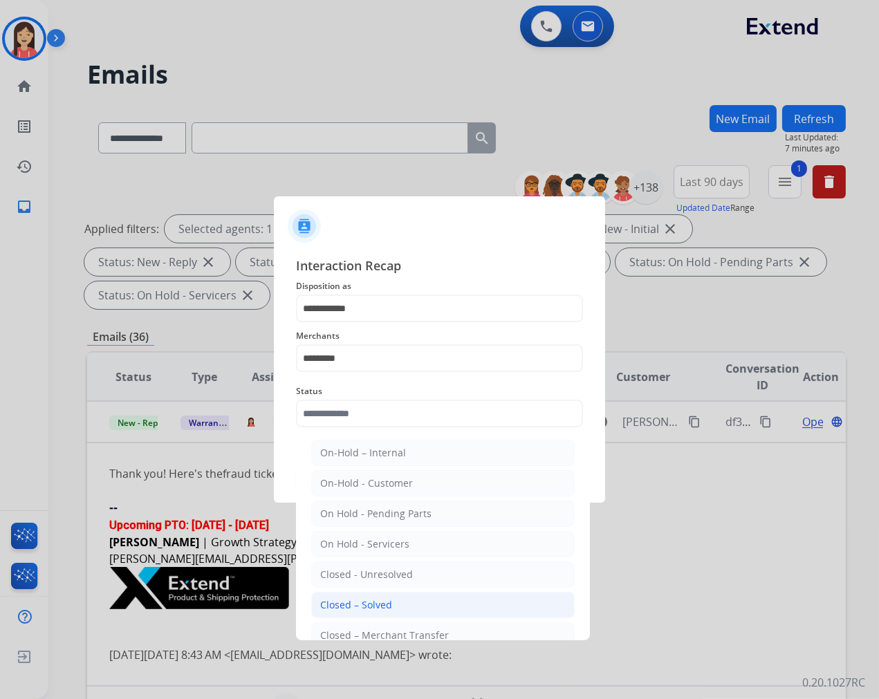
click at [358, 602] on div "Closed – Solved" at bounding box center [356, 605] width 72 height 14
type input "**********"
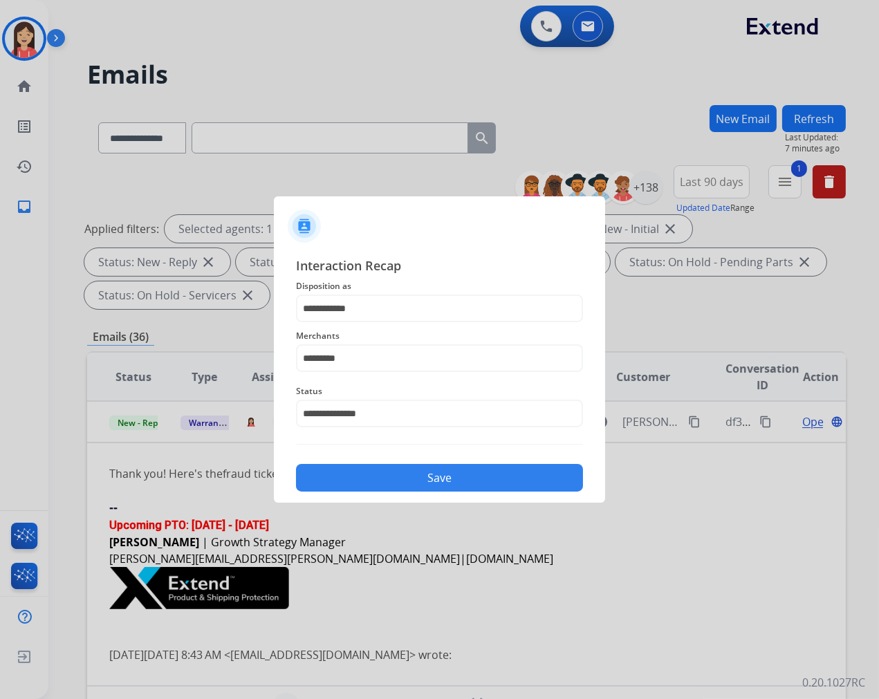
click at [403, 482] on button "Save" at bounding box center [439, 478] width 287 height 28
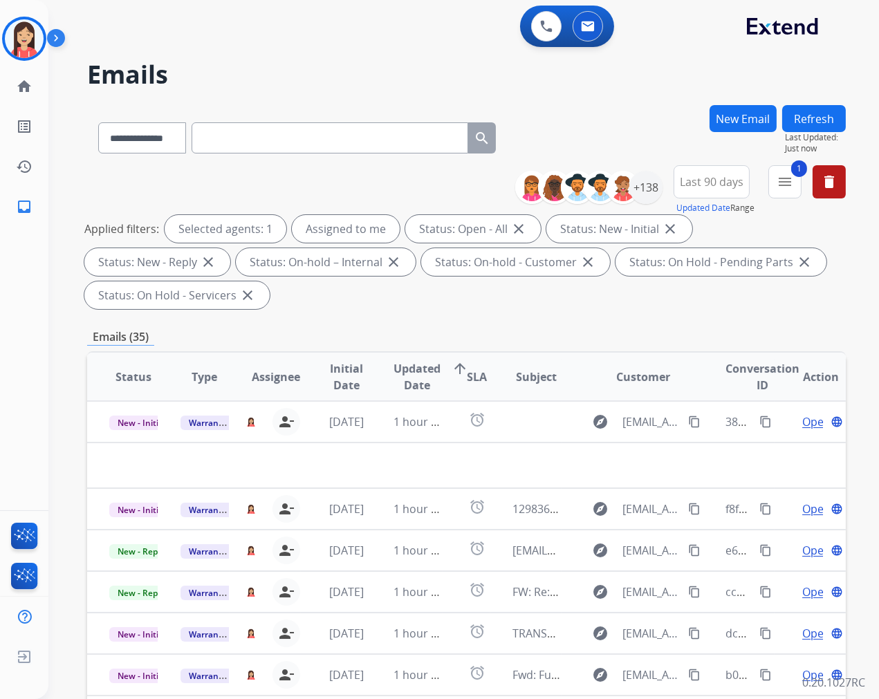
click at [375, 433] on td "1 hour ago" at bounding box center [406, 421] width 71 height 41
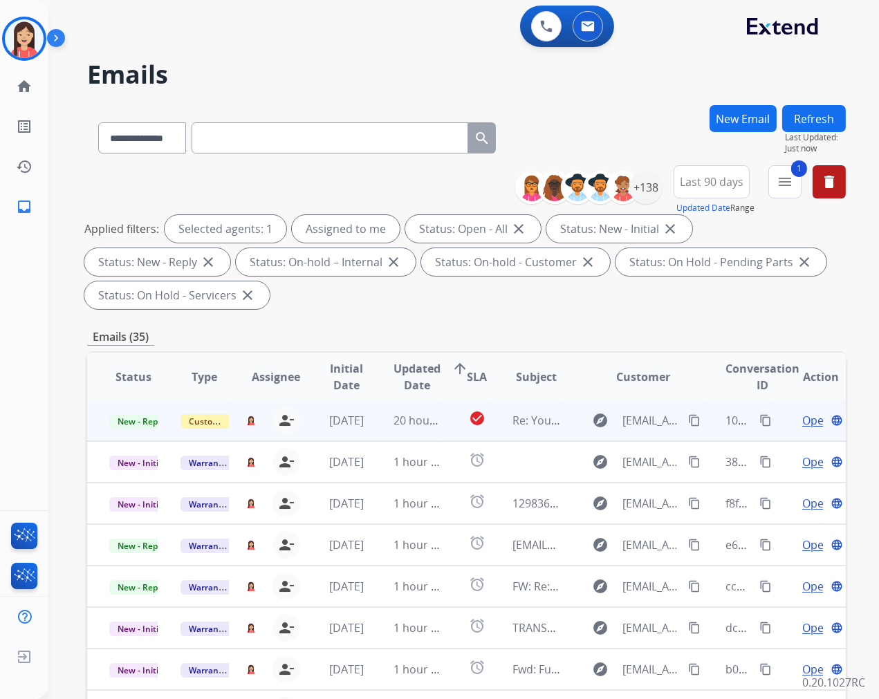
scroll to position [1, 0]
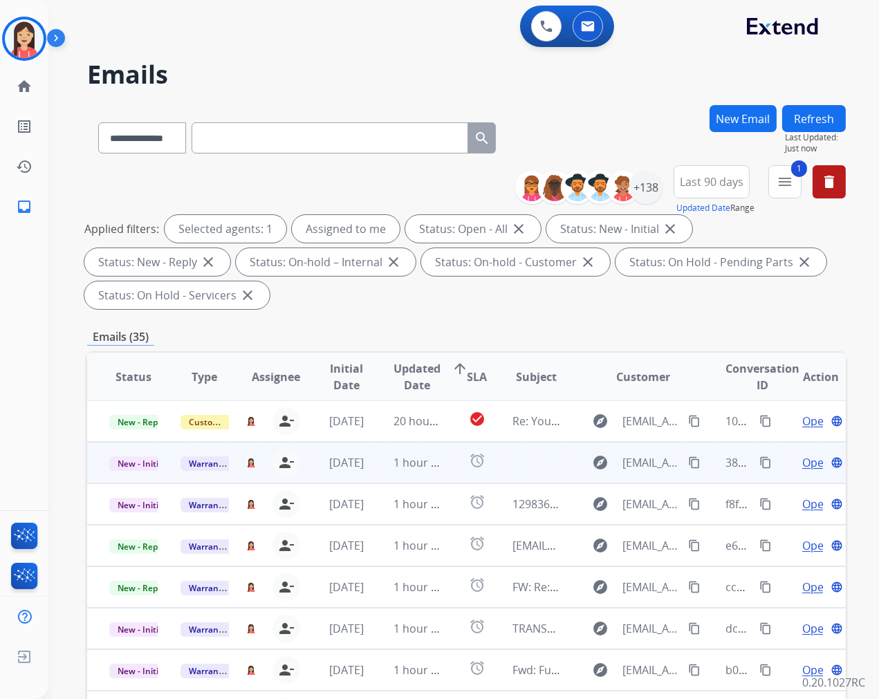
click at [802, 462] on span "Open" at bounding box center [816, 462] width 28 height 17
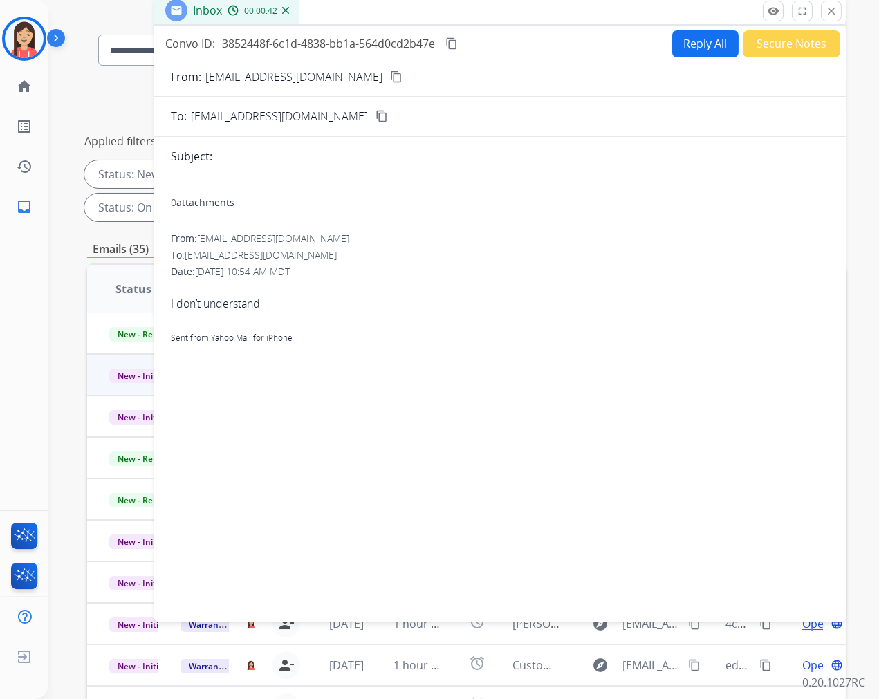
scroll to position [0, 0]
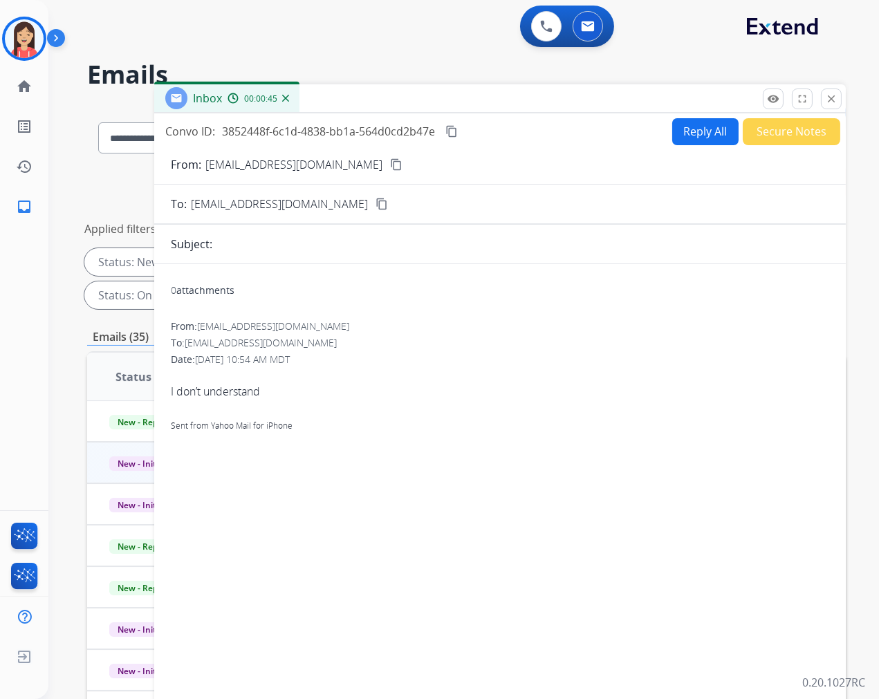
click at [683, 129] on button "Reply All" at bounding box center [705, 131] width 66 height 27
select select "**********"
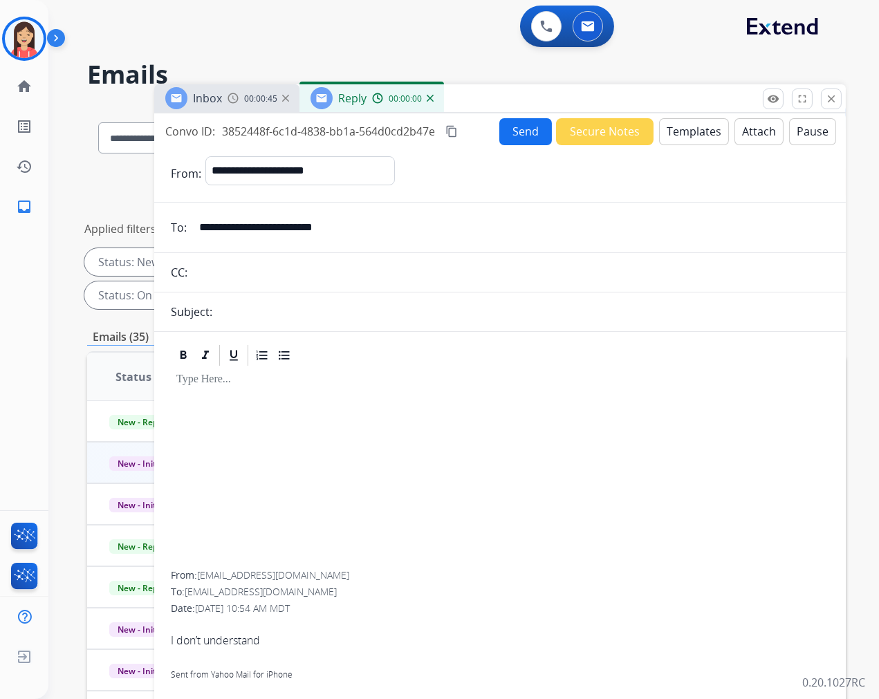
click at [683, 129] on button "Templates" at bounding box center [694, 131] width 70 height 27
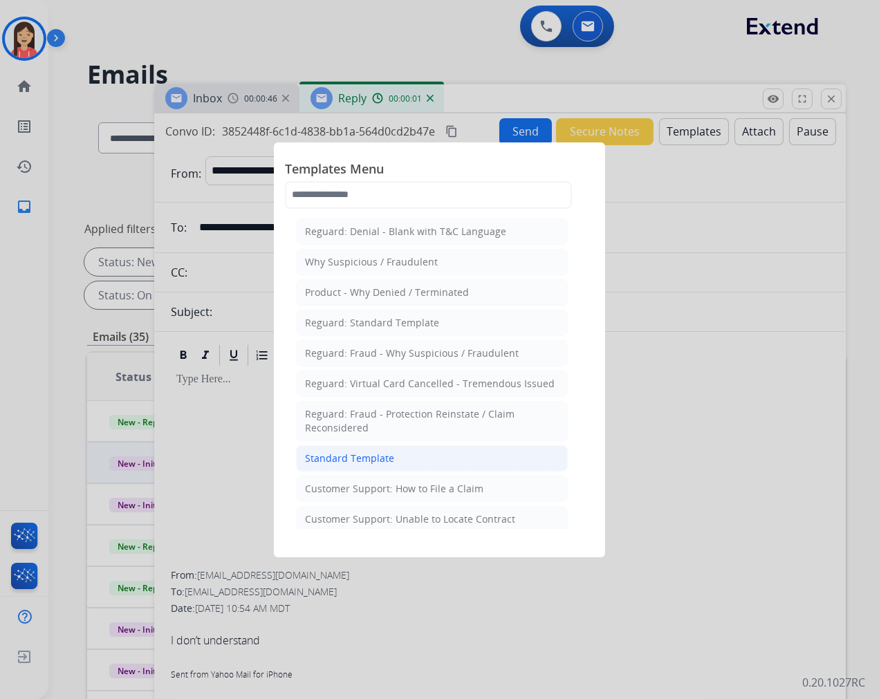
click at [333, 452] on div "Standard Template" at bounding box center [349, 459] width 89 height 14
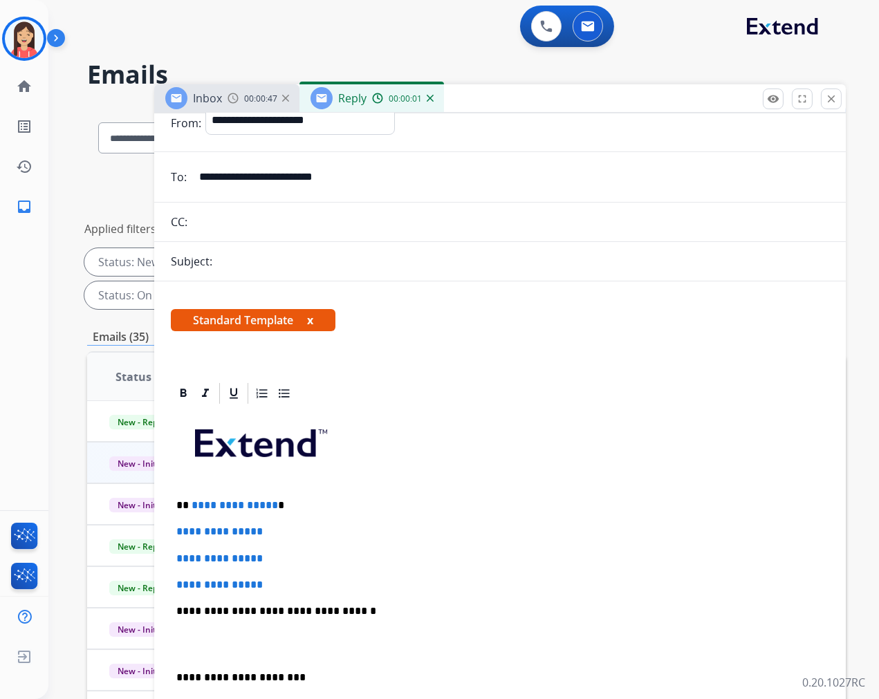
scroll to position [77, 0]
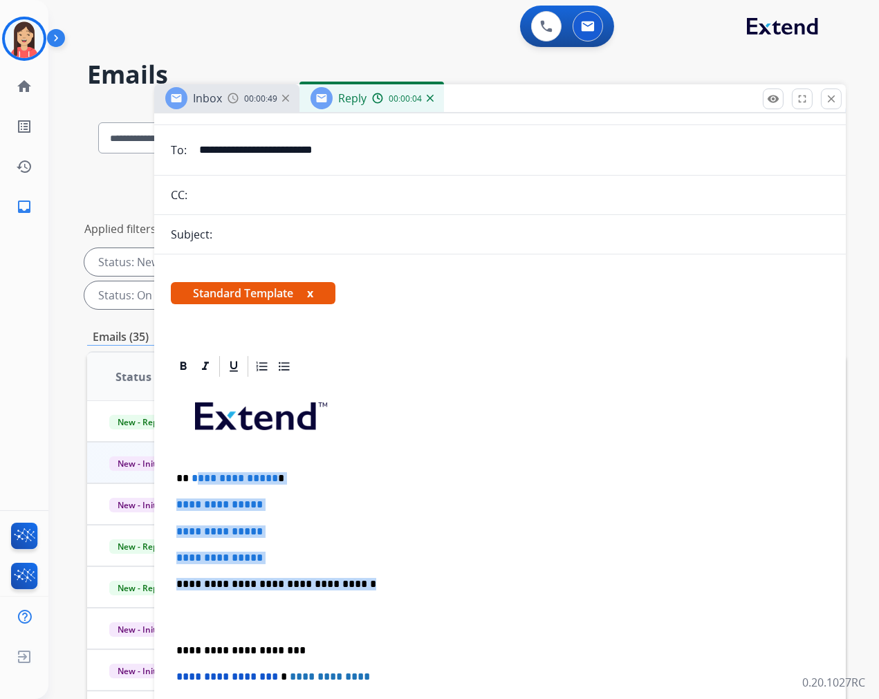
drag, startPoint x: 192, startPoint y: 474, endPoint x: 355, endPoint y: 577, distance: 193.2
click at [355, 577] on div "**********" at bounding box center [500, 617] width 658 height 476
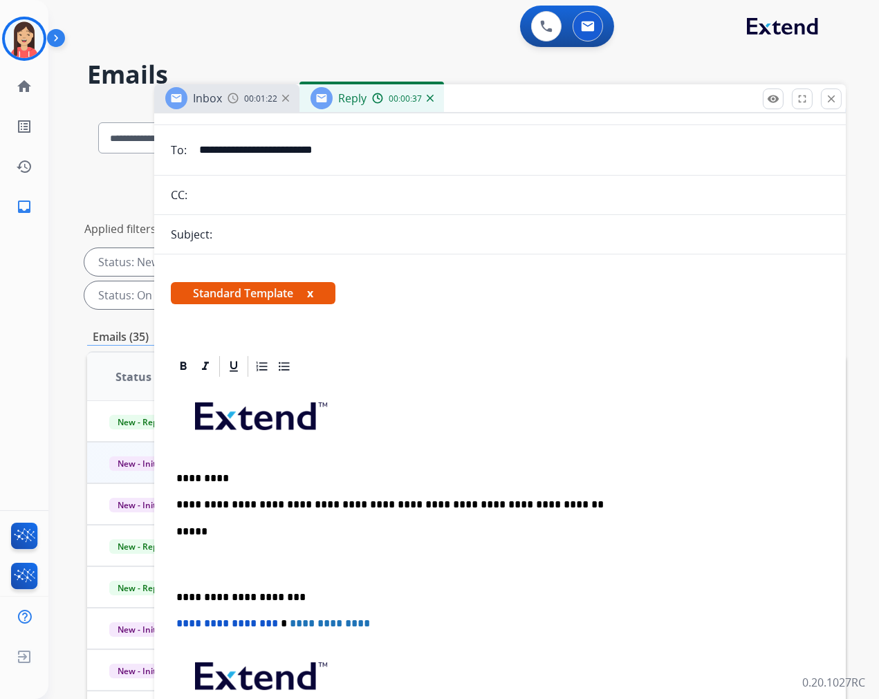
click at [198, 571] on p at bounding box center [499, 565] width 647 height 26
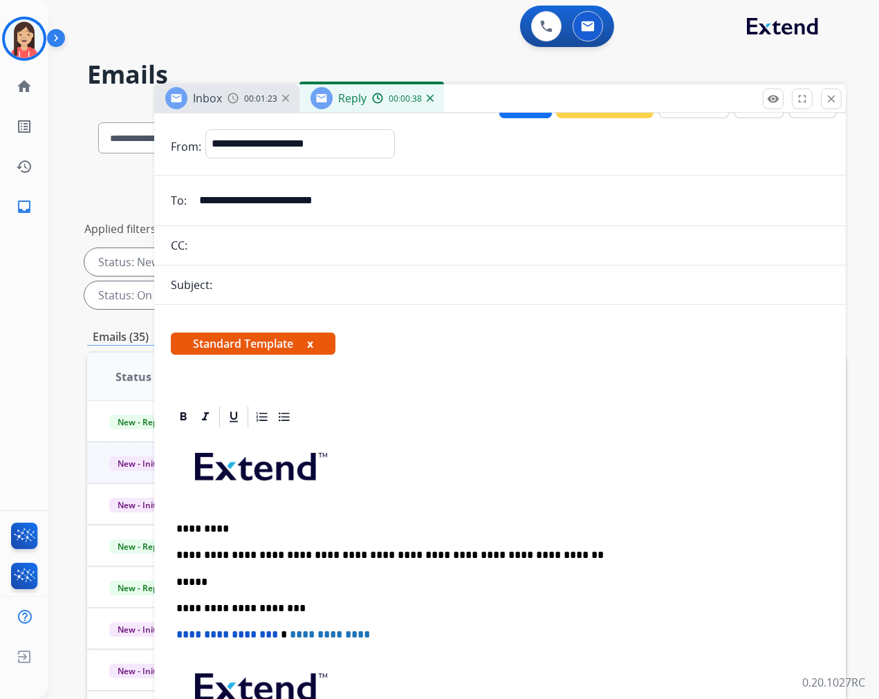
scroll to position [0, 0]
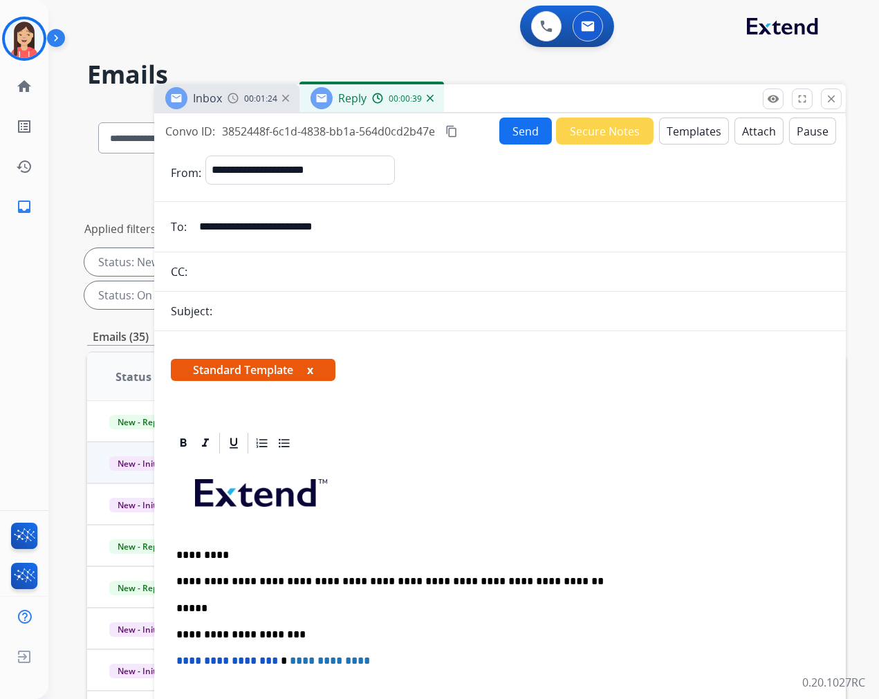
click at [508, 133] on button "Send" at bounding box center [525, 131] width 53 height 27
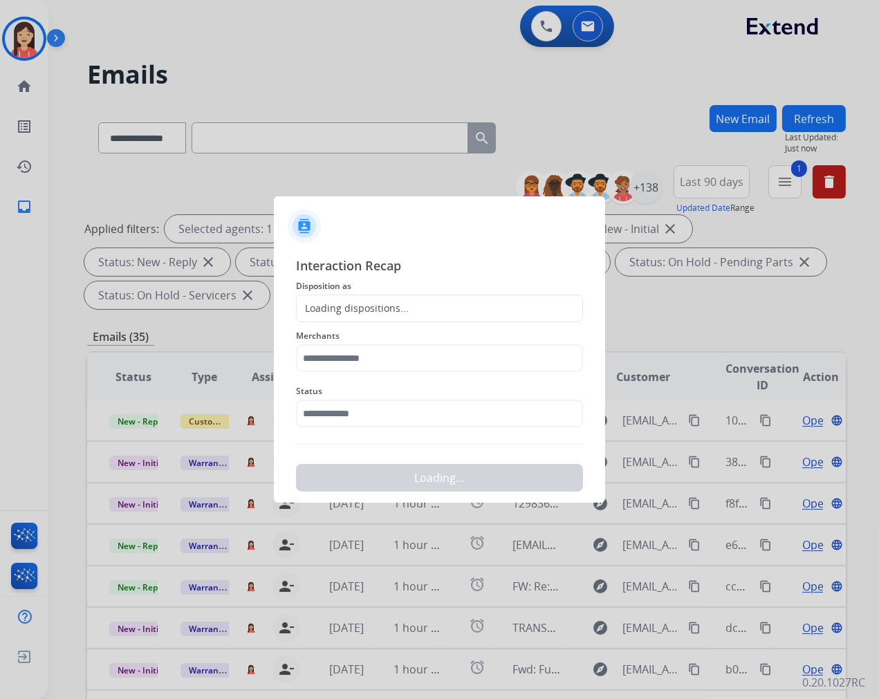
scroll to position [1, 0]
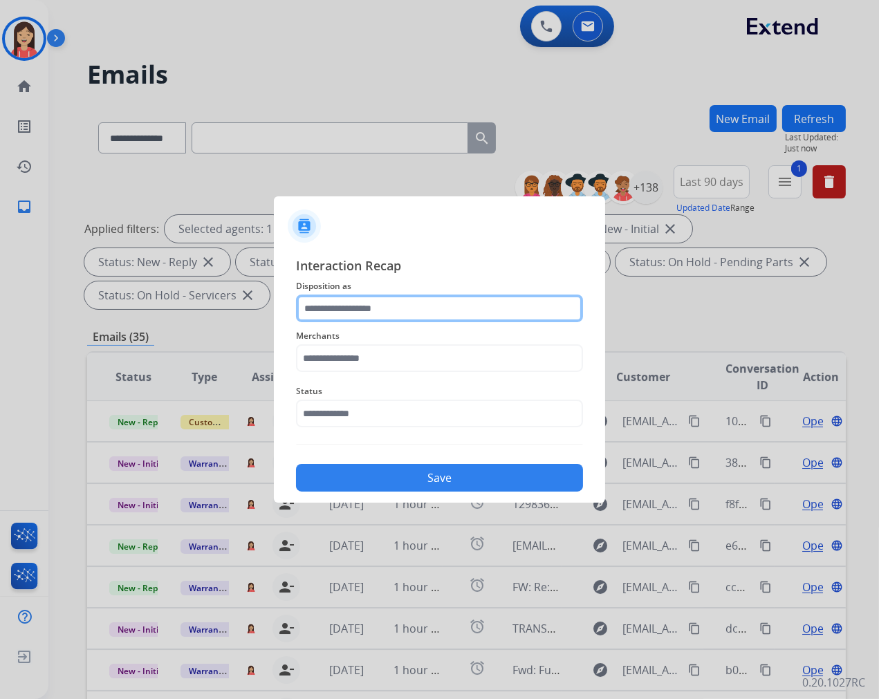
click at [355, 295] on input "text" at bounding box center [439, 309] width 287 height 28
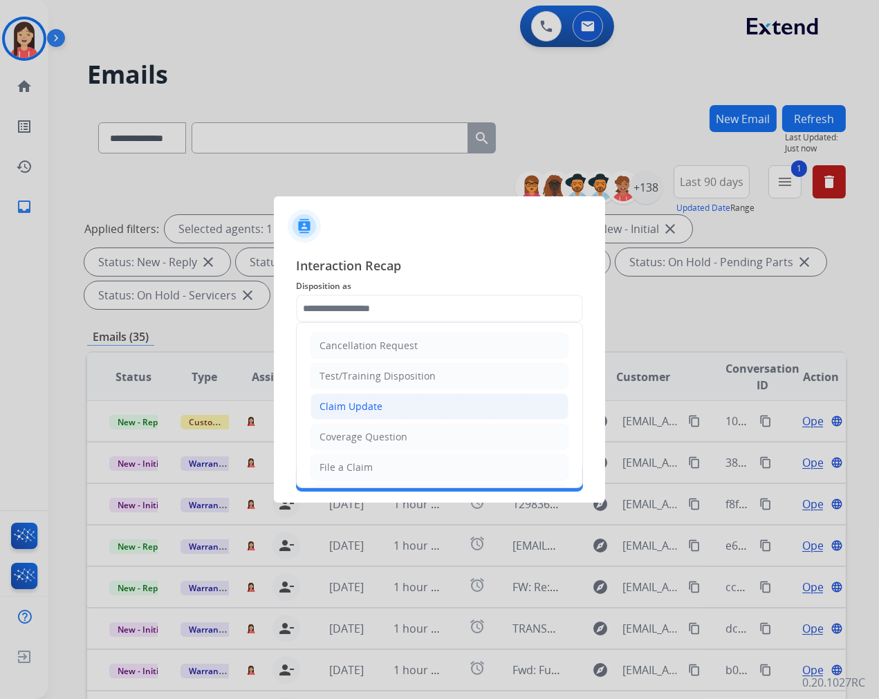
click at [354, 403] on div "Claim Update" at bounding box center [351, 407] width 63 height 14
type input "**********"
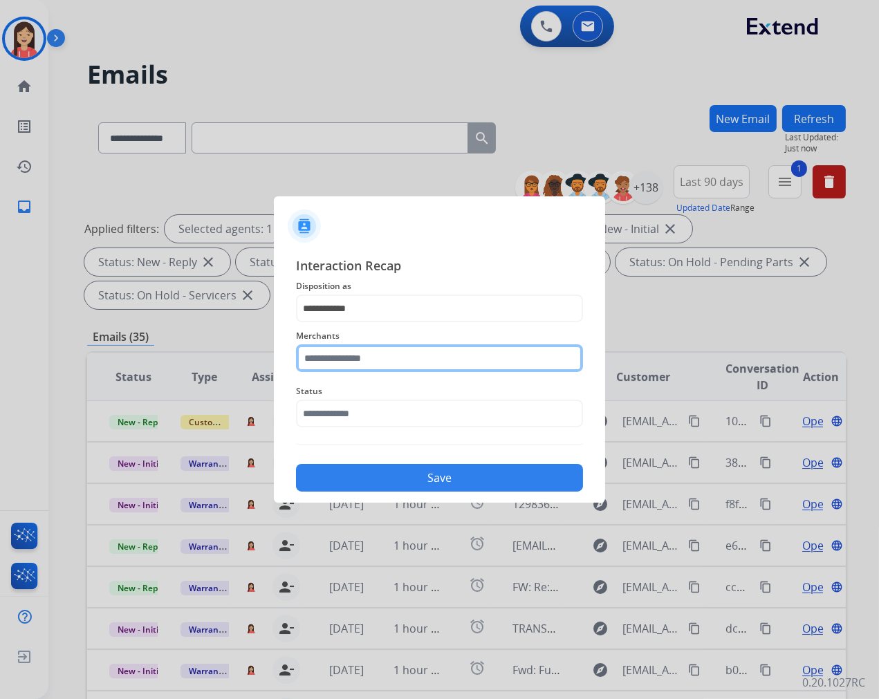
click at [362, 362] on input "text" at bounding box center [439, 358] width 287 height 28
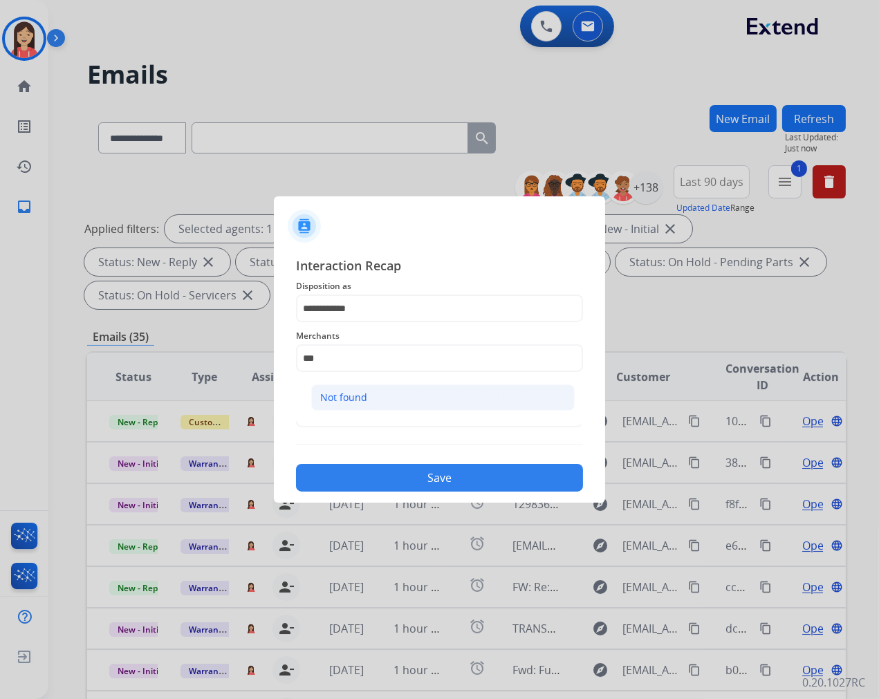
click at [332, 393] on div "Not found" at bounding box center [343, 398] width 47 height 14
type input "*********"
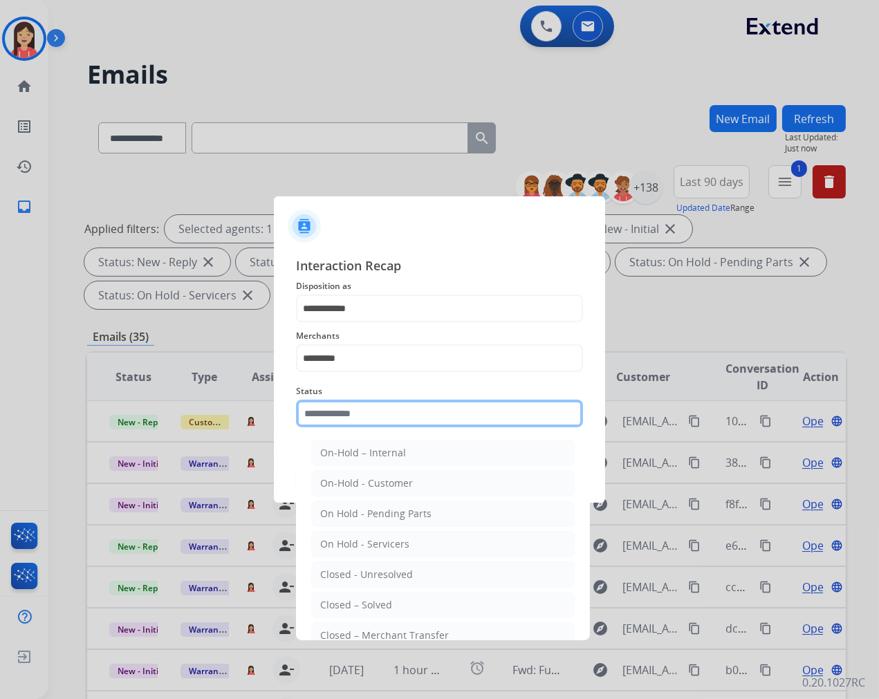
click at [336, 403] on input "text" at bounding box center [439, 414] width 287 height 28
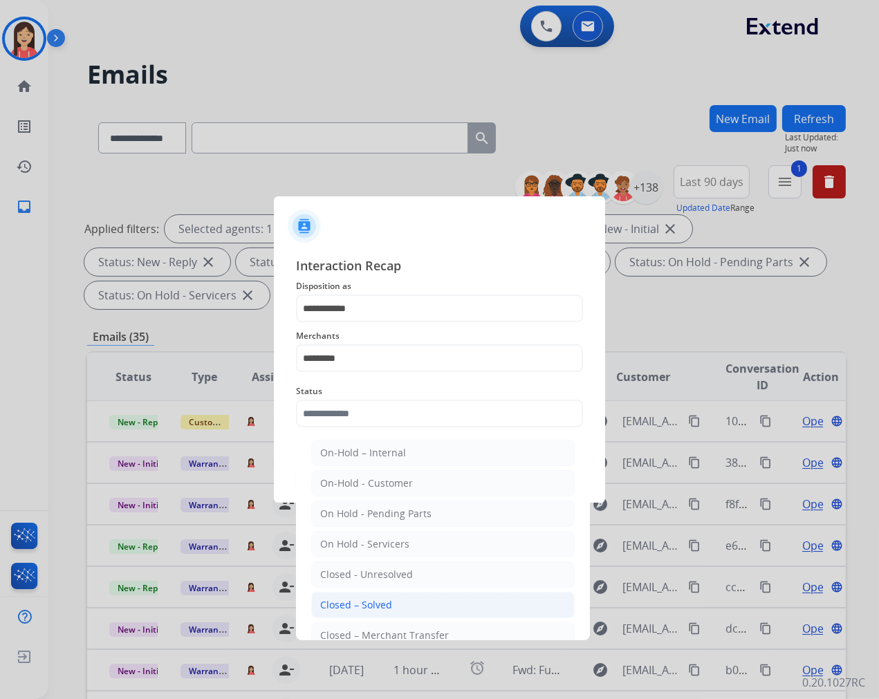
click at [356, 593] on li "Closed – Solved" at bounding box center [443, 605] width 264 height 26
type input "**********"
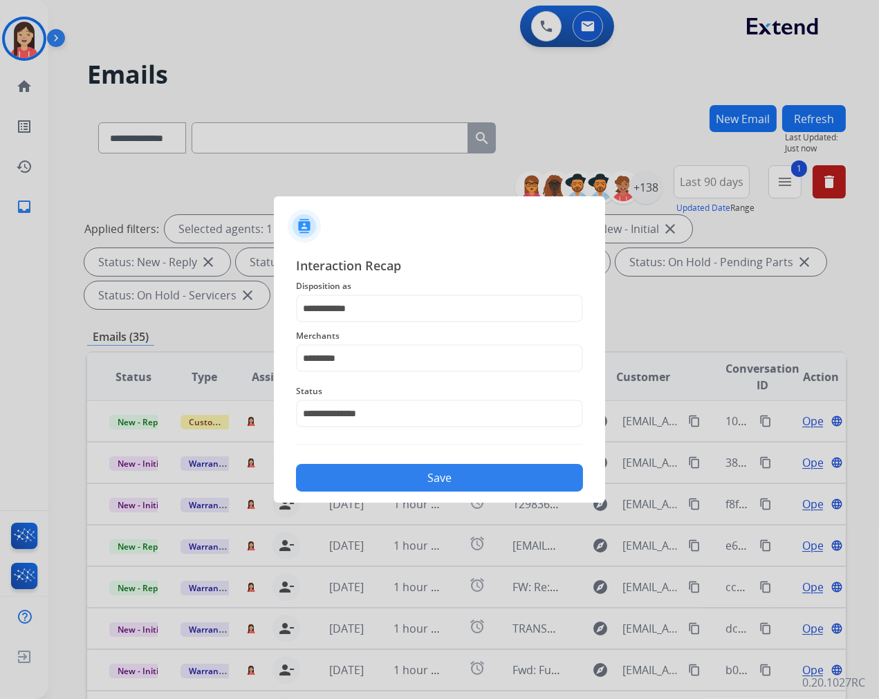
click at [403, 474] on button "Save" at bounding box center [439, 478] width 287 height 28
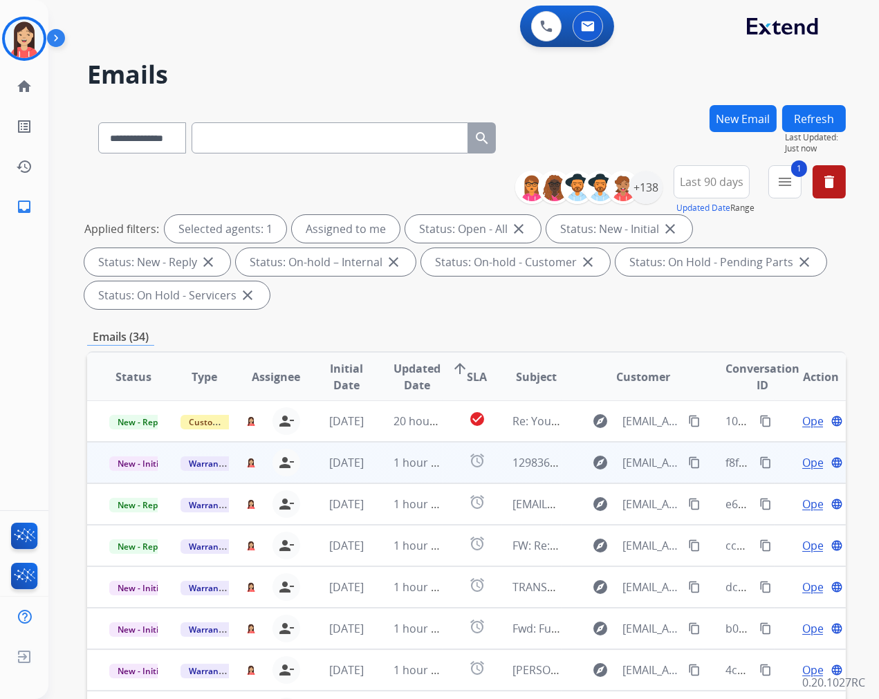
click at [376, 470] on td "1 hour ago" at bounding box center [406, 462] width 71 height 41
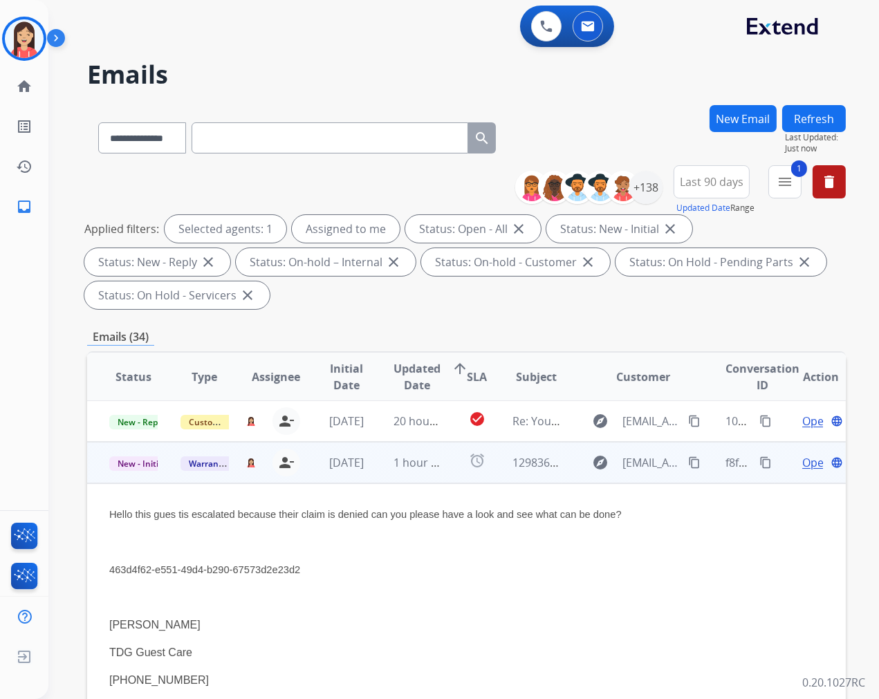
scroll to position [41, 0]
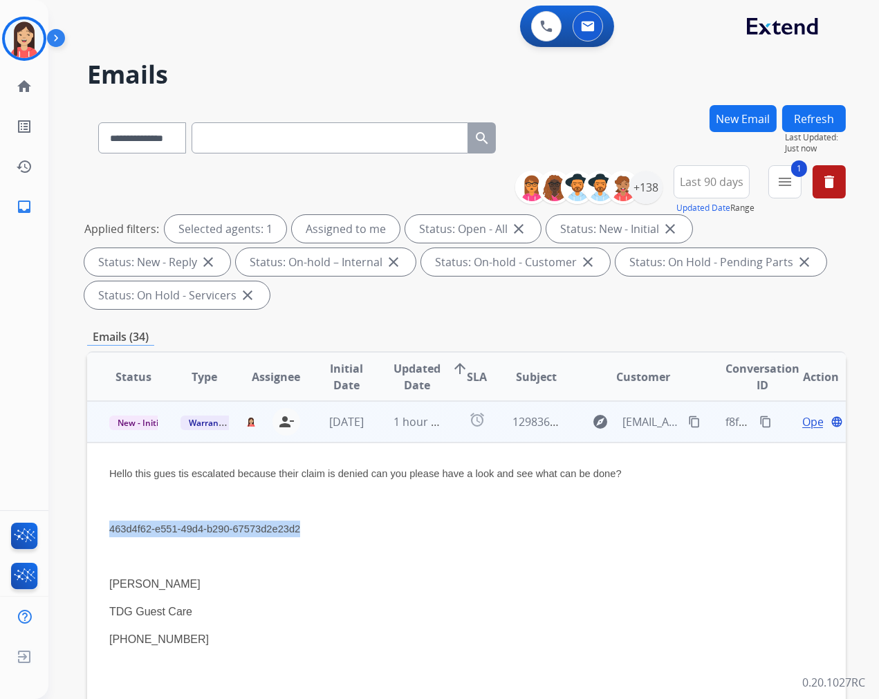
drag, startPoint x: 306, startPoint y: 528, endPoint x: 111, endPoint y: 528, distance: 195.0
click at [111, 528] on p "463d4f62-e551-49d4-b290-67573d2e23d2" at bounding box center [395, 529] width 572 height 17
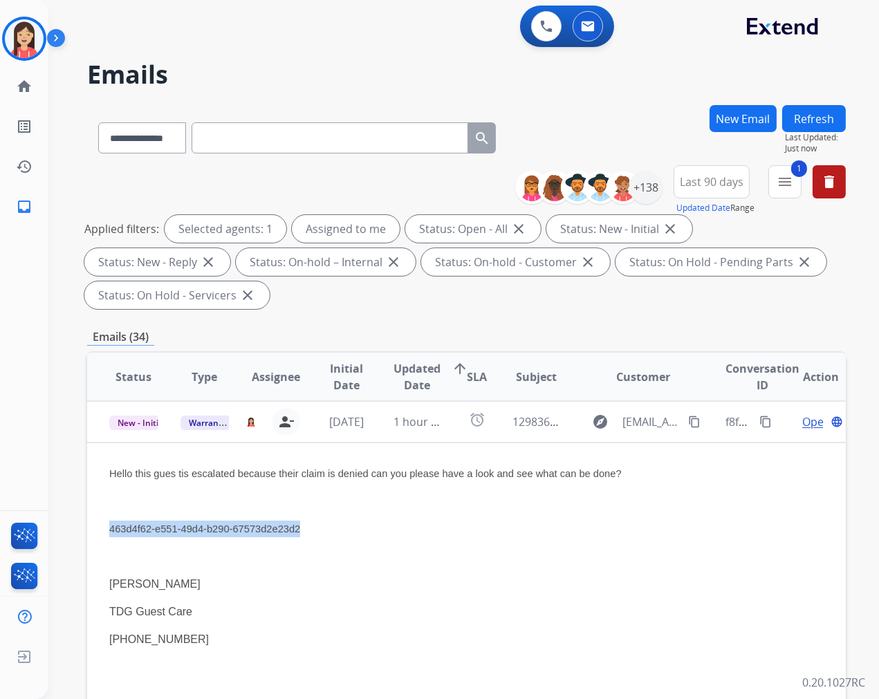
copy span "463d4f62-e551-49d4-b290-67573d2e23d2"
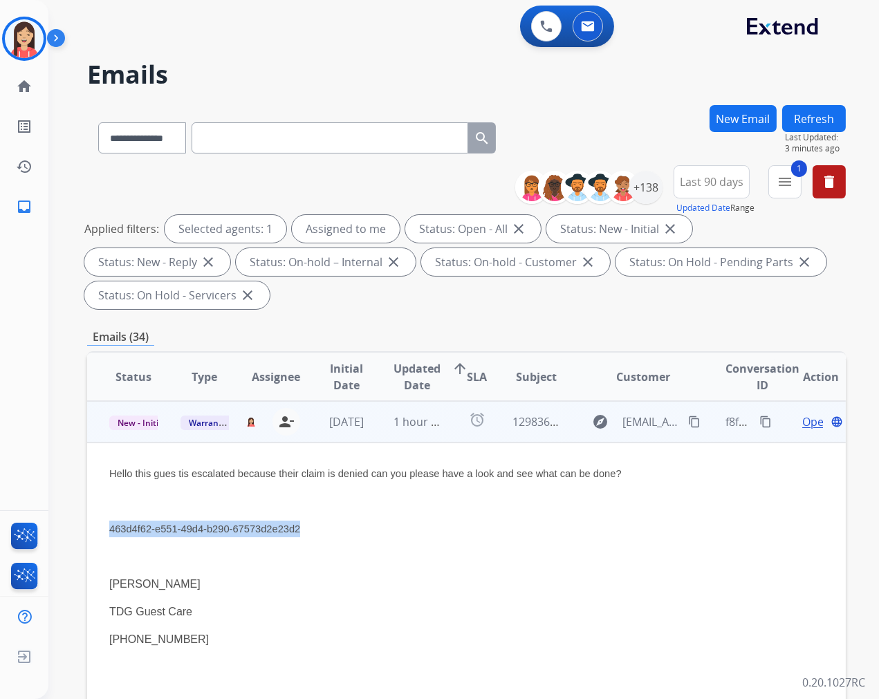
click at [526, 564] on div "Hello this gues tis escalated because their claim is denied can you please have…" at bounding box center [395, 584] width 572 height 238
drag, startPoint x: 400, startPoint y: 496, endPoint x: 441, endPoint y: 501, distance: 41.1
click at [400, 496] on p at bounding box center [395, 501] width 572 height 17
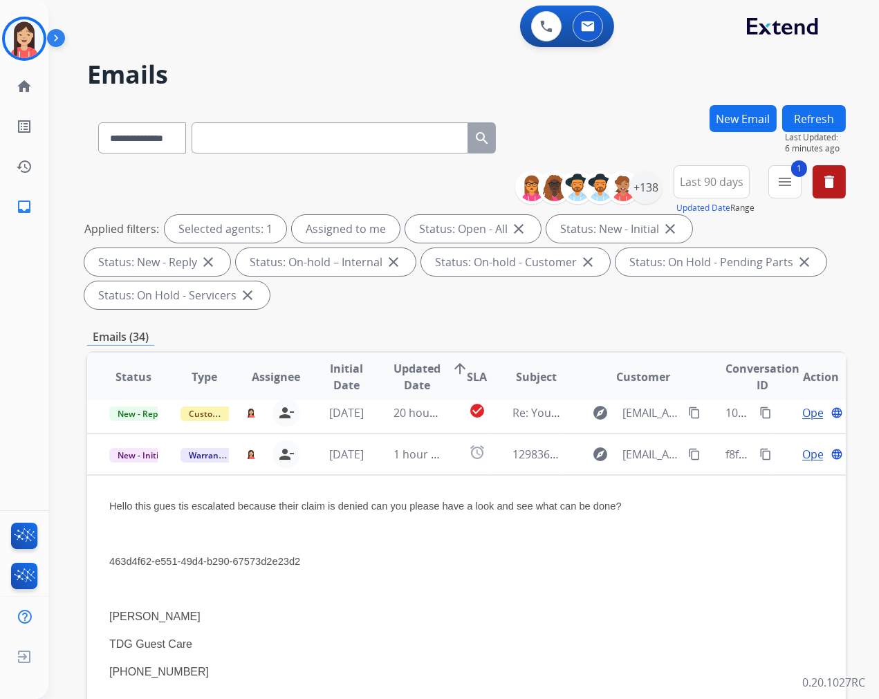
scroll to position [0, 0]
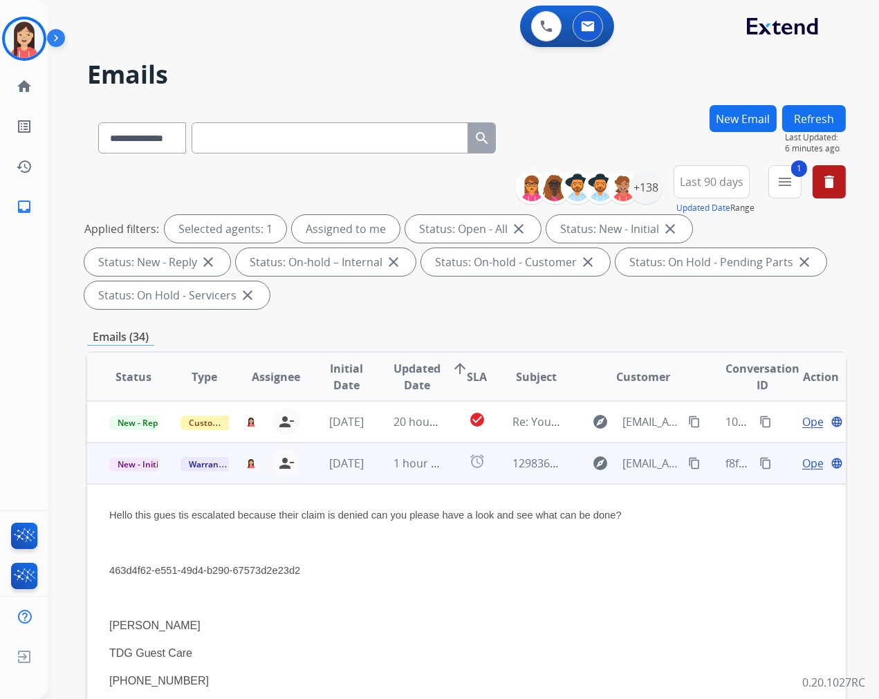
click at [805, 456] on span "Open" at bounding box center [816, 463] width 28 height 17
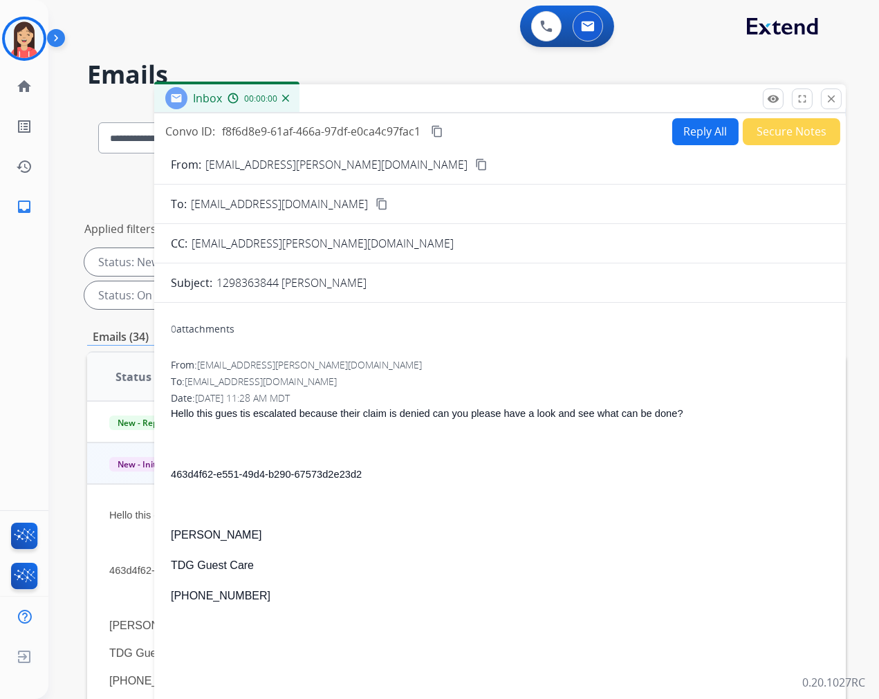
click at [672, 118] on button "Reply All" at bounding box center [705, 131] width 66 height 27
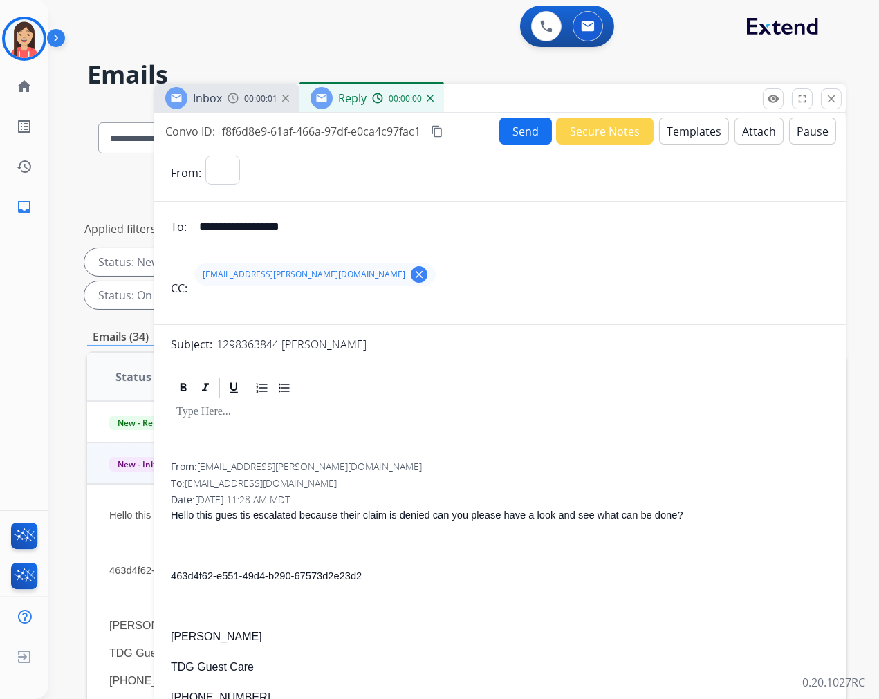
select select "**********"
click at [683, 126] on button "Templates" at bounding box center [694, 131] width 70 height 27
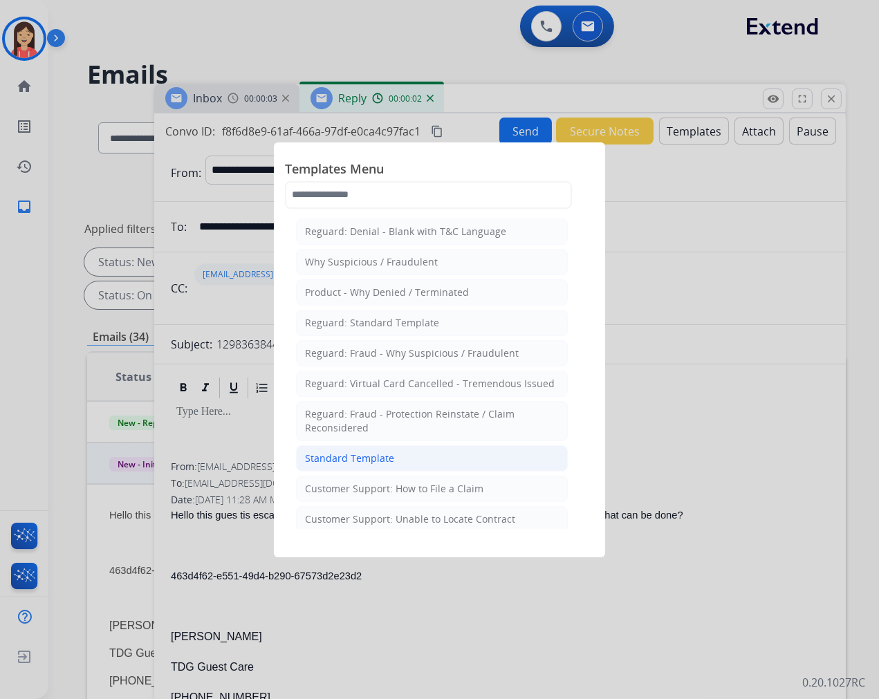
click at [374, 465] on div "Standard Template" at bounding box center [349, 459] width 89 height 14
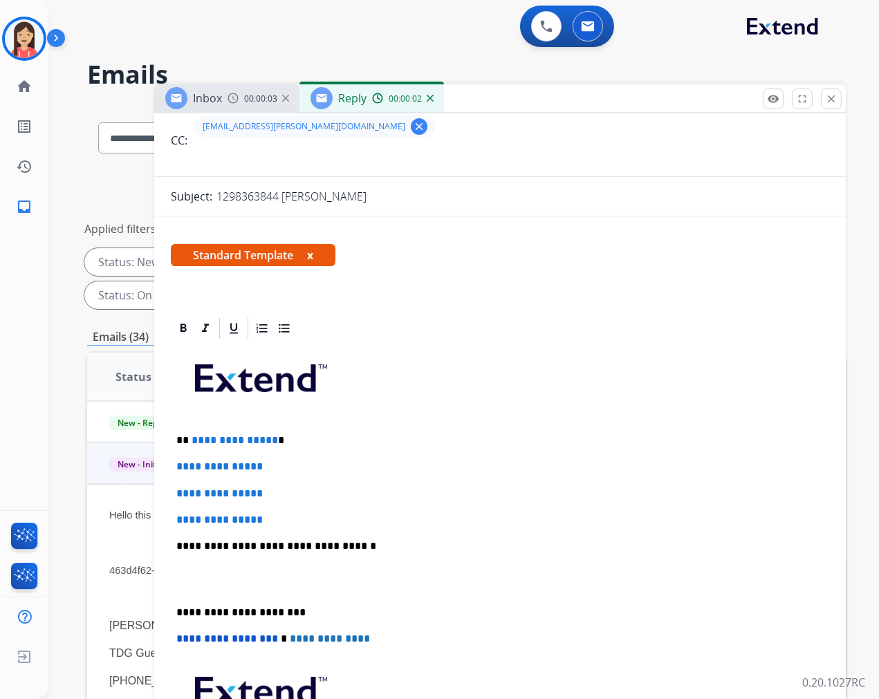
scroll to position [154, 0]
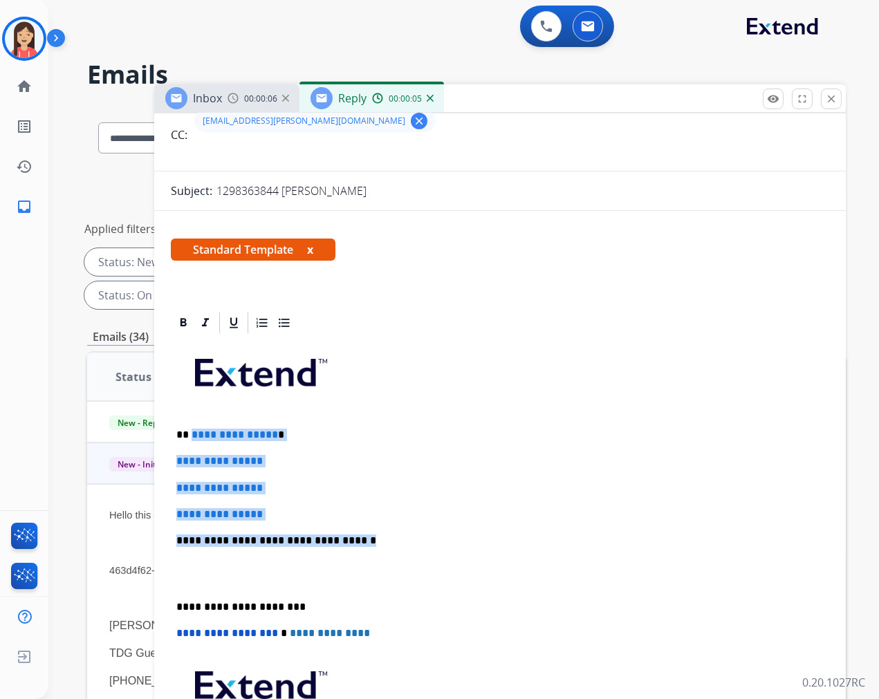
drag, startPoint x: 191, startPoint y: 434, endPoint x: 358, endPoint y: 543, distance: 199.5
click at [358, 543] on div "**********" at bounding box center [500, 573] width 658 height 476
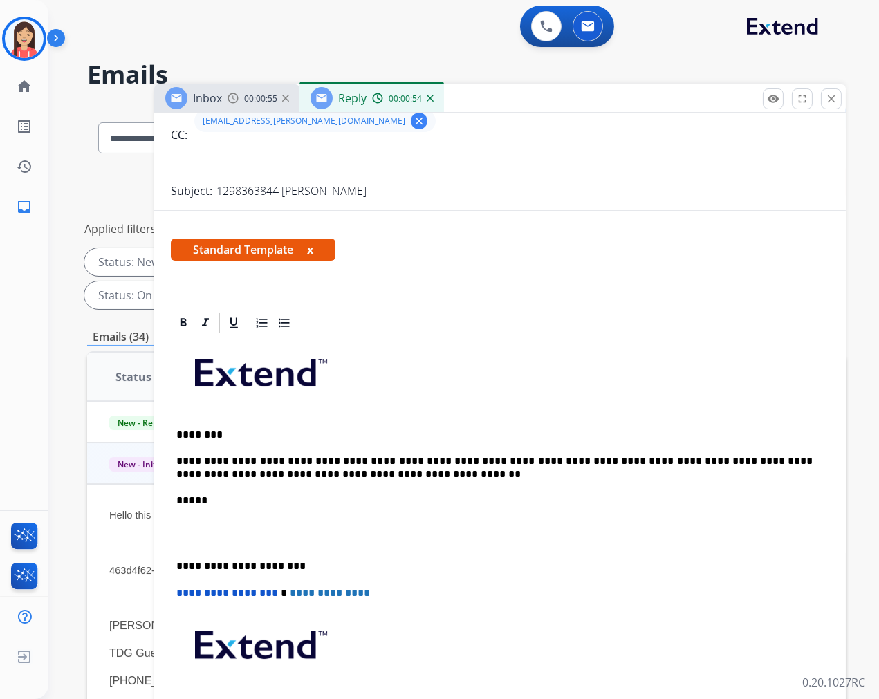
click at [293, 553] on div "**********" at bounding box center [500, 553] width 658 height 436
click at [293, 544] on p at bounding box center [499, 534] width 647 height 26
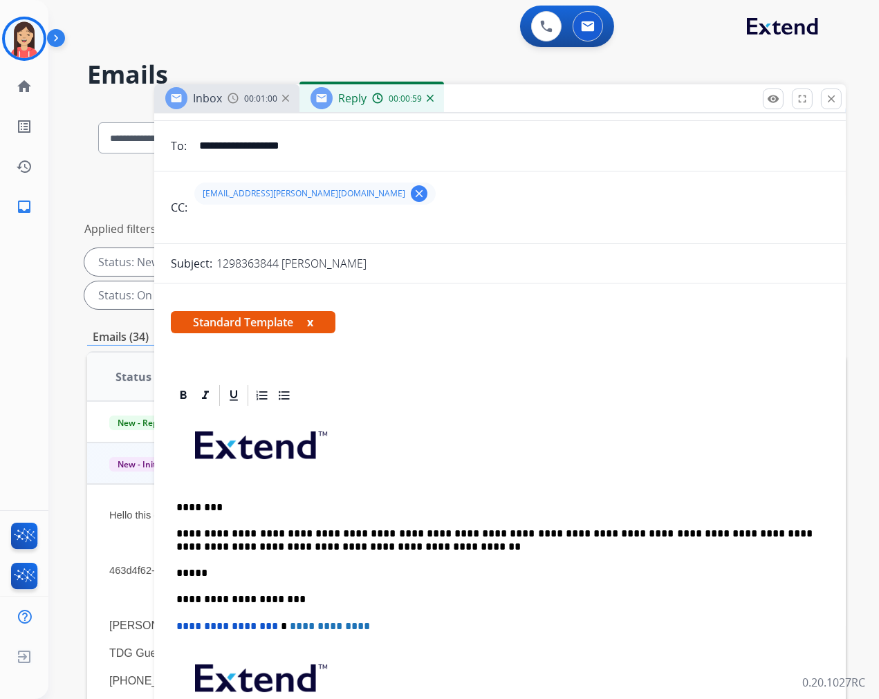
scroll to position [0, 0]
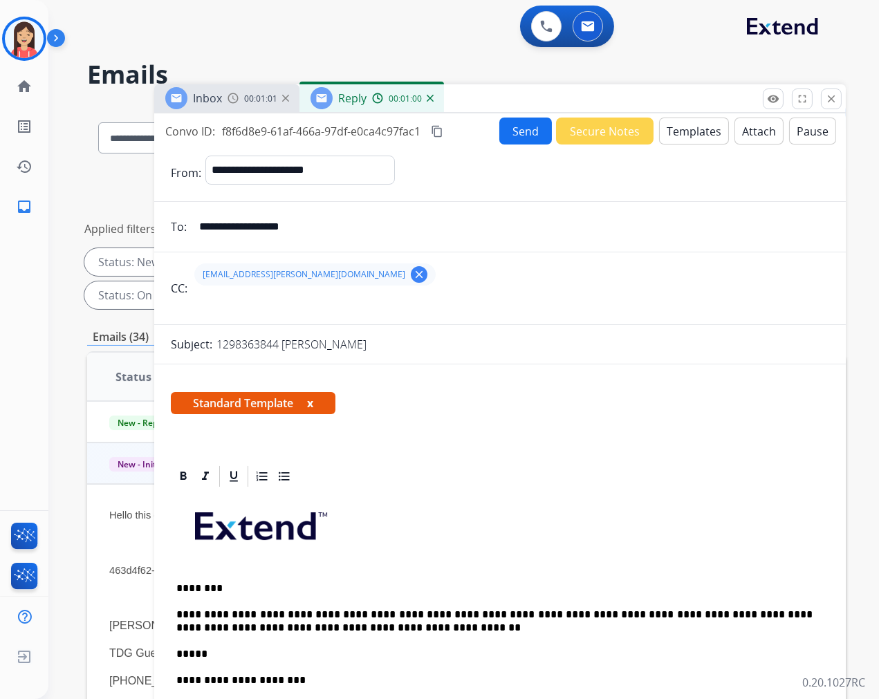
click at [521, 127] on button "Send" at bounding box center [525, 131] width 53 height 27
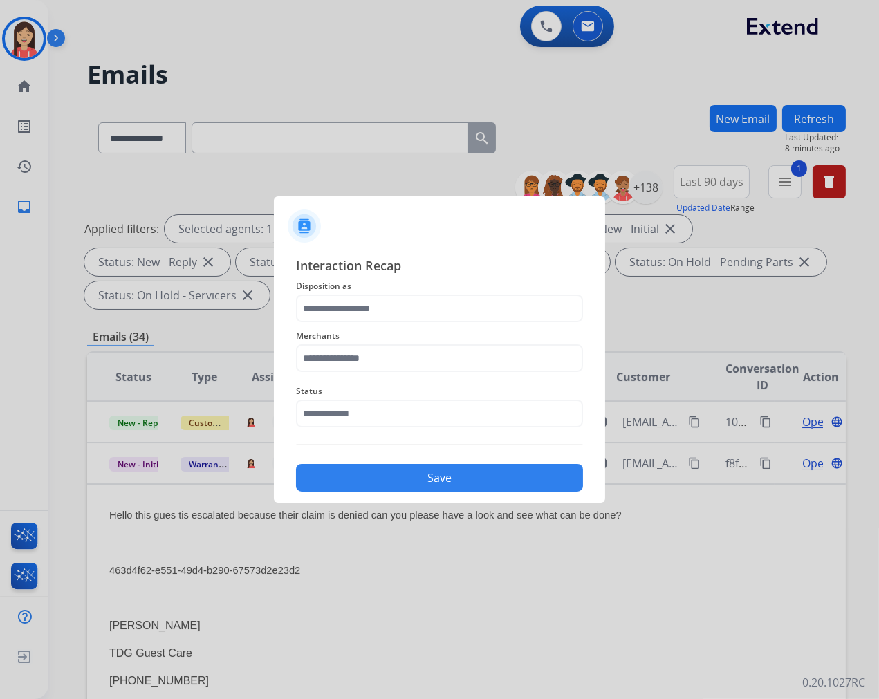
click at [336, 328] on span "Merchants" at bounding box center [439, 336] width 287 height 17
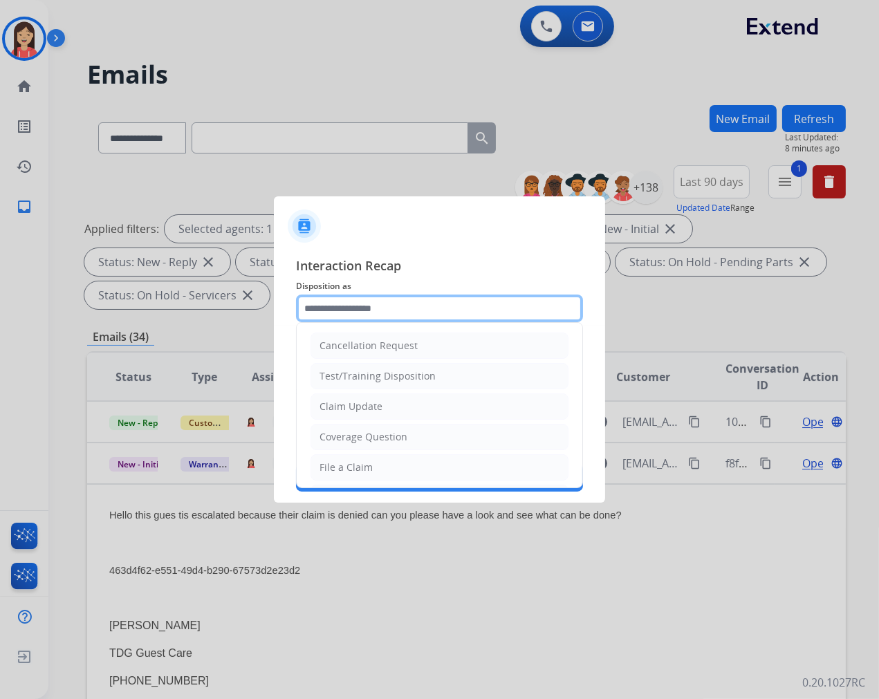
click at [343, 315] on input "text" at bounding box center [439, 309] width 287 height 28
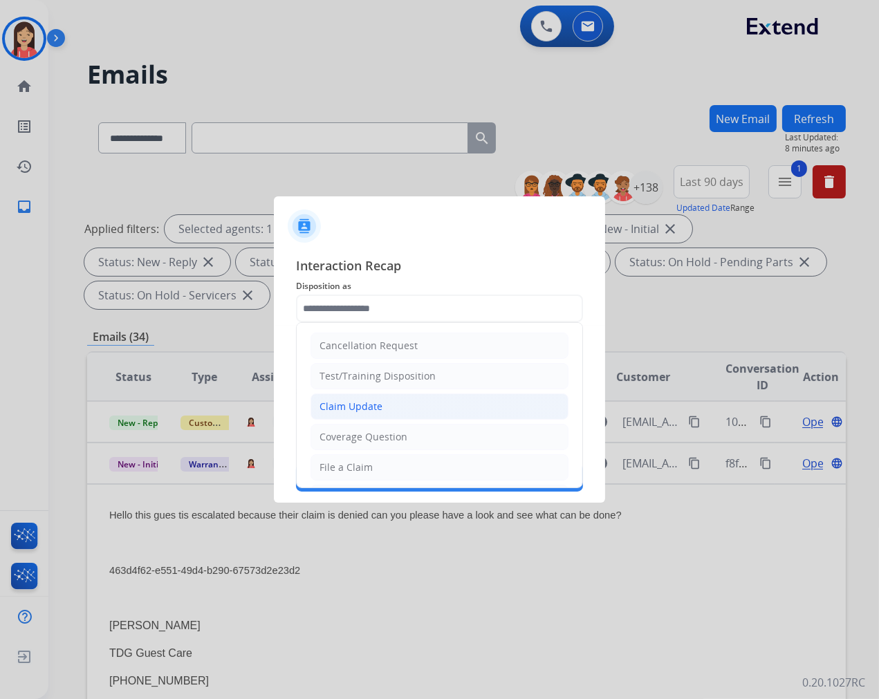
click at [346, 409] on div "Claim Update" at bounding box center [351, 407] width 63 height 14
type input "**********"
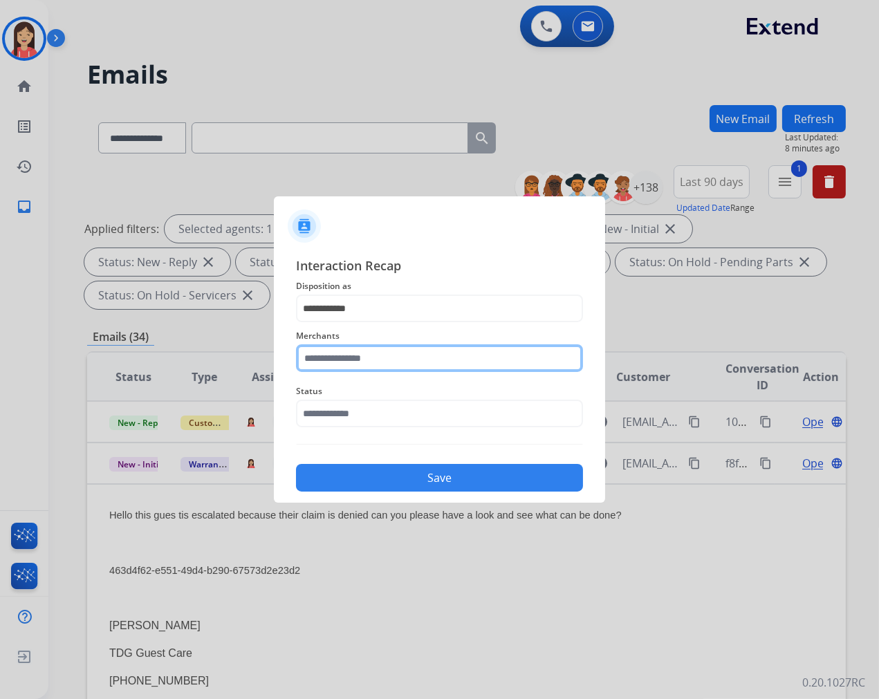
click at [361, 356] on input "text" at bounding box center [439, 358] width 287 height 28
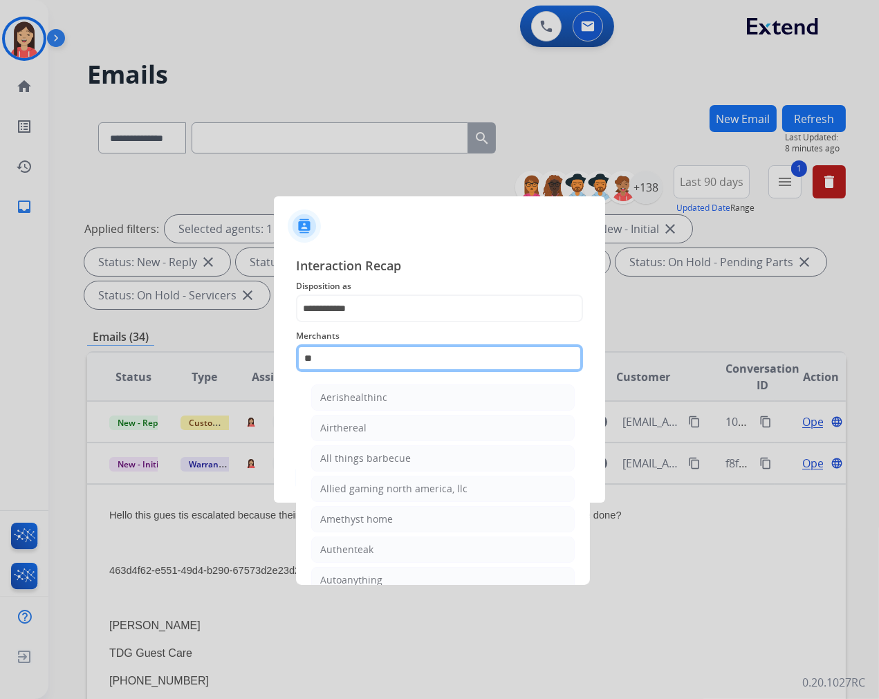
type input "*"
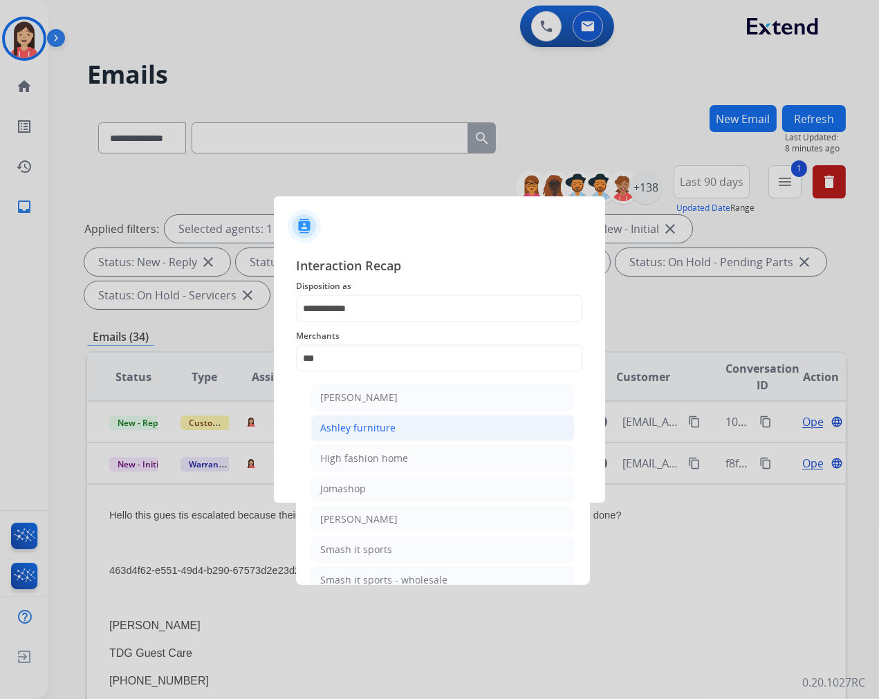
click at [346, 419] on li "Ashley furniture" at bounding box center [443, 428] width 264 height 26
type input "**********"
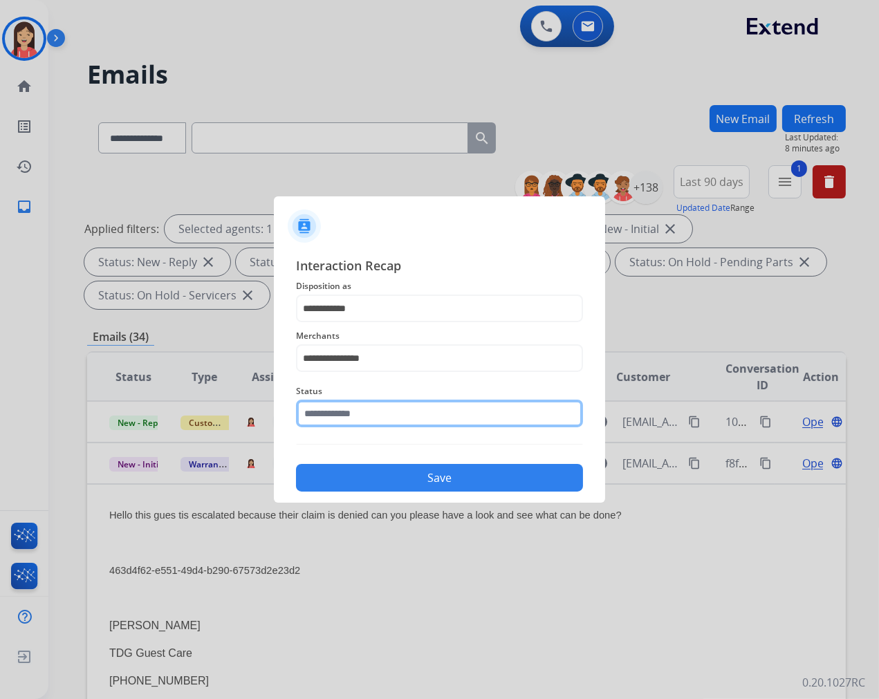
drag, startPoint x: 350, startPoint y: 416, endPoint x: 354, endPoint y: 429, distance: 13.8
click at [351, 416] on input "text" at bounding box center [439, 414] width 287 height 28
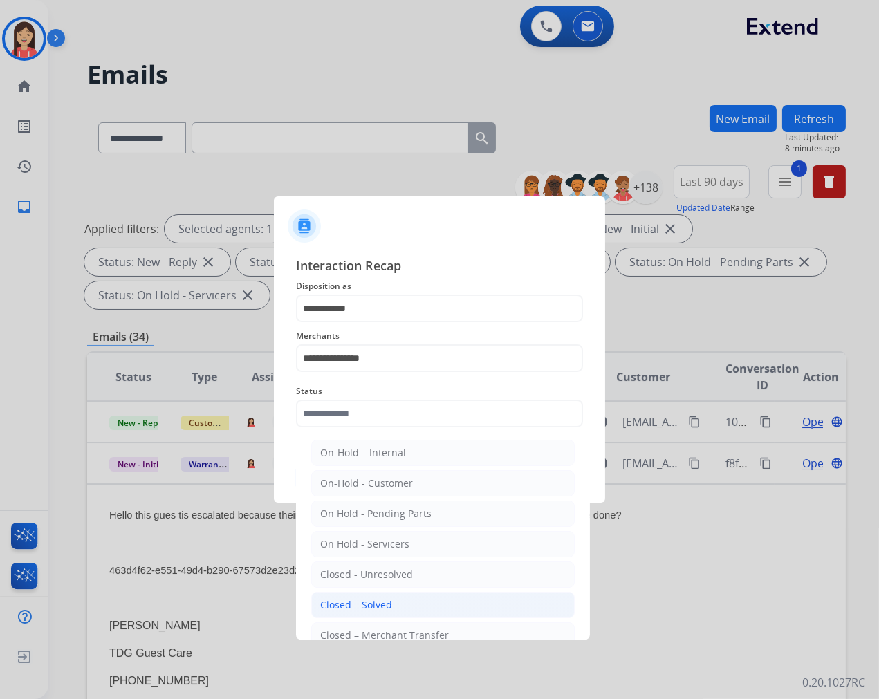
click at [371, 595] on li "Closed – Solved" at bounding box center [443, 605] width 264 height 26
type input "**********"
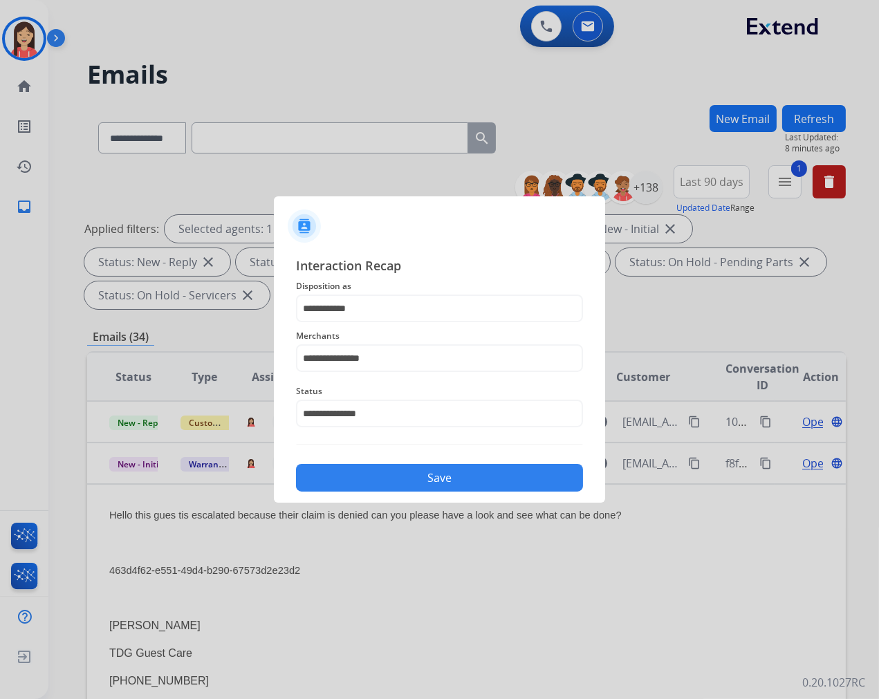
click at [427, 484] on button "Save" at bounding box center [439, 478] width 287 height 28
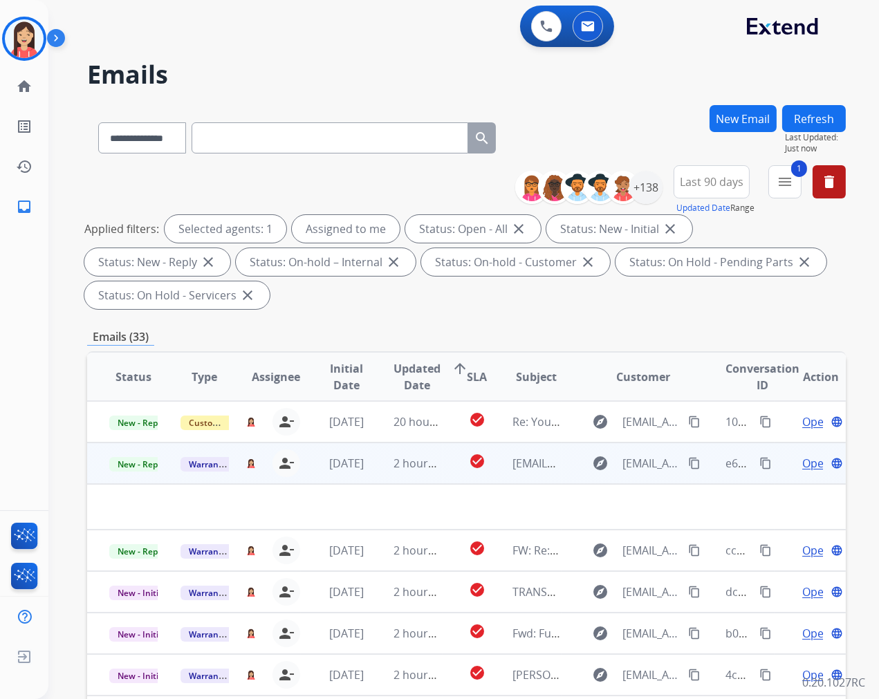
click at [371, 470] on td "2 hours ago" at bounding box center [406, 463] width 71 height 41
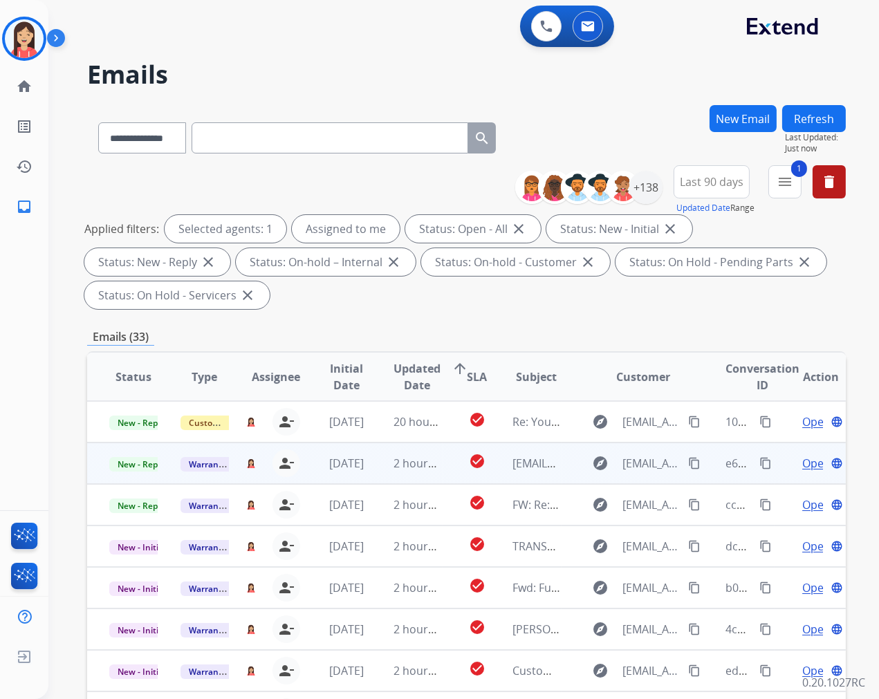
click at [375, 474] on td "2 hours ago" at bounding box center [406, 463] width 71 height 41
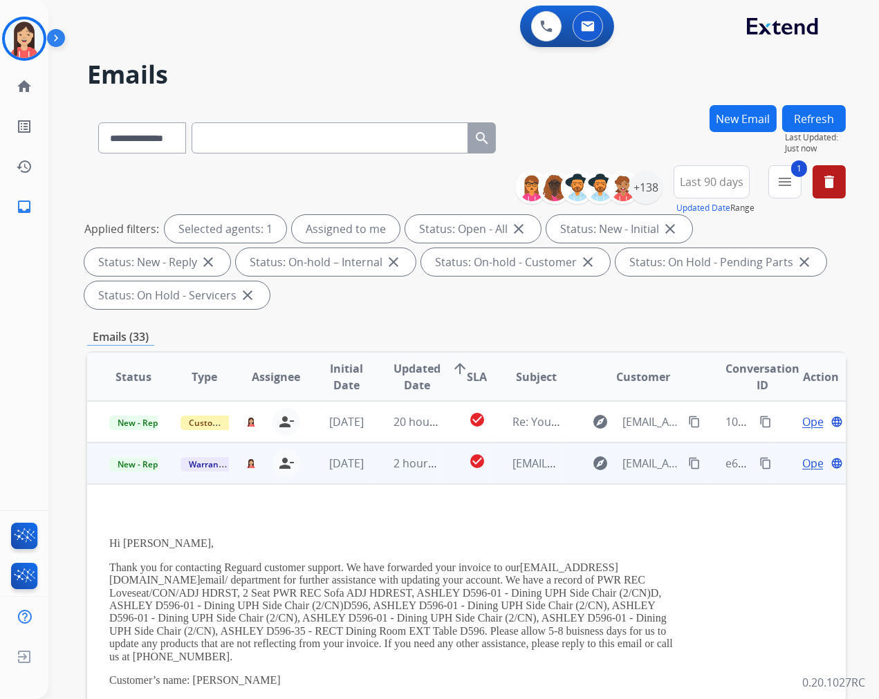
click at [797, 461] on div "Open language" at bounding box center [821, 463] width 48 height 17
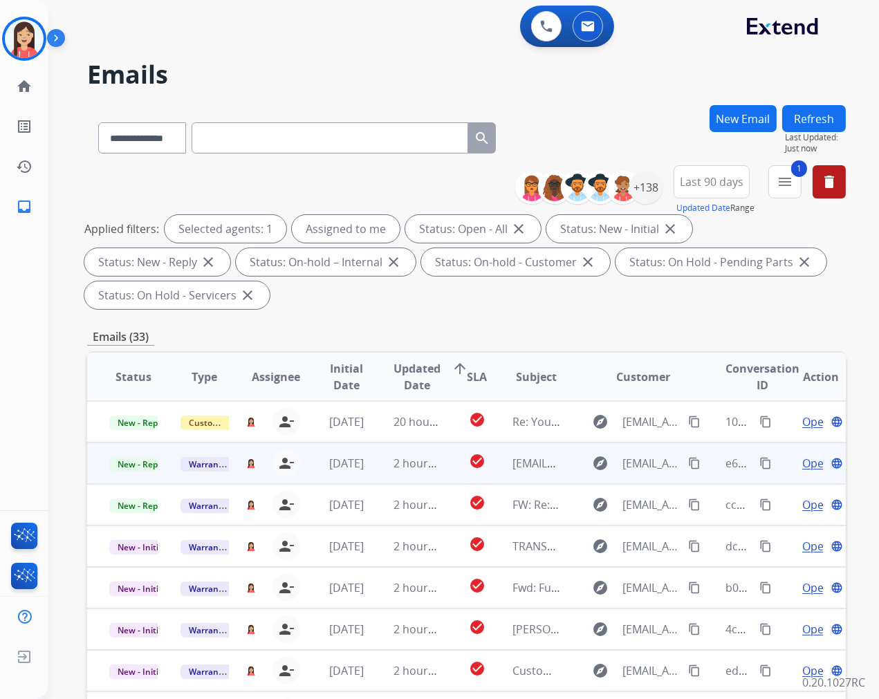
click at [810, 463] on span "Open" at bounding box center [816, 463] width 28 height 17
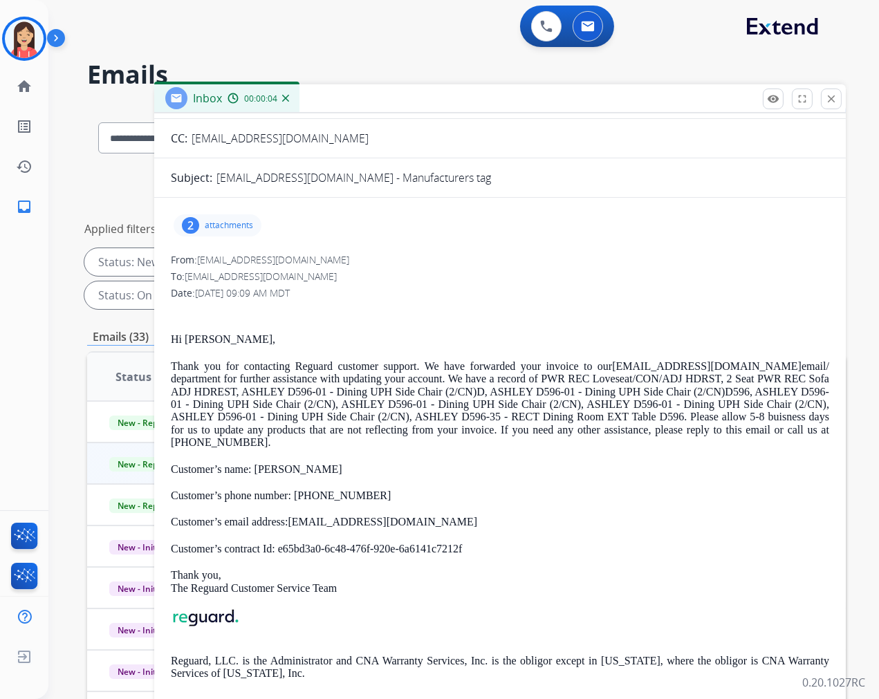
scroll to position [118, 0]
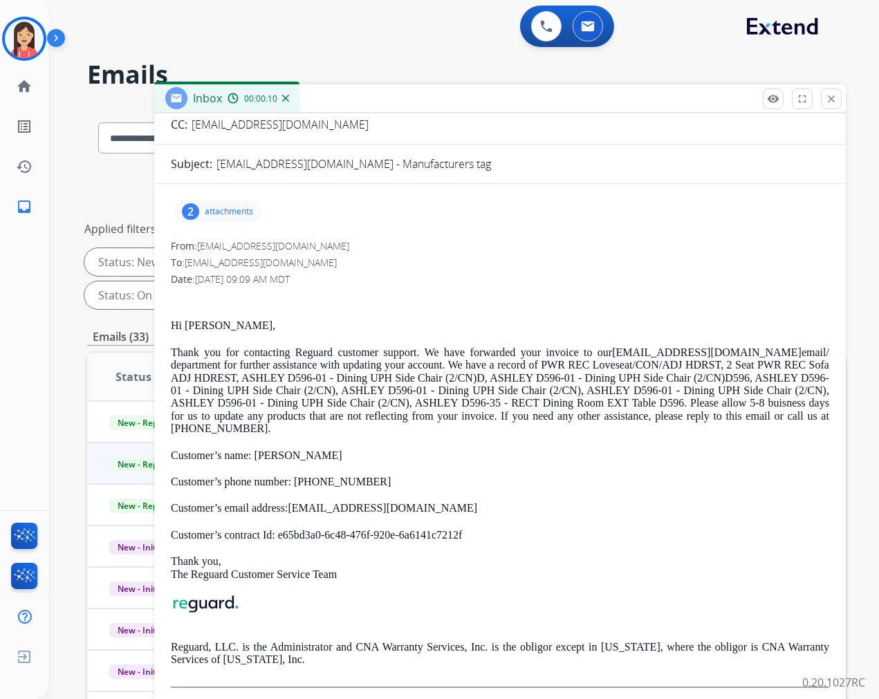
click at [221, 211] on p "attachments" at bounding box center [229, 211] width 48 height 11
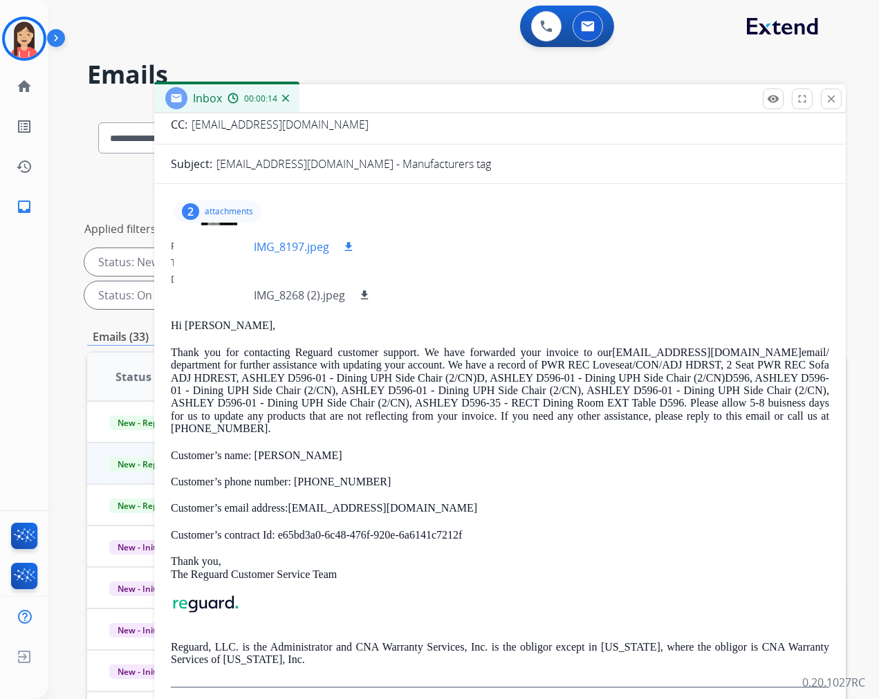
click at [289, 248] on p "IMG_8197.jpeg" at bounding box center [291, 247] width 75 height 17
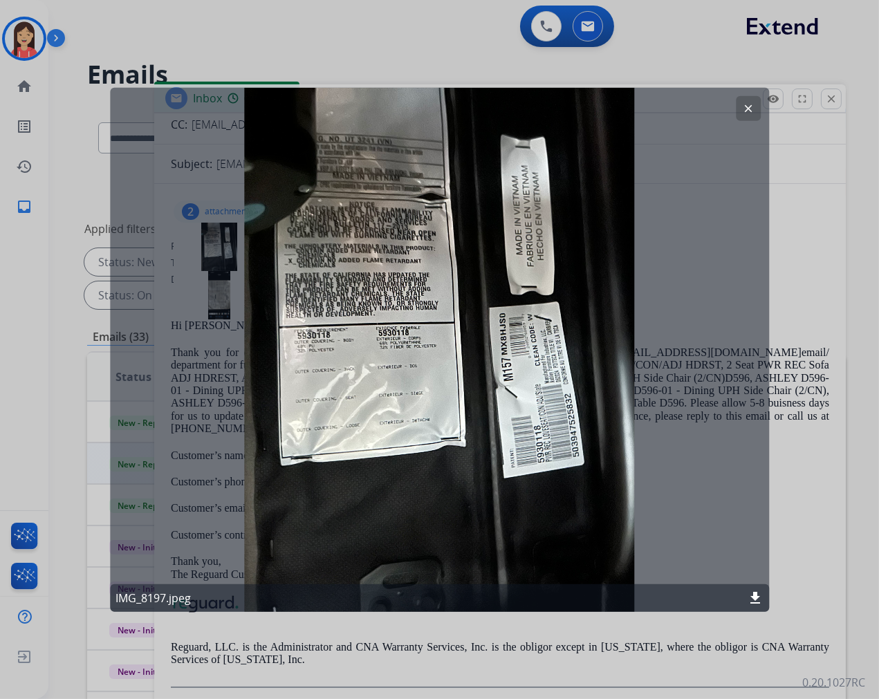
click at [747, 104] on mat-icon "clear" at bounding box center [748, 108] width 12 height 12
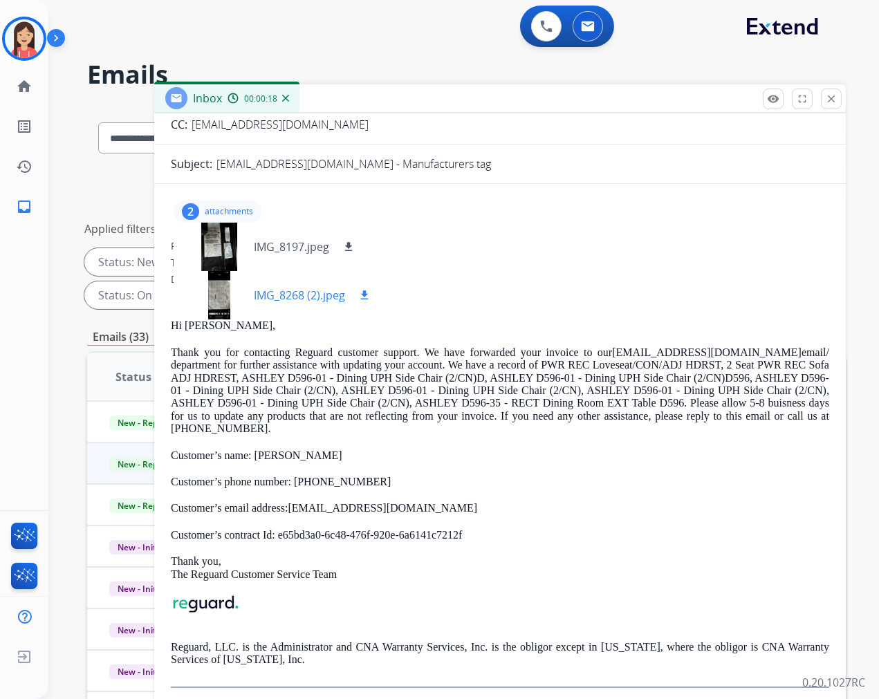
click at [305, 299] on p "IMG_8268 (2).jpeg" at bounding box center [299, 295] width 91 height 17
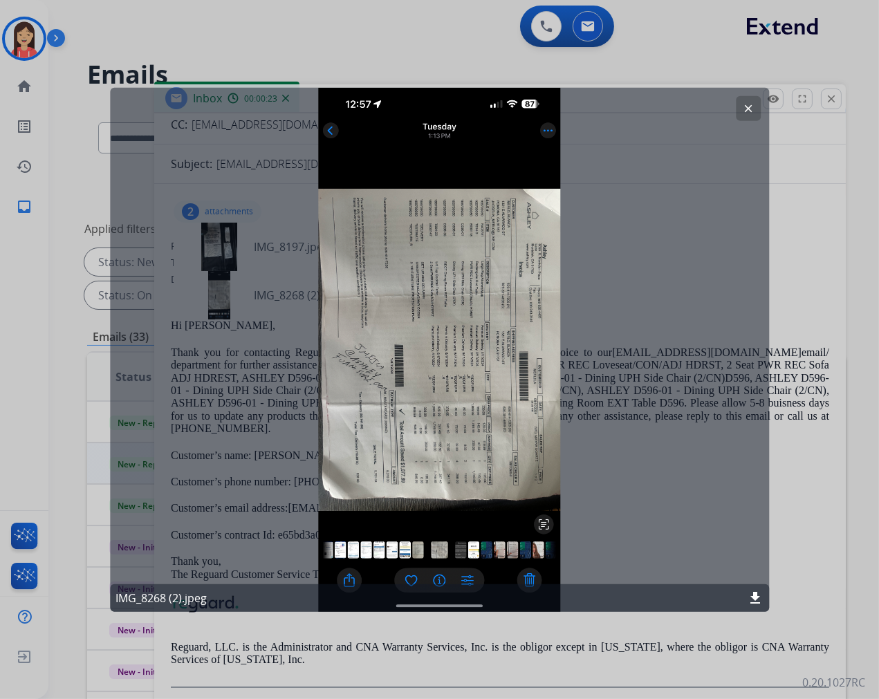
click at [750, 112] on mat-icon "clear" at bounding box center [748, 108] width 12 height 12
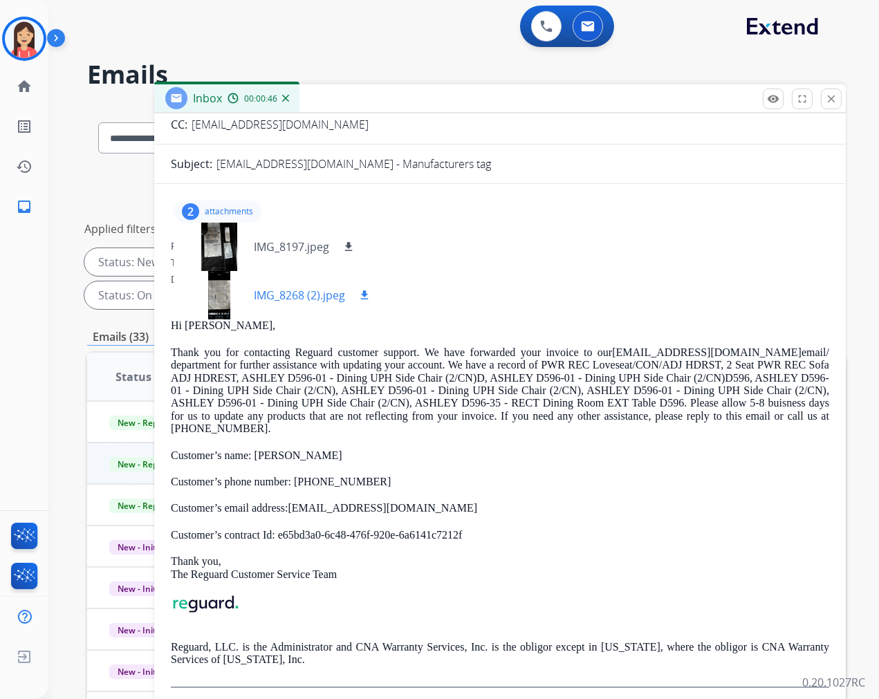
click at [290, 294] on p "IMG_8268 (2).jpeg" at bounding box center [299, 295] width 91 height 17
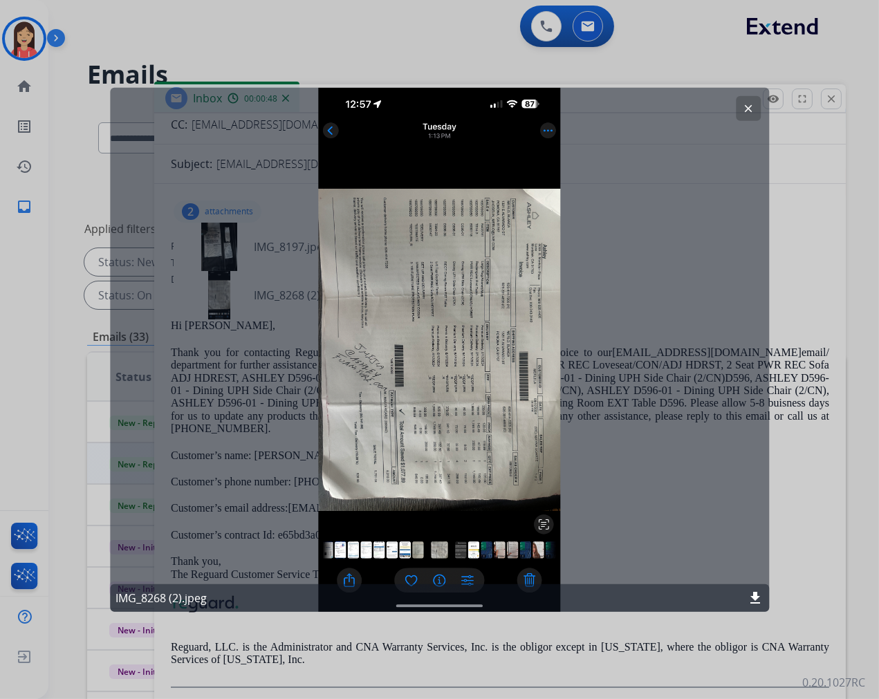
click at [755, 597] on mat-icon "download" at bounding box center [755, 598] width 17 height 17
click at [749, 104] on mat-icon "clear" at bounding box center [748, 108] width 12 height 12
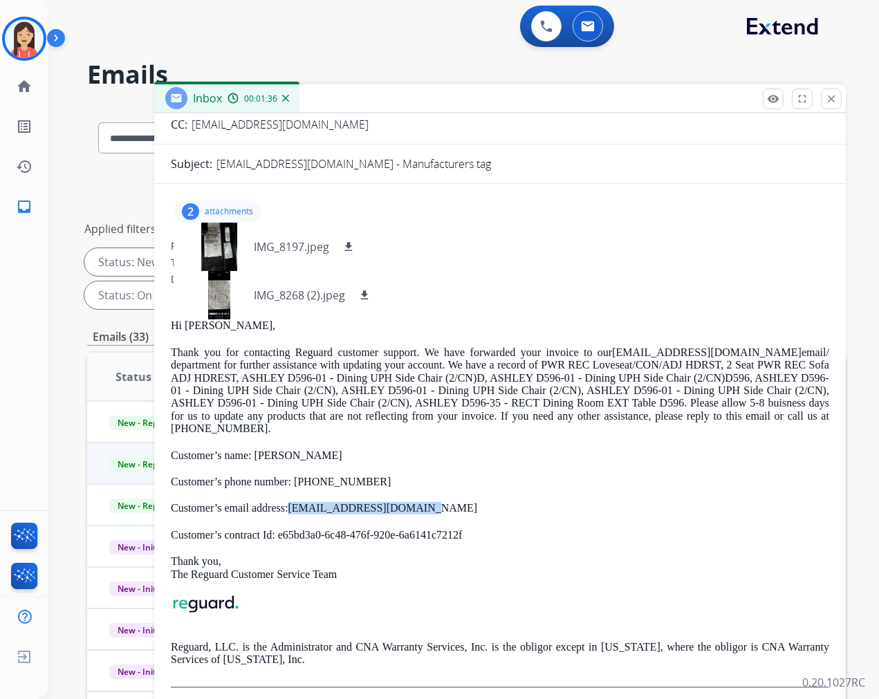
drag, startPoint x: 413, startPoint y: 508, endPoint x: 289, endPoint y: 508, distance: 123.8
click at [289, 508] on p "Customer’s email address: [EMAIL_ADDRESS][DOMAIN_NAME]" at bounding box center [500, 508] width 658 height 12
copy link "[EMAIL_ADDRESS][DOMAIN_NAME]"
click at [497, 277] on div "Date: [DATE] 09:09 AM MDT" at bounding box center [500, 279] width 658 height 14
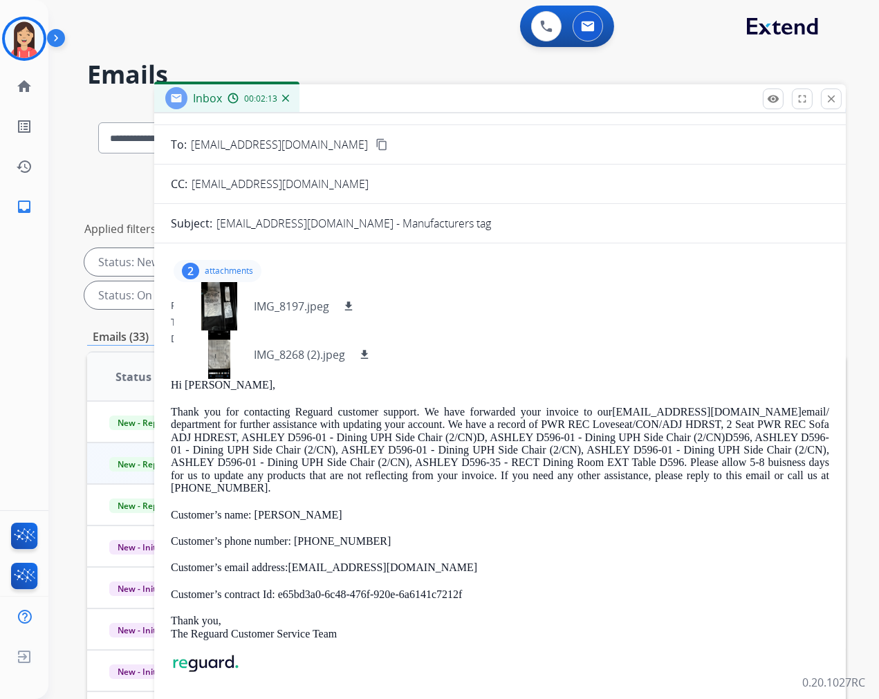
scroll to position [0, 0]
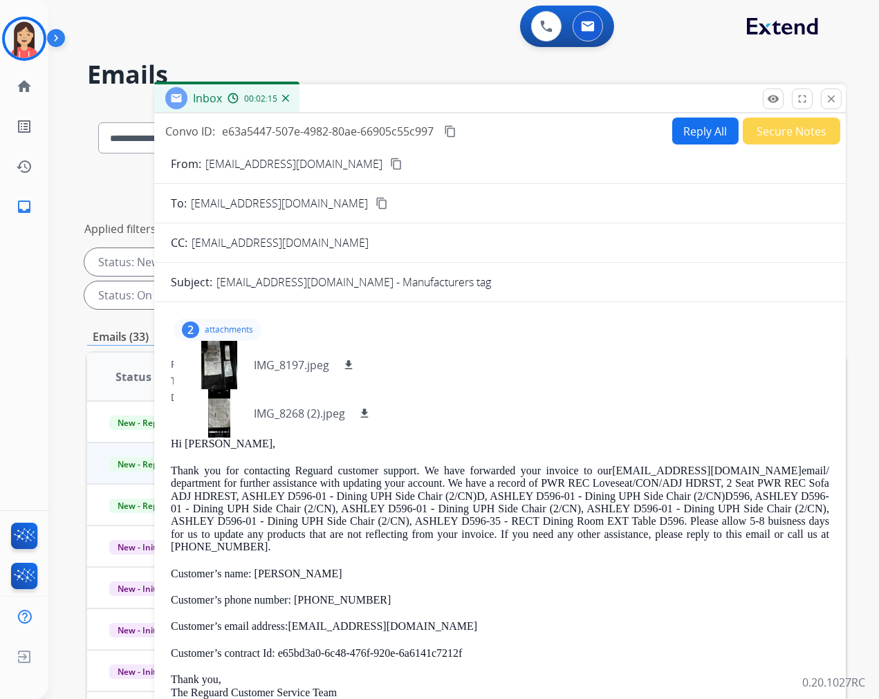
click at [787, 133] on button "Secure Notes" at bounding box center [792, 131] width 98 height 27
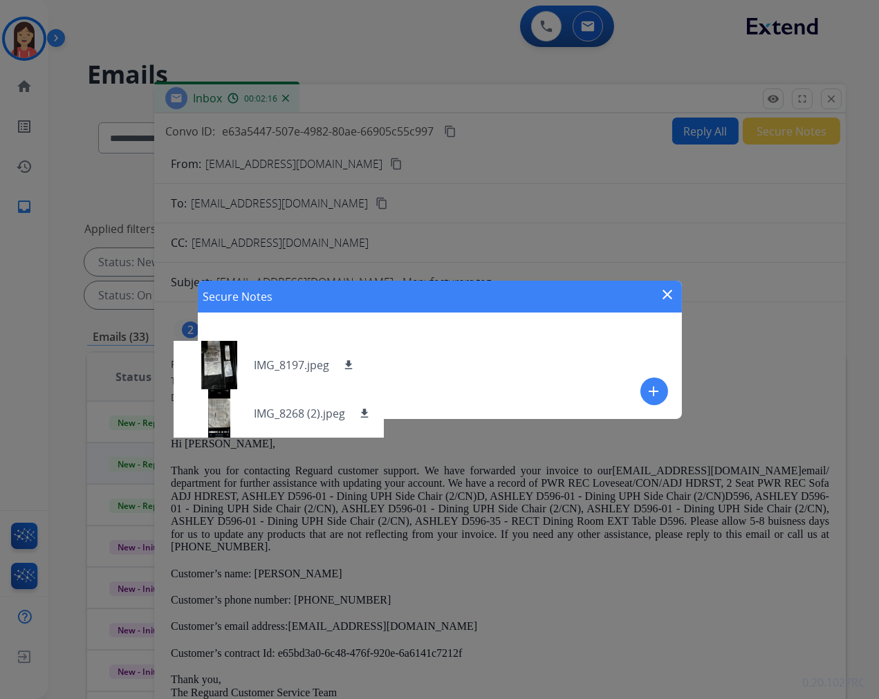
click at [658, 385] on mat-icon "add" at bounding box center [654, 391] width 17 height 17
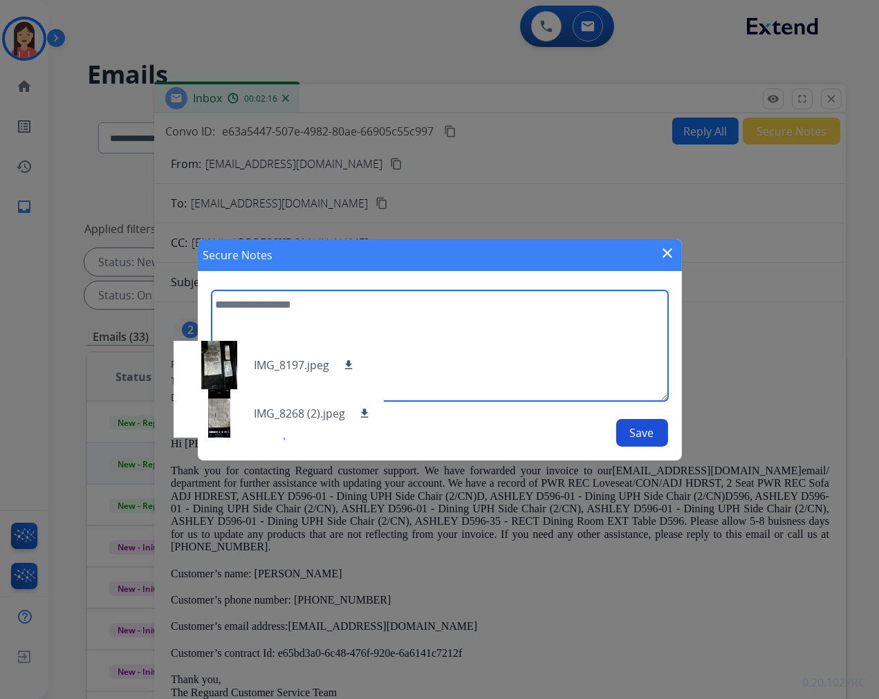
click at [520, 361] on textarea at bounding box center [440, 345] width 456 height 111
type textarea "**********"
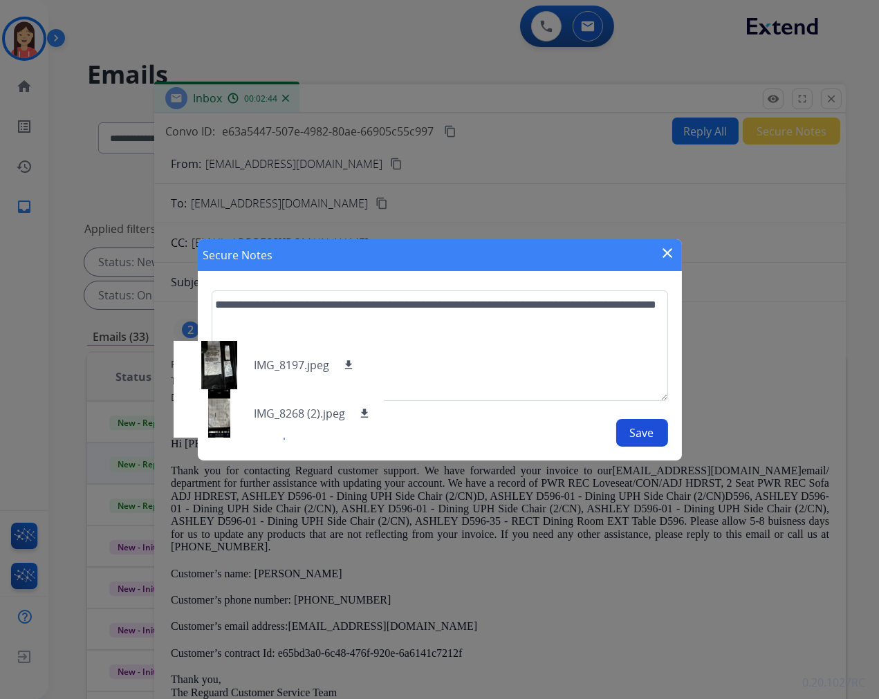
click at [489, 419] on div "Choose a template Save" at bounding box center [440, 433] width 456 height 28
click at [636, 432] on button "Save" at bounding box center [642, 433] width 52 height 28
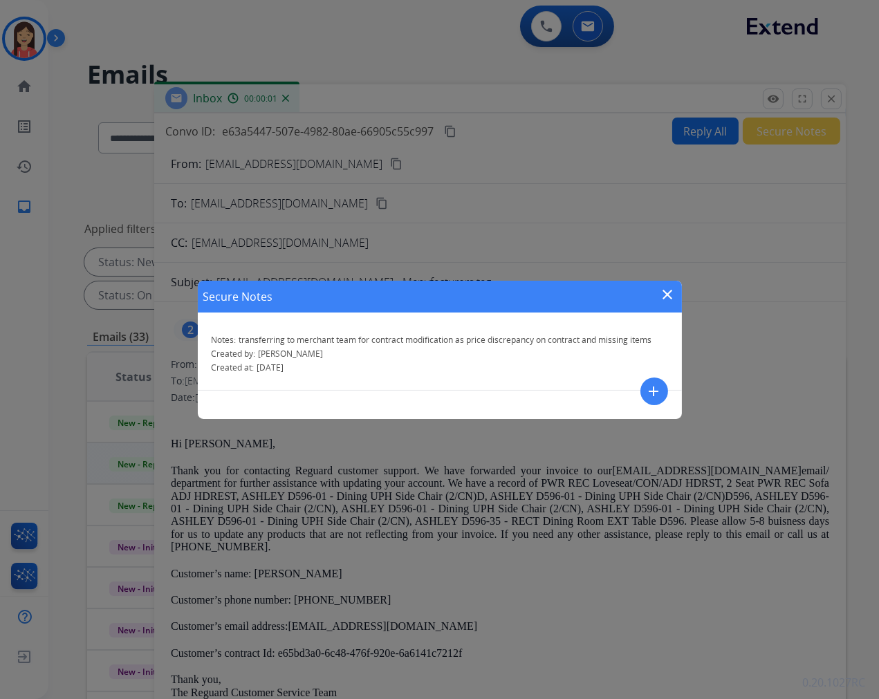
click at [667, 296] on mat-icon "close" at bounding box center [668, 294] width 17 height 17
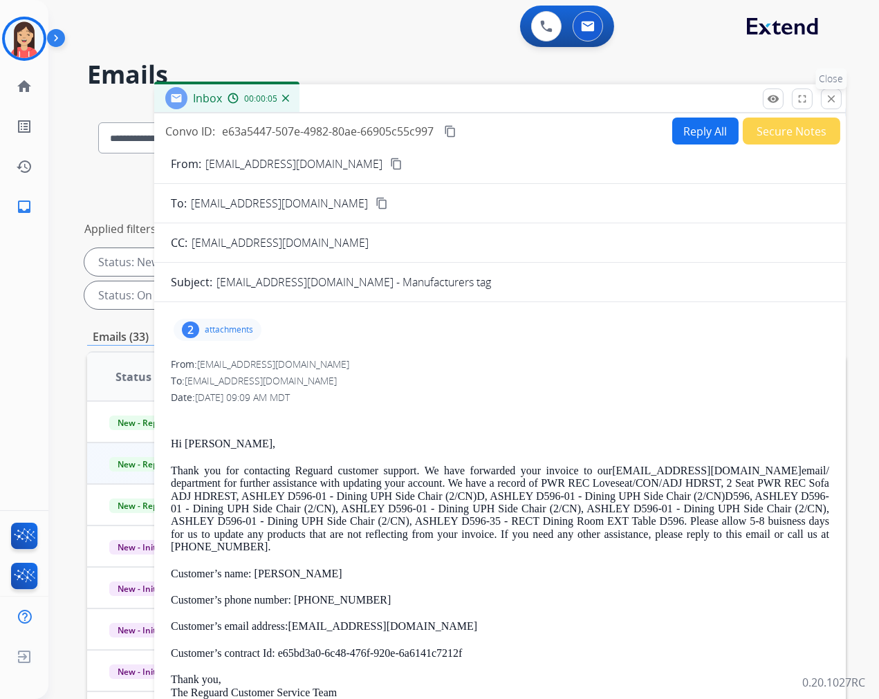
click at [831, 98] on mat-icon "close" at bounding box center [831, 99] width 12 height 12
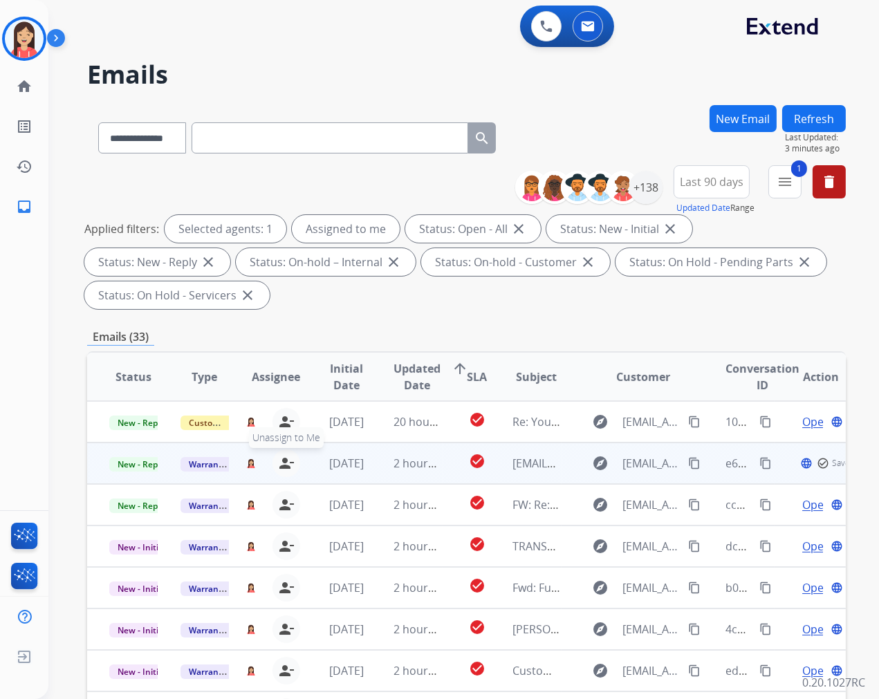
click at [278, 462] on mat-icon "person_remove" at bounding box center [286, 463] width 17 height 17
click at [197, 461] on span "Warranty Ops" at bounding box center [216, 464] width 71 height 15
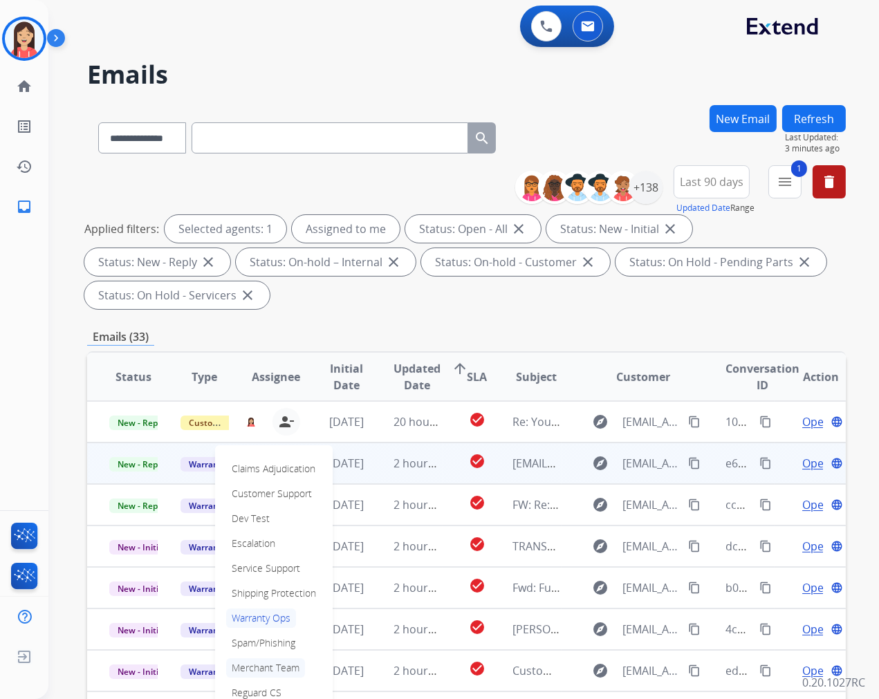
click at [249, 665] on p "Merchant Team" at bounding box center [265, 667] width 79 height 19
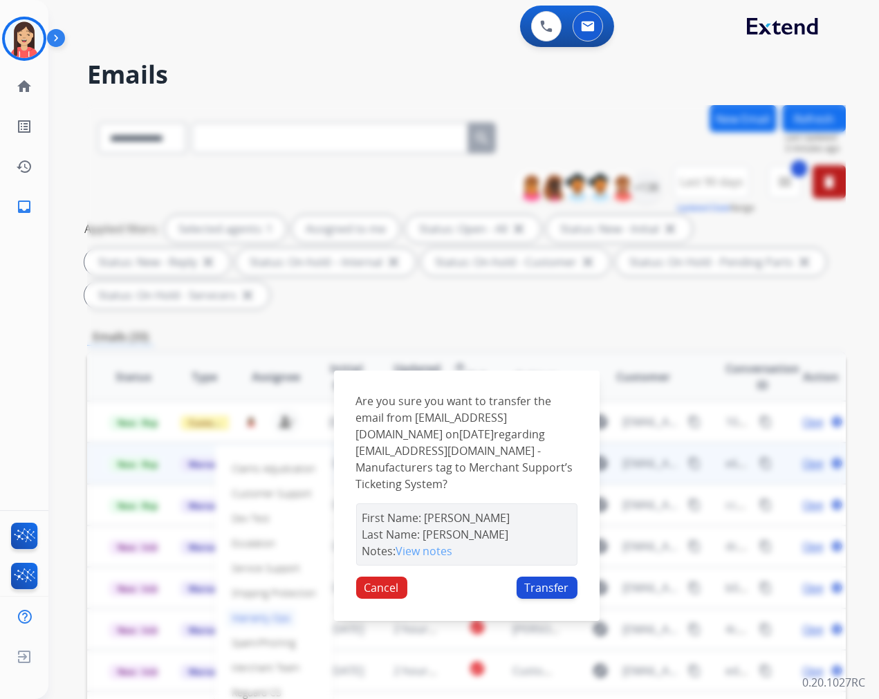
click at [535, 593] on button "Transfer" at bounding box center [547, 588] width 61 height 22
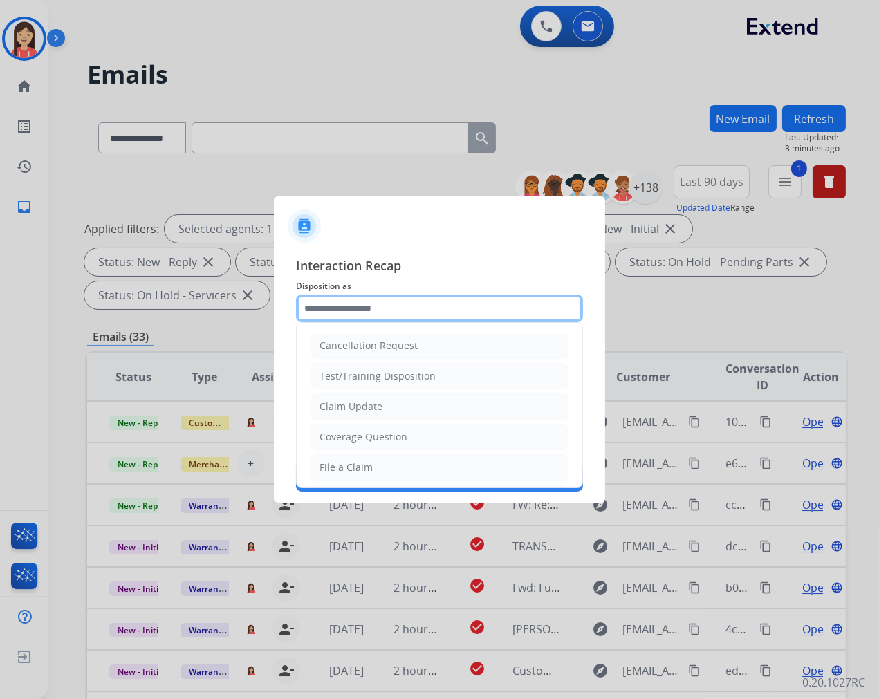
click at [418, 304] on input "text" at bounding box center [439, 309] width 287 height 28
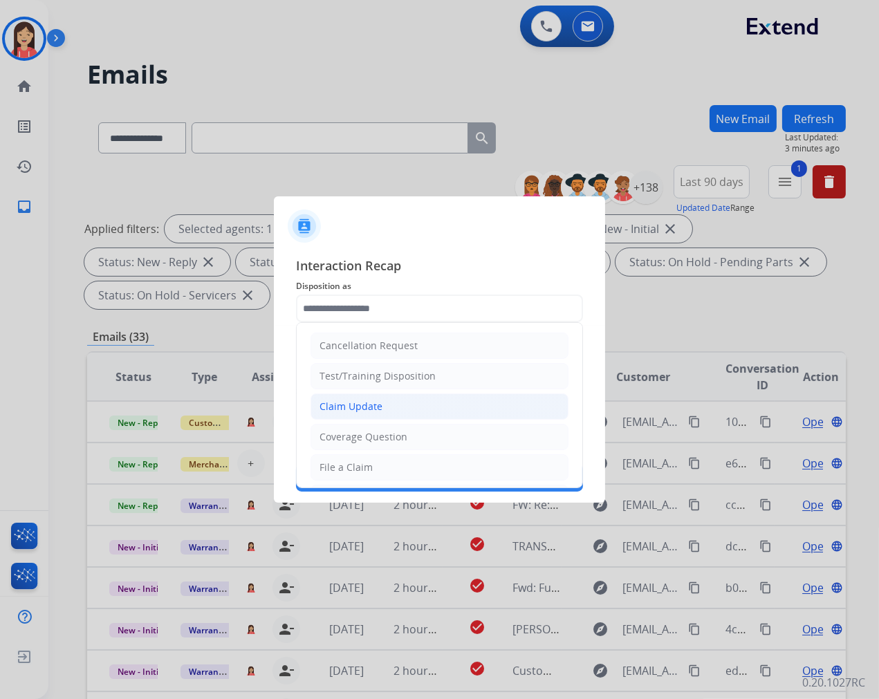
click at [357, 415] on li "Claim Update" at bounding box center [440, 407] width 258 height 26
type input "**********"
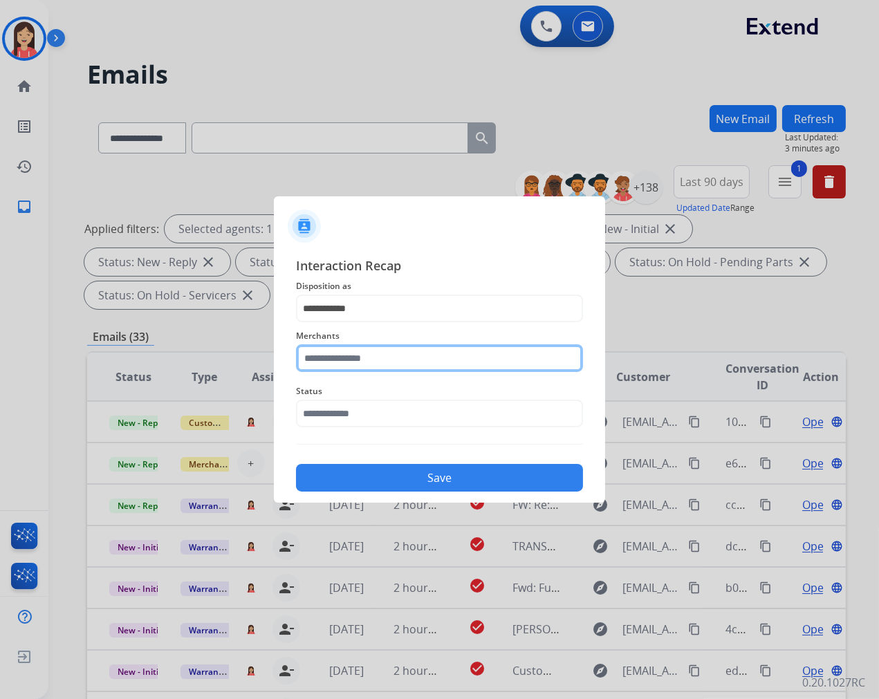
click at [389, 351] on input "text" at bounding box center [439, 358] width 287 height 28
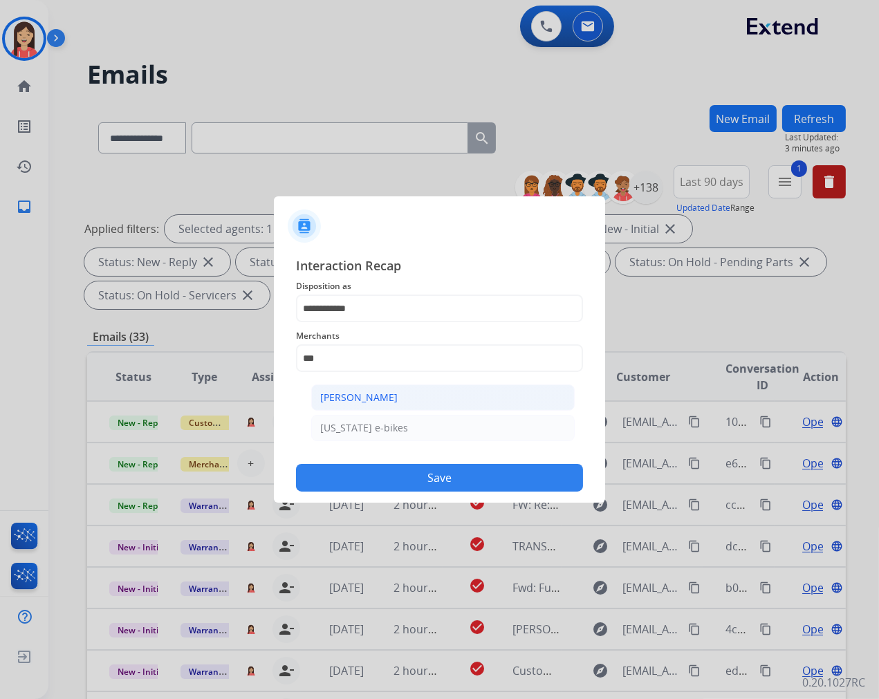
click at [387, 392] on div "[PERSON_NAME]" at bounding box center [358, 398] width 77 height 14
type input "**********"
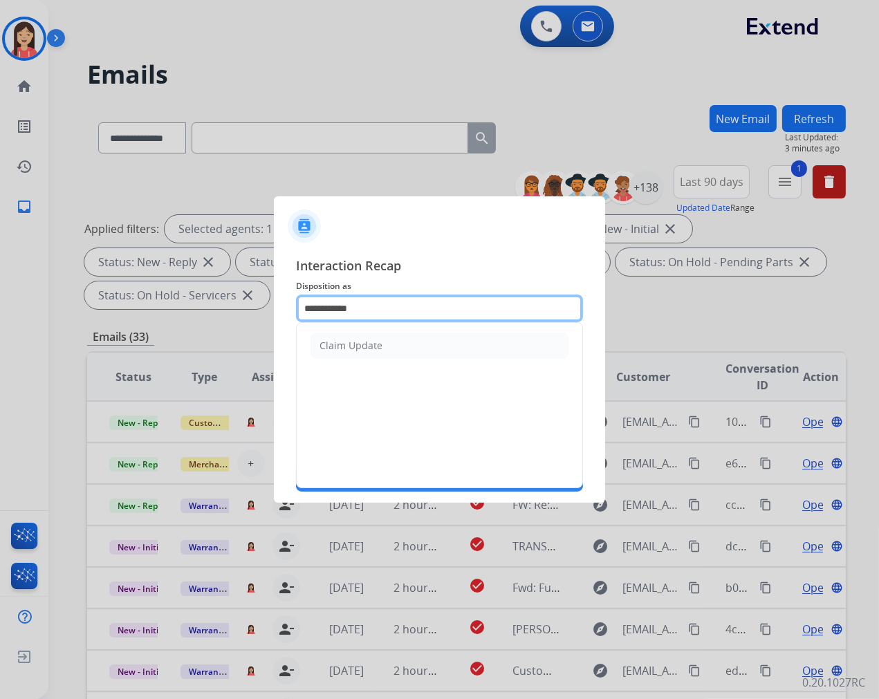
click at [362, 314] on input "**********" at bounding box center [439, 309] width 287 height 28
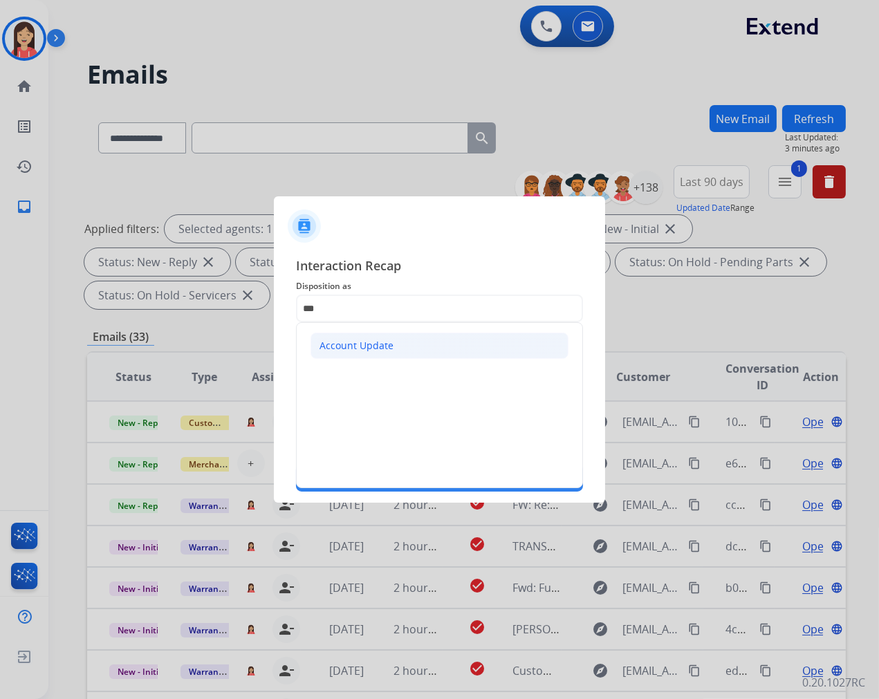
click at [361, 340] on div "Account Update" at bounding box center [357, 346] width 74 height 14
type input "**********"
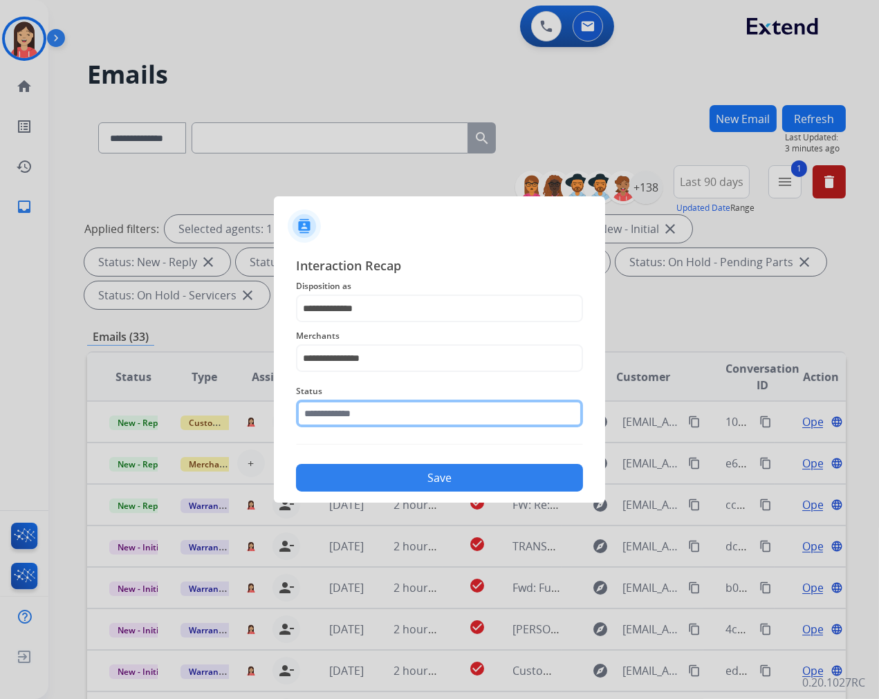
click at [355, 409] on input "text" at bounding box center [439, 414] width 287 height 28
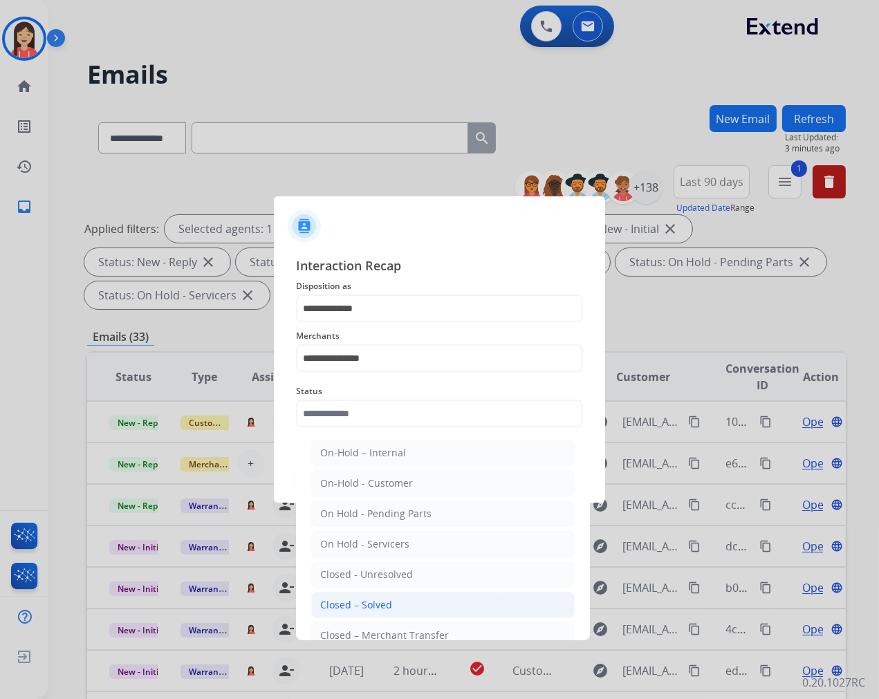
click at [391, 602] on li "Closed – Solved" at bounding box center [443, 605] width 264 height 26
type input "**********"
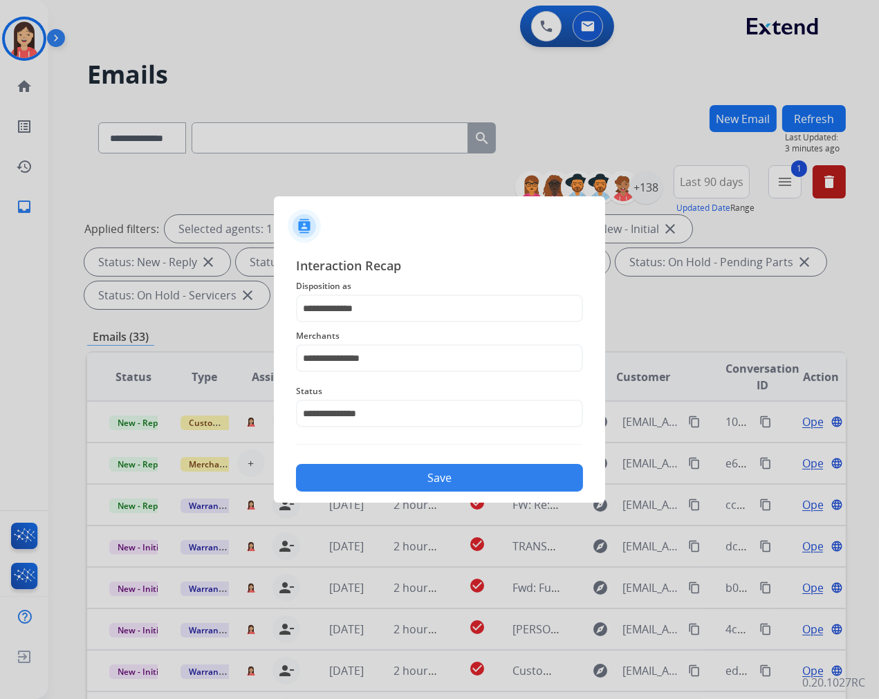
click at [430, 481] on button "Save" at bounding box center [439, 478] width 287 height 28
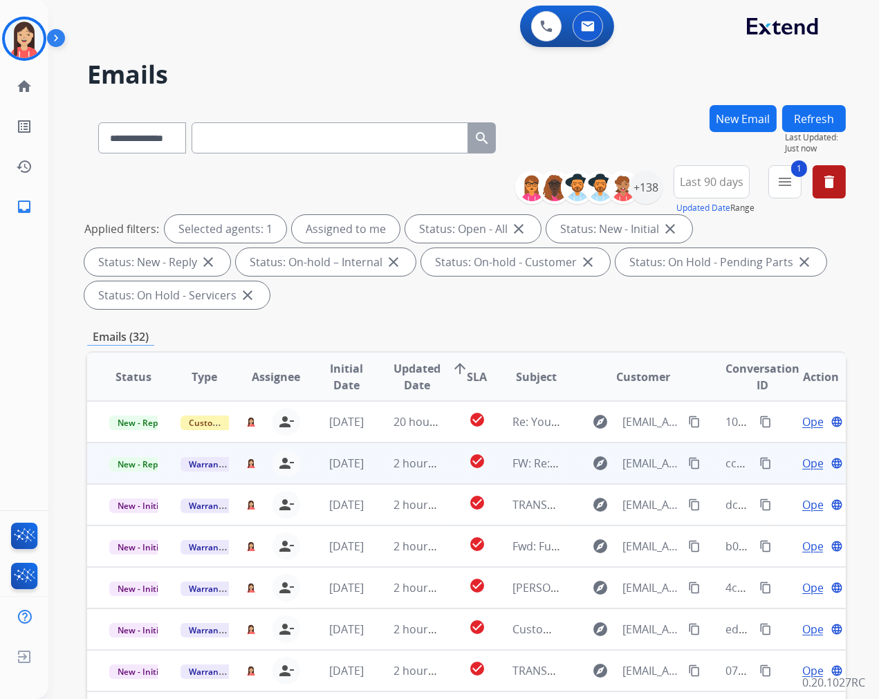
click at [375, 475] on td "2 hours ago" at bounding box center [406, 463] width 71 height 41
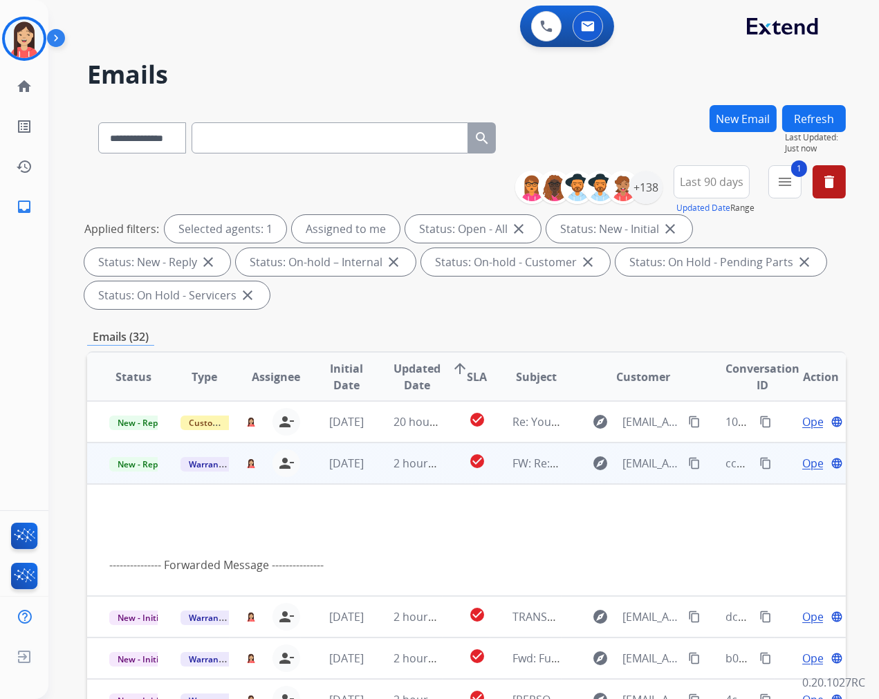
scroll to position [41, 0]
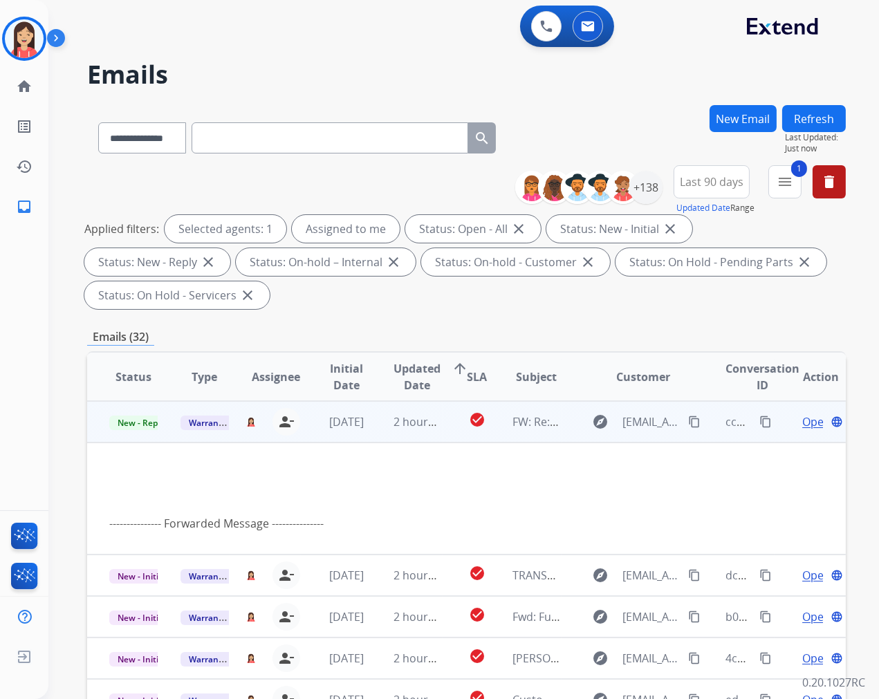
click at [802, 423] on span "Open" at bounding box center [816, 422] width 28 height 17
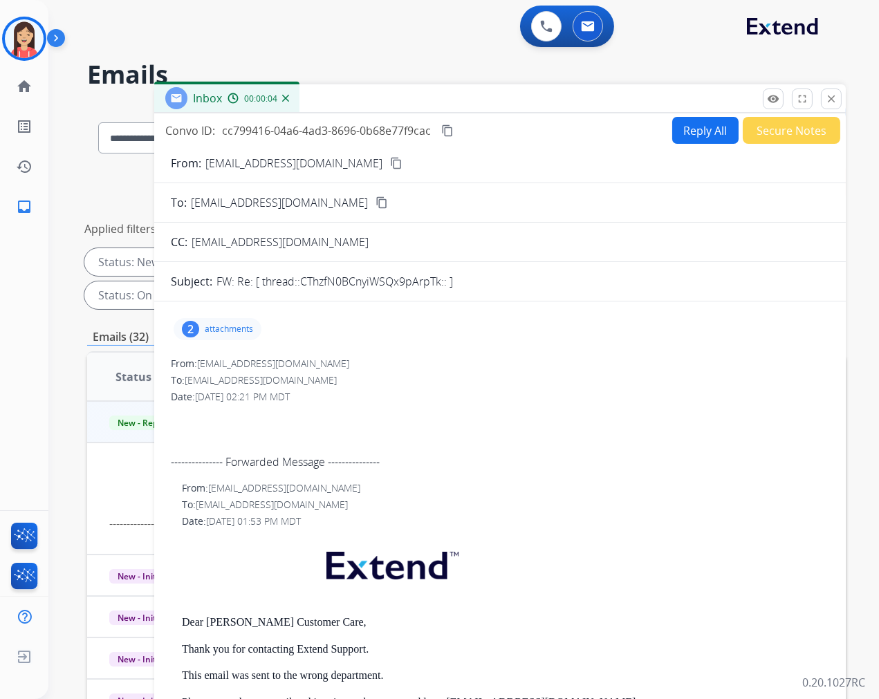
scroll to position [0, 0]
click at [224, 331] on p "attachments" at bounding box center [229, 329] width 48 height 11
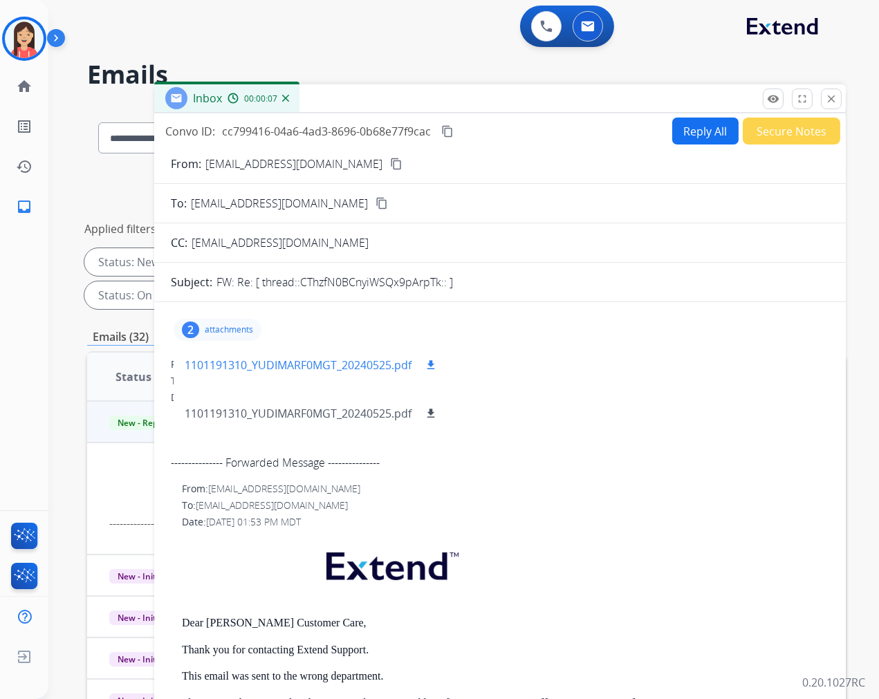
click at [434, 364] on mat-icon "download" at bounding box center [431, 365] width 12 height 12
click at [797, 141] on button "Secure Notes" at bounding box center [792, 131] width 98 height 27
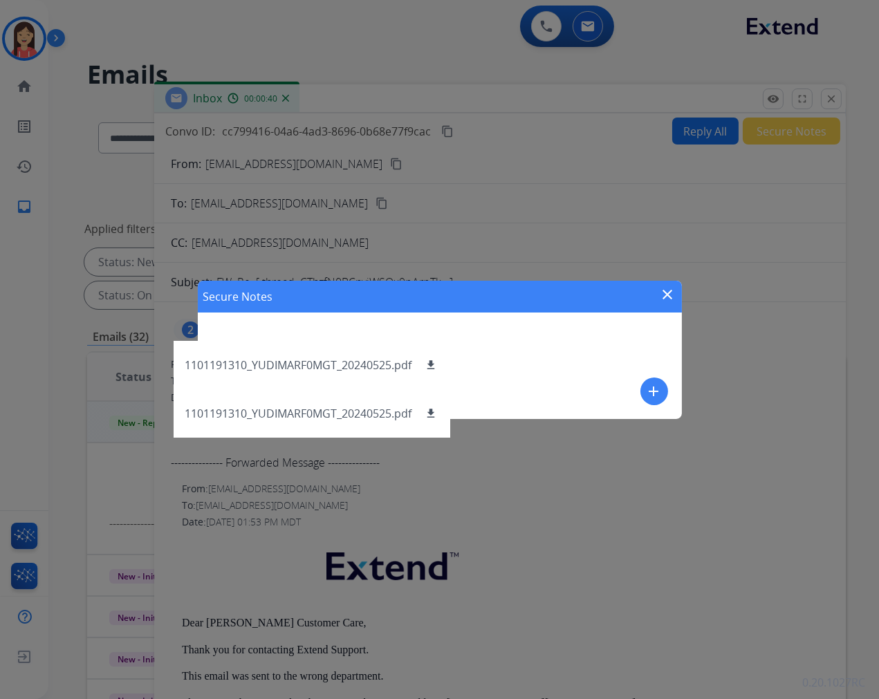
click at [642, 382] on div "add" at bounding box center [654, 392] width 28 height 28
click at [639, 388] on div "Secure Notes close add" at bounding box center [440, 350] width 484 height 138
click at [659, 394] on mat-icon "add" at bounding box center [654, 391] width 17 height 17
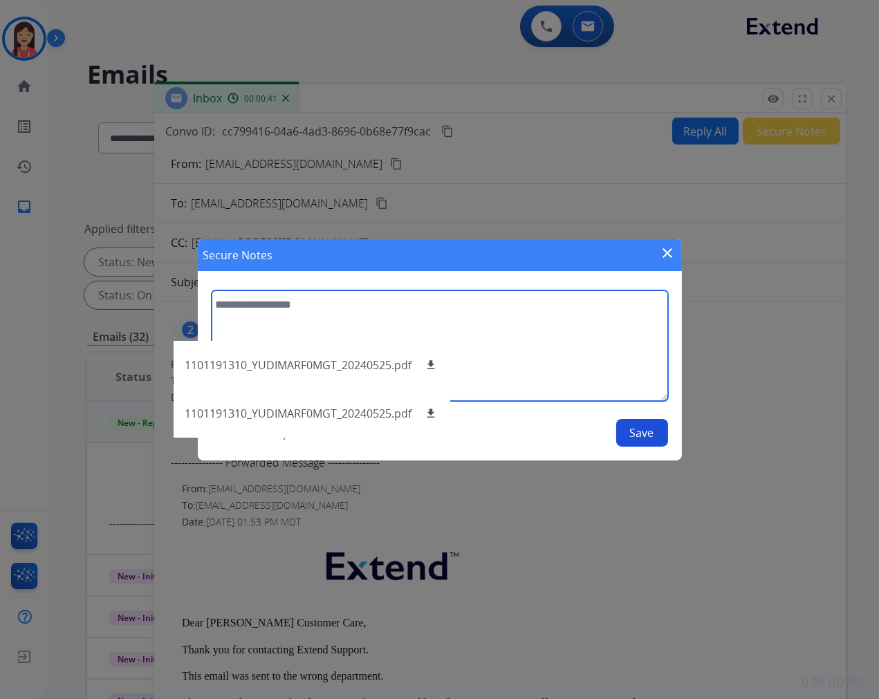
click at [545, 358] on textarea at bounding box center [440, 345] width 456 height 111
paste textarea "**********"
type textarea "**********"
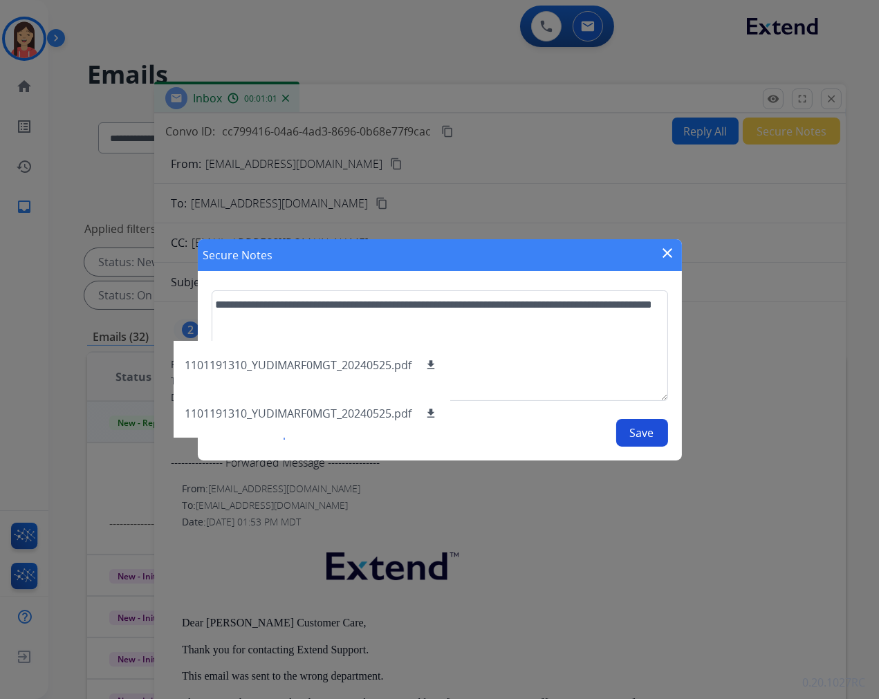
click at [655, 436] on button "Save" at bounding box center [642, 433] width 52 height 28
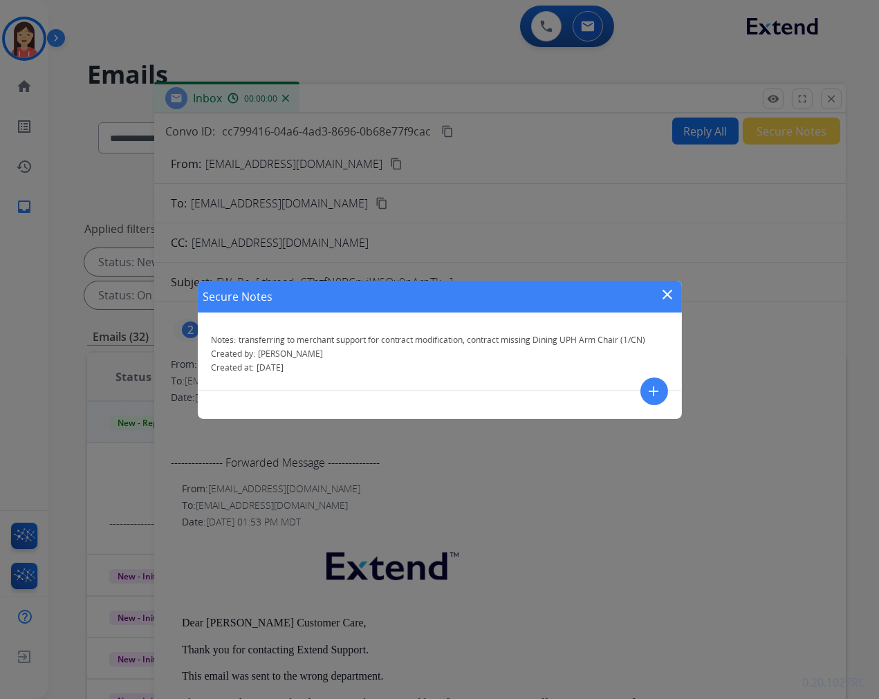
click at [664, 294] on mat-icon "close" at bounding box center [668, 294] width 17 height 17
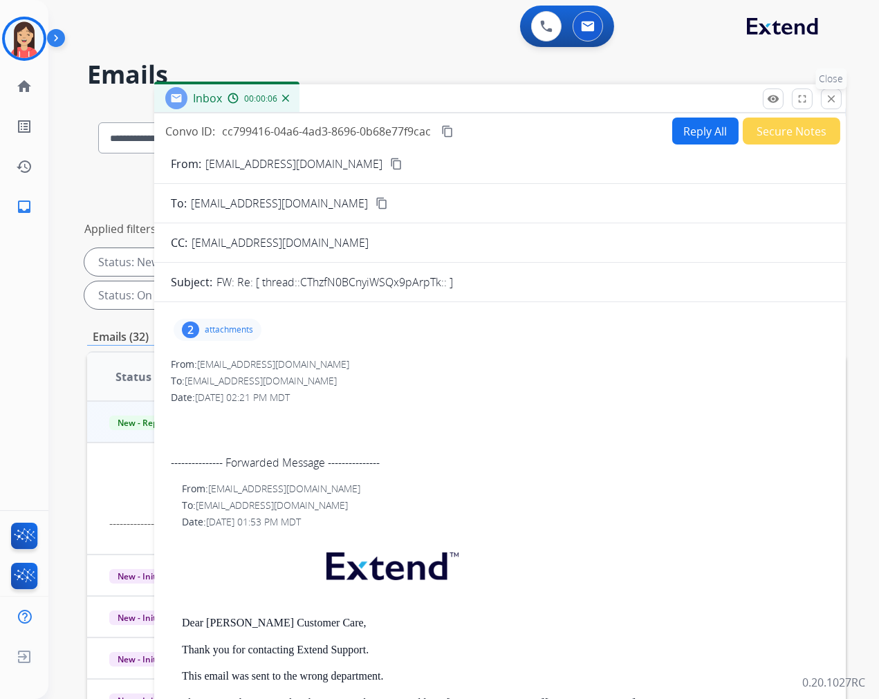
click at [831, 98] on mat-icon "close" at bounding box center [831, 99] width 12 height 12
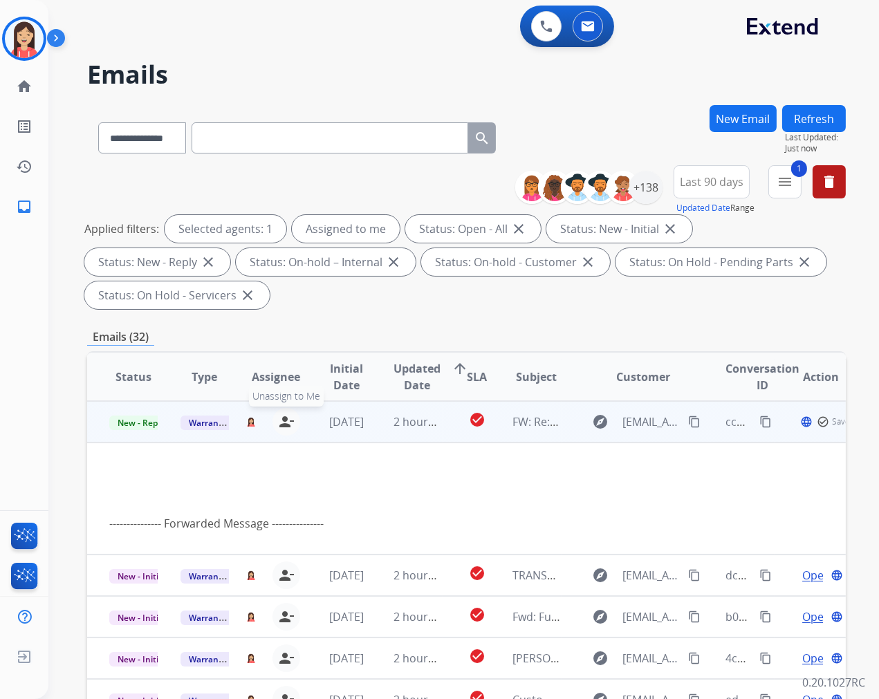
click at [282, 419] on mat-icon "person_remove" at bounding box center [286, 422] width 17 height 17
click at [195, 423] on span "Warranty Ops" at bounding box center [216, 423] width 71 height 15
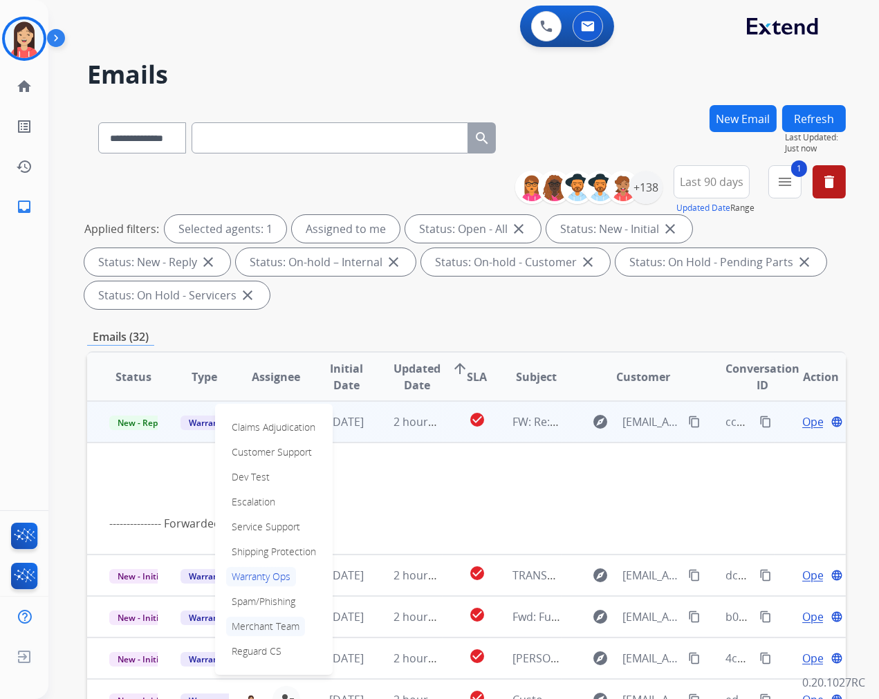
click at [266, 628] on p "Merchant Team" at bounding box center [265, 626] width 79 height 19
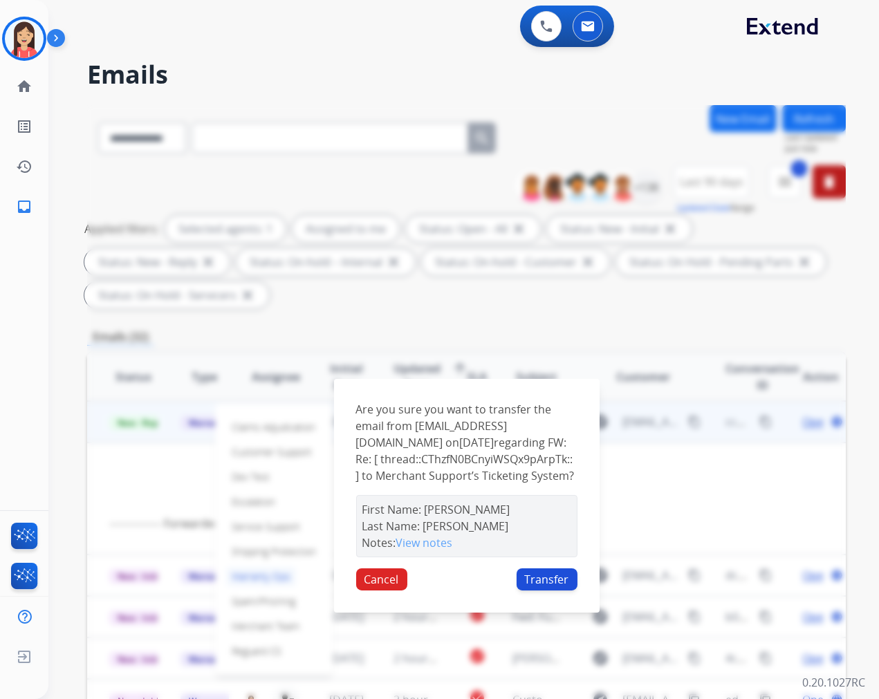
click at [533, 586] on button "Transfer" at bounding box center [547, 580] width 61 height 22
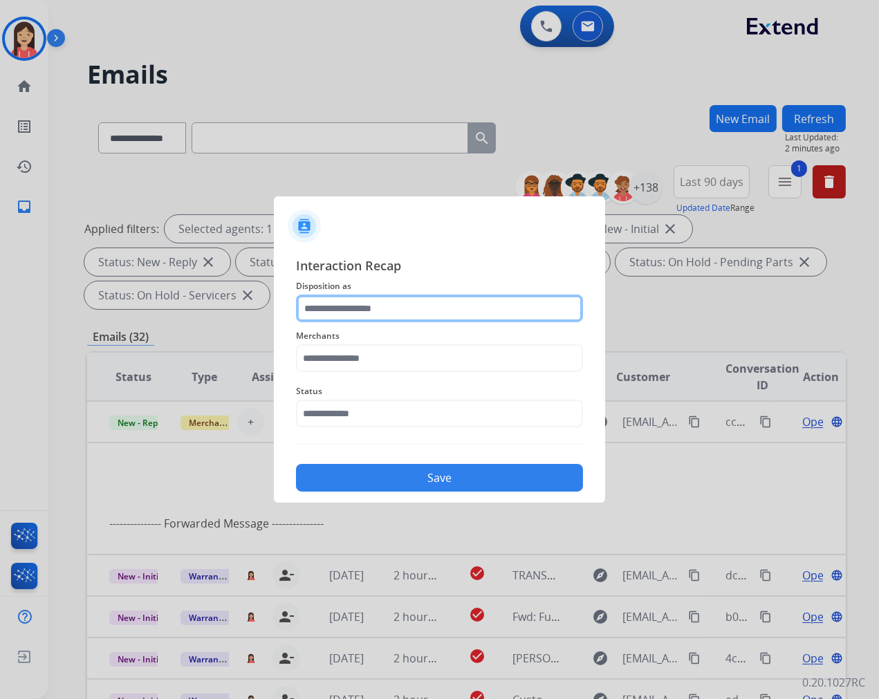
click at [351, 308] on input "text" at bounding box center [439, 309] width 287 height 28
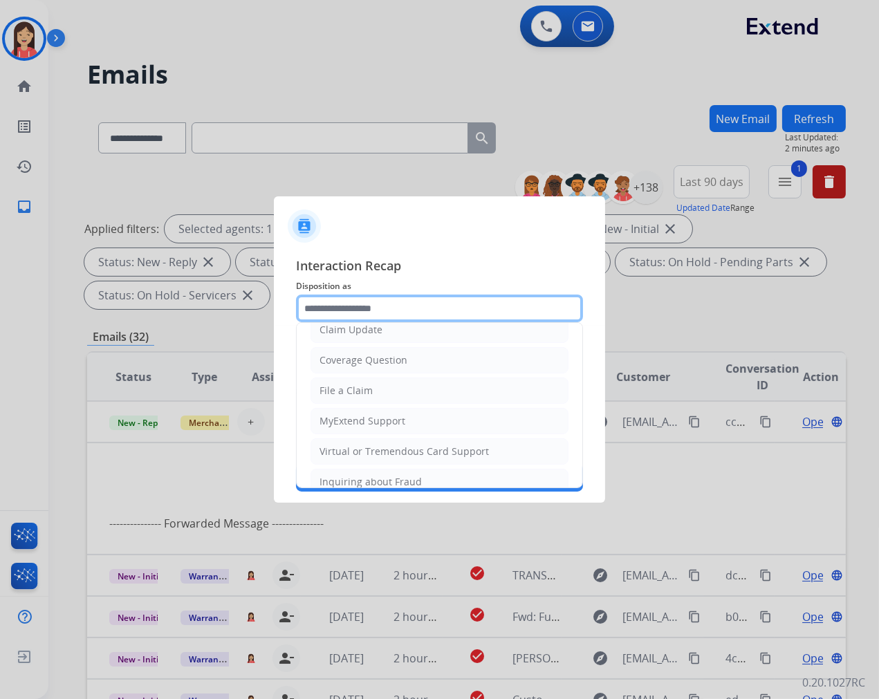
scroll to position [154, 0]
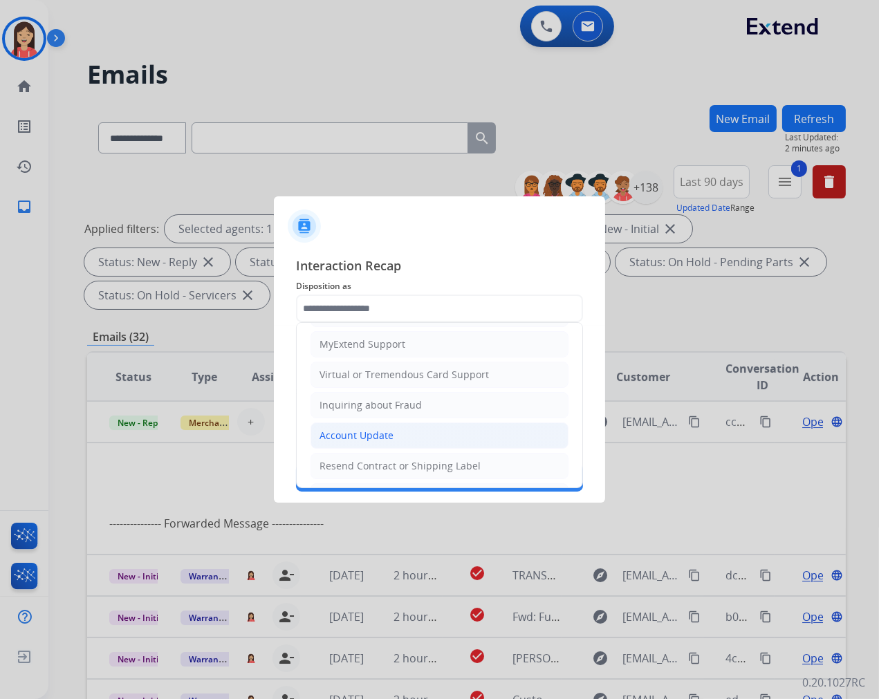
click at [360, 438] on div "Account Update" at bounding box center [357, 436] width 74 height 14
type input "**********"
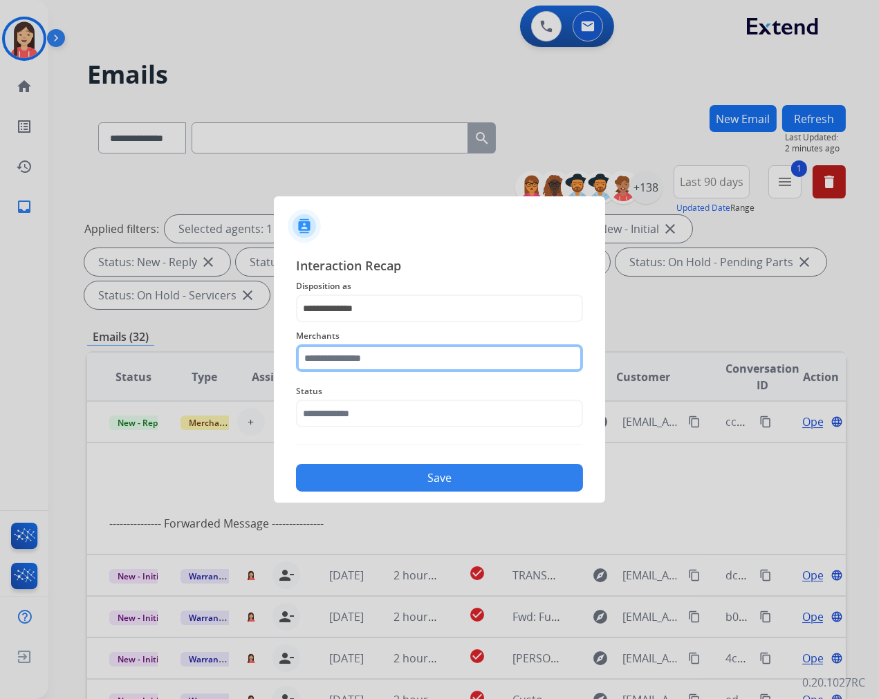
click at [369, 367] on input "text" at bounding box center [439, 358] width 287 height 28
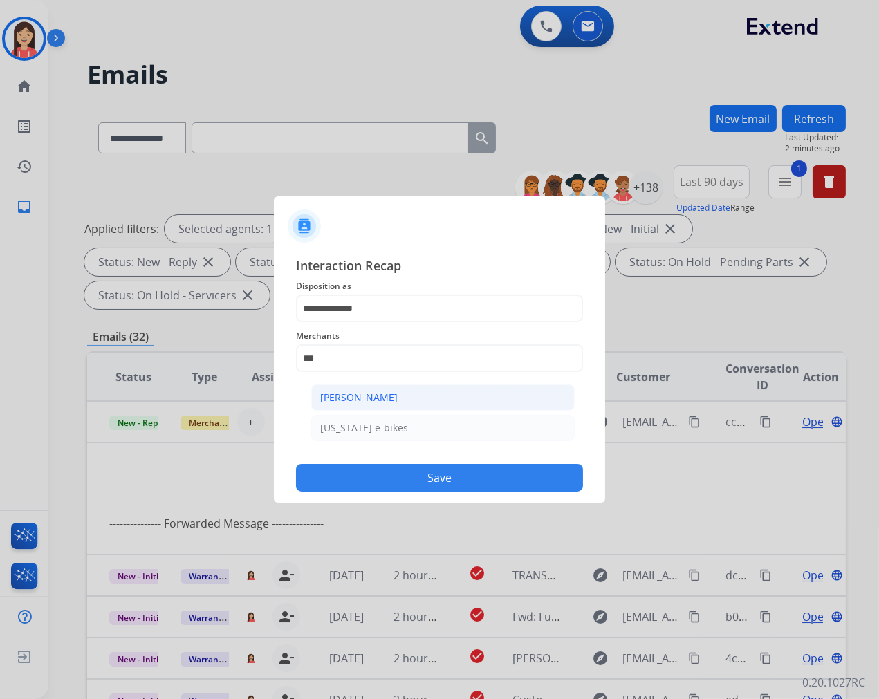
click at [365, 392] on div "[PERSON_NAME]" at bounding box center [358, 398] width 77 height 14
type input "**********"
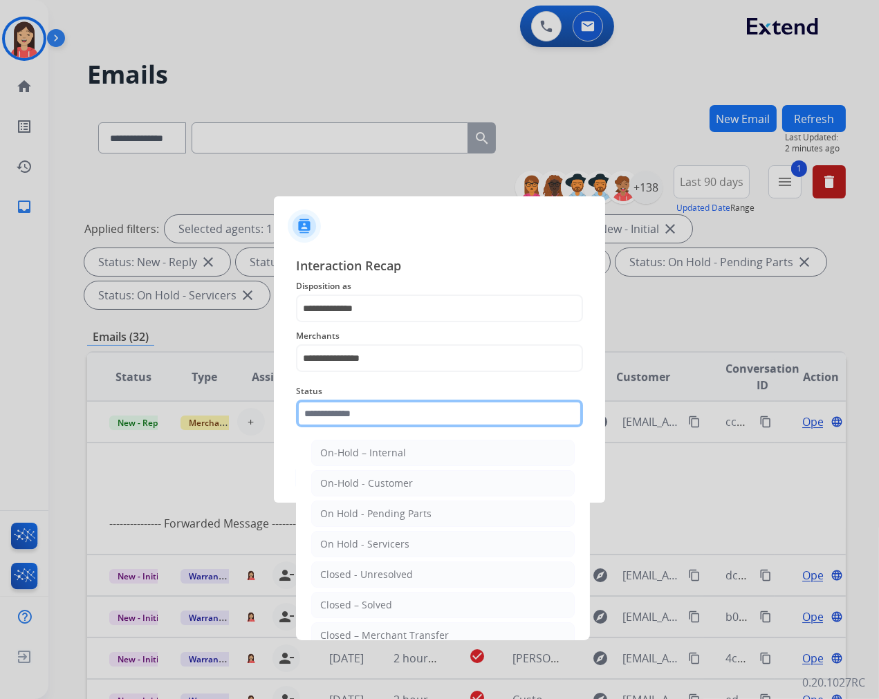
click at [358, 416] on input "text" at bounding box center [439, 414] width 287 height 28
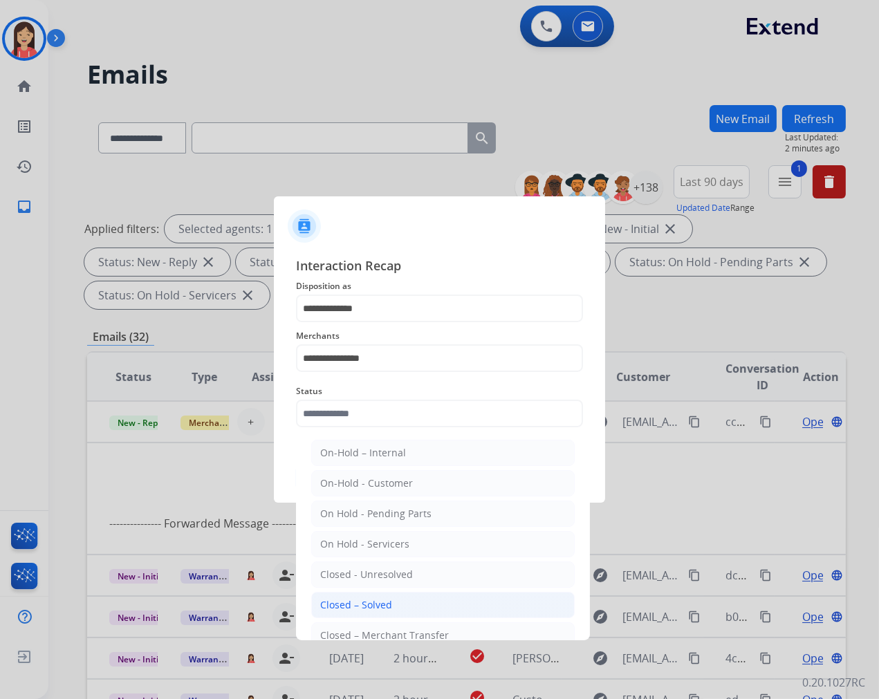
click at [368, 611] on div "Closed – Solved" at bounding box center [356, 605] width 72 height 14
type input "**********"
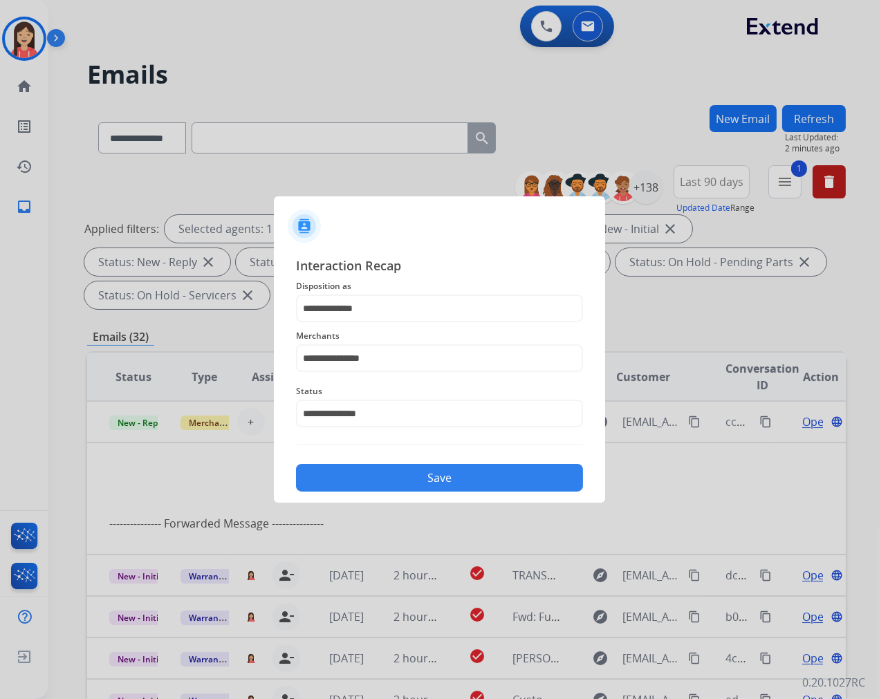
click at [409, 474] on button "Save" at bounding box center [439, 478] width 287 height 28
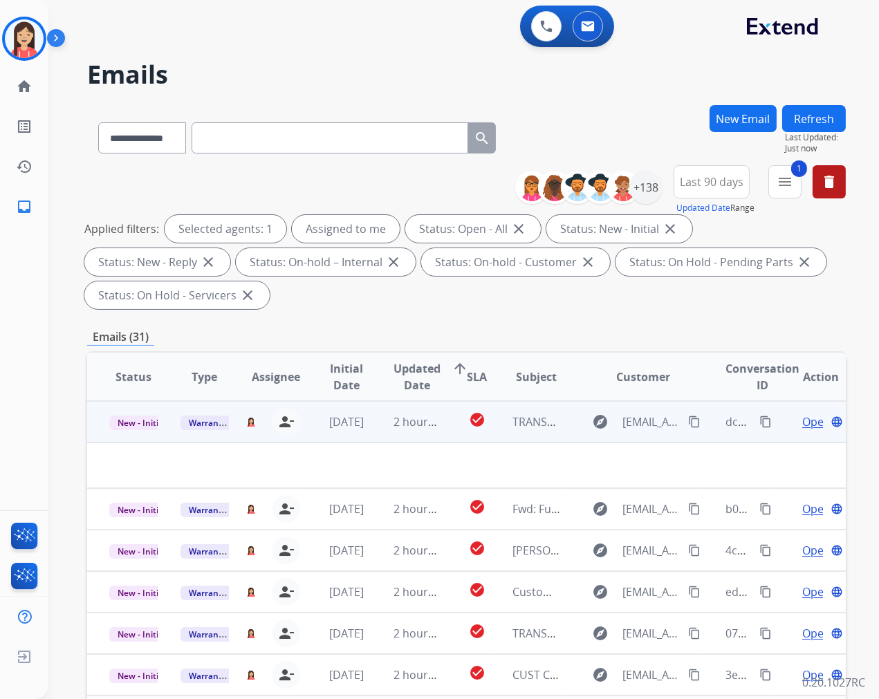
click at [295, 438] on div "[PERSON_NAME][EMAIL_ADDRESS][PERSON_NAME][DOMAIN_NAME] person_remove [PERSON_NA…" at bounding box center [265, 422] width 71 height 39
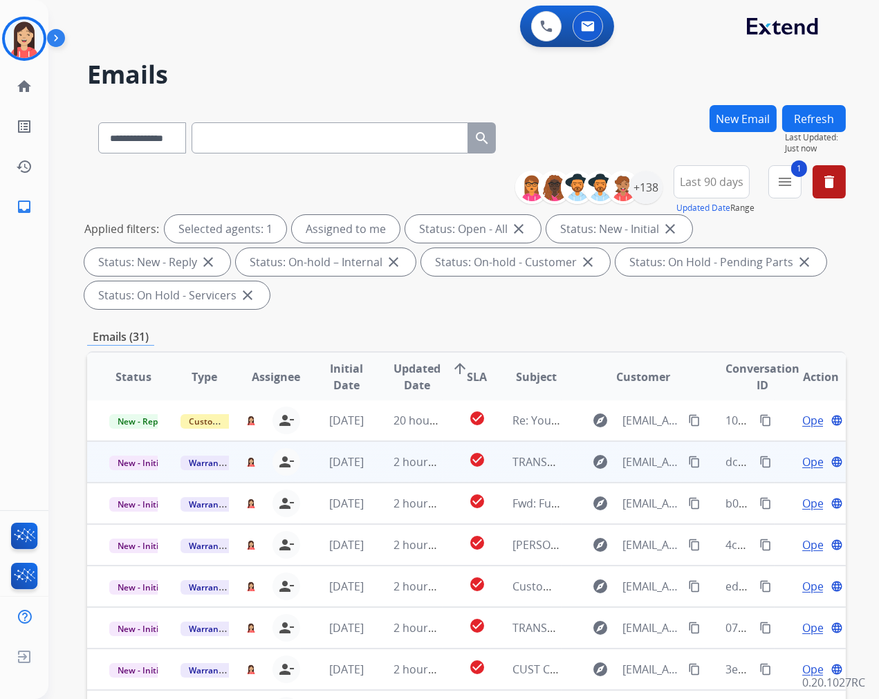
scroll to position [1, 0]
click at [379, 474] on td "2 hours ago" at bounding box center [406, 462] width 71 height 41
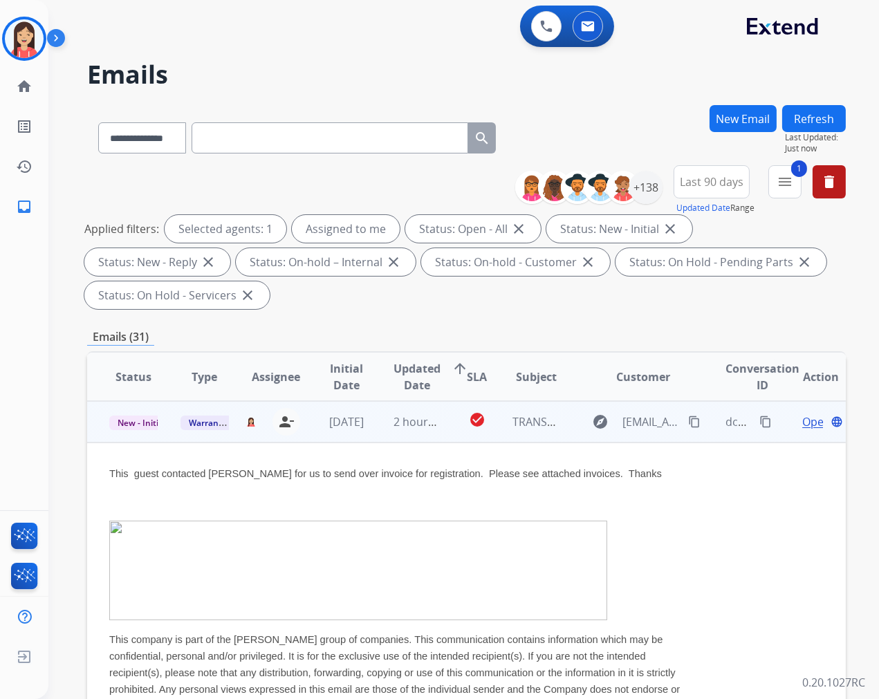
click at [802, 420] on span "Open" at bounding box center [816, 422] width 28 height 17
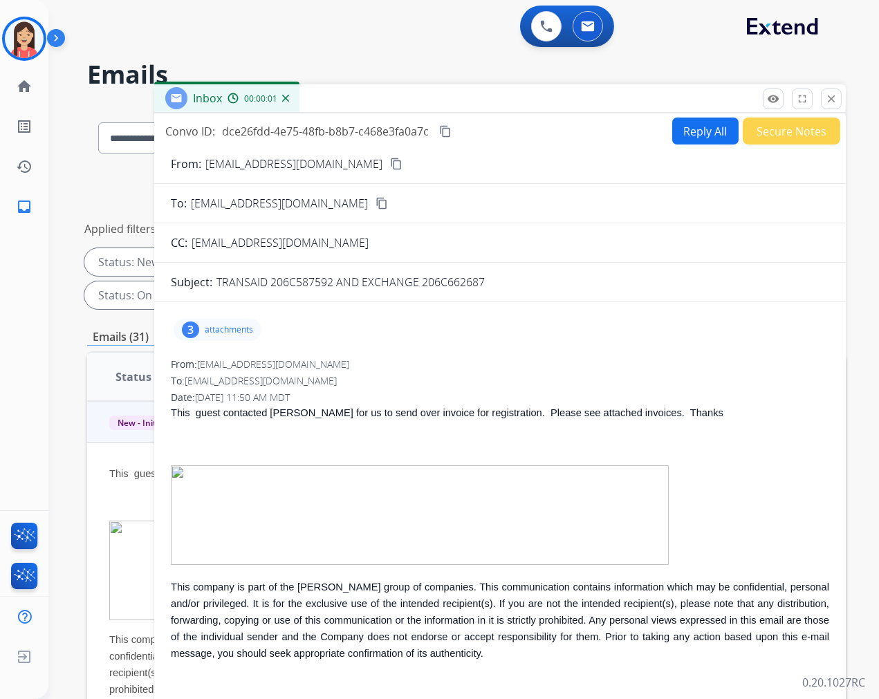
click at [250, 330] on p "attachments" at bounding box center [229, 329] width 48 height 11
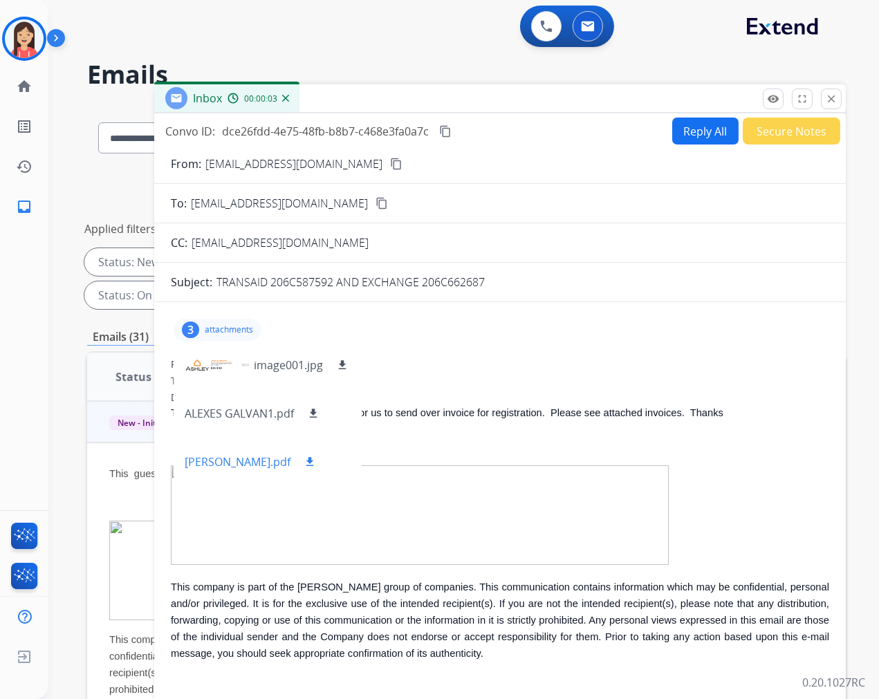
click at [308, 459] on mat-icon "download" at bounding box center [310, 462] width 12 height 12
click at [701, 127] on button "Reply All" at bounding box center [705, 131] width 66 height 27
select select "**********"
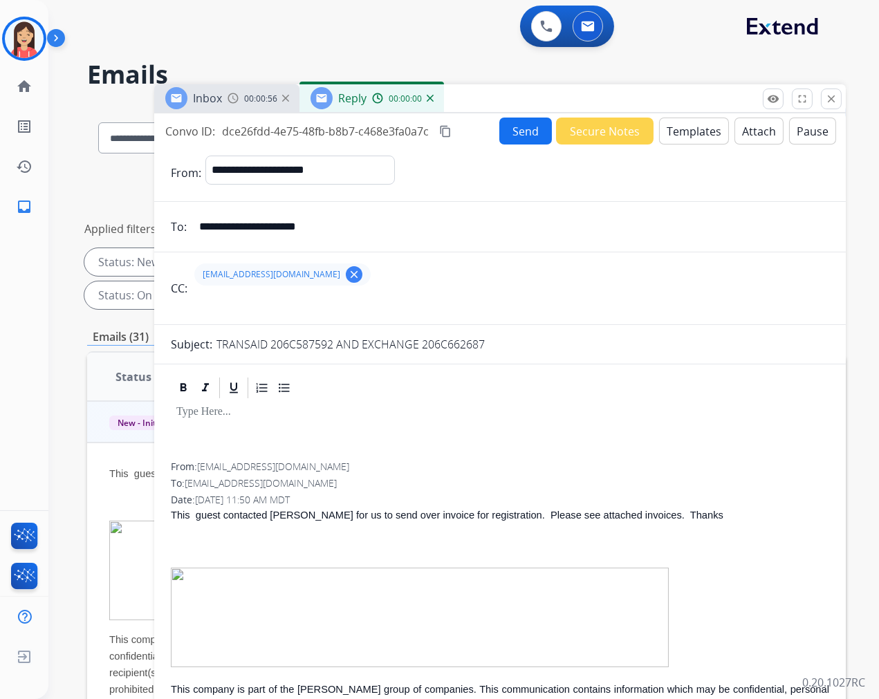
click at [694, 130] on button "Templates" at bounding box center [694, 131] width 70 height 27
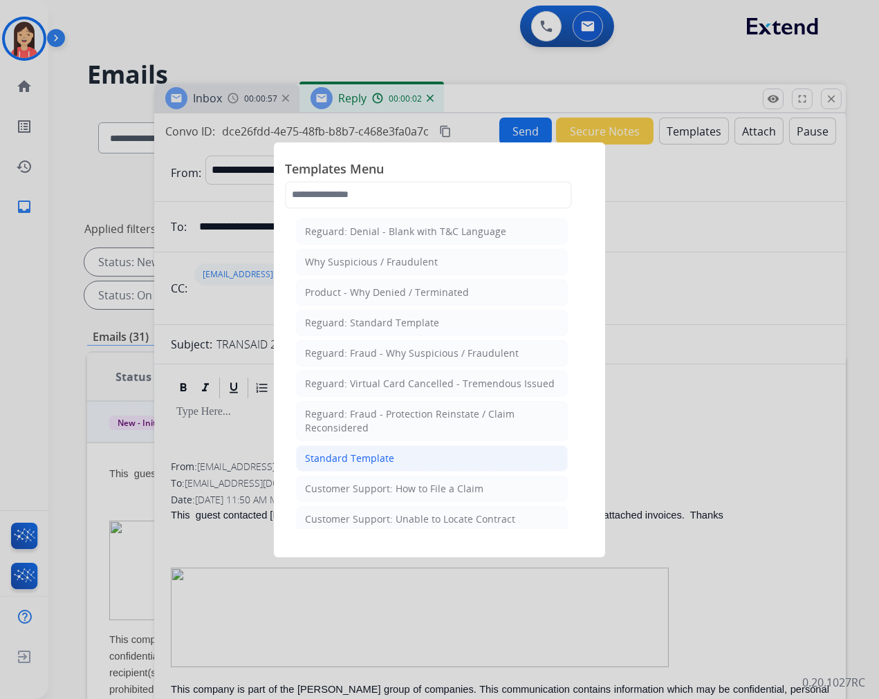
click at [346, 459] on div "Standard Template" at bounding box center [349, 459] width 89 height 14
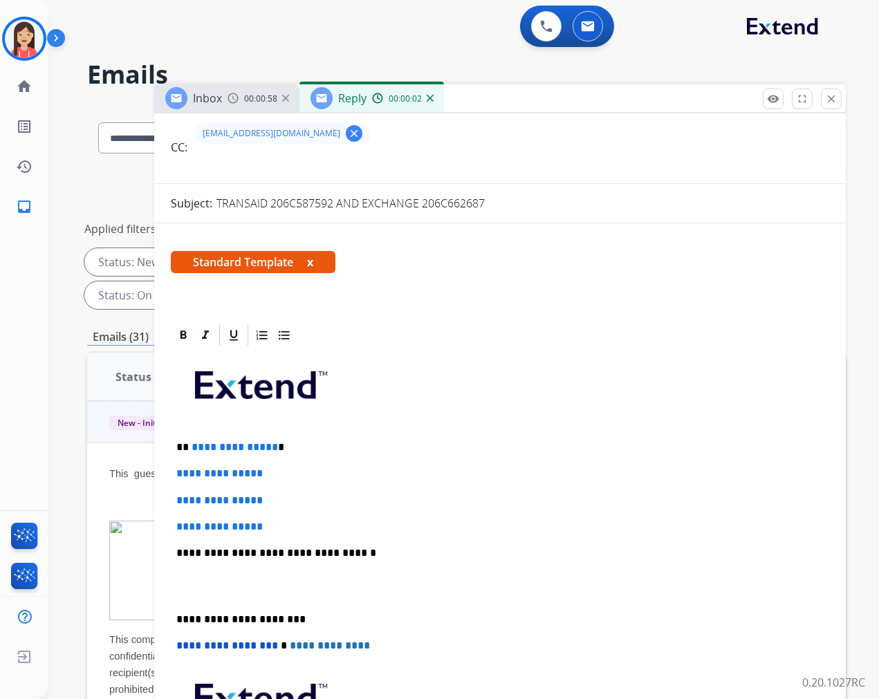
scroll to position [154, 0]
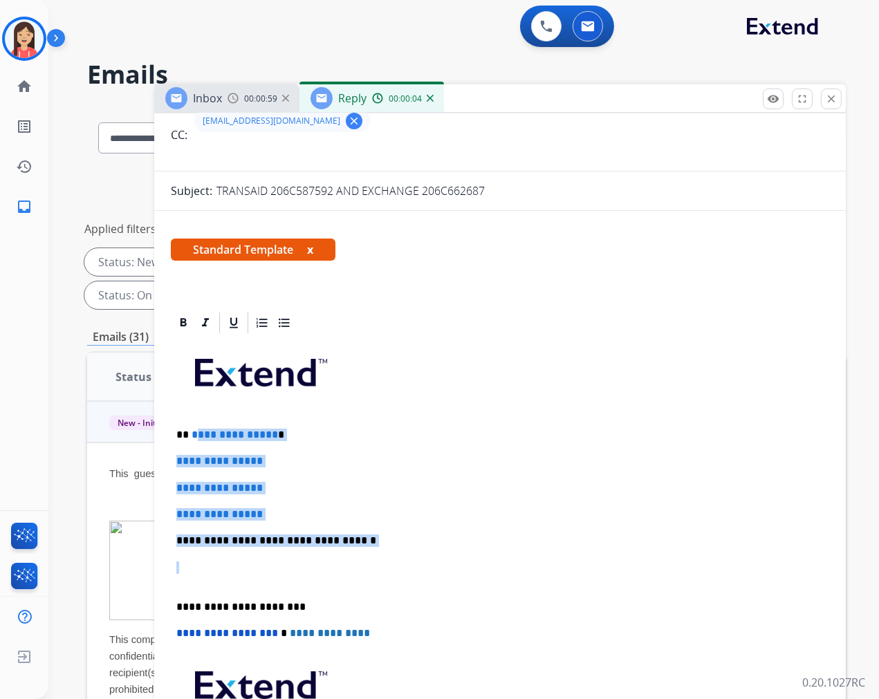
drag, startPoint x: 192, startPoint y: 436, endPoint x: 423, endPoint y: 546, distance: 256.8
click at [423, 546] on div "**********" at bounding box center [500, 573] width 658 height 476
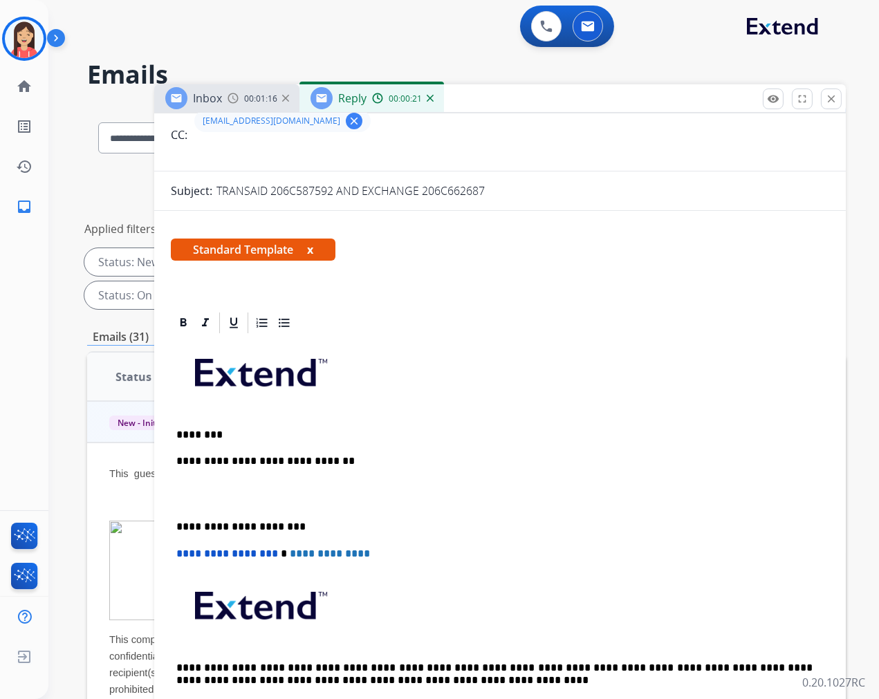
click at [224, 469] on div "**********" at bounding box center [500, 533] width 658 height 396
click at [396, 488] on p "**********" at bounding box center [494, 495] width 636 height 26
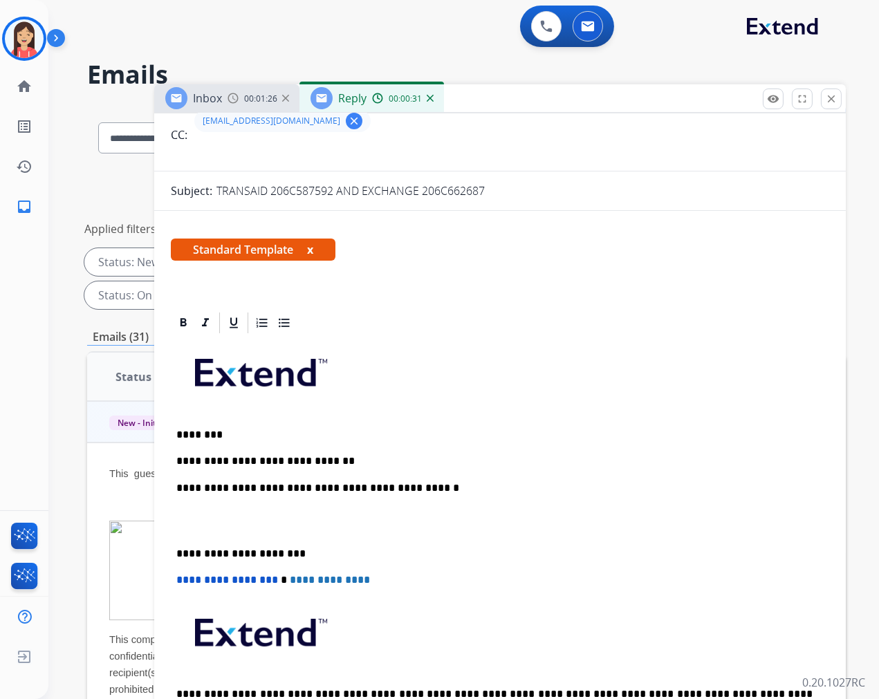
click at [196, 503] on div "**********" at bounding box center [500, 546] width 658 height 423
click at [419, 512] on p "**********" at bounding box center [494, 521] width 636 height 26
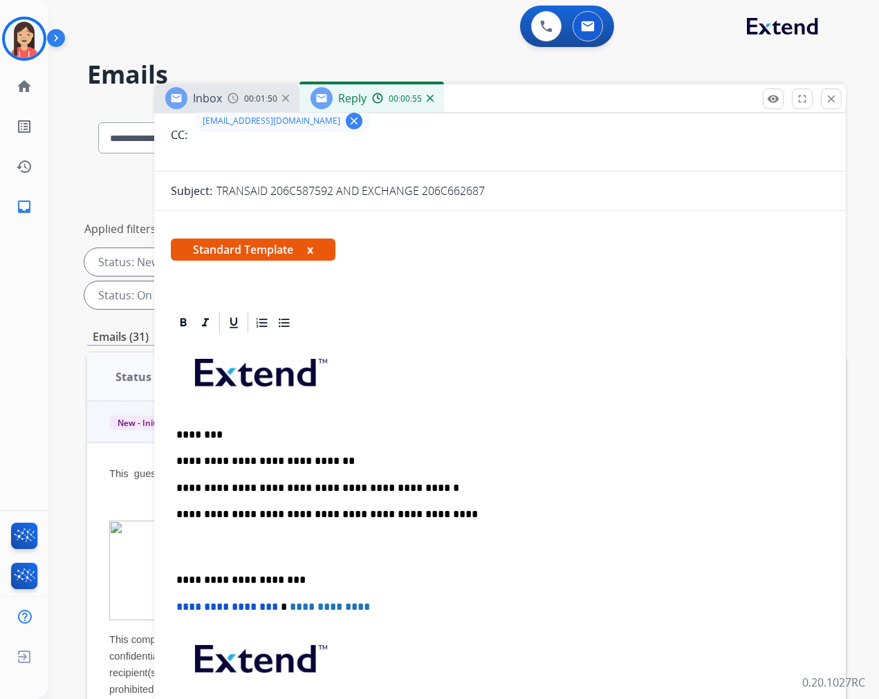
click at [252, 524] on div "**********" at bounding box center [500, 560] width 658 height 450
click at [385, 535] on p "**********" at bounding box center [494, 548] width 636 height 26
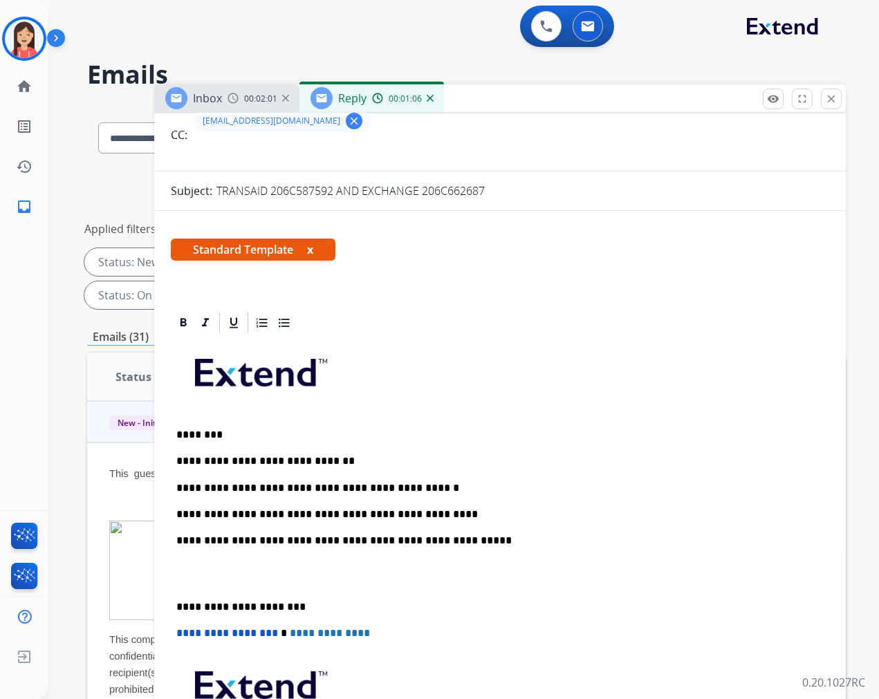
click at [230, 562] on p at bounding box center [499, 575] width 647 height 26
click at [427, 562] on p "**********" at bounding box center [494, 575] width 636 height 26
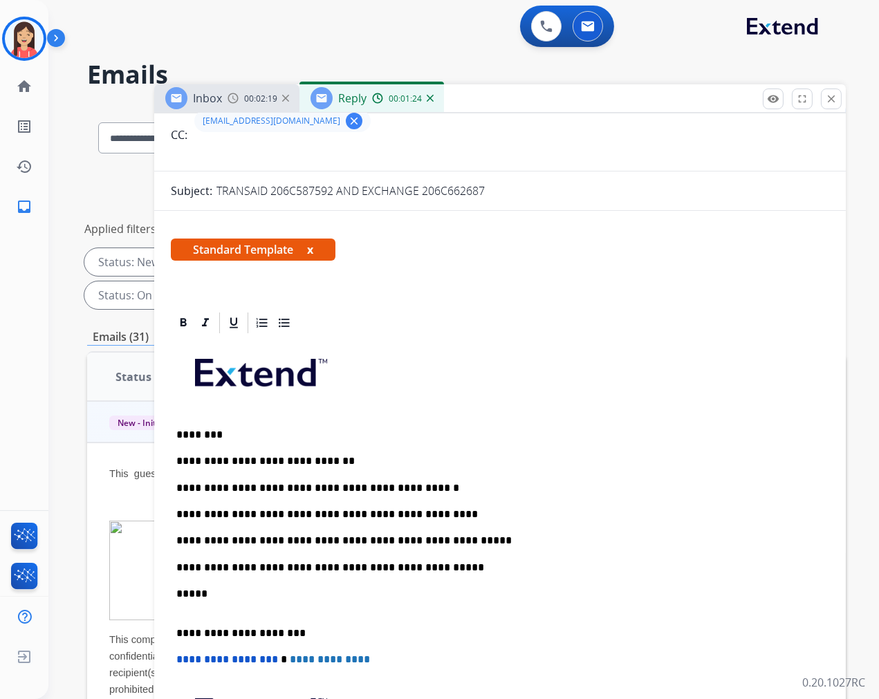
click at [285, 613] on div "**********" at bounding box center [500, 586] width 658 height 502
click at [281, 603] on p "*****" at bounding box center [494, 601] width 636 height 26
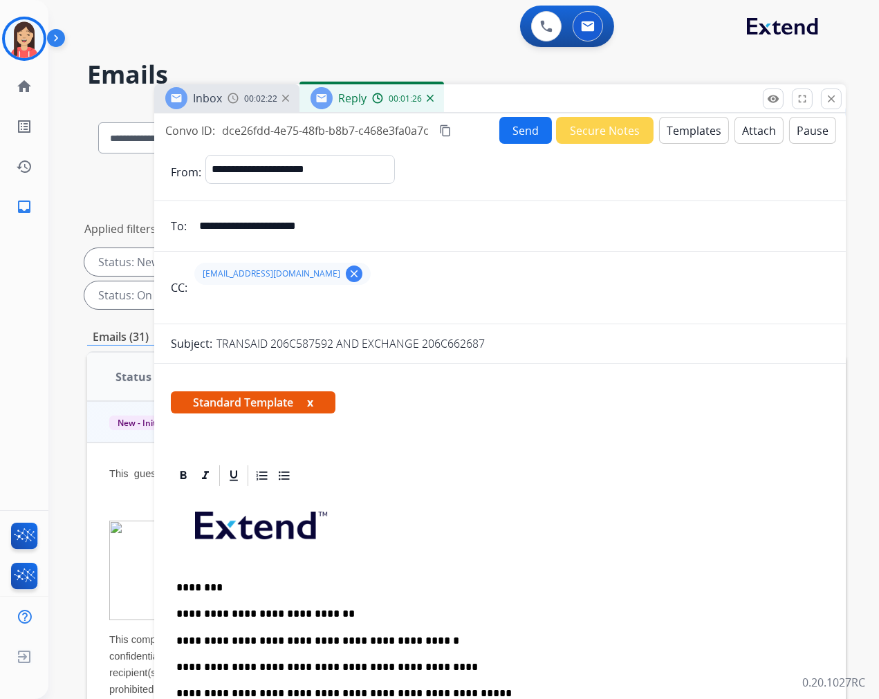
scroll to position [0, 0]
click at [517, 134] on button "Send" at bounding box center [525, 131] width 53 height 27
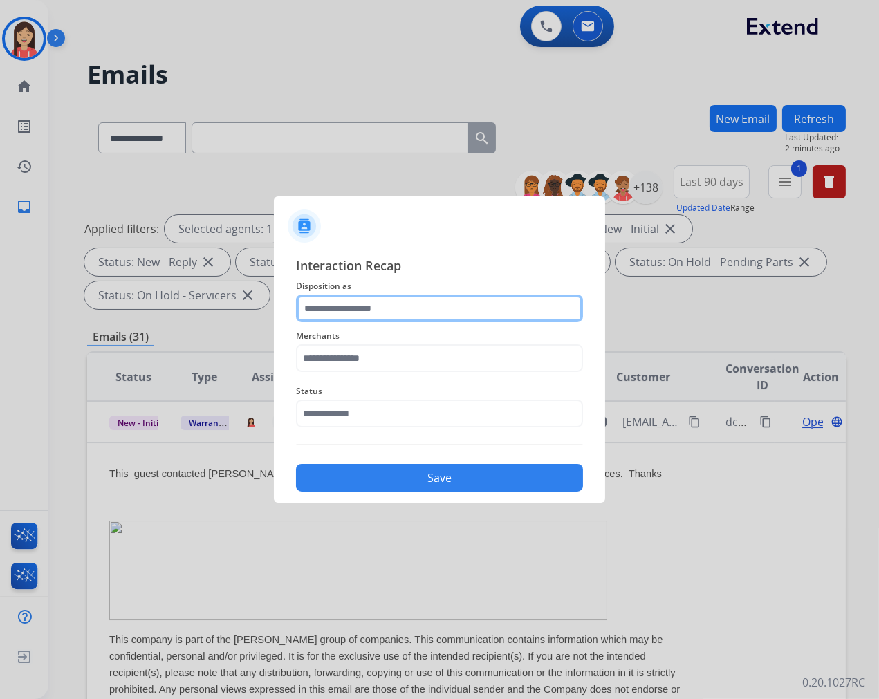
click at [387, 315] on input "text" at bounding box center [439, 309] width 287 height 28
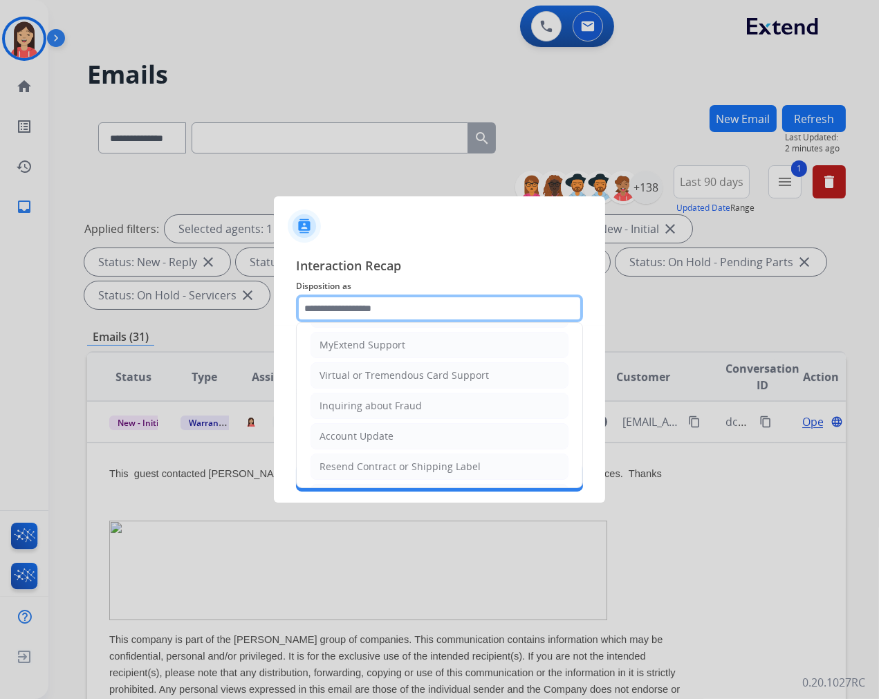
scroll to position [154, 0]
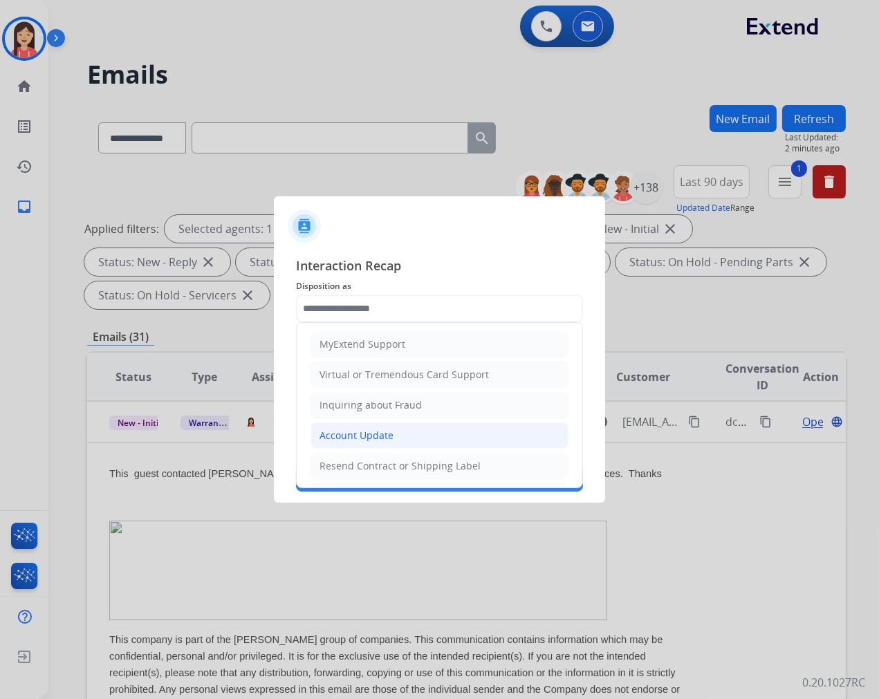
click at [348, 441] on div "Account Update" at bounding box center [357, 436] width 74 height 14
type input "**********"
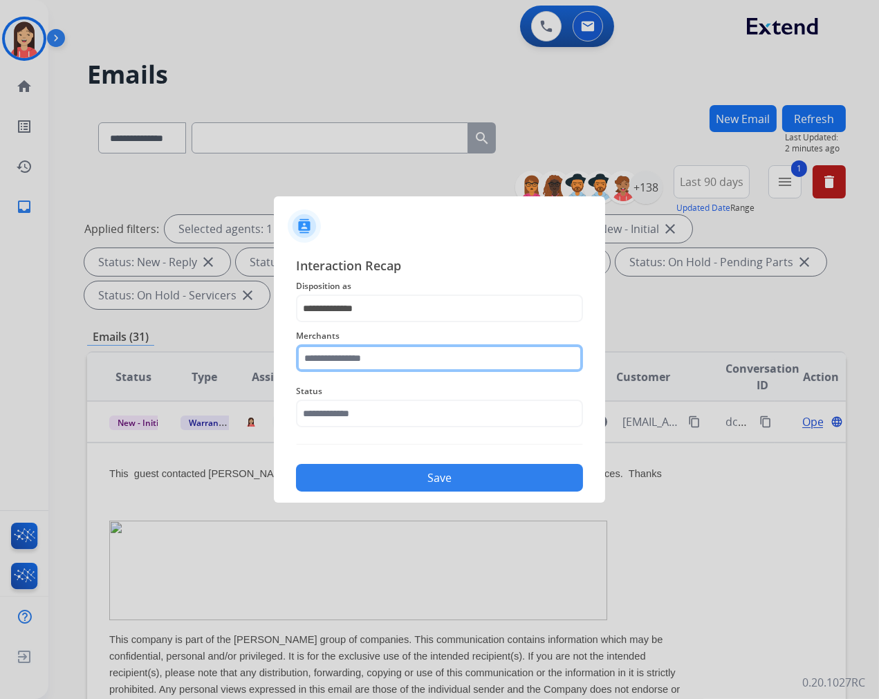
click at [378, 355] on input "text" at bounding box center [439, 358] width 287 height 28
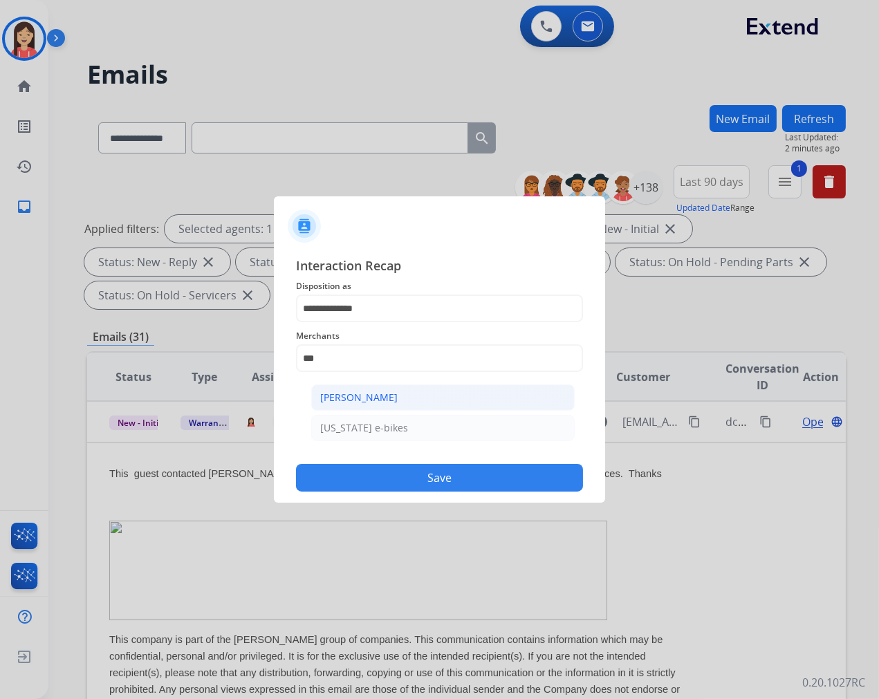
click at [379, 386] on li "[PERSON_NAME]" at bounding box center [443, 398] width 264 height 26
type input "**********"
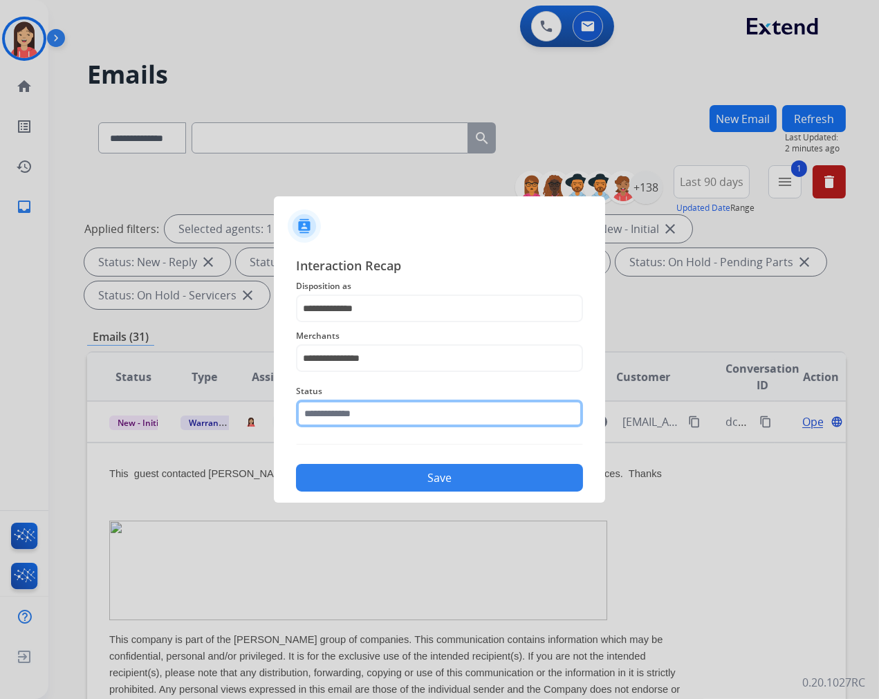
click at [362, 409] on input "text" at bounding box center [439, 414] width 287 height 28
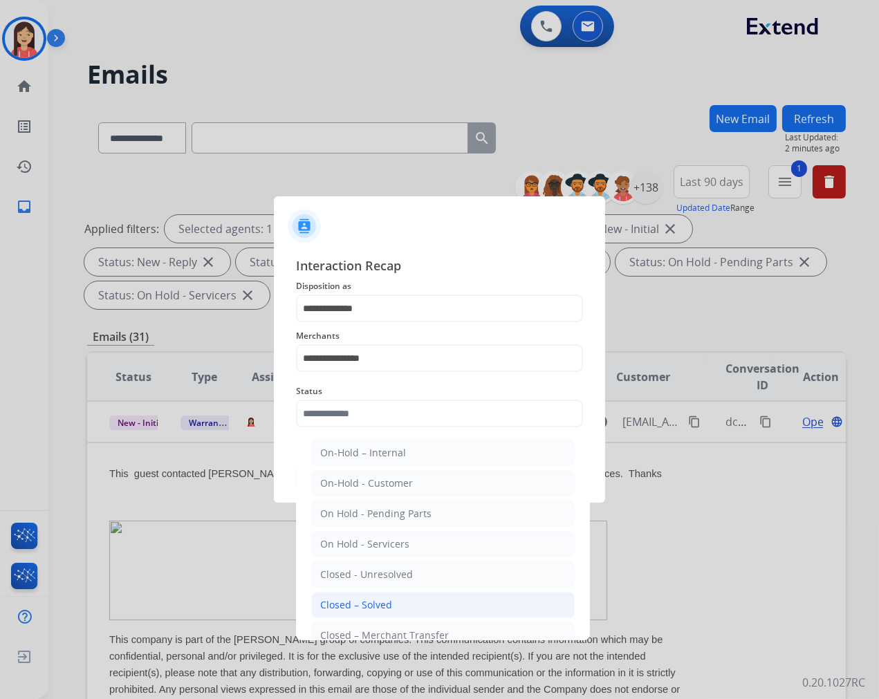
click at [383, 600] on div "Closed – Solved" at bounding box center [356, 605] width 72 height 14
type input "**********"
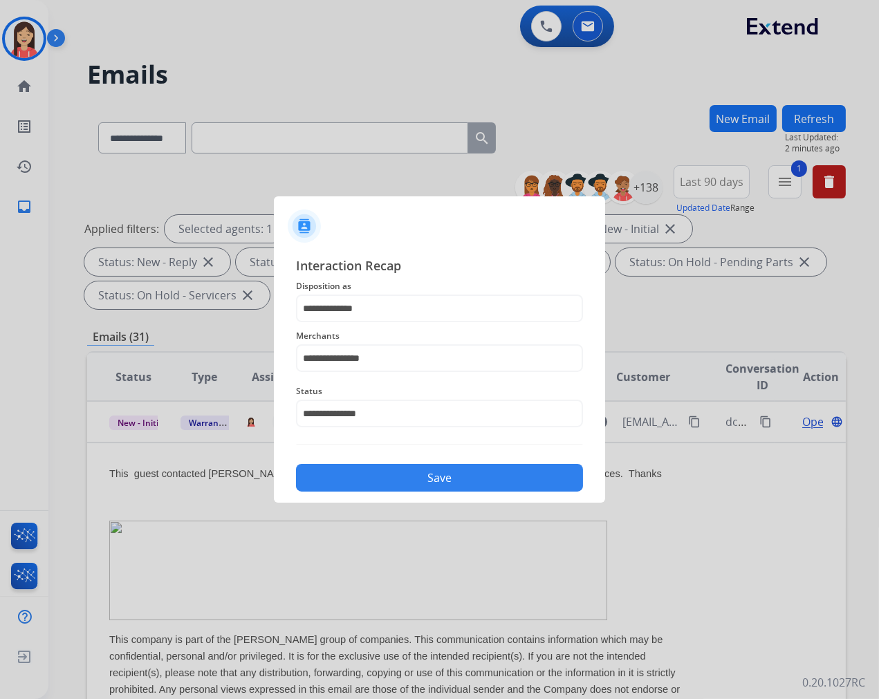
click at [436, 486] on button "Save" at bounding box center [439, 478] width 287 height 28
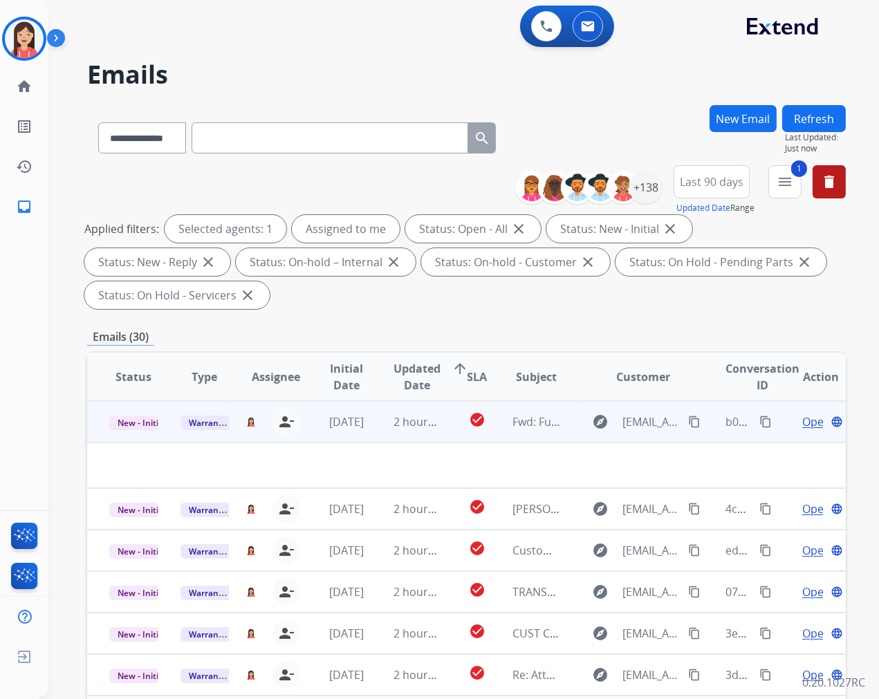
click at [376, 426] on td "2 hours ago" at bounding box center [406, 421] width 71 height 41
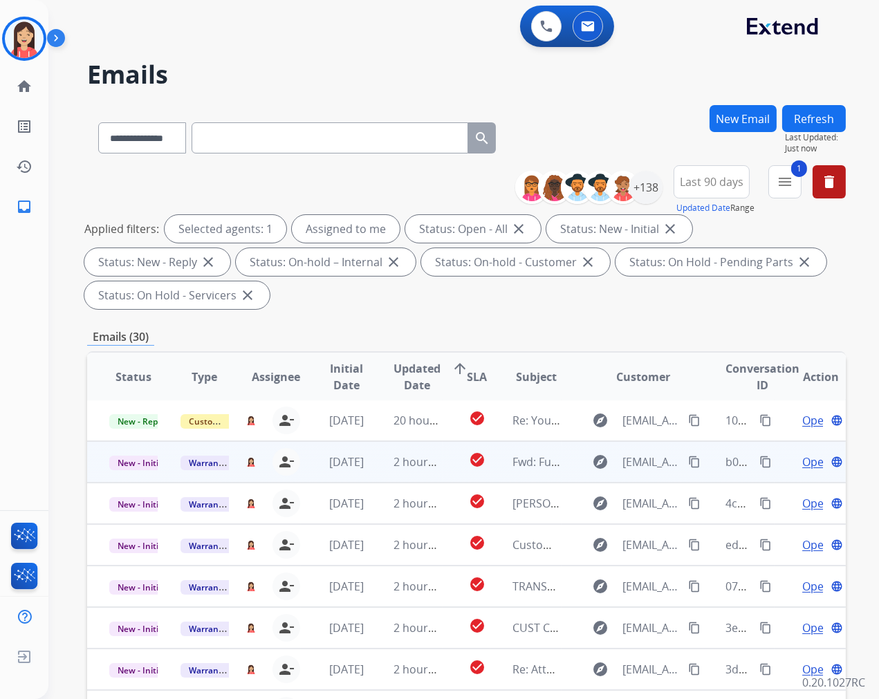
scroll to position [1, 0]
click at [371, 469] on td "2 hours ago" at bounding box center [406, 462] width 71 height 41
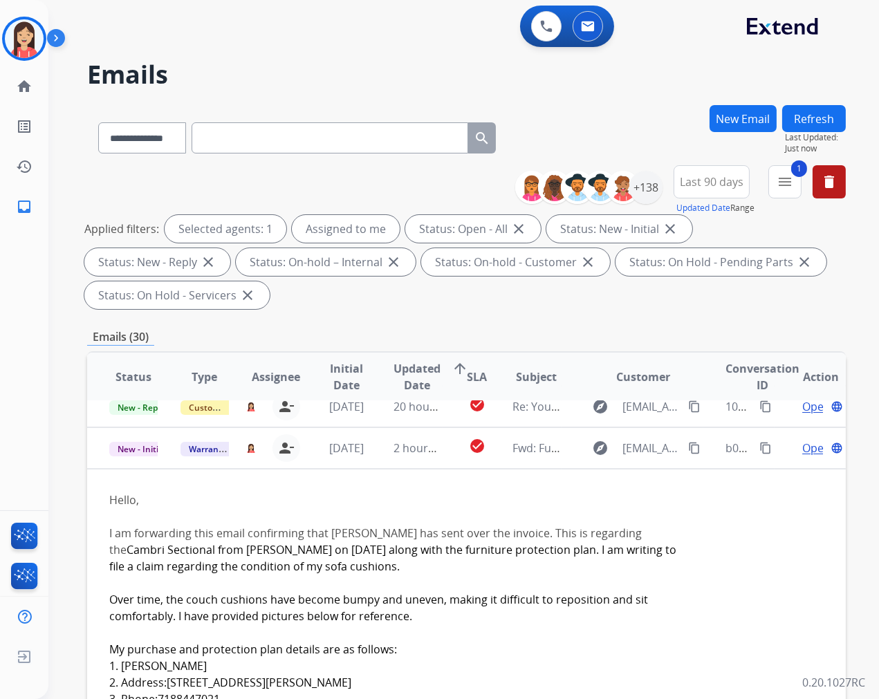
scroll to position [0, 0]
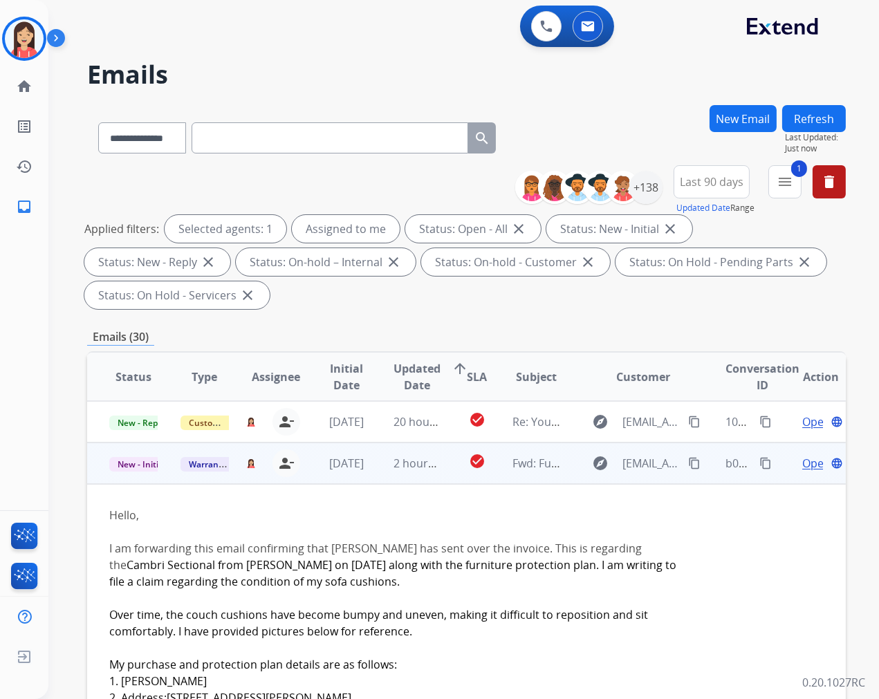
click at [802, 464] on span "Open" at bounding box center [816, 463] width 28 height 17
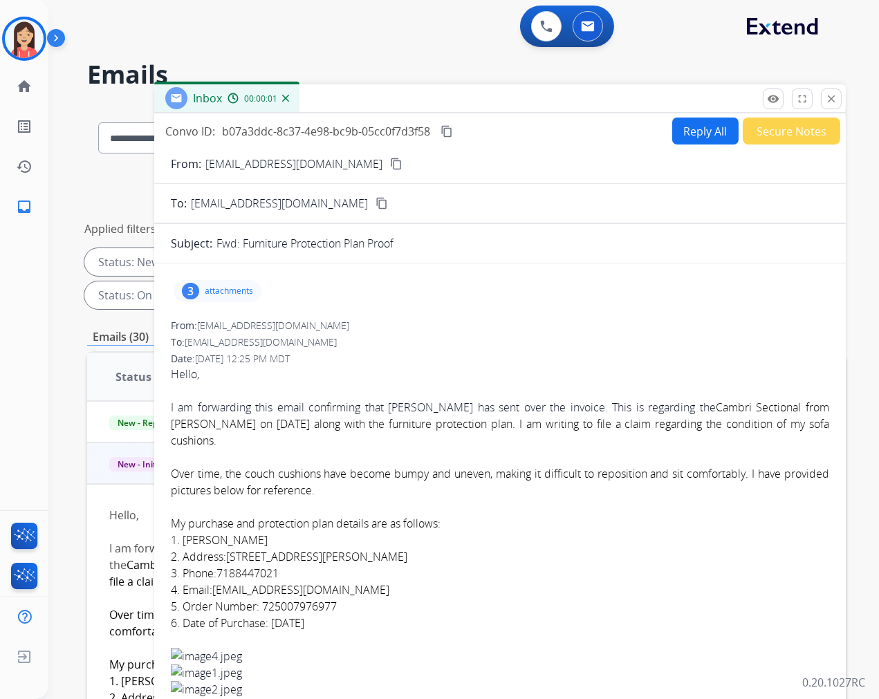
click at [280, 162] on p "[EMAIL_ADDRESS][DOMAIN_NAME]" at bounding box center [293, 164] width 177 height 17
copy p "From:"
click at [229, 299] on div "3 attachments" at bounding box center [218, 291] width 88 height 22
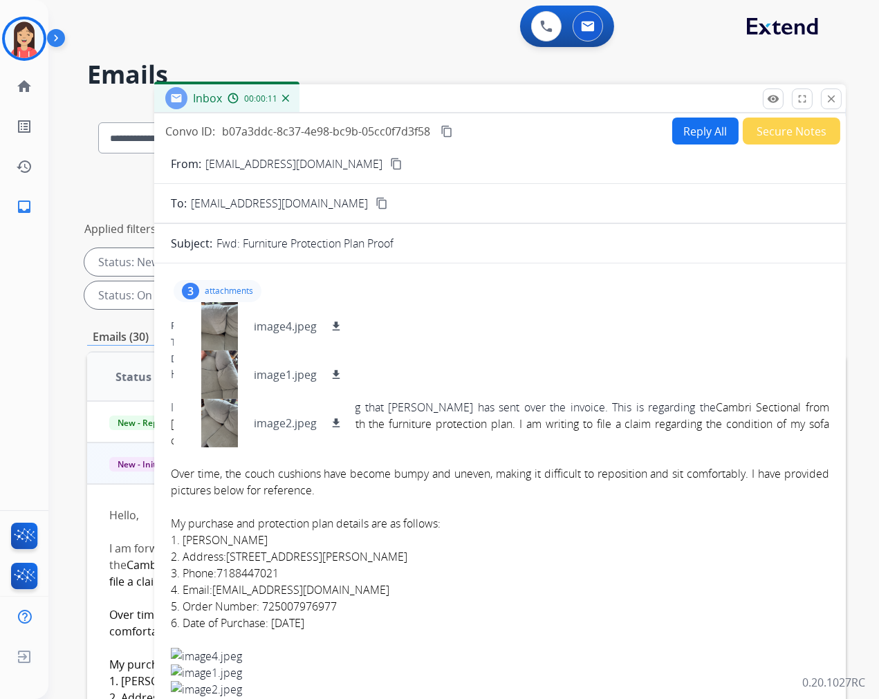
click at [333, 374] on mat-icon "download" at bounding box center [336, 375] width 12 height 12
click at [233, 289] on p "attachments" at bounding box center [229, 291] width 48 height 11
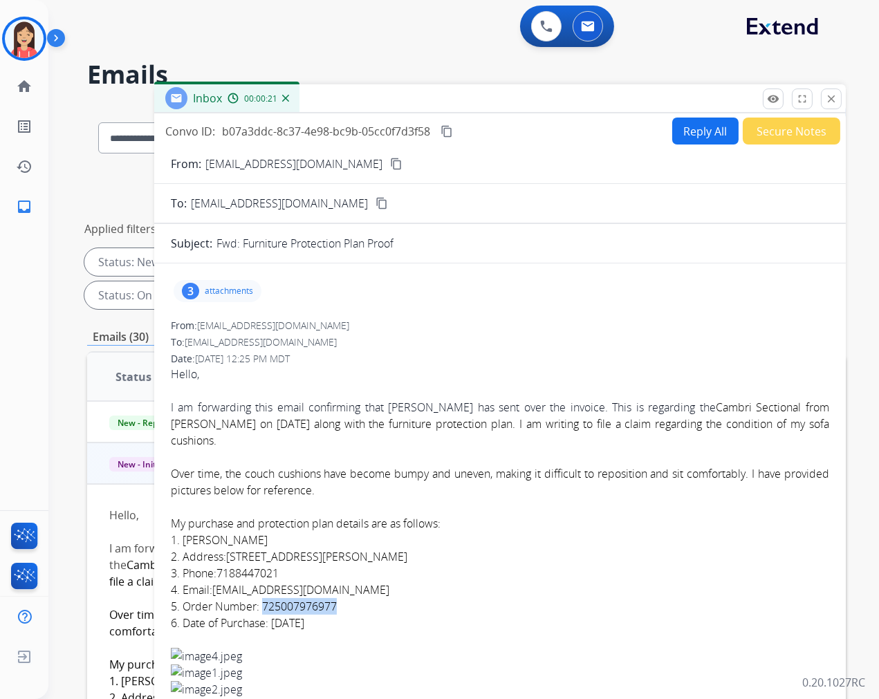
drag, startPoint x: 340, startPoint y: 605, endPoint x: 264, endPoint y: 607, distance: 76.1
click at [264, 607] on div "Hello, I am forwarding this email confirming that [PERSON_NAME] has sent over t…" at bounding box center [500, 499] width 658 height 266
copy span "725007976977"
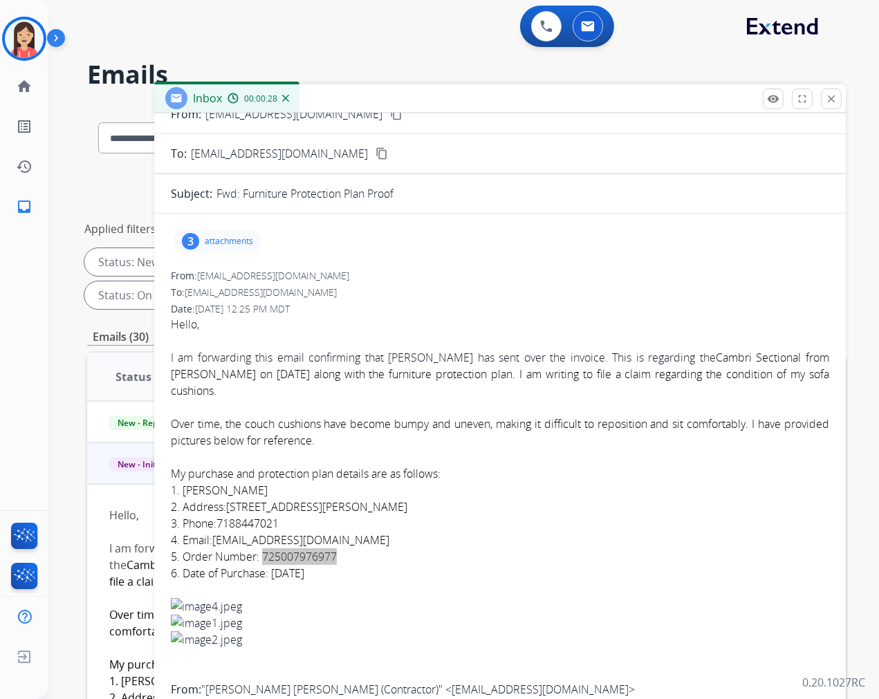
scroll to position [77, 0]
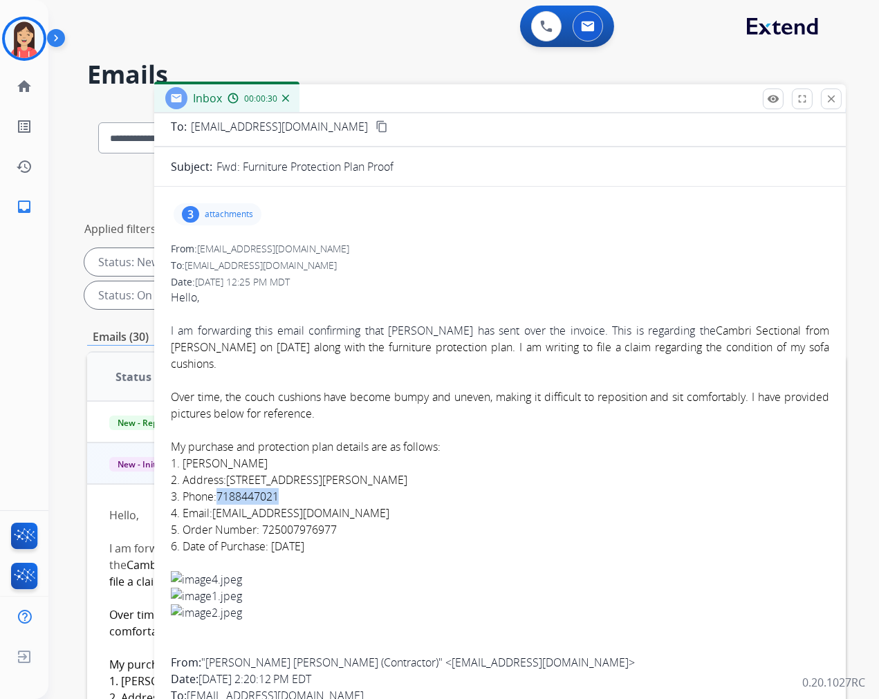
drag, startPoint x: 286, startPoint y: 494, endPoint x: 223, endPoint y: 499, distance: 63.1
click at [223, 499] on div "Hello, I am forwarding this email confirming that [PERSON_NAME] has sent over t…" at bounding box center [500, 422] width 658 height 266
copy span "7188447021"
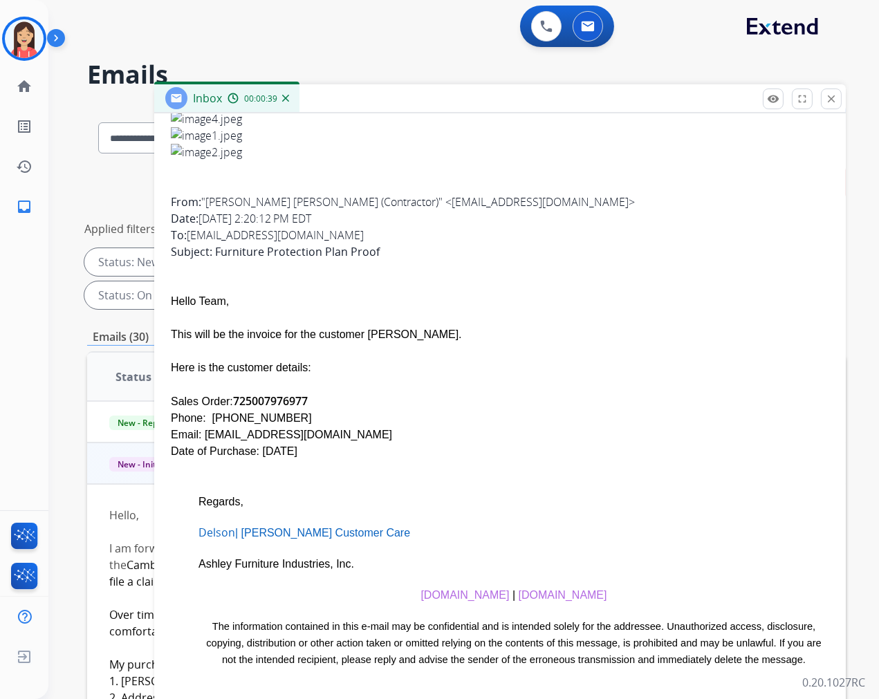
scroll to position [548, 0]
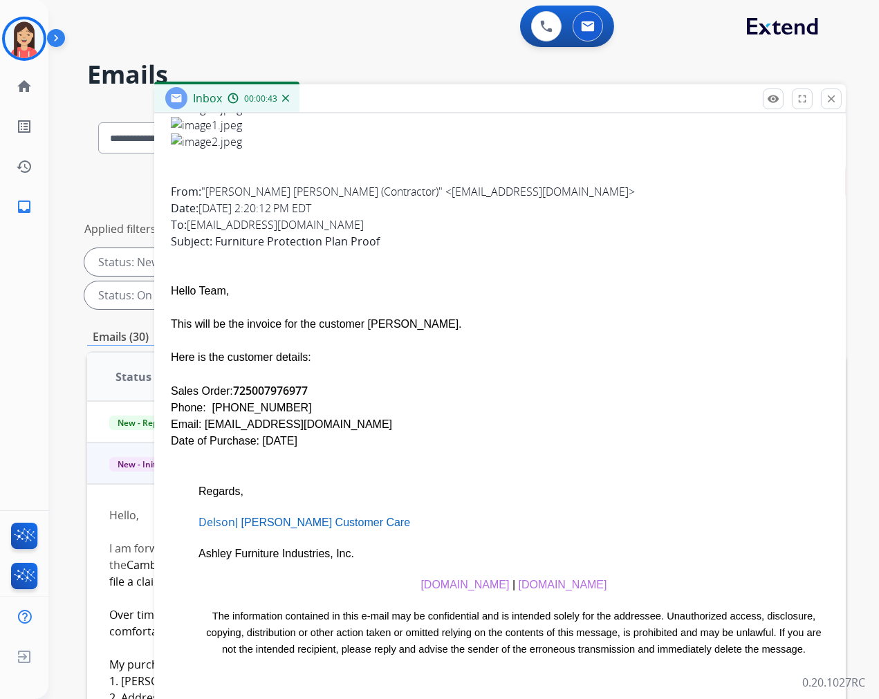
drag, startPoint x: 306, startPoint y: 384, endPoint x: 230, endPoint y: 391, distance: 77.1
click at [230, 391] on div "Sales Order: 725007976977" at bounding box center [500, 390] width 658 height 17
copy span "725007976977"
click at [479, 393] on div "Sales Order: 725007976977" at bounding box center [500, 390] width 658 height 17
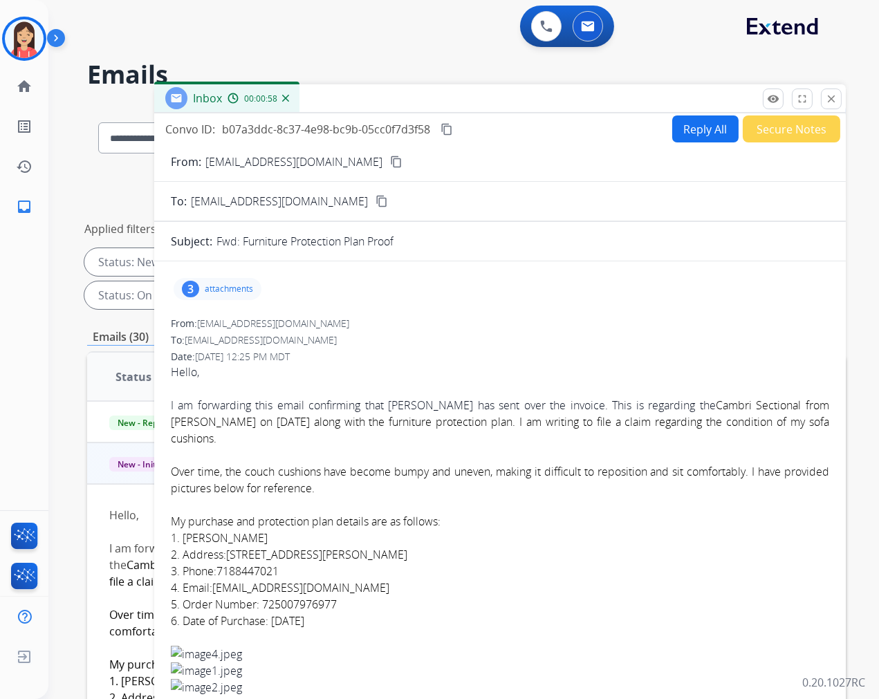
scroll to position [0, 0]
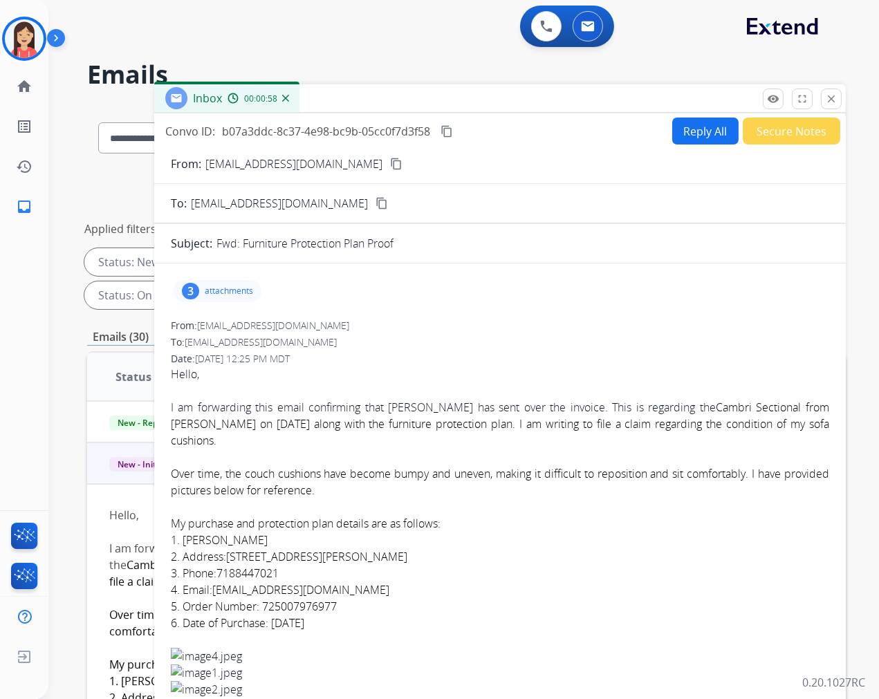
click at [676, 142] on button "Reply All" at bounding box center [705, 131] width 66 height 27
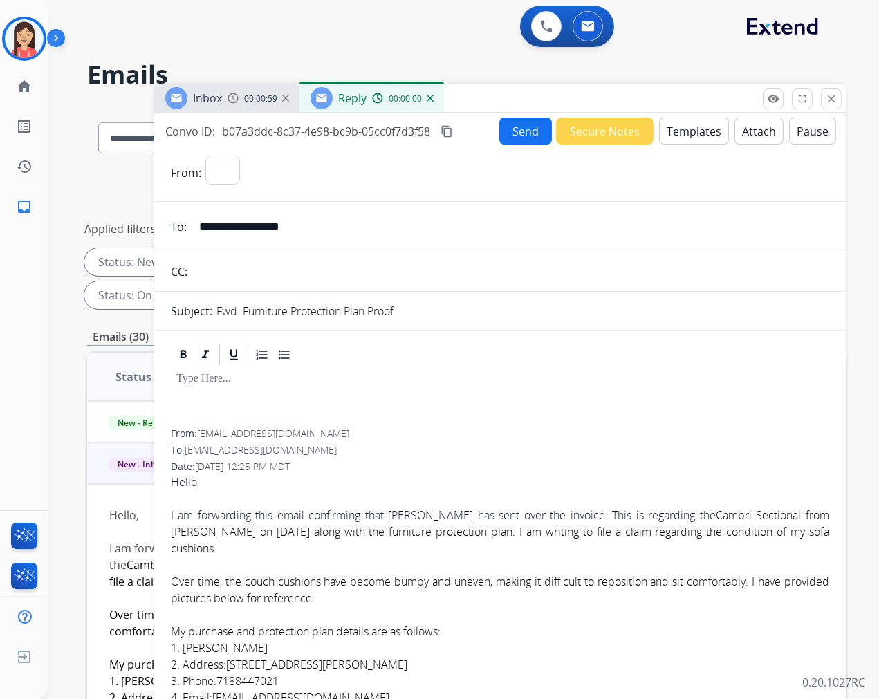
select select "**********"
click at [679, 140] on button "Templates" at bounding box center [694, 131] width 70 height 27
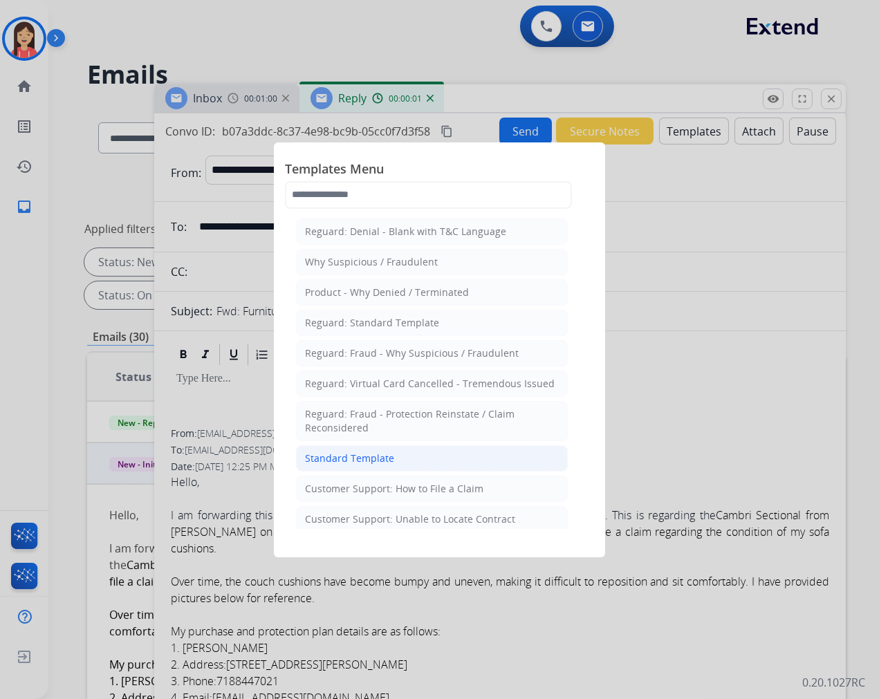
click at [376, 450] on li "Standard Template" at bounding box center [432, 458] width 272 height 26
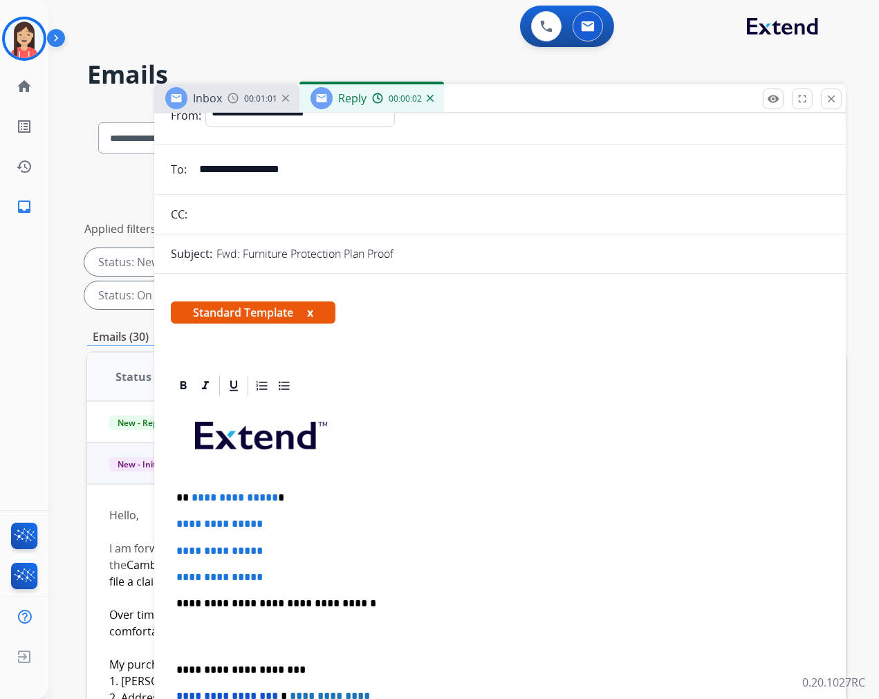
scroll to position [154, 0]
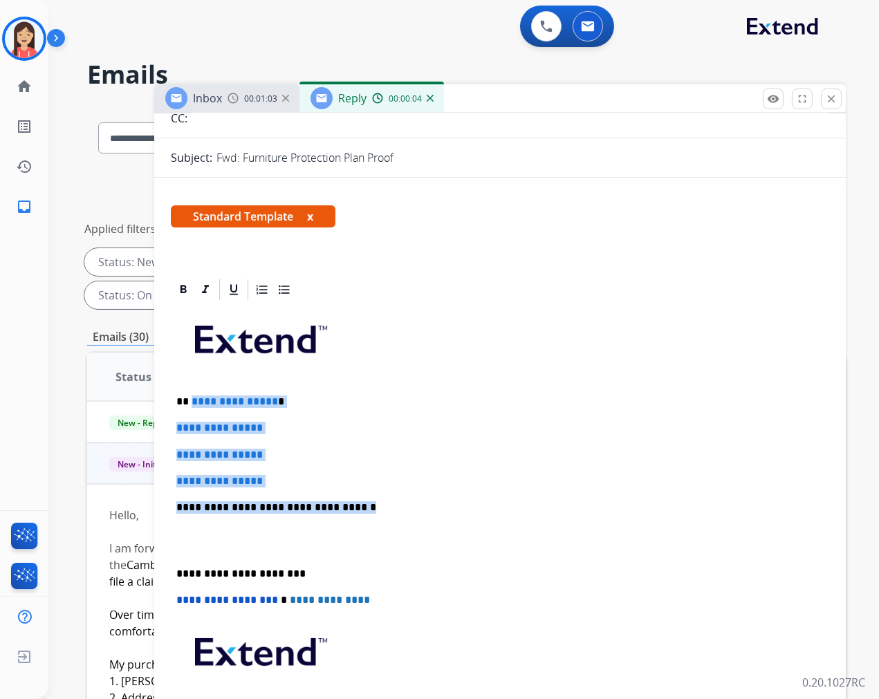
drag, startPoint x: 191, startPoint y: 401, endPoint x: 388, endPoint y: 506, distance: 223.4
click at [388, 506] on div "**********" at bounding box center [500, 540] width 658 height 476
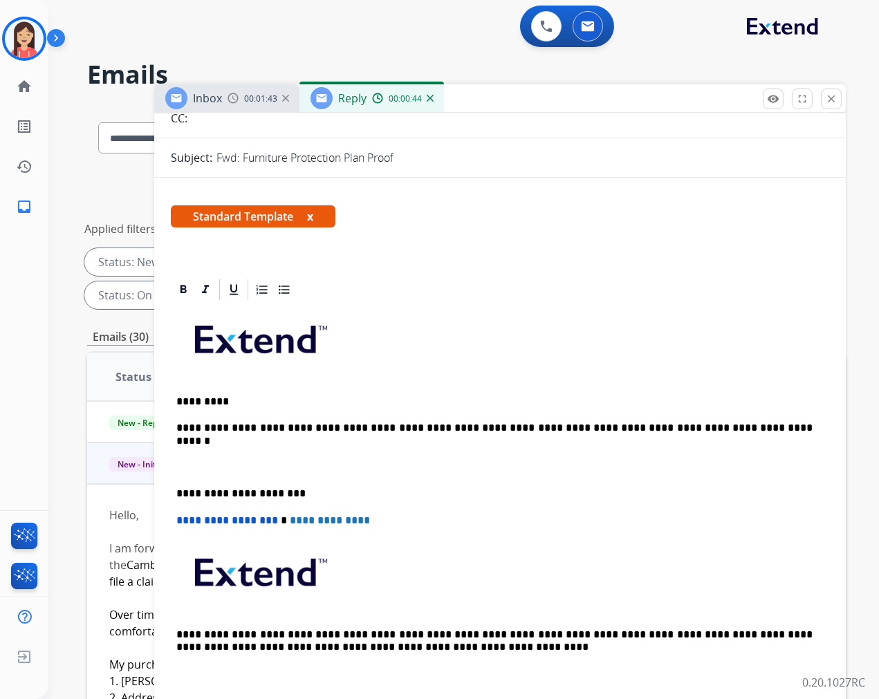
click at [752, 419] on div "**********" at bounding box center [500, 500] width 658 height 396
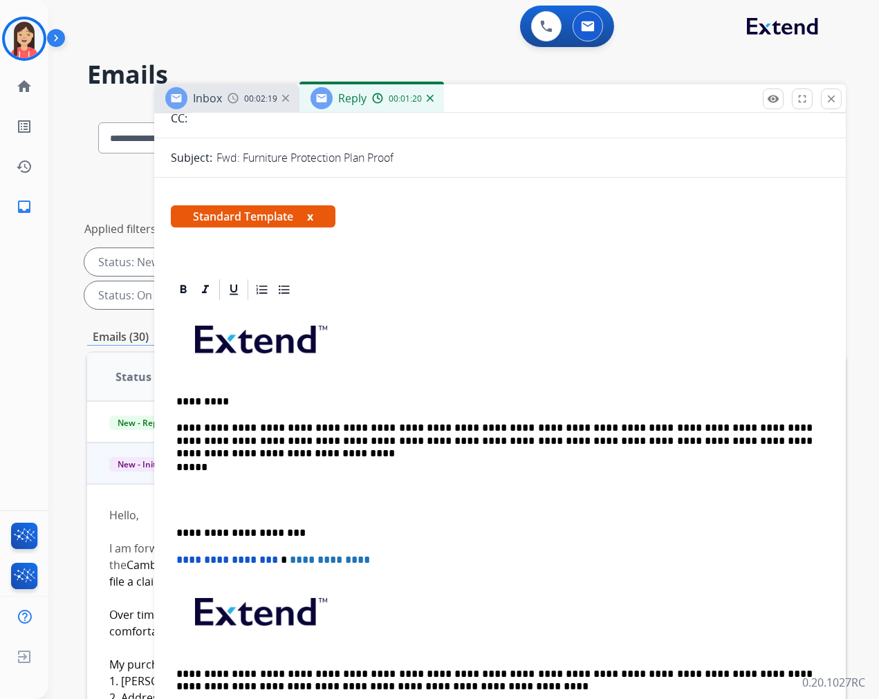
click at [235, 499] on p at bounding box center [499, 501] width 647 height 26
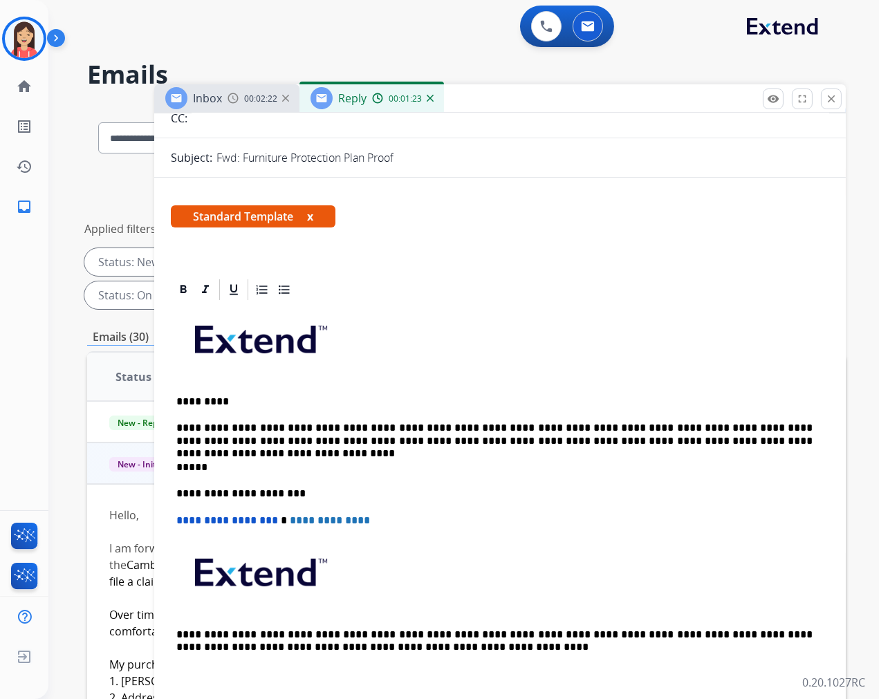
click at [770, 443] on p "**********" at bounding box center [494, 435] width 636 height 26
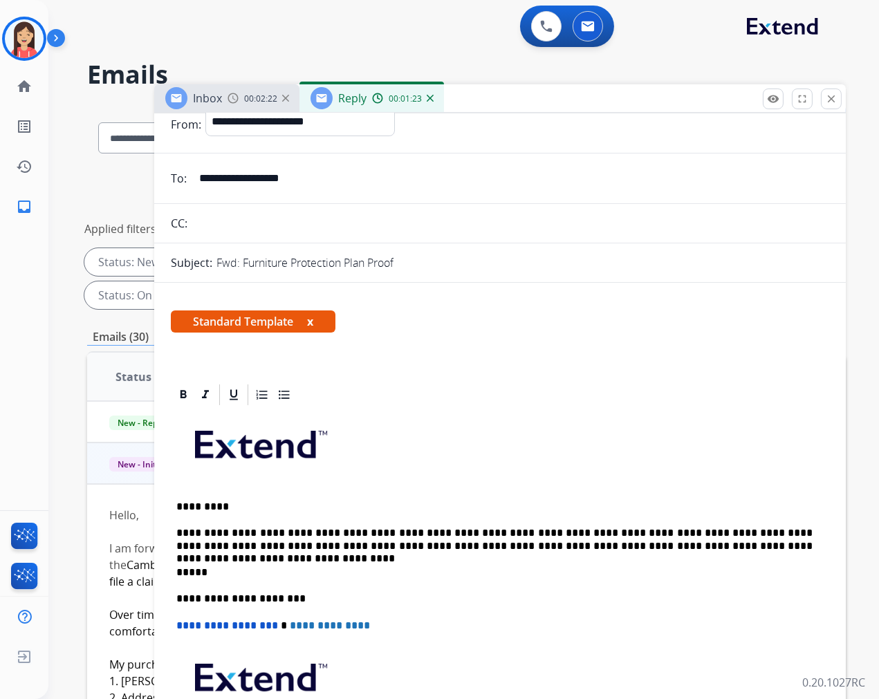
scroll to position [0, 0]
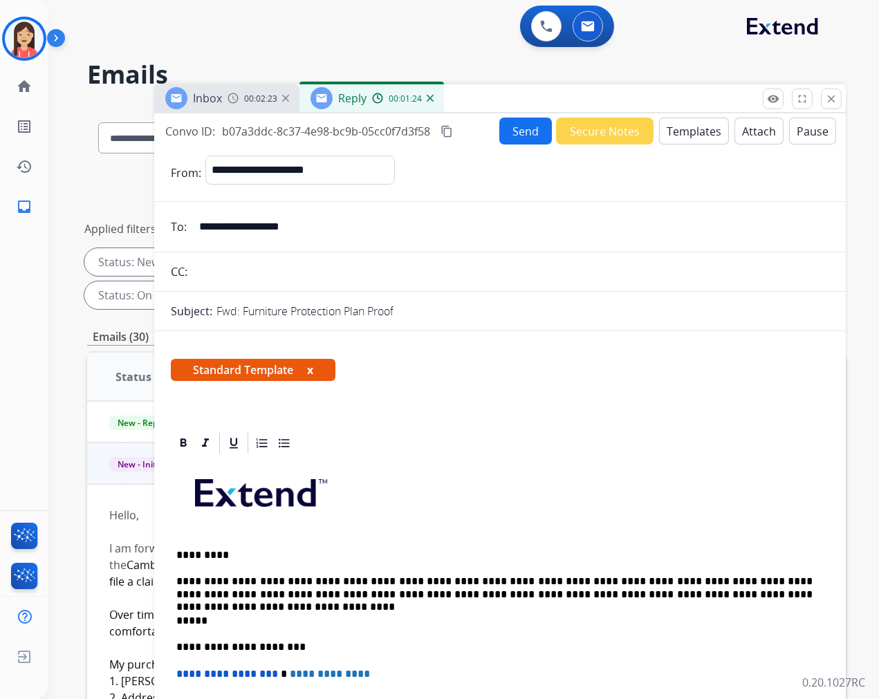
click at [515, 130] on button "Send" at bounding box center [525, 131] width 53 height 27
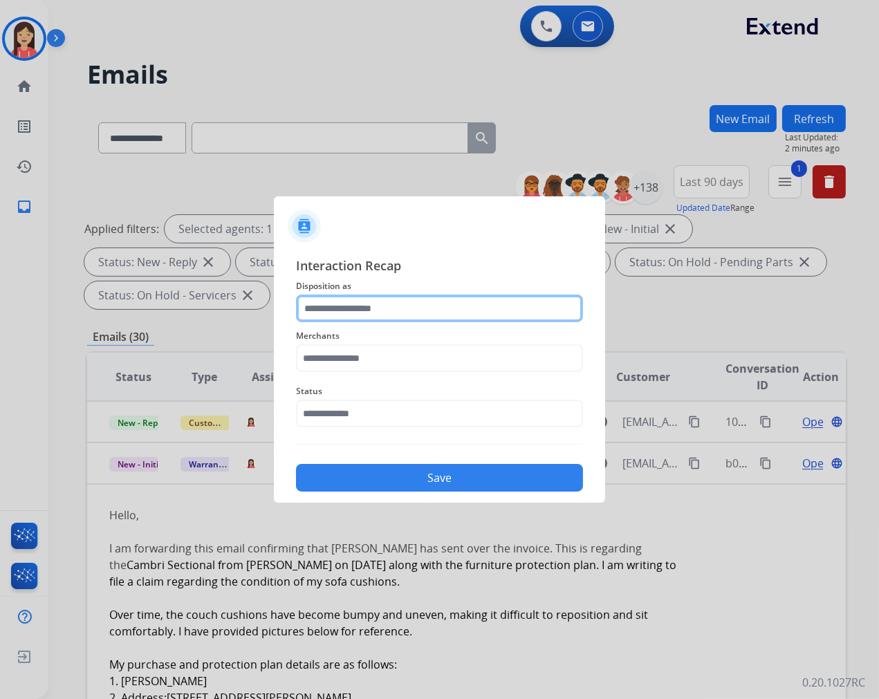
click at [354, 311] on input "text" at bounding box center [439, 309] width 287 height 28
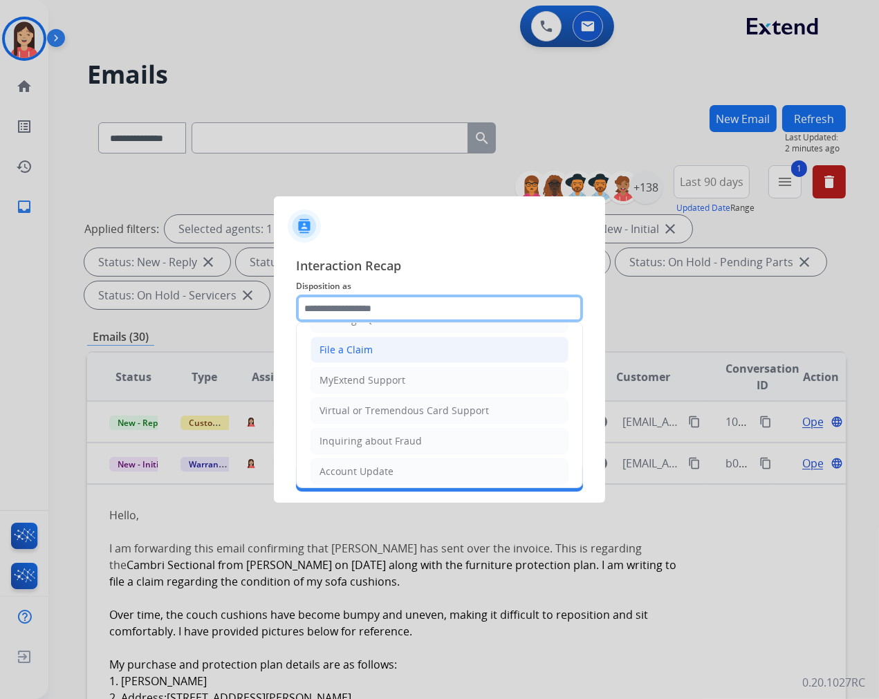
scroll to position [154, 0]
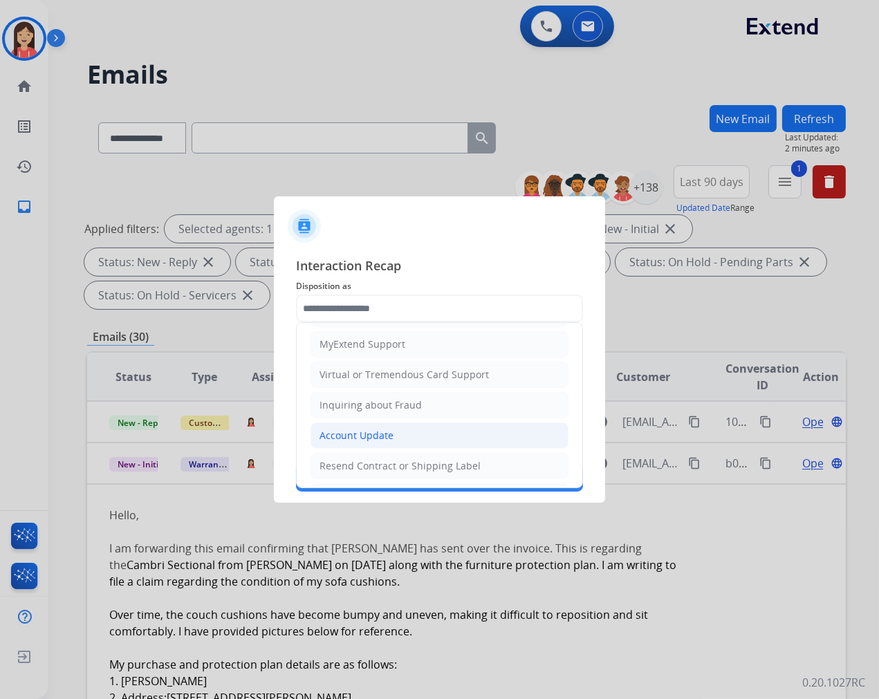
click at [358, 432] on div "Account Update" at bounding box center [357, 436] width 74 height 14
type input "**********"
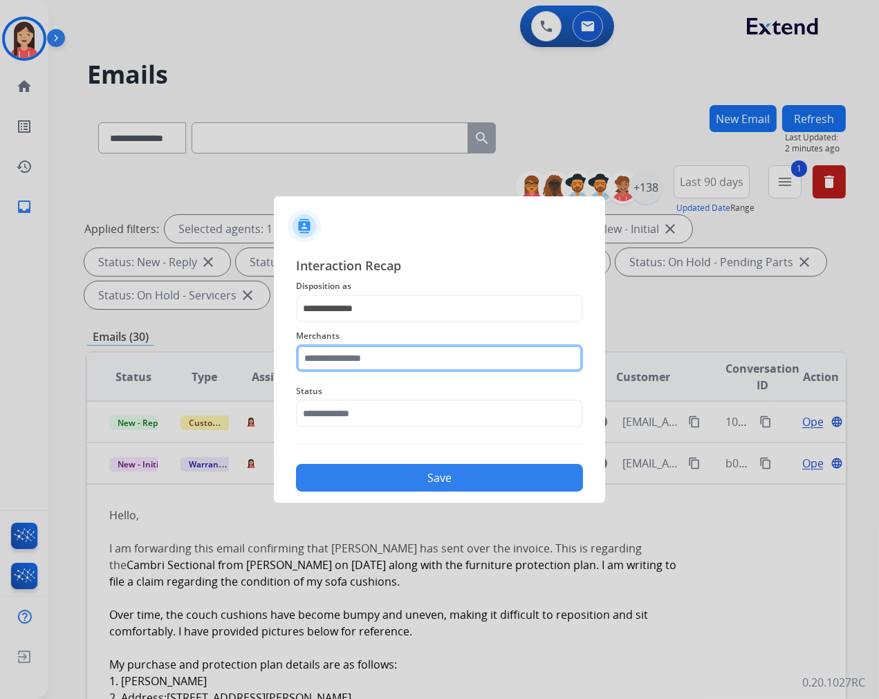
click at [370, 362] on input "text" at bounding box center [439, 358] width 287 height 28
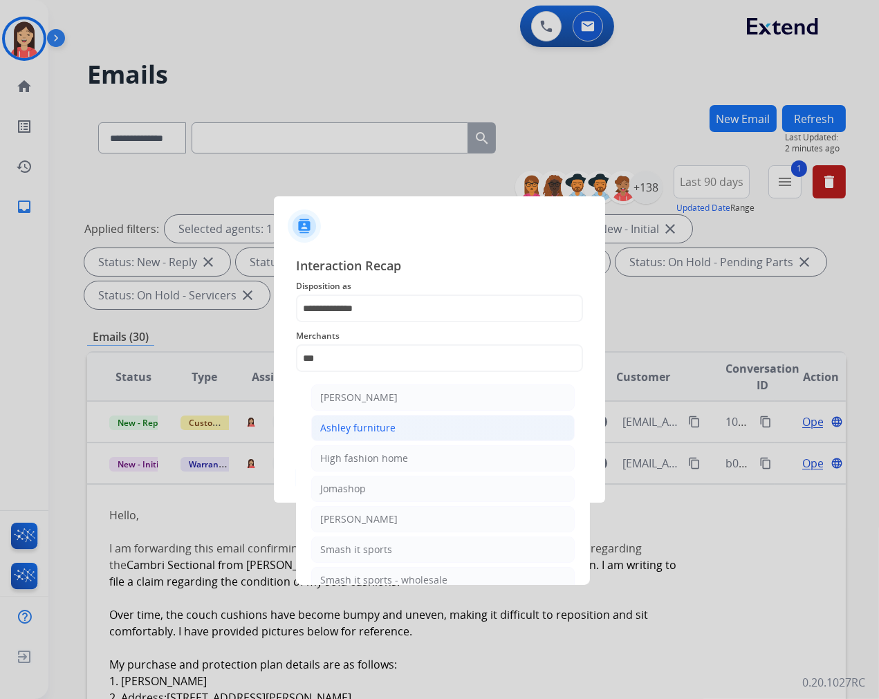
click at [375, 422] on div "Ashley furniture" at bounding box center [357, 428] width 75 height 14
type input "**********"
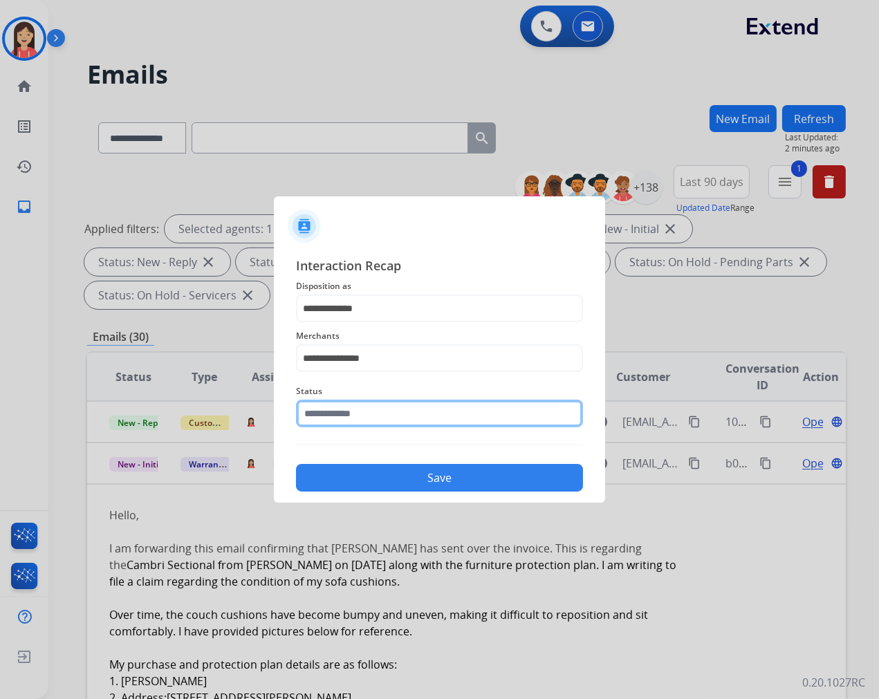
click at [382, 416] on input "text" at bounding box center [439, 414] width 287 height 28
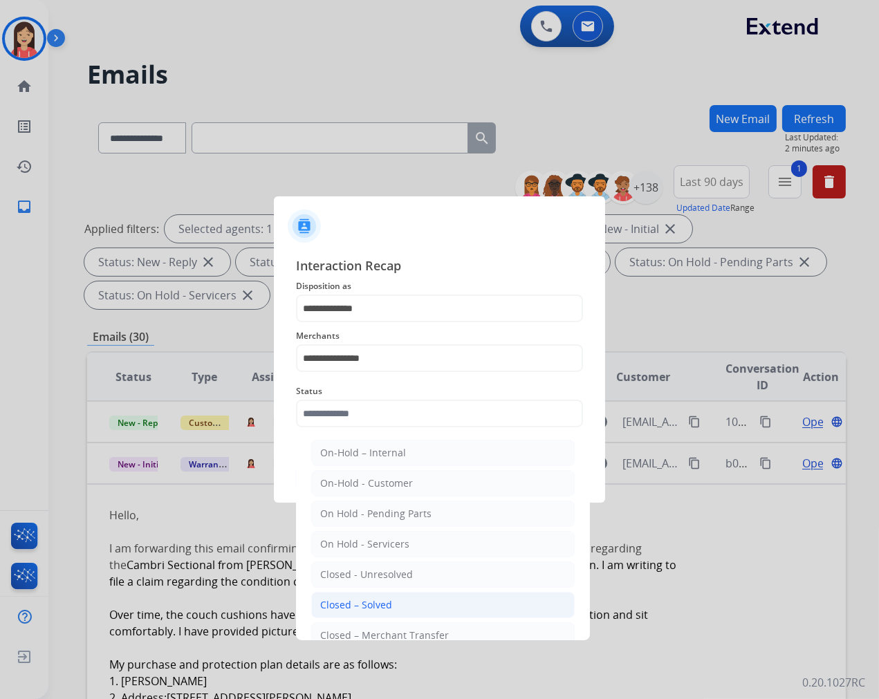
click at [379, 606] on div "Closed – Solved" at bounding box center [356, 605] width 72 height 14
type input "**********"
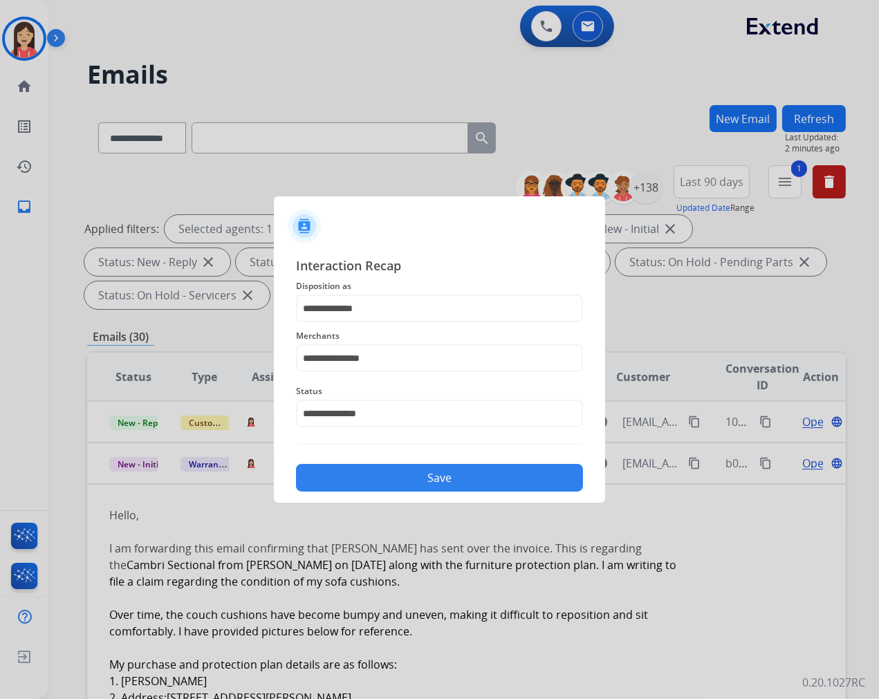
click at [432, 478] on button "Save" at bounding box center [439, 478] width 287 height 28
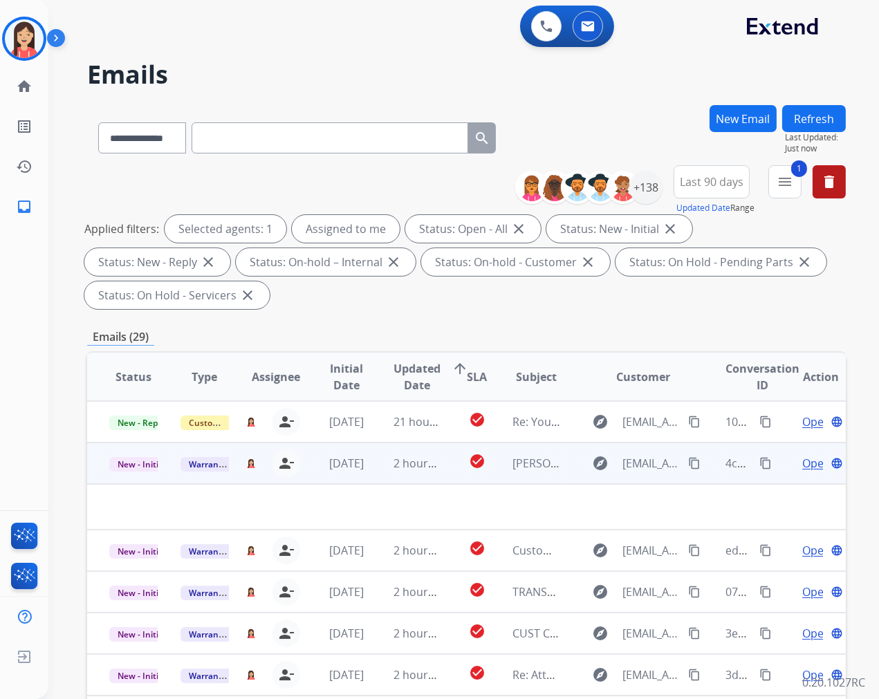
click at [364, 472] on td "[DATE]" at bounding box center [336, 463] width 71 height 41
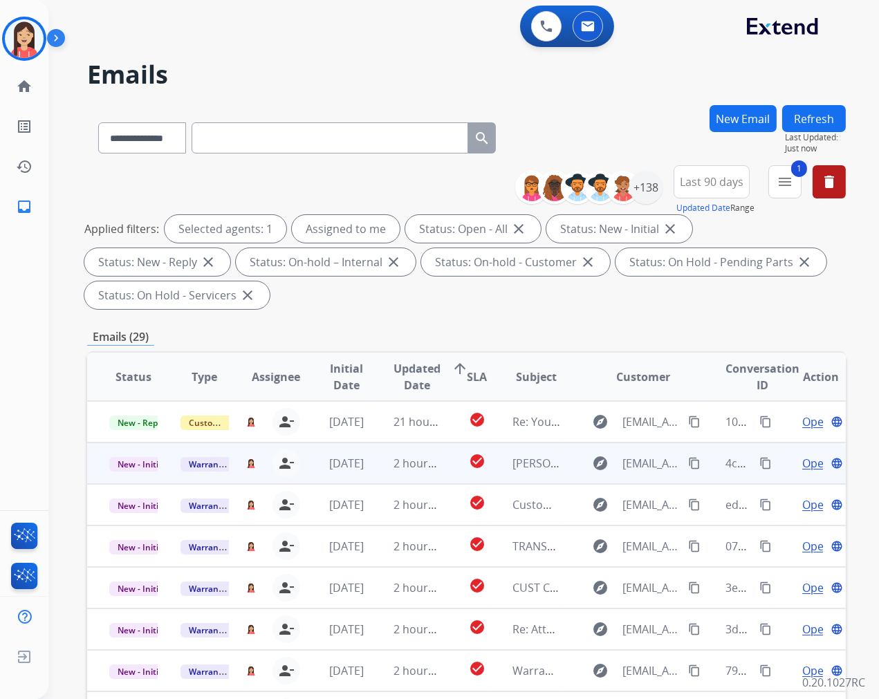
click at [371, 472] on td "2 hours ago" at bounding box center [406, 463] width 71 height 41
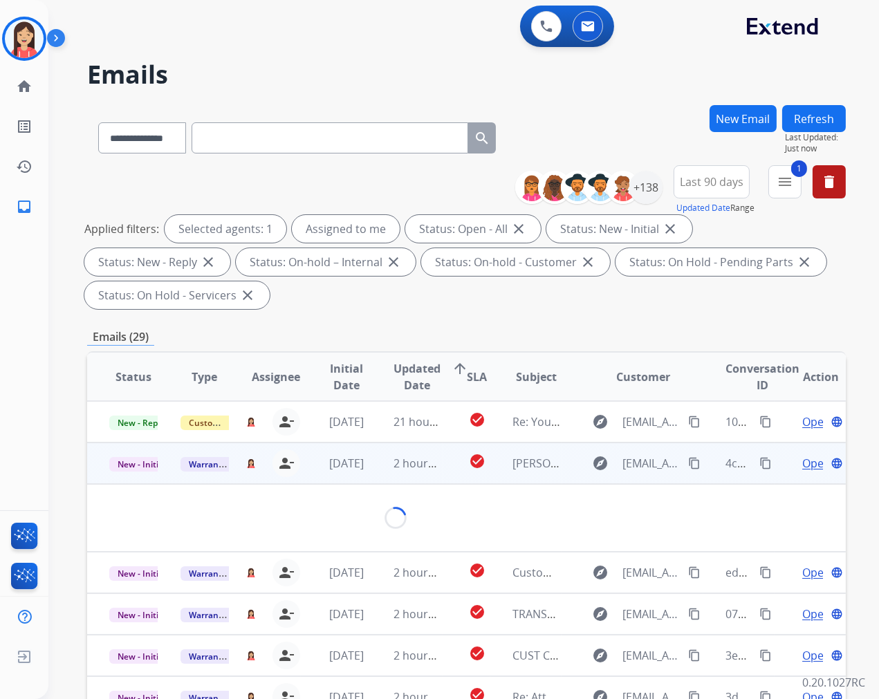
scroll to position [41, 0]
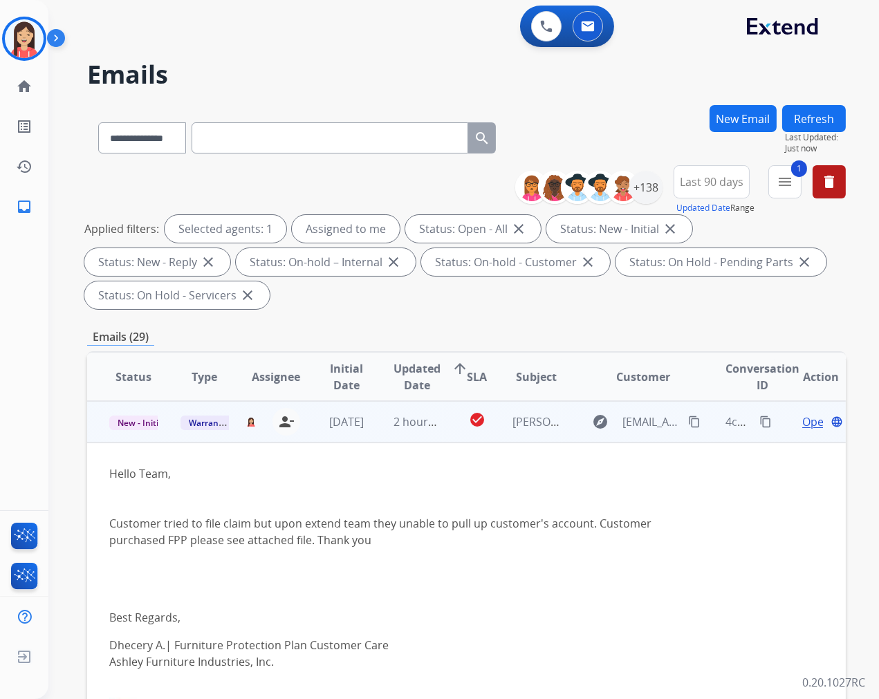
click at [802, 422] on span "Open" at bounding box center [816, 422] width 28 height 17
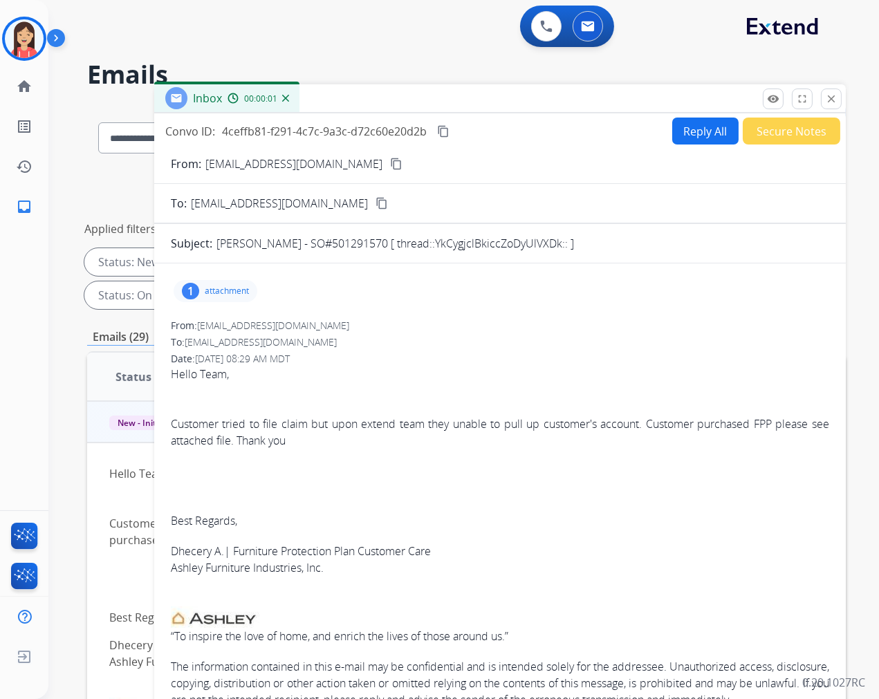
click at [237, 289] on p "attachment" at bounding box center [227, 291] width 44 height 11
click at [481, 327] on mat-icon "download" at bounding box center [475, 326] width 12 height 12
click at [779, 136] on button "Secure Notes" at bounding box center [792, 131] width 98 height 27
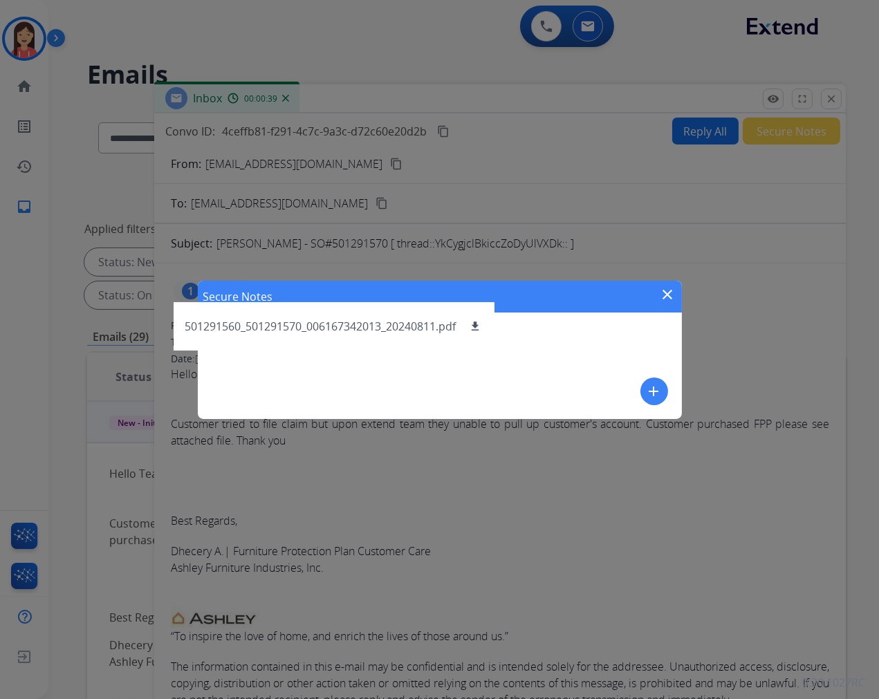
click at [651, 392] on mat-icon "add" at bounding box center [654, 391] width 17 height 17
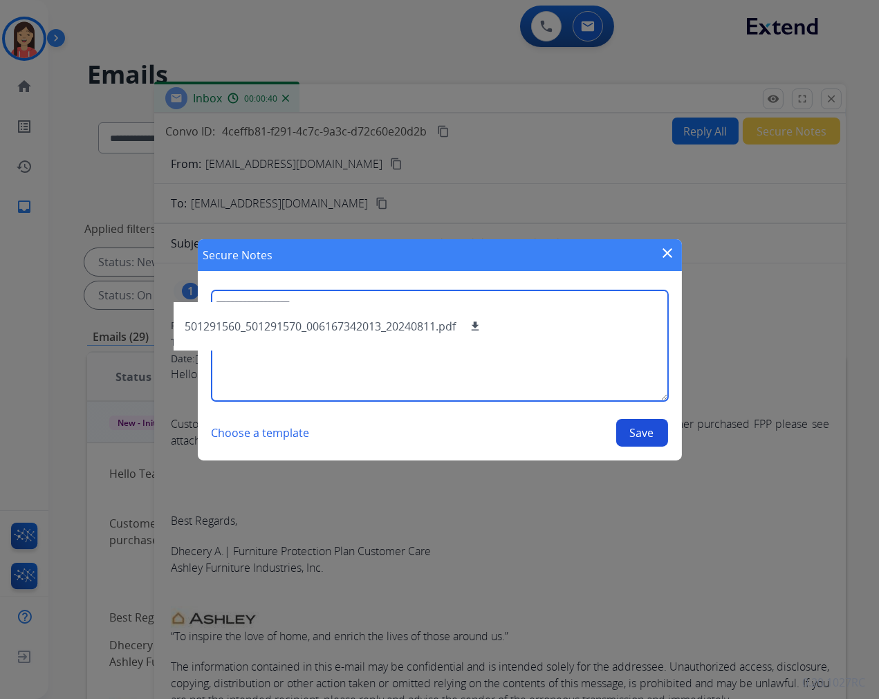
click at [535, 349] on textarea at bounding box center [440, 345] width 456 height 111
type textarea "**********"
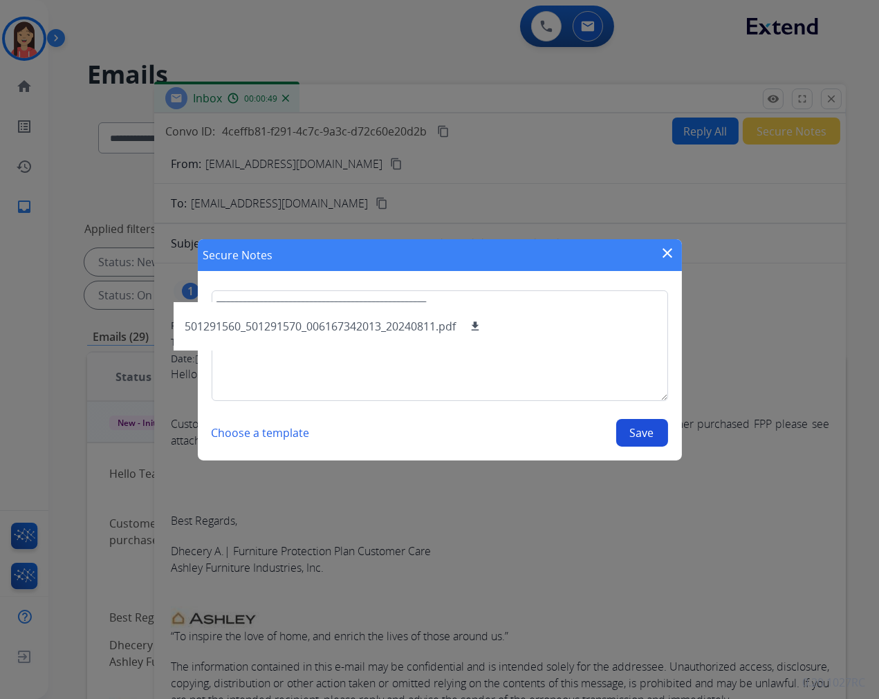
click at [645, 432] on button "Save" at bounding box center [642, 433] width 52 height 28
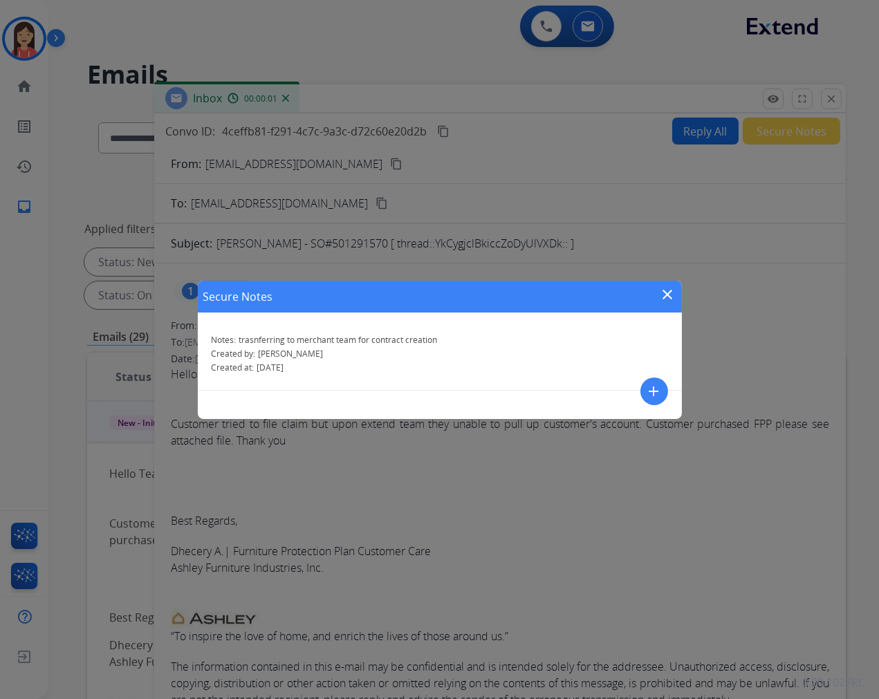
click at [662, 290] on mat-icon "close" at bounding box center [668, 294] width 17 height 17
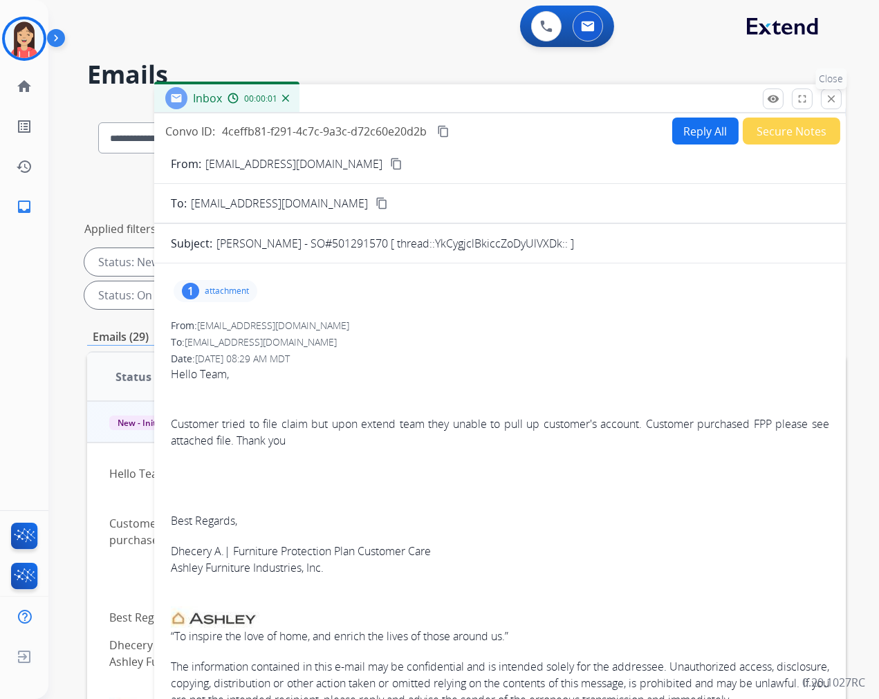
click at [832, 97] on mat-icon "close" at bounding box center [831, 99] width 12 height 12
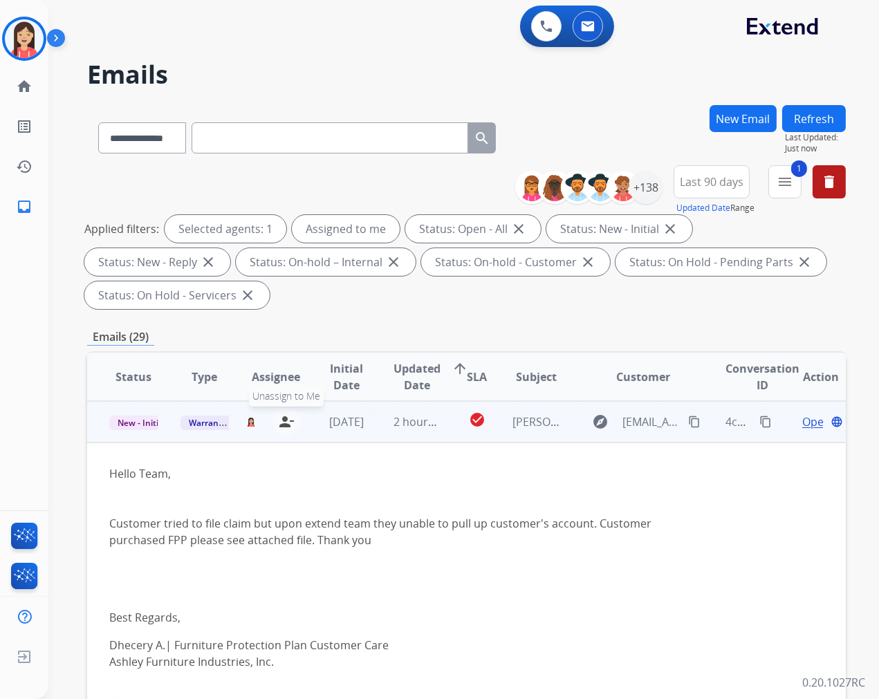
click at [288, 416] on mat-icon "person_remove" at bounding box center [286, 422] width 17 height 17
click at [198, 425] on span "Warranty Ops" at bounding box center [216, 423] width 71 height 15
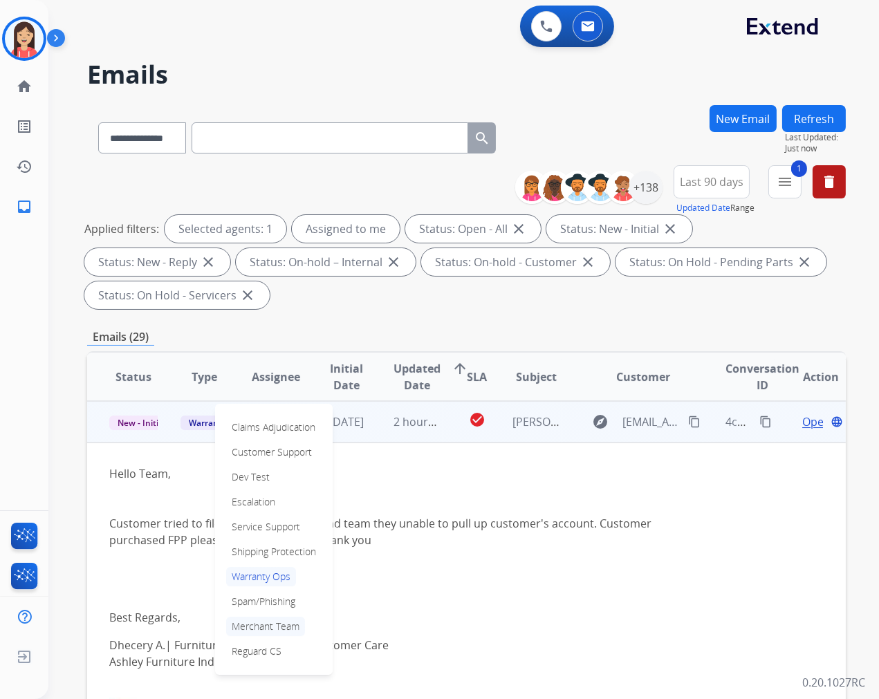
click at [270, 620] on p "Merchant Team" at bounding box center [265, 626] width 79 height 19
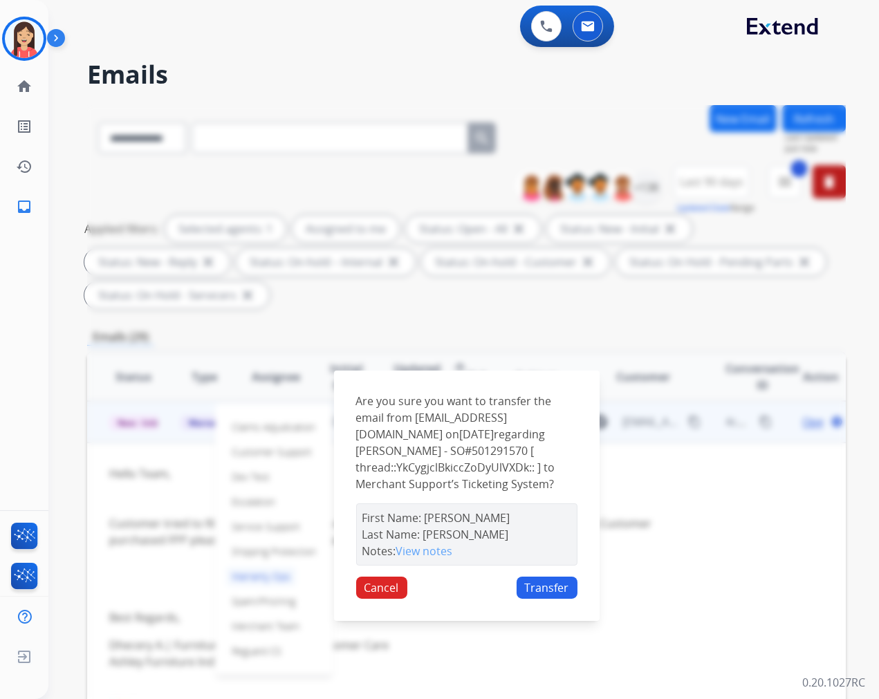
click at [537, 586] on button "Transfer" at bounding box center [547, 588] width 61 height 22
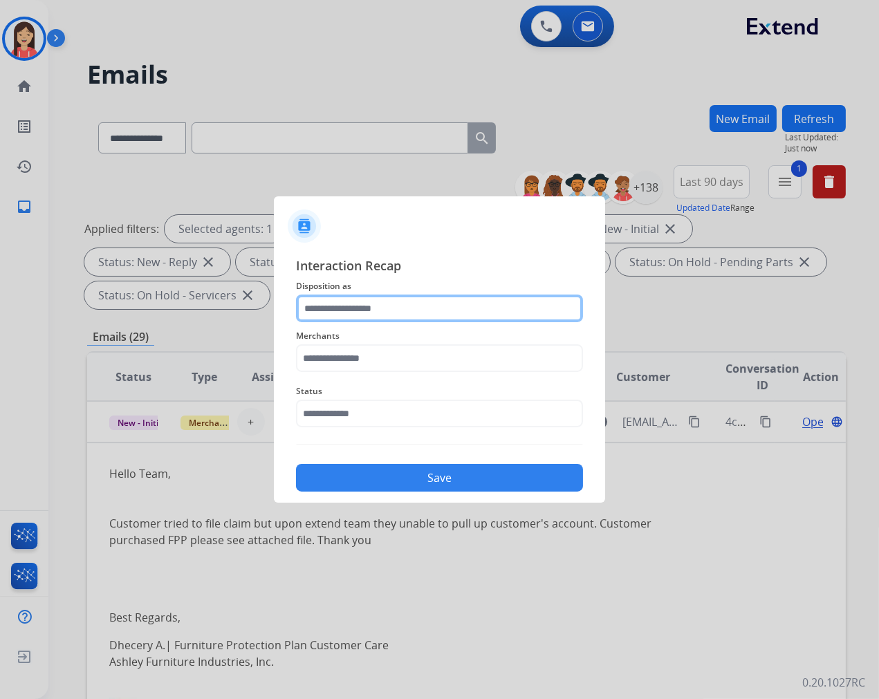
click at [383, 313] on input "text" at bounding box center [439, 309] width 287 height 28
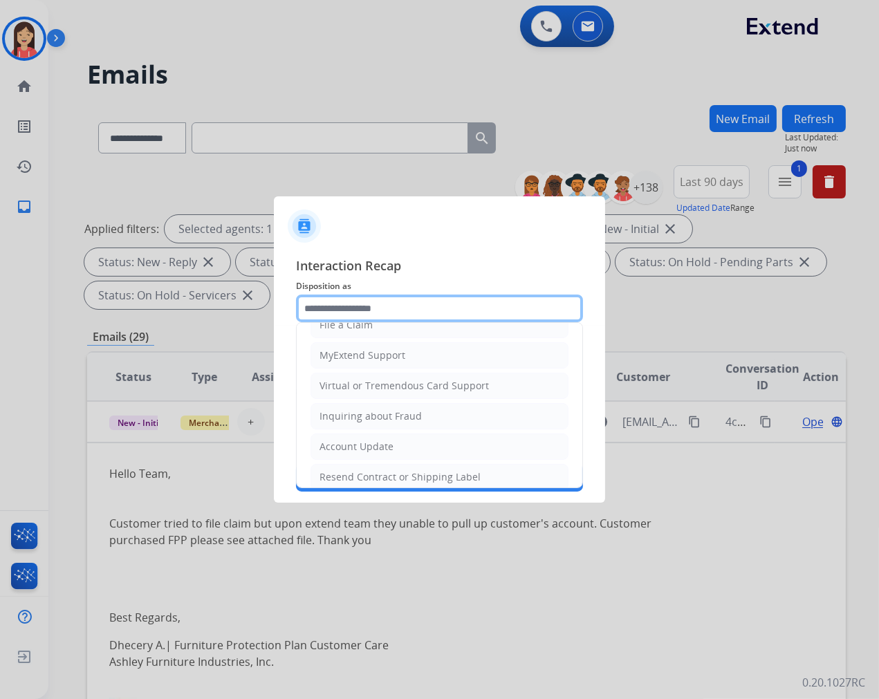
scroll to position [154, 0]
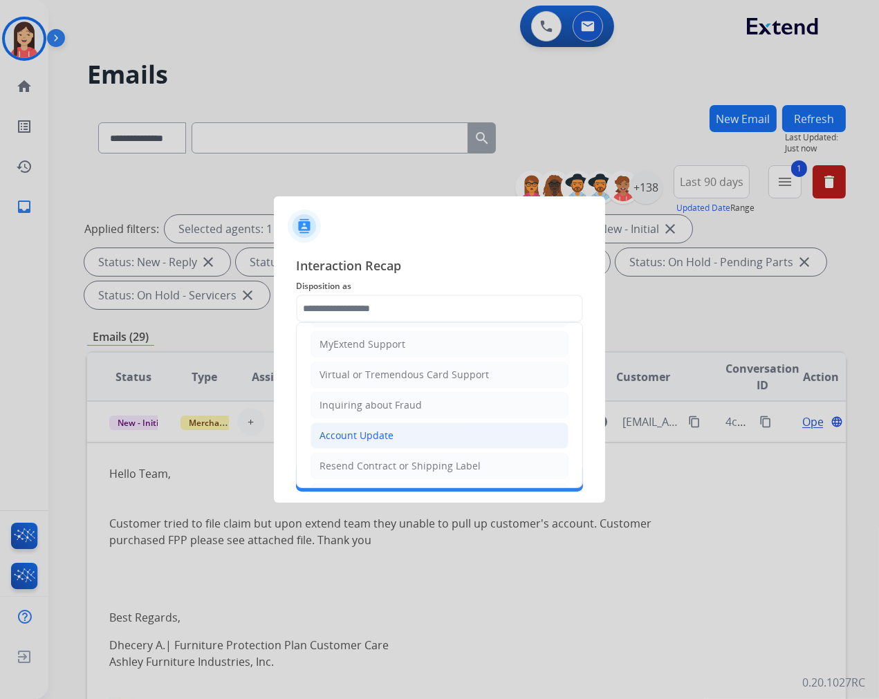
click at [351, 432] on div "Account Update" at bounding box center [357, 436] width 74 height 14
type input "**********"
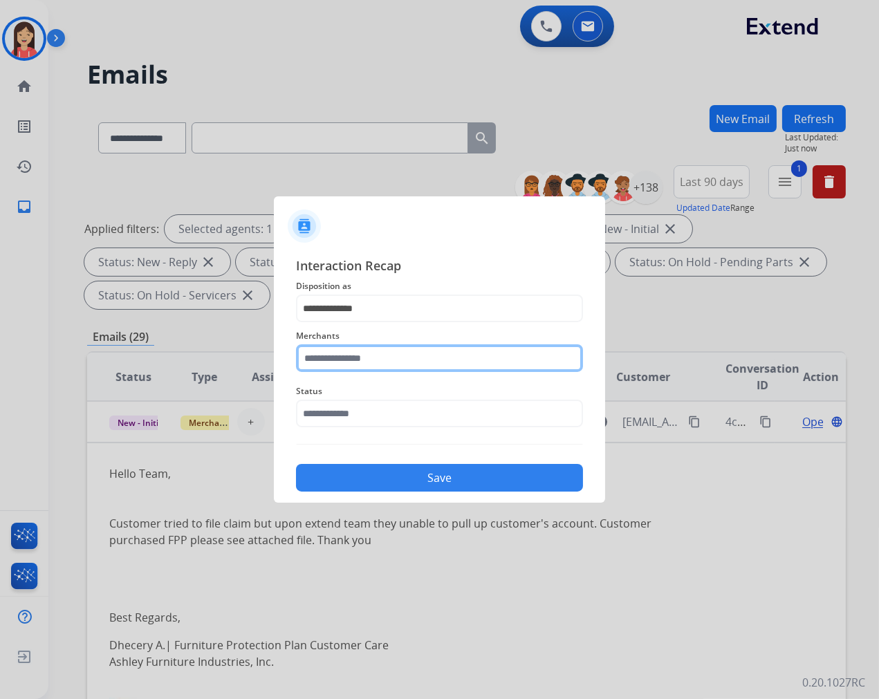
click at [384, 361] on input "text" at bounding box center [439, 358] width 287 height 28
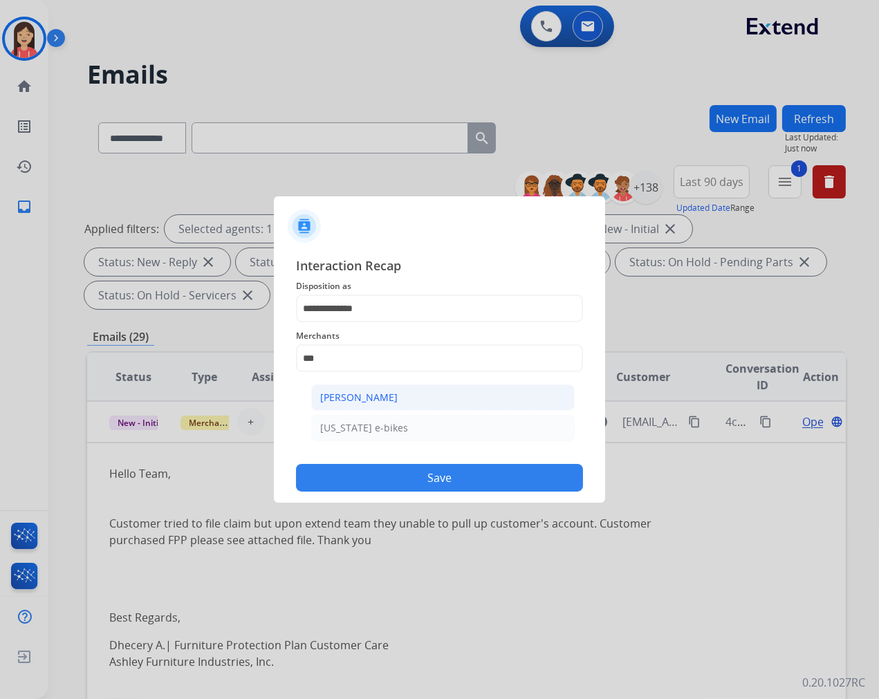
click at [369, 395] on div "[PERSON_NAME]" at bounding box center [358, 398] width 77 height 14
type input "**********"
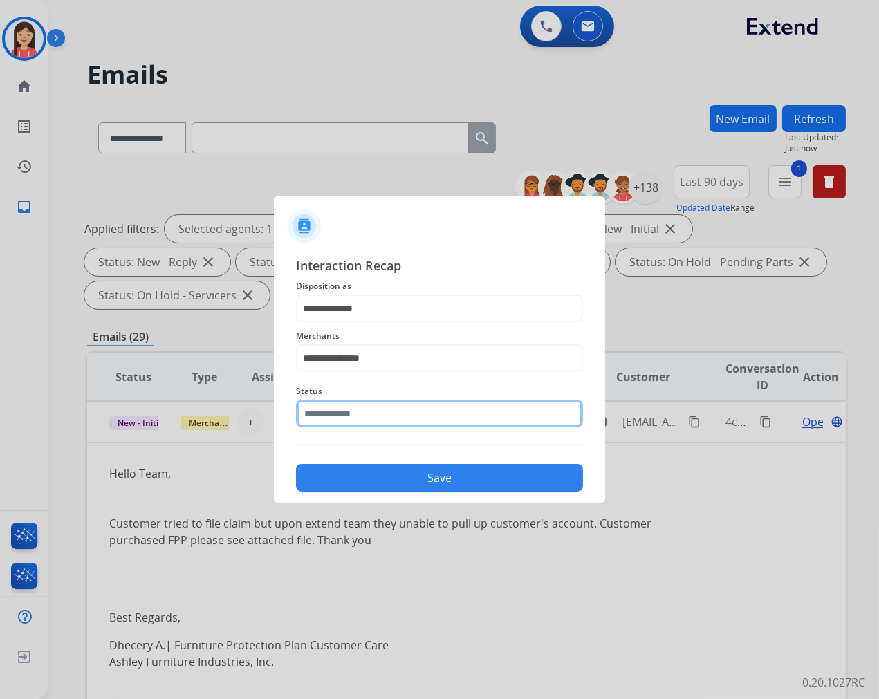
click at [354, 405] on input "text" at bounding box center [439, 414] width 287 height 28
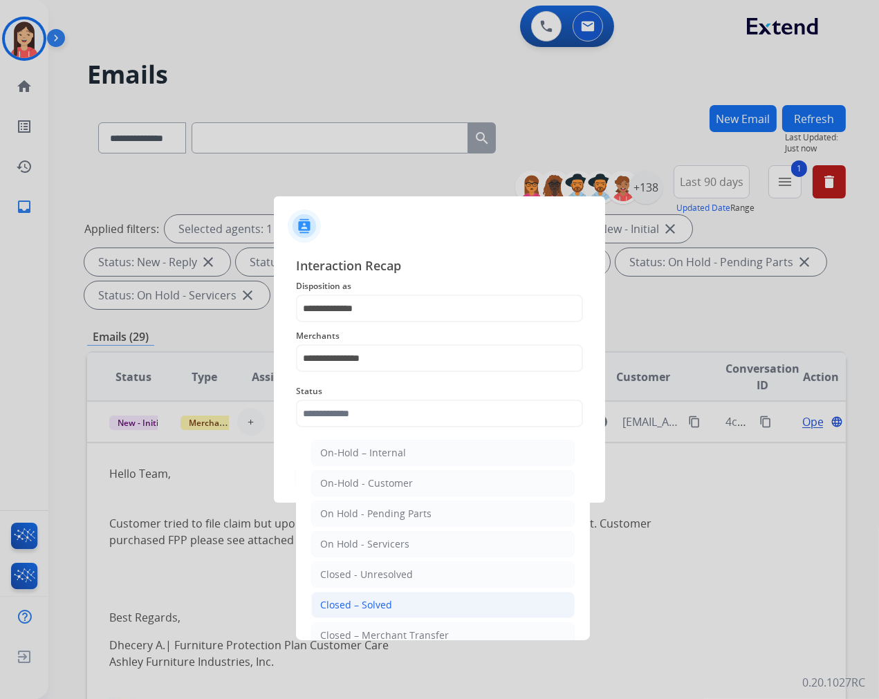
click at [389, 600] on div "Closed – Solved" at bounding box center [356, 605] width 72 height 14
type input "**********"
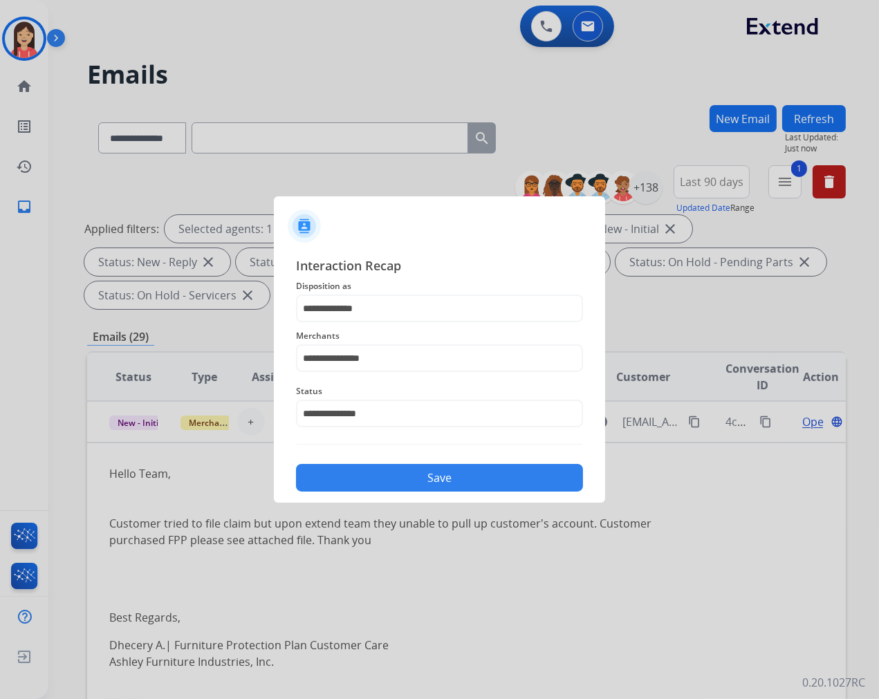
click at [438, 477] on button "Save" at bounding box center [439, 478] width 287 height 28
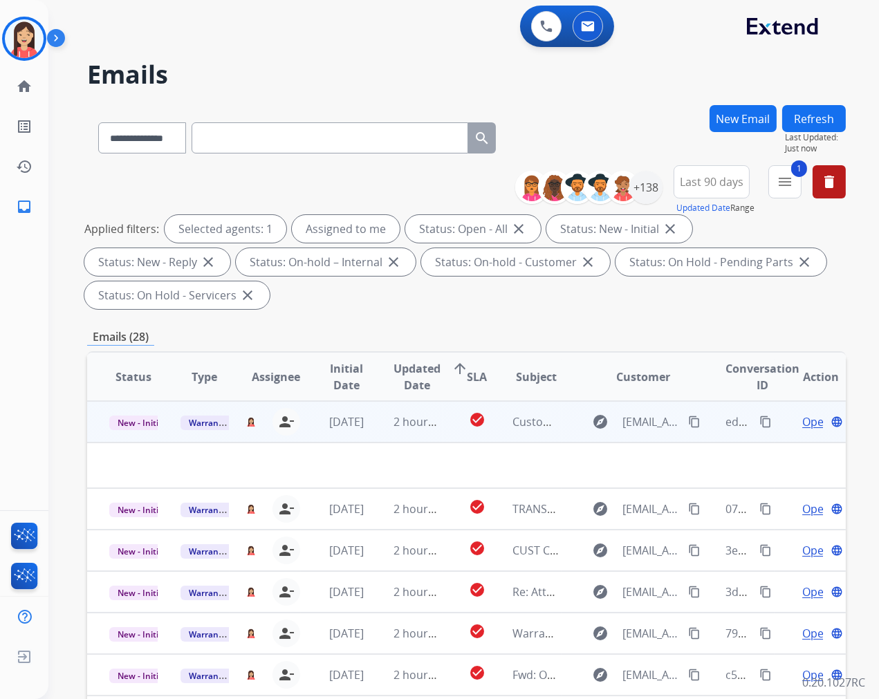
click at [372, 431] on td "2 hours ago" at bounding box center [406, 421] width 71 height 41
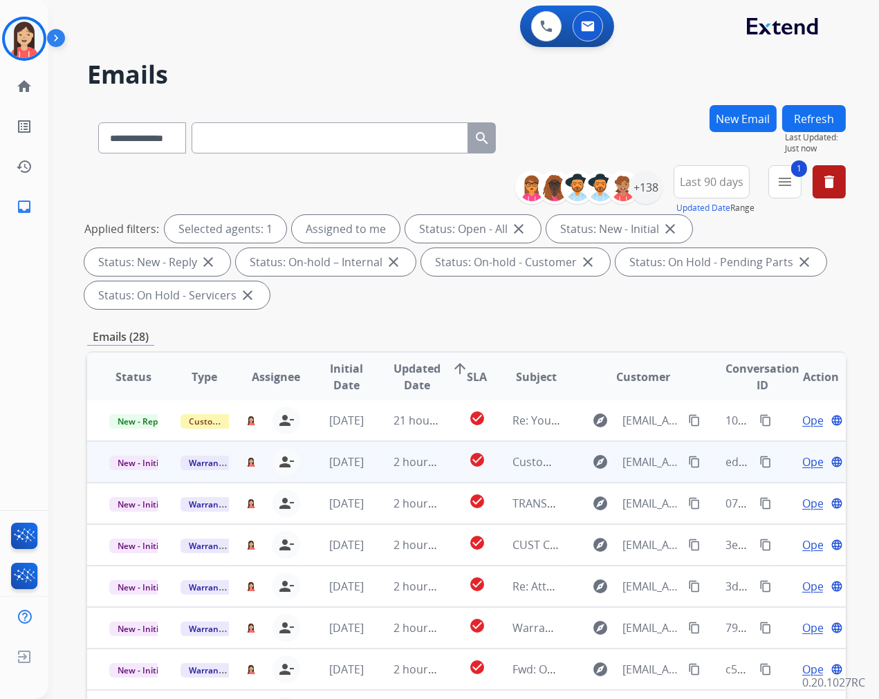
scroll to position [1, 0]
click at [379, 475] on td "2 hours ago" at bounding box center [406, 462] width 71 height 41
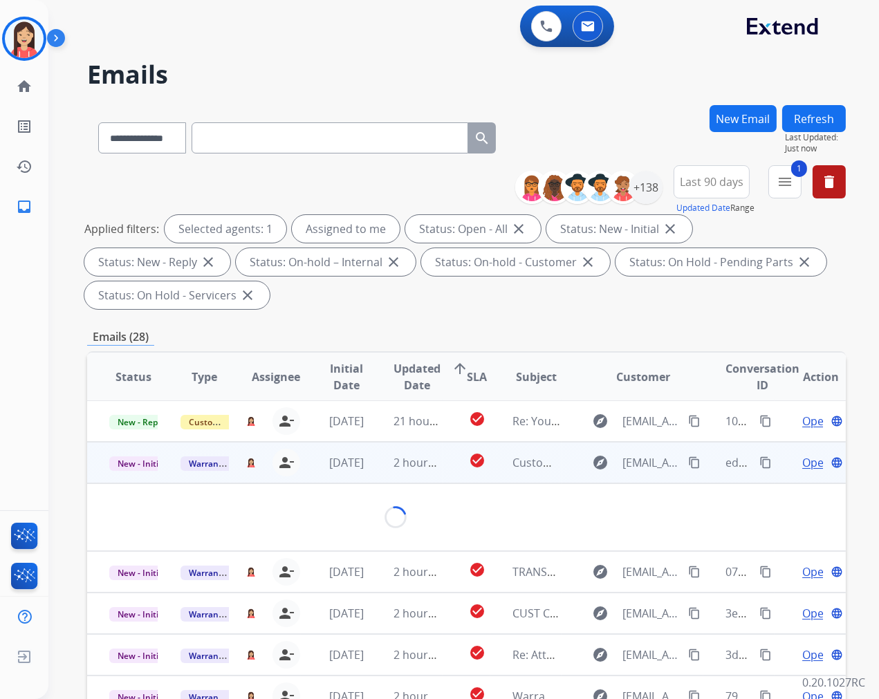
scroll to position [41, 0]
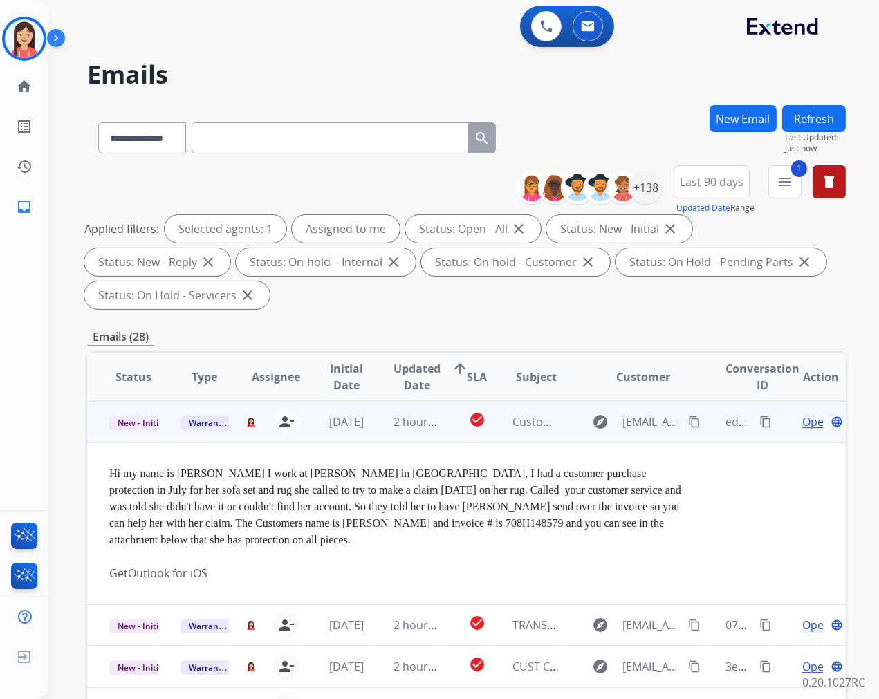
click at [802, 424] on span "Open" at bounding box center [816, 422] width 28 height 17
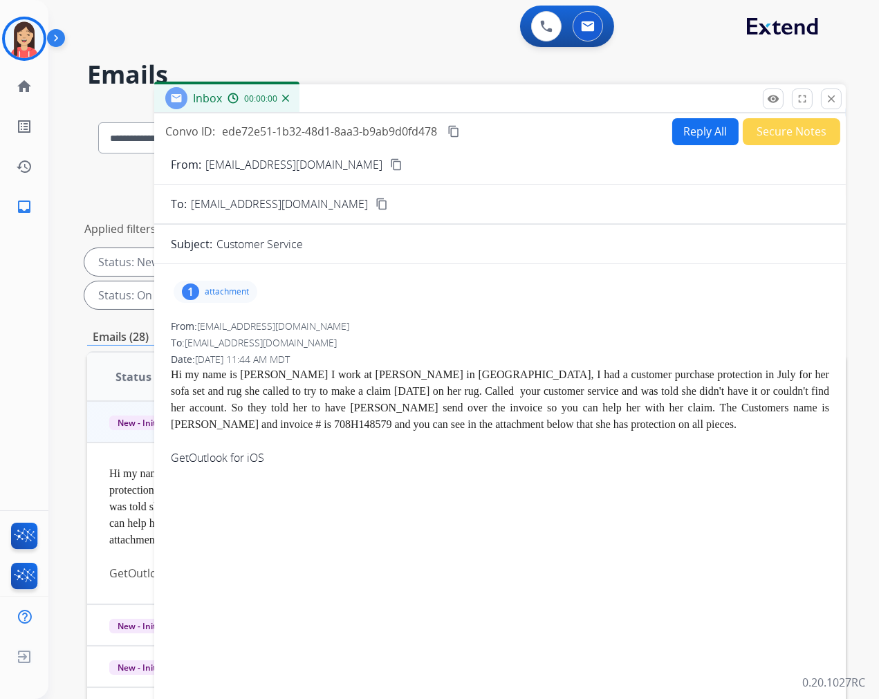
click at [223, 281] on div "1 attachment" at bounding box center [216, 292] width 84 height 22
click at [429, 322] on mat-icon "download" at bounding box center [422, 327] width 12 height 12
click at [806, 134] on button "Secure Notes" at bounding box center [792, 131] width 98 height 27
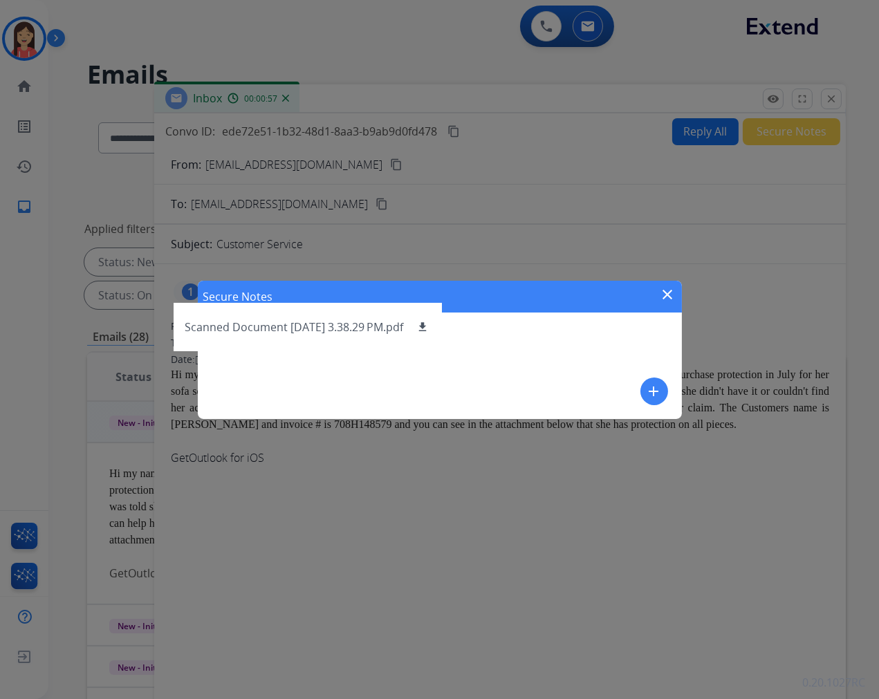
click at [655, 389] on mat-icon "add" at bounding box center [654, 391] width 17 height 17
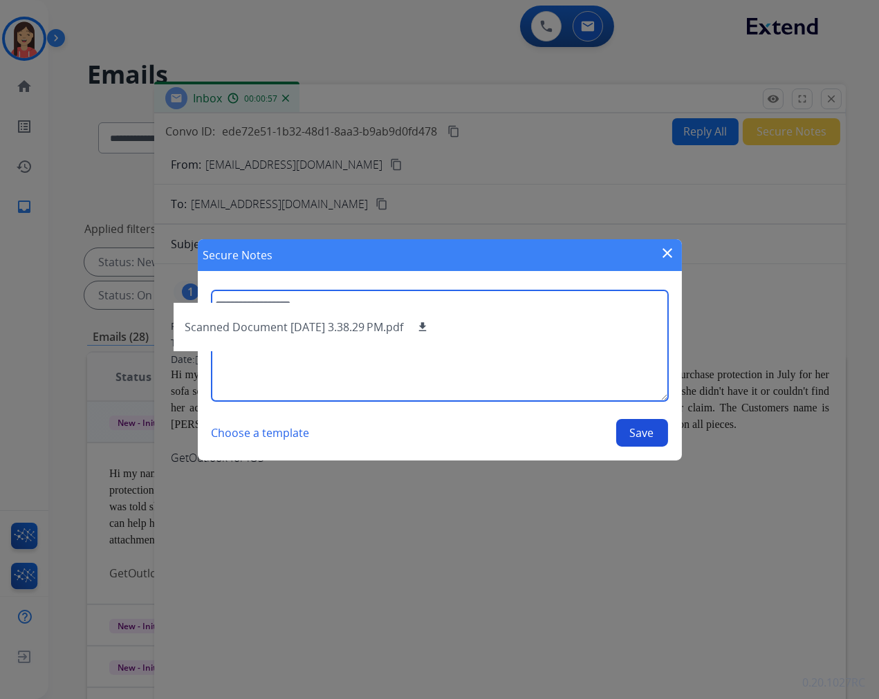
click at [588, 353] on textarea at bounding box center [440, 345] width 456 height 111
type textarea "**********"
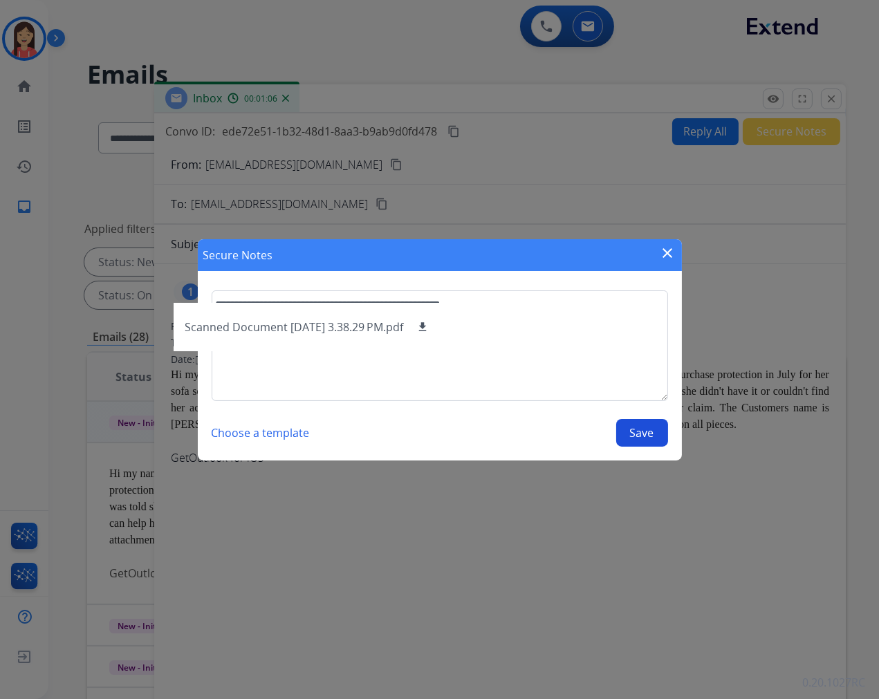
click at [623, 429] on button "Save" at bounding box center [642, 433] width 52 height 28
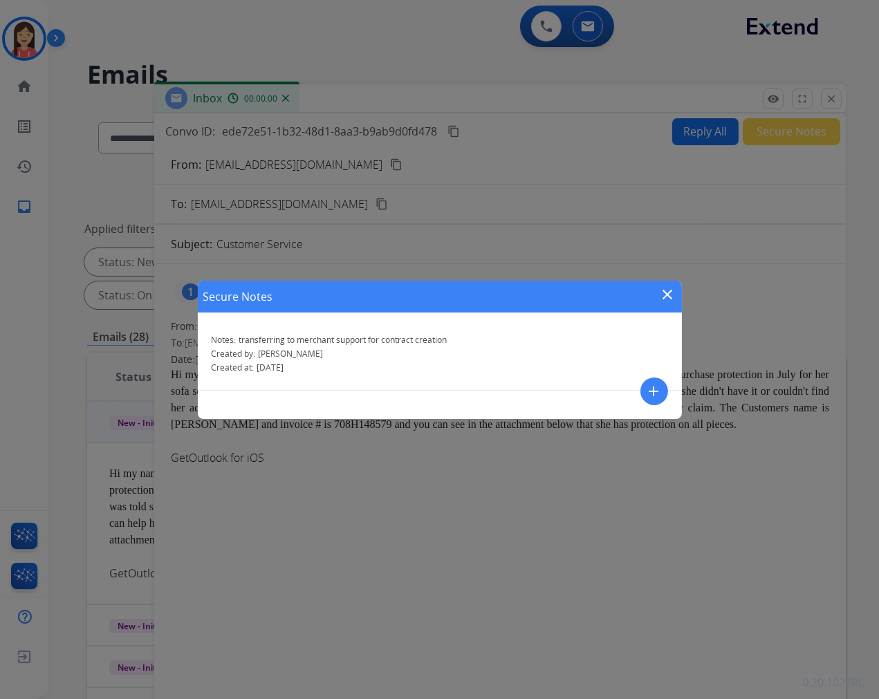
click at [668, 288] on mat-icon "close" at bounding box center [668, 294] width 17 height 17
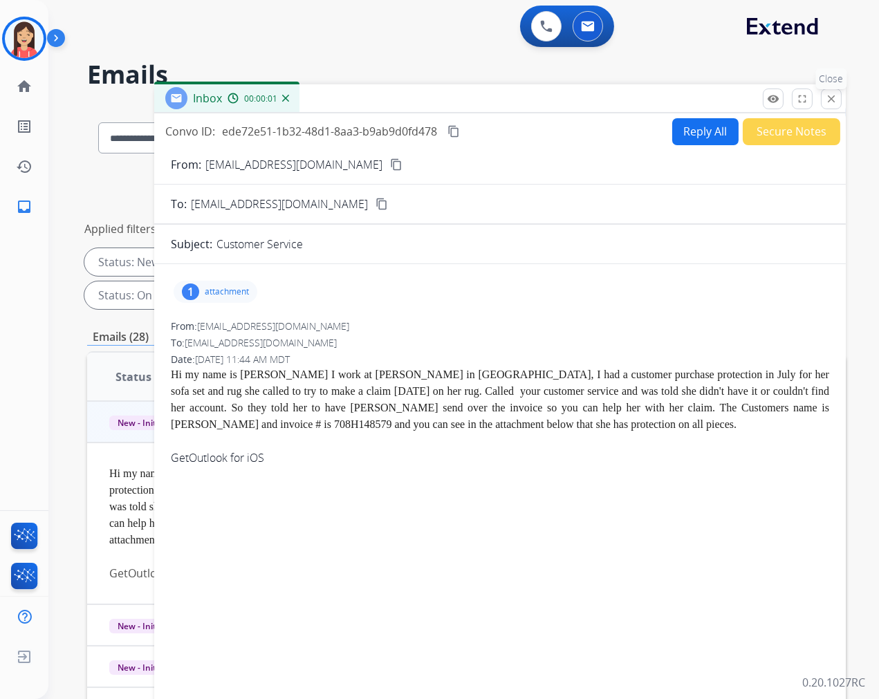
click at [829, 105] on button "close Close" at bounding box center [831, 99] width 21 height 21
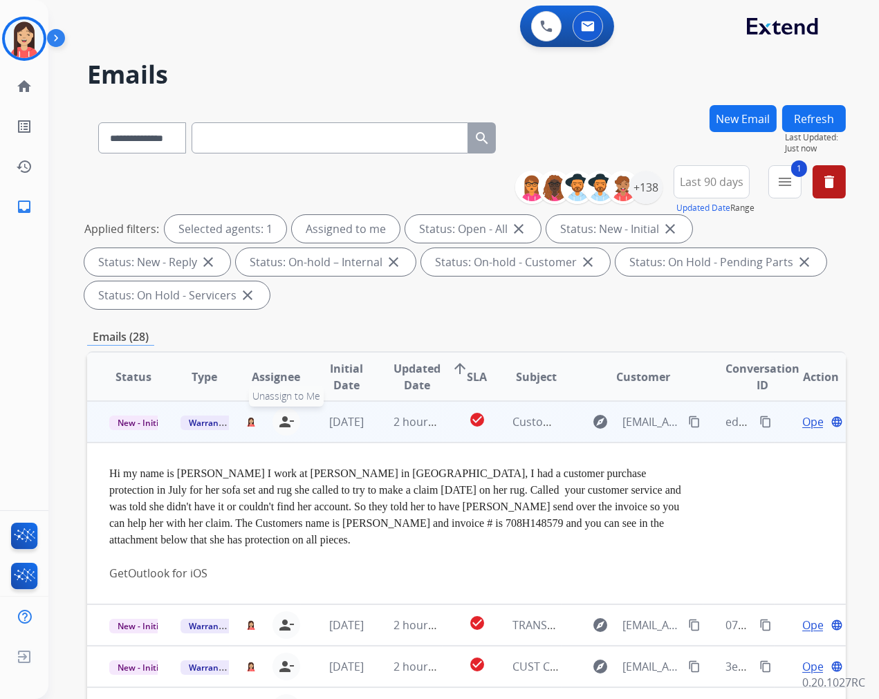
click at [280, 423] on mat-icon "person_remove" at bounding box center [286, 422] width 17 height 17
click at [204, 419] on span "Warranty Ops" at bounding box center [216, 423] width 71 height 15
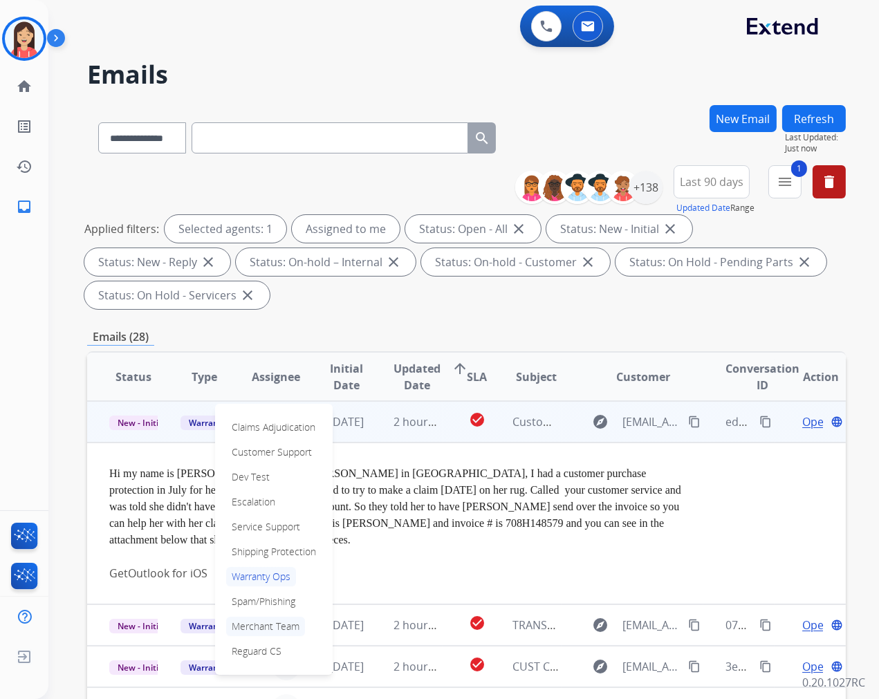
click at [267, 620] on p "Merchant Team" at bounding box center [265, 626] width 79 height 19
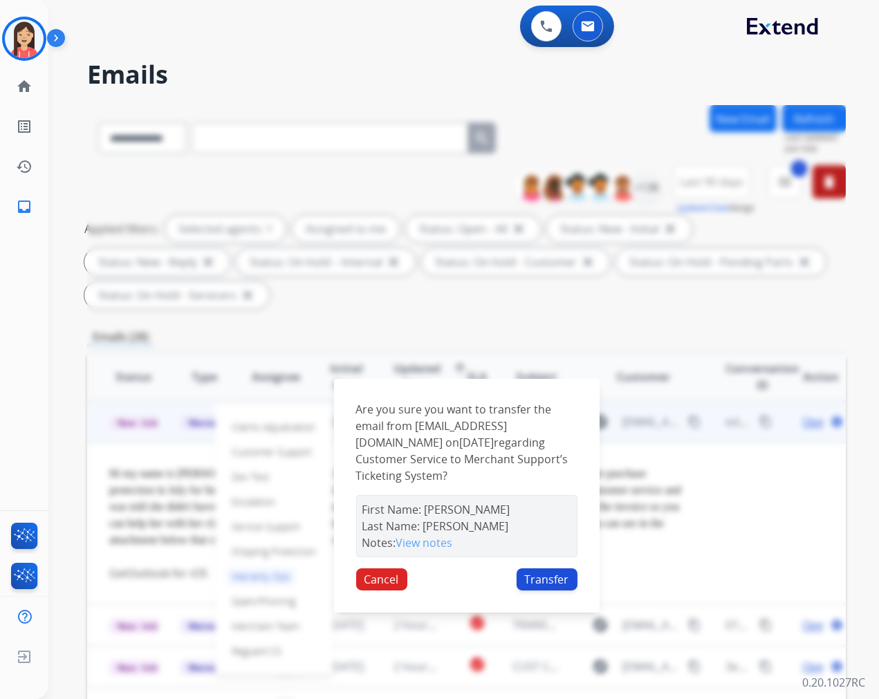
click at [550, 578] on button "Transfer" at bounding box center [547, 580] width 61 height 22
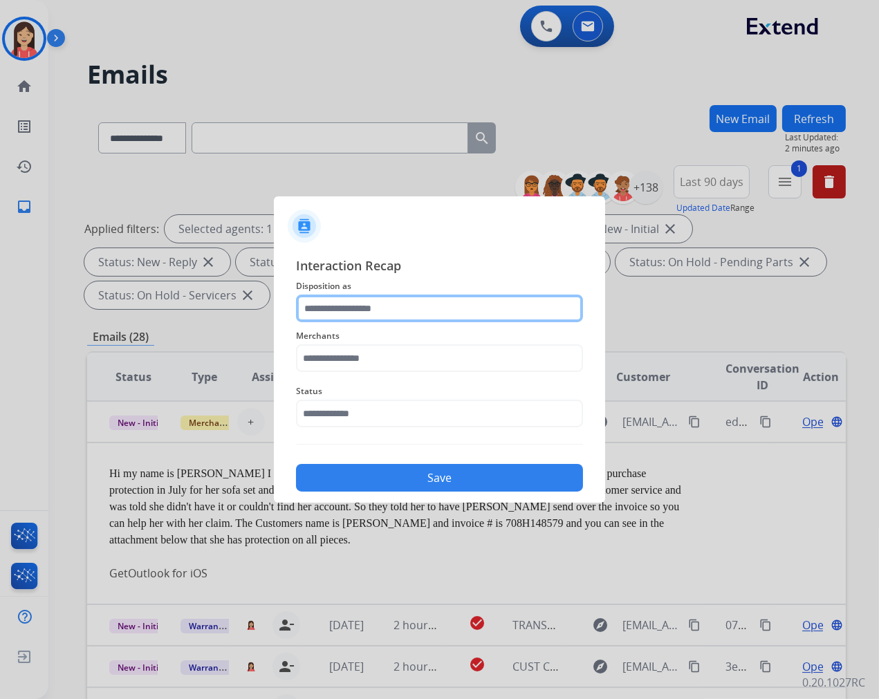
click at [338, 309] on input "text" at bounding box center [439, 309] width 287 height 28
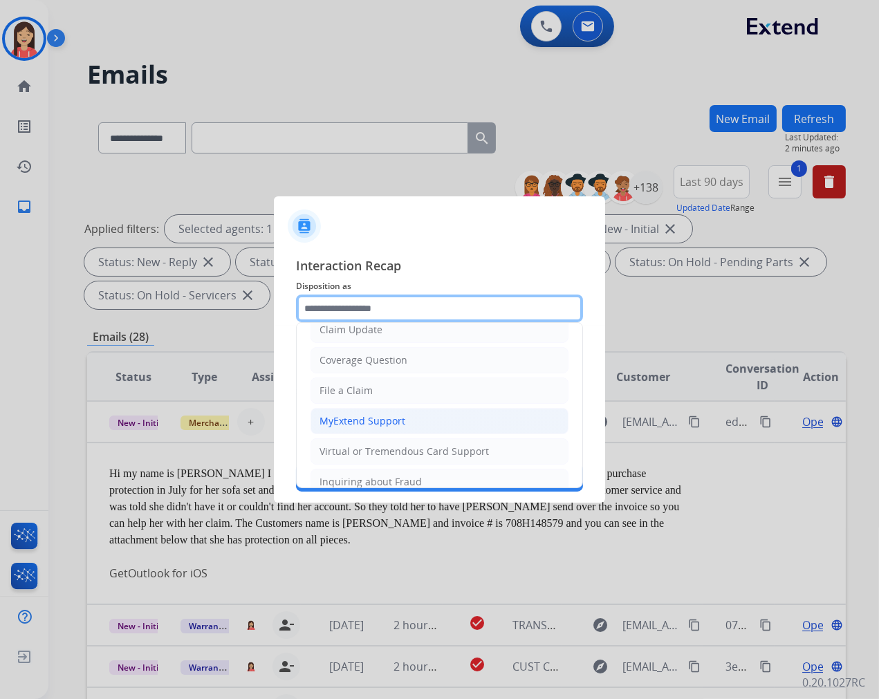
scroll to position [154, 0]
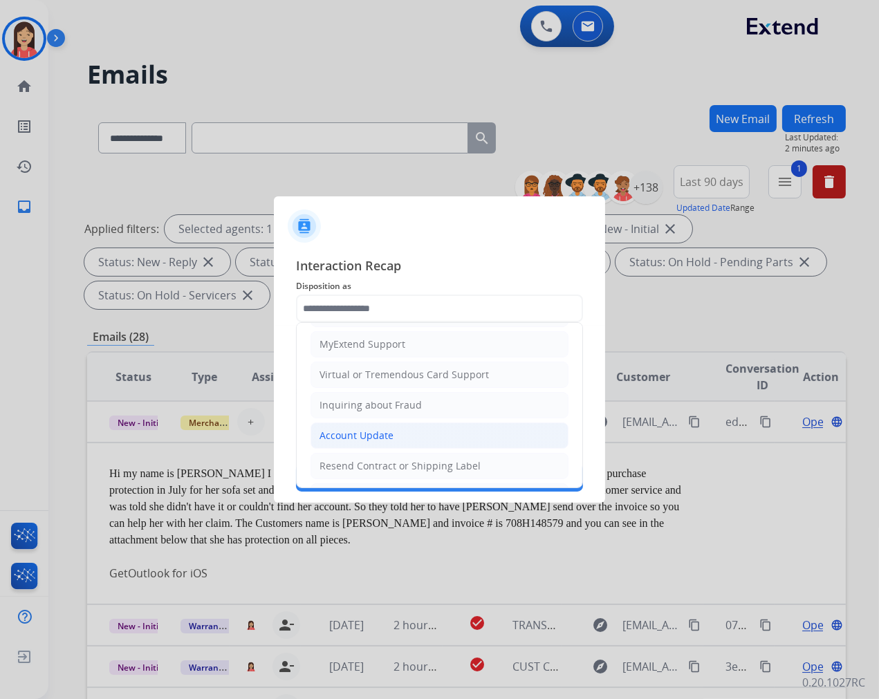
click at [373, 434] on div "Account Update" at bounding box center [357, 436] width 74 height 14
type input "**********"
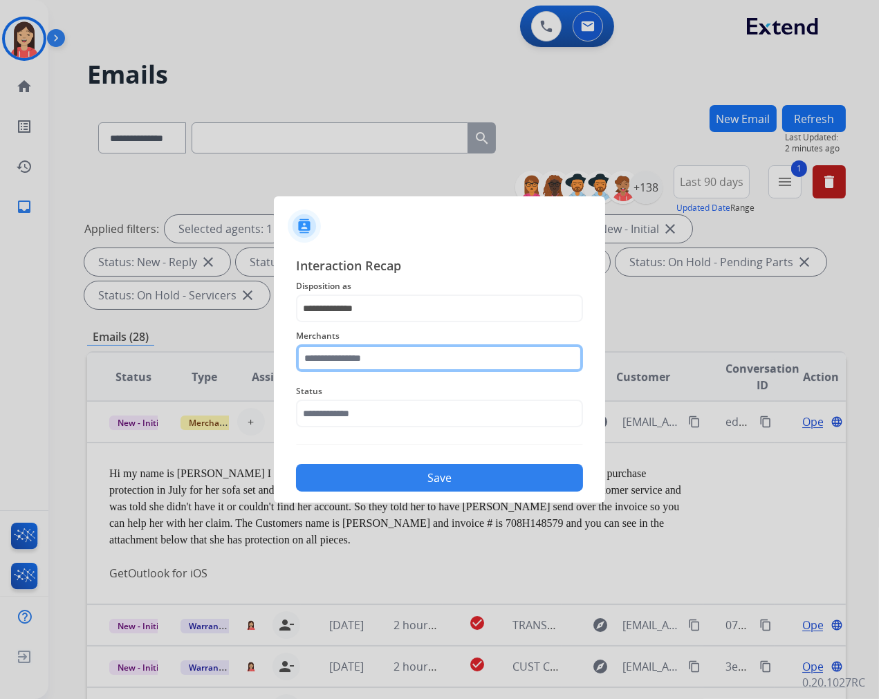
click at [389, 362] on input "text" at bounding box center [439, 358] width 287 height 28
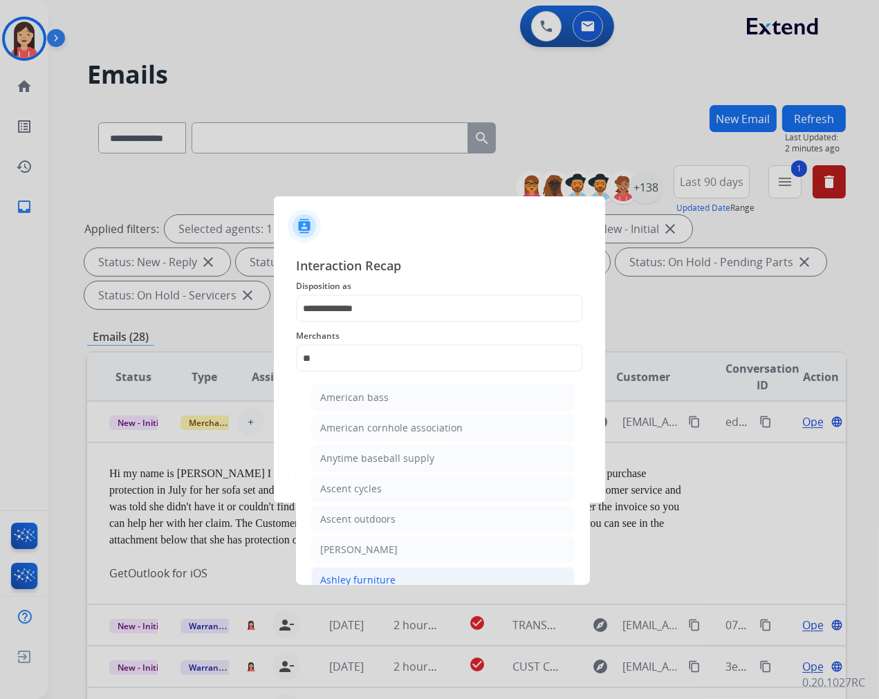
click at [380, 574] on div "Ashley furniture" at bounding box center [357, 580] width 75 height 14
type input "**********"
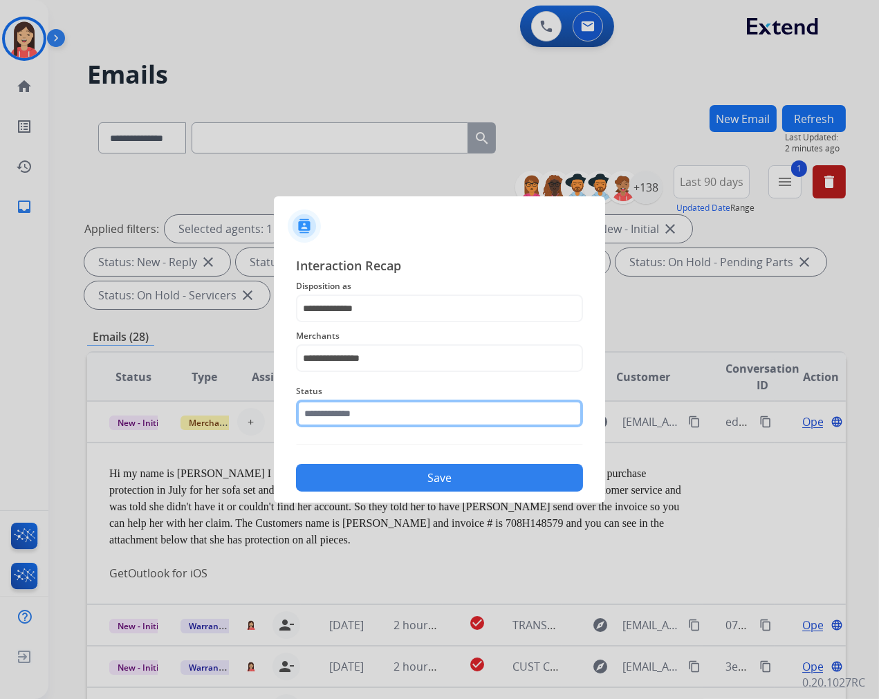
click at [416, 419] on input "text" at bounding box center [439, 414] width 287 height 28
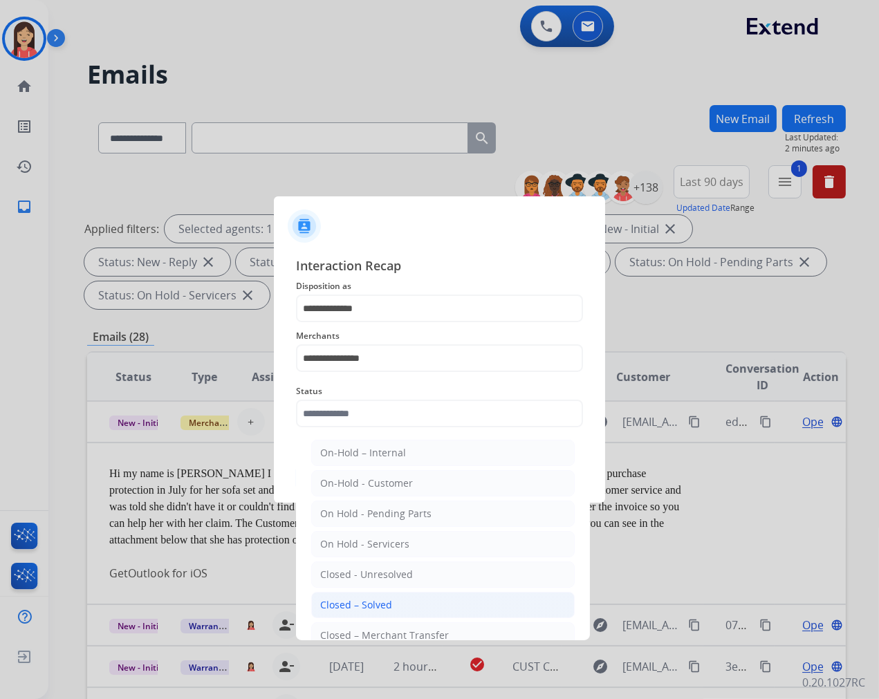
click at [391, 604] on li "Closed – Solved" at bounding box center [443, 605] width 264 height 26
type input "**********"
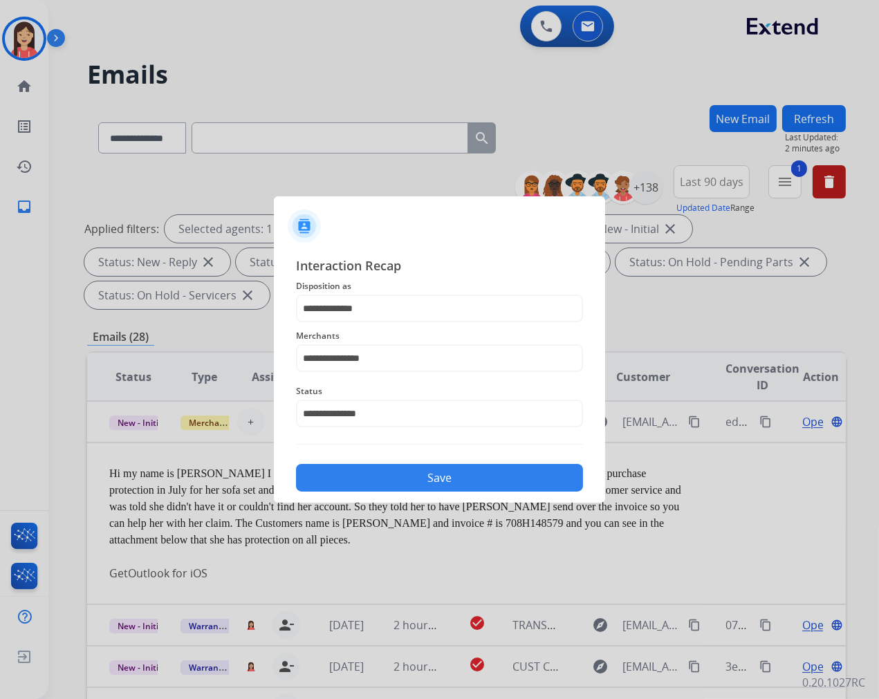
click at [437, 479] on button "Save" at bounding box center [439, 478] width 287 height 28
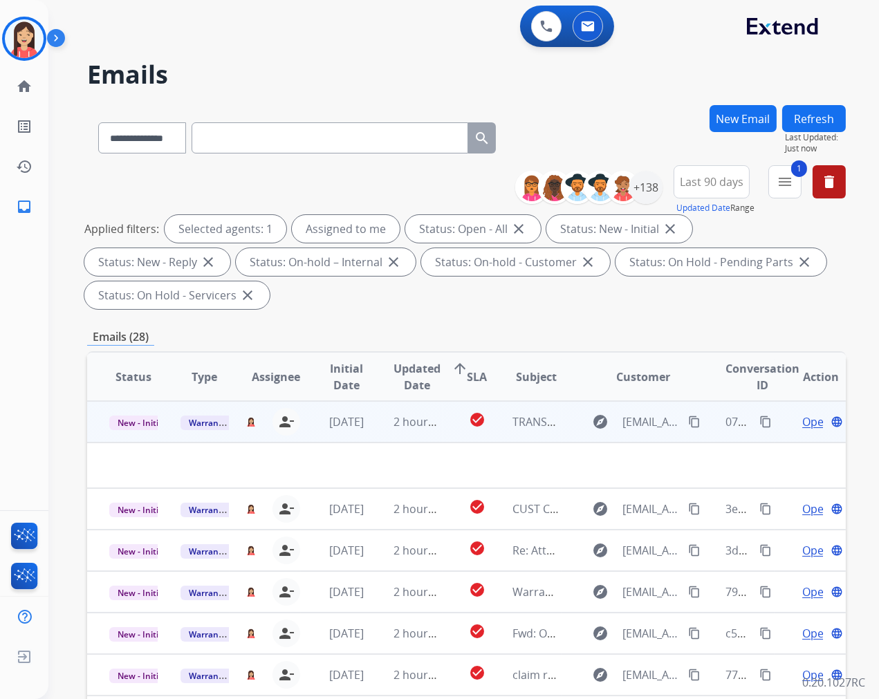
click at [395, 432] on td "2 hours ago" at bounding box center [406, 421] width 71 height 41
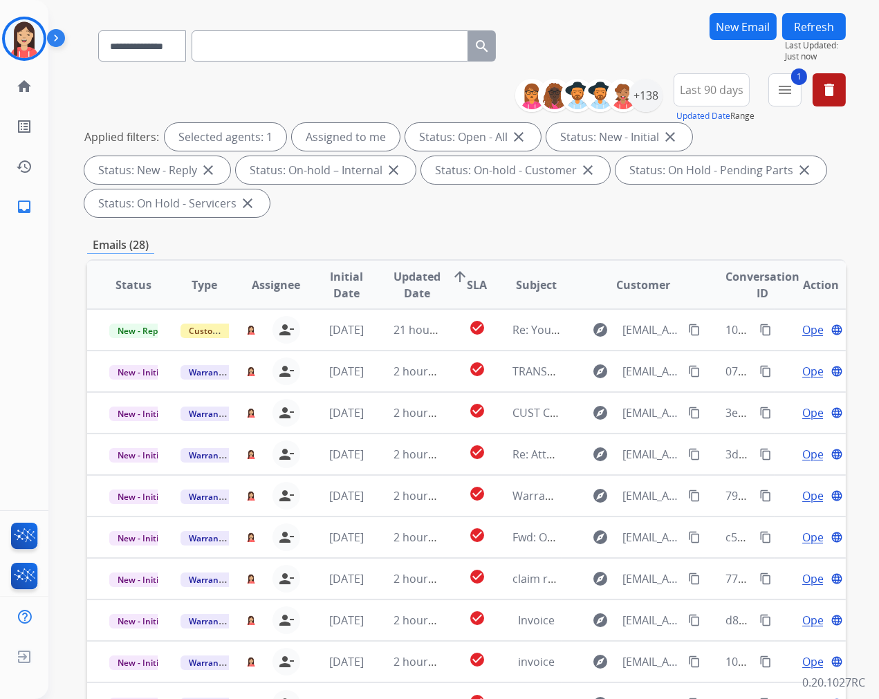
scroll to position [33, 0]
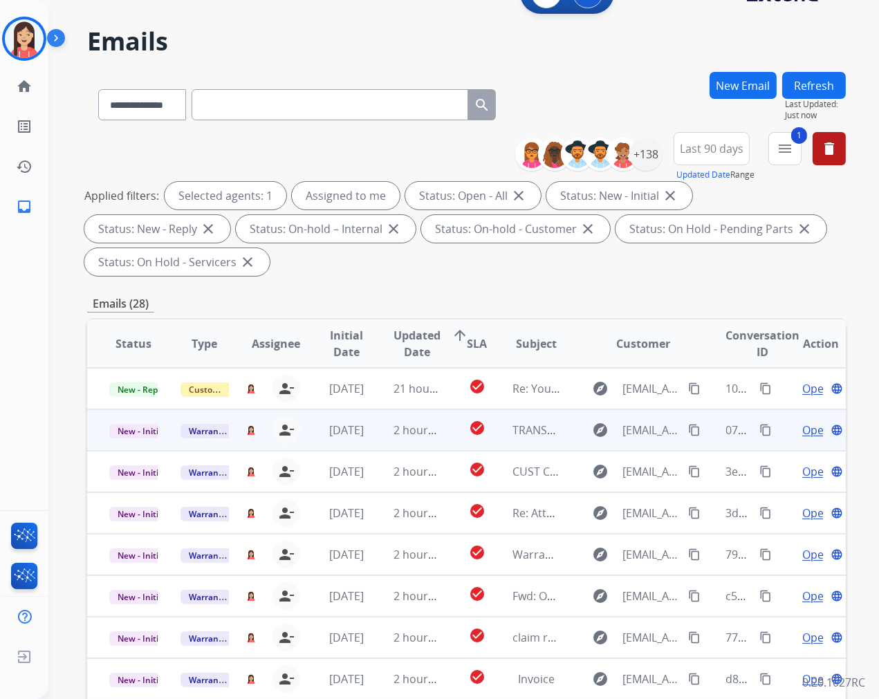
click at [371, 441] on td "2 hours ago" at bounding box center [406, 429] width 71 height 41
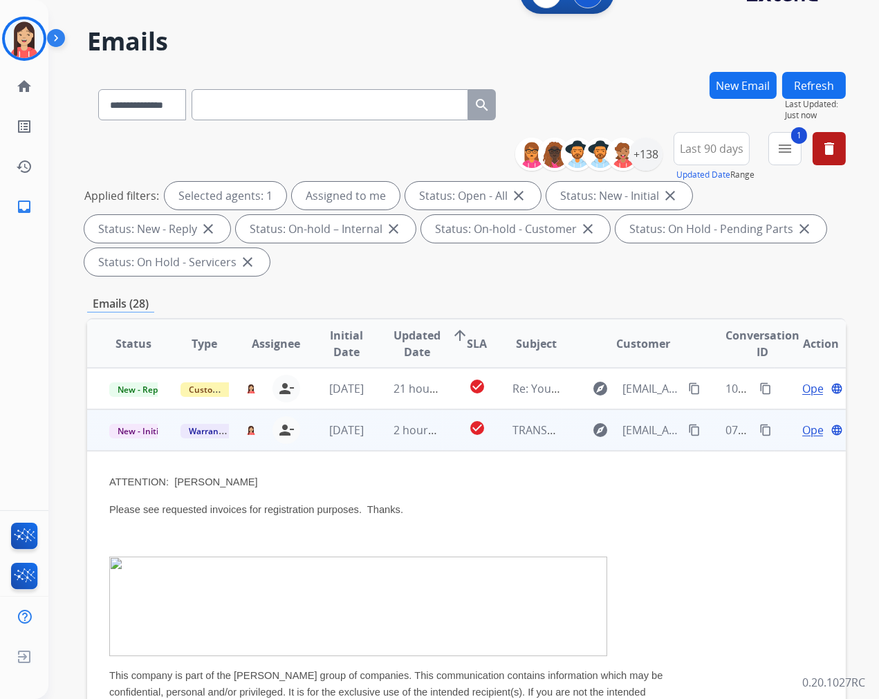
scroll to position [41, 0]
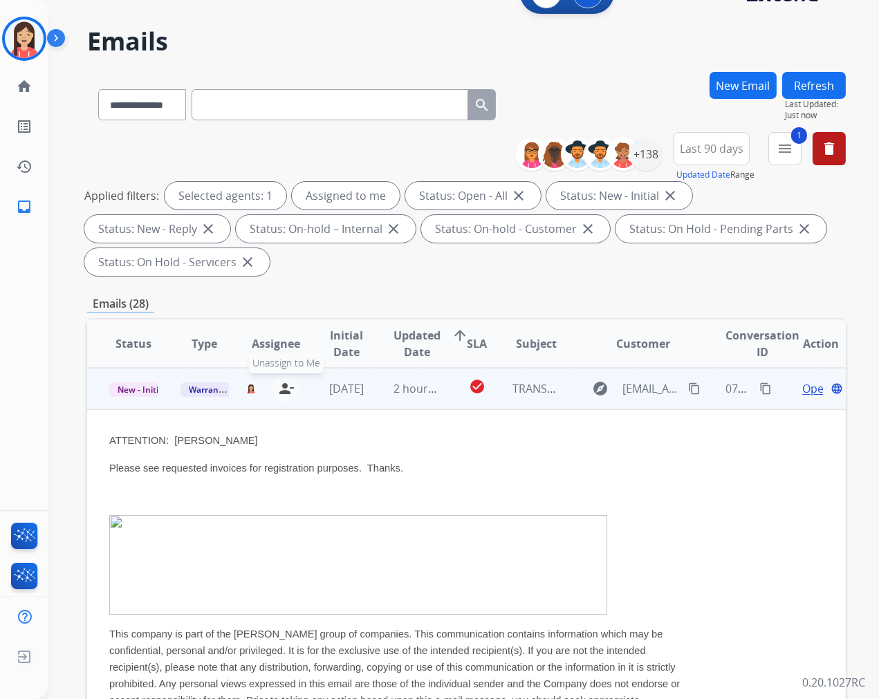
click at [281, 387] on mat-icon "person_remove" at bounding box center [286, 388] width 17 height 17
click at [248, 387] on span "+" at bounding box center [251, 388] width 6 height 17
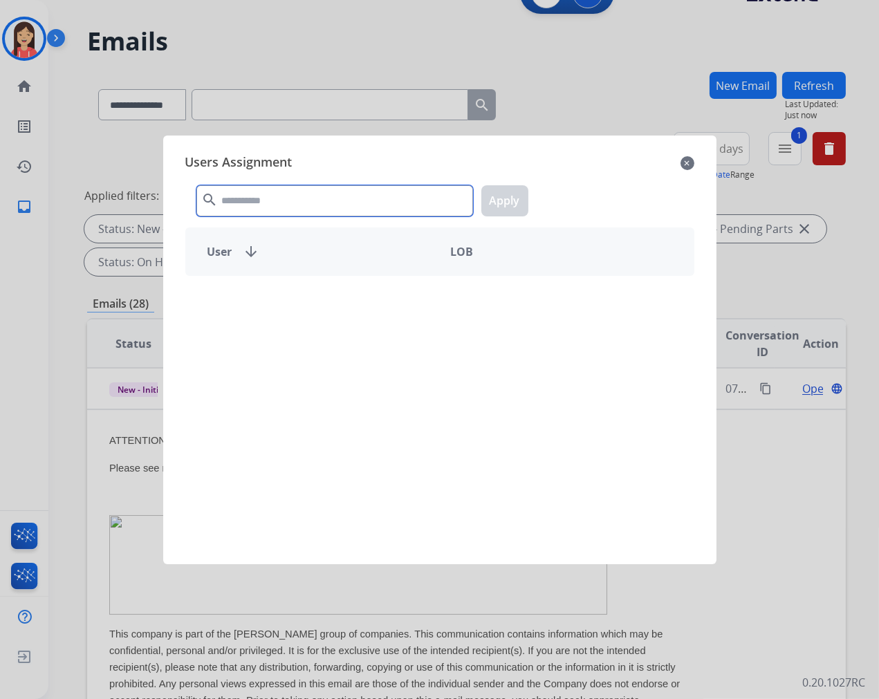
click at [284, 205] on input "text" at bounding box center [334, 200] width 277 height 31
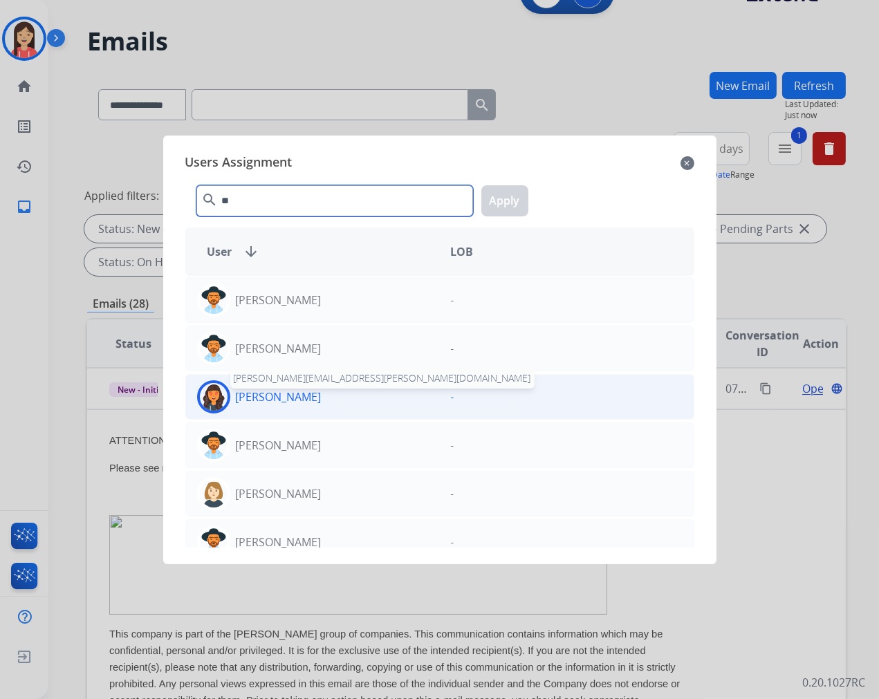
type input "**"
click at [313, 398] on p "[PERSON_NAME]" at bounding box center [279, 397] width 86 height 17
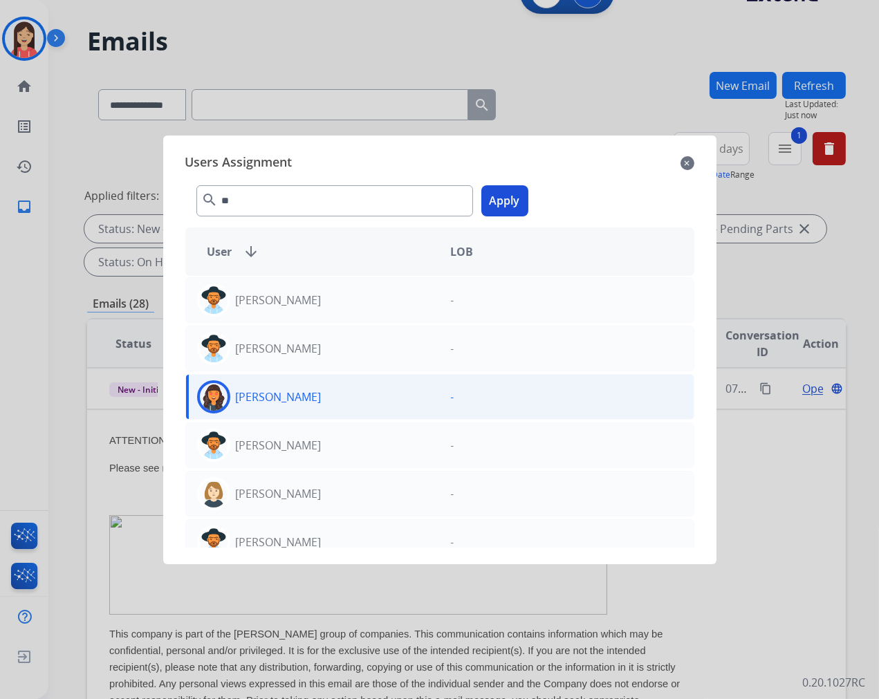
click at [500, 198] on button "Apply" at bounding box center [504, 200] width 47 height 31
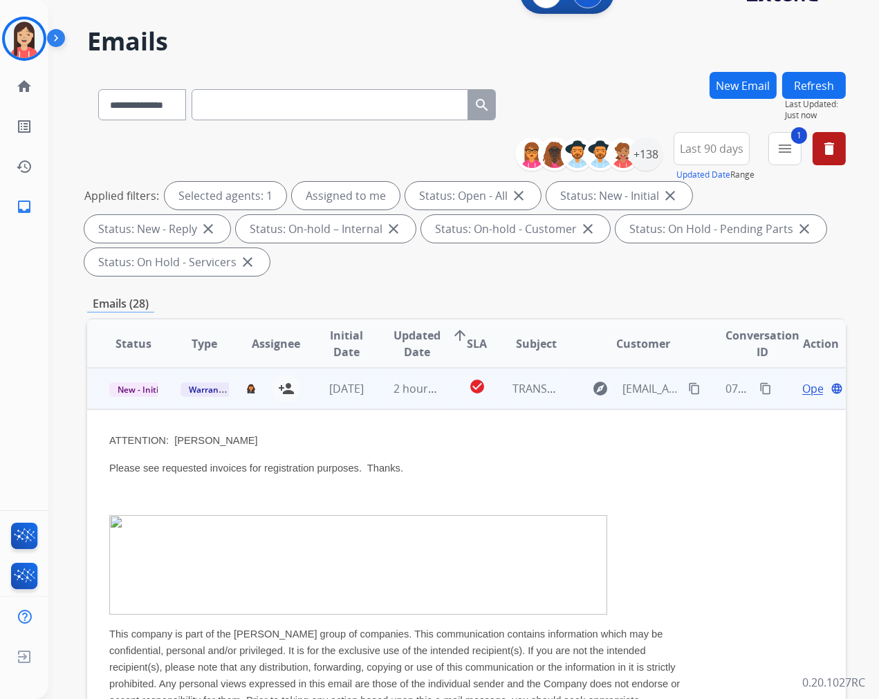
click at [759, 388] on mat-icon "content_copy" at bounding box center [765, 388] width 12 height 12
click at [375, 391] on td "2 hours ago" at bounding box center [406, 388] width 71 height 41
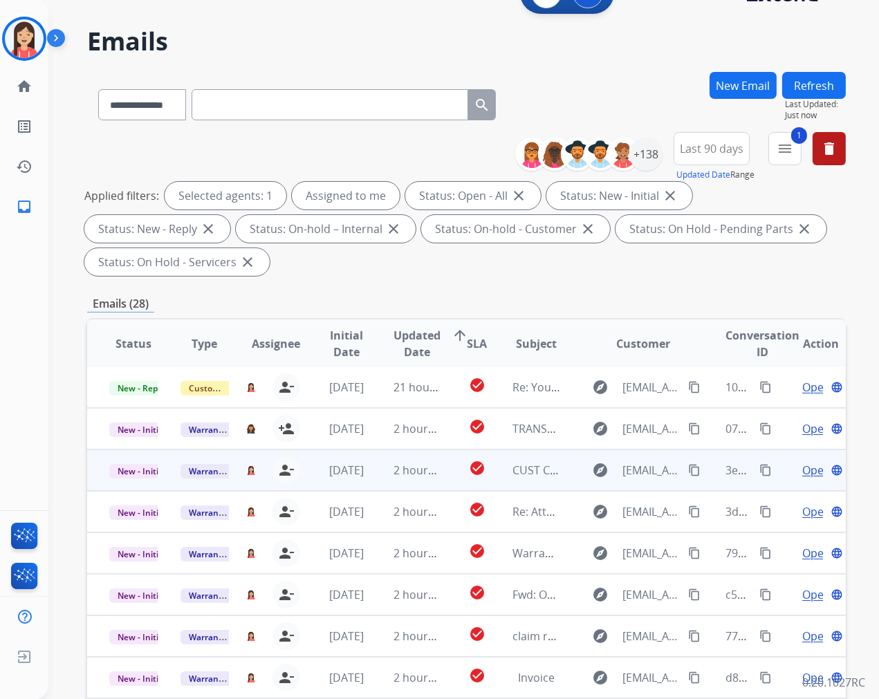
scroll to position [1, 0]
click at [364, 481] on td "[DATE]" at bounding box center [336, 470] width 71 height 41
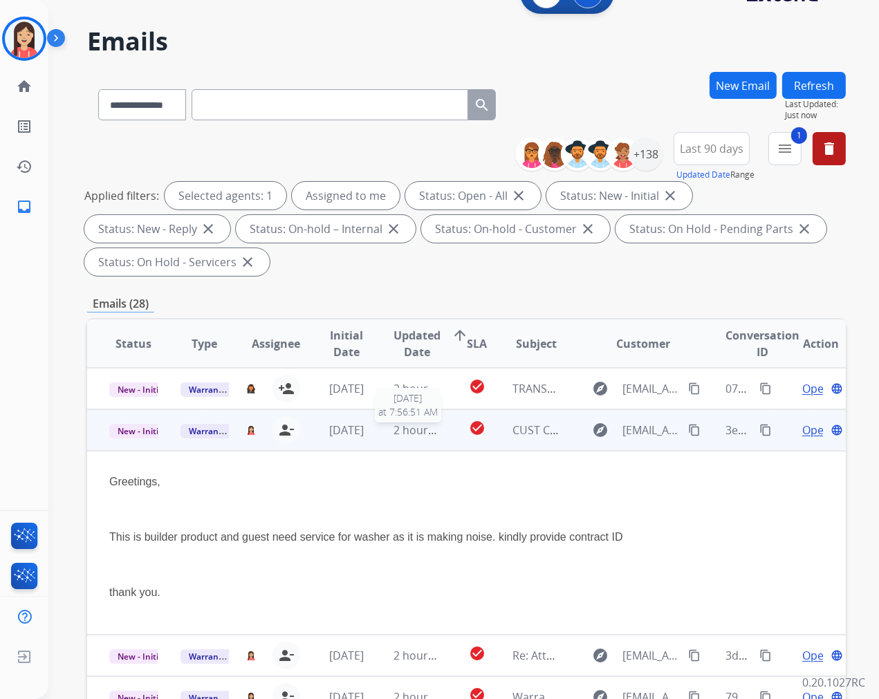
scroll to position [83, 0]
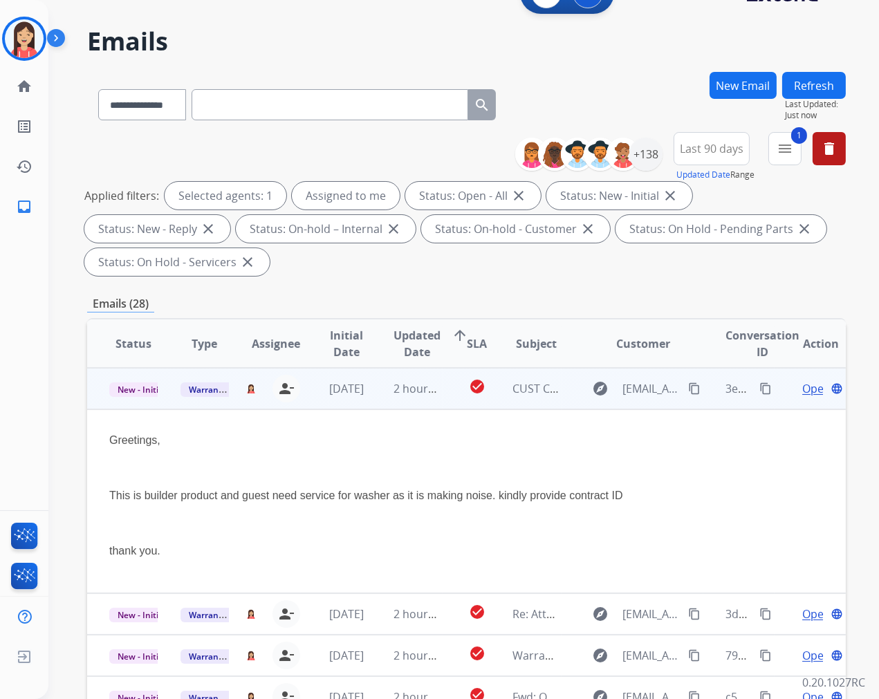
click at [802, 388] on span "Open" at bounding box center [816, 388] width 28 height 17
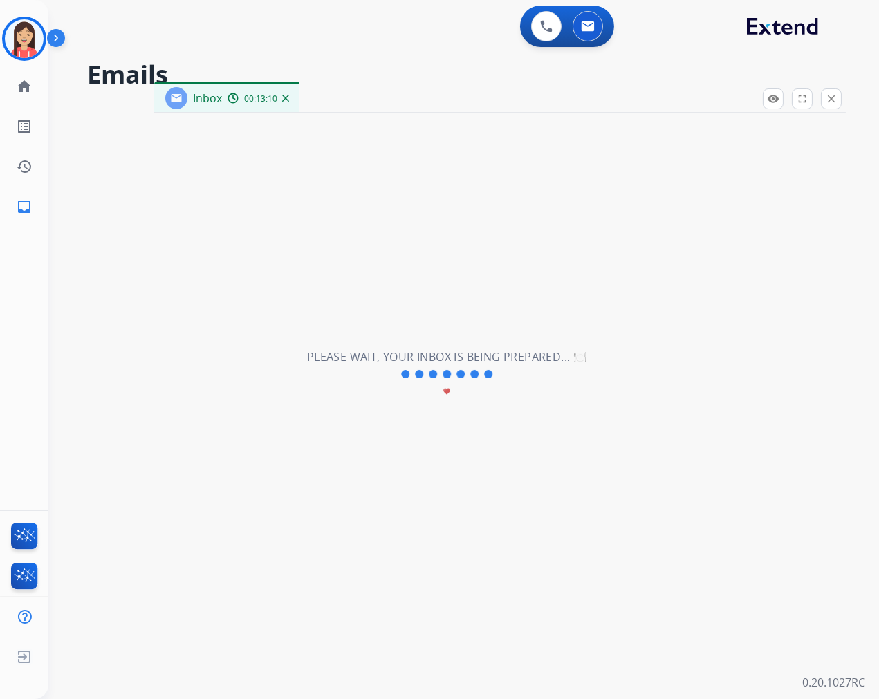
scroll to position [46, 0]
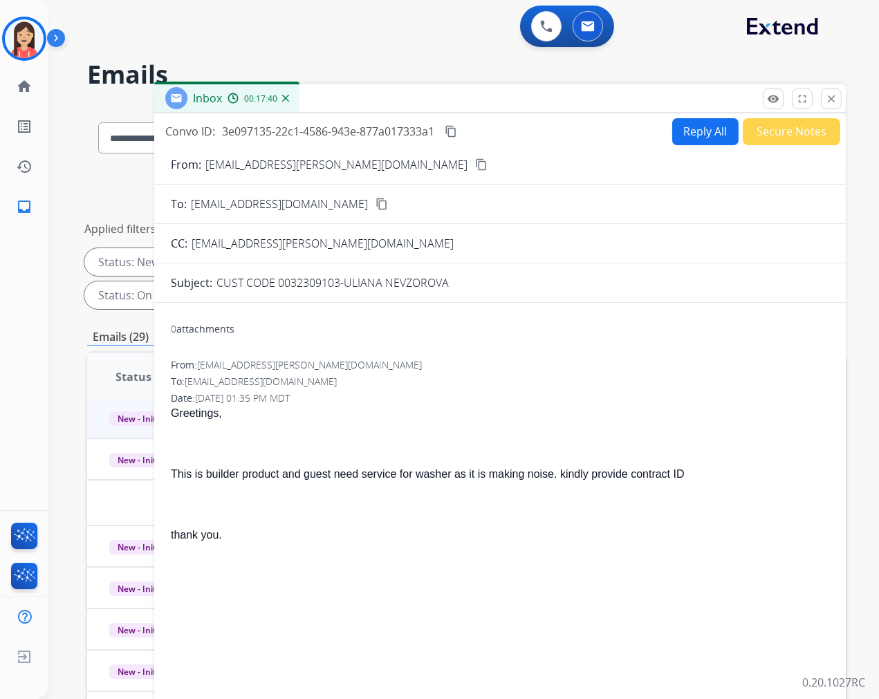
click at [686, 133] on button "Reply All" at bounding box center [705, 131] width 66 height 27
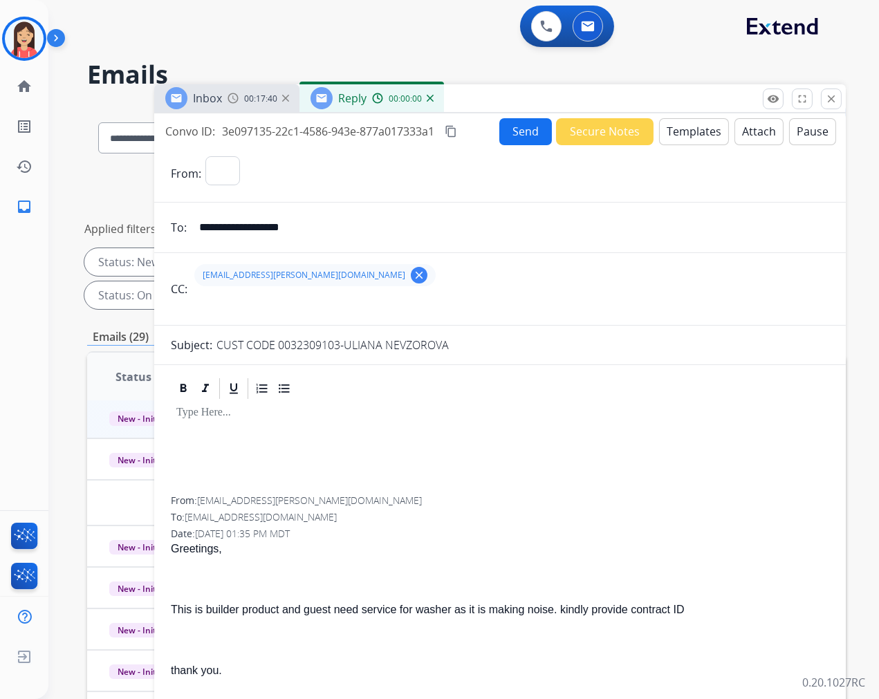
select select "**********"
click at [690, 138] on button "Templates" at bounding box center [694, 131] width 70 height 27
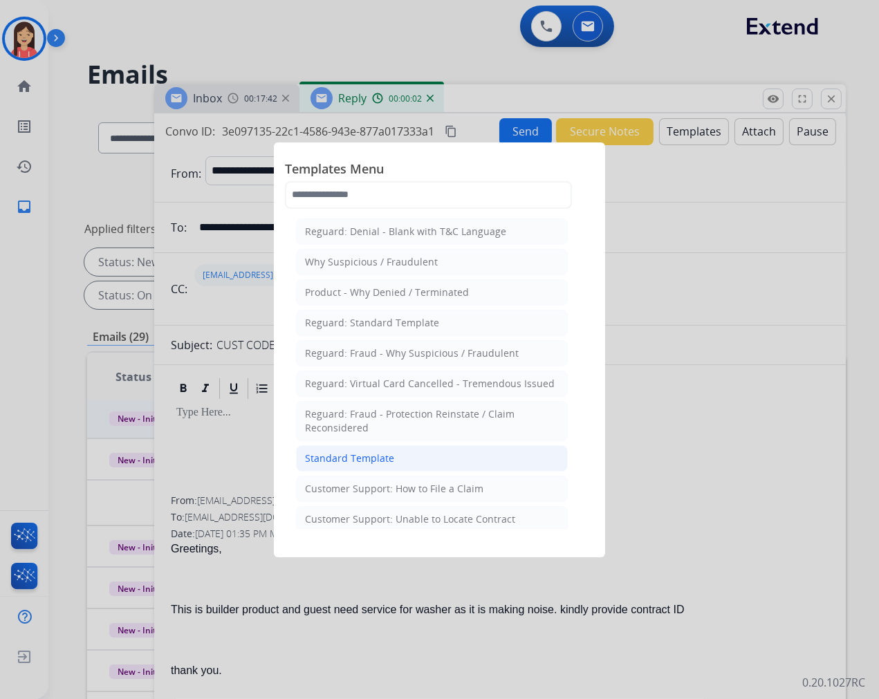
click at [409, 450] on li "Standard Template" at bounding box center [432, 458] width 272 height 26
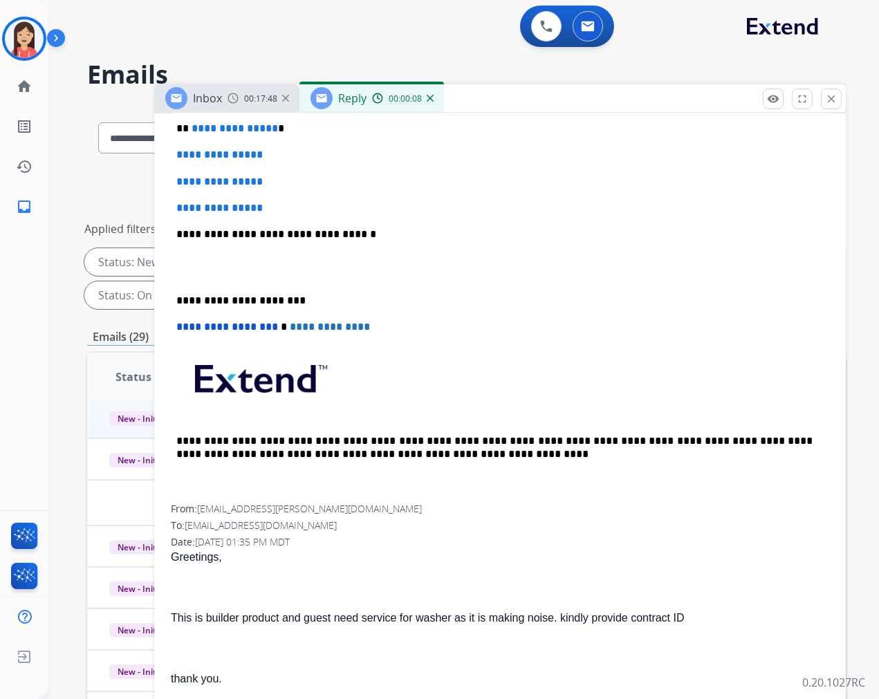
scroll to position [306, 0]
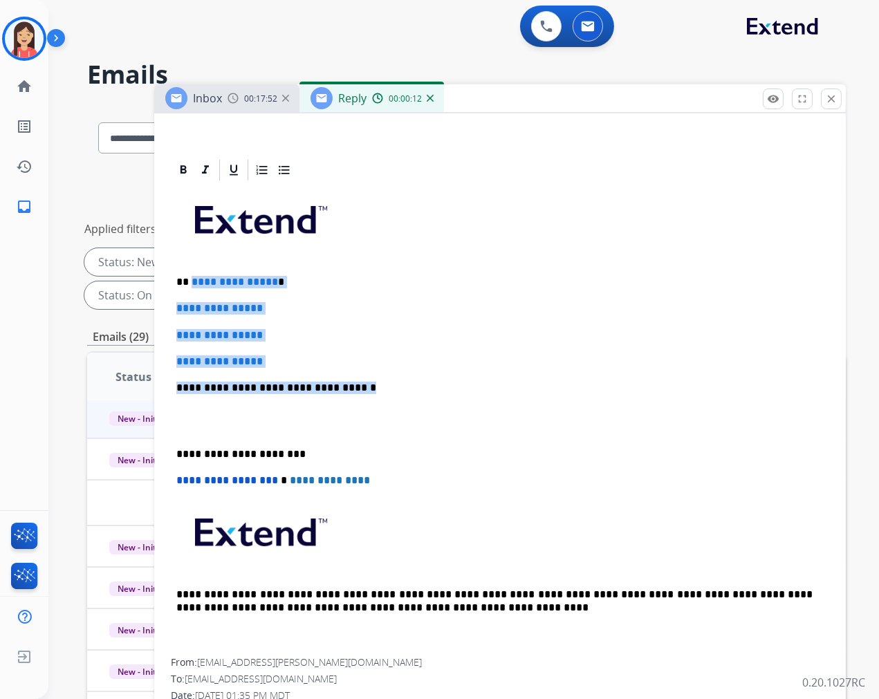
drag, startPoint x: 362, startPoint y: 387, endPoint x: 190, endPoint y: 282, distance: 202.4
click at [190, 282] on div "**********" at bounding box center [500, 421] width 658 height 476
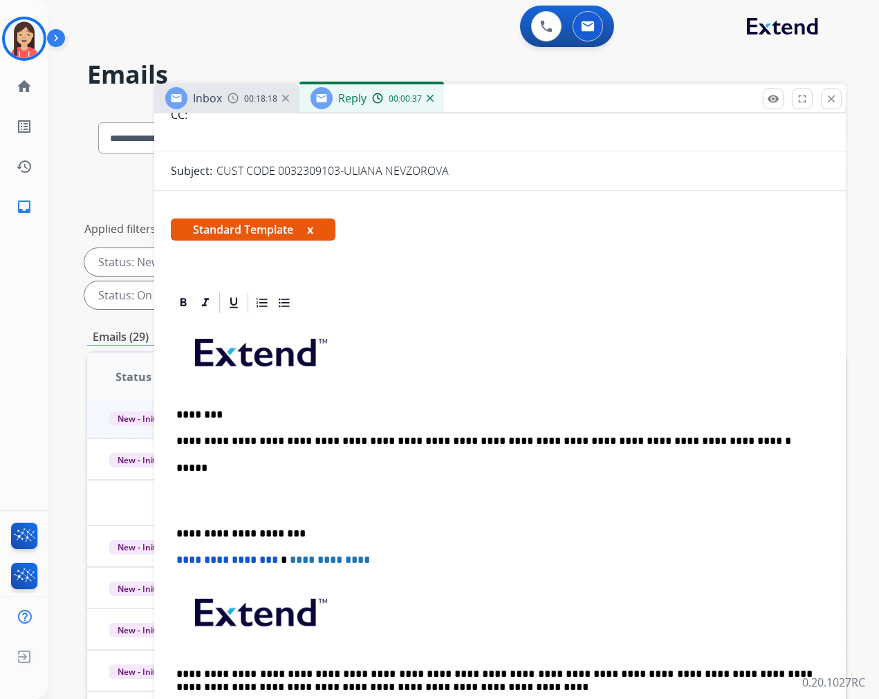
scroll to position [0, 0]
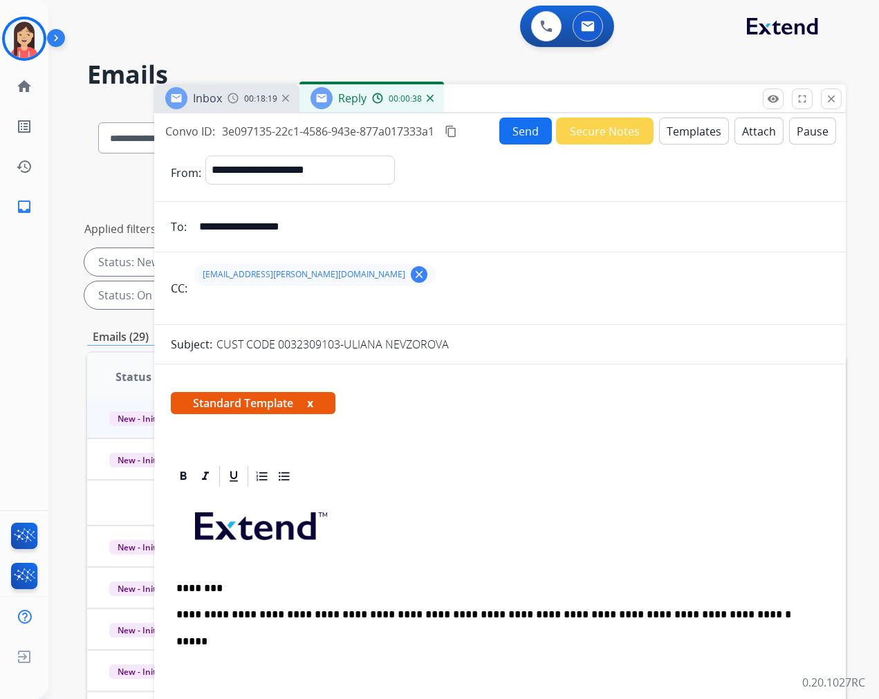
click at [505, 115] on div "**********" at bounding box center [500, 408] width 692 height 591
click at [506, 128] on button "Send" at bounding box center [525, 131] width 53 height 27
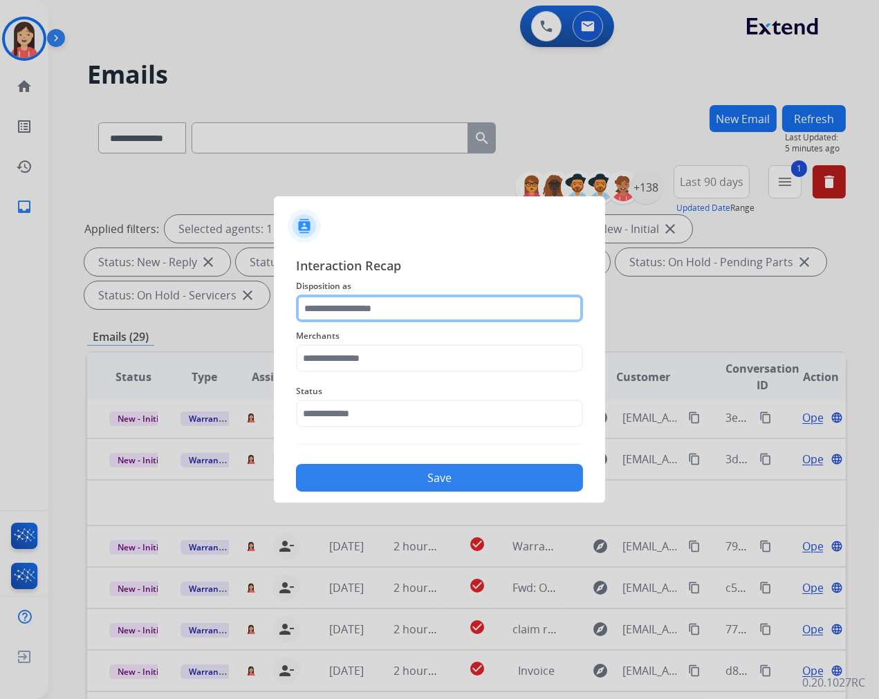
click at [423, 315] on input "text" at bounding box center [439, 309] width 287 height 28
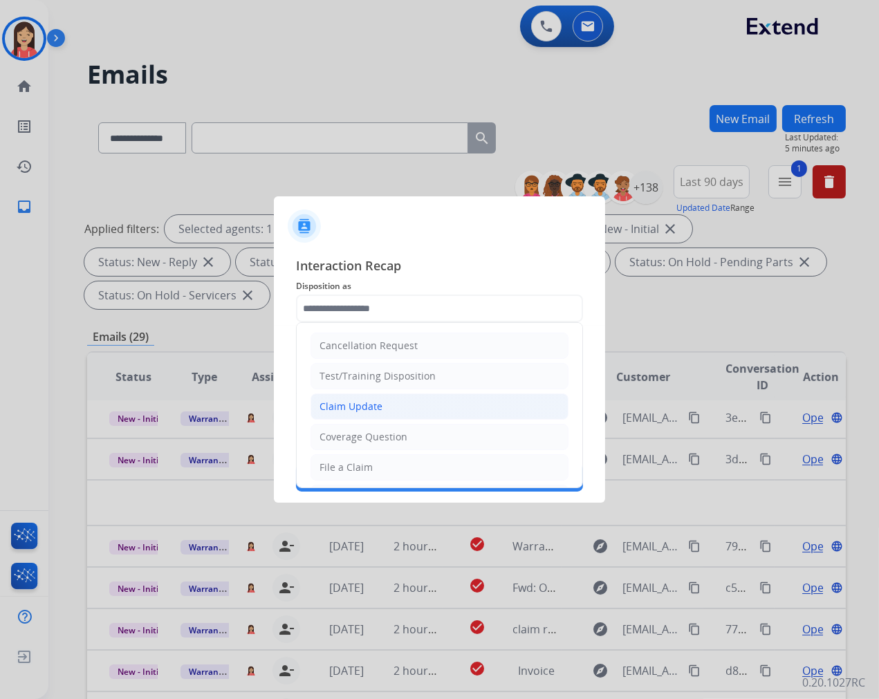
click at [361, 408] on div "Claim Update" at bounding box center [351, 407] width 63 height 14
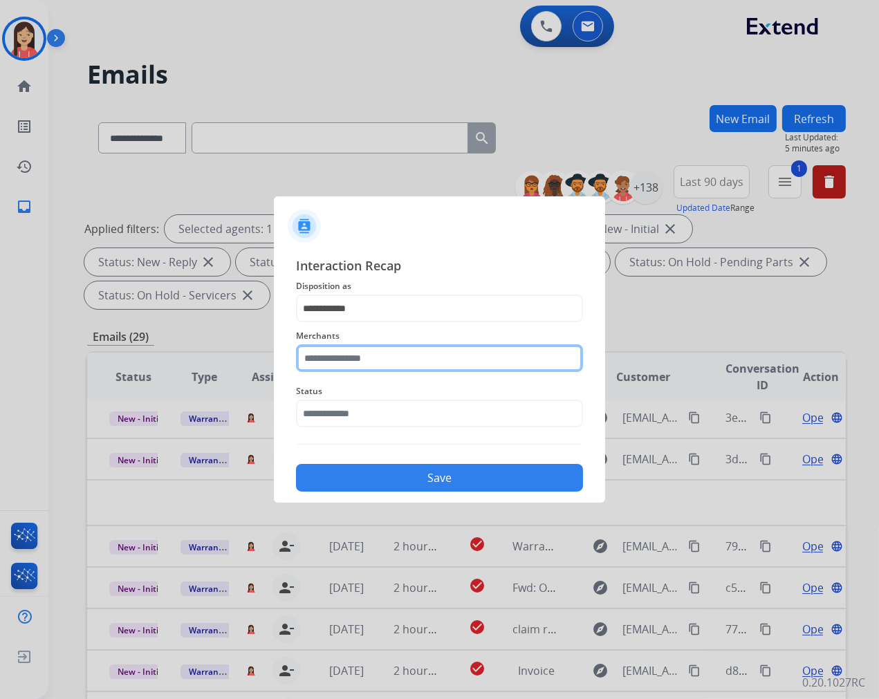
click at [400, 355] on input "text" at bounding box center [439, 358] width 287 height 28
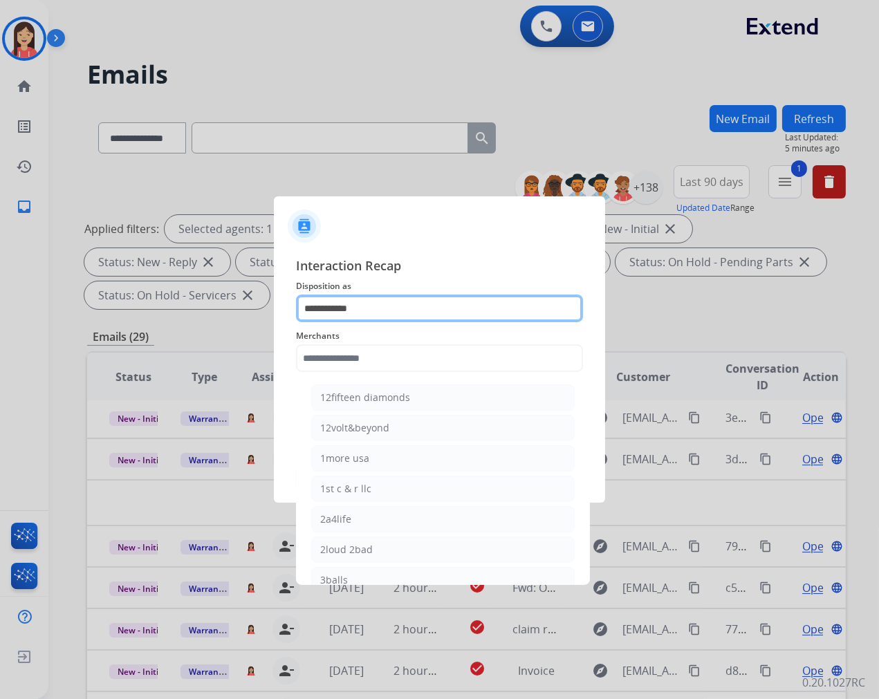
click at [399, 319] on input "**********" at bounding box center [439, 309] width 287 height 28
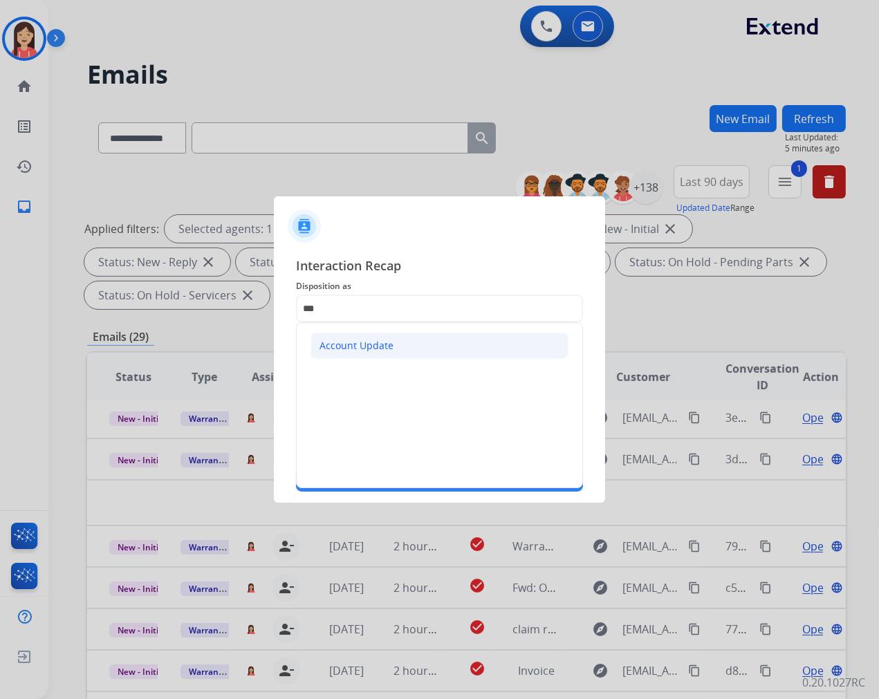
click at [367, 344] on div "Account Update" at bounding box center [357, 346] width 74 height 14
type input "**********"
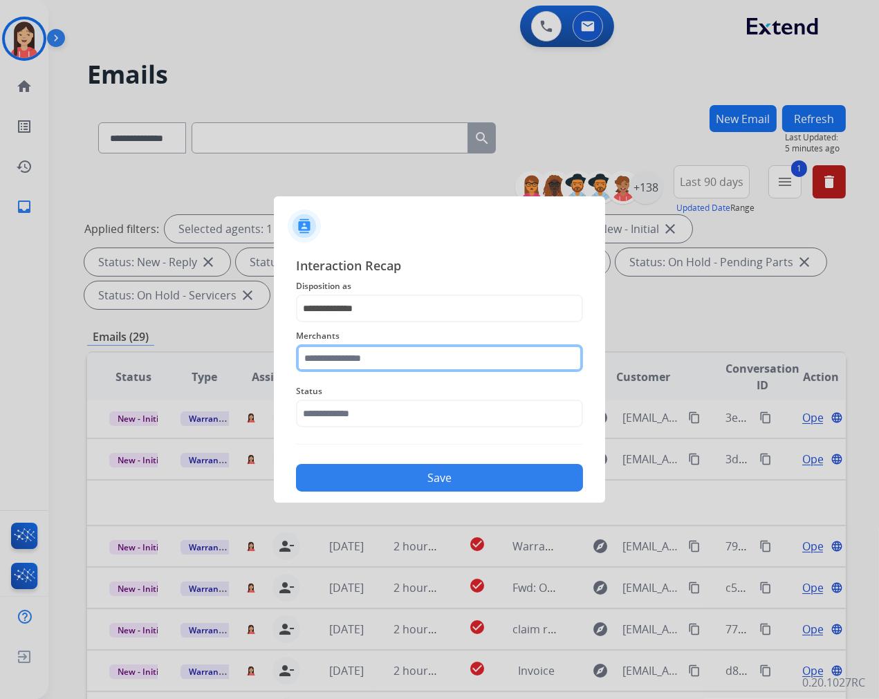
click at [355, 365] on input "text" at bounding box center [439, 358] width 287 height 28
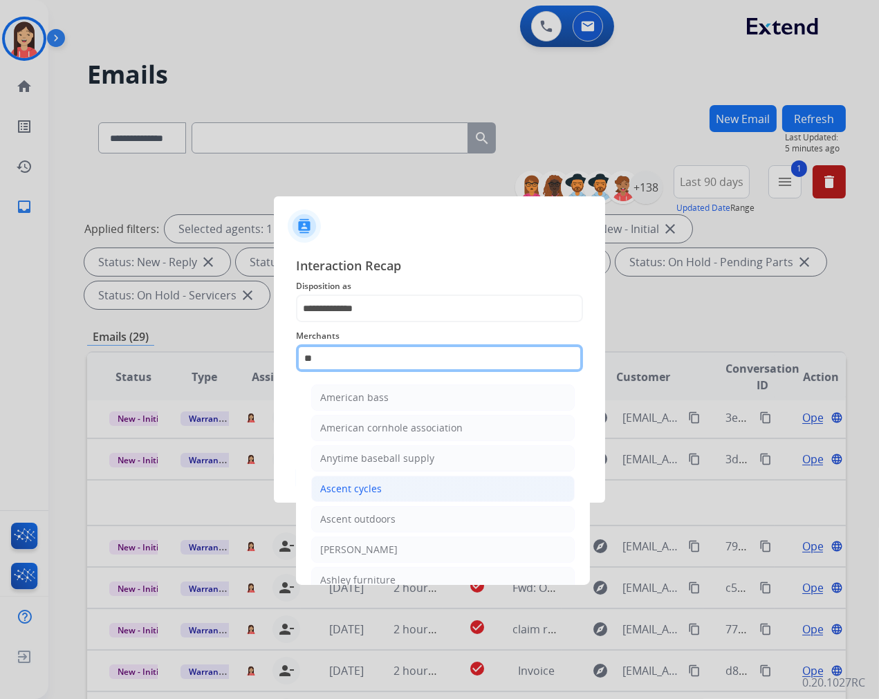
scroll to position [77, 0]
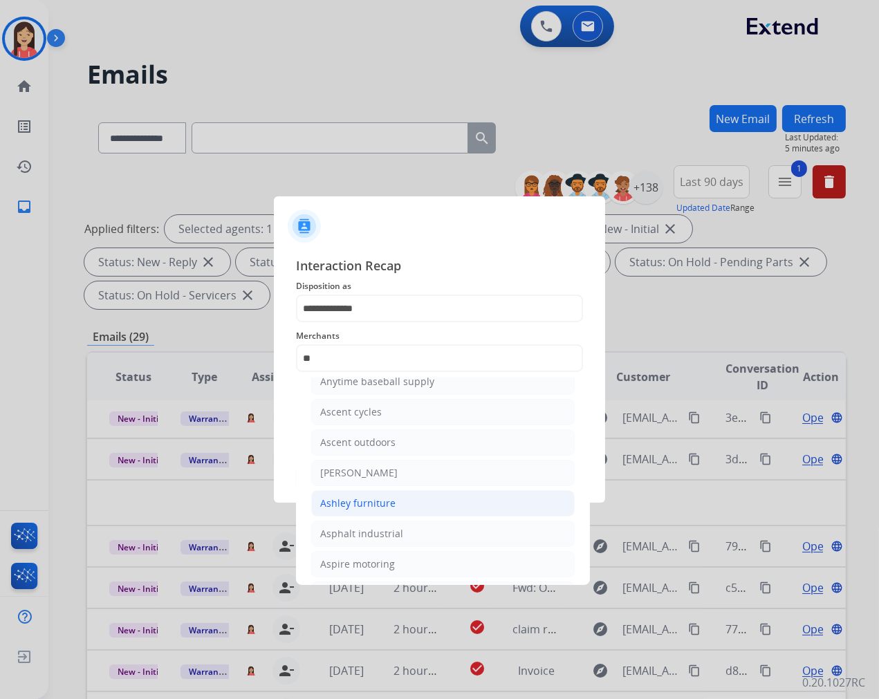
click at [370, 501] on div "Ashley furniture" at bounding box center [357, 504] width 75 height 14
type input "**********"
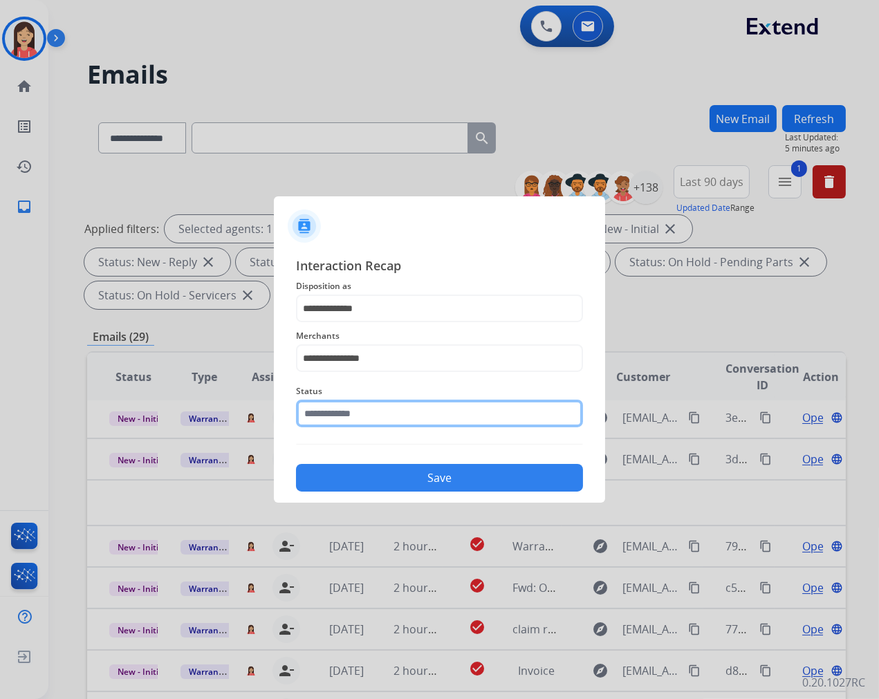
click at [379, 413] on input "text" at bounding box center [439, 414] width 287 height 28
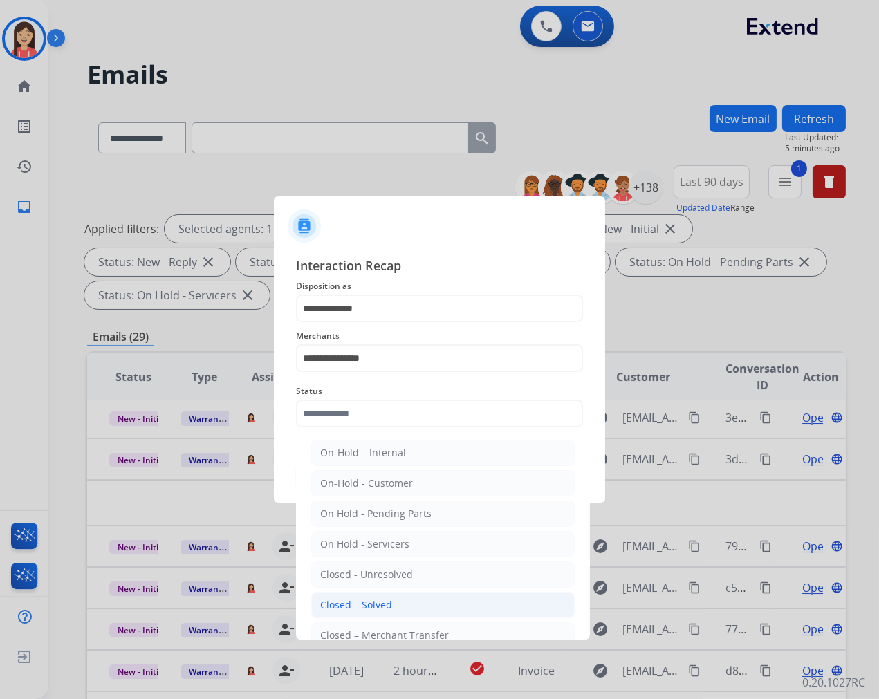
click at [394, 607] on li "Closed – Solved" at bounding box center [443, 605] width 264 height 26
type input "**********"
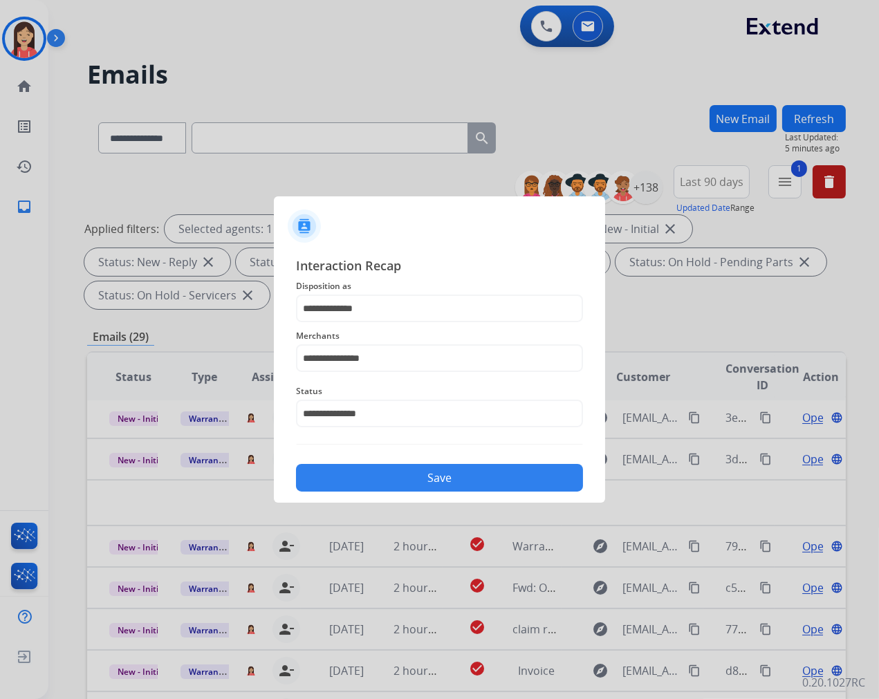
click at [426, 472] on button "Save" at bounding box center [439, 478] width 287 height 28
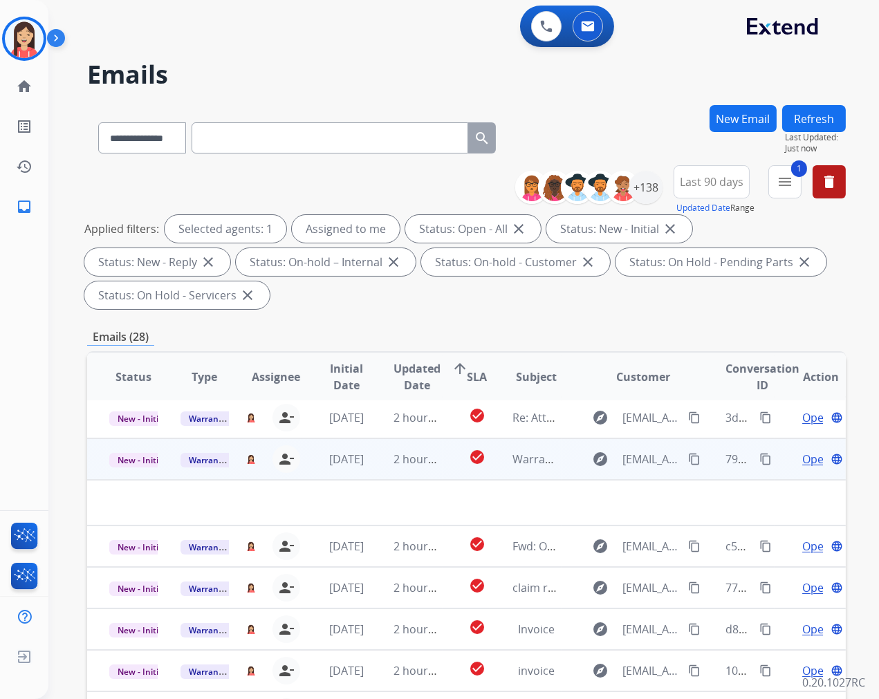
click at [371, 474] on td "2 hours ago" at bounding box center [406, 458] width 71 height 41
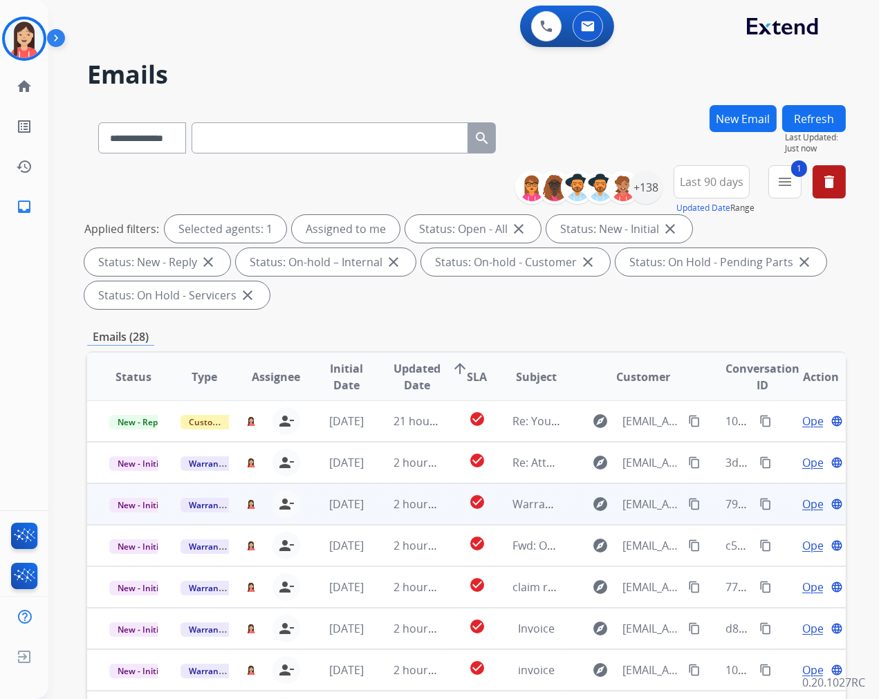
scroll to position [0, 0]
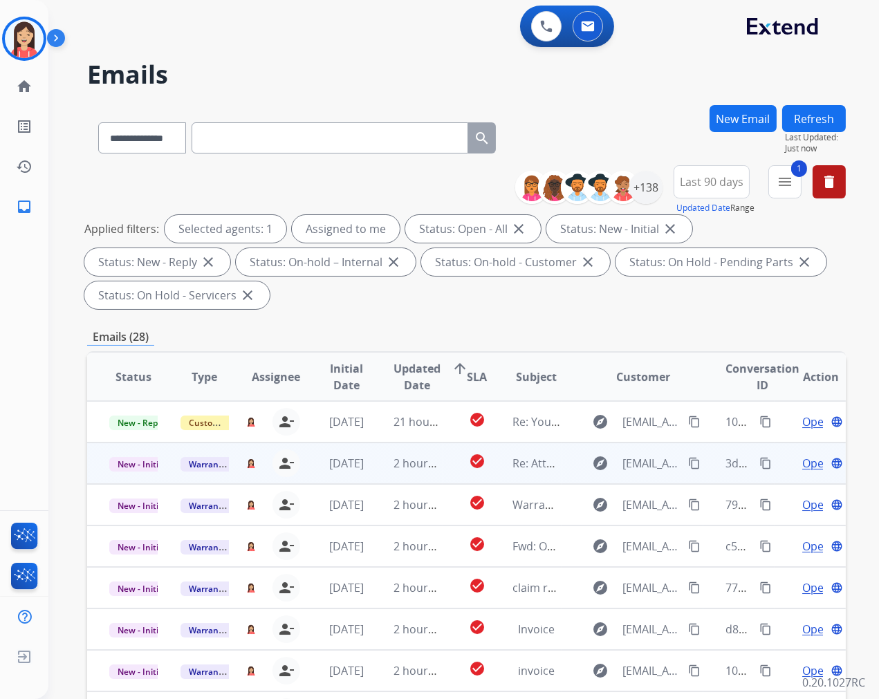
click at [376, 479] on td "2 hours ago" at bounding box center [406, 463] width 71 height 41
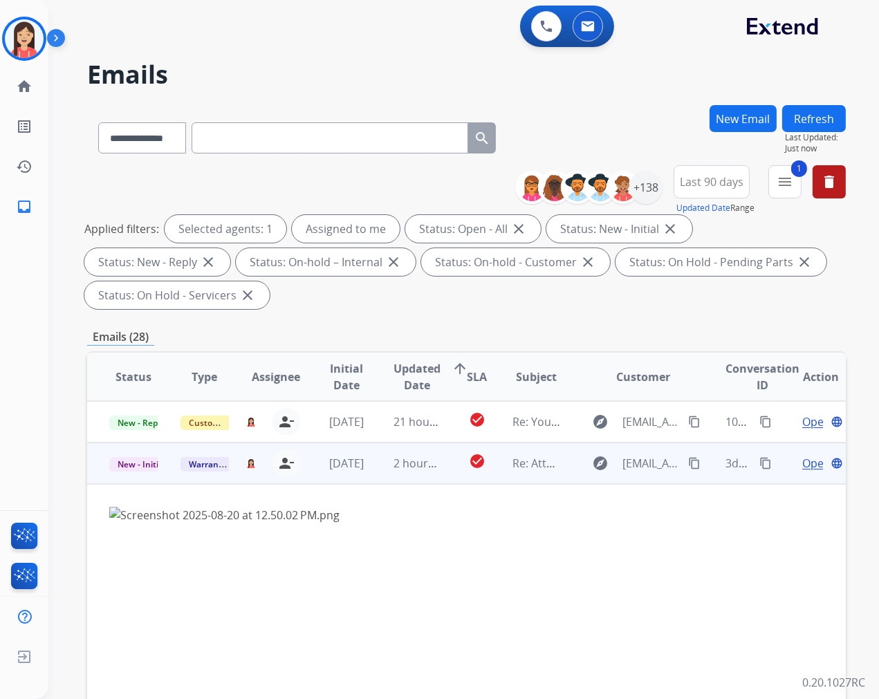
scroll to position [41, 0]
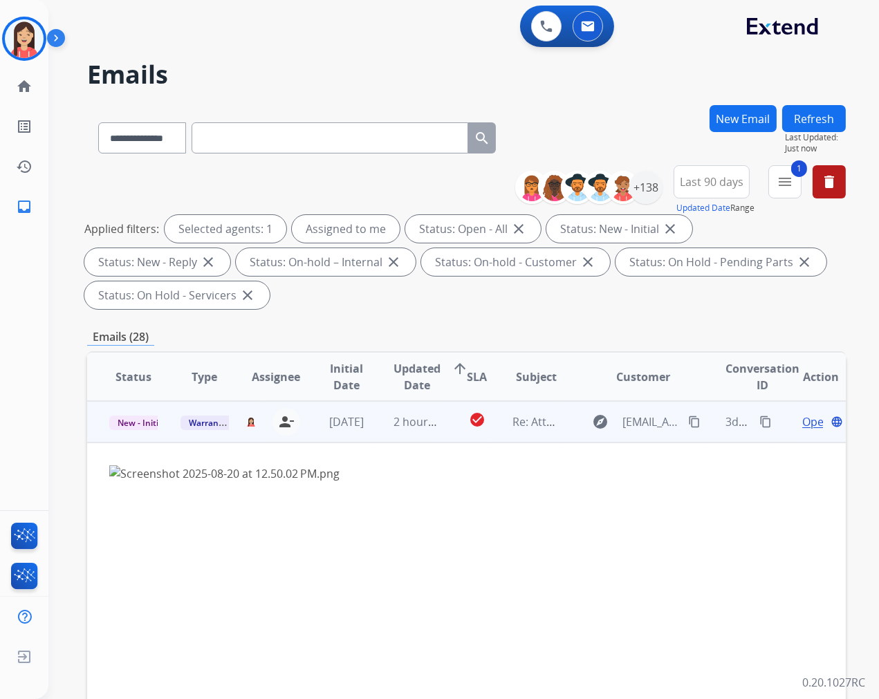
click at [802, 422] on span "Open" at bounding box center [816, 422] width 28 height 17
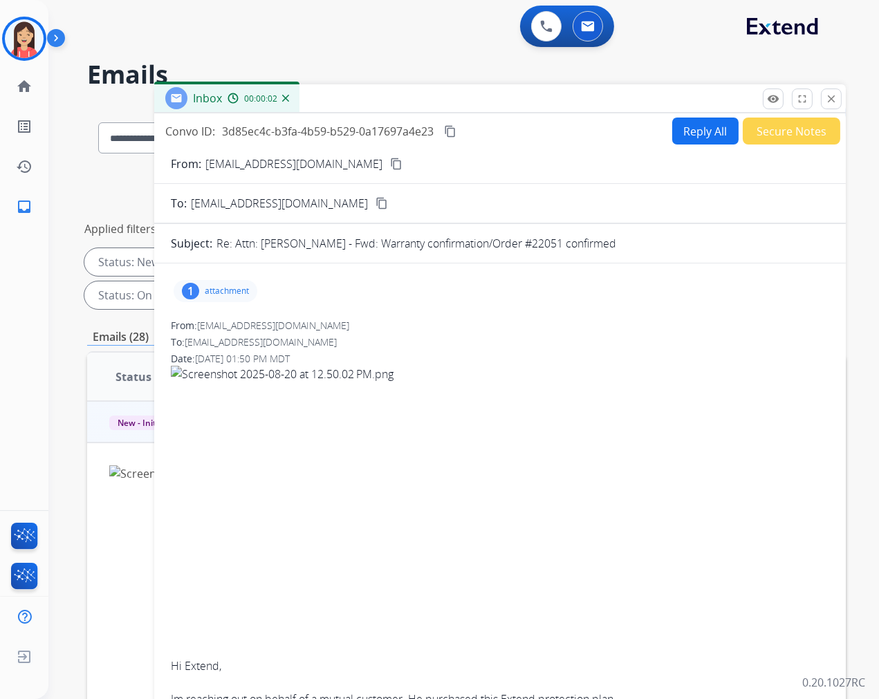
click at [231, 292] on p "attachment" at bounding box center [227, 291] width 44 height 11
click at [385, 98] on div "Inbox 00:00:15" at bounding box center [500, 98] width 692 height 29
click at [550, 102] on div "Inbox 00:05:42" at bounding box center [500, 98] width 692 height 29
click at [569, 98] on div "Inbox 00:05:53" at bounding box center [500, 98] width 692 height 29
click at [463, 326] on mat-icon "download" at bounding box center [457, 326] width 12 height 12
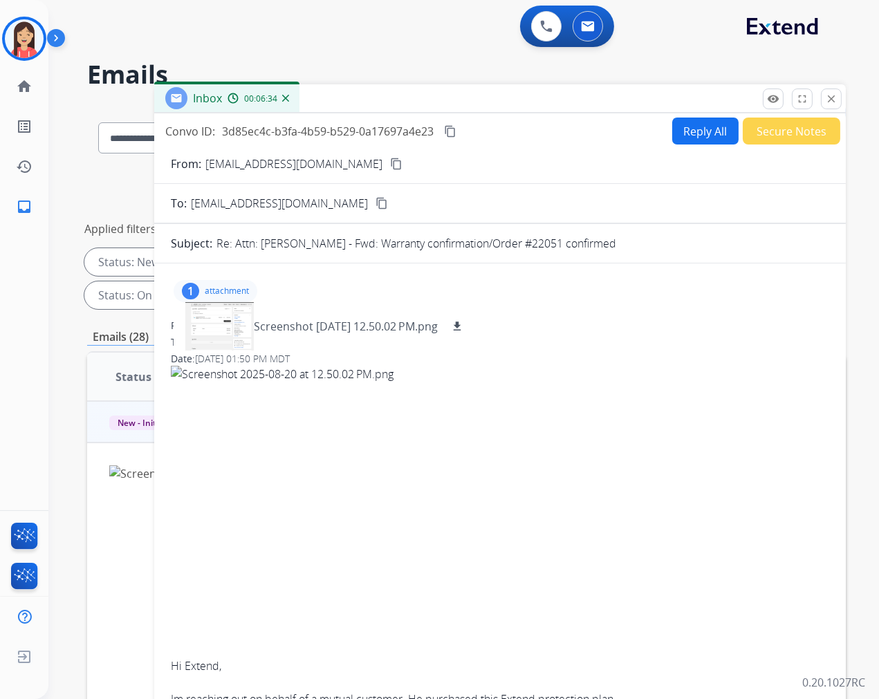
click at [514, 243] on p "Re: Attn: [PERSON_NAME] - Fwd: Warranty confirmation/Order #22051 confirmed" at bounding box center [416, 243] width 400 height 17
drag, startPoint x: 505, startPoint y: 243, endPoint x: 535, endPoint y: 248, distance: 30.7
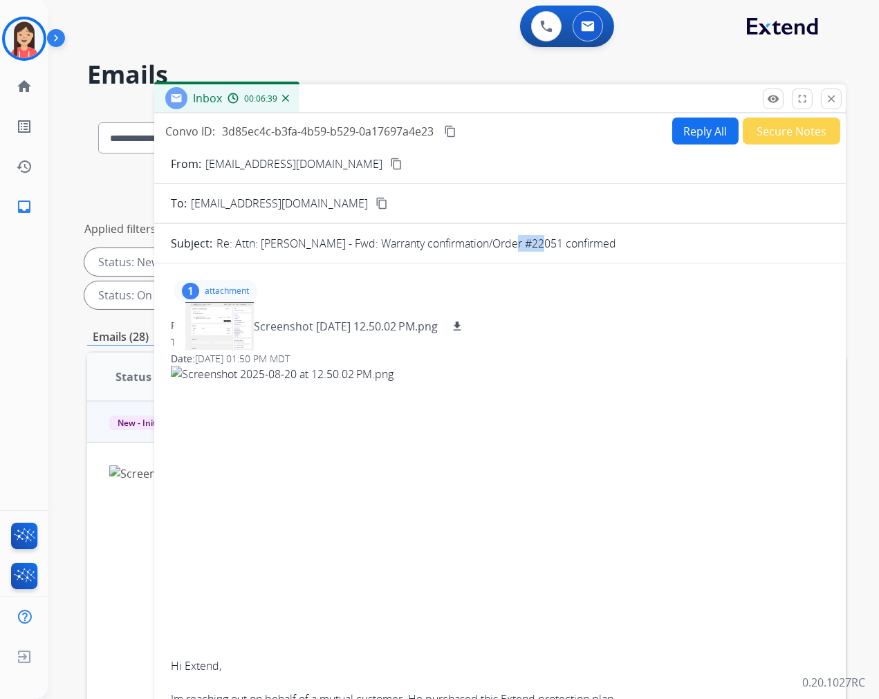
click at [535, 248] on p "Re: Attn: [PERSON_NAME] - Fwd: Warranty confirmation/Order #22051 confirmed" at bounding box center [416, 243] width 400 height 17
copy p "22051"
click at [35, 38] on img at bounding box center [24, 38] width 39 height 39
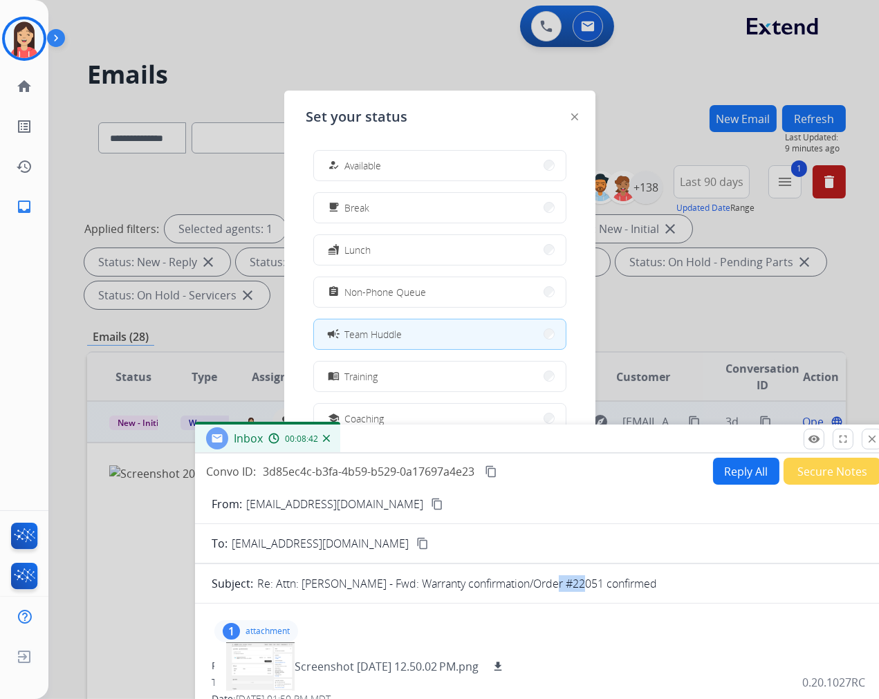
drag, startPoint x: 550, startPoint y: 101, endPoint x: 591, endPoint y: 441, distance: 342.7
click at [591, 441] on div "Inbox 00:08:42" at bounding box center [541, 439] width 692 height 29
click at [438, 174] on button "how_to_reg Available" at bounding box center [440, 166] width 252 height 30
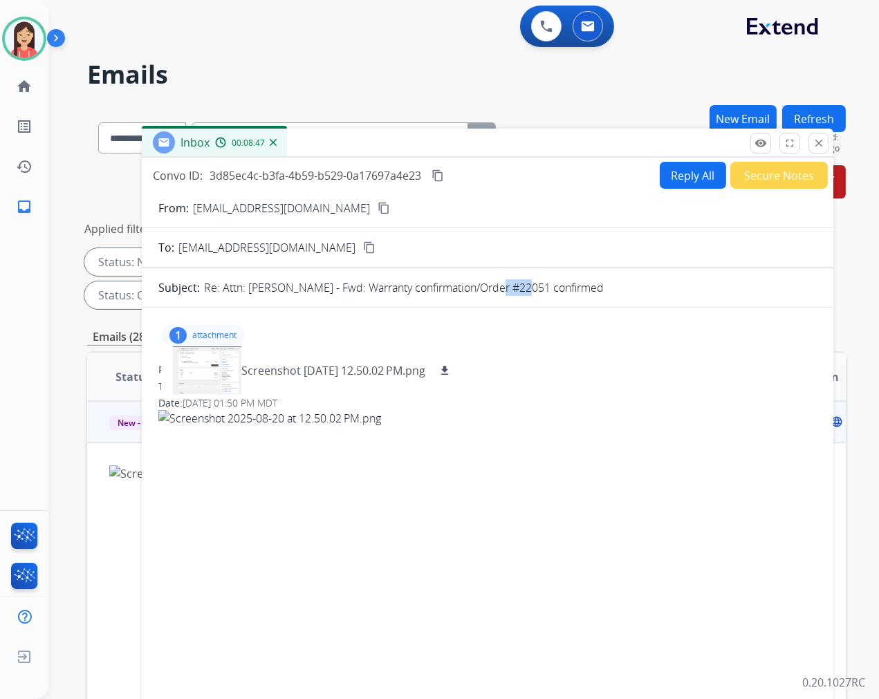
drag, startPoint x: 597, startPoint y: 444, endPoint x: 544, endPoint y: 149, distance: 300.1
click at [544, 149] on div "Inbox 00:08:47" at bounding box center [488, 143] width 692 height 29
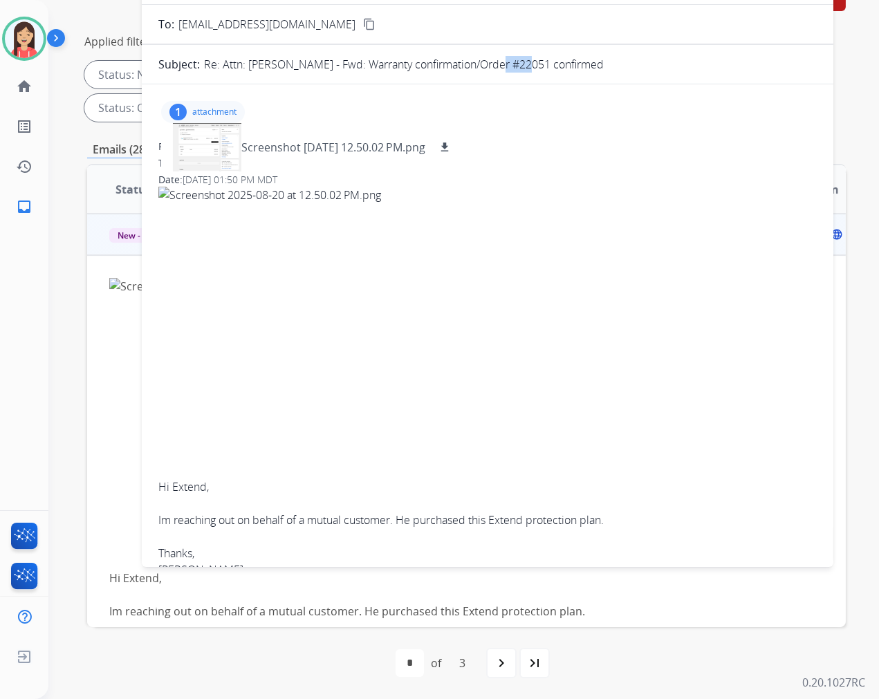
scroll to position [0, 0]
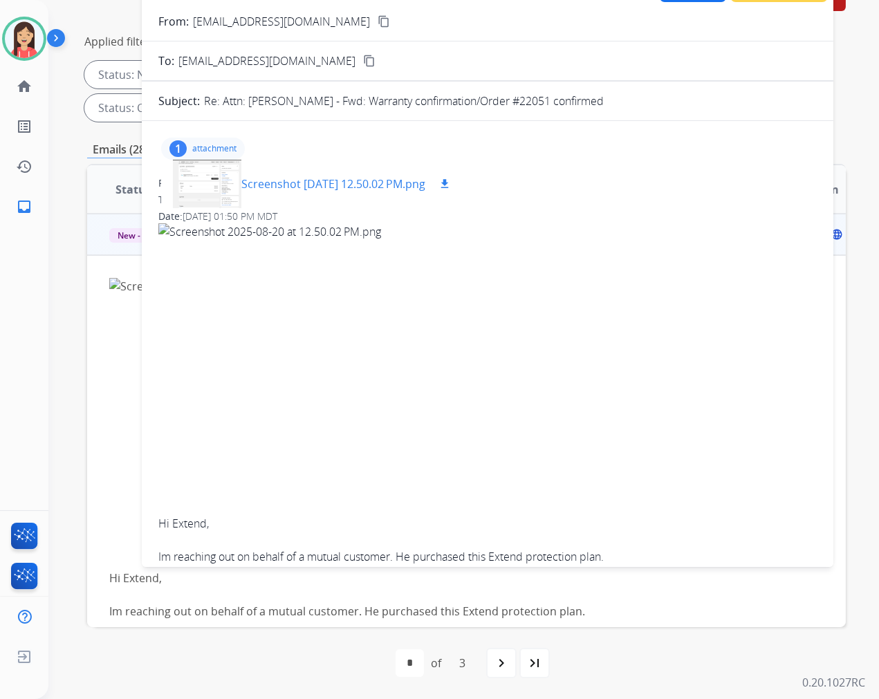
click at [333, 181] on p "Screenshot [DATE] 12.50.02 PM.png" at bounding box center [333, 184] width 184 height 17
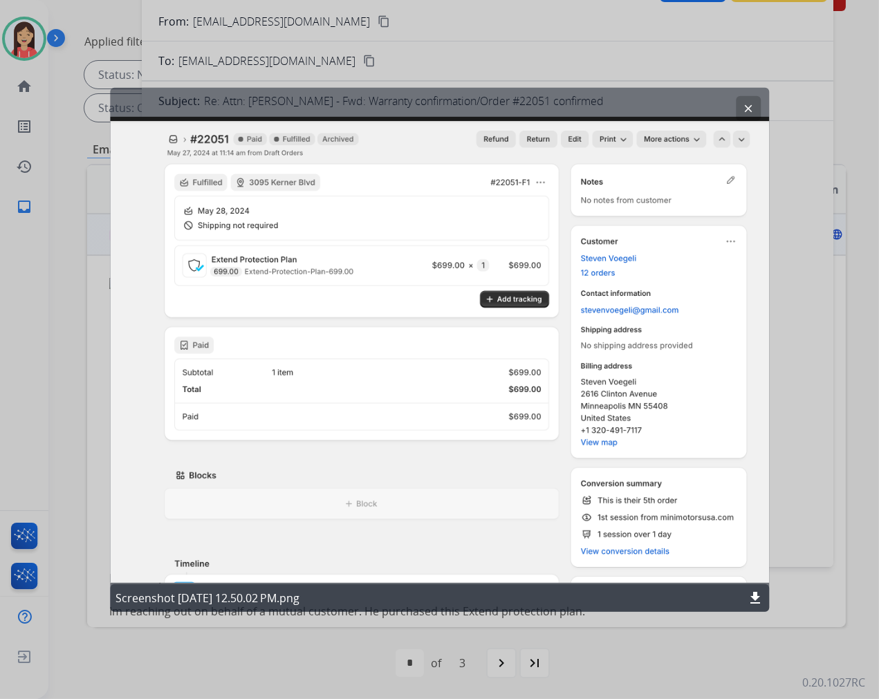
click at [741, 101] on button "clear" at bounding box center [748, 107] width 25 height 25
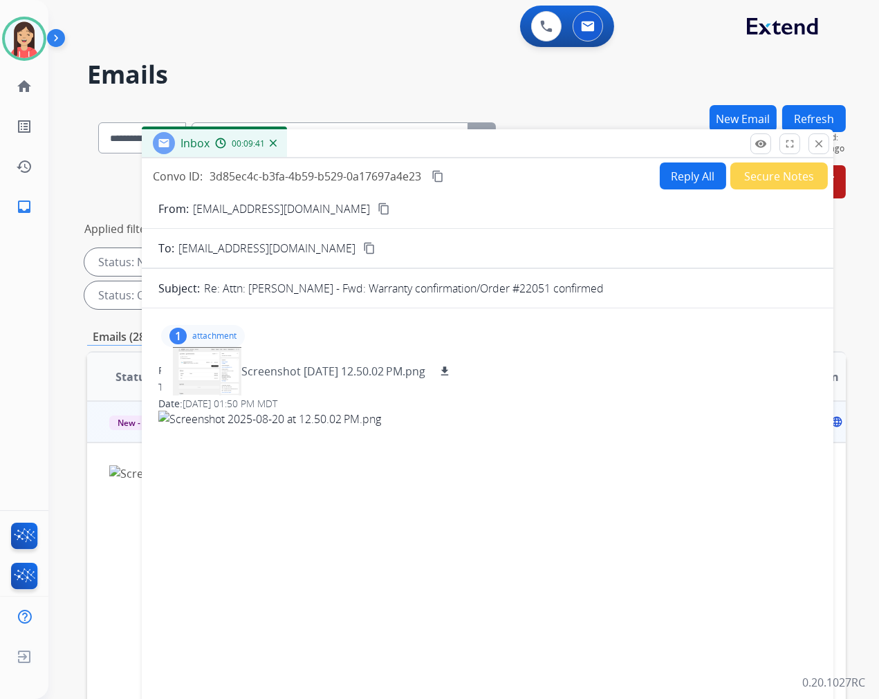
click at [689, 176] on button "Reply All" at bounding box center [693, 176] width 66 height 27
select select "**********"
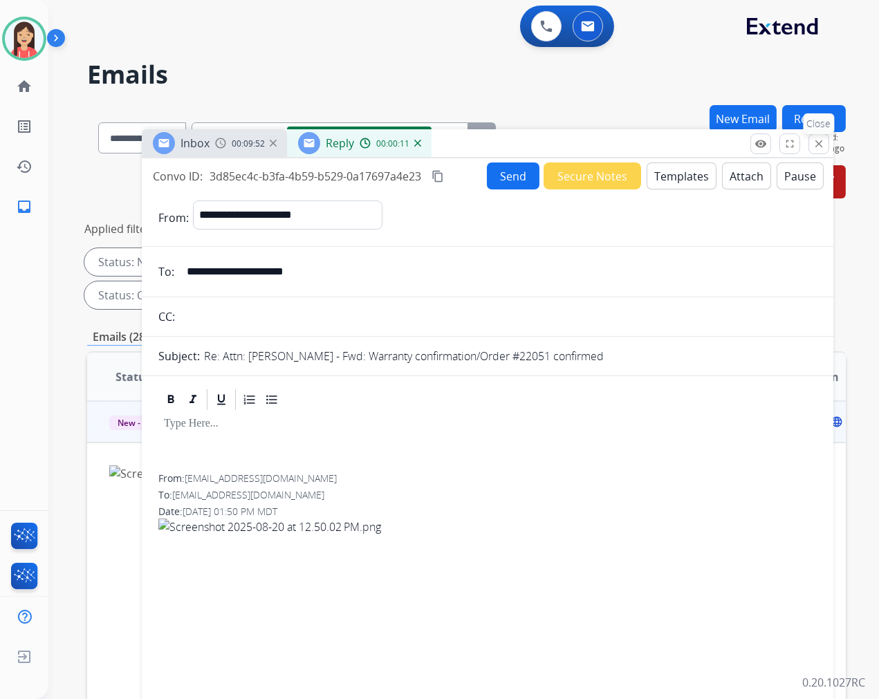
click at [814, 146] on mat-icon "close" at bounding box center [819, 144] width 12 height 12
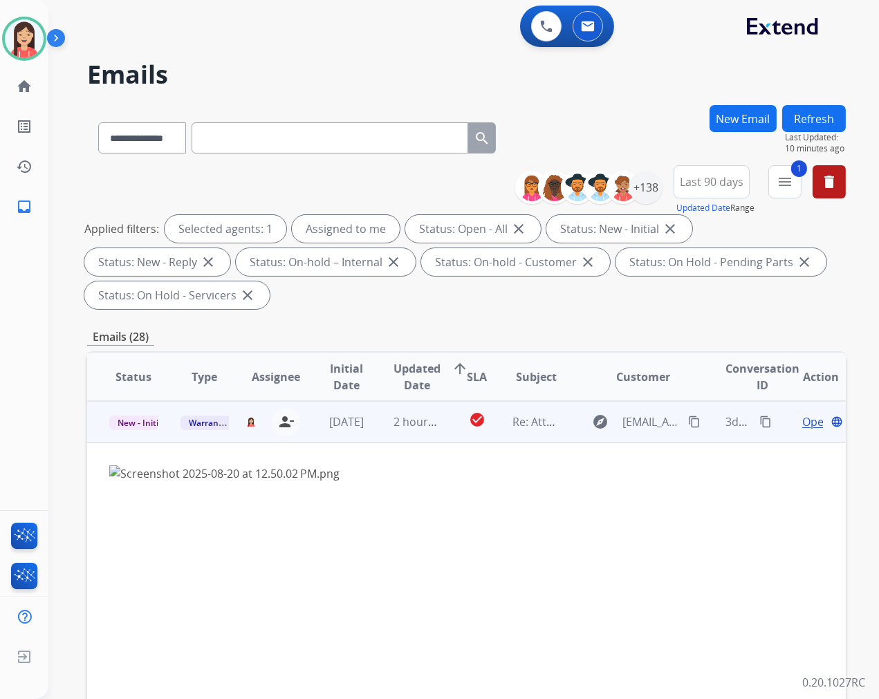
click at [797, 422] on div "Open language" at bounding box center [821, 422] width 48 height 17
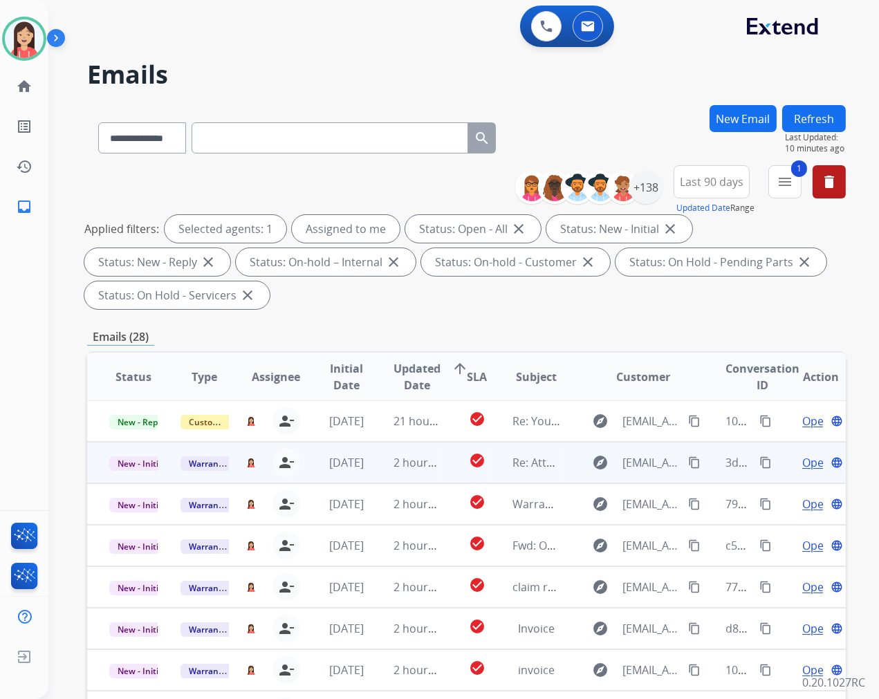
click at [802, 463] on span "Open" at bounding box center [816, 462] width 28 height 17
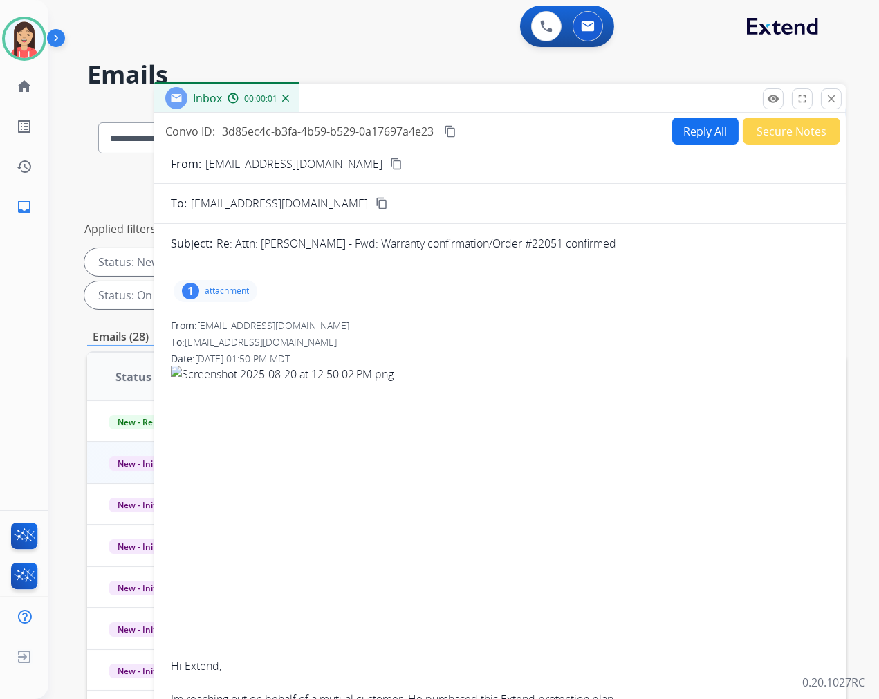
click at [702, 133] on button "Reply All" at bounding box center [705, 131] width 66 height 27
select select "**********"
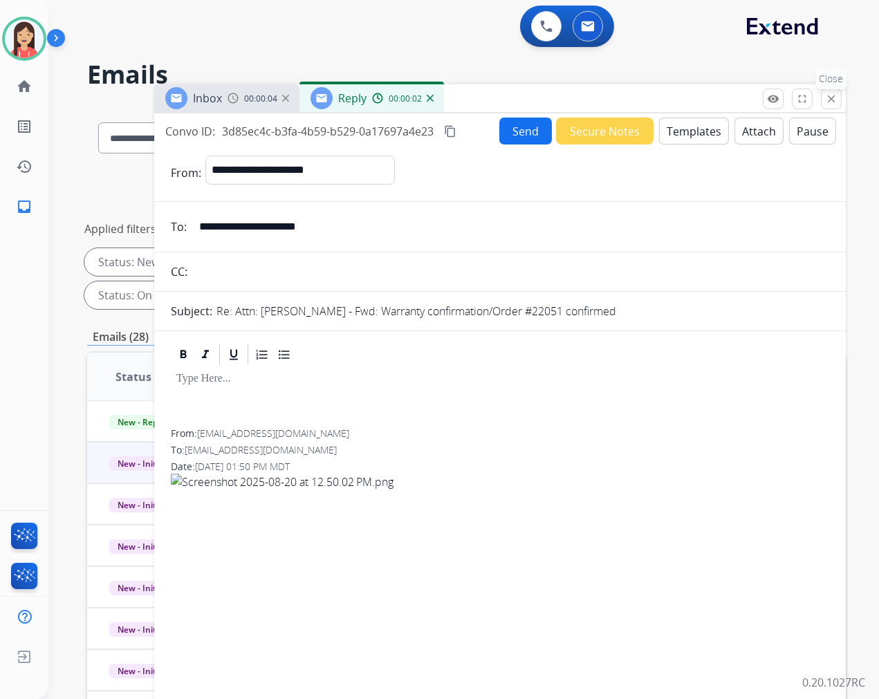
click at [822, 98] on button "close Close" at bounding box center [831, 99] width 21 height 21
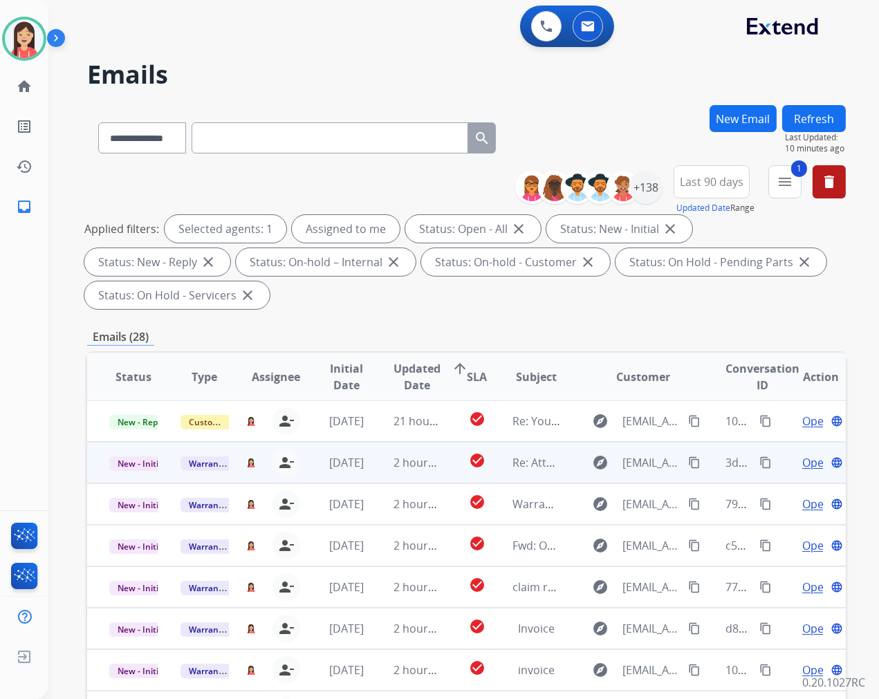
click at [802, 461] on span "Open" at bounding box center [816, 462] width 28 height 17
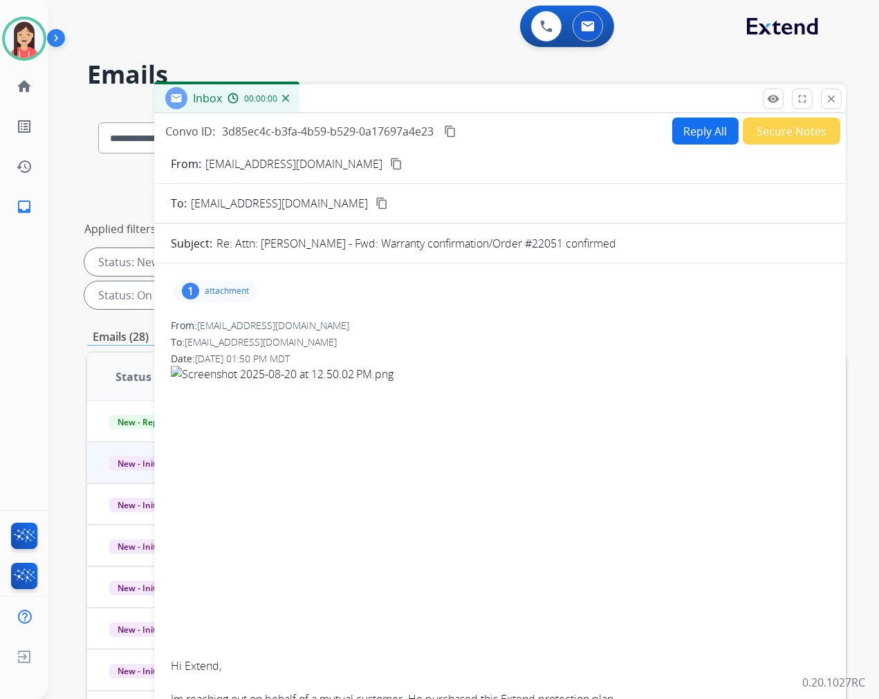
click at [240, 293] on p "attachment" at bounding box center [227, 291] width 44 height 11
click at [463, 325] on mat-icon "download" at bounding box center [457, 326] width 12 height 12
drag, startPoint x: 561, startPoint y: 391, endPoint x: 634, endPoint y: 295, distance: 120.9
click at [561, 391] on div "Hi Extend, [PERSON_NAME] reaching out on behalf of a mutual customer. He purcha…" at bounding box center [500, 561] width 658 height 391
click at [685, 129] on button "Reply All" at bounding box center [705, 131] width 66 height 27
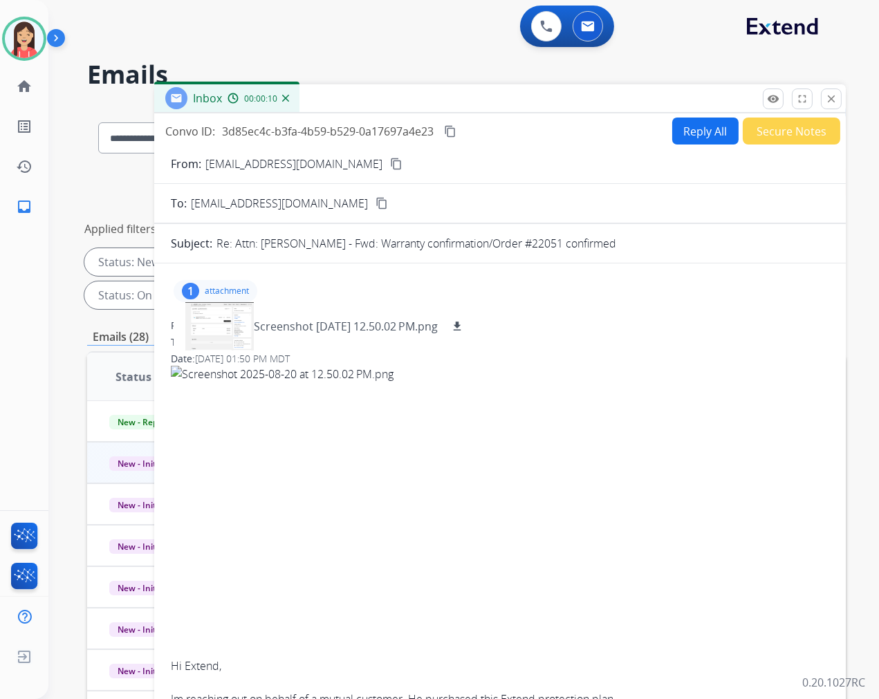
select select "**********"
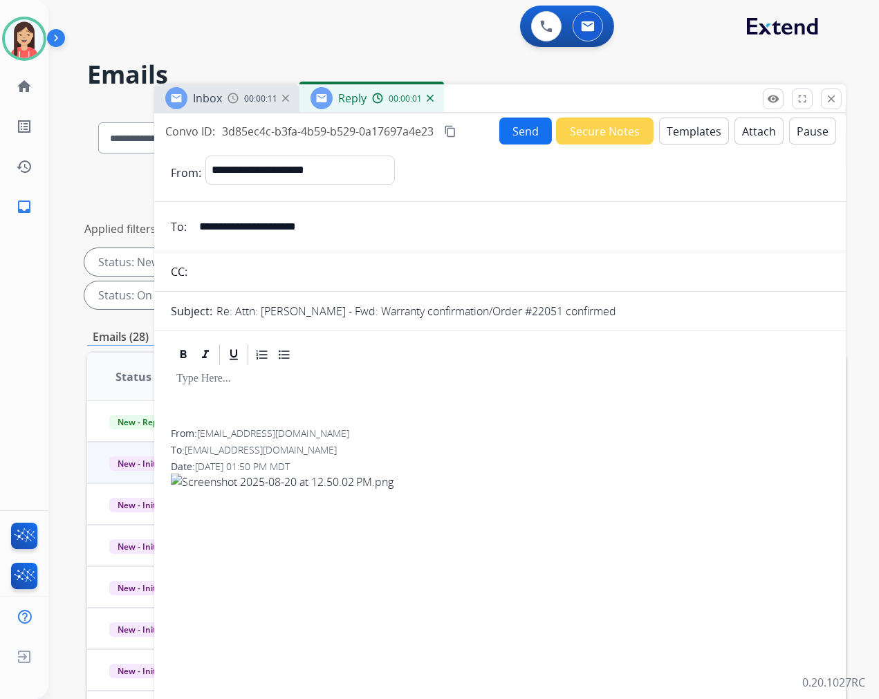
click at [689, 136] on button "Templates" at bounding box center [694, 131] width 70 height 27
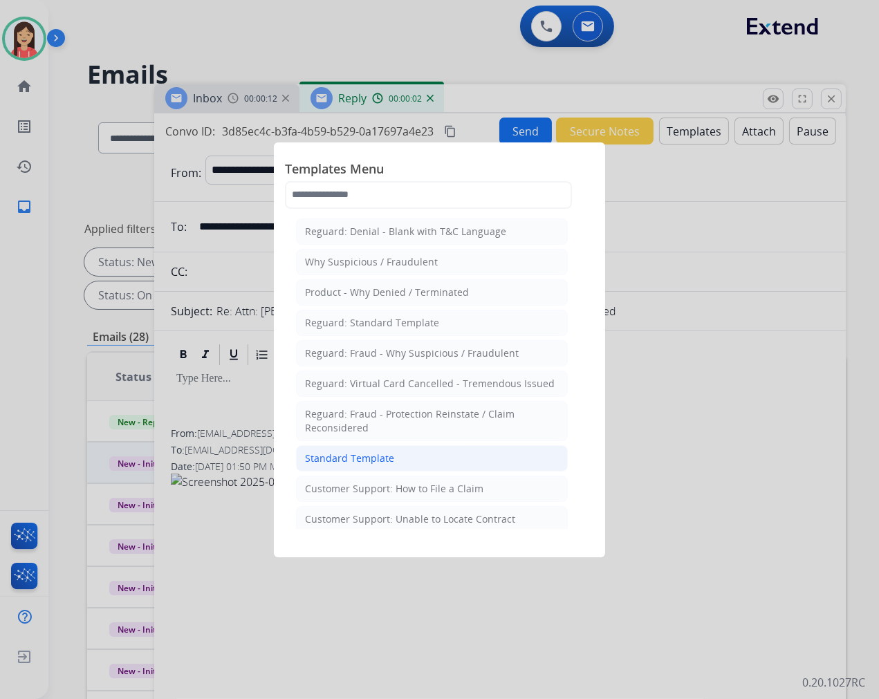
click at [378, 458] on div "Standard Template" at bounding box center [349, 459] width 89 height 14
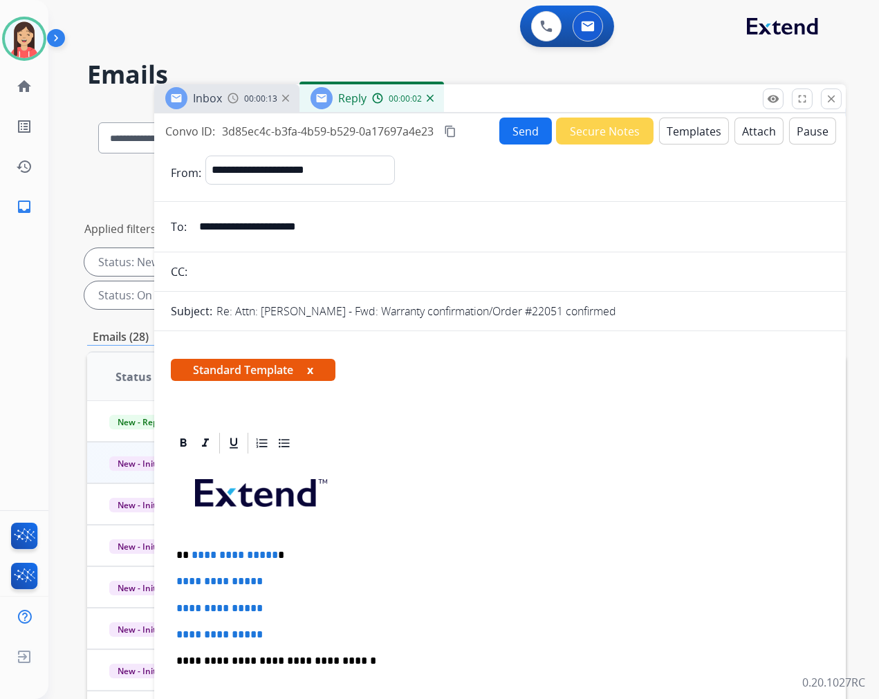
scroll to position [154, 0]
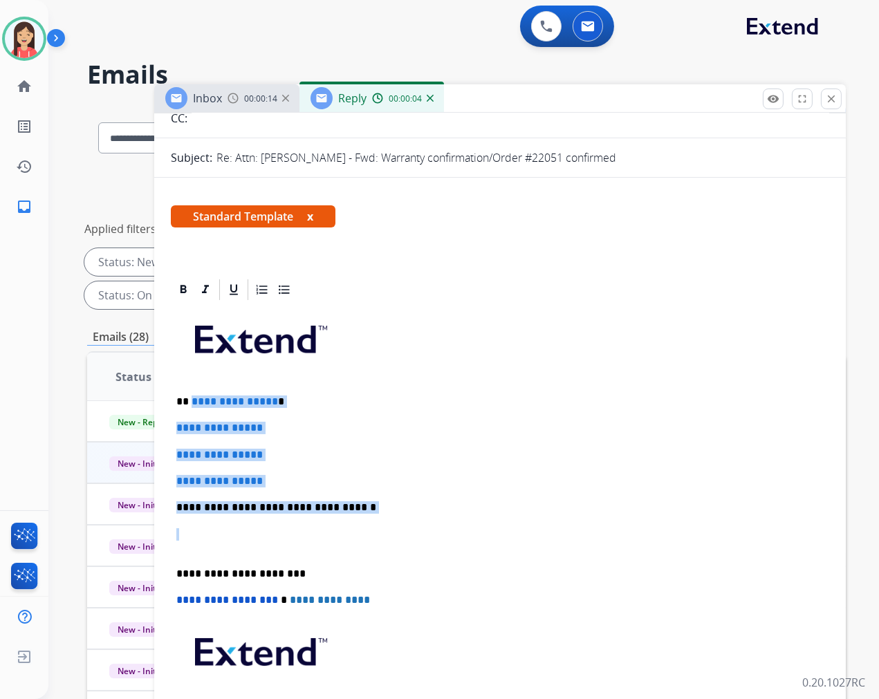
drag, startPoint x: 190, startPoint y: 398, endPoint x: 457, endPoint y: 526, distance: 297.0
click at [457, 526] on div "**********" at bounding box center [500, 540] width 658 height 476
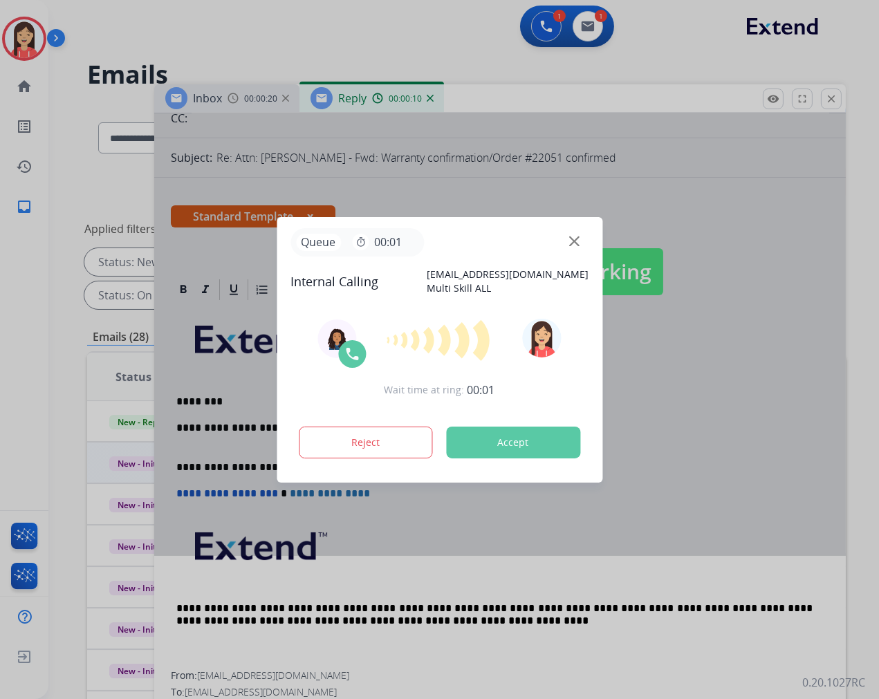
click at [510, 450] on button "Accept" at bounding box center [513, 443] width 134 height 32
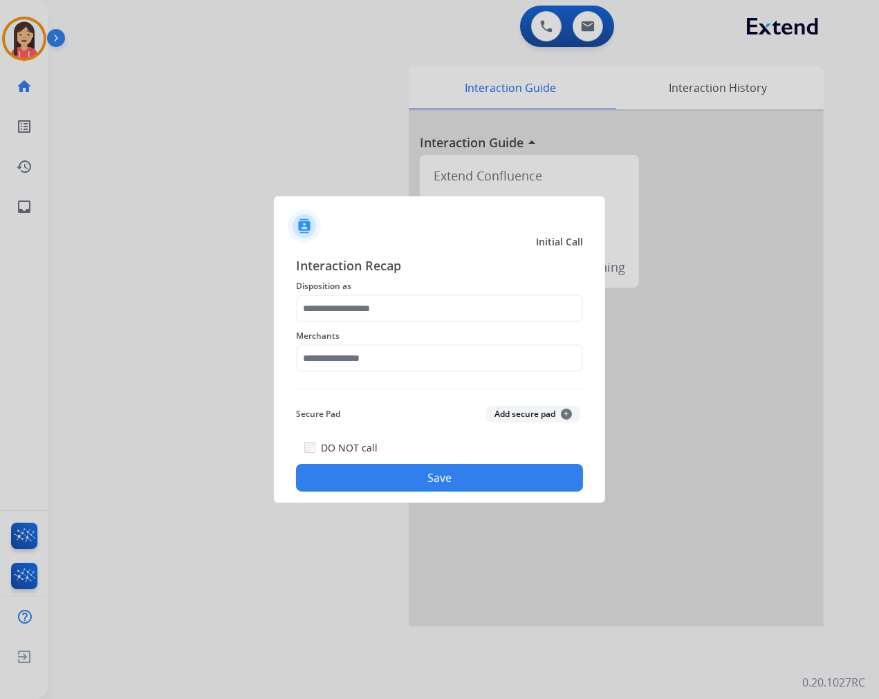
click at [450, 288] on span "Disposition as" at bounding box center [439, 286] width 287 height 17
click at [434, 308] on input "text" at bounding box center [439, 309] width 287 height 28
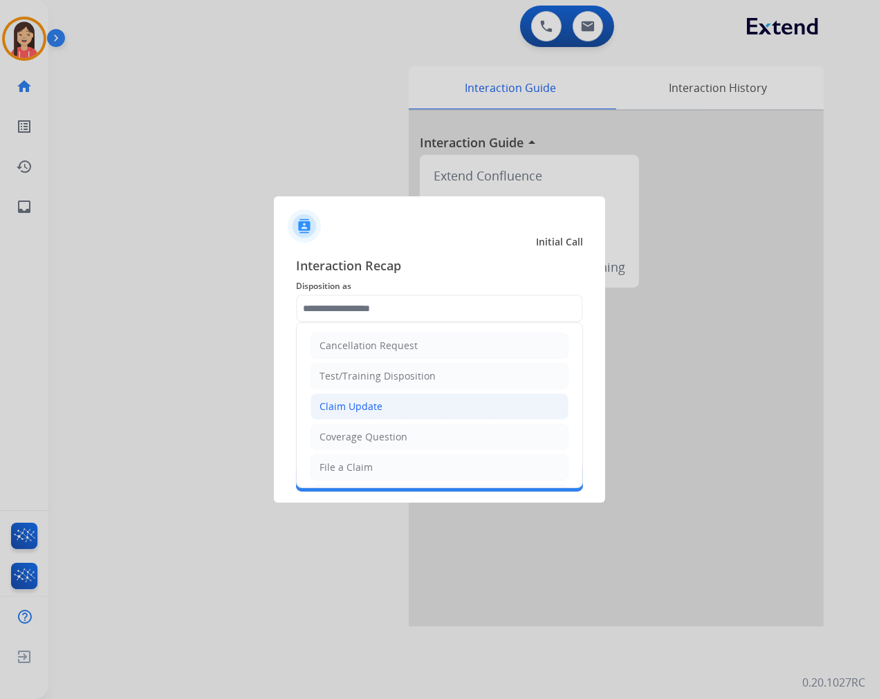
click at [409, 405] on li "Claim Update" at bounding box center [440, 407] width 258 height 26
type input "**********"
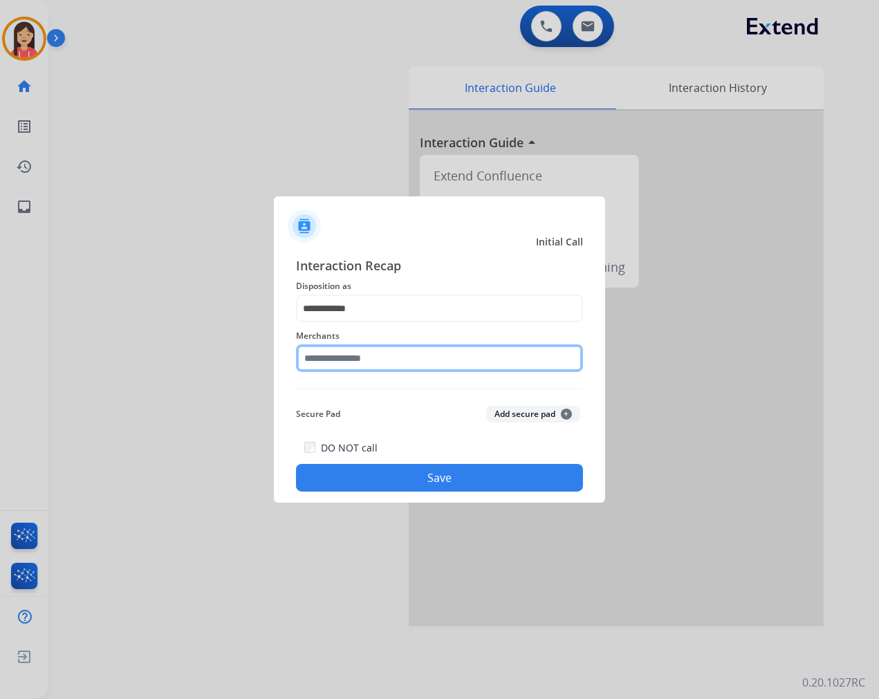
click at [414, 362] on input "text" at bounding box center [439, 358] width 287 height 28
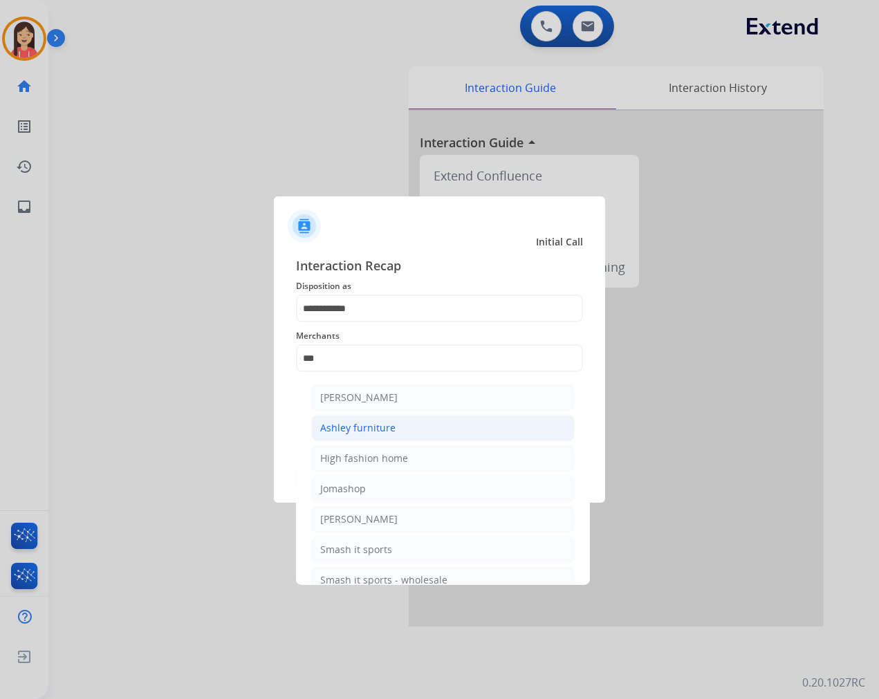
click at [398, 433] on li "Ashley furniture" at bounding box center [443, 428] width 264 height 26
type input "**********"
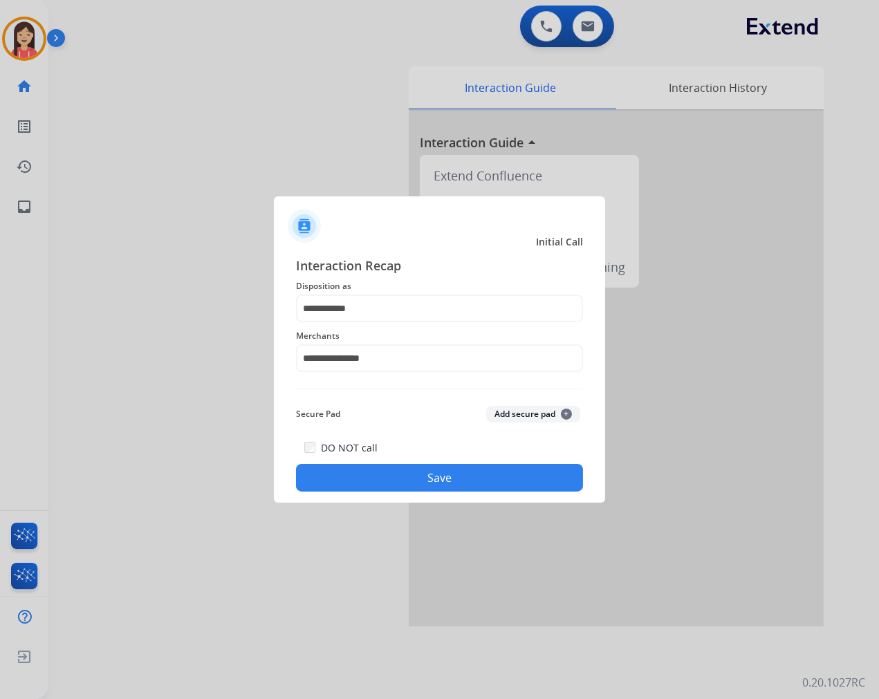
click at [399, 461] on div "DO NOT call Save" at bounding box center [439, 465] width 287 height 53
click at [399, 474] on button "Save" at bounding box center [439, 478] width 287 height 28
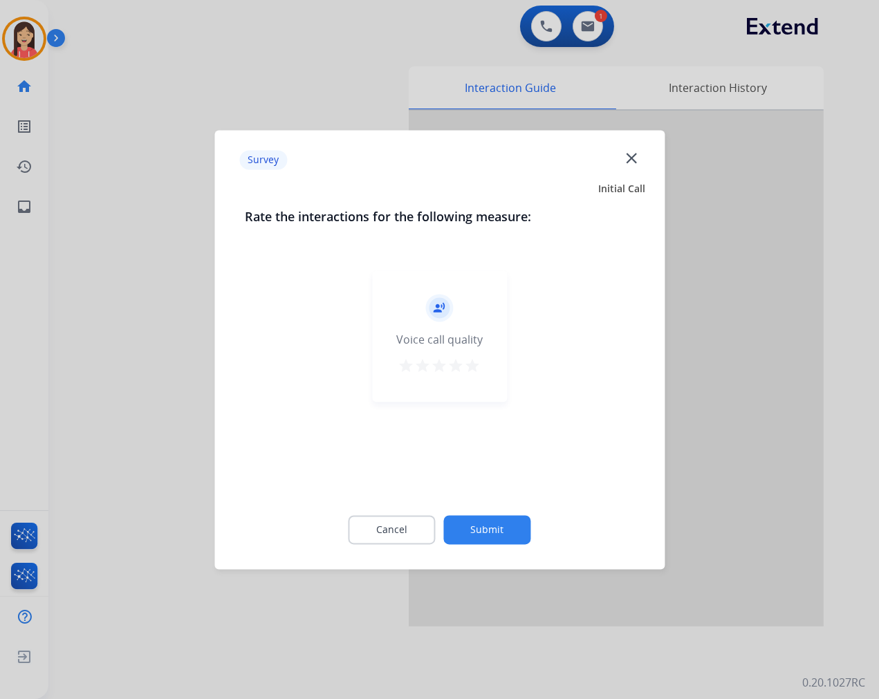
click at [484, 370] on div "record_voice_over Voice call quality star star star star star" at bounding box center [439, 335] width 135 height 131
click at [479, 371] on mat-icon "star" at bounding box center [473, 366] width 17 height 17
click at [481, 499] on div "Cancel Submit" at bounding box center [439, 530] width 389 height 62
click at [481, 535] on button "Submit" at bounding box center [487, 529] width 87 height 29
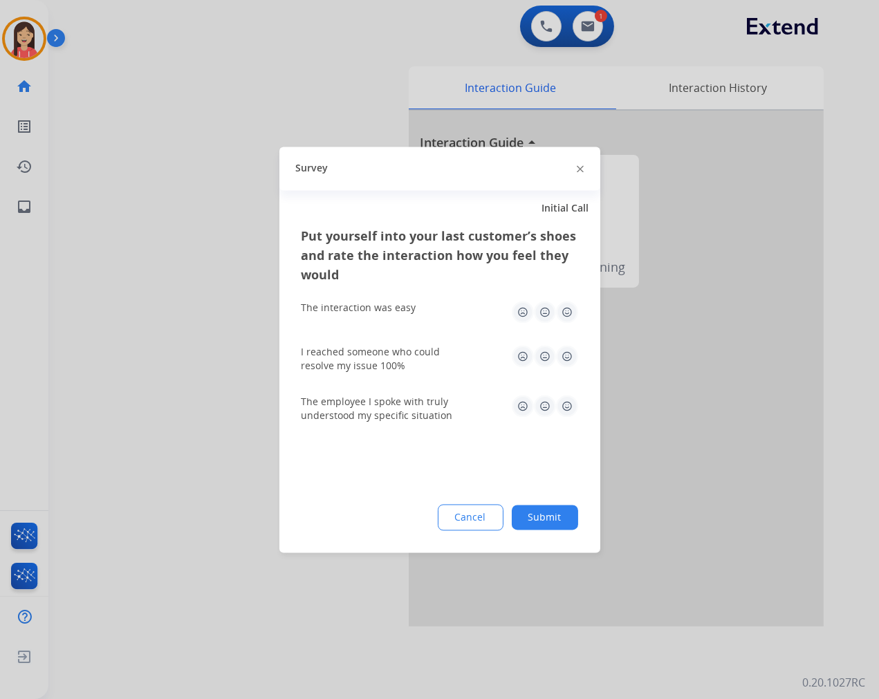
click at [557, 320] on img at bounding box center [567, 312] width 22 height 22
click at [570, 309] on img at bounding box center [567, 312] width 22 height 22
click at [563, 376] on div "I reached someone who could resolve my issue 100%" at bounding box center [440, 359] width 277 height 50
click at [569, 353] on img at bounding box center [567, 356] width 22 height 22
click at [565, 415] on img at bounding box center [567, 406] width 22 height 22
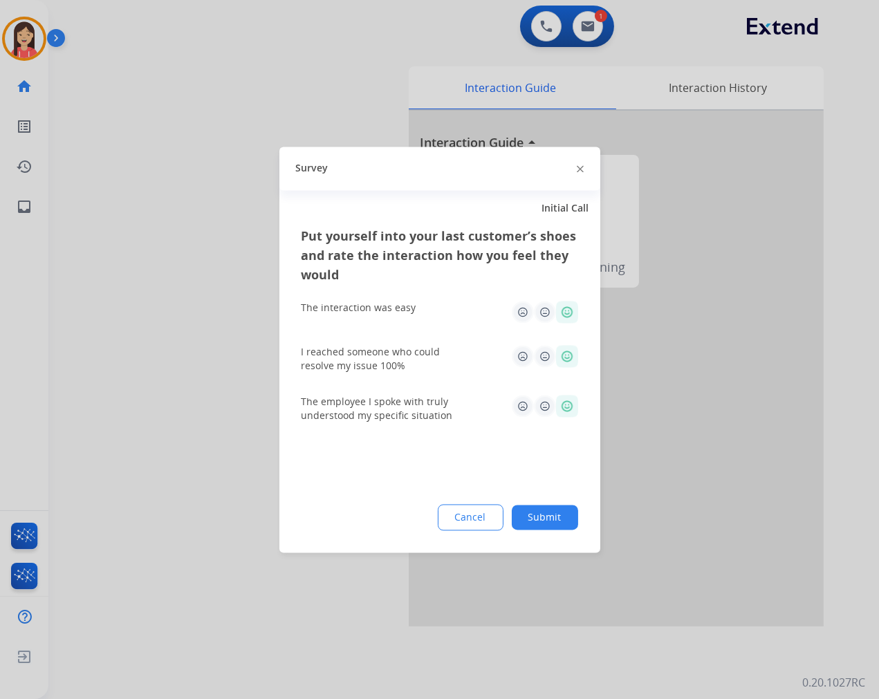
click at [554, 517] on button "Submit" at bounding box center [545, 517] width 66 height 25
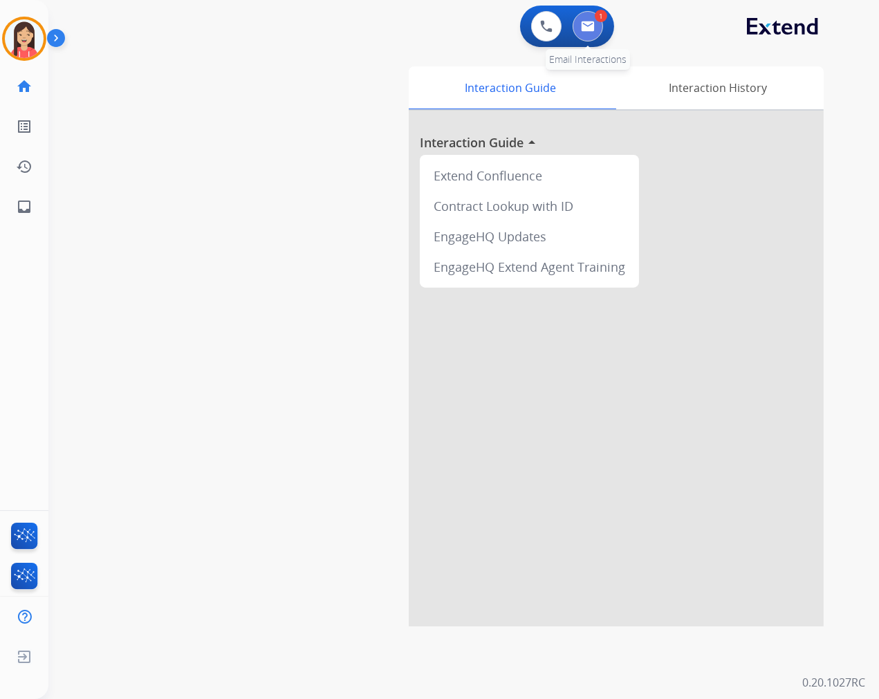
click at [579, 21] on button at bounding box center [588, 26] width 30 height 30
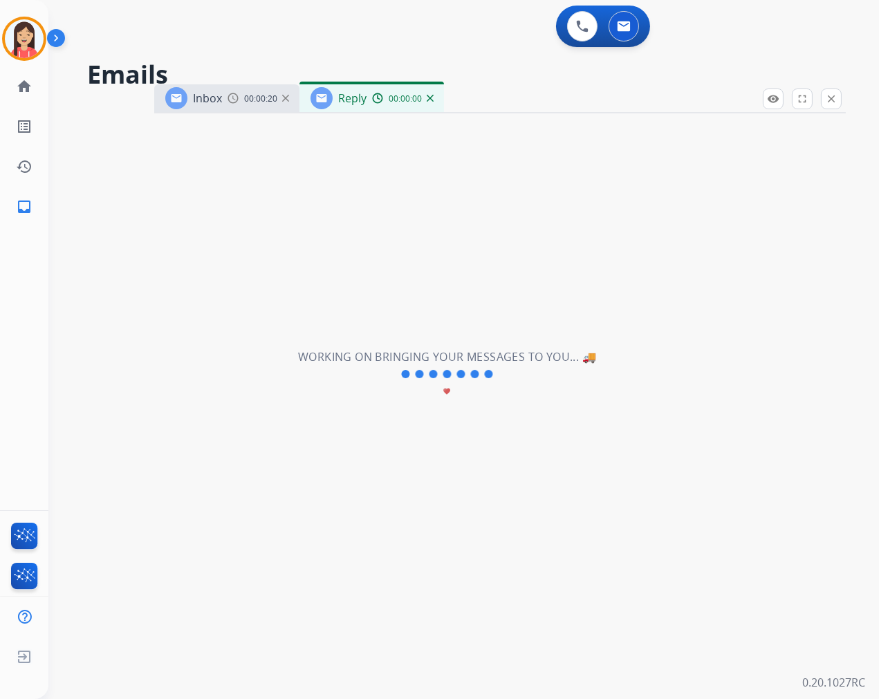
select select "**********"
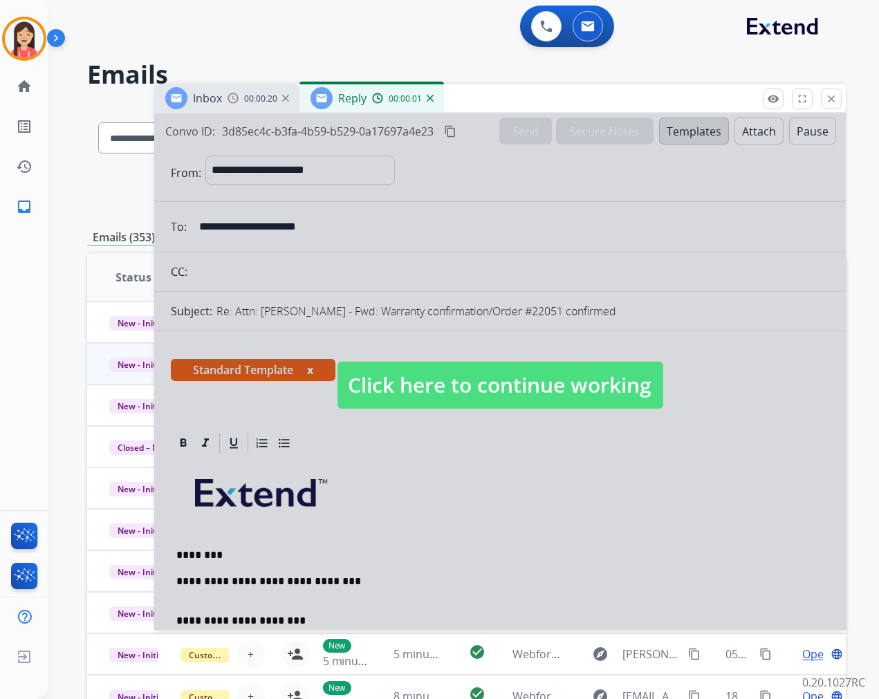
click at [551, 516] on div at bounding box center [500, 371] width 692 height 517
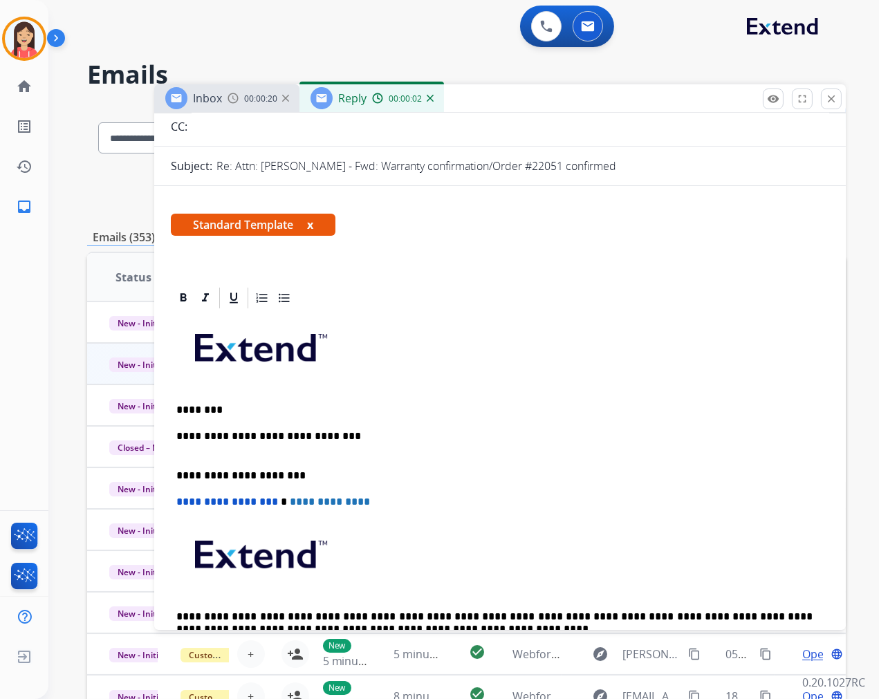
scroll to position [154, 0]
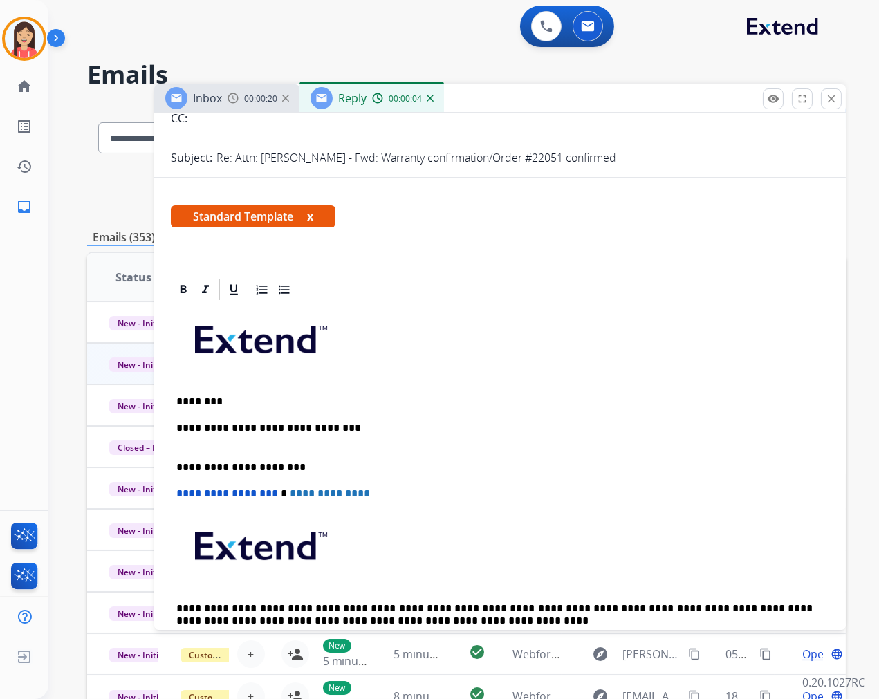
click at [346, 431] on p "**********" at bounding box center [494, 435] width 636 height 26
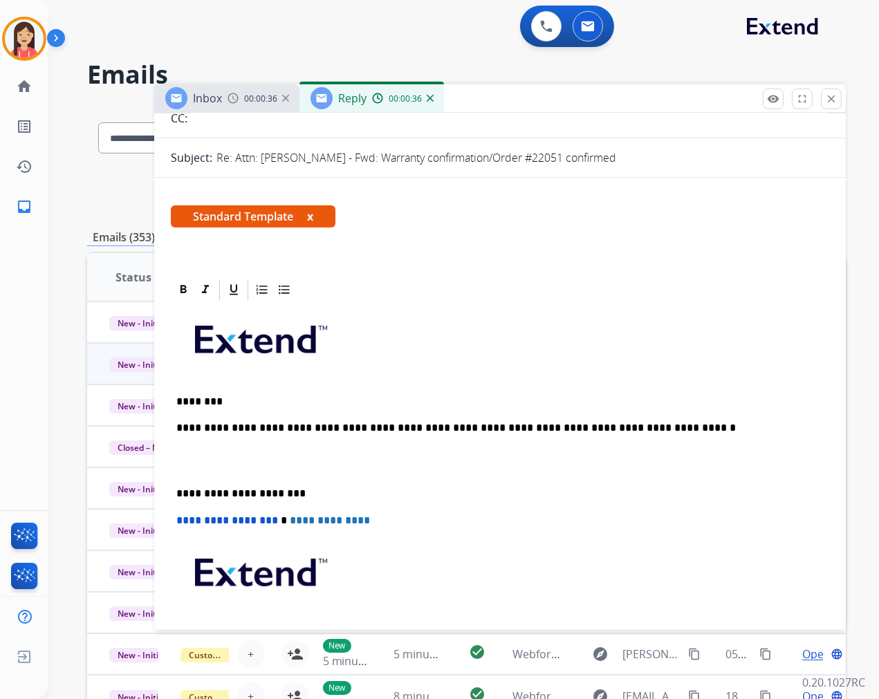
click at [215, 452] on p at bounding box center [499, 462] width 647 height 26
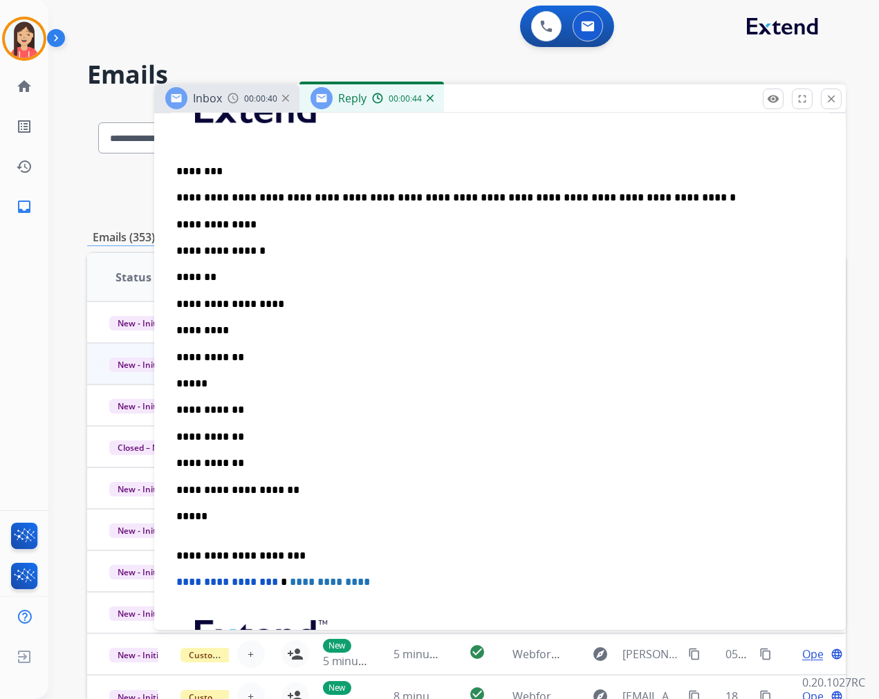
scroll to position [0, 0]
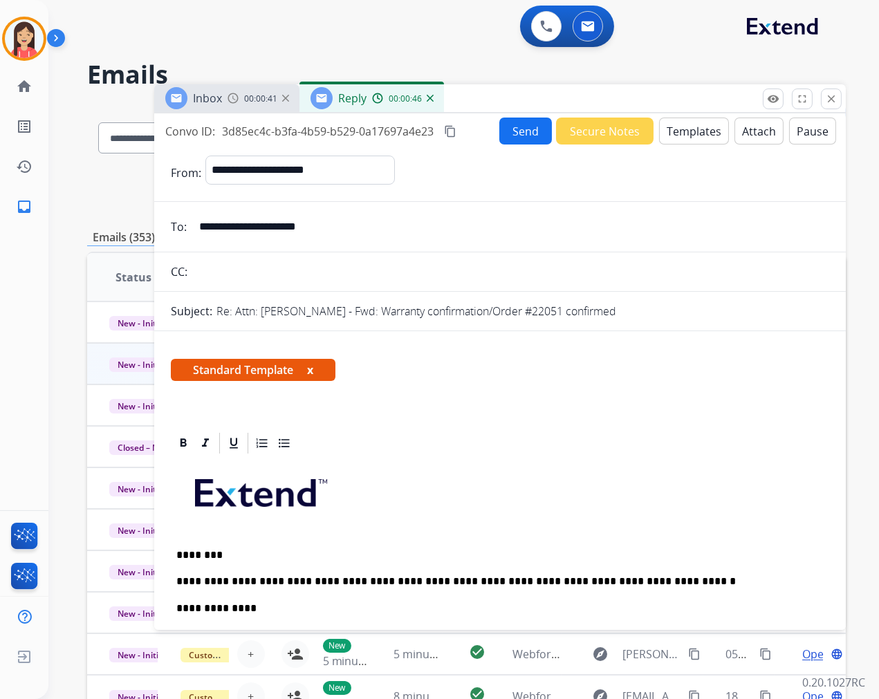
click at [517, 136] on button "Send" at bounding box center [525, 131] width 53 height 27
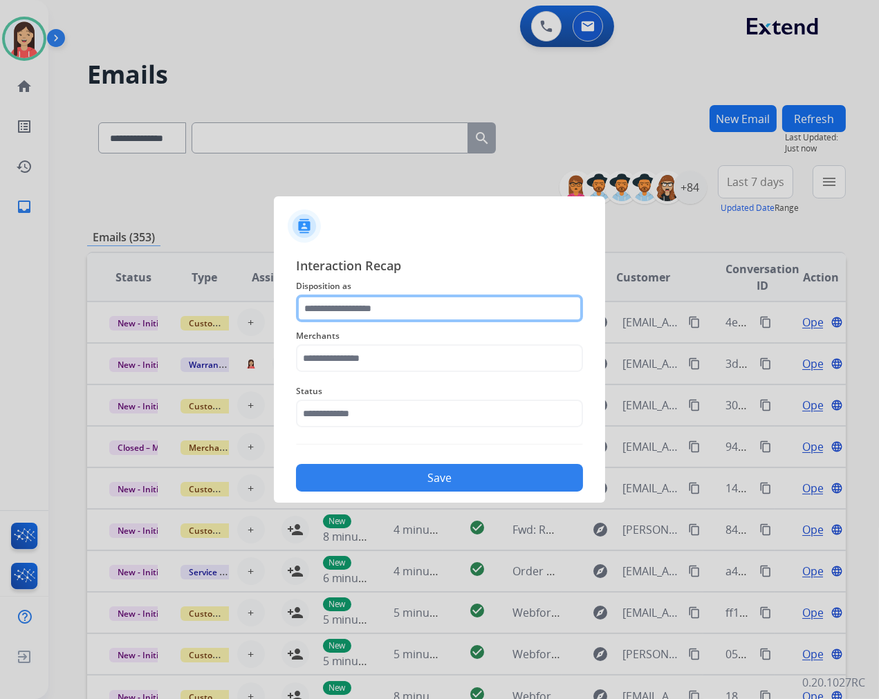
click at [392, 303] on input "text" at bounding box center [439, 309] width 287 height 28
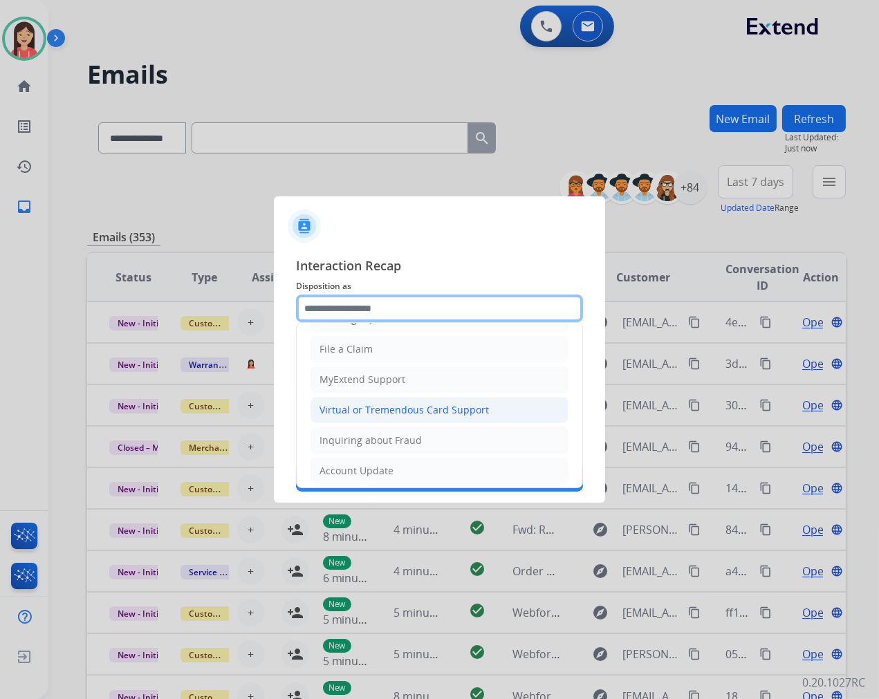
scroll to position [154, 0]
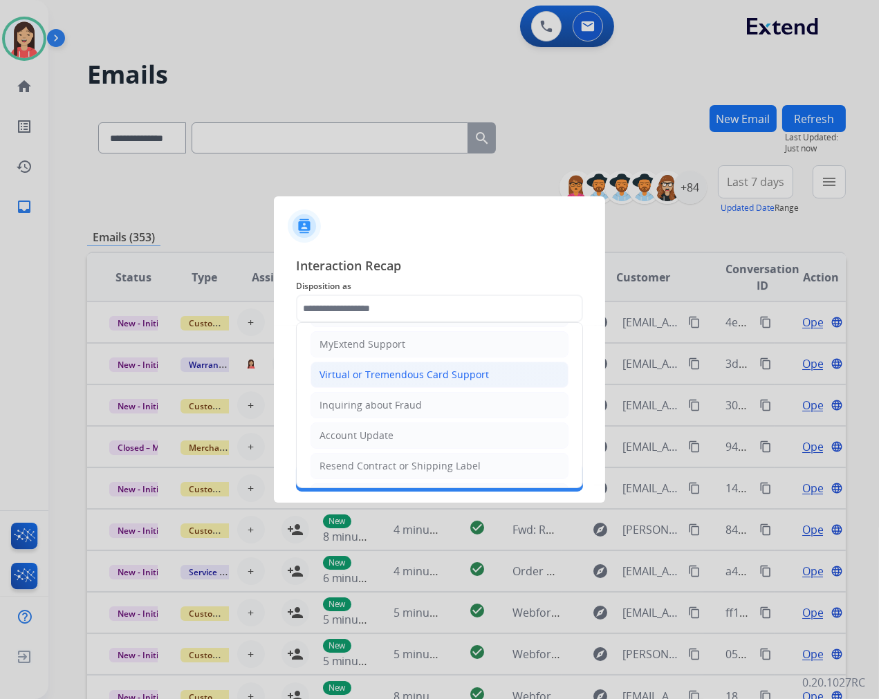
click at [356, 438] on div "Account Update" at bounding box center [357, 436] width 74 height 14
type input "**********"
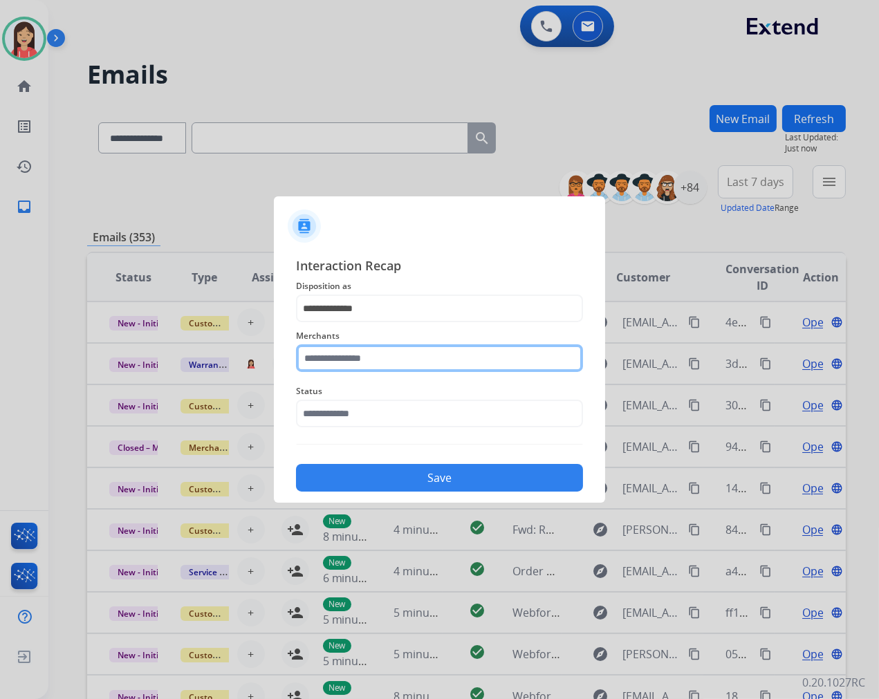
click at [362, 358] on input "text" at bounding box center [439, 358] width 287 height 28
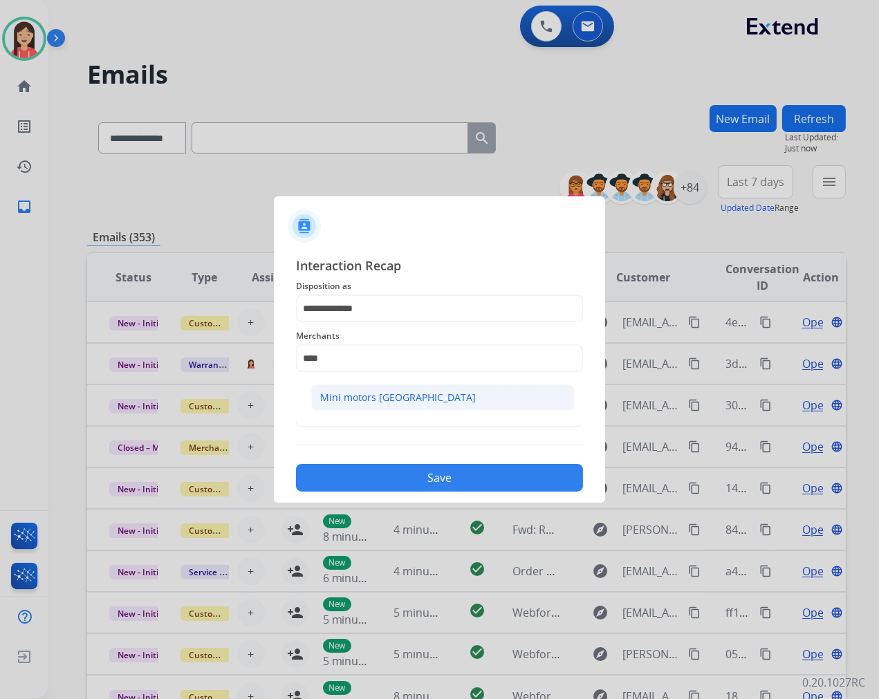
click at [315, 399] on li "Mini motors [GEOGRAPHIC_DATA]" at bounding box center [443, 398] width 264 height 26
type input "**********"
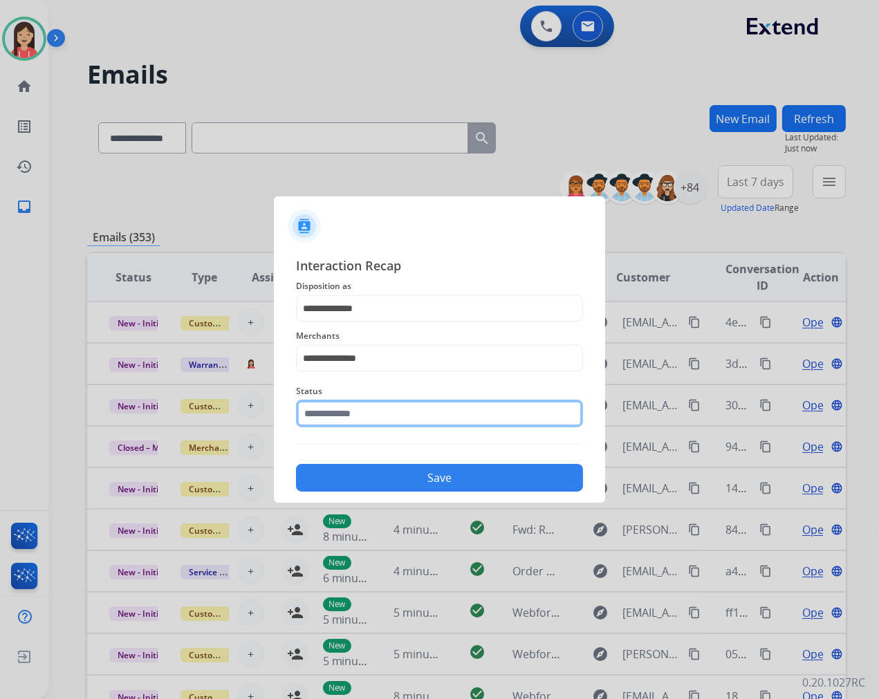
click at [344, 400] on input "text" at bounding box center [439, 414] width 287 height 28
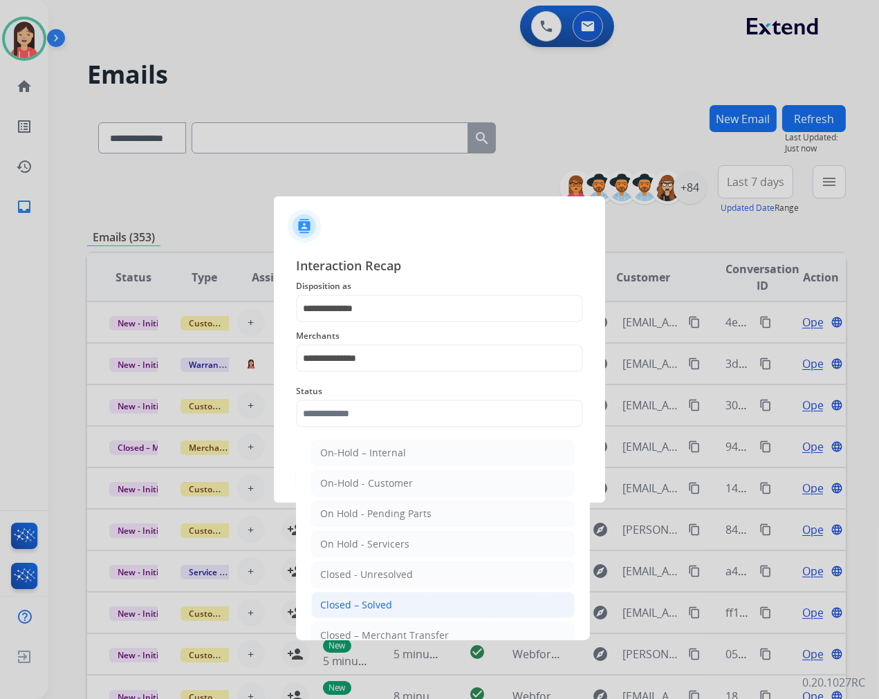
click at [384, 602] on div "Closed – Solved" at bounding box center [356, 605] width 72 height 14
type input "**********"
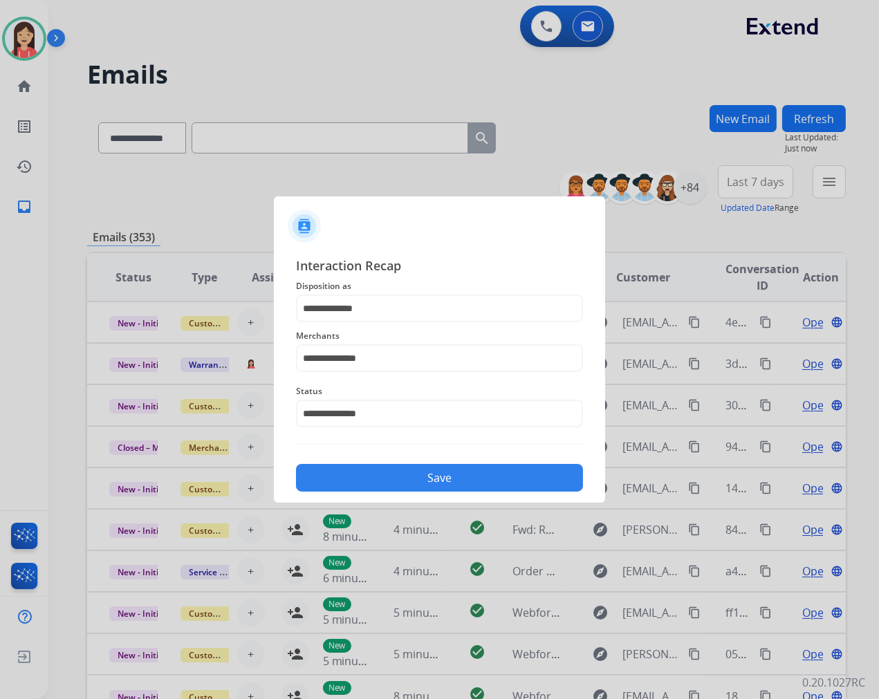
click at [407, 468] on button "Save" at bounding box center [439, 478] width 287 height 28
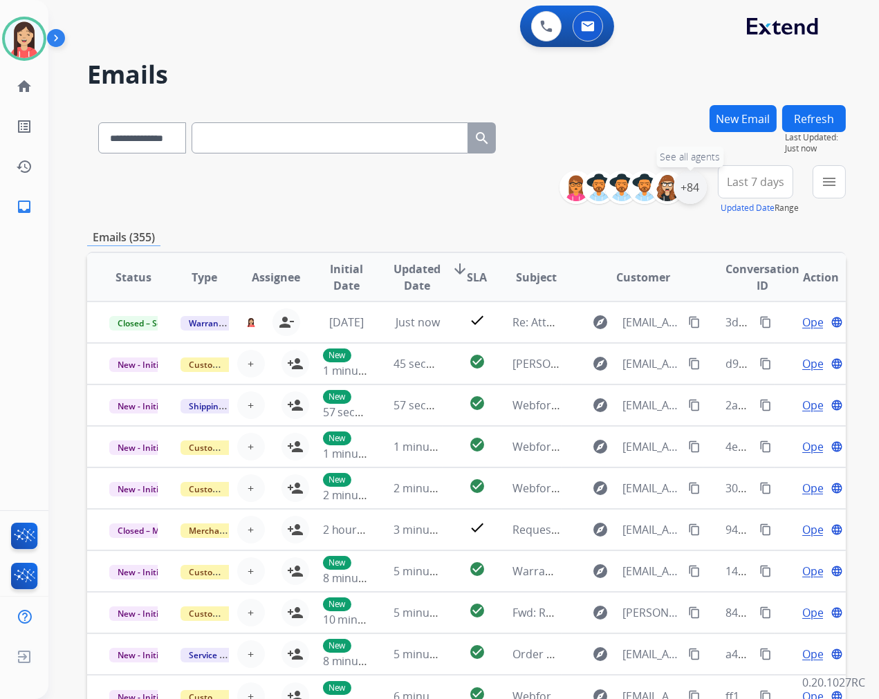
click at [697, 190] on div "+84" at bounding box center [690, 187] width 33 height 33
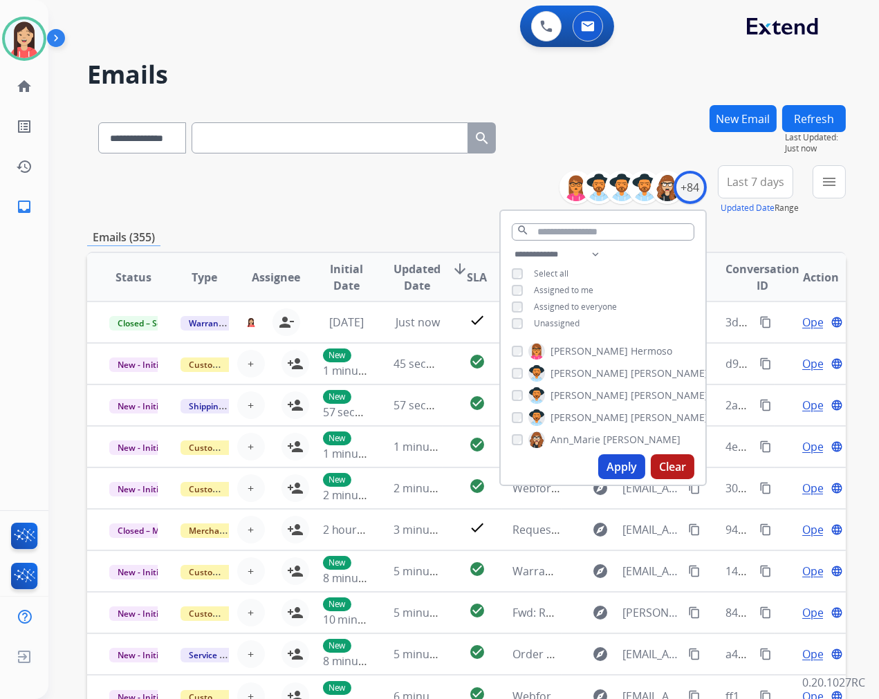
click at [537, 322] on span "Unassigned" at bounding box center [557, 323] width 46 height 12
click at [610, 474] on button "Apply" at bounding box center [621, 466] width 47 height 25
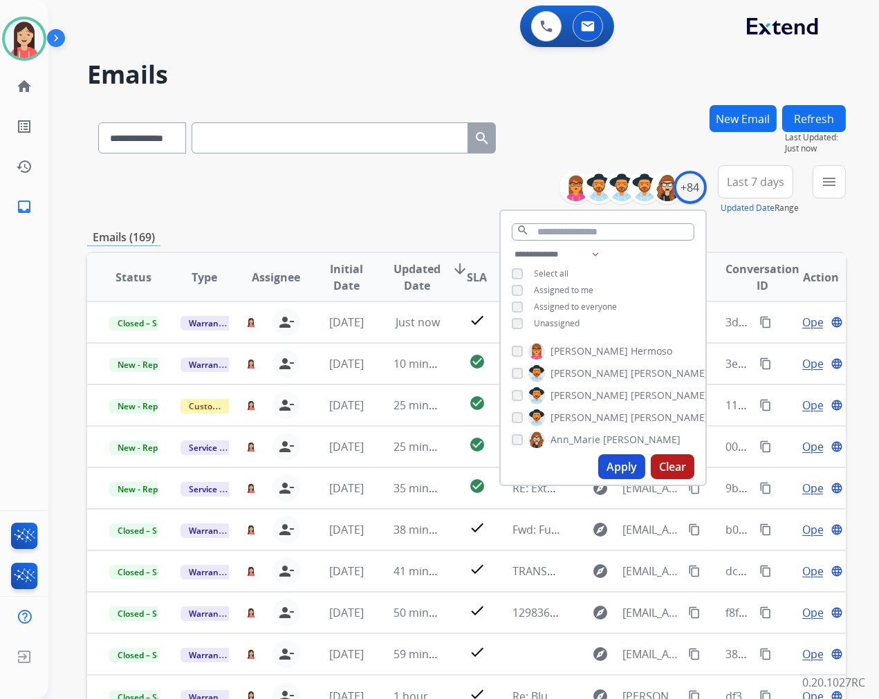
click at [750, 185] on span "Last 7 days" at bounding box center [755, 182] width 57 height 6
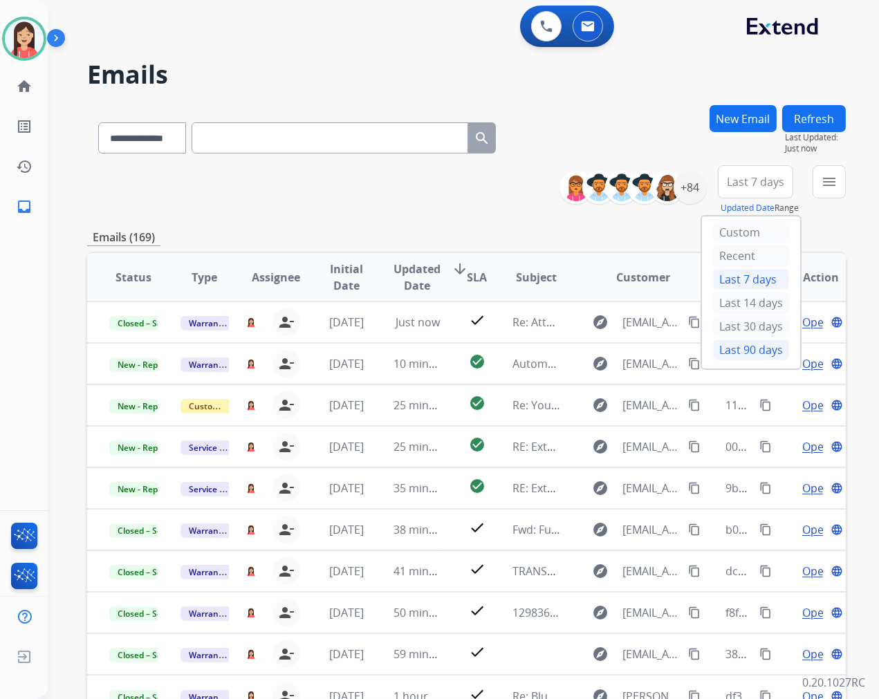
click at [723, 351] on div "Last 90 days" at bounding box center [751, 350] width 76 height 21
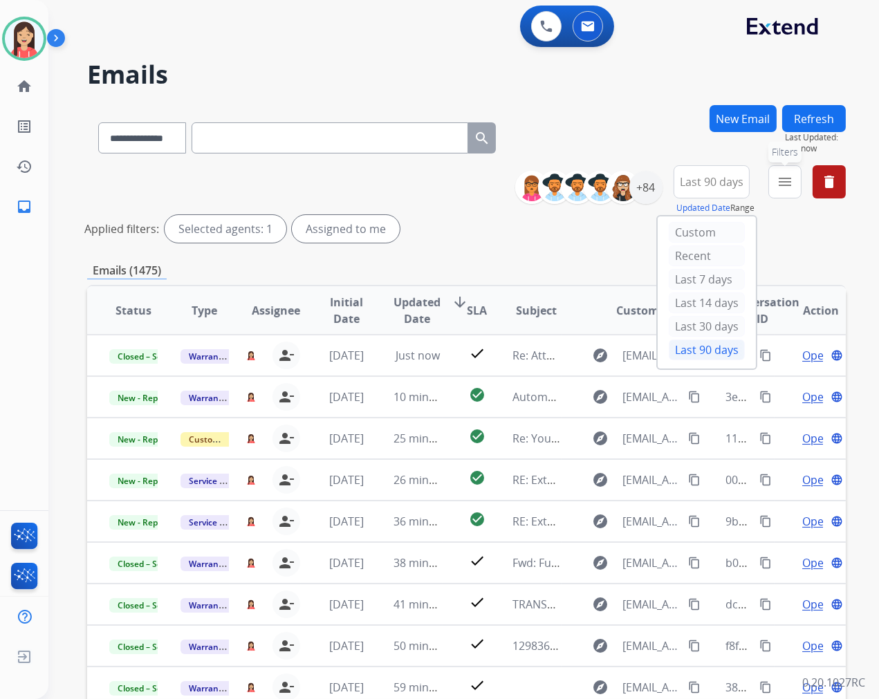
click at [793, 184] on button "menu Filters" at bounding box center [784, 181] width 33 height 33
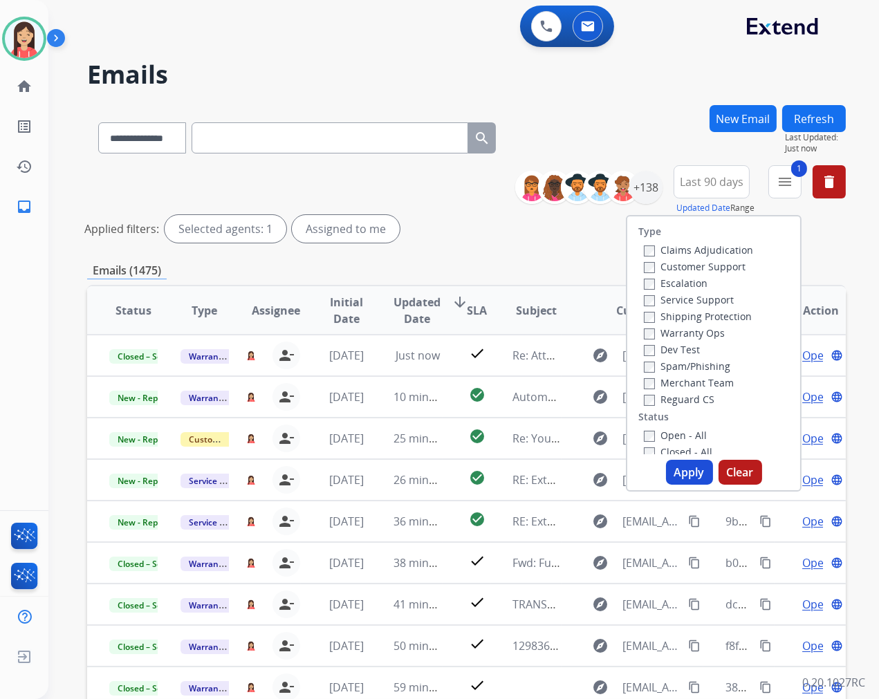
click at [681, 464] on button "Apply" at bounding box center [689, 472] width 47 height 25
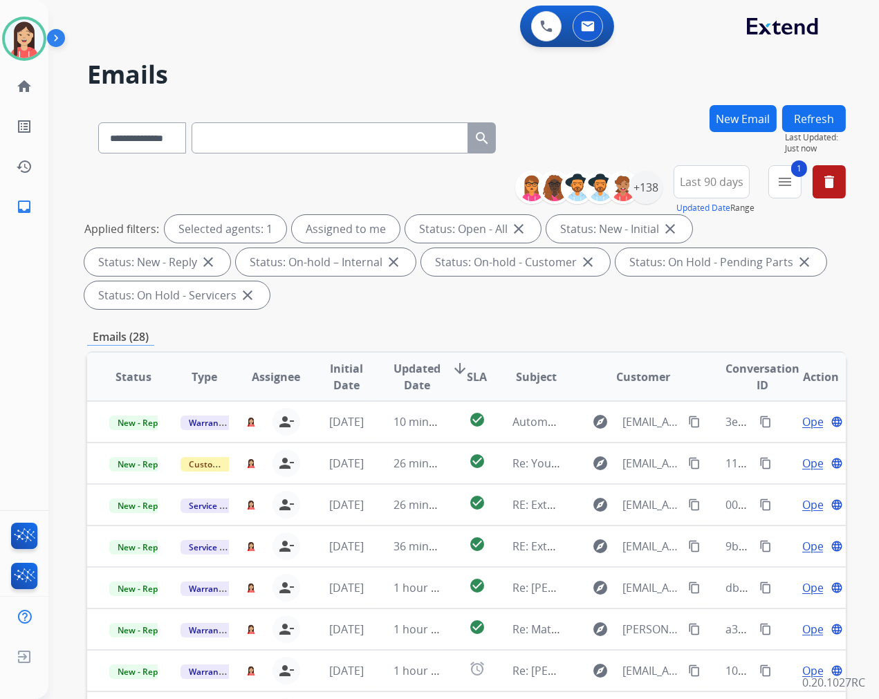
click at [409, 376] on span "Updated Date" at bounding box center [417, 376] width 47 height 33
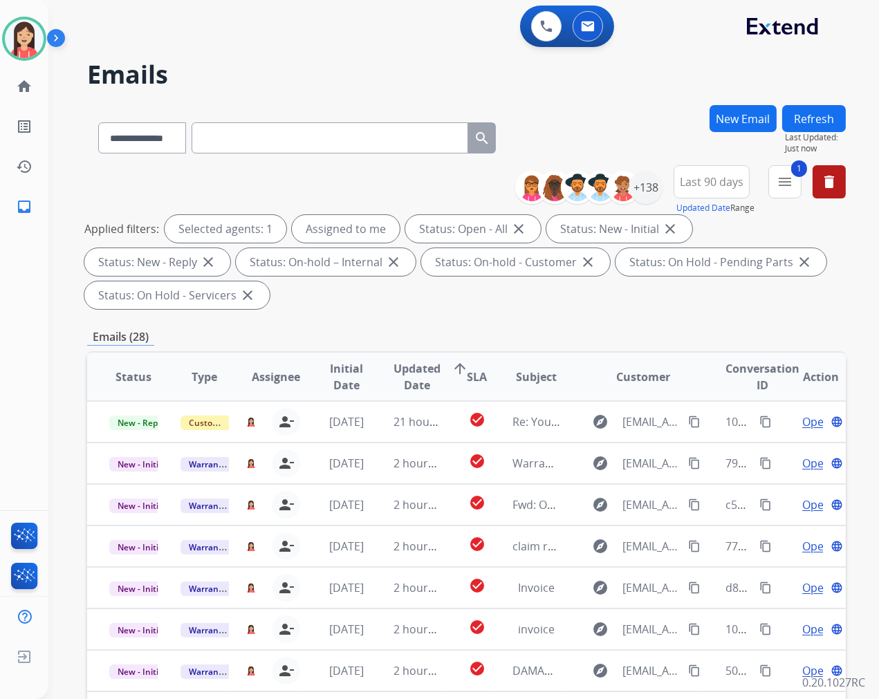
scroll to position [1, 0]
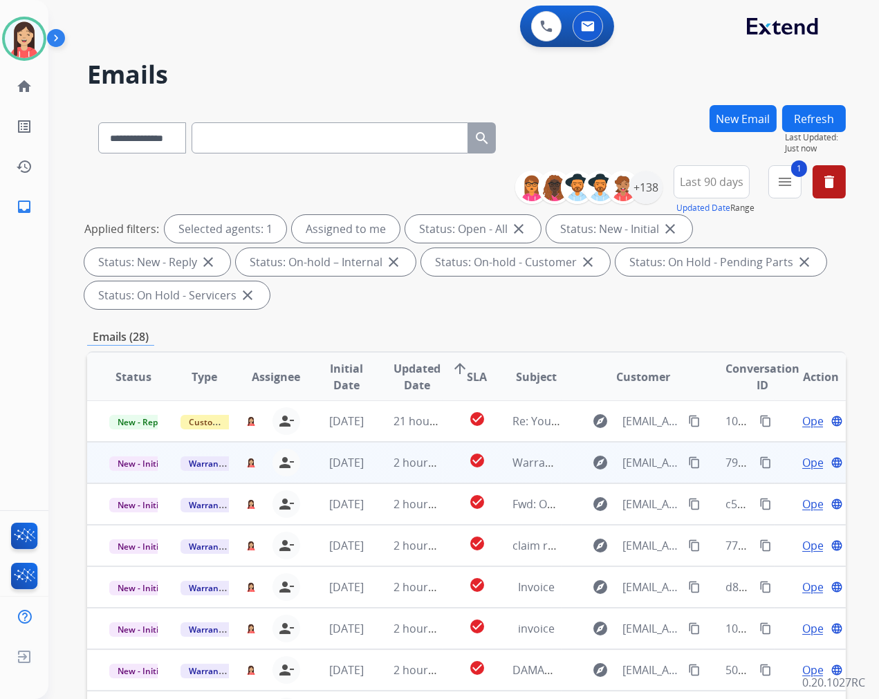
click at [388, 464] on td "2 hours ago" at bounding box center [406, 462] width 71 height 41
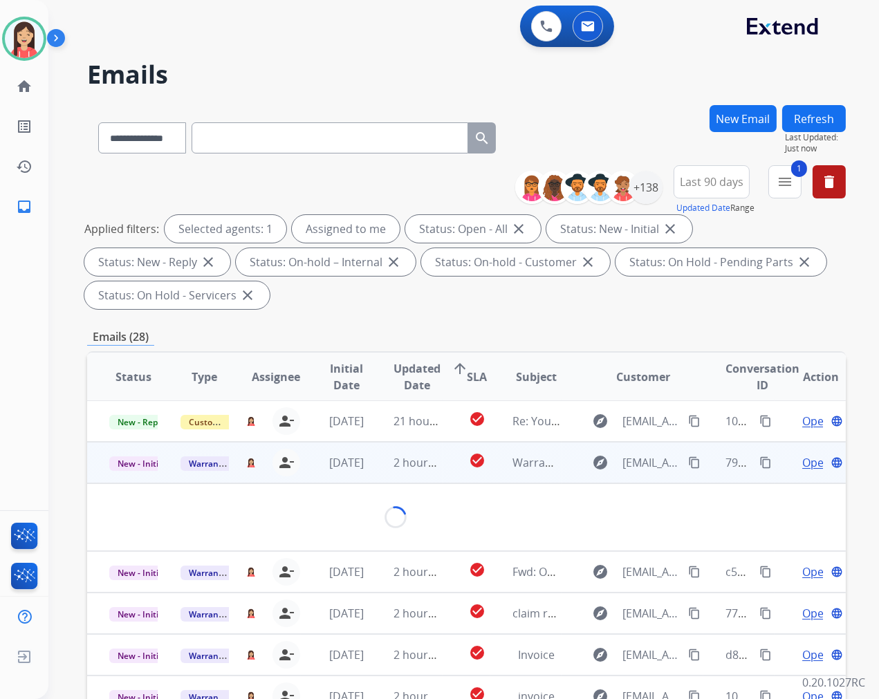
scroll to position [41, 0]
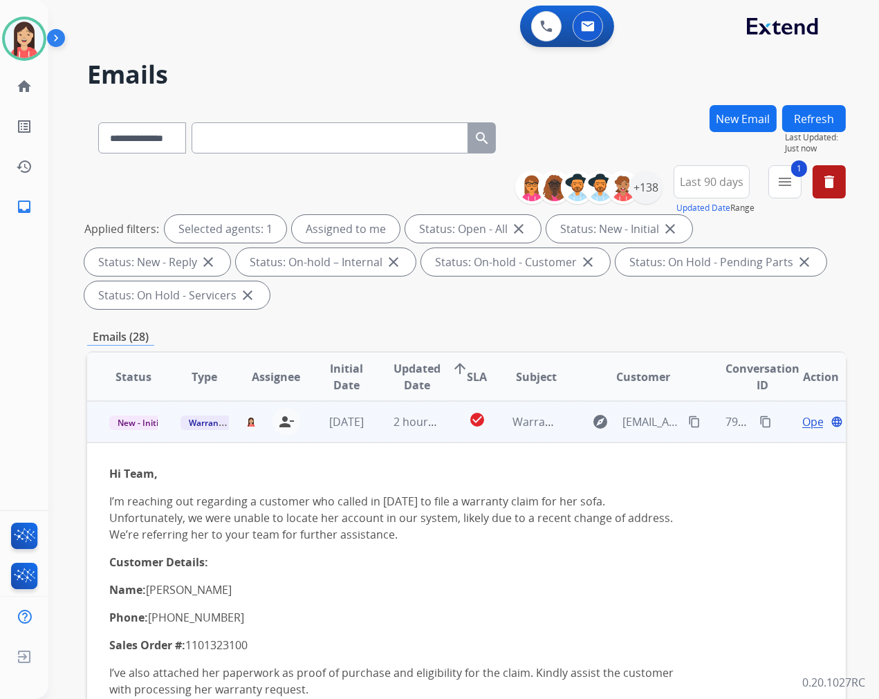
click at [802, 420] on span "Open" at bounding box center [816, 422] width 28 height 17
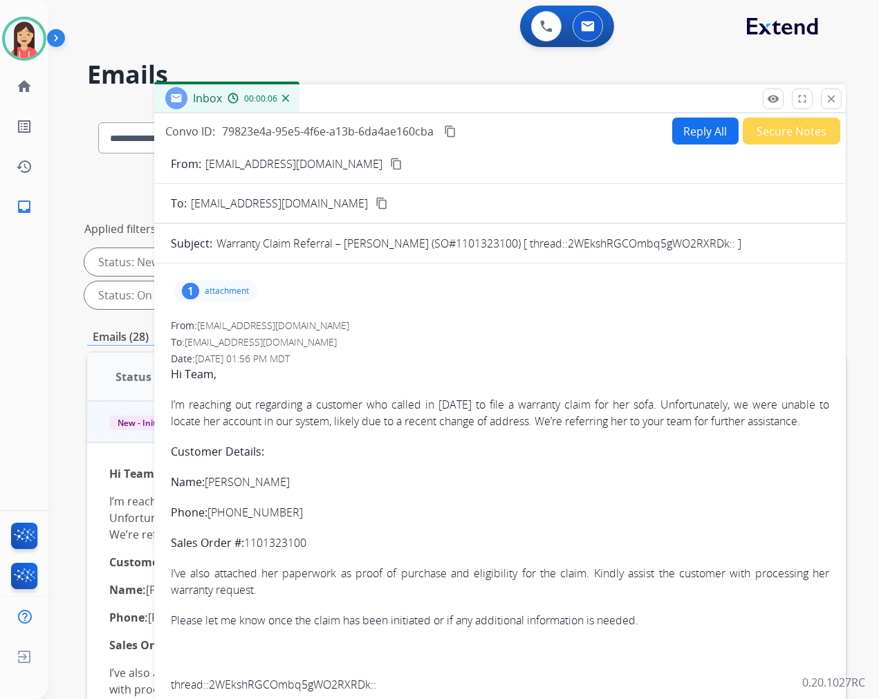
click at [221, 292] on p "attachment" at bounding box center [227, 291] width 44 height 11
click at [426, 327] on mat-icon "download" at bounding box center [422, 326] width 12 height 12
click at [709, 123] on button "Reply All" at bounding box center [705, 131] width 66 height 27
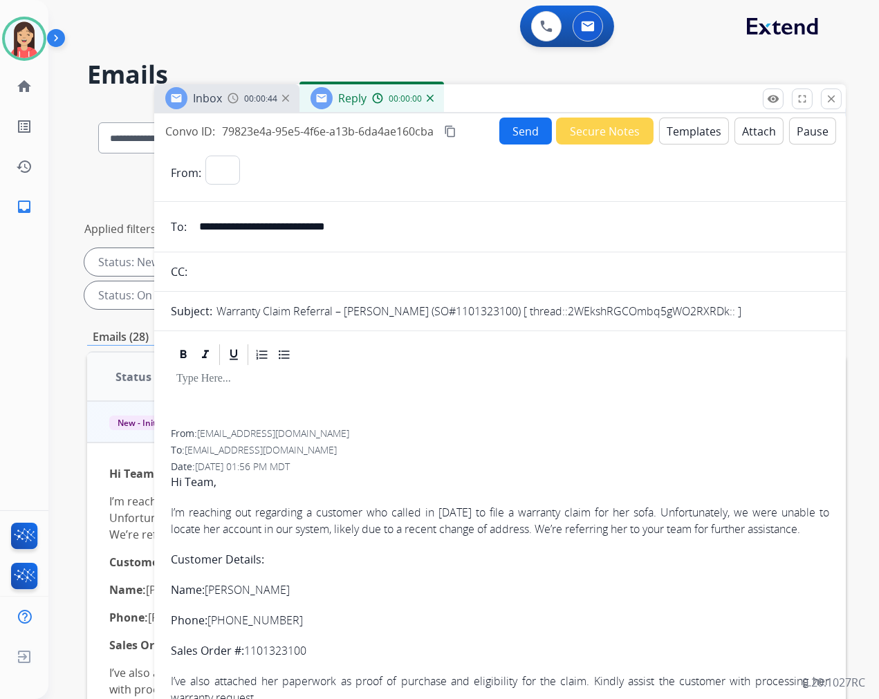
select select "**********"
click at [689, 129] on button "Templates" at bounding box center [694, 131] width 70 height 27
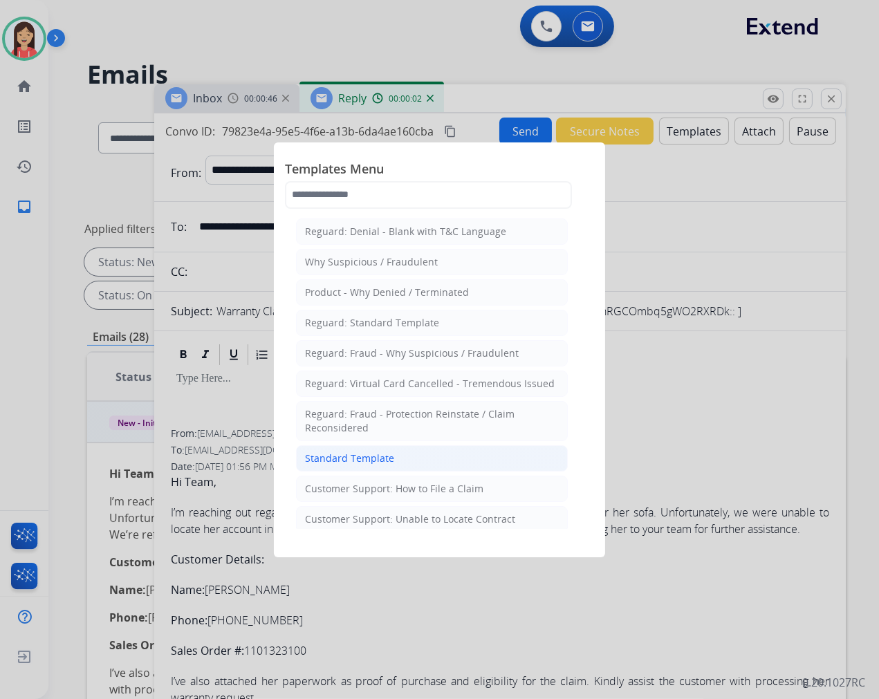
click at [399, 452] on li "Standard Template" at bounding box center [432, 458] width 272 height 26
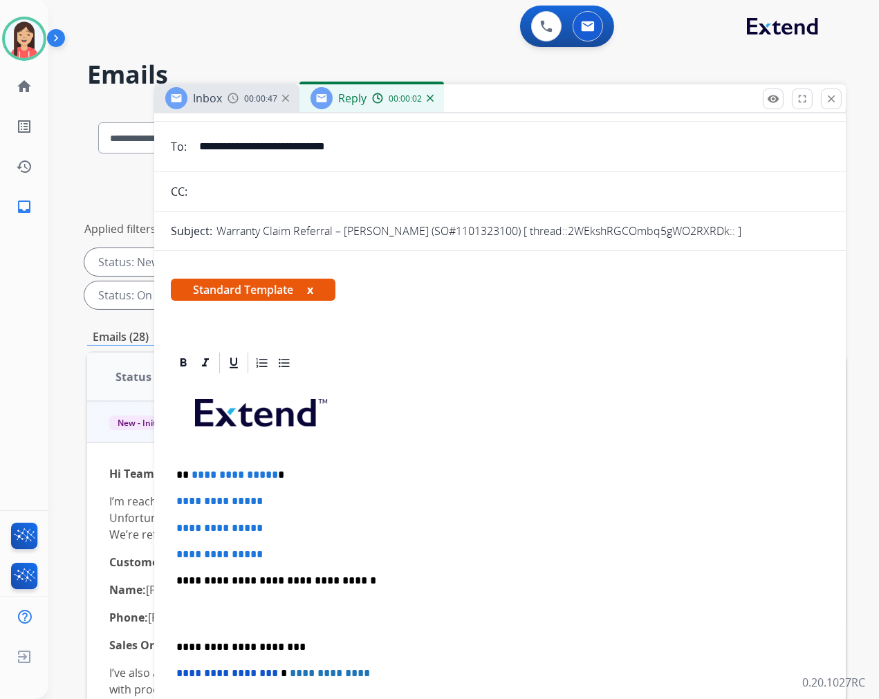
scroll to position [307, 0]
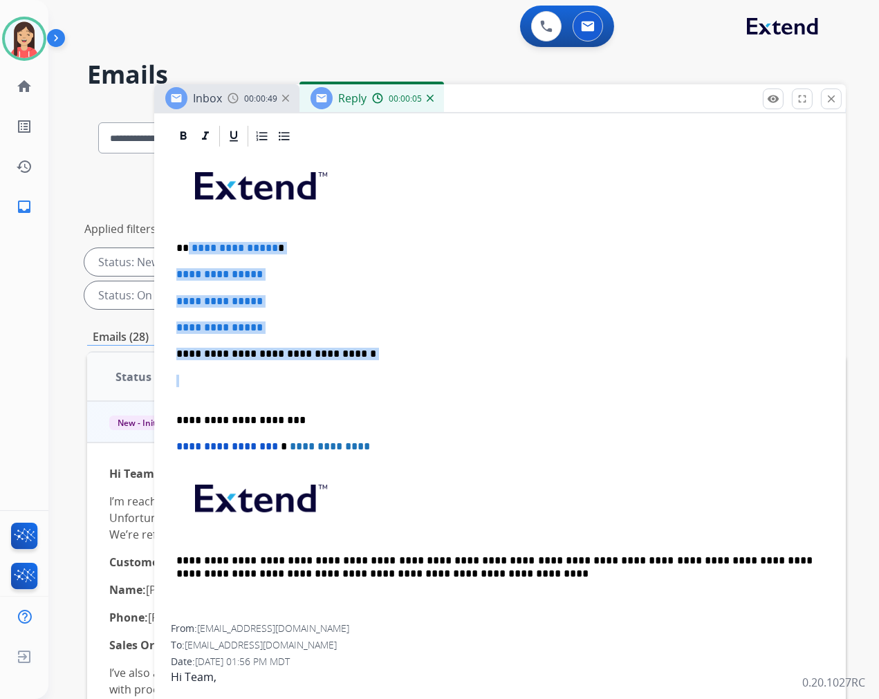
drag, startPoint x: 195, startPoint y: 389, endPoint x: 187, endPoint y: 241, distance: 148.2
click at [187, 241] on div "**********" at bounding box center [500, 387] width 658 height 476
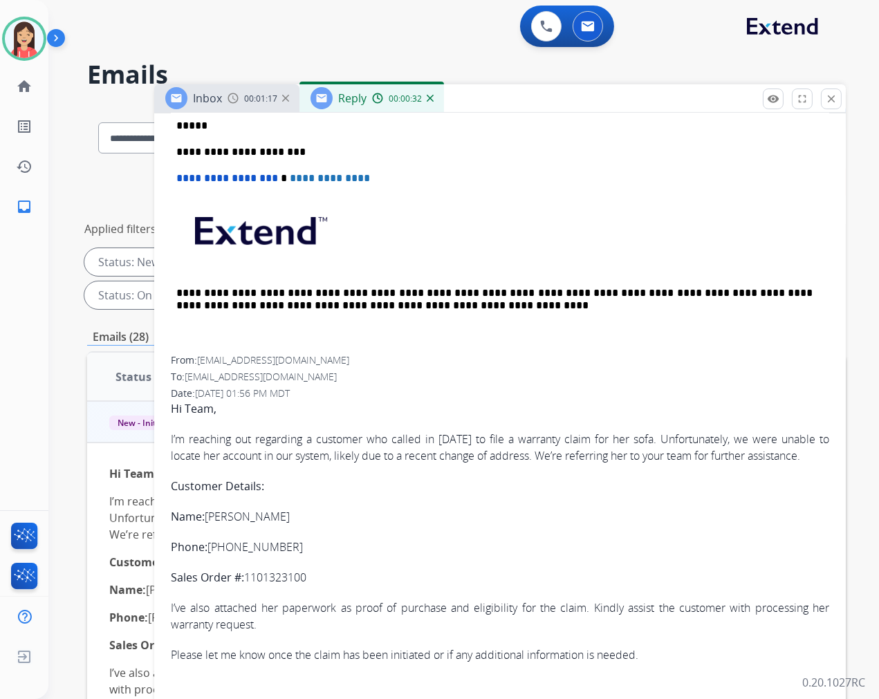
scroll to position [520, 0]
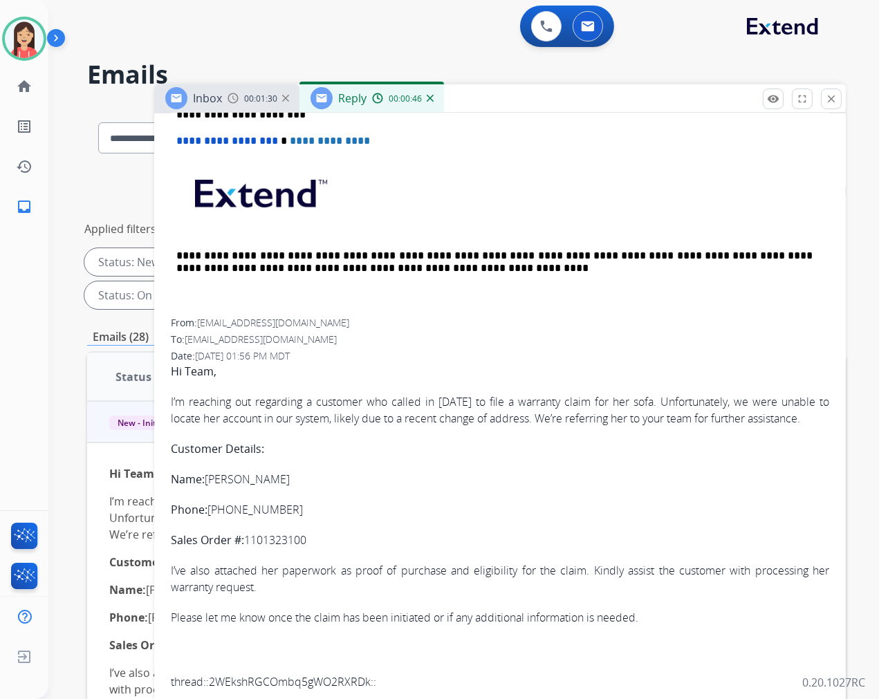
click at [400, 506] on p "Phone: [PHONE_NUMBER]" at bounding box center [500, 509] width 658 height 17
click at [483, 543] on p "Sales Order #: 1101323100" at bounding box center [500, 540] width 658 height 17
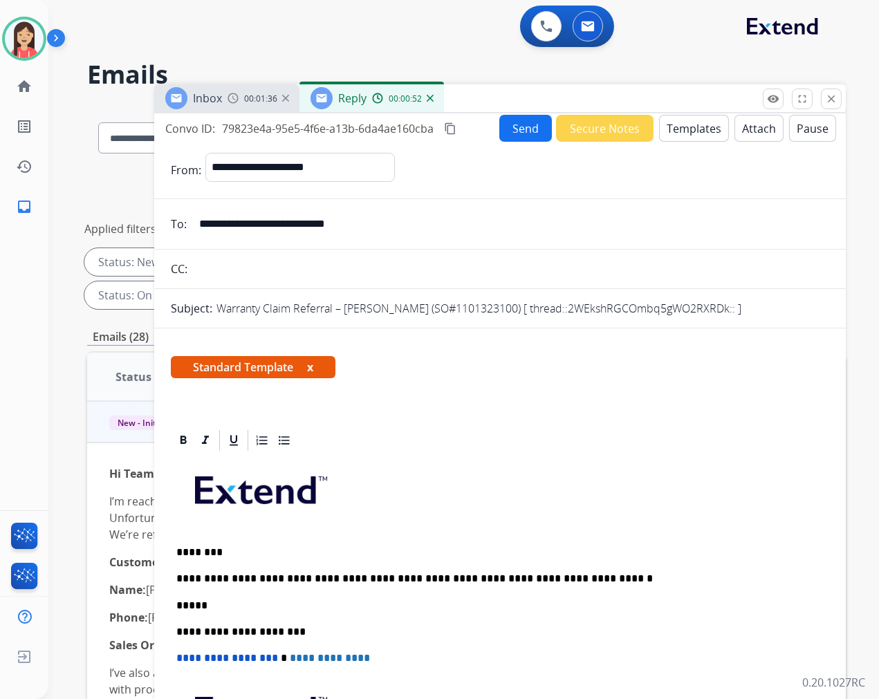
scroll to position [0, 0]
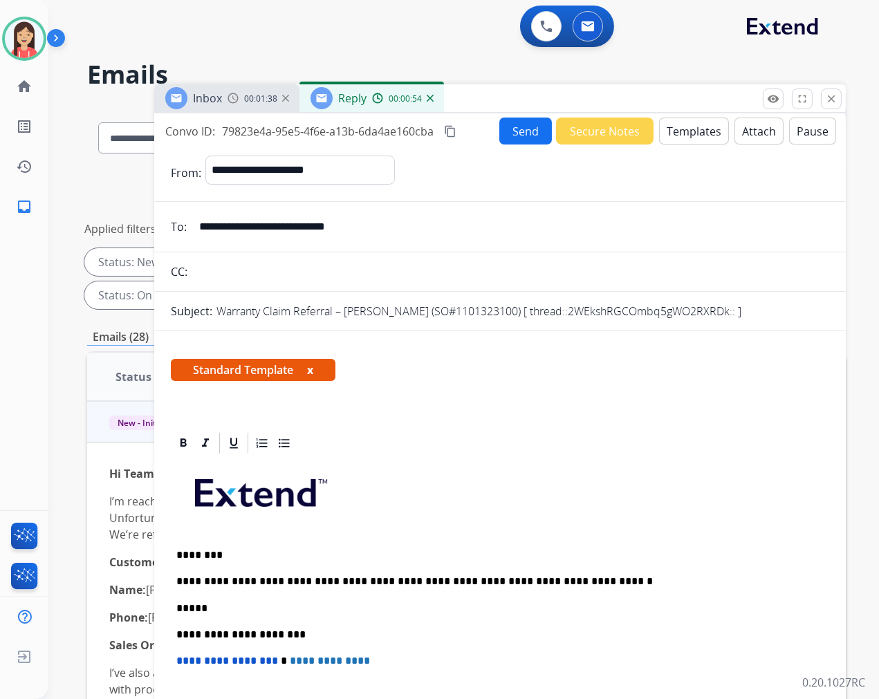
click at [514, 136] on button "Send" at bounding box center [525, 131] width 53 height 27
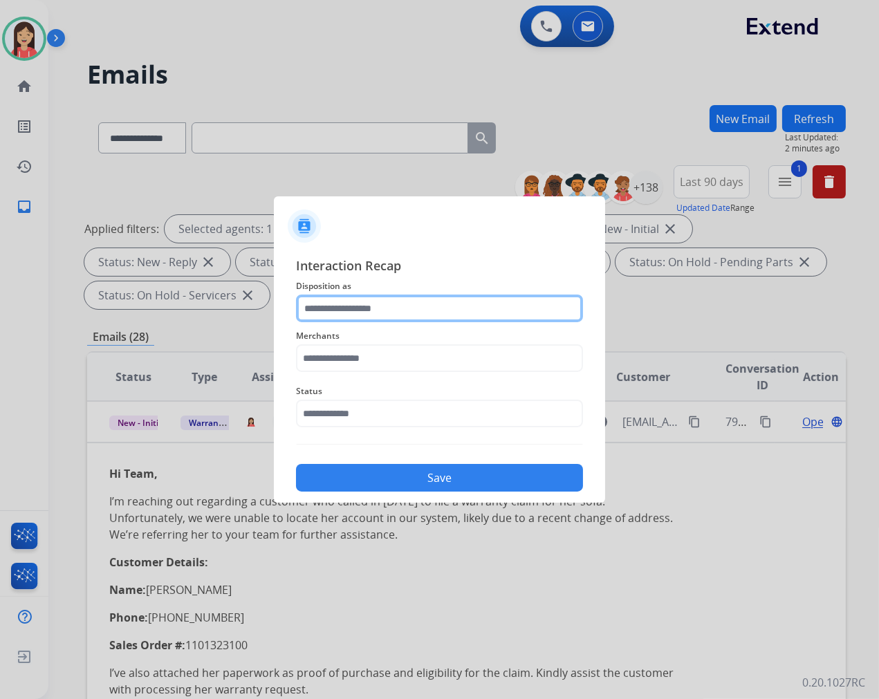
click at [418, 312] on input "text" at bounding box center [439, 309] width 287 height 28
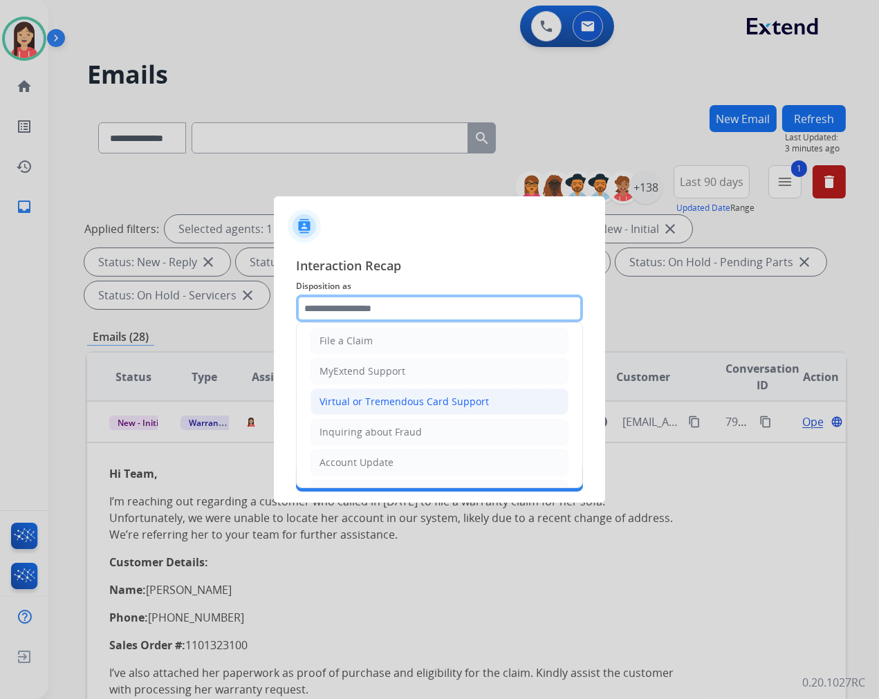
scroll to position [154, 0]
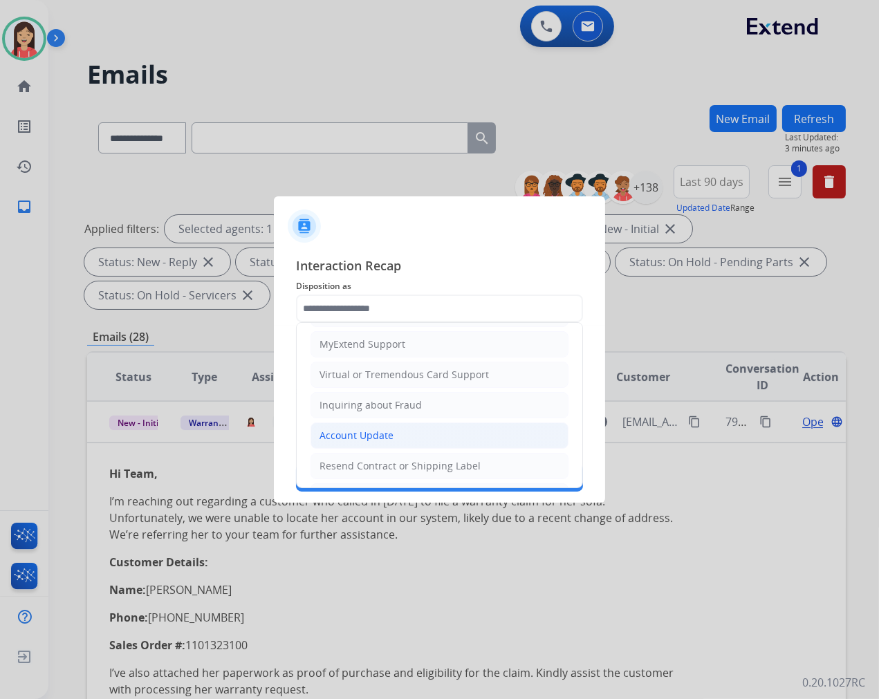
click at [356, 439] on div "Account Update" at bounding box center [357, 436] width 74 height 14
type input "**********"
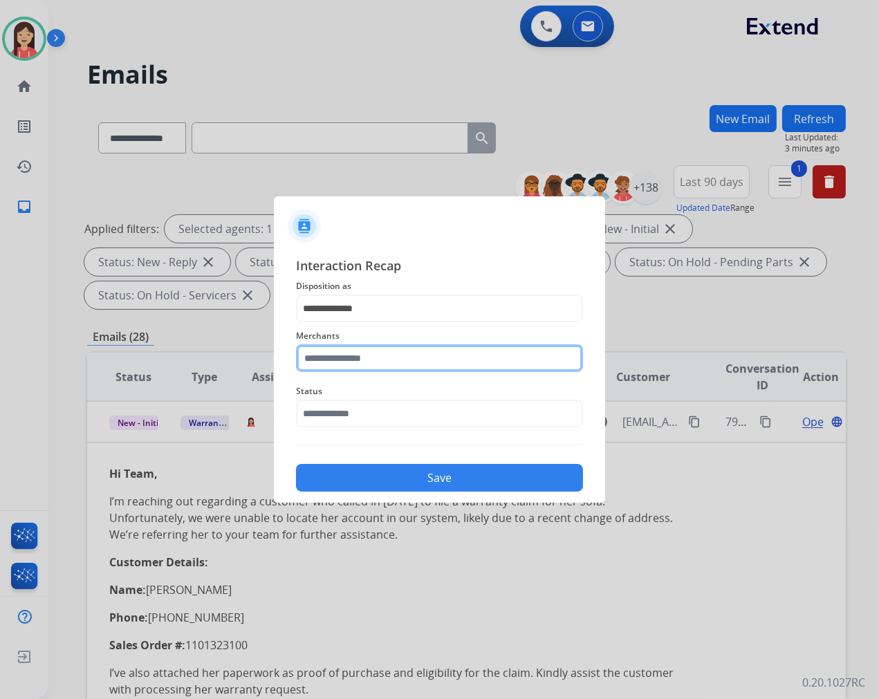
click at [362, 362] on input "text" at bounding box center [439, 358] width 287 height 28
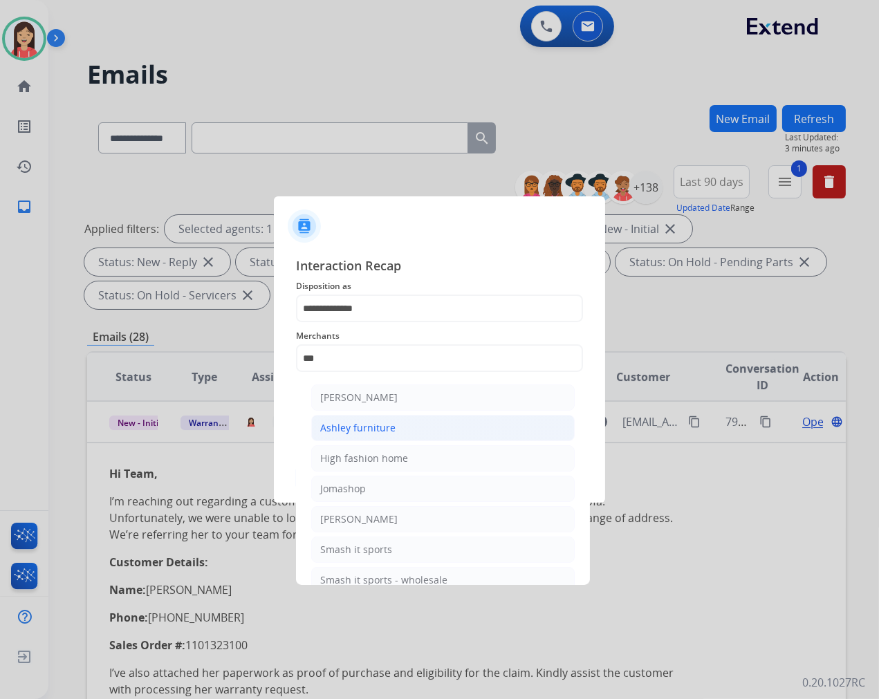
click at [353, 421] on div "Ashley furniture" at bounding box center [357, 428] width 75 height 14
type input "**********"
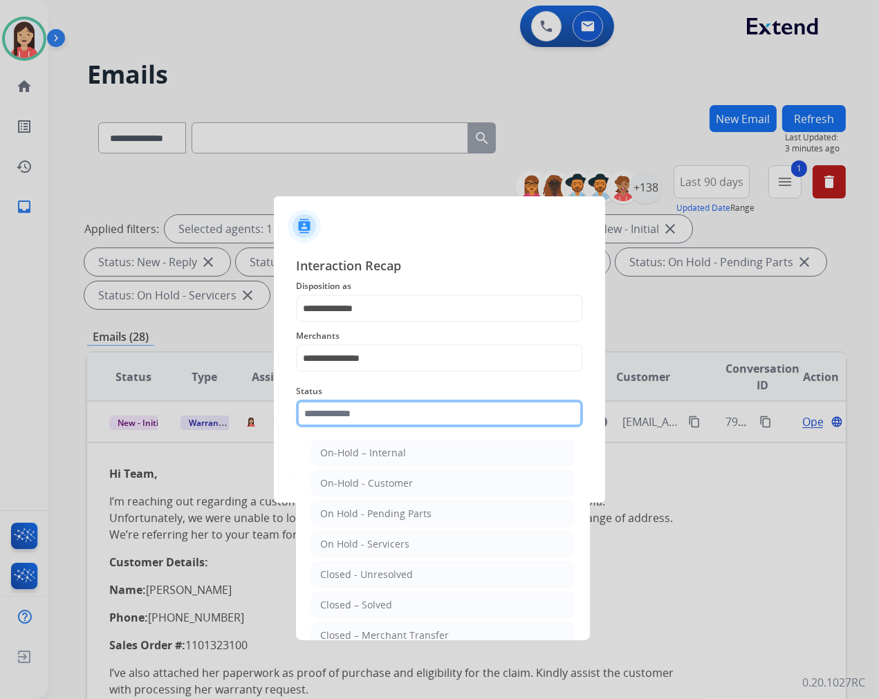
click at [354, 402] on input "text" at bounding box center [439, 414] width 287 height 28
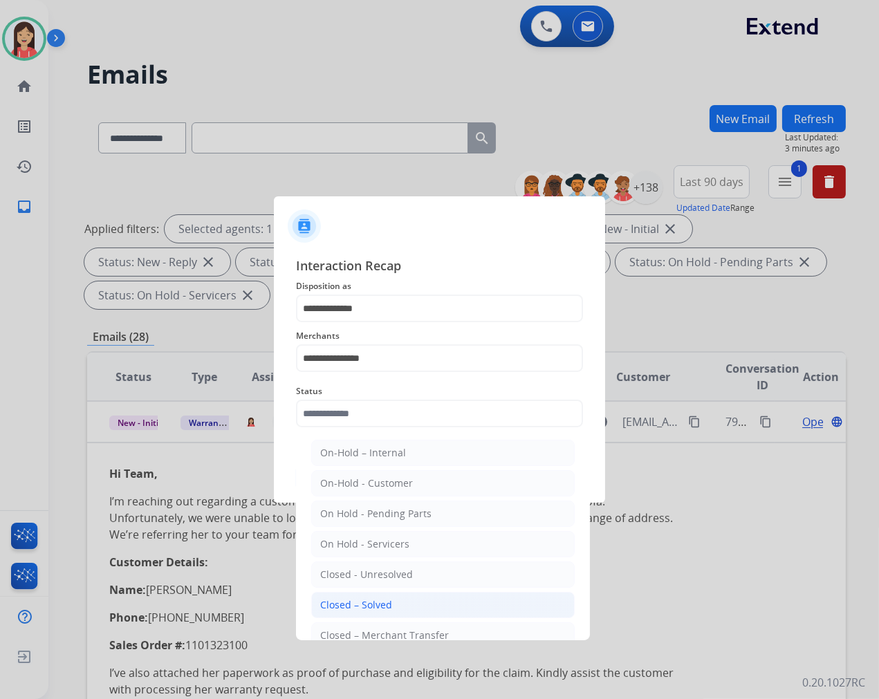
click at [385, 612] on div "Closed – Solved" at bounding box center [356, 605] width 72 height 14
type input "**********"
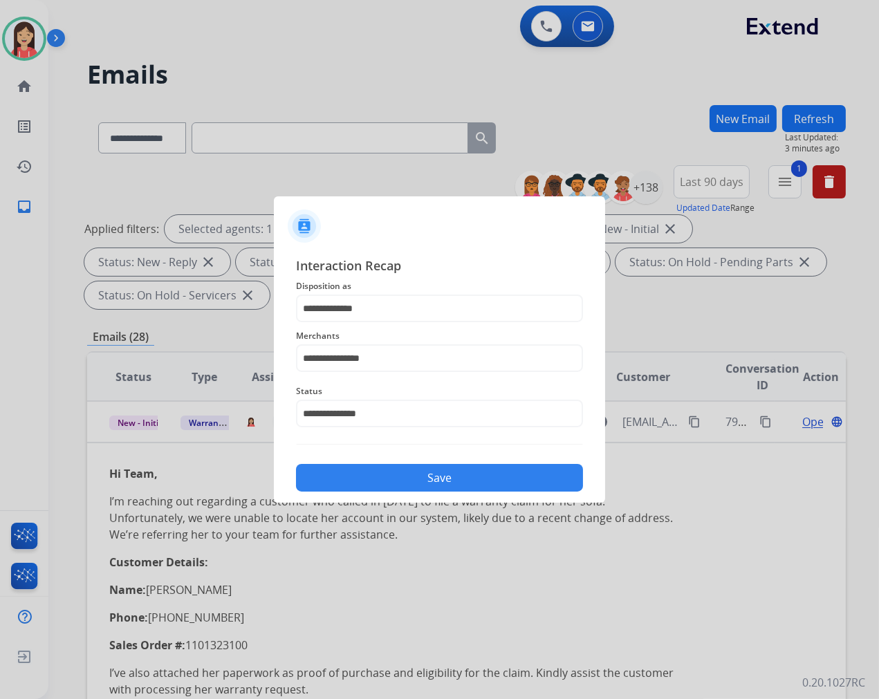
click at [439, 477] on button "Save" at bounding box center [439, 478] width 287 height 28
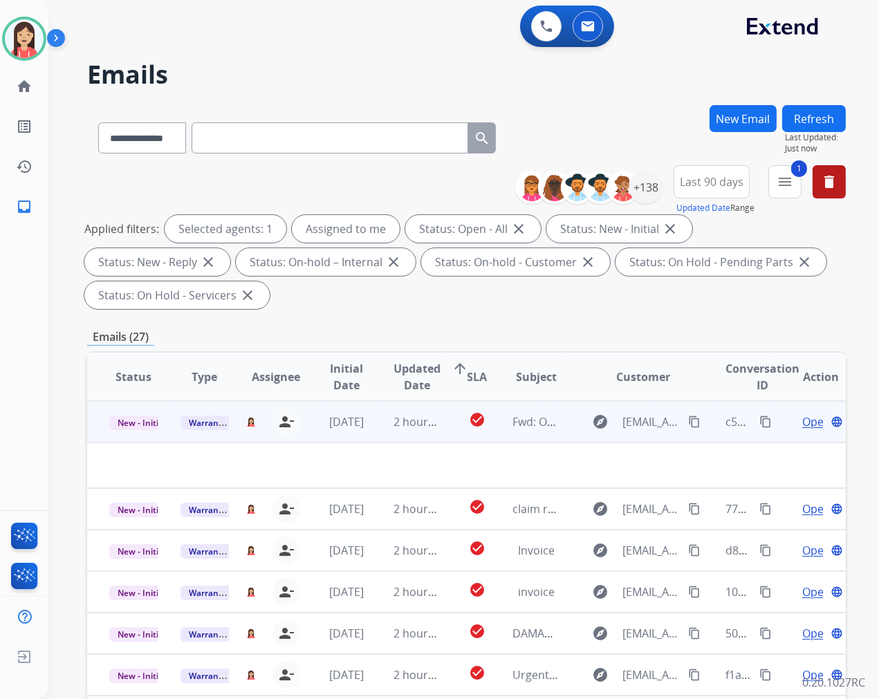
click at [436, 434] on td "2 hours ago" at bounding box center [406, 421] width 71 height 41
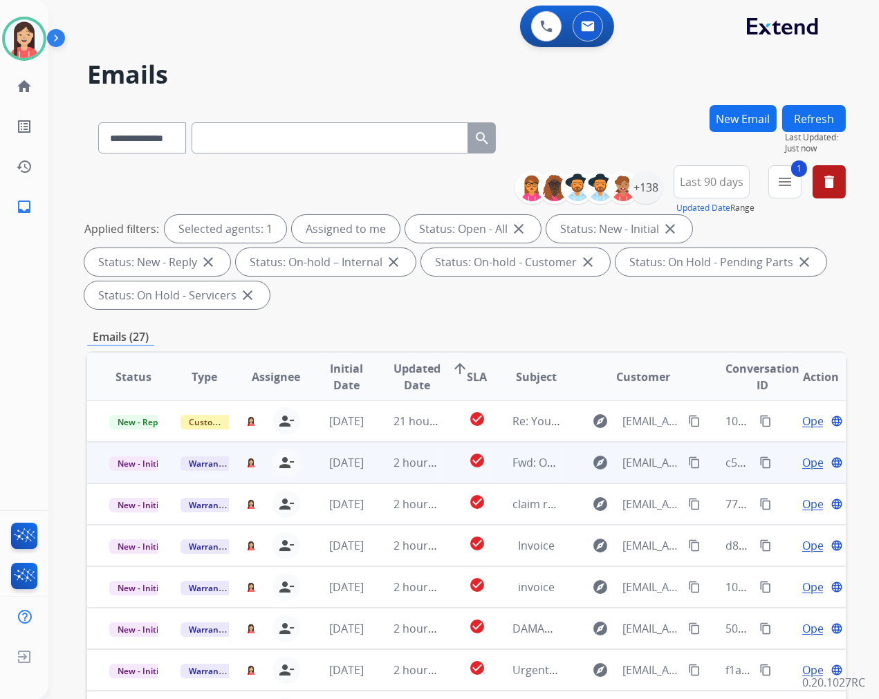
click at [432, 470] on td "2 hours ago" at bounding box center [406, 462] width 71 height 41
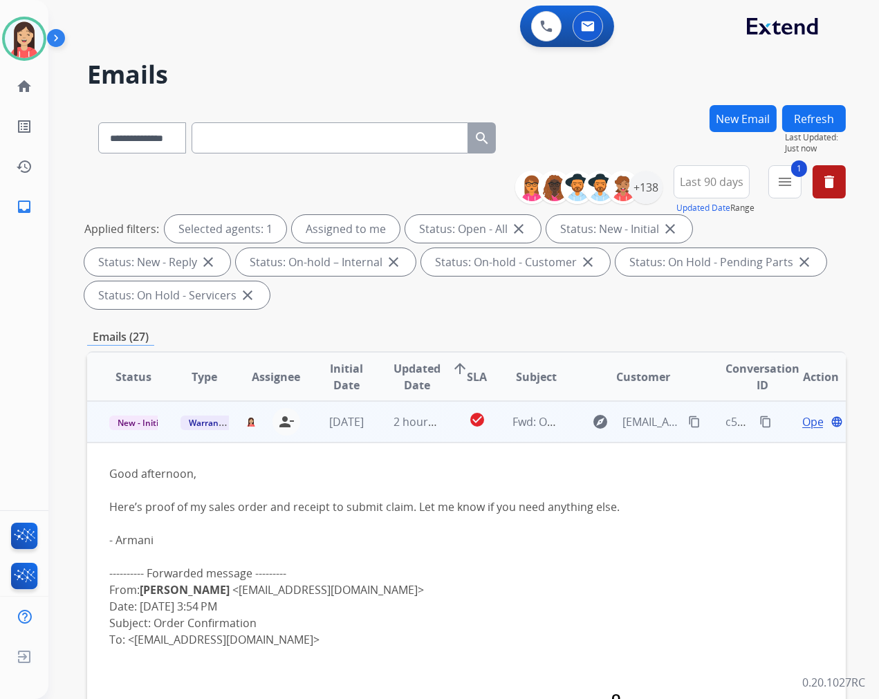
click at [802, 420] on span "Open" at bounding box center [816, 422] width 28 height 17
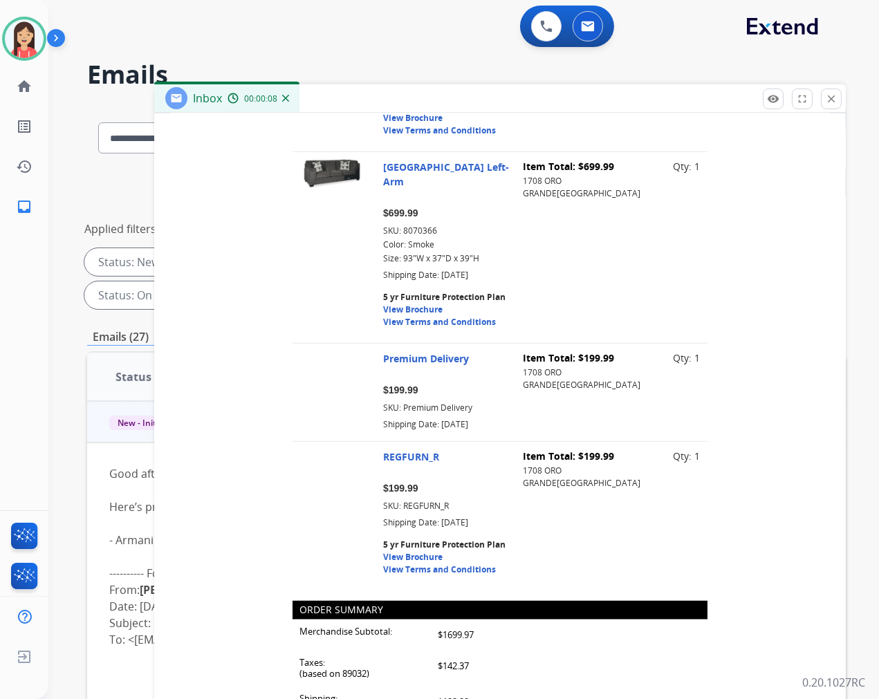
scroll to position [1844, 0]
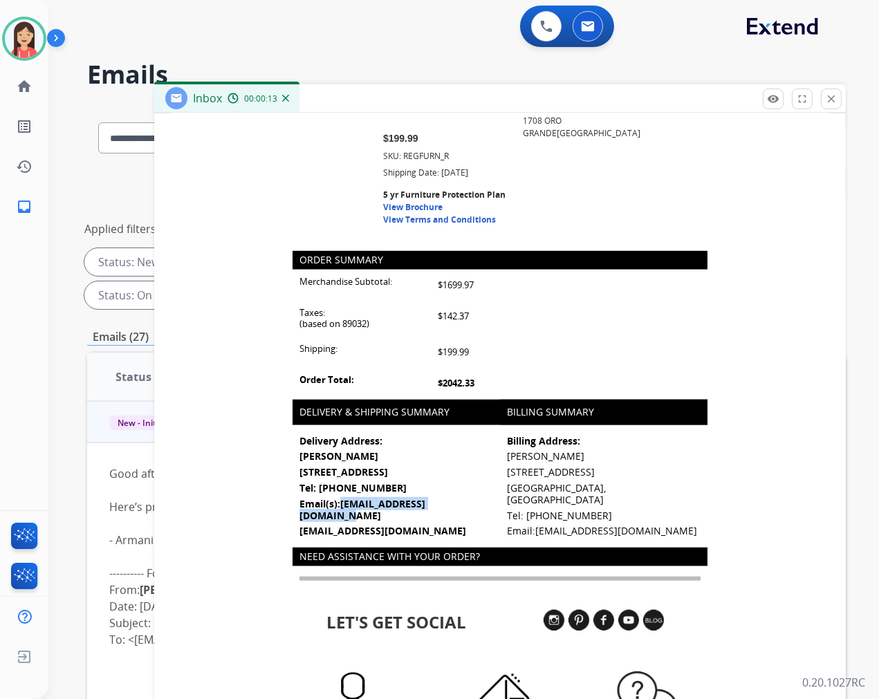
drag, startPoint x: 477, startPoint y: 517, endPoint x: 340, endPoint y: 517, distance: 136.9
click at [340, 517] on p "Email(s): [EMAIL_ADDRESS][DOMAIN_NAME]" at bounding box center [396, 511] width 194 height 24
copy link "[EMAIL_ADDRESS][DOMAIN_NAME]"
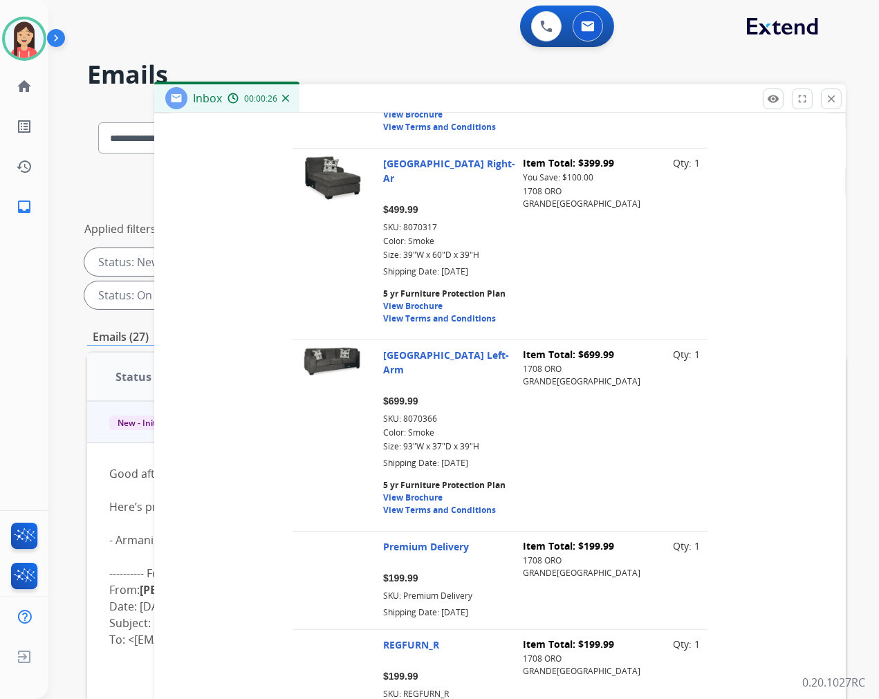
scroll to position [999, 0]
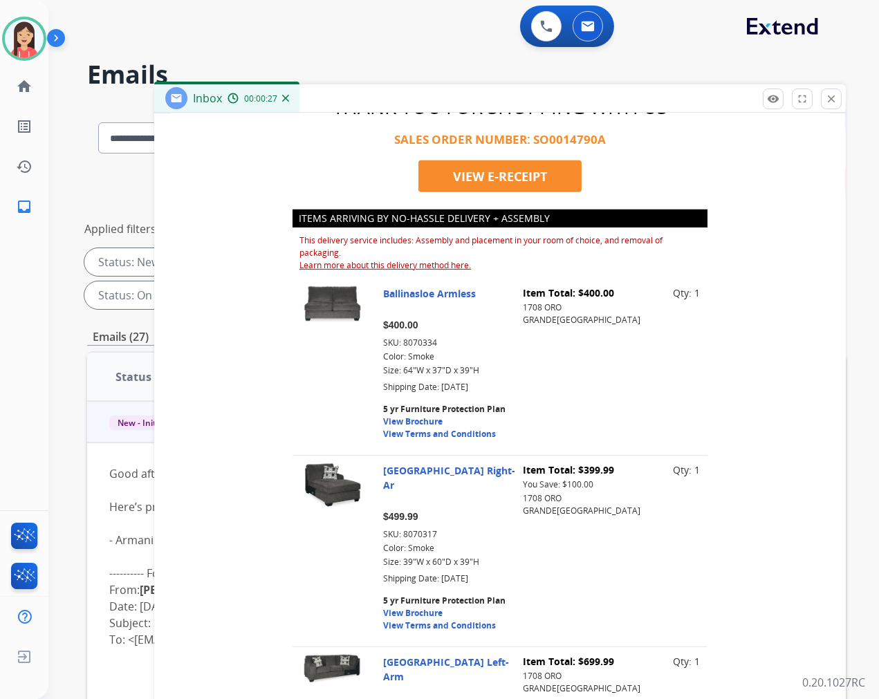
click at [528, 394] on p "Shipping Date: [DATE]" at bounding box center [541, 387] width 317 height 12
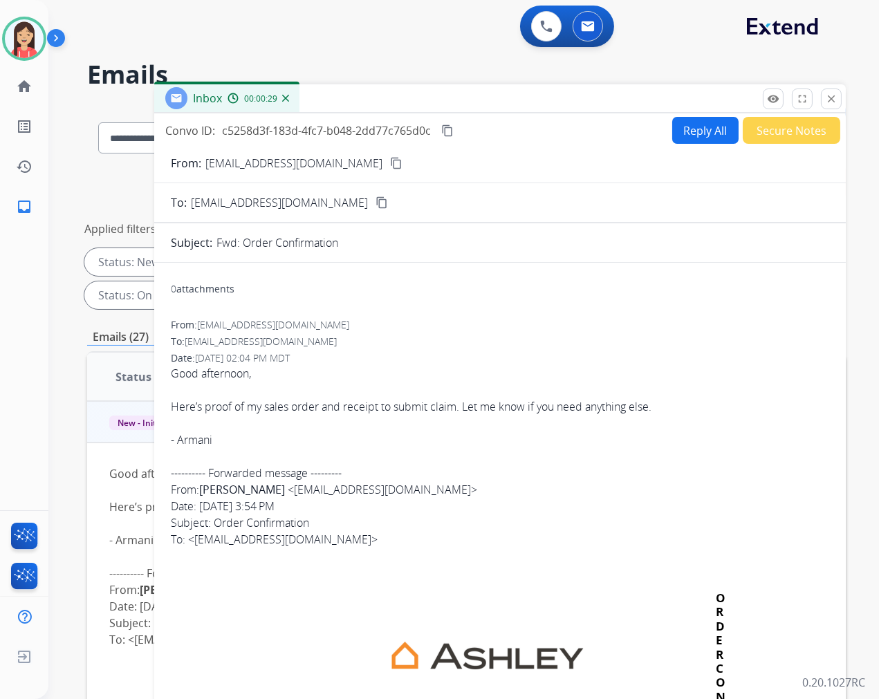
scroll to position [0, 0]
click at [701, 124] on button "Reply All" at bounding box center [705, 131] width 66 height 27
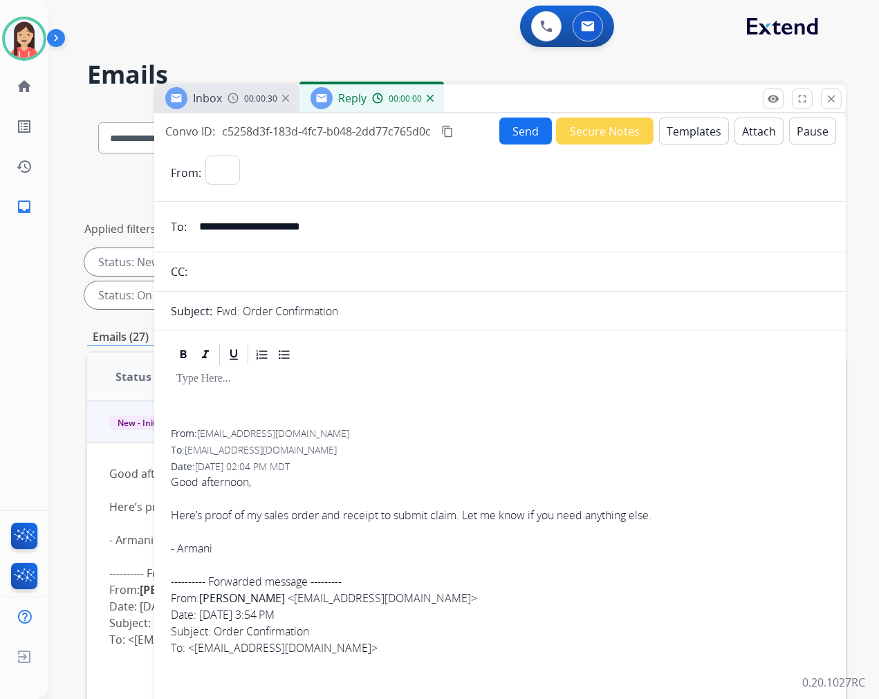
select select "**********"
click at [699, 128] on button "Templates" at bounding box center [694, 131] width 70 height 27
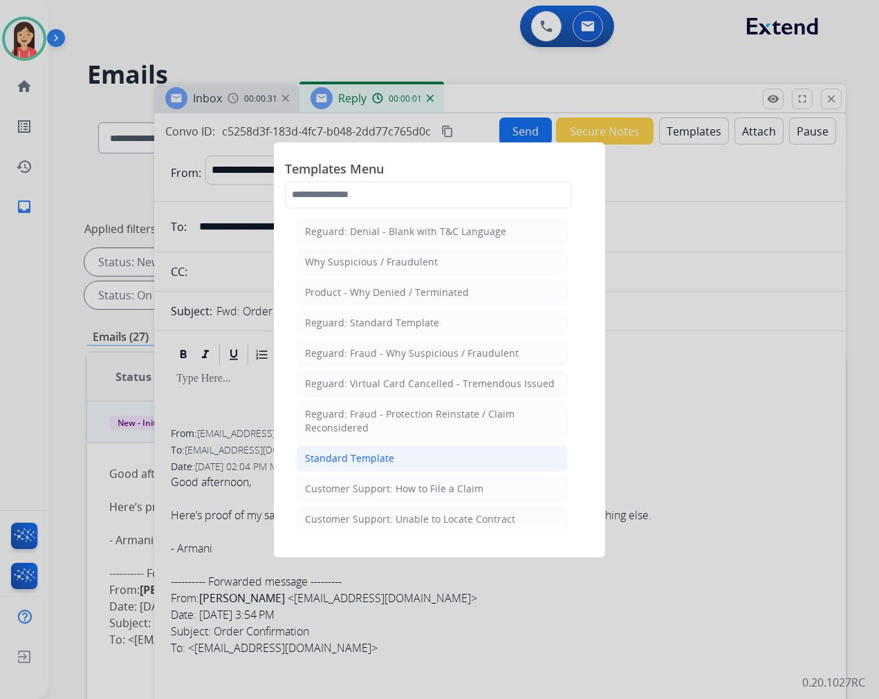
click at [416, 458] on li "Standard Template" at bounding box center [432, 458] width 272 height 26
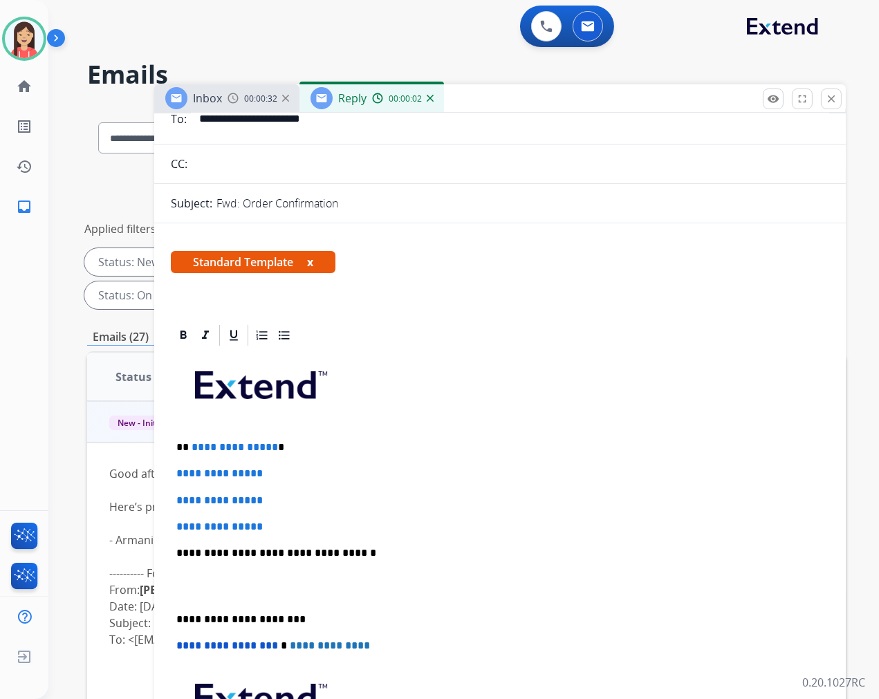
scroll to position [154, 0]
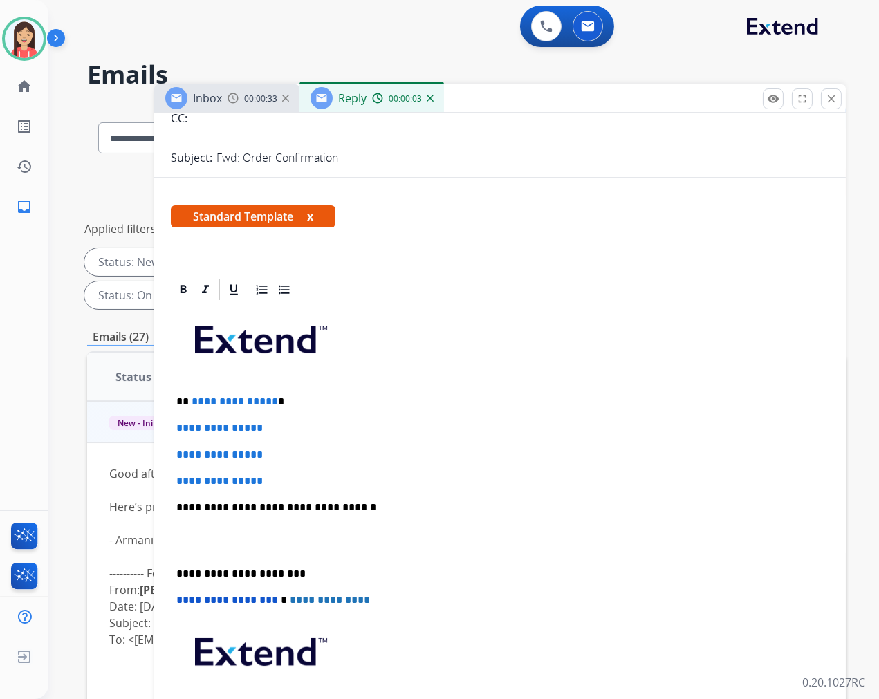
drag, startPoint x: 289, startPoint y: 475, endPoint x: 225, endPoint y: 465, distance: 64.4
click at [225, 467] on div "**********" at bounding box center [500, 540] width 658 height 476
click at [299, 493] on div "**********" at bounding box center [500, 540] width 658 height 476
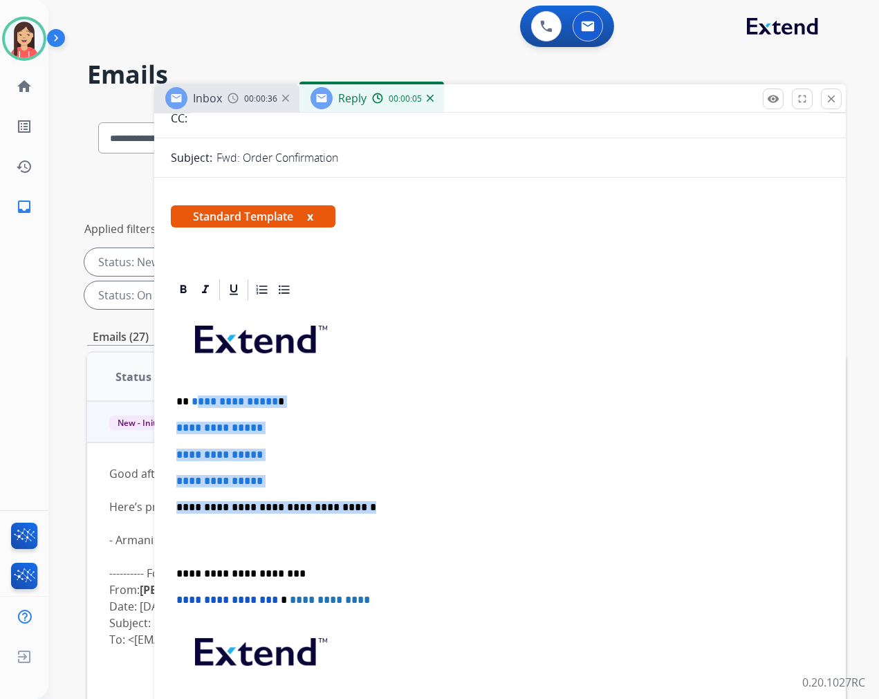
drag, startPoint x: 351, startPoint y: 505, endPoint x: 192, endPoint y: 395, distance: 193.4
click at [192, 395] on div "**********" at bounding box center [500, 540] width 658 height 476
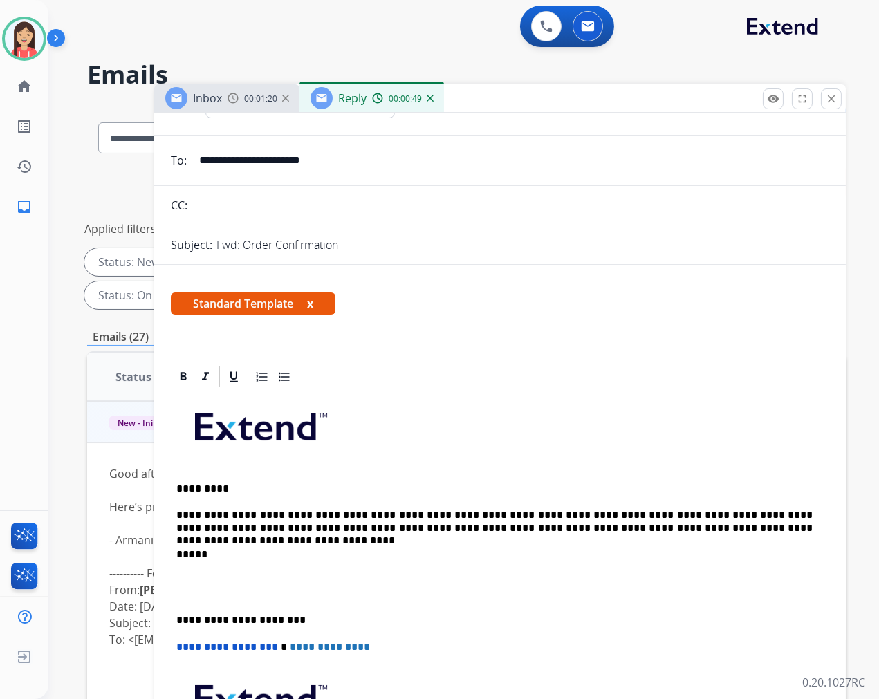
scroll to position [0, 0]
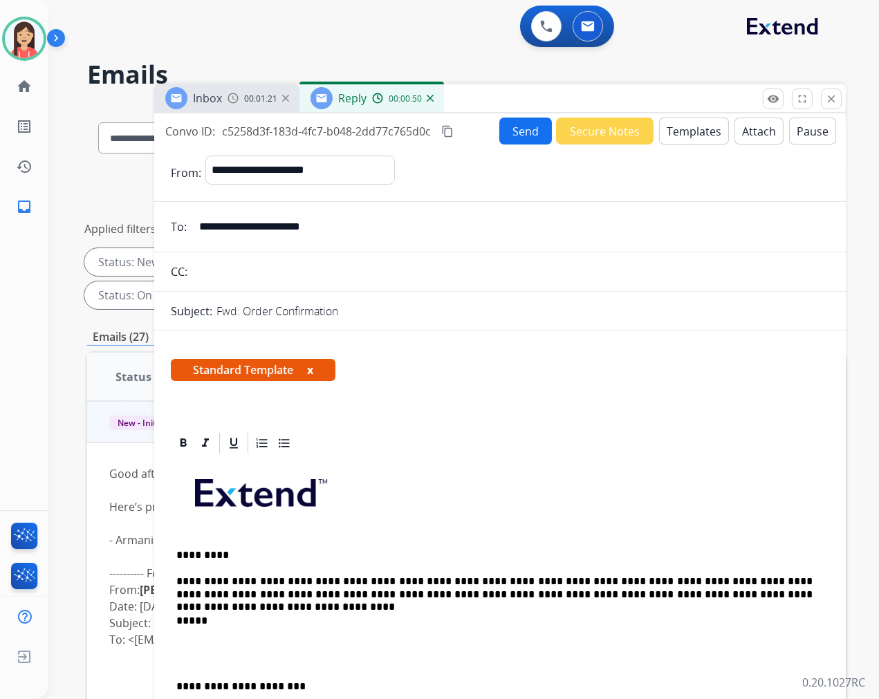
click at [501, 129] on button "Send" at bounding box center [525, 131] width 53 height 27
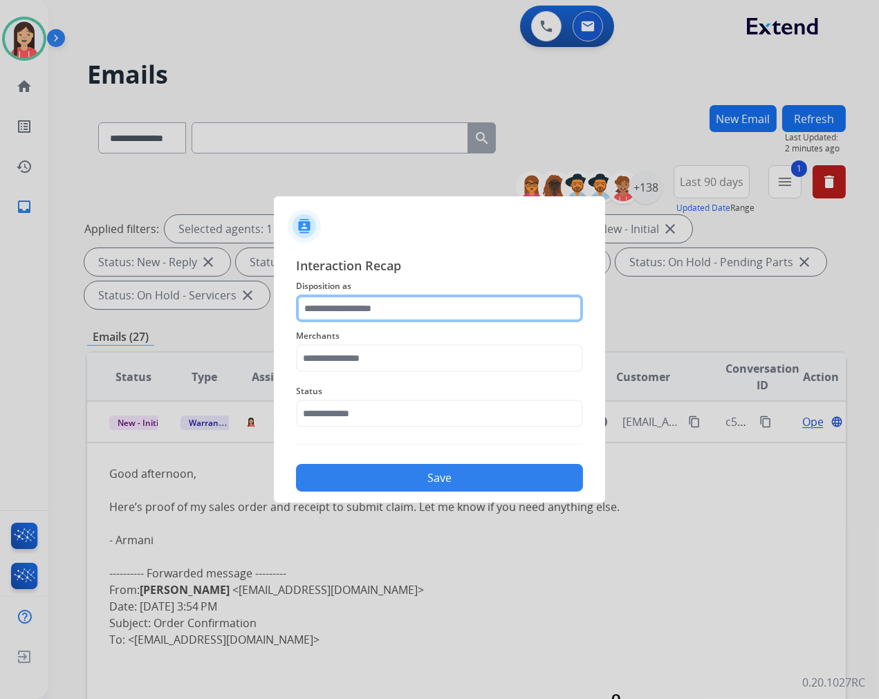
click at [398, 309] on input "text" at bounding box center [439, 309] width 287 height 28
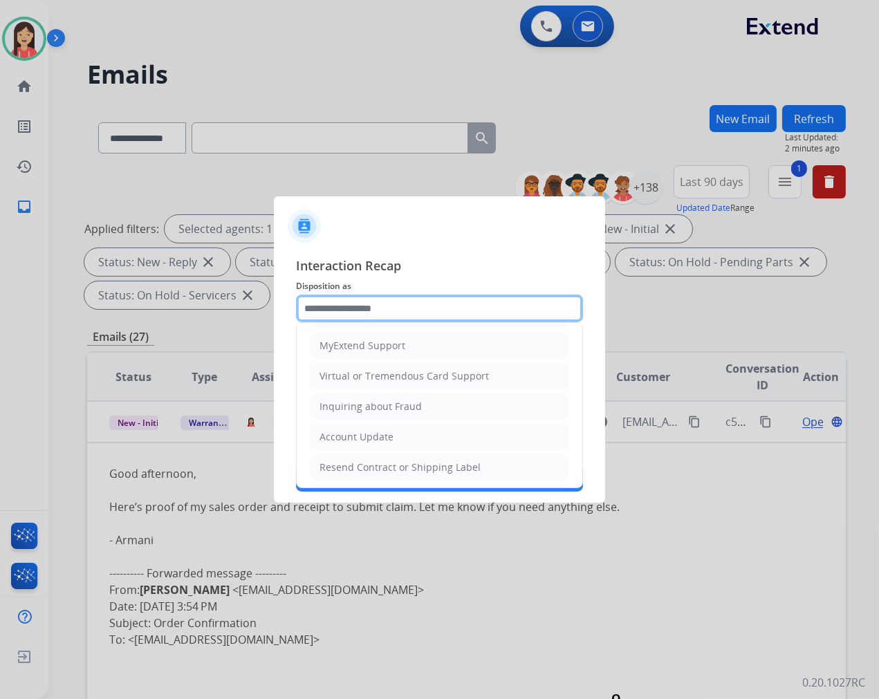
scroll to position [154, 0]
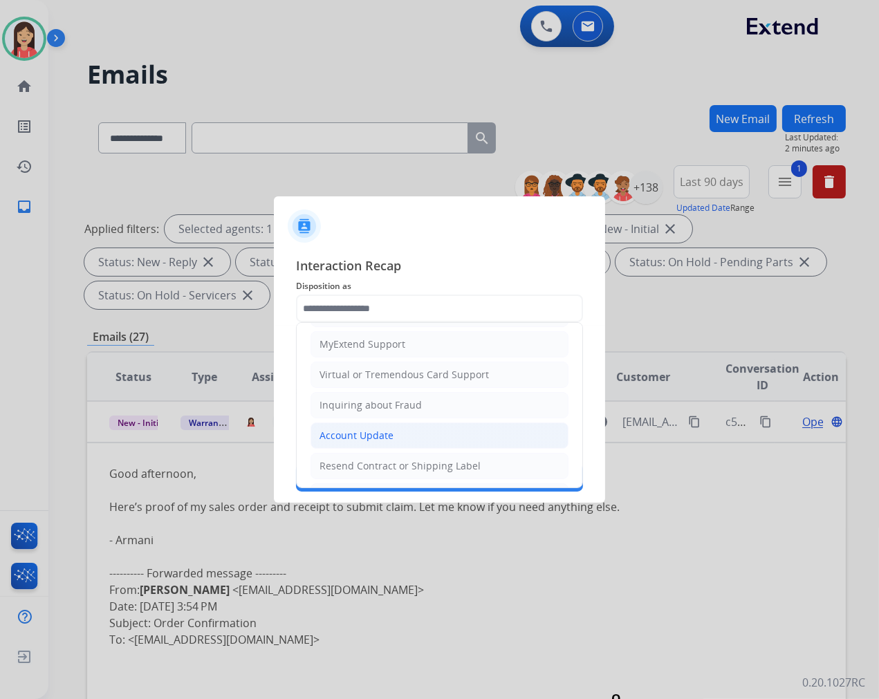
click at [370, 432] on div "Account Update" at bounding box center [357, 436] width 74 height 14
type input "**********"
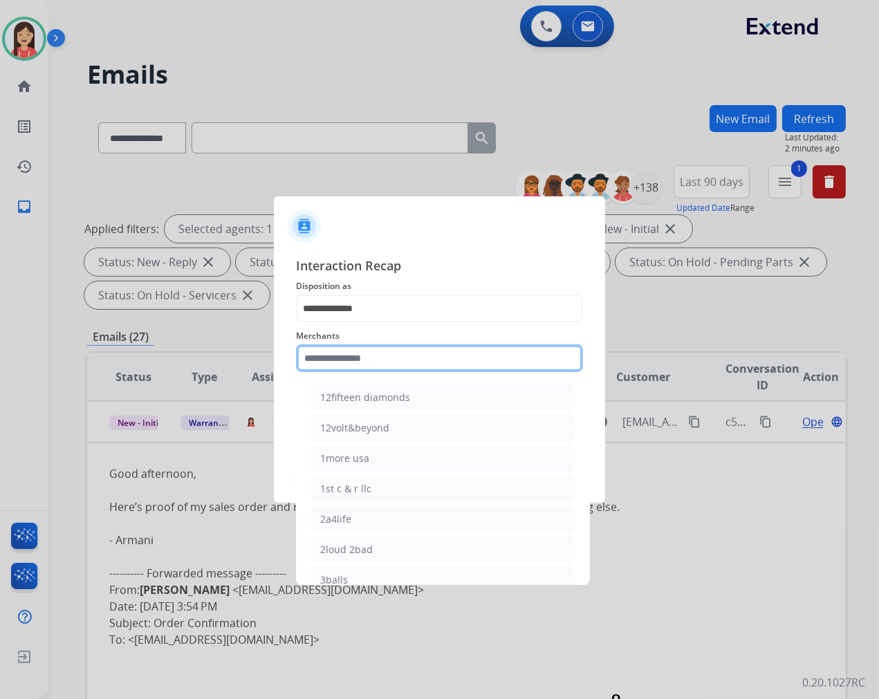
click at [370, 353] on input "text" at bounding box center [439, 358] width 287 height 28
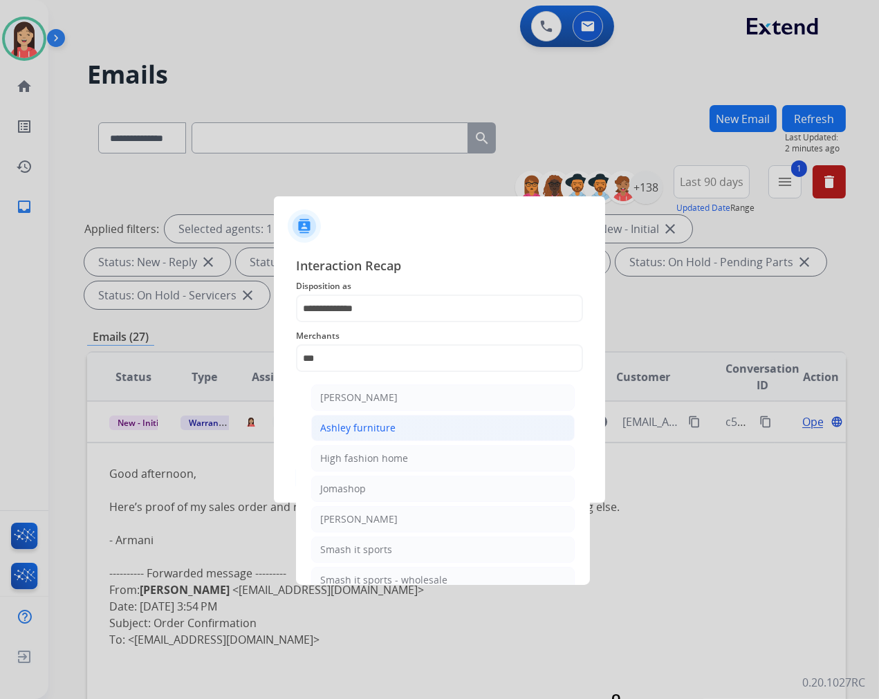
click at [368, 426] on div "Ashley furniture" at bounding box center [357, 428] width 75 height 14
type input "**********"
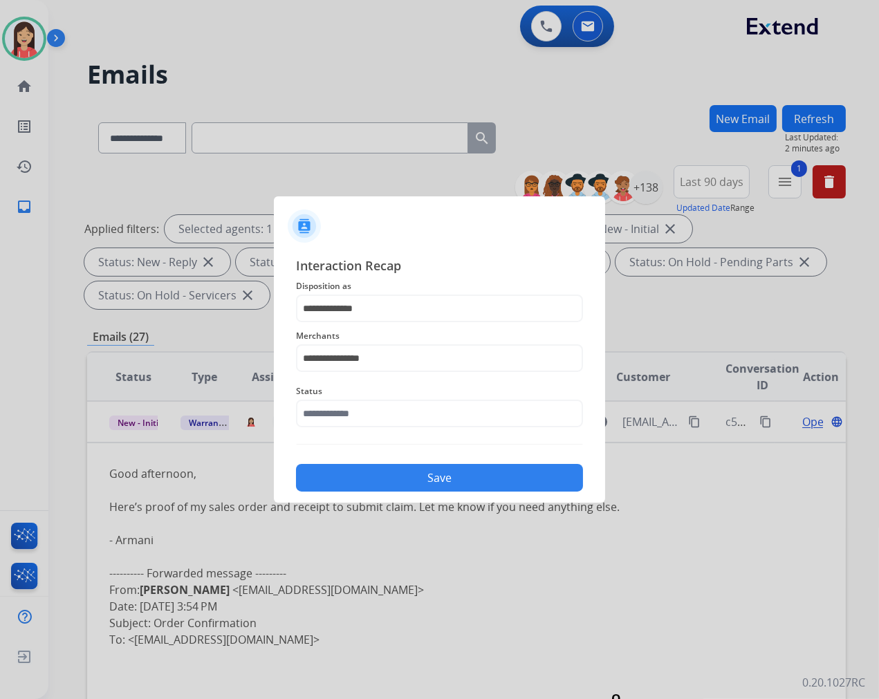
click at [374, 429] on div "Status" at bounding box center [439, 405] width 287 height 55
click at [378, 418] on input "text" at bounding box center [439, 414] width 287 height 28
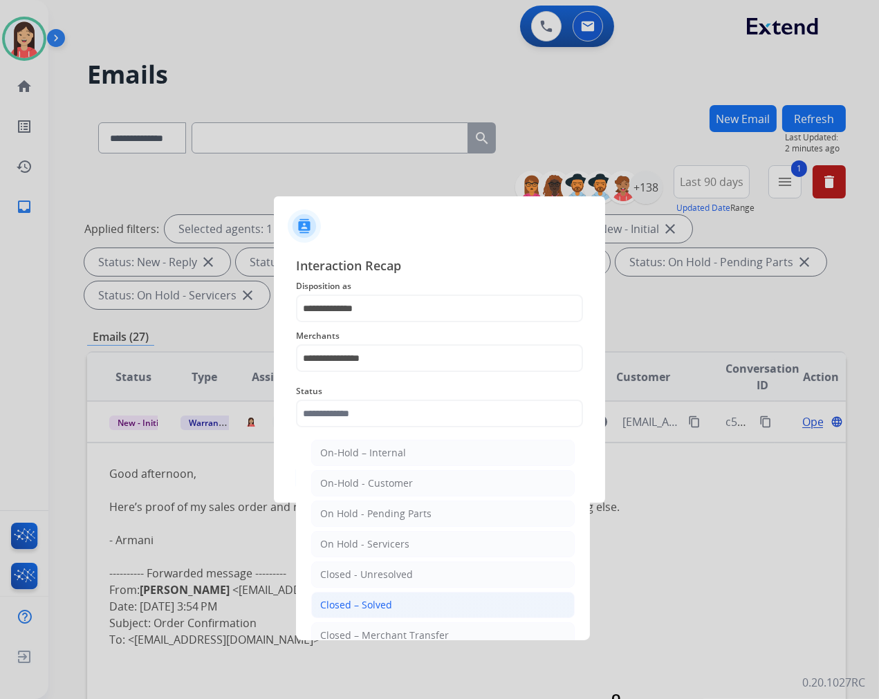
click at [392, 600] on li "Closed – Solved" at bounding box center [443, 605] width 264 height 26
type input "**********"
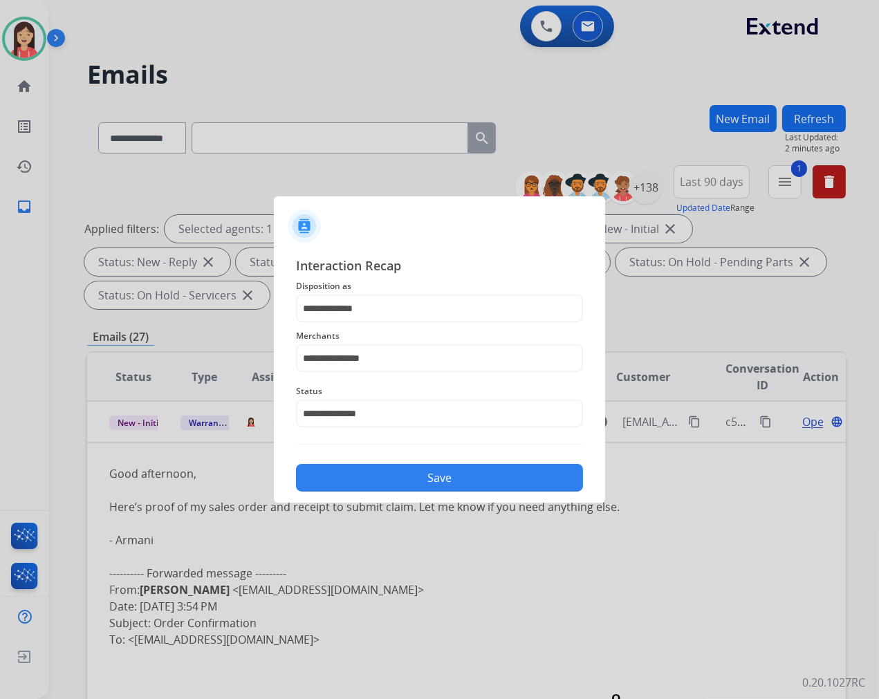
click at [438, 477] on button "Save" at bounding box center [439, 478] width 287 height 28
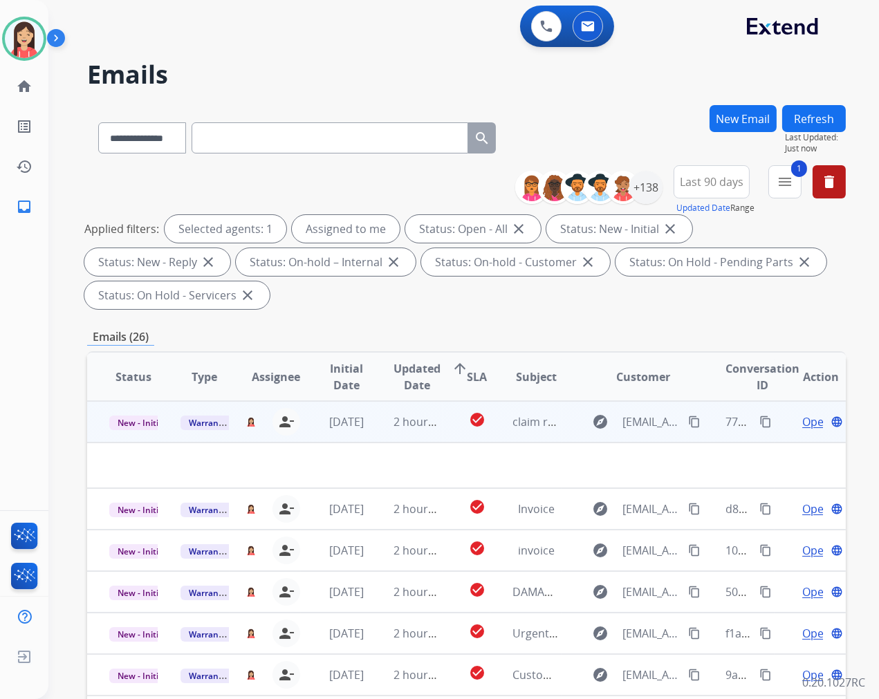
click at [377, 427] on td "2 hours ago" at bounding box center [406, 421] width 71 height 41
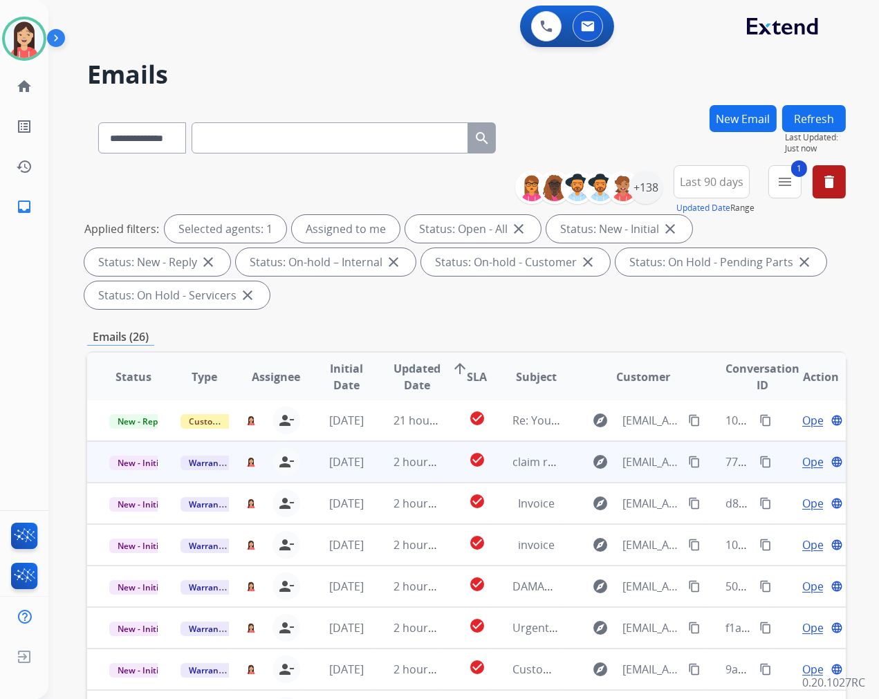
scroll to position [1, 0]
click at [378, 474] on td "2 hours ago" at bounding box center [406, 462] width 71 height 41
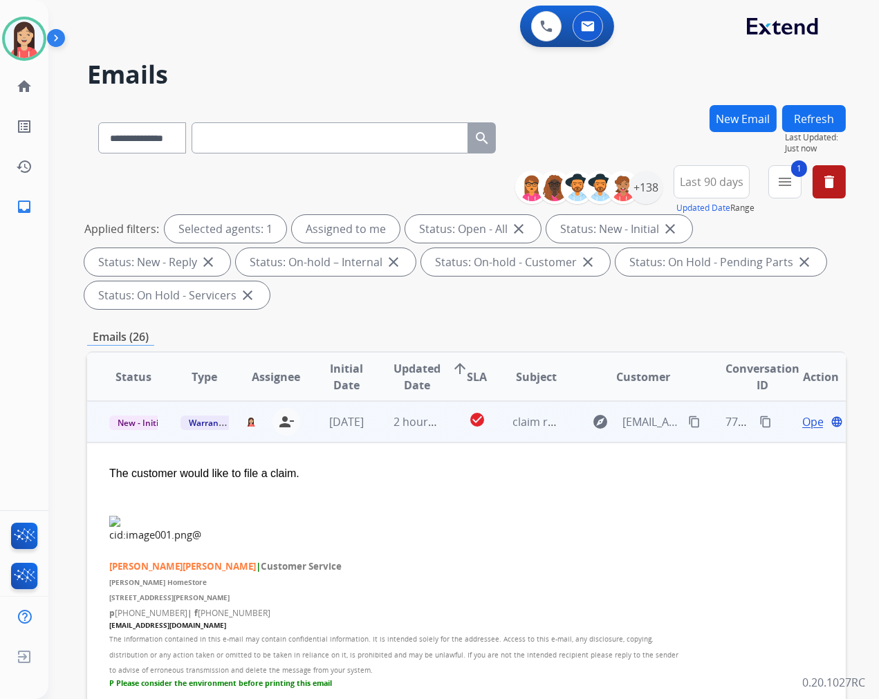
click at [806, 420] on span "Open" at bounding box center [816, 422] width 28 height 17
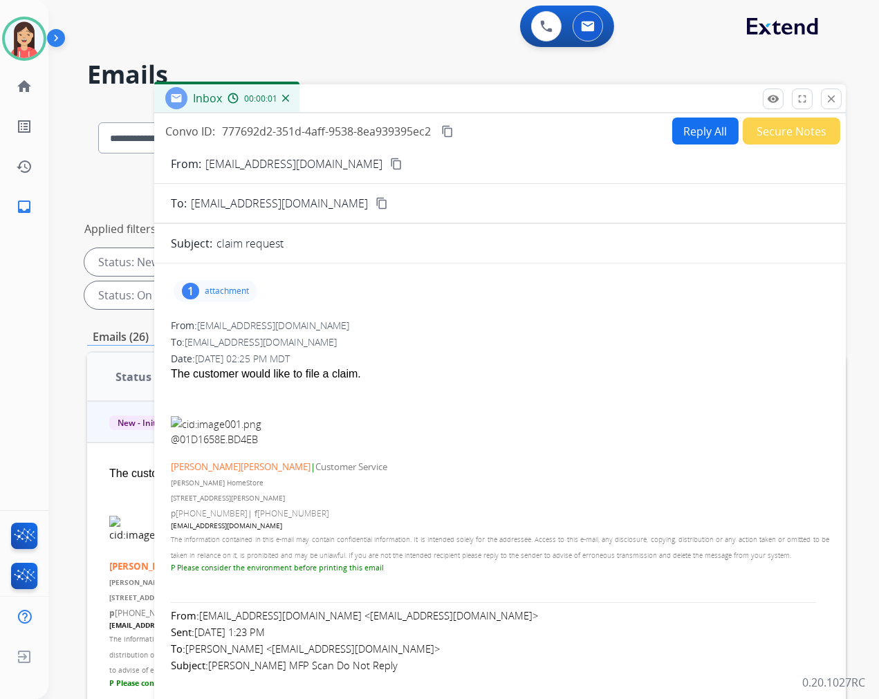
click at [231, 293] on p "attachment" at bounding box center [227, 291] width 44 height 11
click at [575, 321] on mat-icon "download" at bounding box center [579, 326] width 12 height 12
click at [687, 133] on button "Reply All" at bounding box center [705, 131] width 66 height 27
select select "**********"
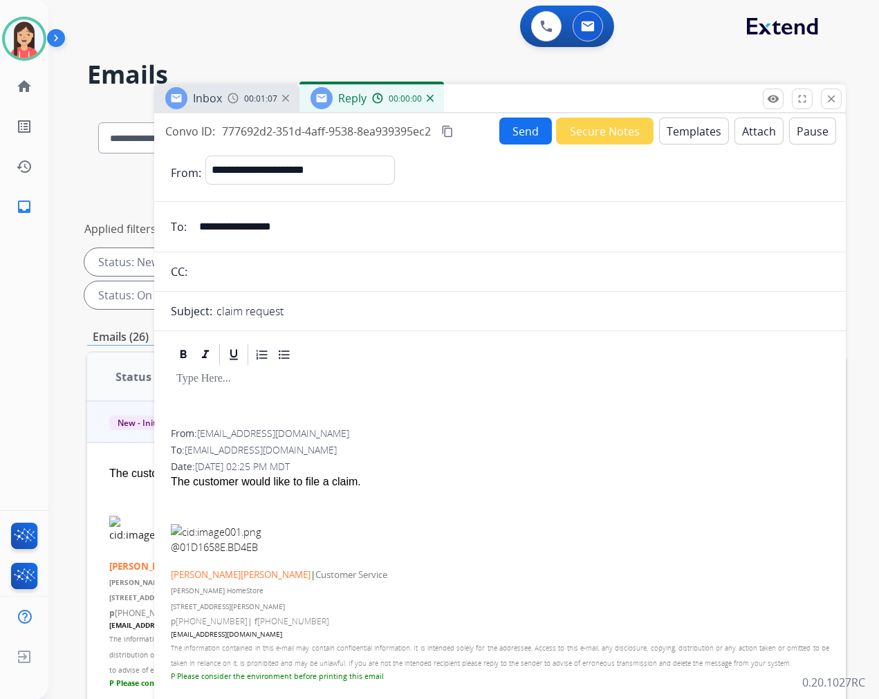
click at [690, 130] on button "Templates" at bounding box center [694, 131] width 70 height 27
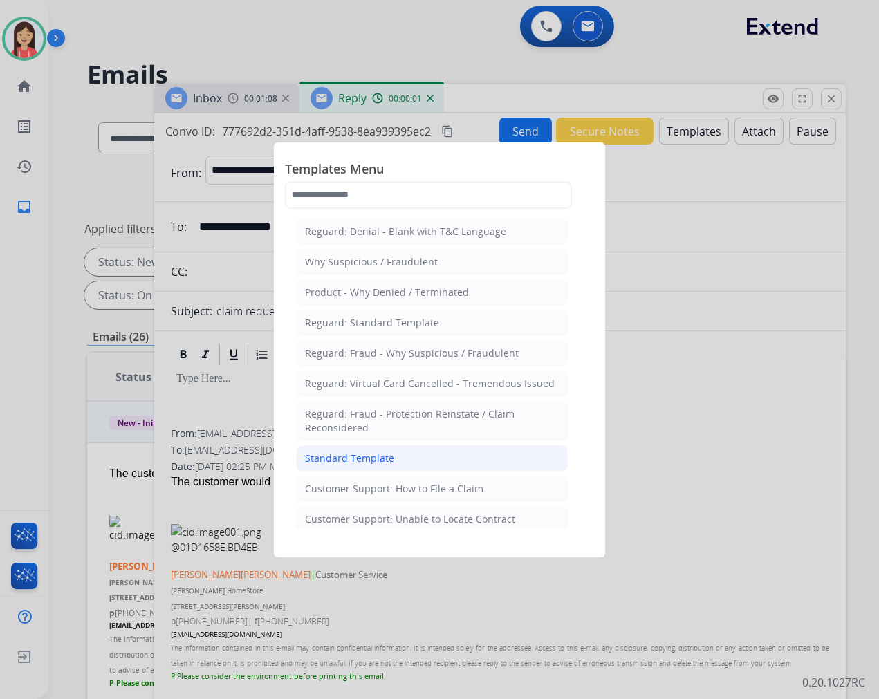
click at [393, 457] on li "Standard Template" at bounding box center [432, 458] width 272 height 26
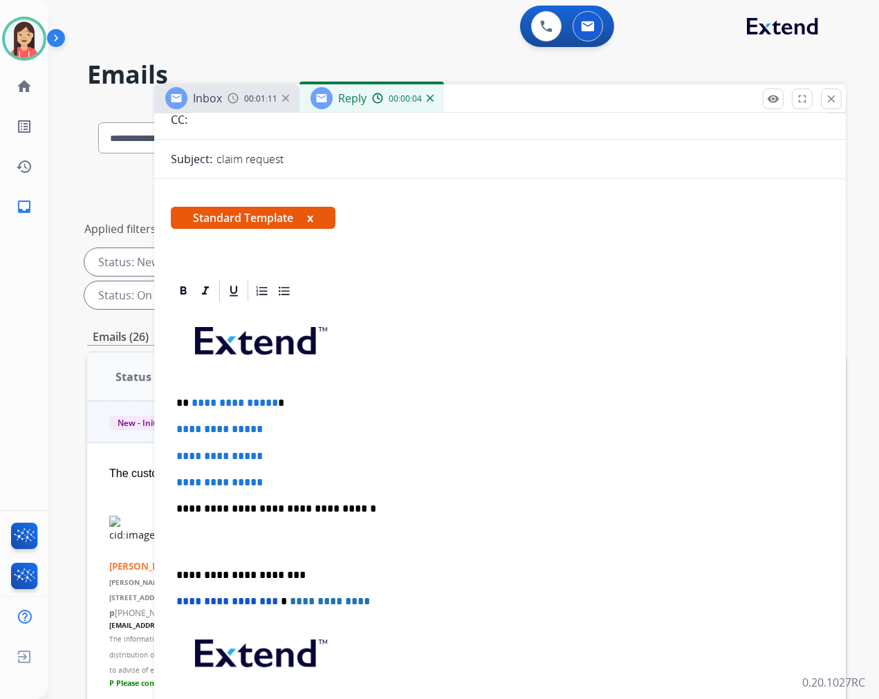
scroll to position [154, 0]
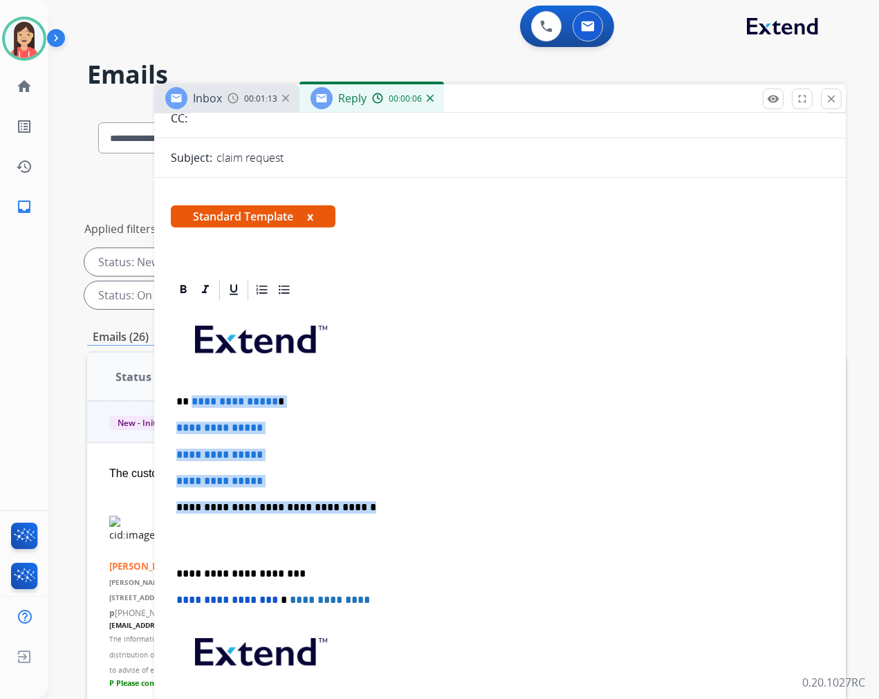
drag, startPoint x: 191, startPoint y: 391, endPoint x: 391, endPoint y: 495, distance: 225.5
click at [391, 495] on div "**********" at bounding box center [500, 540] width 658 height 476
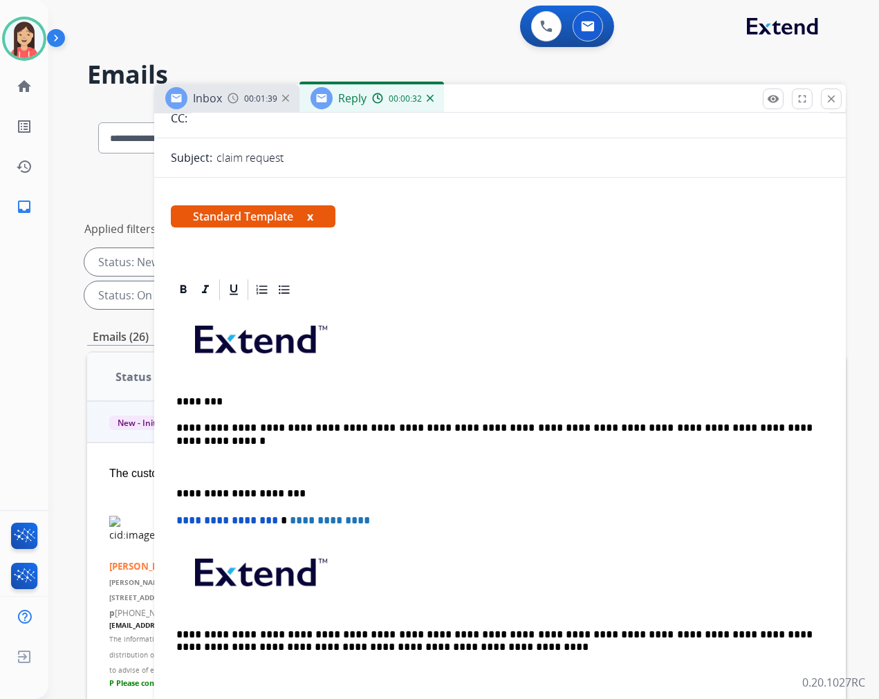
click at [452, 406] on p "********" at bounding box center [494, 402] width 636 height 12
drag, startPoint x: 730, startPoint y: 427, endPoint x: 792, endPoint y: 427, distance: 61.6
click at [792, 427] on p "**********" at bounding box center [494, 428] width 636 height 12
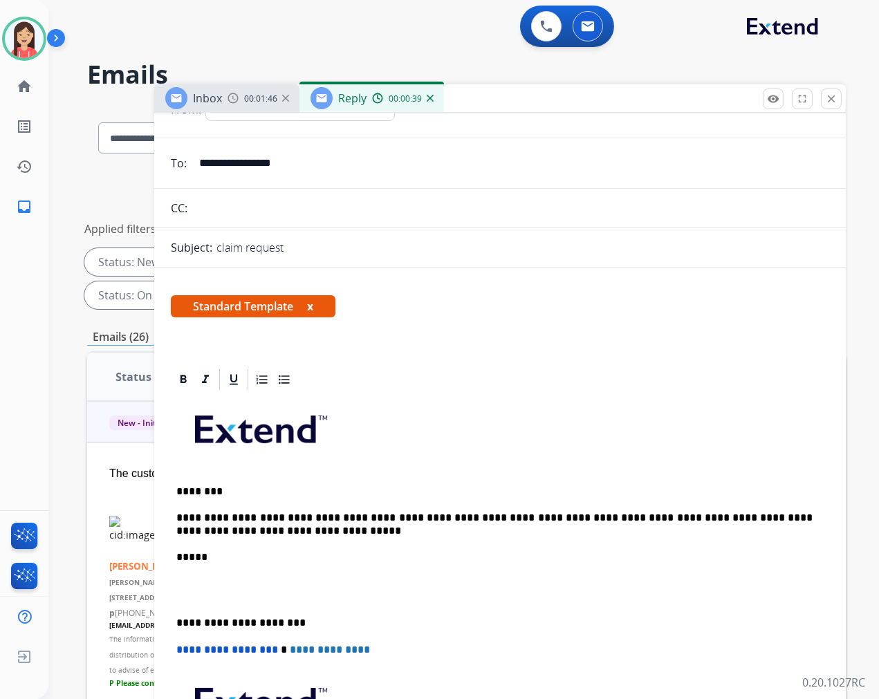
scroll to position [0, 0]
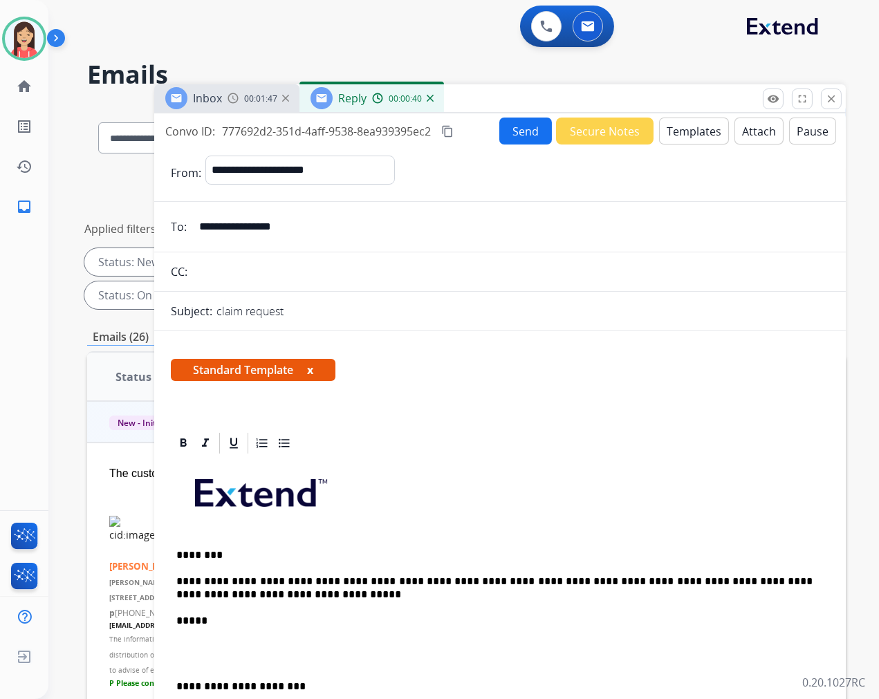
click at [521, 131] on button "Send" at bounding box center [525, 131] width 53 height 27
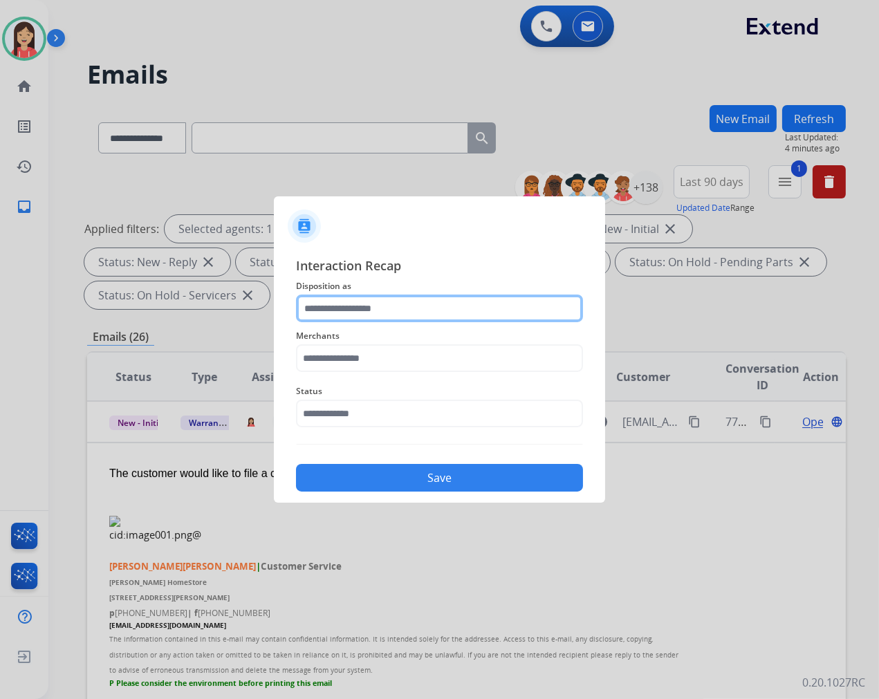
click at [402, 320] on input "text" at bounding box center [439, 309] width 287 height 28
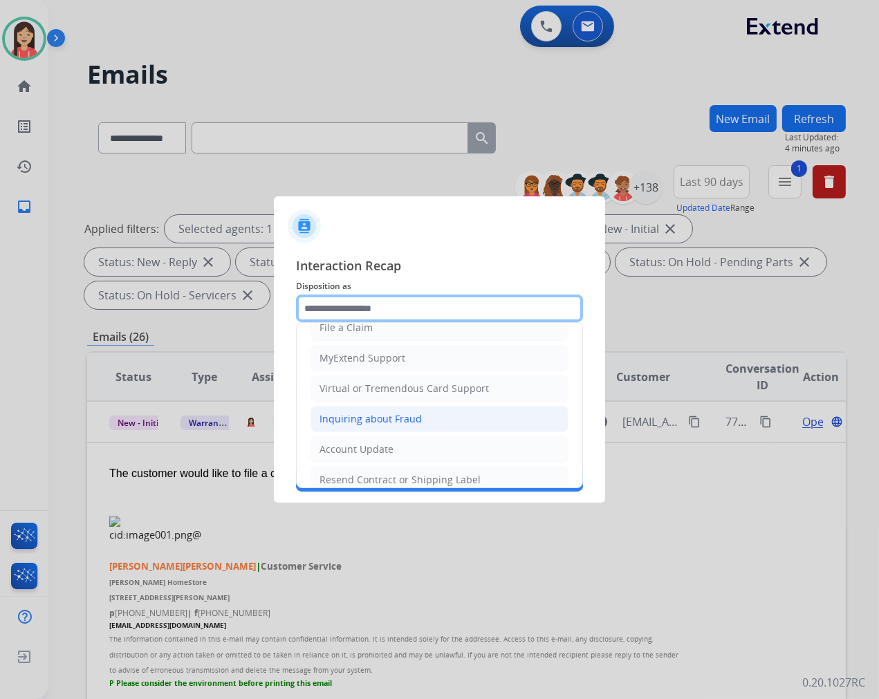
scroll to position [154, 0]
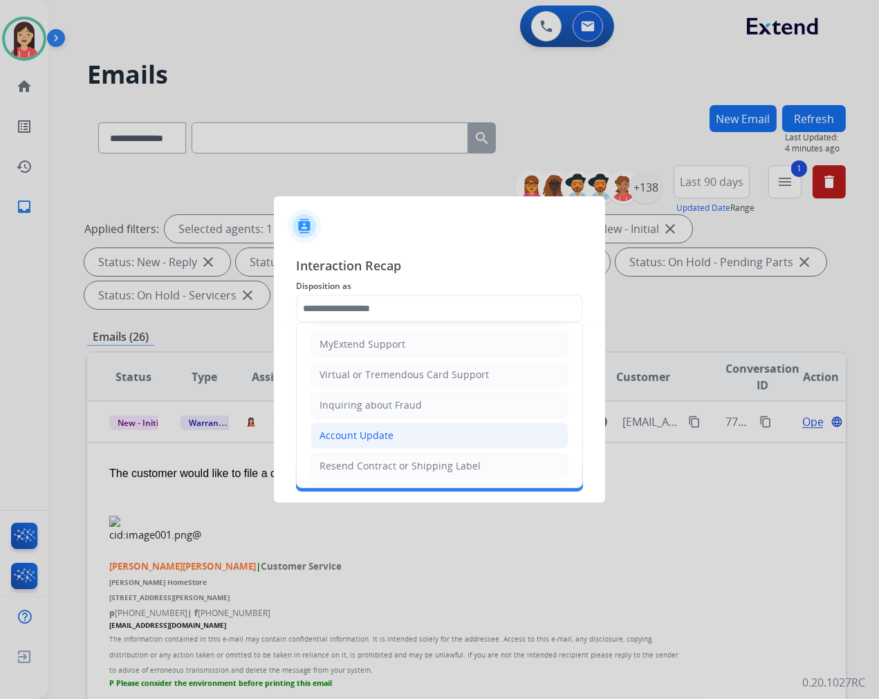
click at [362, 441] on div "Account Update" at bounding box center [357, 436] width 74 height 14
type input "**********"
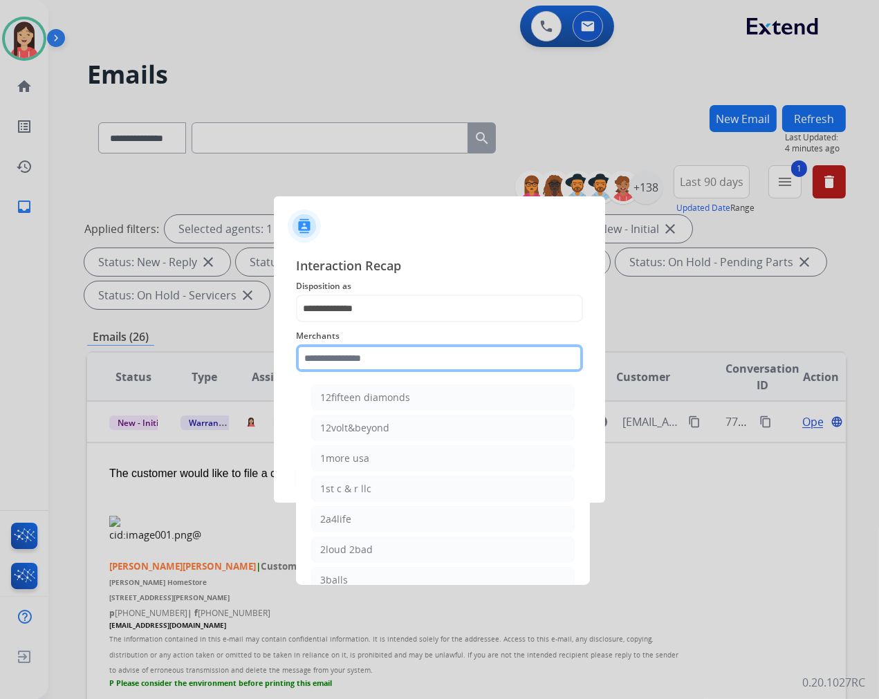
click at [365, 361] on input "text" at bounding box center [439, 358] width 287 height 28
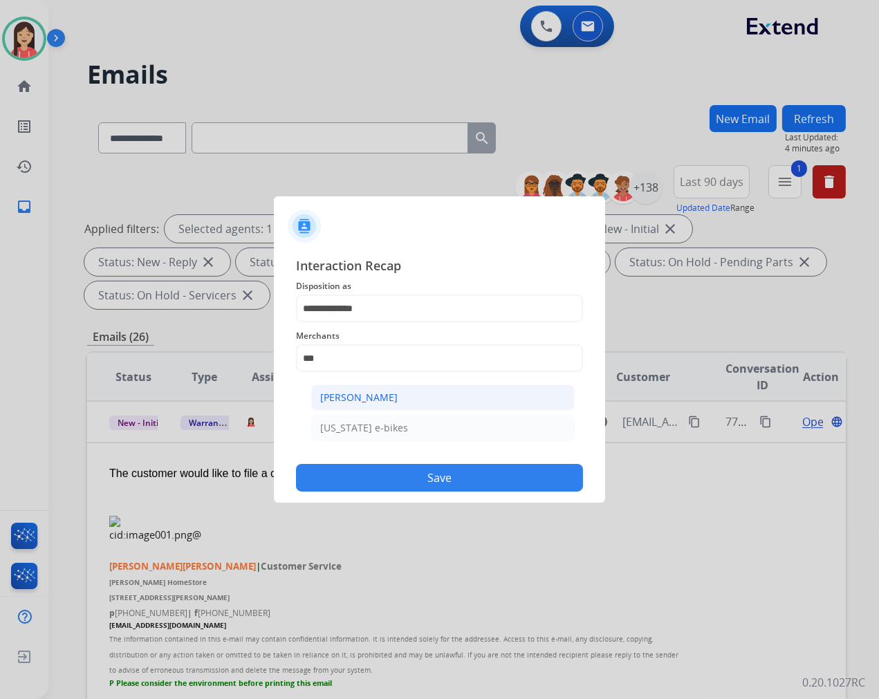
click at [378, 395] on div "[PERSON_NAME]" at bounding box center [358, 398] width 77 height 14
type input "**********"
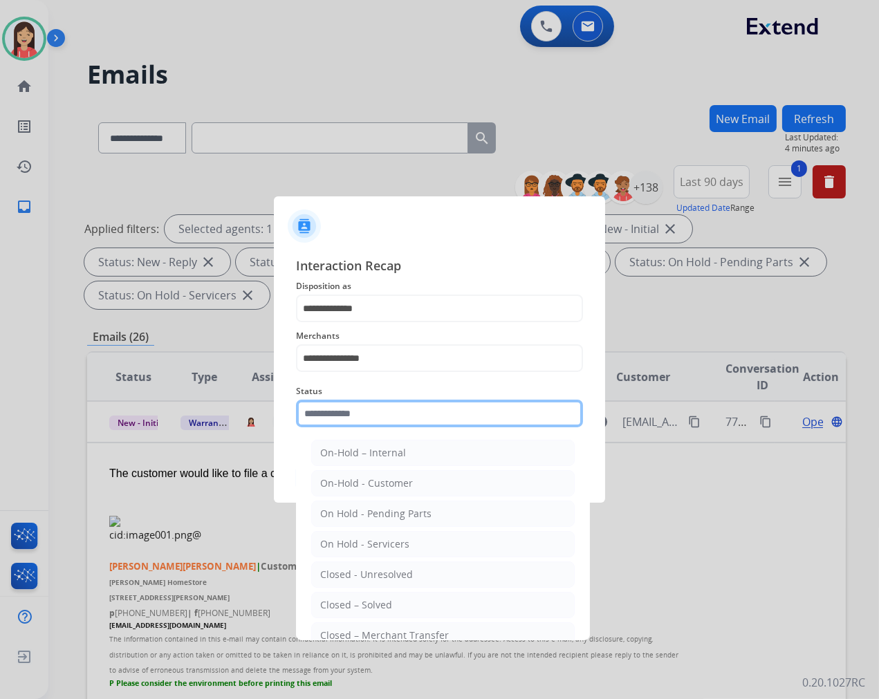
click at [365, 416] on input "text" at bounding box center [439, 414] width 287 height 28
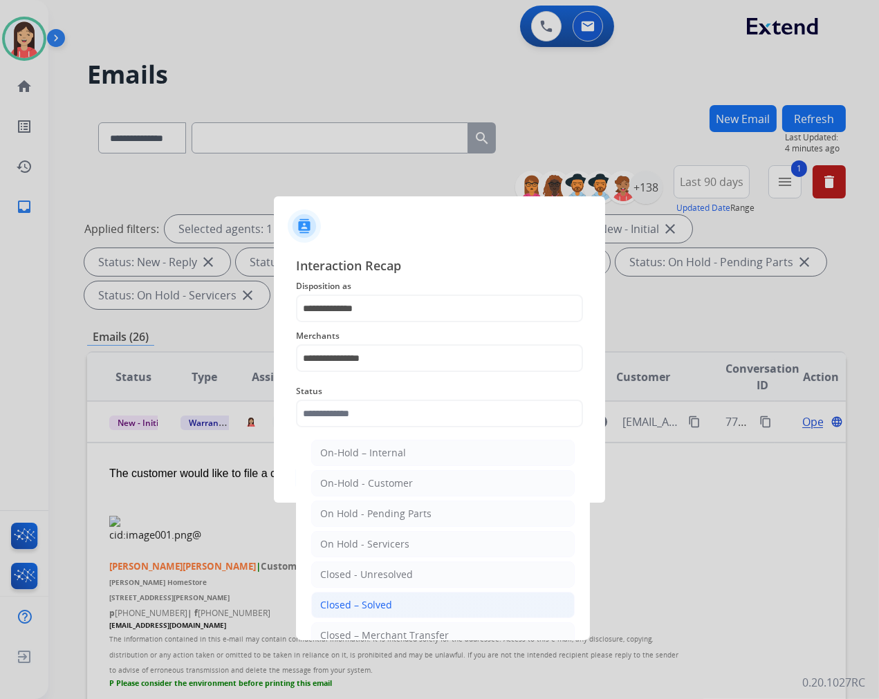
click at [395, 607] on li "Closed – Solved" at bounding box center [443, 605] width 264 height 26
type input "**********"
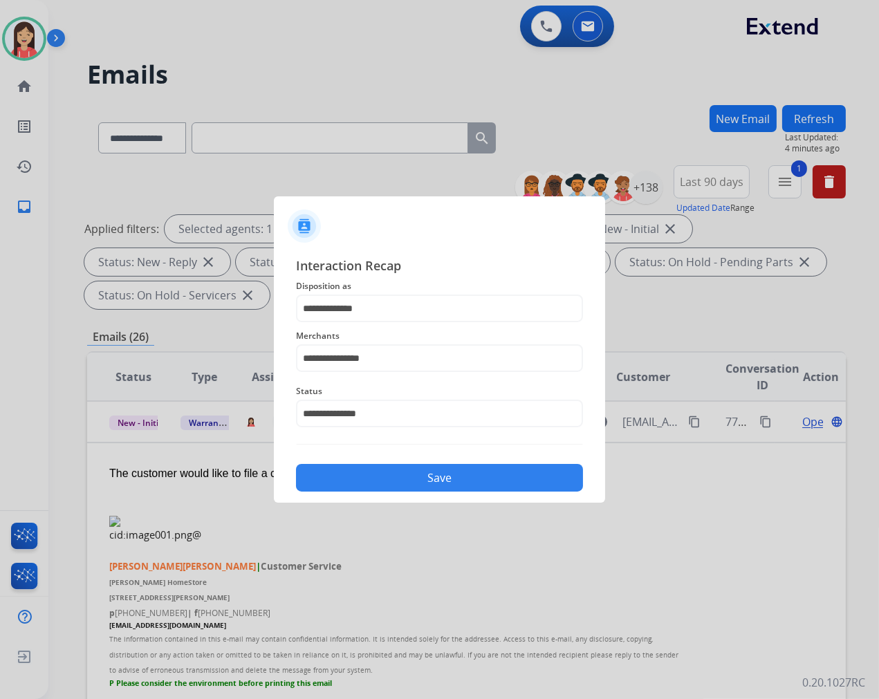
click at [400, 482] on button "Save" at bounding box center [439, 478] width 287 height 28
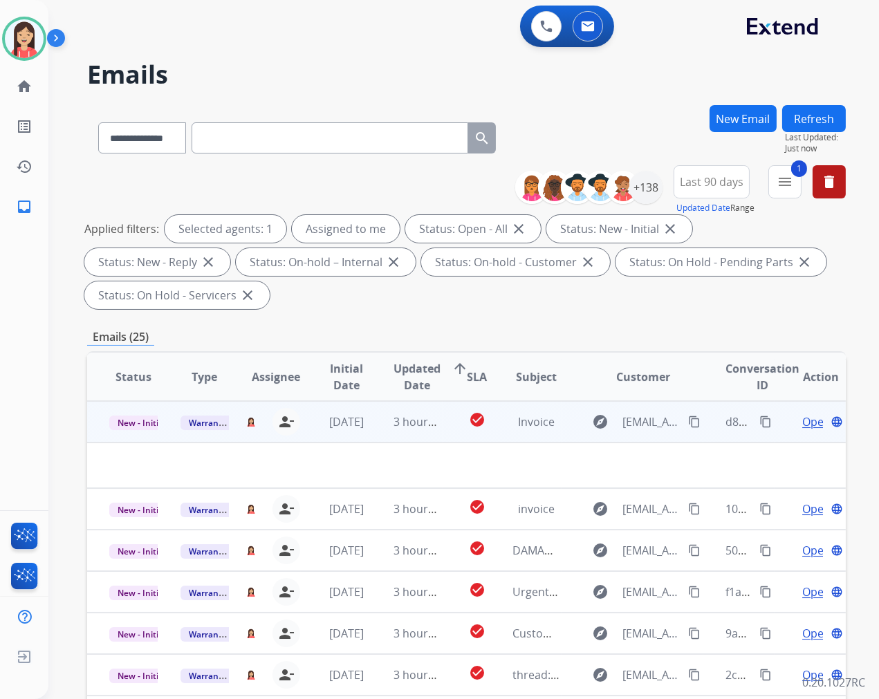
click at [378, 432] on td "3 hours ago" at bounding box center [406, 421] width 71 height 41
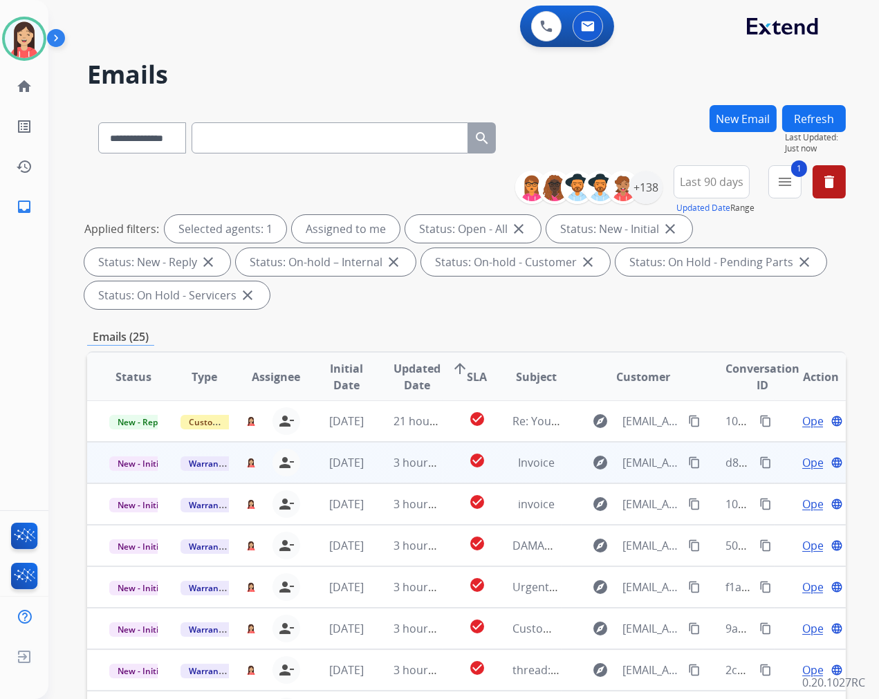
click at [376, 459] on td "3 hours ago" at bounding box center [406, 462] width 71 height 41
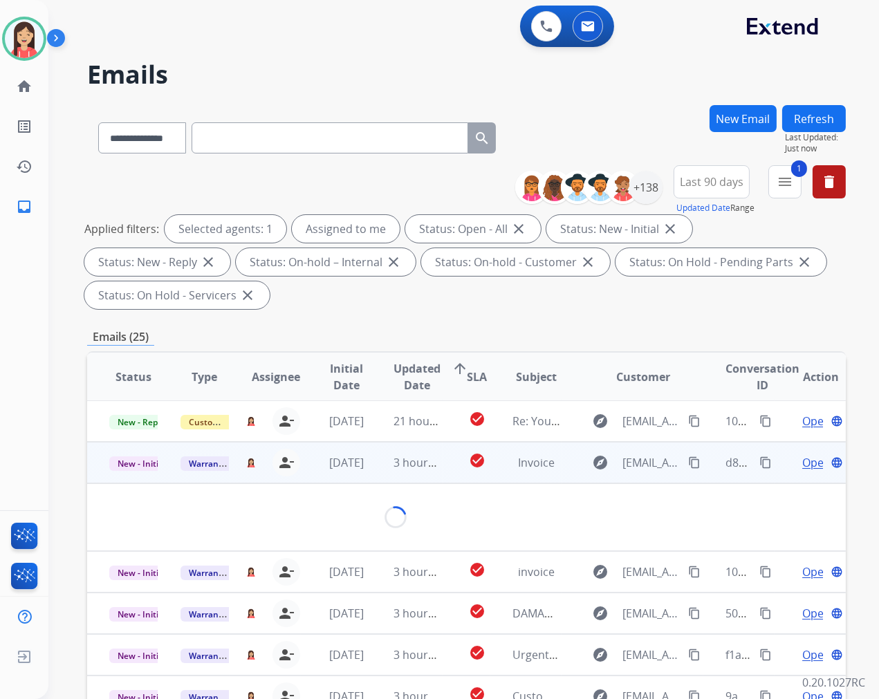
scroll to position [41, 0]
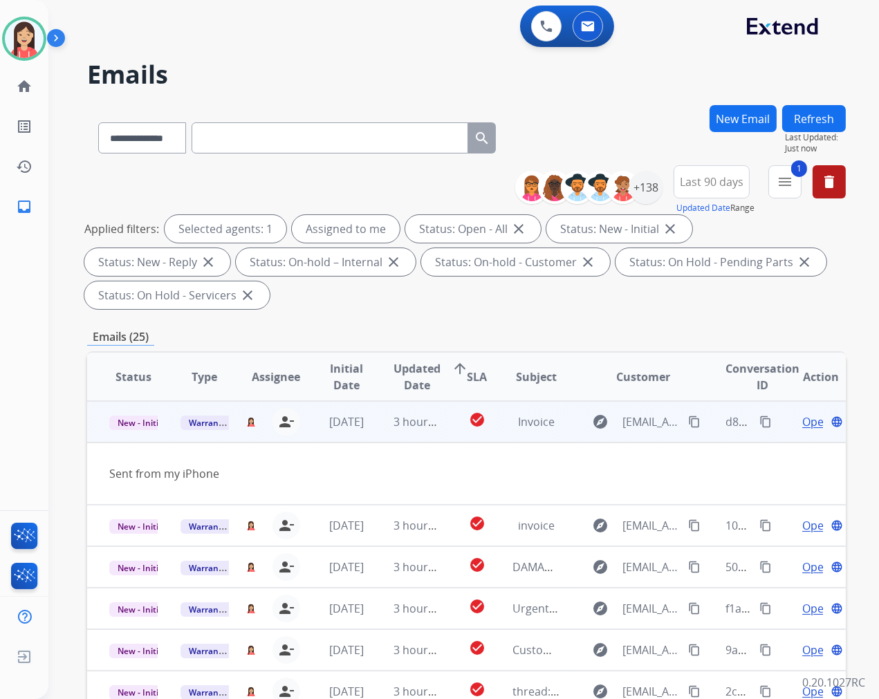
click at [802, 416] on span "Open" at bounding box center [816, 422] width 28 height 17
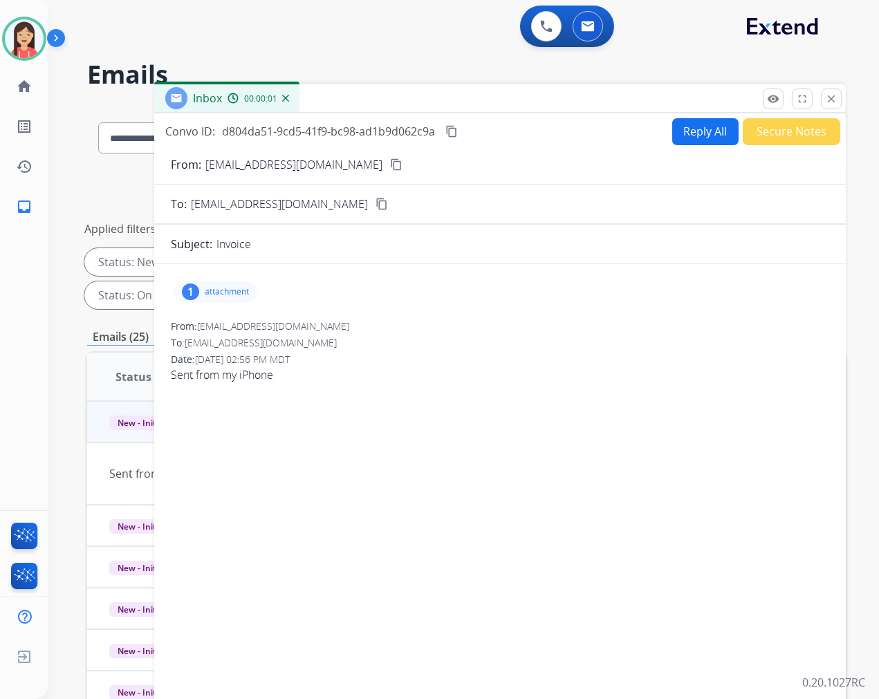
click at [246, 295] on p "attachment" at bounding box center [227, 291] width 44 height 11
click at [316, 331] on mat-icon "download" at bounding box center [310, 327] width 12 height 12
click at [681, 134] on button "Reply All" at bounding box center [705, 131] width 66 height 27
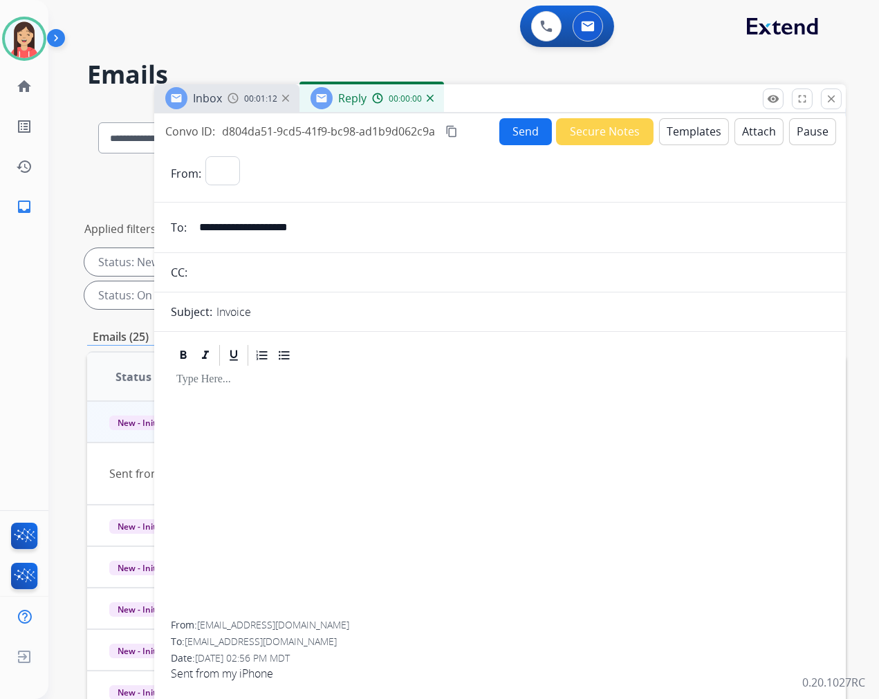
select select "**********"
click at [681, 134] on button "Templates" at bounding box center [694, 131] width 70 height 27
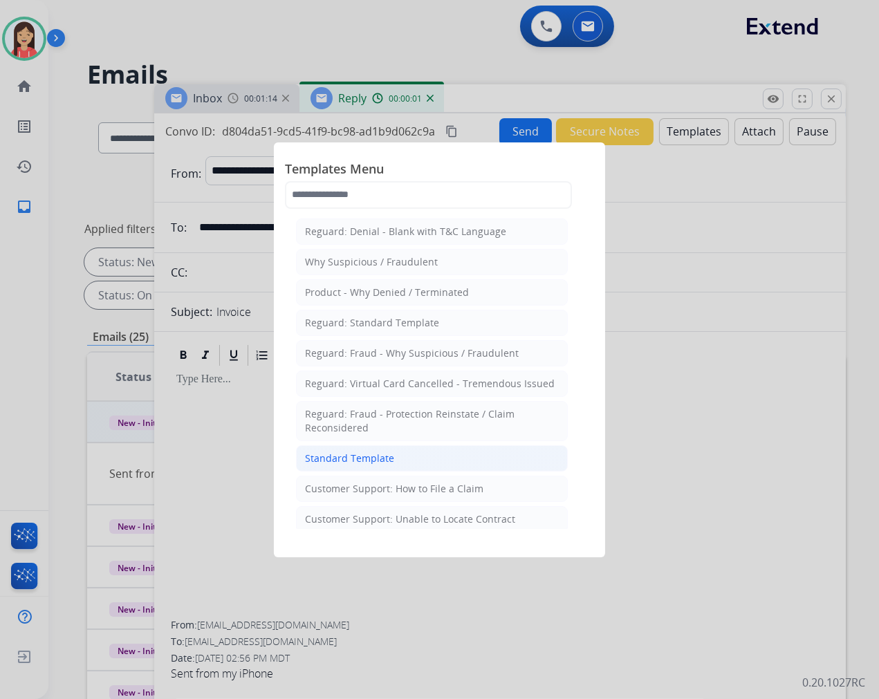
click at [373, 452] on div "Standard Template" at bounding box center [349, 459] width 89 height 14
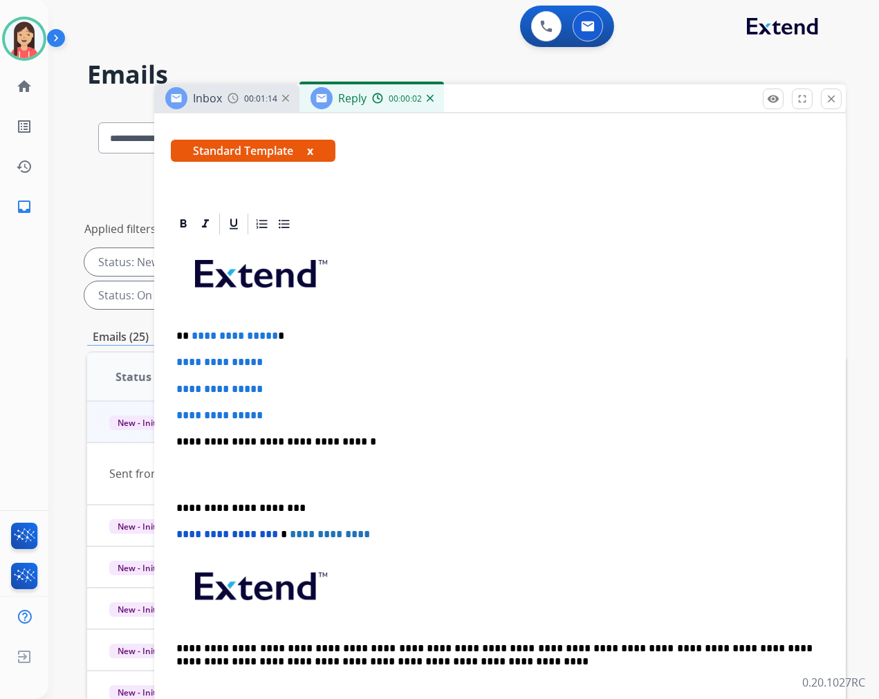
scroll to position [230, 0]
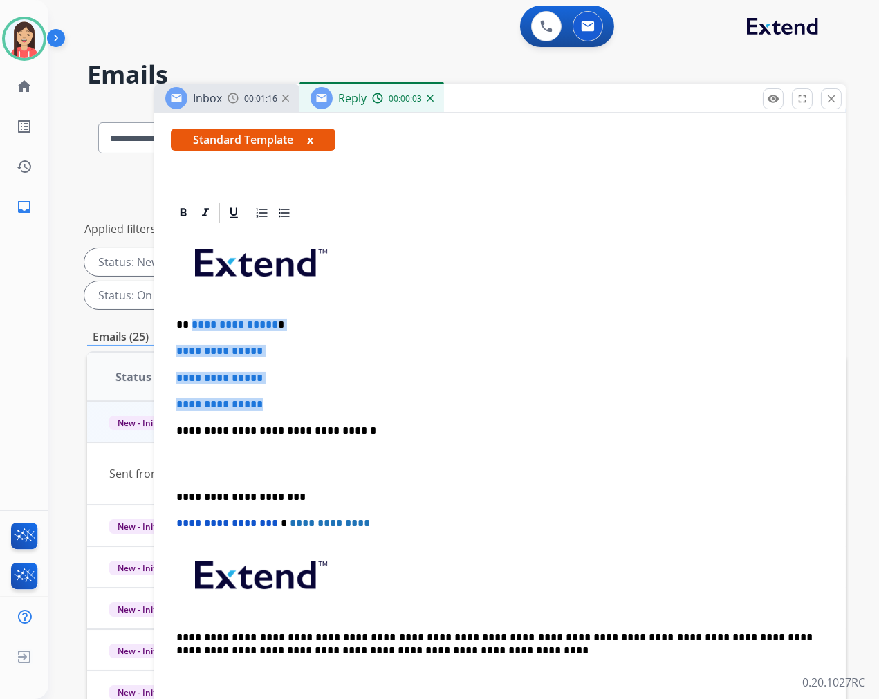
drag, startPoint x: 190, startPoint y: 320, endPoint x: 329, endPoint y: 393, distance: 157.5
click at [329, 393] on div "**********" at bounding box center [500, 463] width 658 height 476
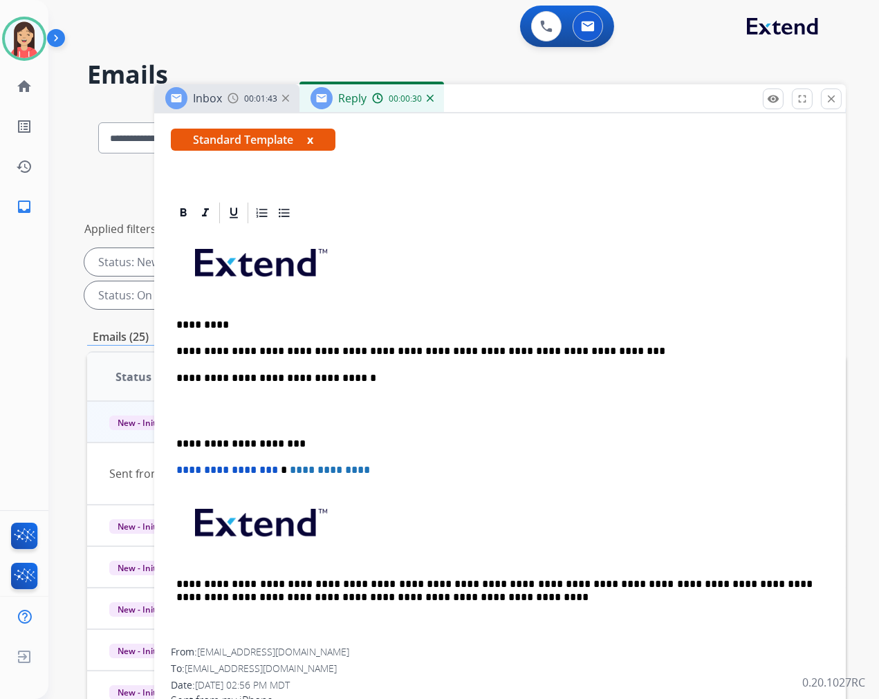
drag, startPoint x: 551, startPoint y: 338, endPoint x: 564, endPoint y: 338, distance: 13.1
click at [551, 338] on div "**********" at bounding box center [500, 436] width 658 height 423
click at [575, 338] on div "**********" at bounding box center [500, 436] width 658 height 423
click at [475, 360] on div "**********" at bounding box center [500, 436] width 658 height 423
click at [788, 353] on p "**********" at bounding box center [494, 351] width 636 height 12
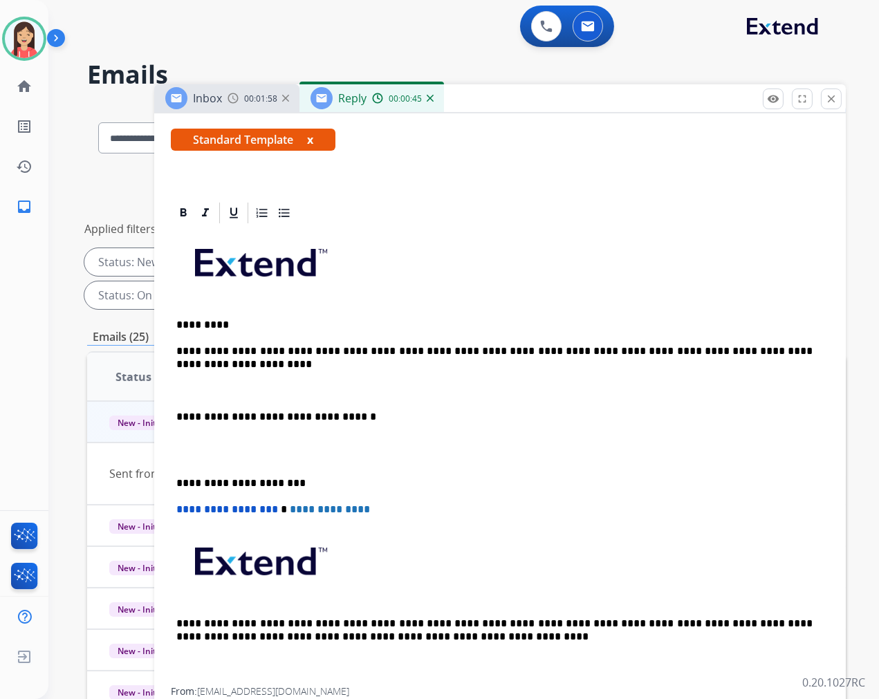
click at [182, 365] on p "**********" at bounding box center [494, 358] width 636 height 26
click at [189, 363] on p "**********" at bounding box center [494, 358] width 636 height 26
drag, startPoint x: 196, startPoint y: 364, endPoint x: 232, endPoint y: 364, distance: 36.7
click at [196, 364] on p "**********" at bounding box center [494, 358] width 636 height 26
click at [196, 360] on p "**********" at bounding box center [494, 358] width 636 height 26
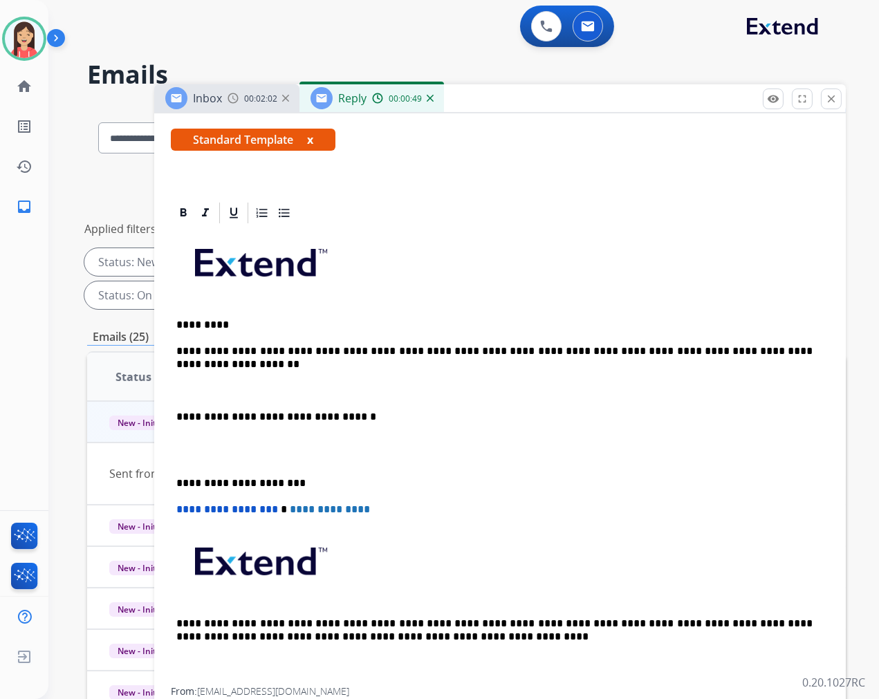
click at [196, 355] on p "**********" at bounding box center [494, 358] width 636 height 26
click at [196, 361] on p "**********" at bounding box center [494, 358] width 636 height 26
click at [194, 367] on p "**********" at bounding box center [494, 358] width 636 height 26
click at [231, 360] on p "**********" at bounding box center [494, 358] width 636 height 26
click at [212, 391] on p at bounding box center [499, 391] width 647 height 12
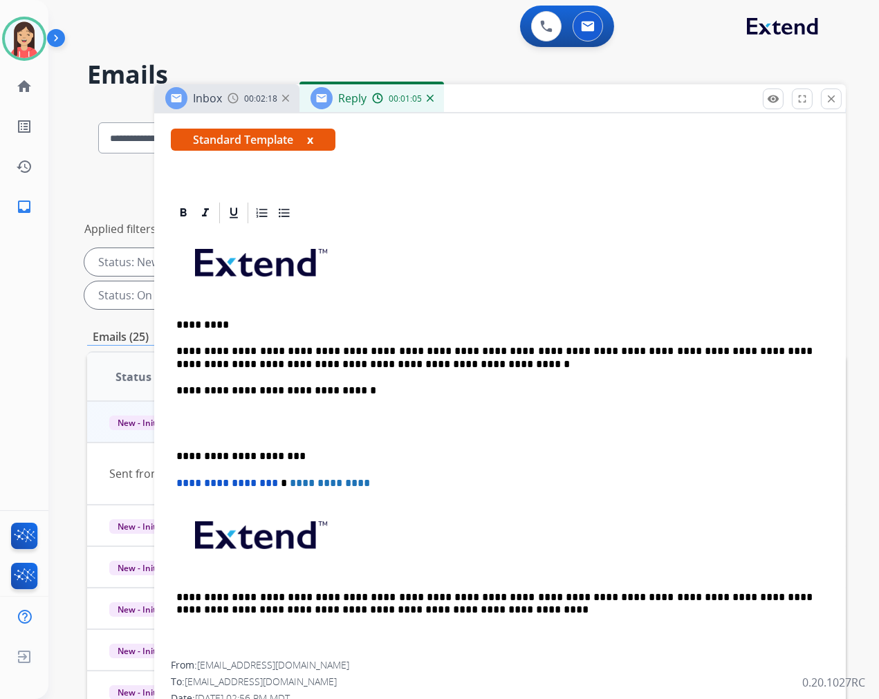
click at [197, 420] on p at bounding box center [499, 424] width 647 height 26
click at [195, 427] on p at bounding box center [499, 424] width 647 height 26
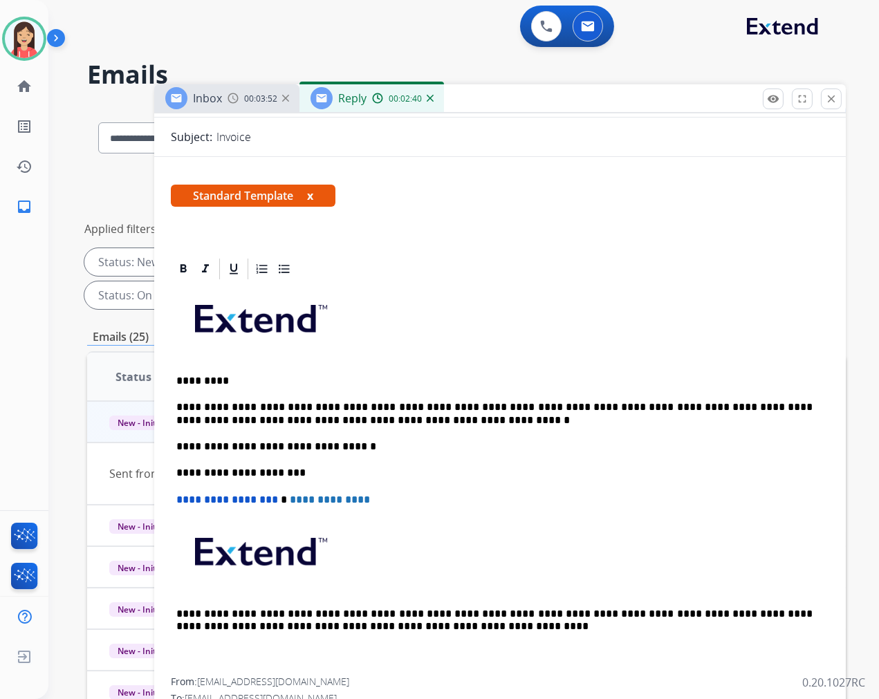
scroll to position [0, 0]
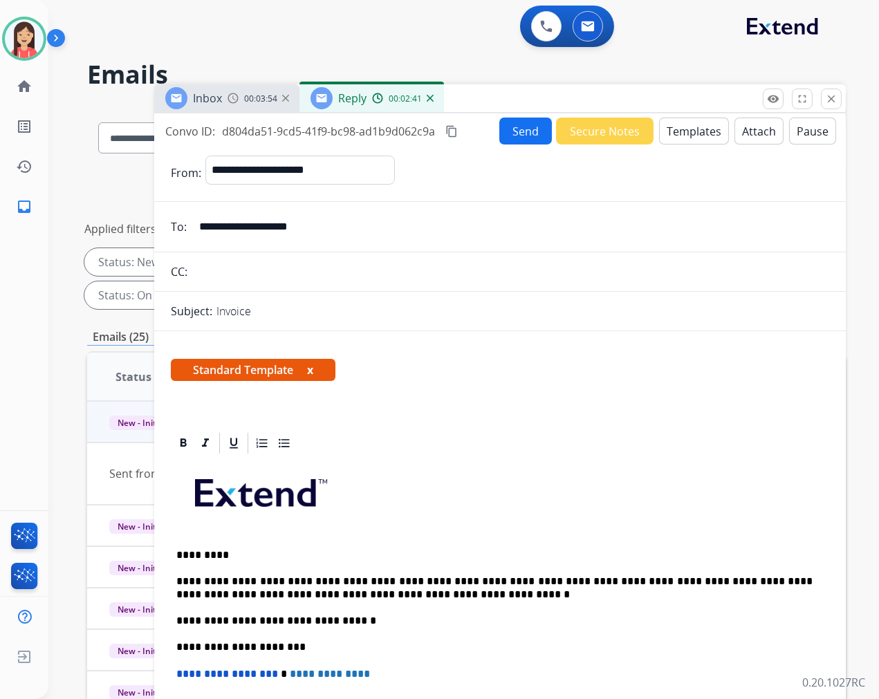
click at [510, 130] on button "Send" at bounding box center [525, 131] width 53 height 27
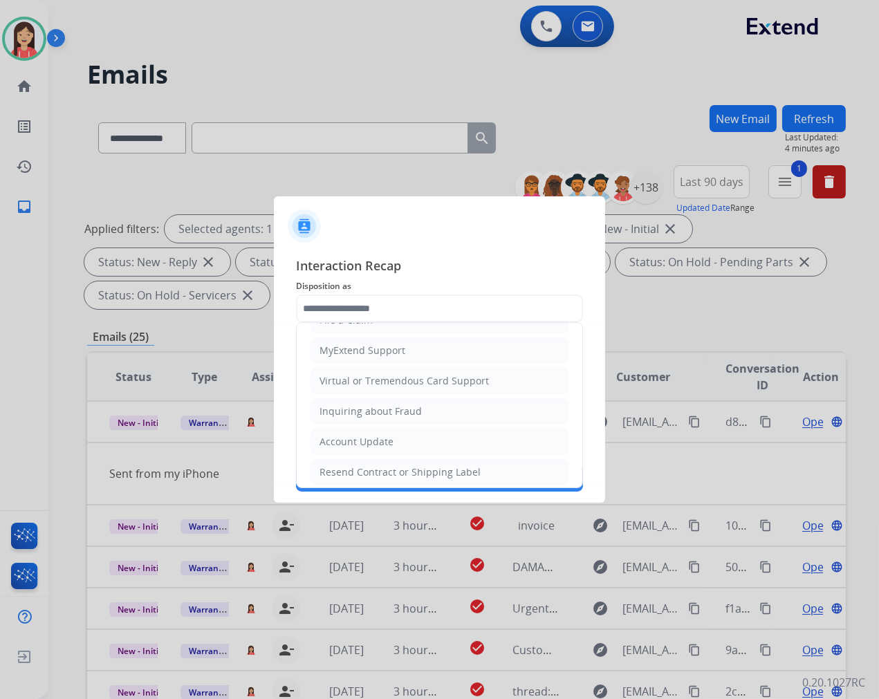
scroll to position [154, 0]
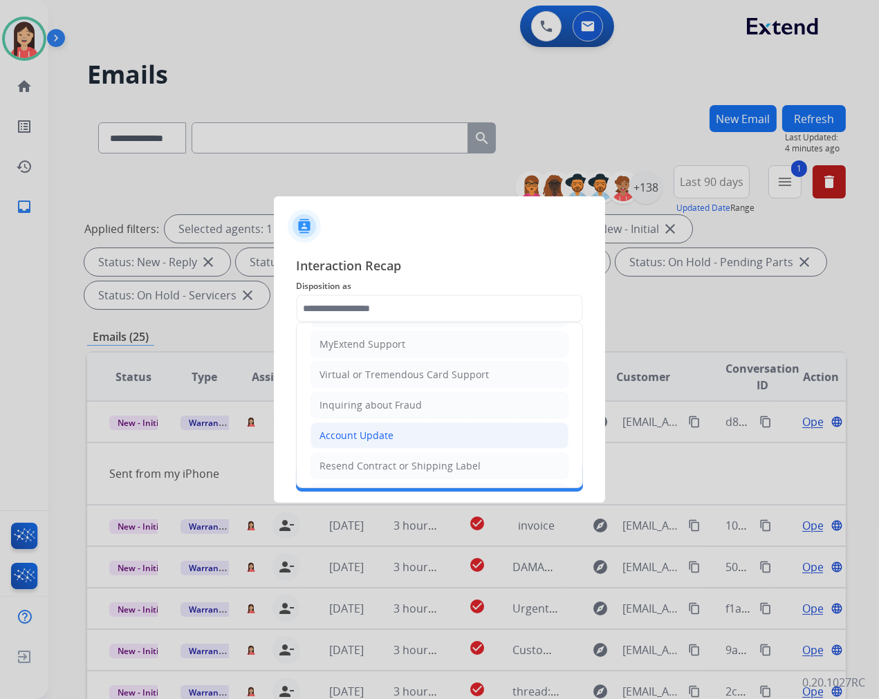
click at [385, 432] on div "Account Update" at bounding box center [357, 436] width 74 height 14
type input "**********"
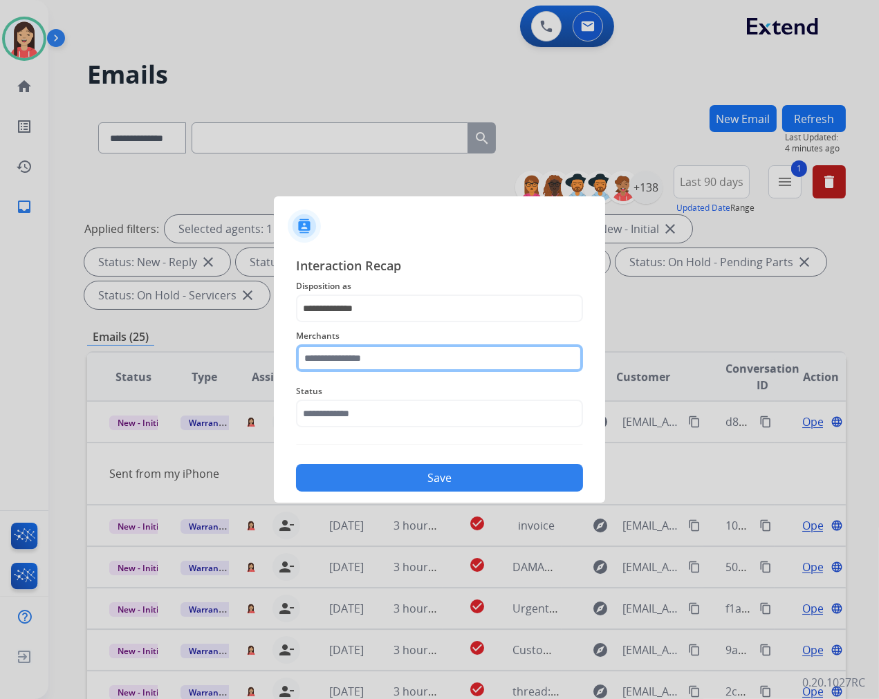
click at [400, 355] on input "text" at bounding box center [439, 358] width 287 height 28
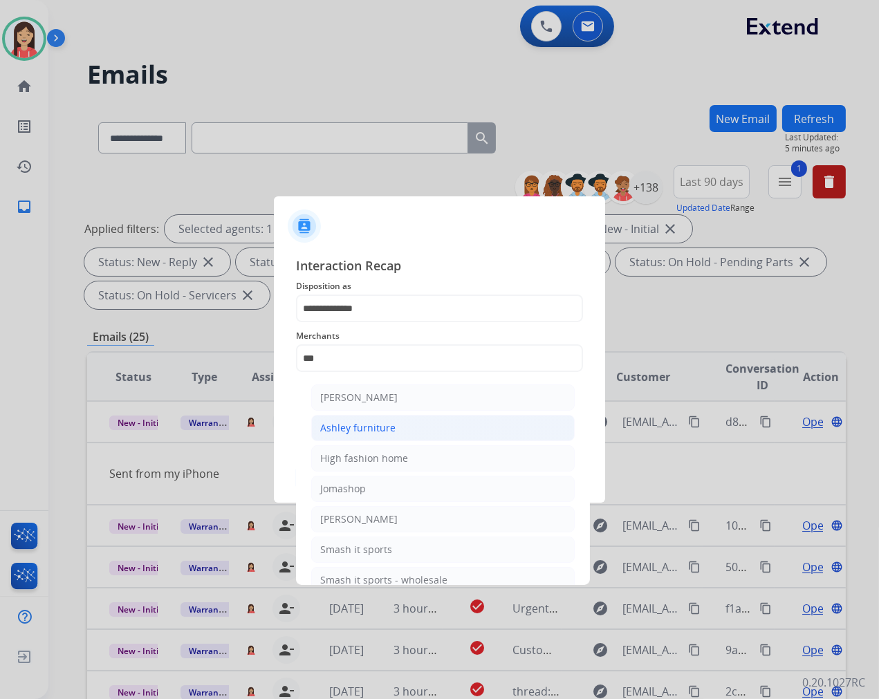
click at [386, 425] on div "Ashley furniture" at bounding box center [357, 428] width 75 height 14
type input "**********"
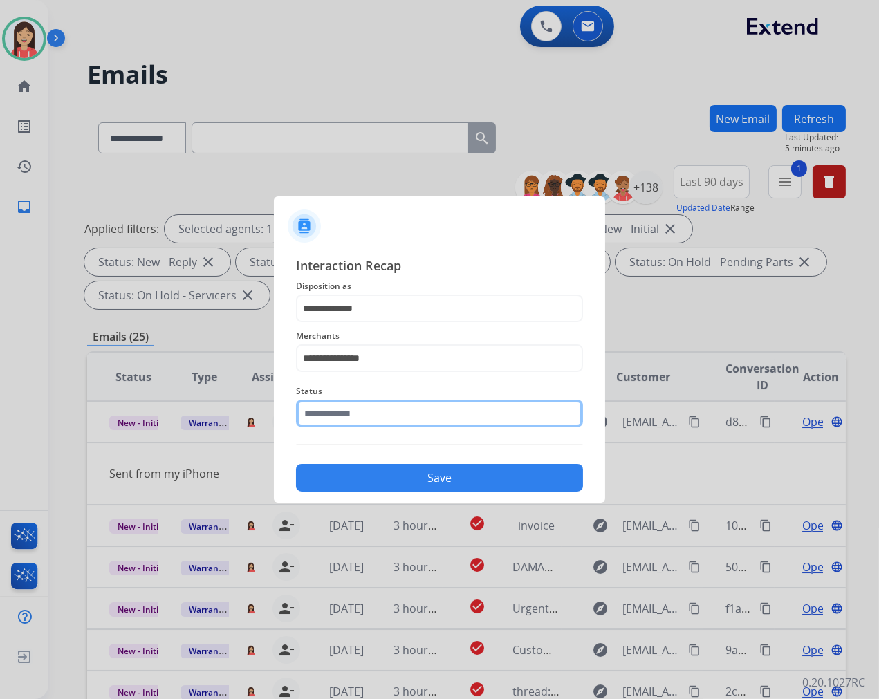
click at [387, 415] on input "text" at bounding box center [439, 414] width 287 height 28
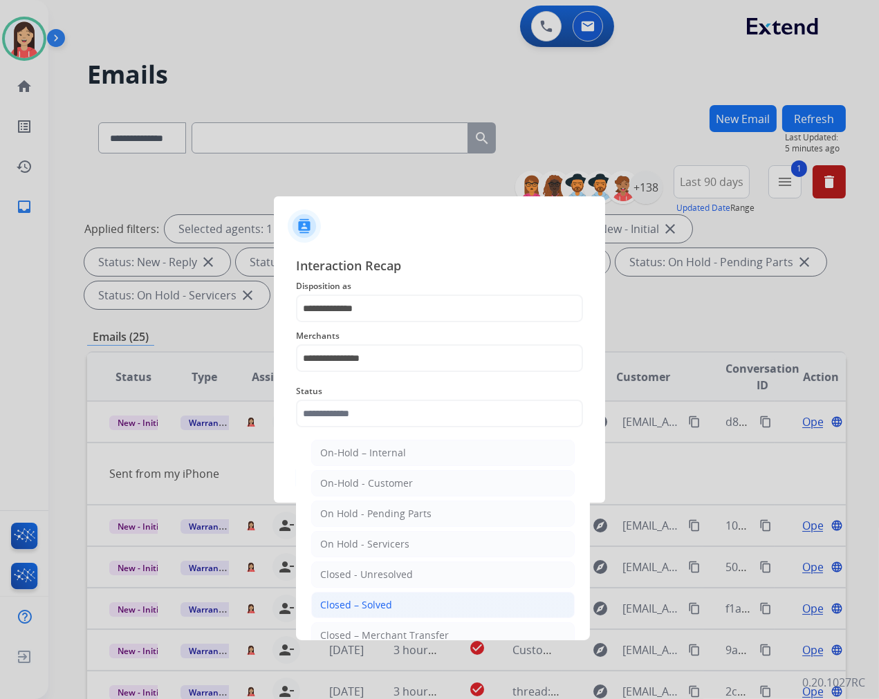
click at [387, 595] on li "Closed – Solved" at bounding box center [443, 605] width 264 height 26
type input "**********"
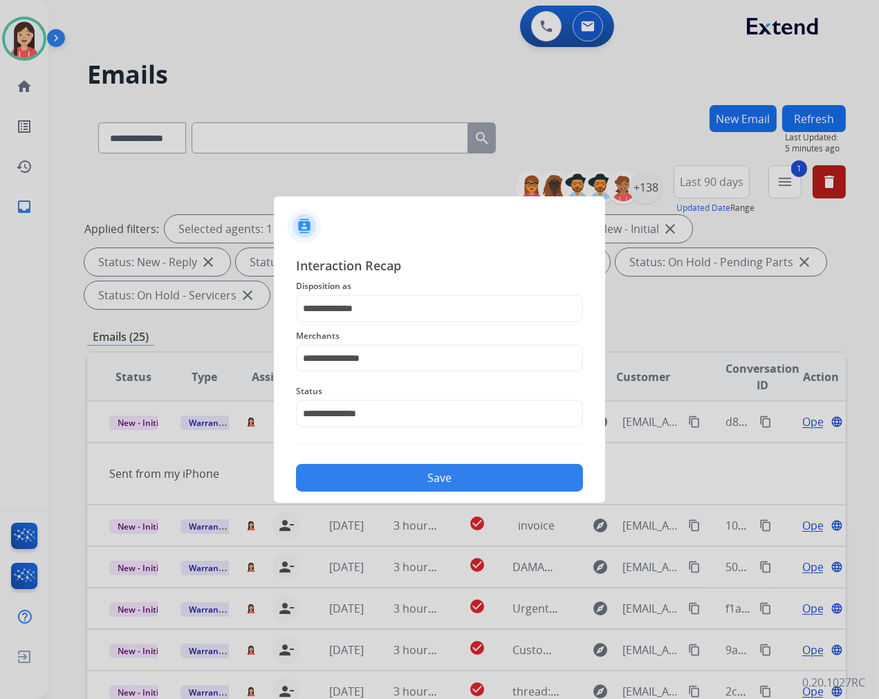
click at [422, 484] on button "Save" at bounding box center [439, 478] width 287 height 28
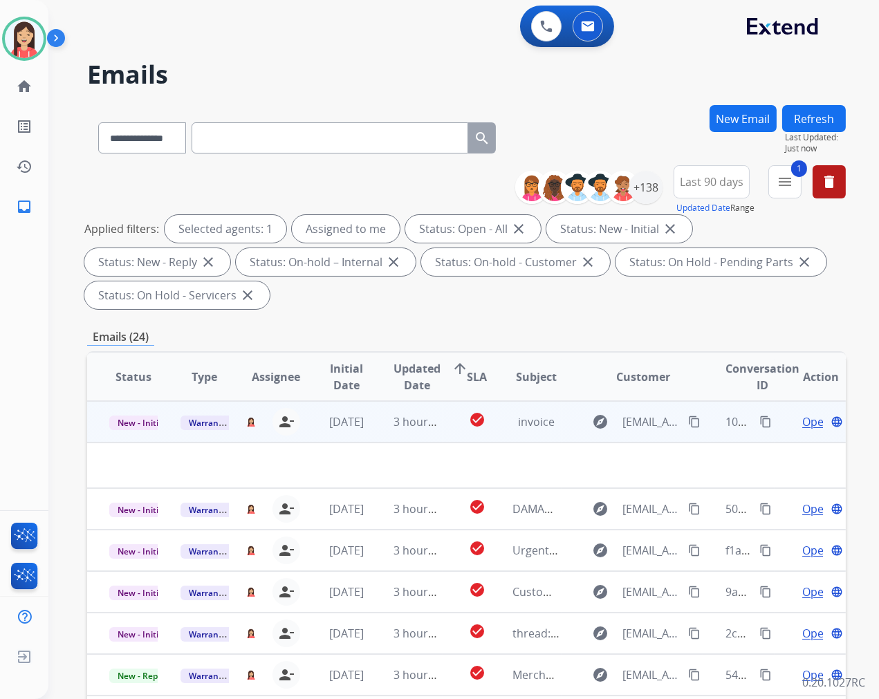
click at [385, 443] on td at bounding box center [395, 466] width 616 height 46
click at [382, 438] on td "3 hours ago" at bounding box center [406, 421] width 71 height 41
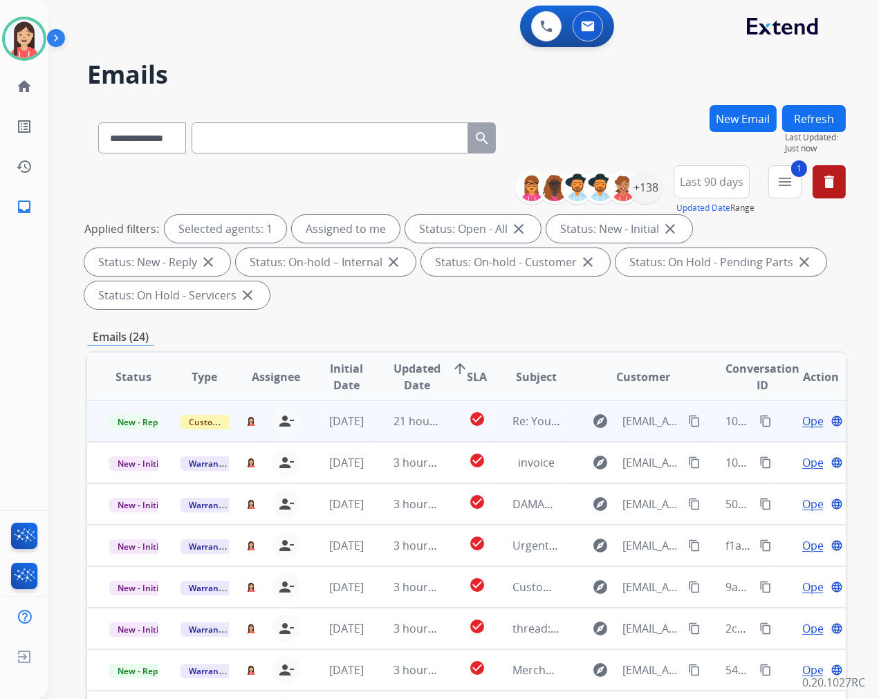
click at [376, 429] on td "21 hours ago" at bounding box center [406, 420] width 71 height 41
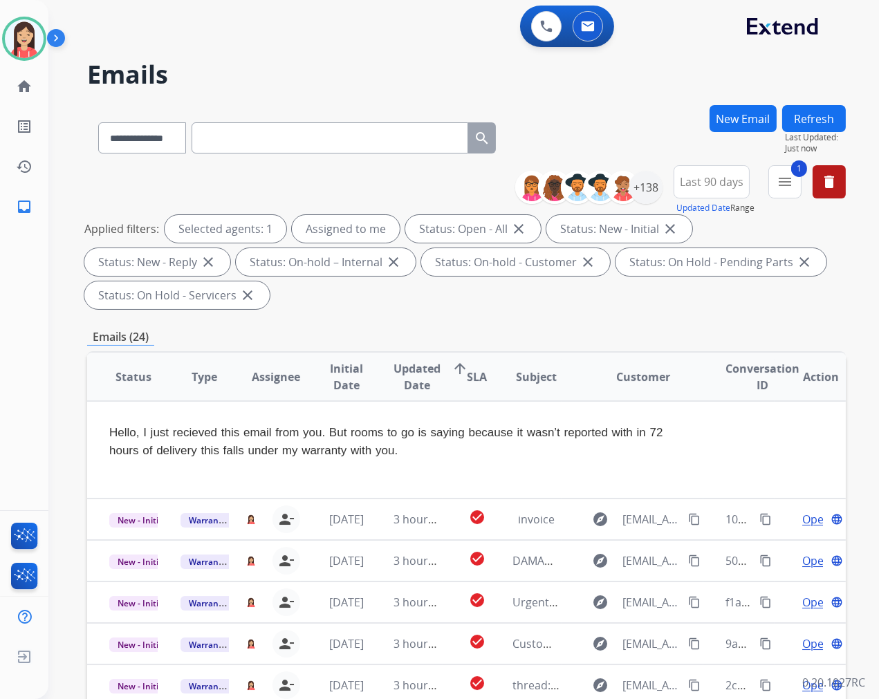
scroll to position [0, 0]
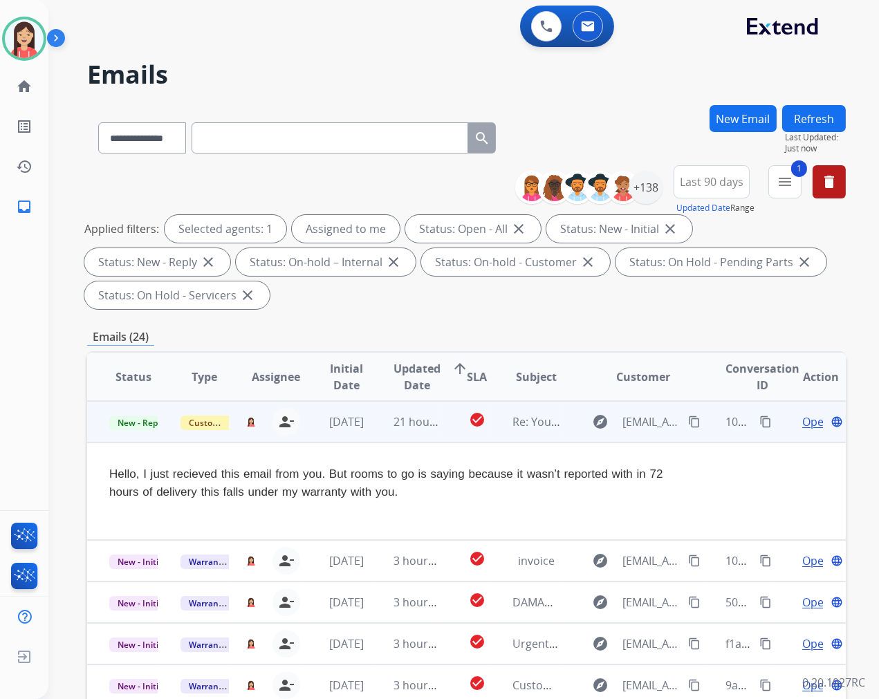
click at [465, 486] on div "Hello, I just recieved this email from you. But rooms to go is saying because i…" at bounding box center [395, 482] width 572 height 35
drag, startPoint x: 503, startPoint y: 498, endPoint x: 519, endPoint y: 491, distance: 18.0
click at [503, 498] on div "Hello, I just recieved this email from you. But rooms to go is saying because i…" at bounding box center [395, 482] width 572 height 35
click at [688, 416] on mat-icon "content_copy" at bounding box center [694, 422] width 12 height 12
click at [441, 494] on div "Hello, I just recieved this email from you. But rooms to go is saying because i…" at bounding box center [395, 482] width 572 height 35
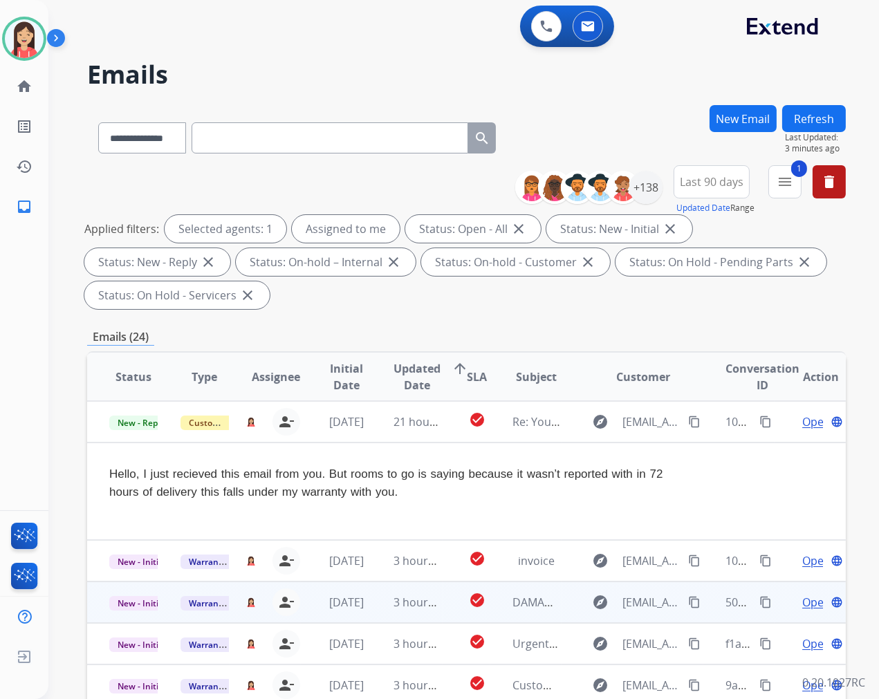
click at [443, 611] on td "check_circle" at bounding box center [467, 602] width 48 height 41
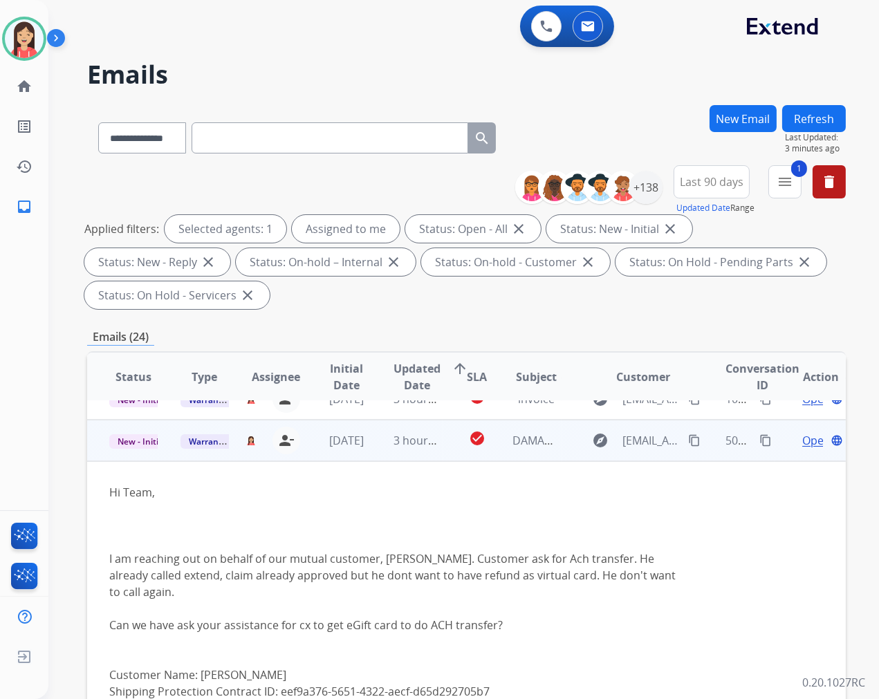
scroll to position [83, 0]
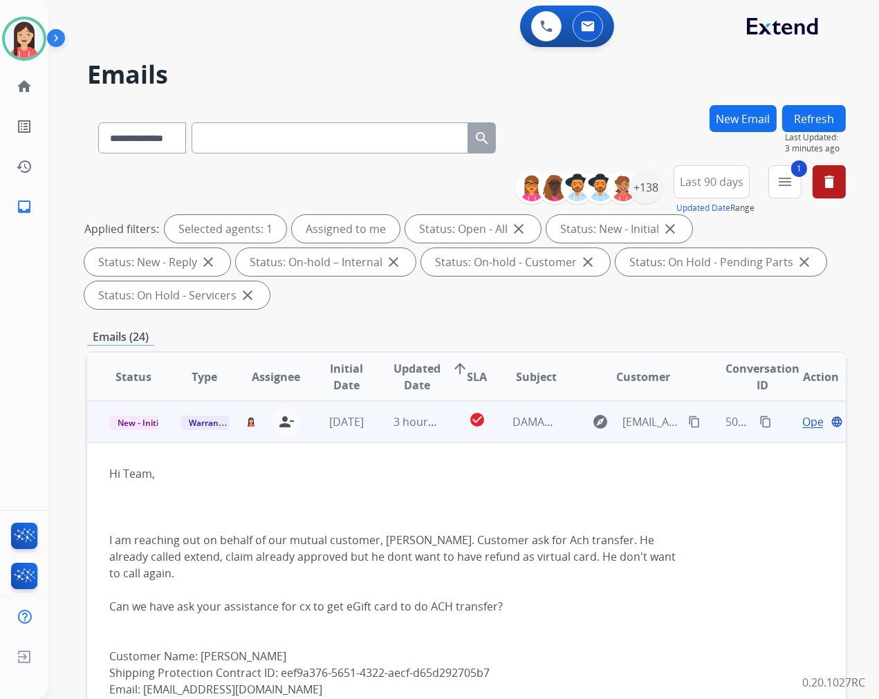
click at [444, 439] on td "check_circle" at bounding box center [467, 421] width 48 height 41
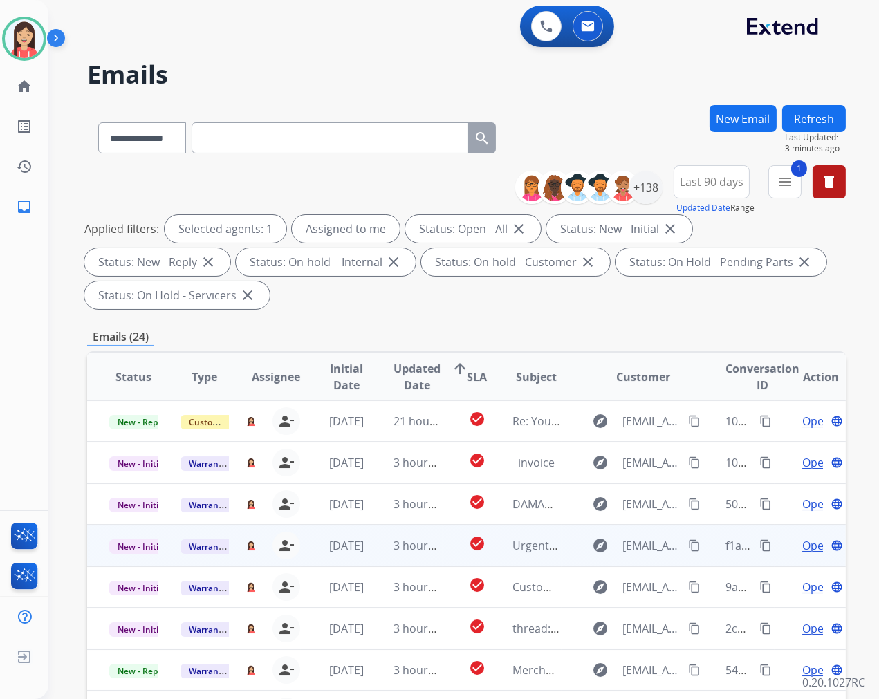
click at [759, 544] on mat-icon "content_copy" at bounding box center [765, 545] width 12 height 12
click at [759, 545] on mat-icon "content_copy" at bounding box center [765, 545] width 12 height 12
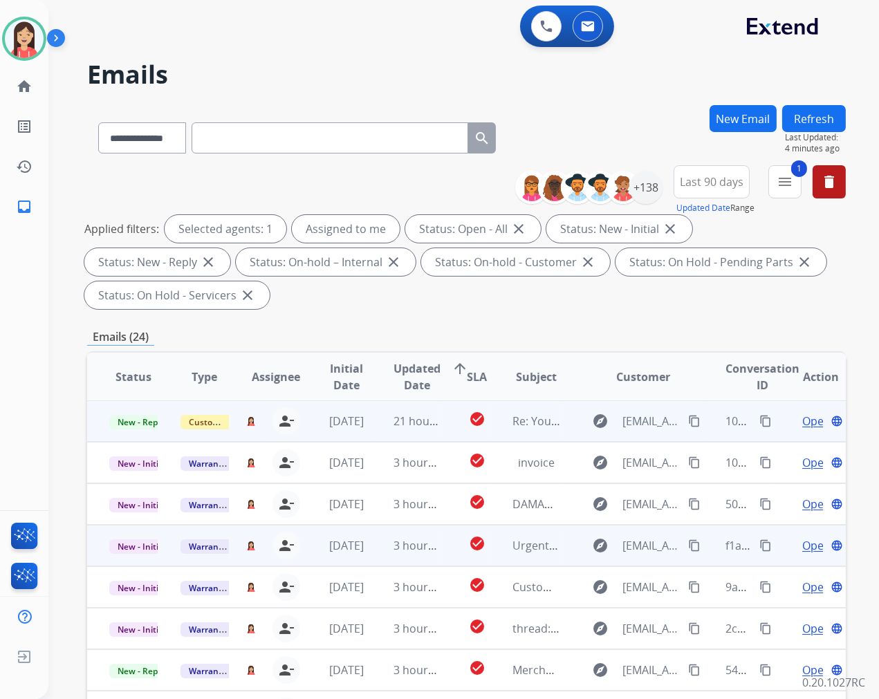
click at [380, 426] on td "21 hours ago" at bounding box center [406, 420] width 71 height 41
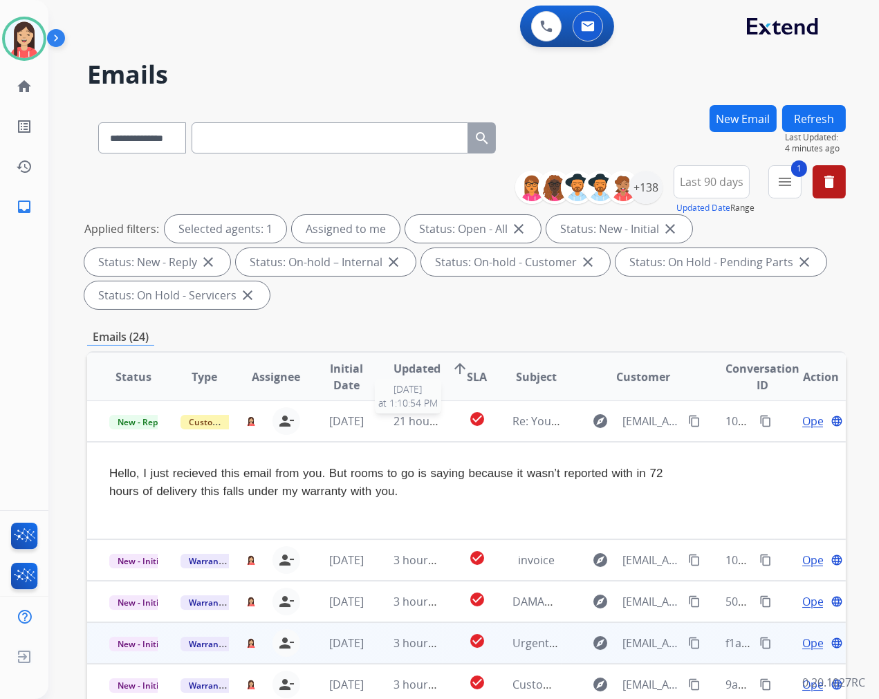
scroll to position [0, 0]
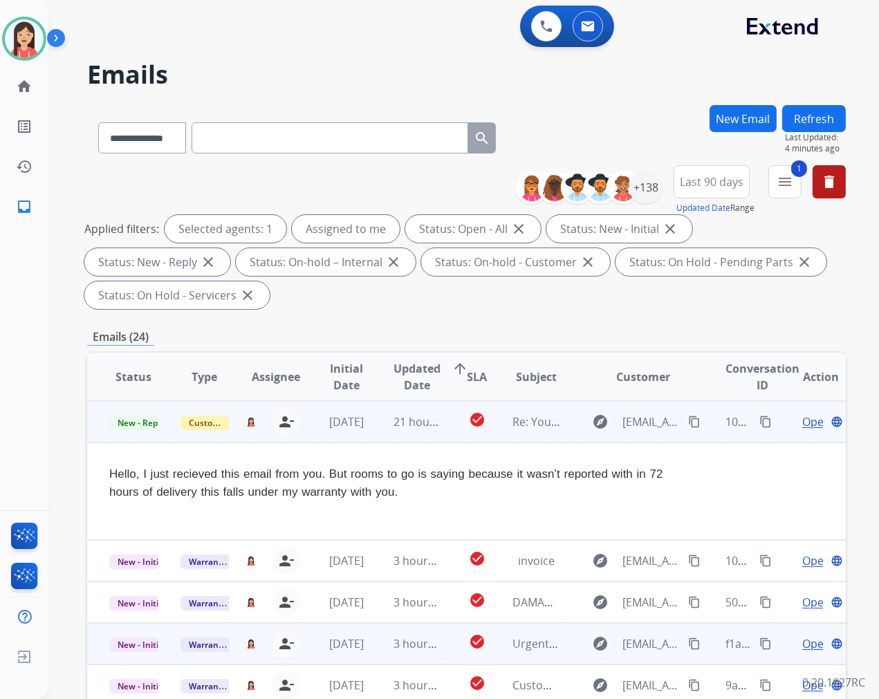
click at [501, 495] on div "Hello, I just recieved this email from you. But rooms to go is saying because i…" at bounding box center [395, 482] width 572 height 35
click at [802, 417] on span "Open" at bounding box center [816, 422] width 28 height 17
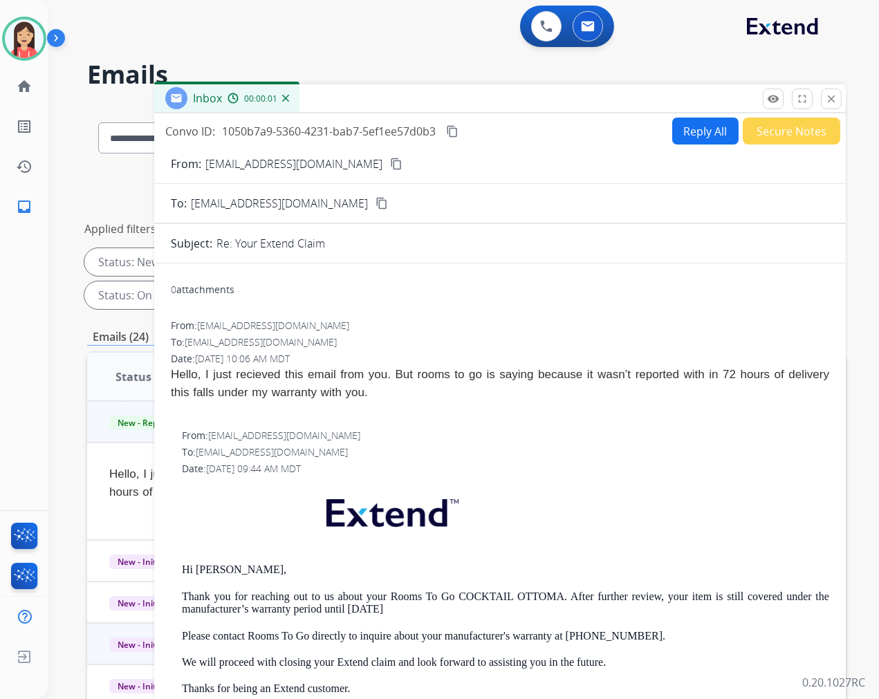
click at [782, 137] on button "Secure Notes" at bounding box center [792, 131] width 98 height 27
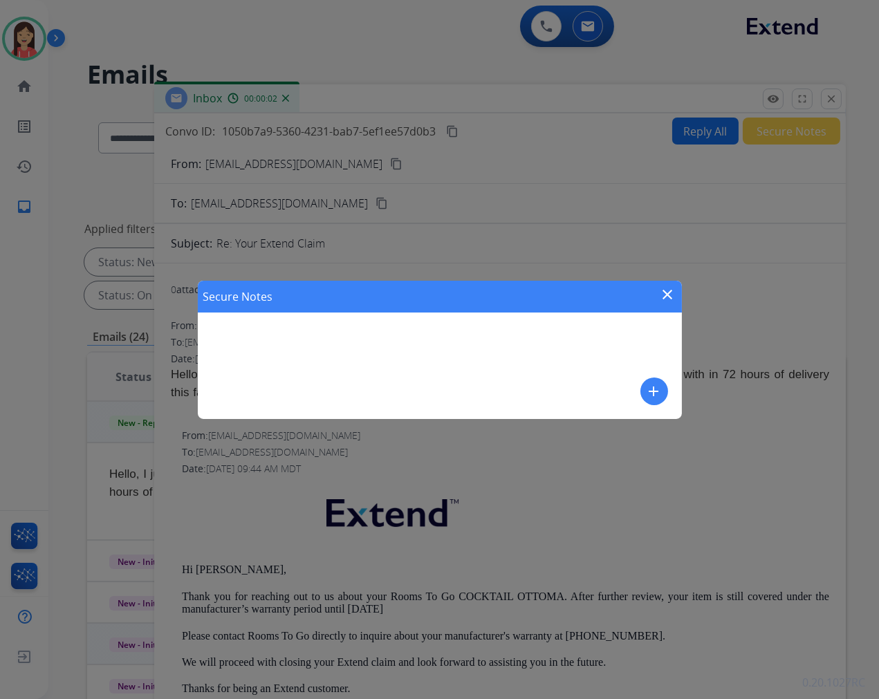
click at [653, 391] on mat-icon "add" at bounding box center [654, 391] width 17 height 17
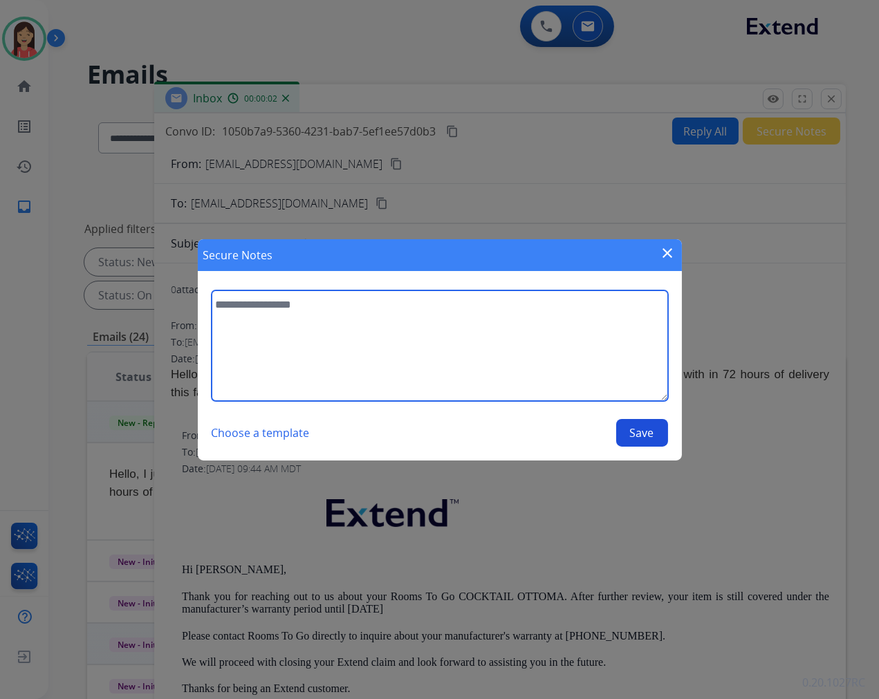
click at [384, 346] on textarea at bounding box center [440, 345] width 456 height 111
type textarea "**********"
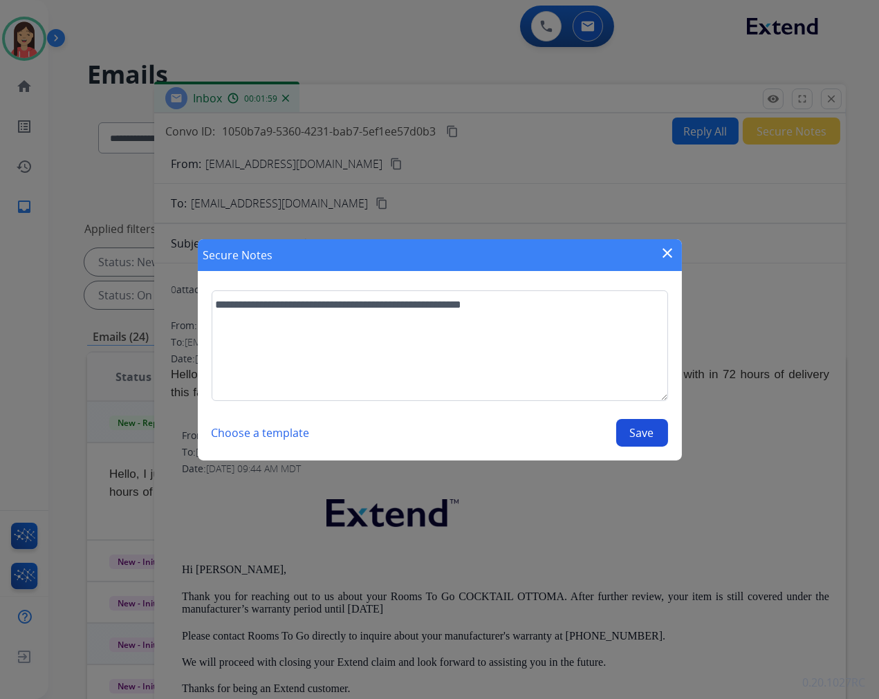
click at [627, 436] on button "Save" at bounding box center [642, 433] width 52 height 28
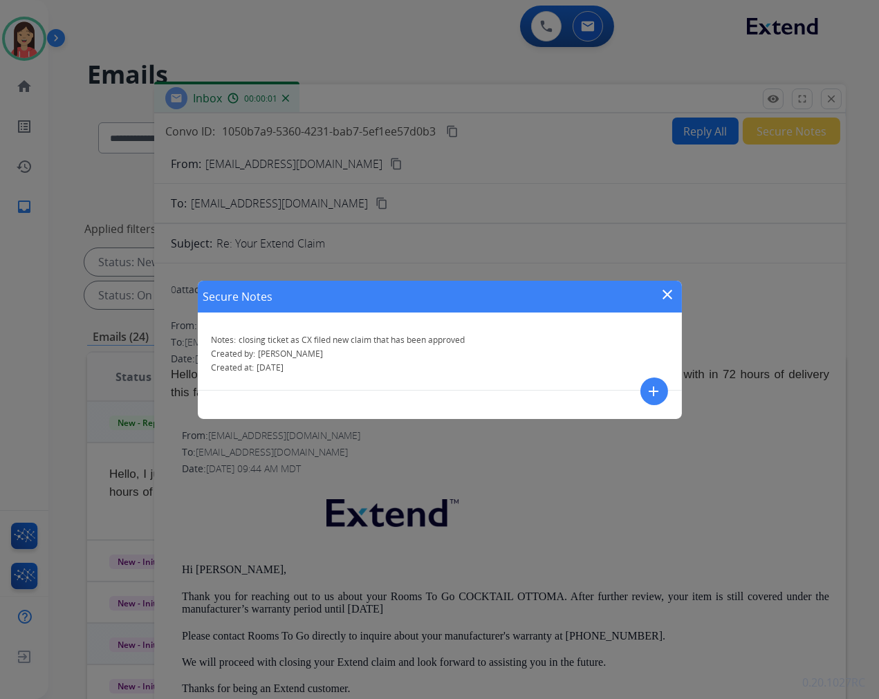
click at [669, 288] on mat-icon "close" at bounding box center [668, 294] width 17 height 17
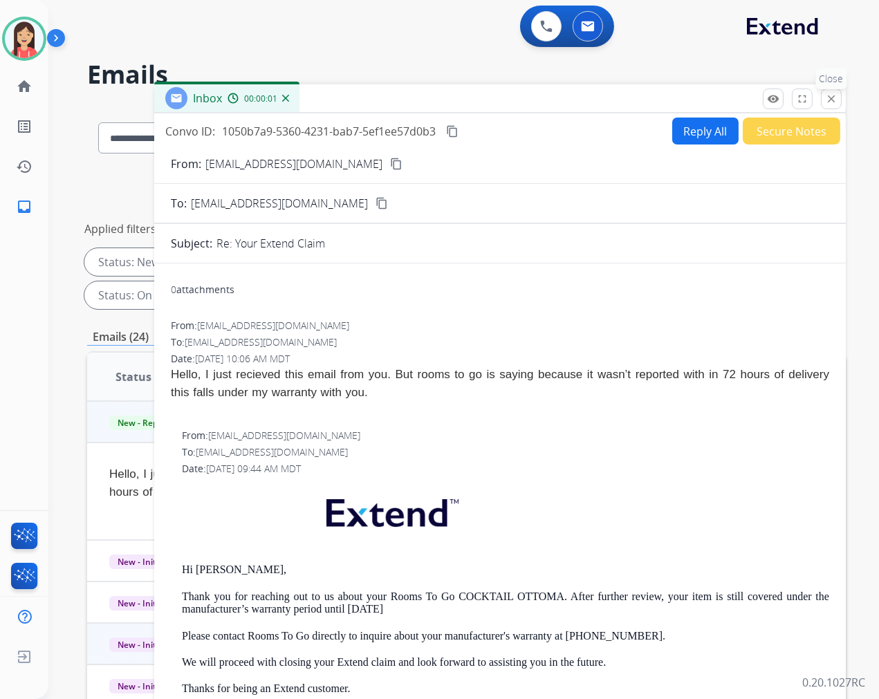
click at [834, 100] on mat-icon "close" at bounding box center [831, 99] width 12 height 12
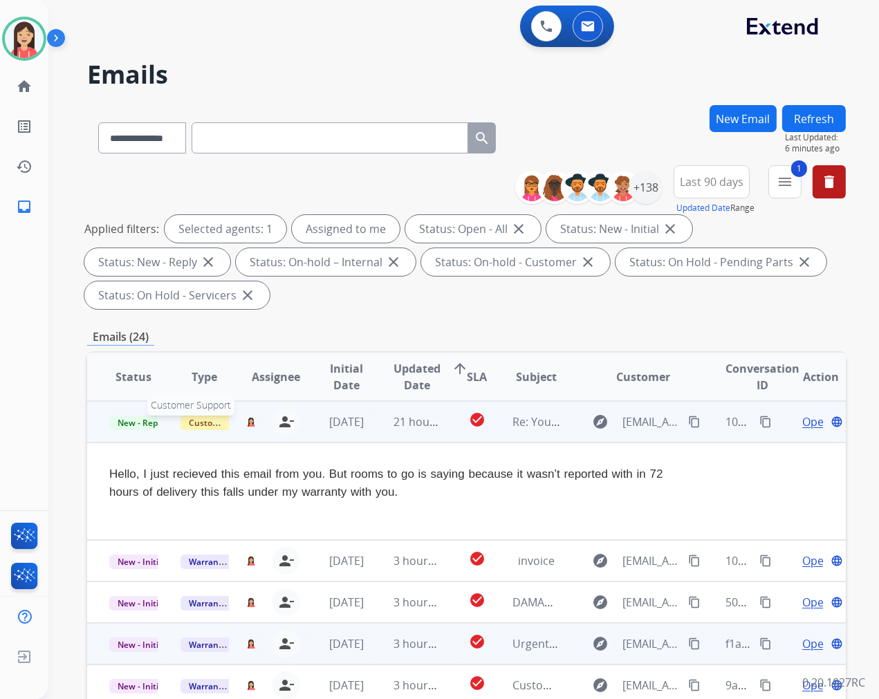
click at [207, 424] on span "Customer Support" at bounding box center [226, 423] width 90 height 15
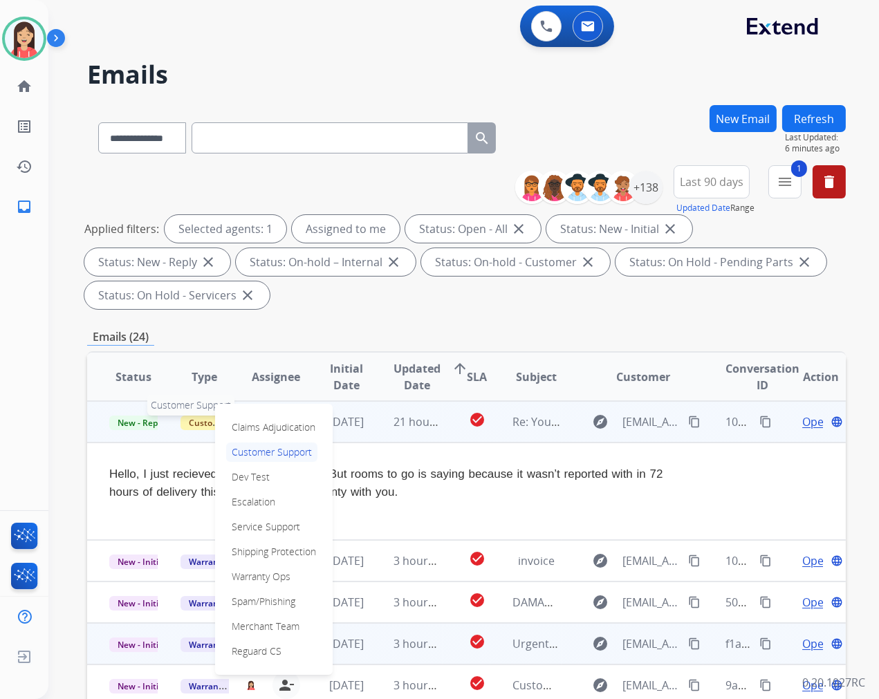
click at [204, 420] on span "Customer Support" at bounding box center [226, 423] width 90 height 15
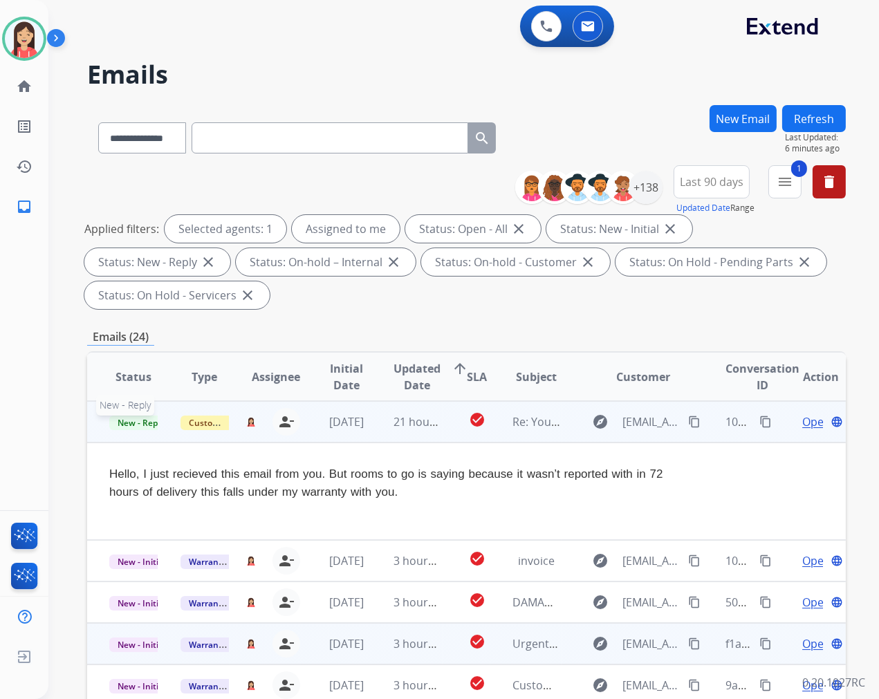
click at [153, 418] on span "New - Reply" at bounding box center [140, 423] width 63 height 15
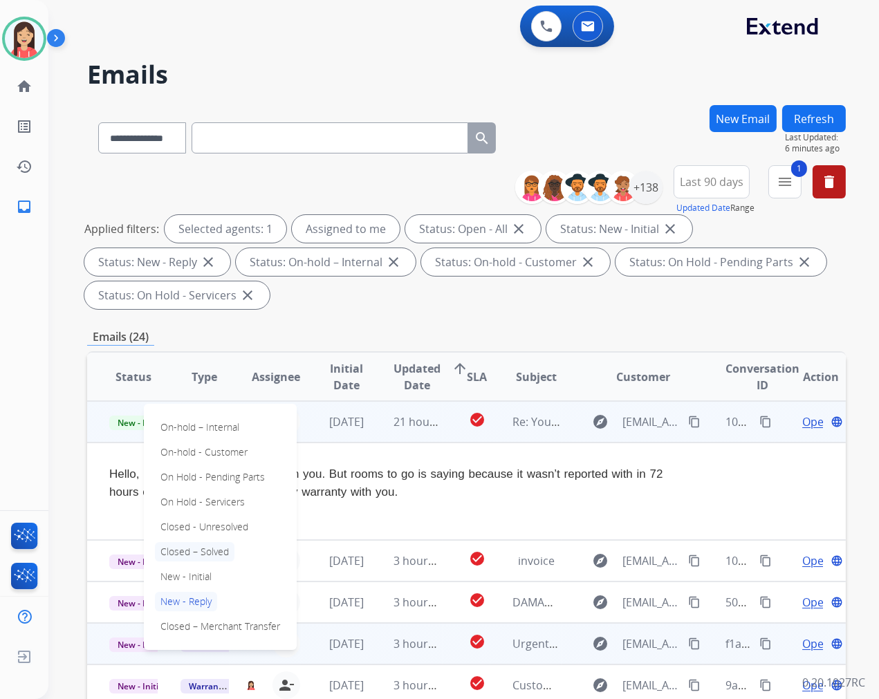
click at [219, 545] on p "Closed – Solved" at bounding box center [195, 551] width 80 height 19
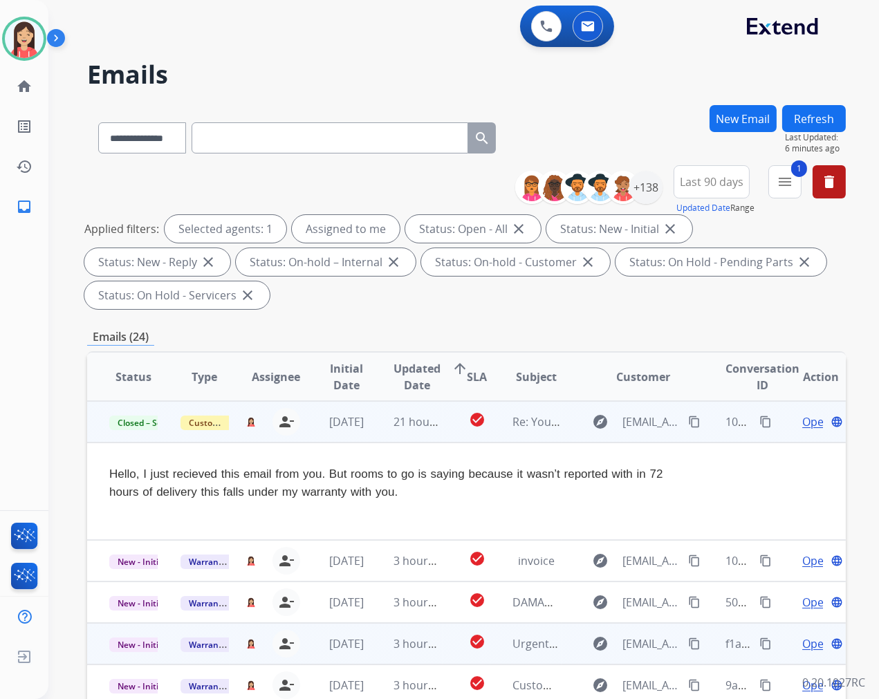
click at [443, 436] on td "check_circle" at bounding box center [467, 421] width 48 height 41
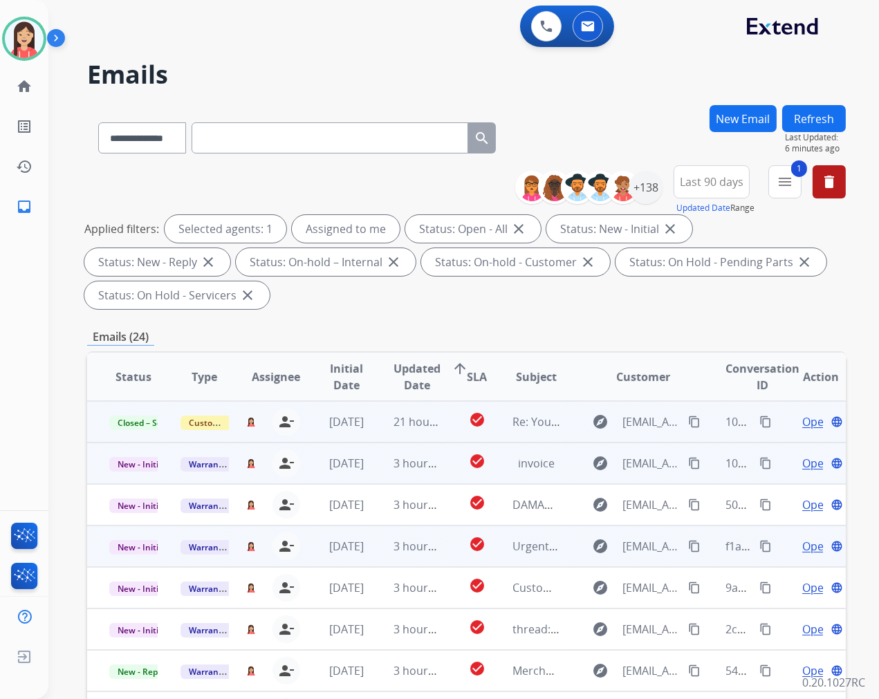
click at [445, 475] on td "check_circle" at bounding box center [467, 463] width 48 height 41
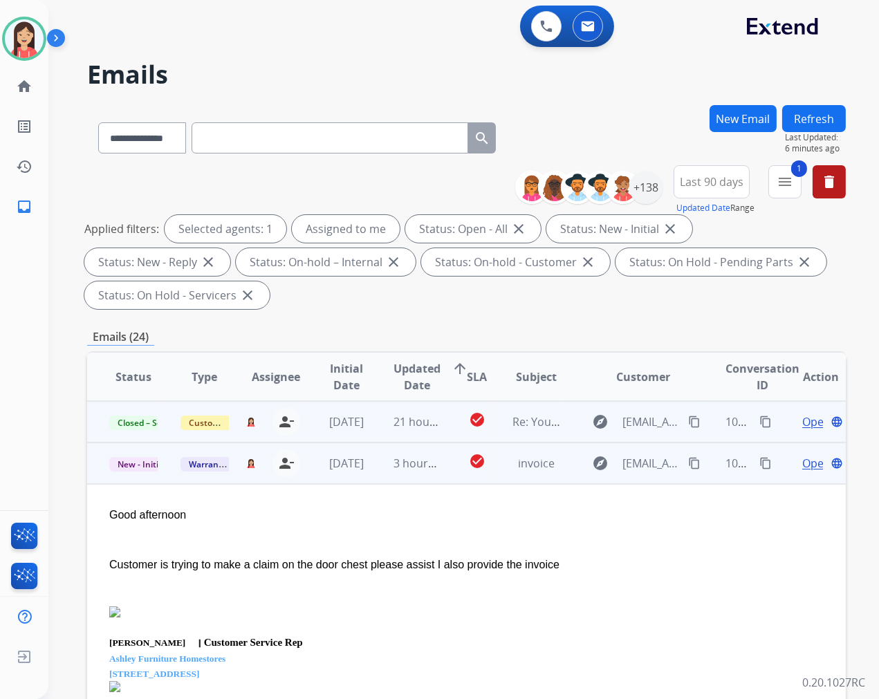
scroll to position [41, 0]
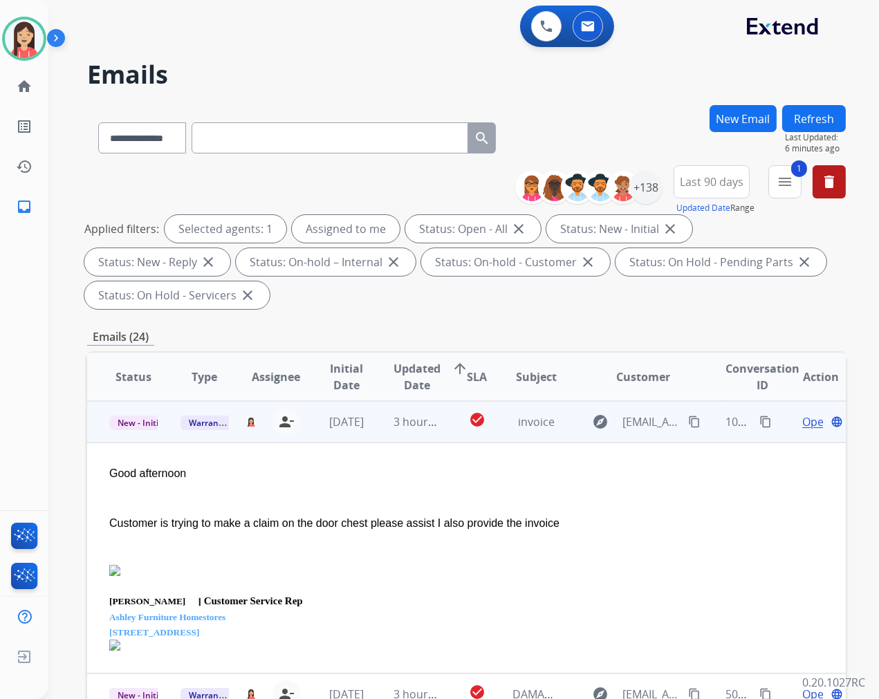
click at [802, 419] on span "Open" at bounding box center [816, 422] width 28 height 17
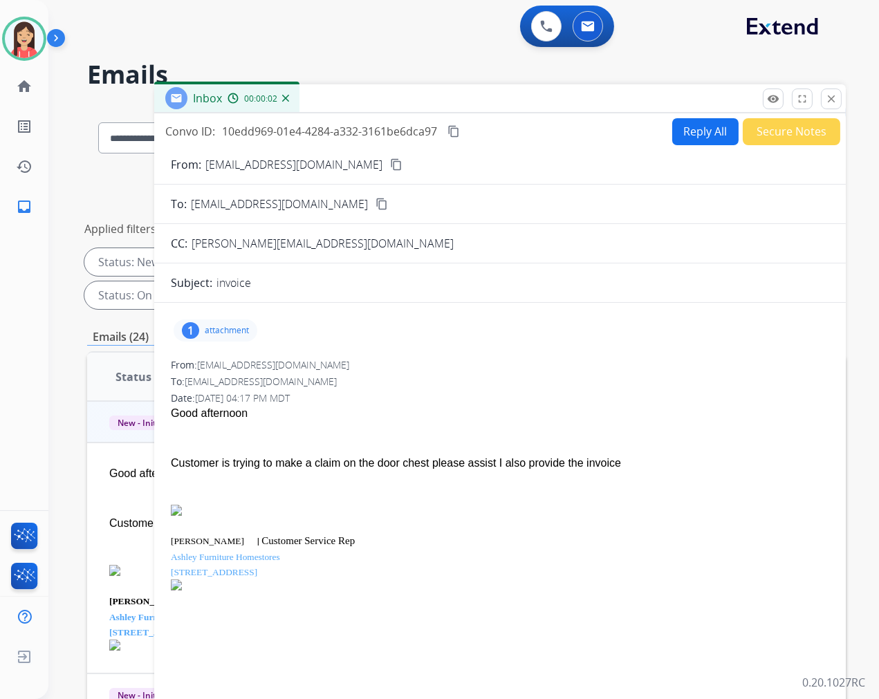
click at [226, 328] on p "attachment" at bounding box center [227, 330] width 44 height 11
click at [320, 368] on button "download" at bounding box center [328, 366] width 17 height 17
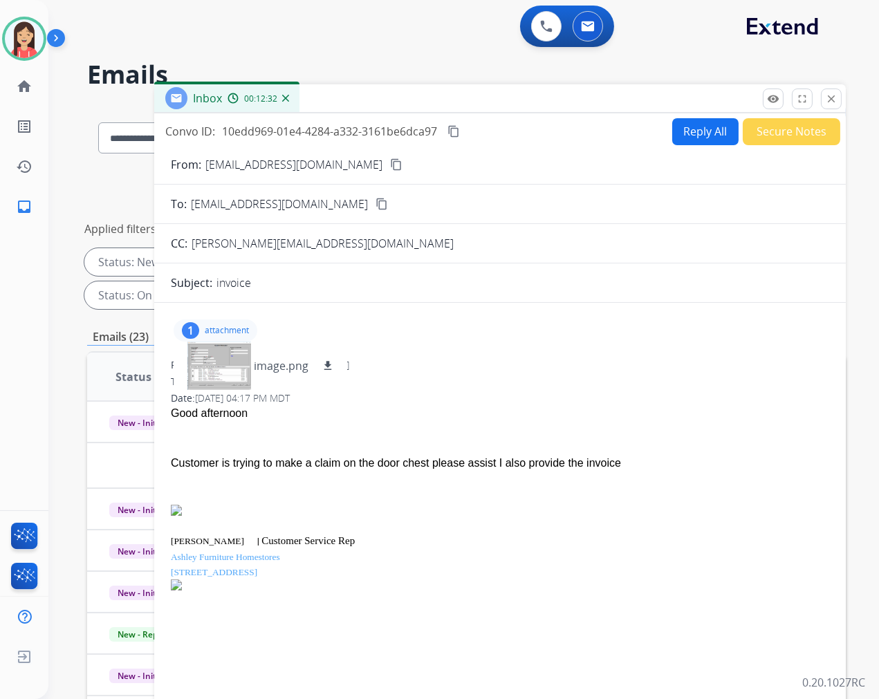
click at [517, 418] on div "Good afternoon" at bounding box center [500, 413] width 658 height 17
click at [320, 243] on div "CC: [PERSON_NAME][EMAIL_ADDRESS][DOMAIN_NAME]" at bounding box center [500, 243] width 692 height 17
click at [450, 371] on div "From: [EMAIL_ADDRESS][DOMAIN_NAME] To: [EMAIL_ADDRESS][DOMAIN_NAME] Date: [DATE…" at bounding box center [500, 474] width 658 height 232
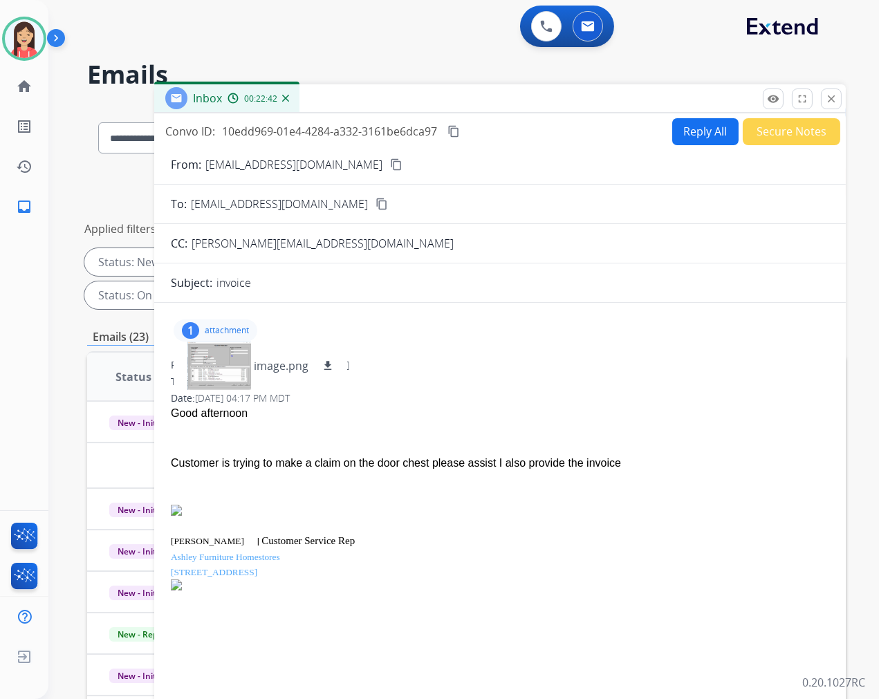
click at [516, 396] on div "Date: [DATE] 04:17 PM MDT" at bounding box center [500, 398] width 658 height 14
click at [683, 123] on button "Reply All" at bounding box center [705, 131] width 66 height 27
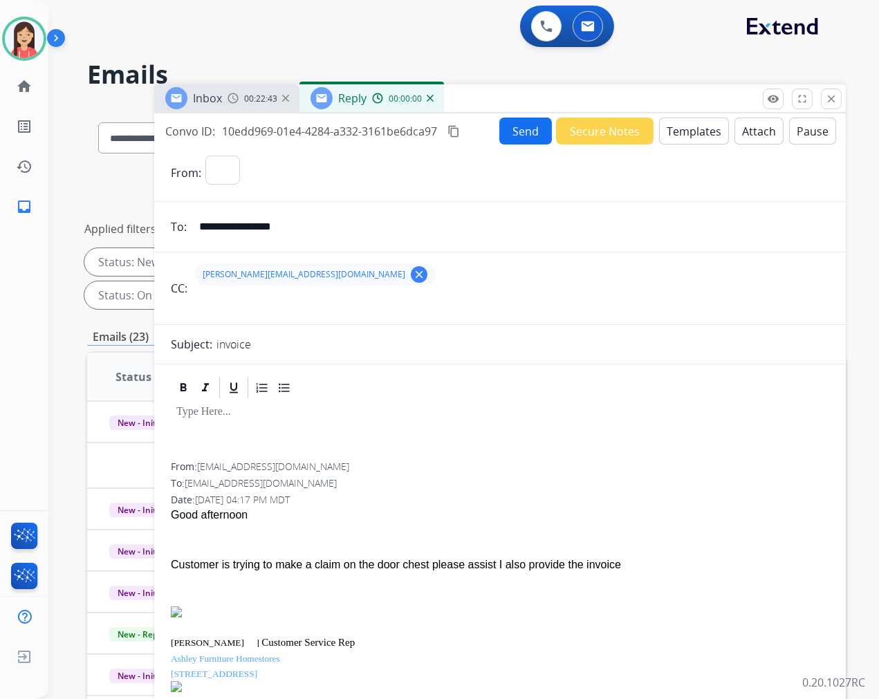
select select "**********"
click at [413, 279] on mat-icon "clear" at bounding box center [419, 274] width 12 height 12
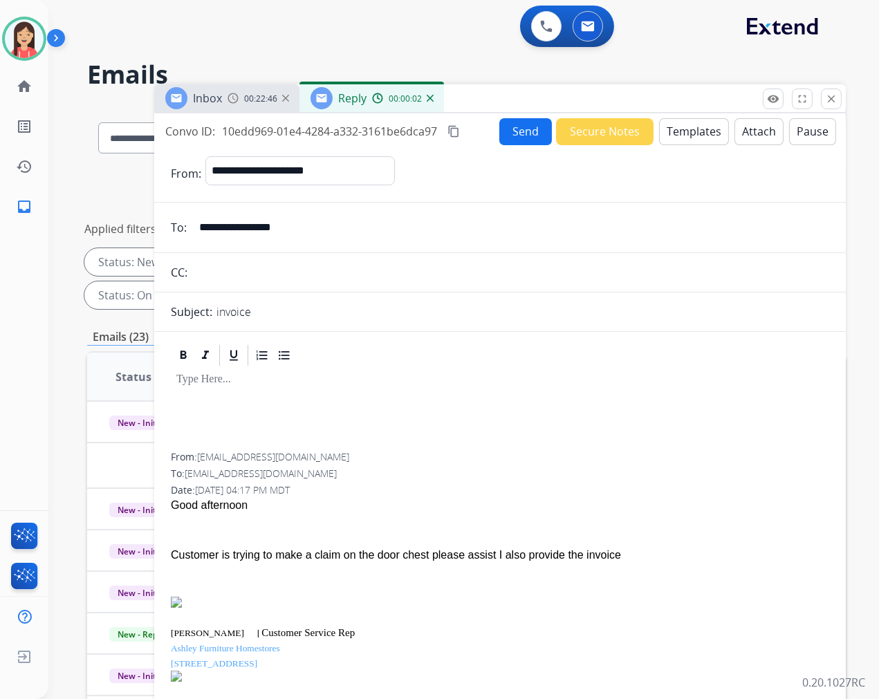
click at [672, 128] on button "Templates" at bounding box center [694, 131] width 70 height 27
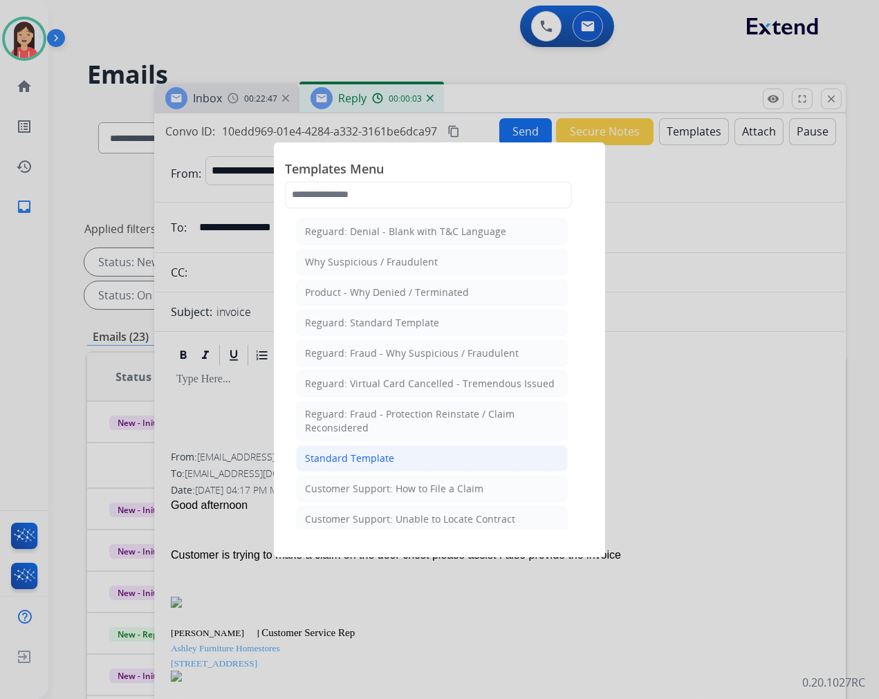
click at [386, 458] on div "Standard Template" at bounding box center [349, 459] width 89 height 14
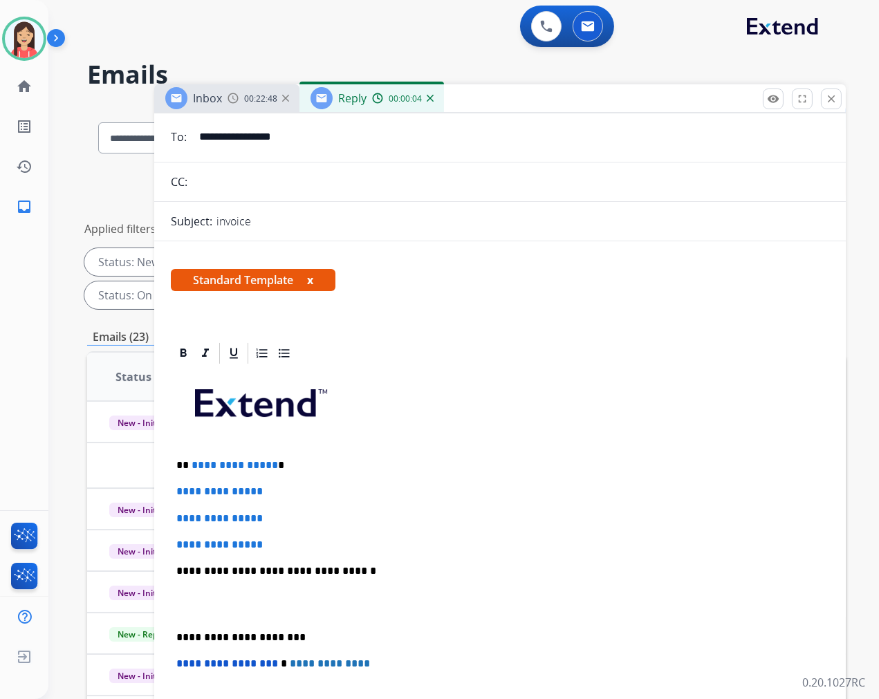
scroll to position [230, 0]
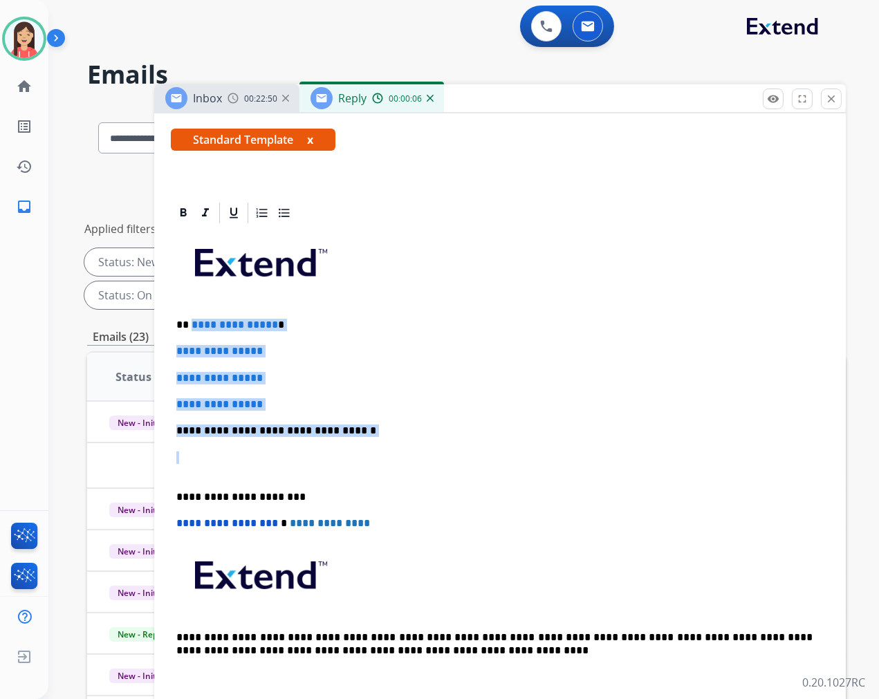
drag, startPoint x: 178, startPoint y: 468, endPoint x: 189, endPoint y: 321, distance: 147.7
click at [189, 321] on div "**********" at bounding box center [500, 463] width 658 height 476
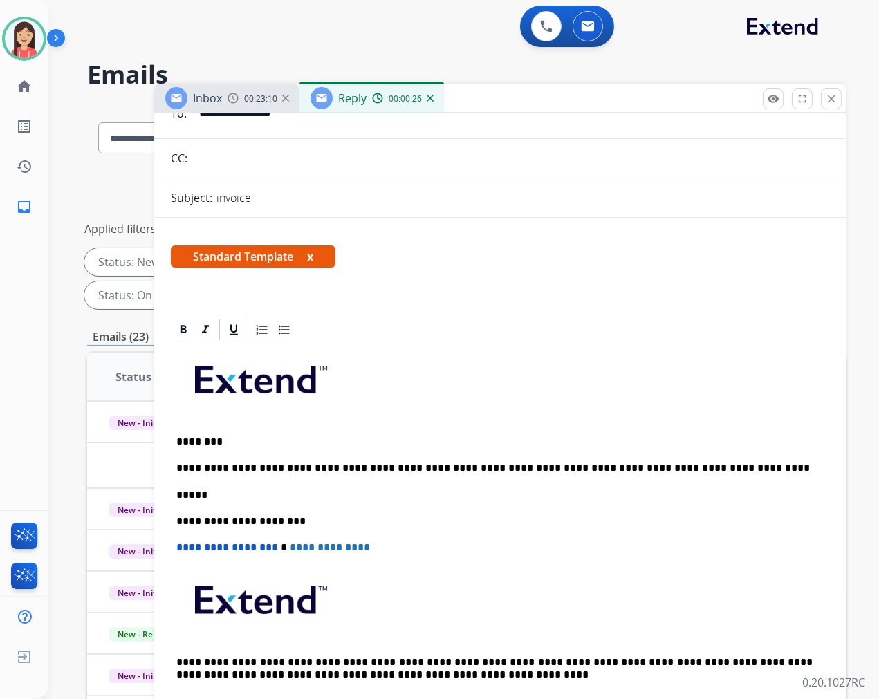
scroll to position [0, 0]
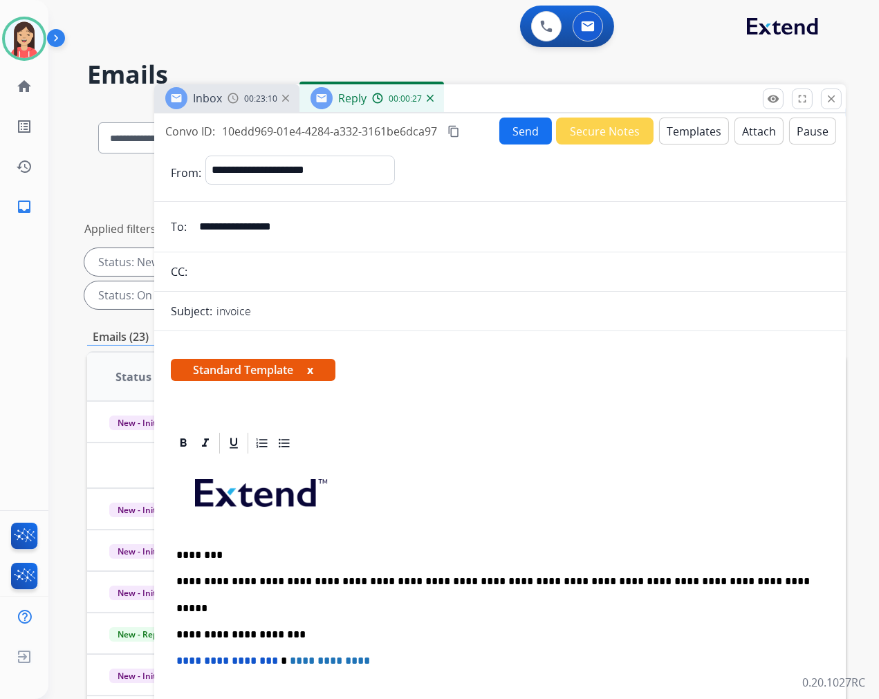
click at [499, 133] on button "Send" at bounding box center [525, 131] width 53 height 27
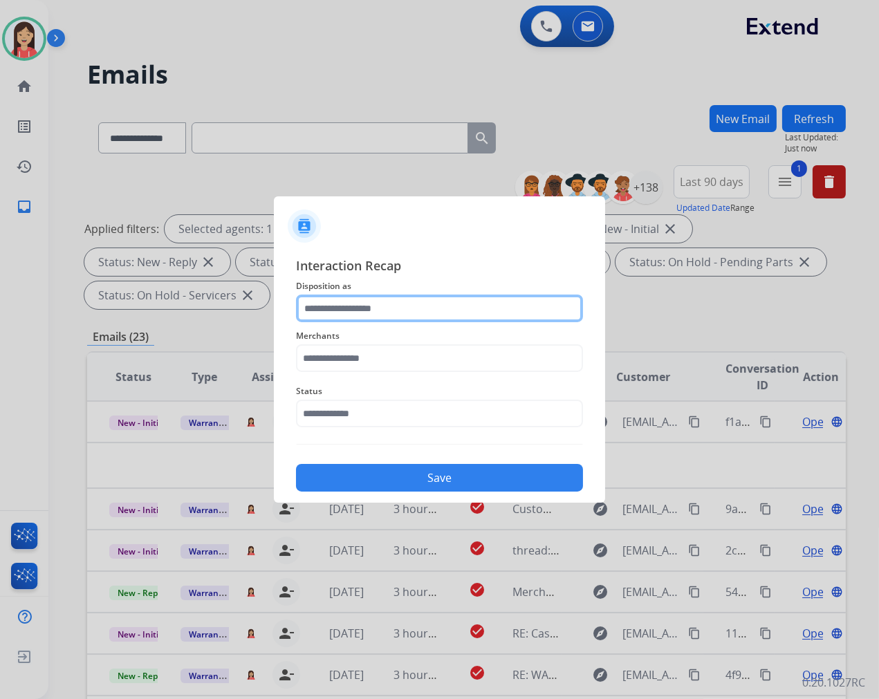
click at [314, 309] on input "text" at bounding box center [439, 309] width 287 height 28
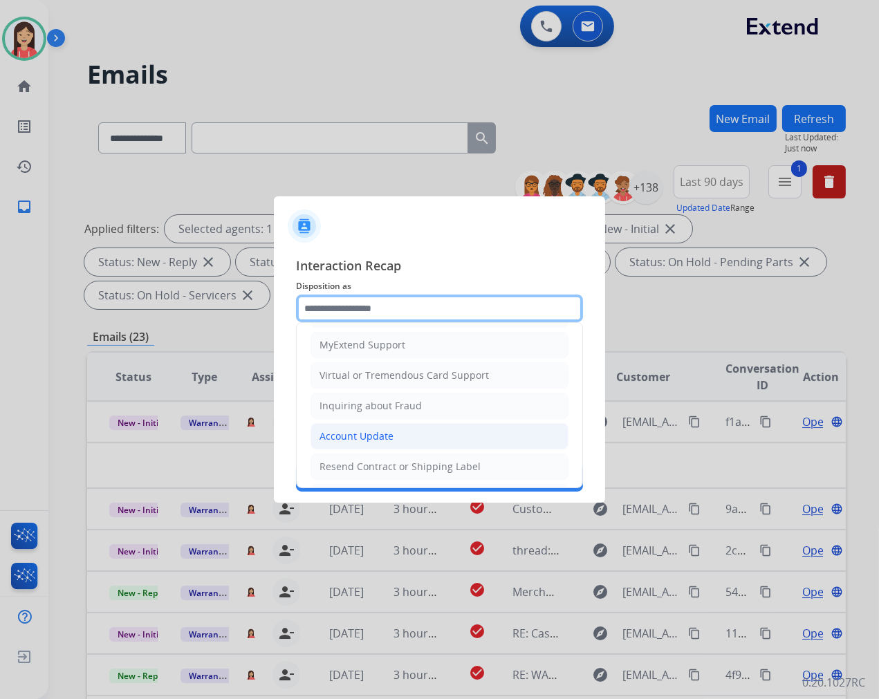
scroll to position [154, 0]
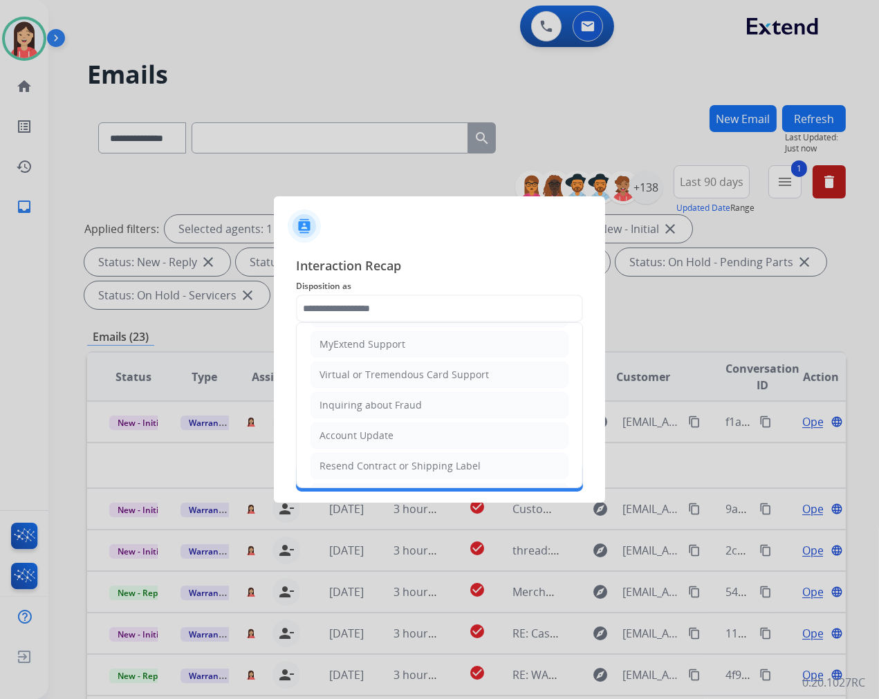
click at [360, 434] on div "Account Update" at bounding box center [357, 436] width 74 height 14
type input "**********"
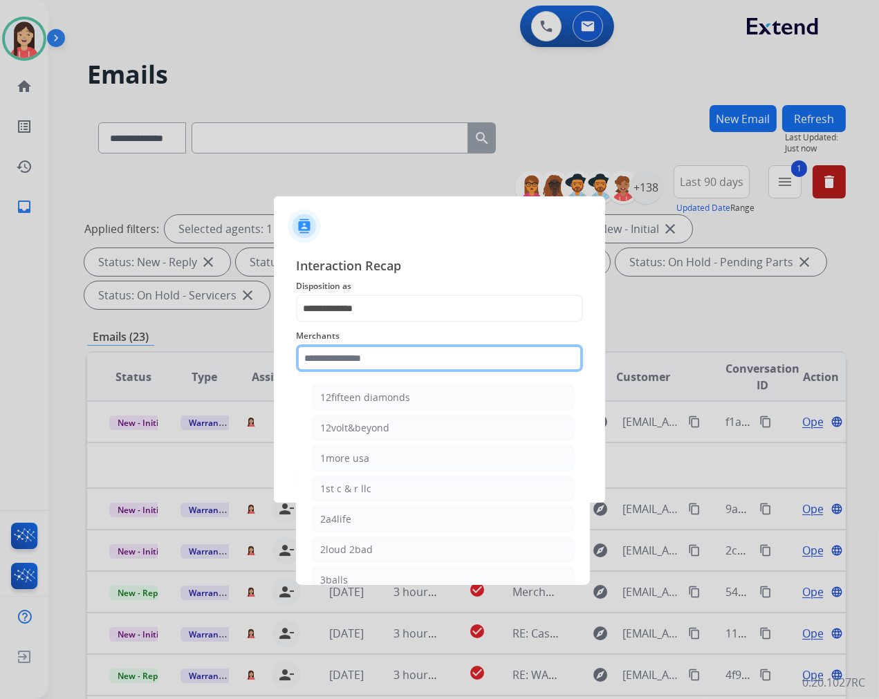
click at [369, 360] on input "text" at bounding box center [439, 358] width 287 height 28
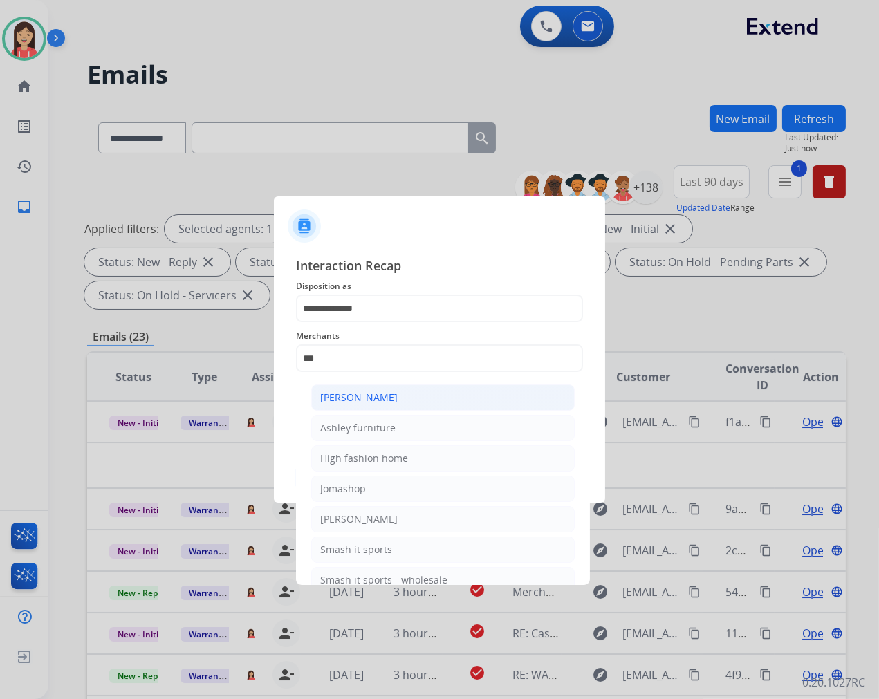
click at [378, 402] on div "[PERSON_NAME]" at bounding box center [358, 398] width 77 height 14
type input "**********"
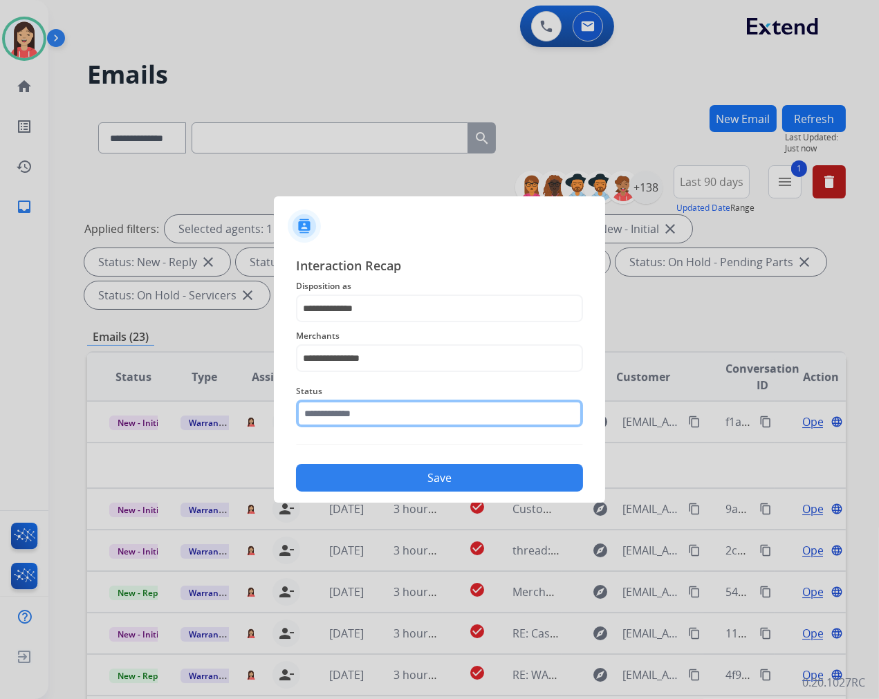
click at [368, 401] on input "text" at bounding box center [439, 414] width 287 height 28
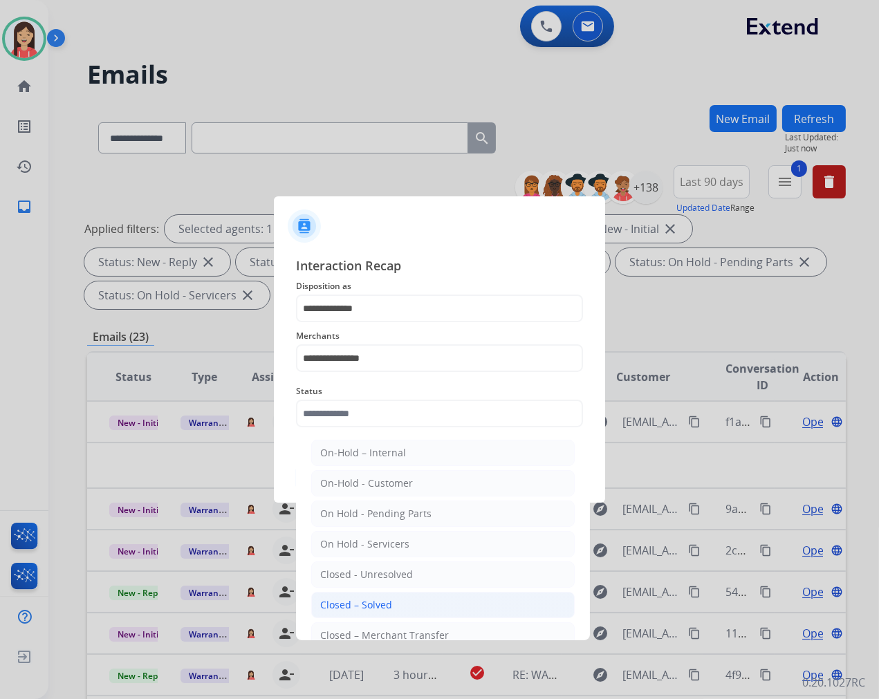
click at [383, 603] on div "Closed – Solved" at bounding box center [356, 605] width 72 height 14
type input "**********"
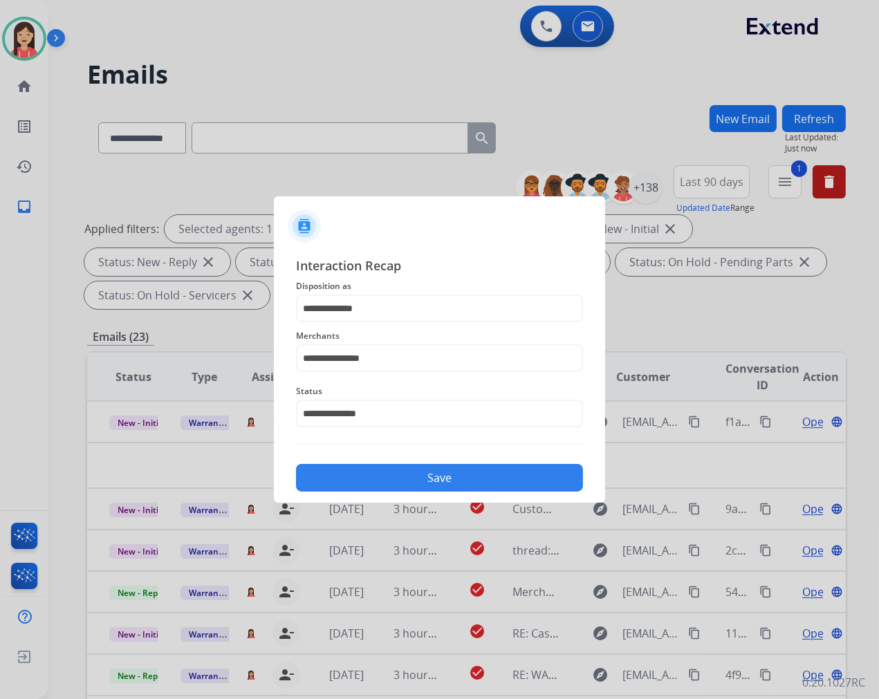
click at [427, 488] on button "Save" at bounding box center [439, 478] width 287 height 28
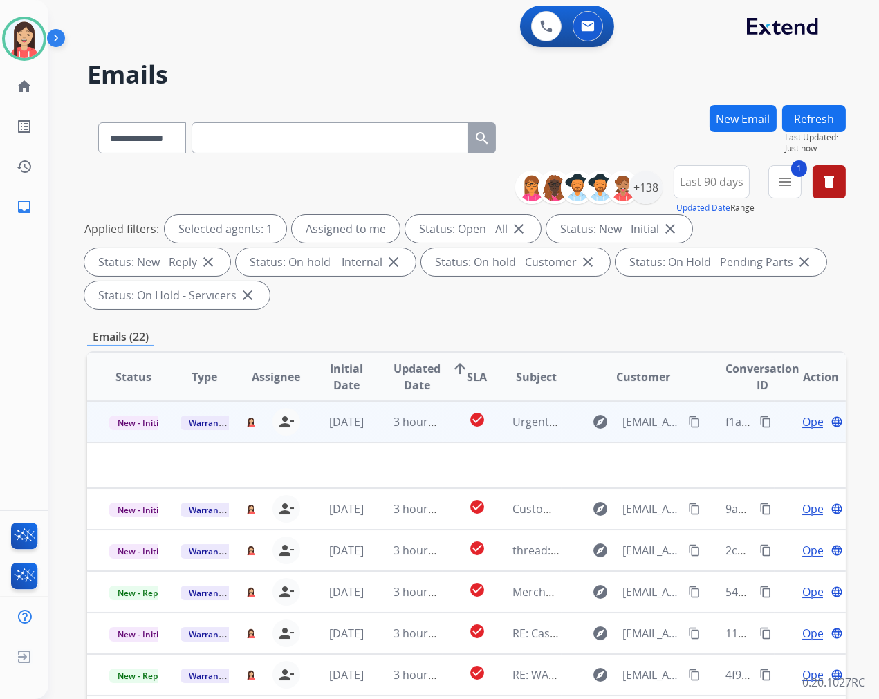
click at [443, 430] on td "check_circle" at bounding box center [467, 421] width 48 height 41
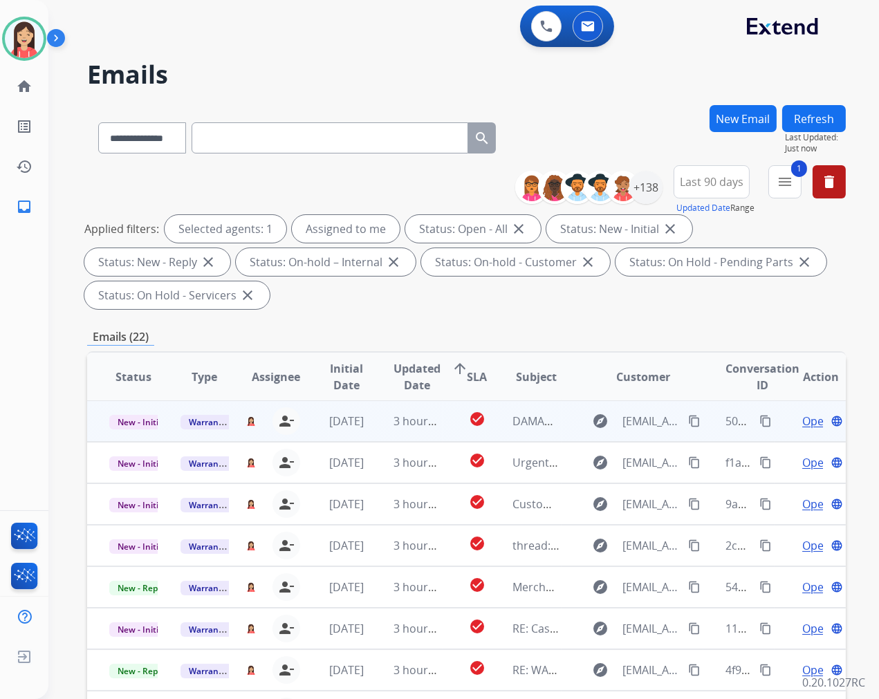
click at [436, 430] on td "3 hours ago" at bounding box center [406, 420] width 71 height 41
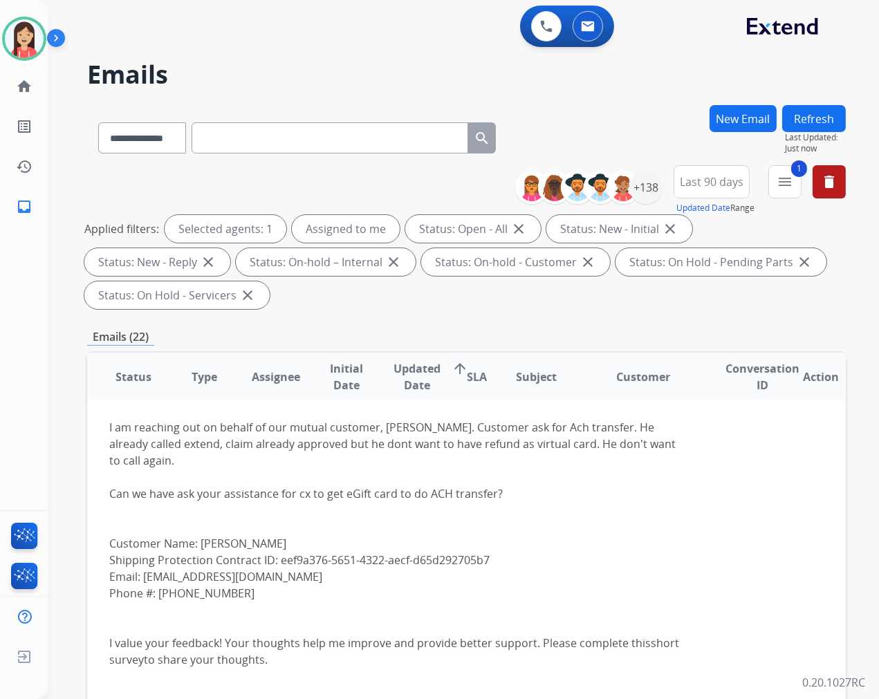
scroll to position [0, 0]
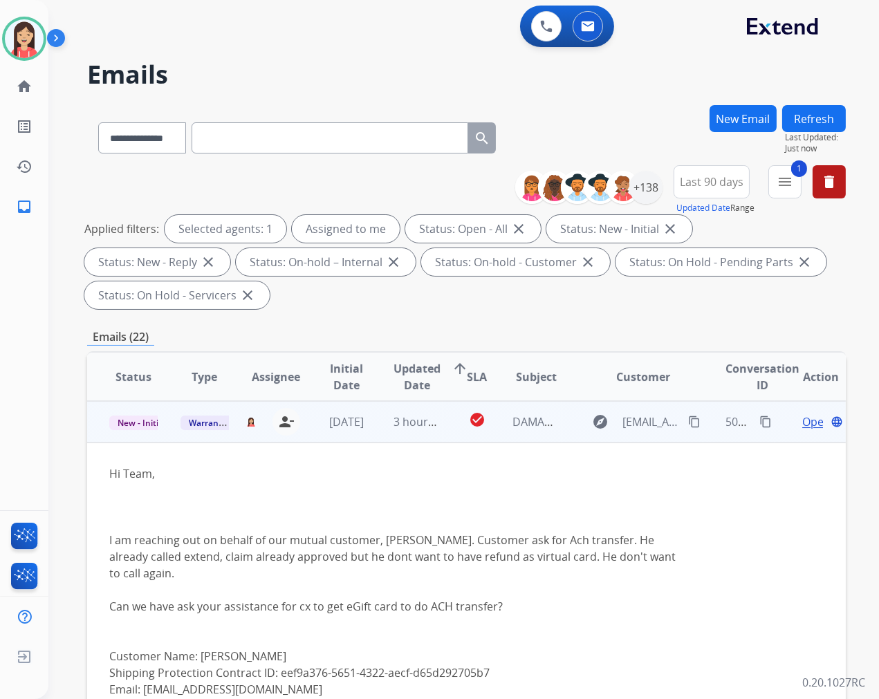
click at [802, 424] on span "Open" at bounding box center [816, 422] width 28 height 17
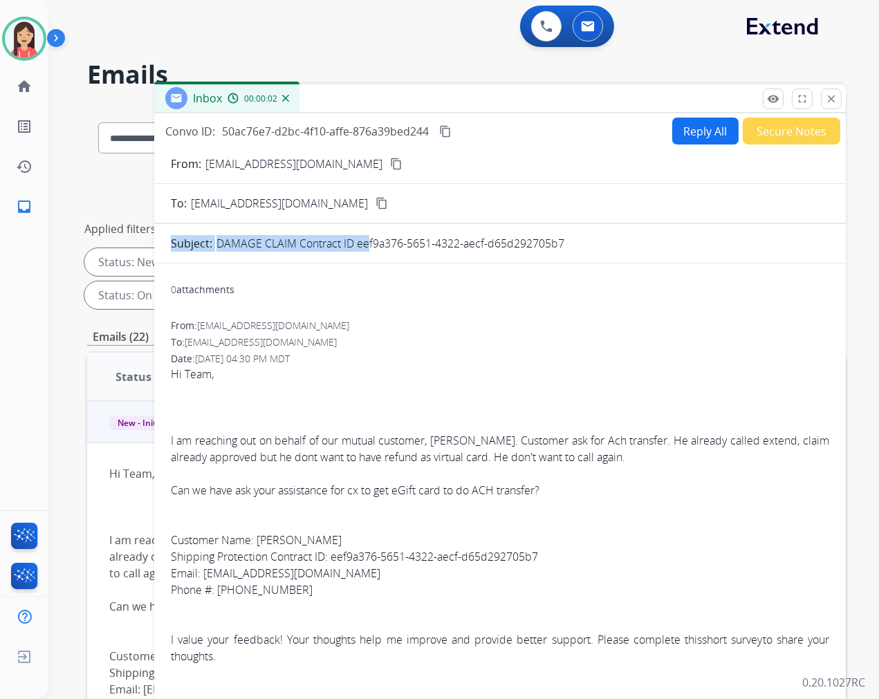
drag, startPoint x: 360, startPoint y: 245, endPoint x: 546, endPoint y: 259, distance: 186.6
click at [546, 259] on form "From: [EMAIL_ADDRESS][DOMAIN_NAME] content_copy To: [EMAIL_ADDRESS][DOMAIN_NAME…" at bounding box center [500, 483] width 692 height 676
drag, startPoint x: 566, startPoint y: 243, endPoint x: 429, endPoint y: 260, distance: 137.9
click at [429, 260] on form "From: [EMAIL_ADDRESS][DOMAIN_NAME] content_copy To: [EMAIL_ADDRESS][DOMAIN_NAME…" at bounding box center [500, 483] width 692 height 676
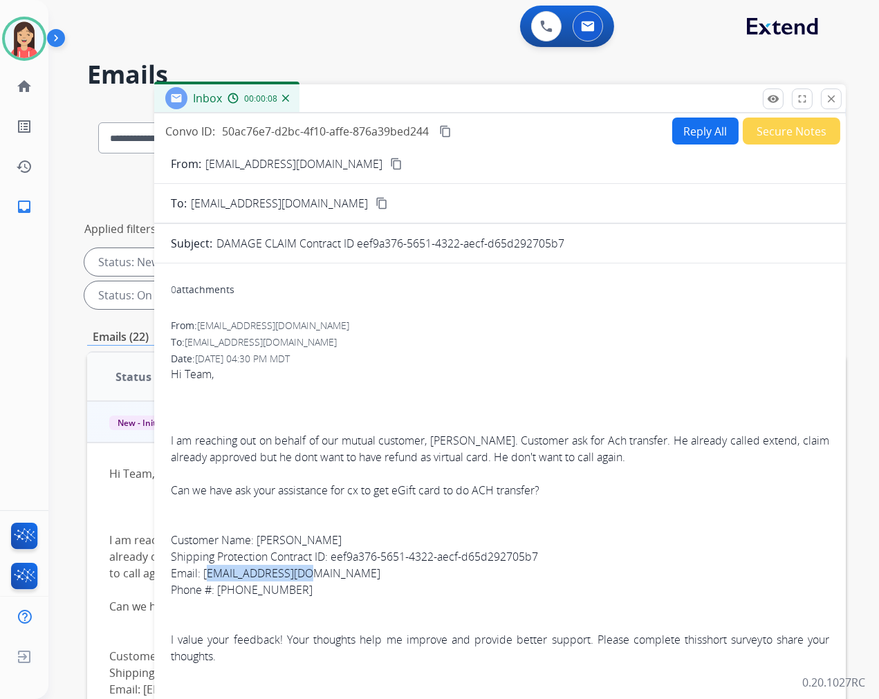
drag, startPoint x: 298, startPoint y: 575, endPoint x: 205, endPoint y: 575, distance: 92.7
click at [205, 575] on div "Hi Team, I am reaching out on behalf of our mutual customer, [PERSON_NAME]. Cus…" at bounding box center [500, 573] width 658 height 415
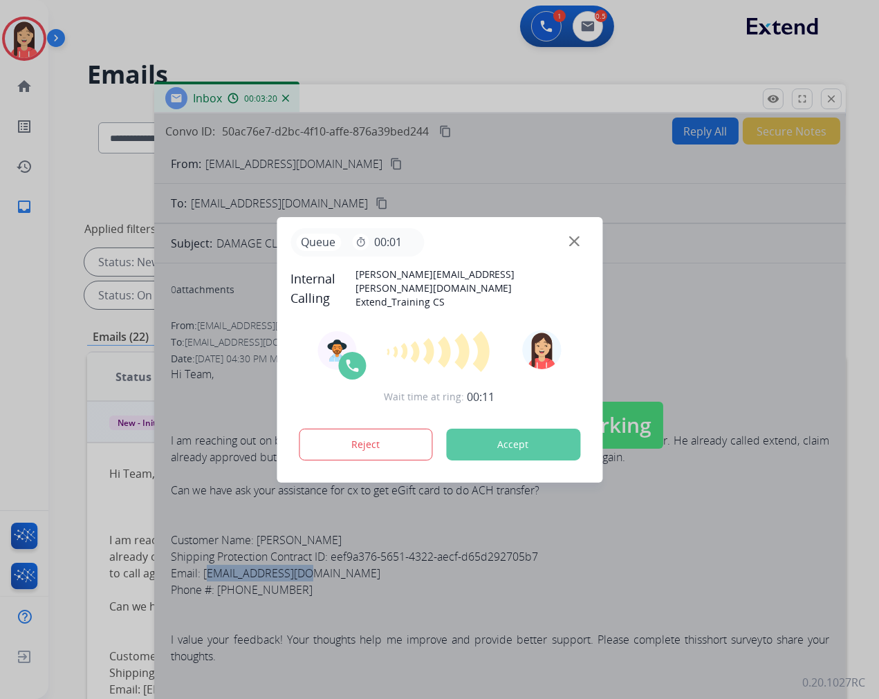
click at [524, 448] on button "Accept" at bounding box center [513, 445] width 134 height 32
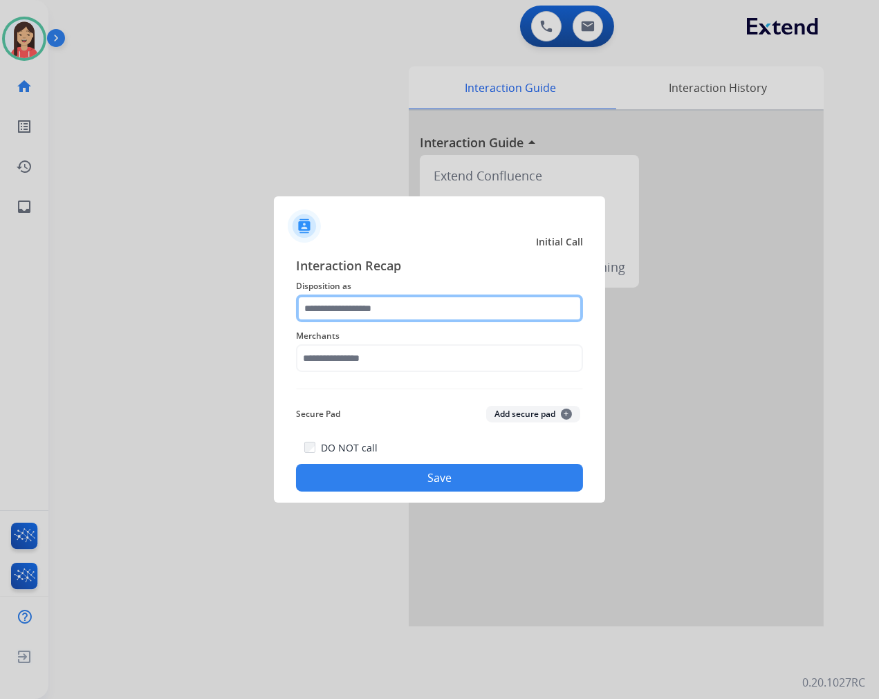
click at [342, 310] on input "text" at bounding box center [439, 309] width 287 height 28
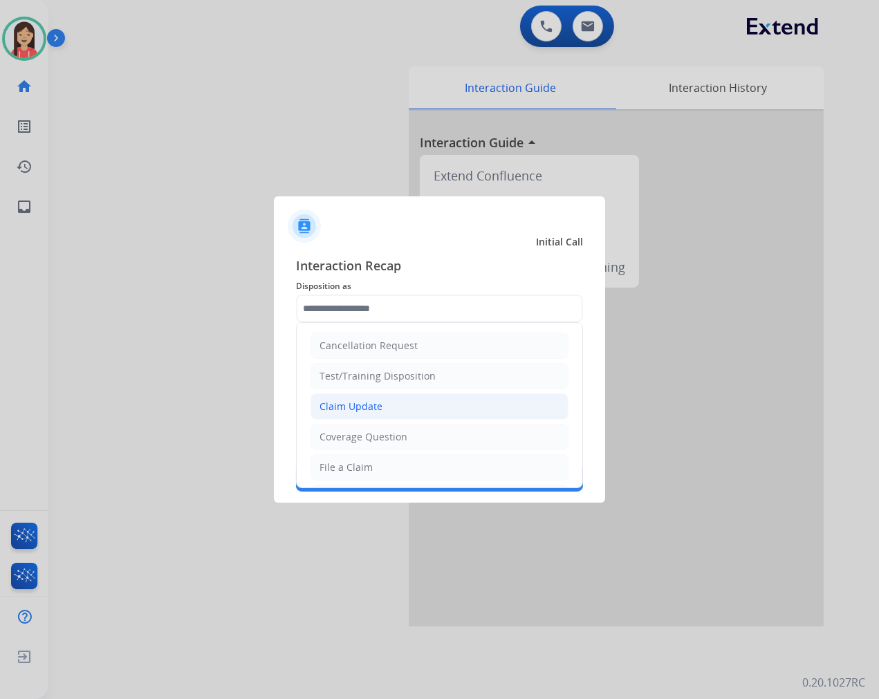
click at [362, 410] on div "Claim Update" at bounding box center [351, 407] width 63 height 14
type input "**********"
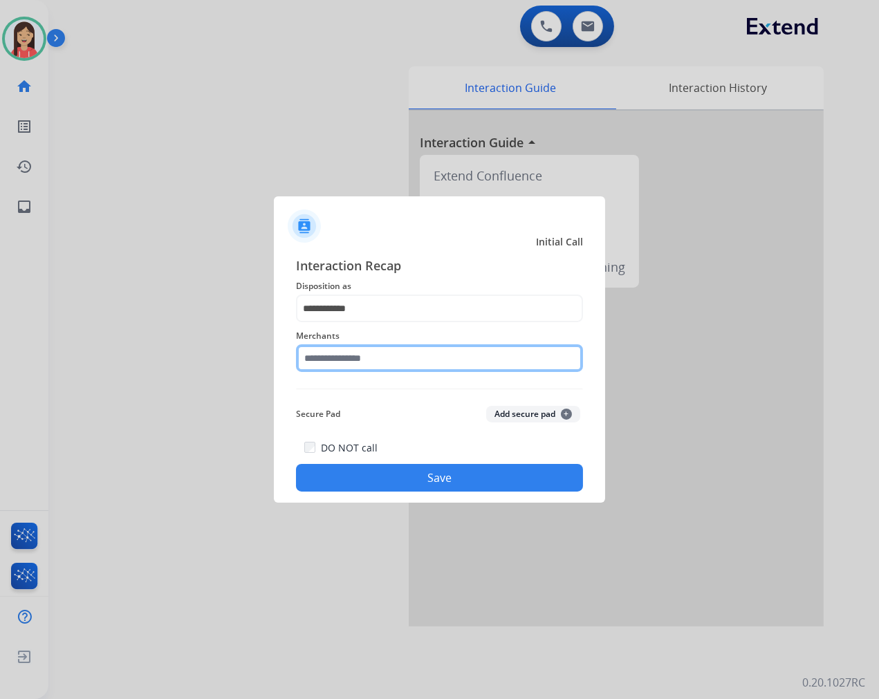
click at [379, 367] on input "text" at bounding box center [439, 358] width 287 height 28
click at [336, 357] on input "text" at bounding box center [439, 358] width 287 height 28
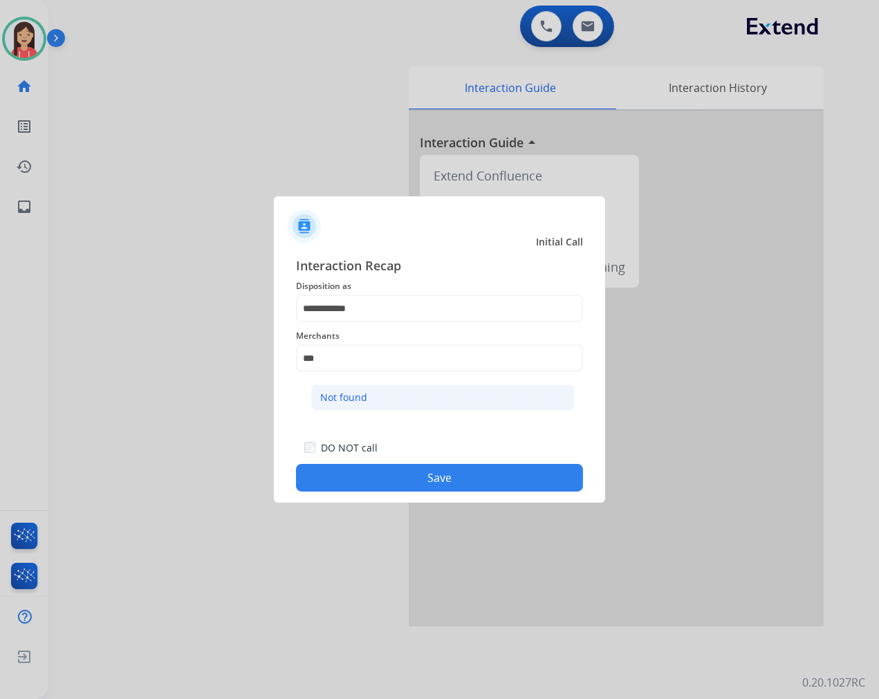
click at [365, 405] on li "Not found" at bounding box center [443, 398] width 264 height 26
type input "*********"
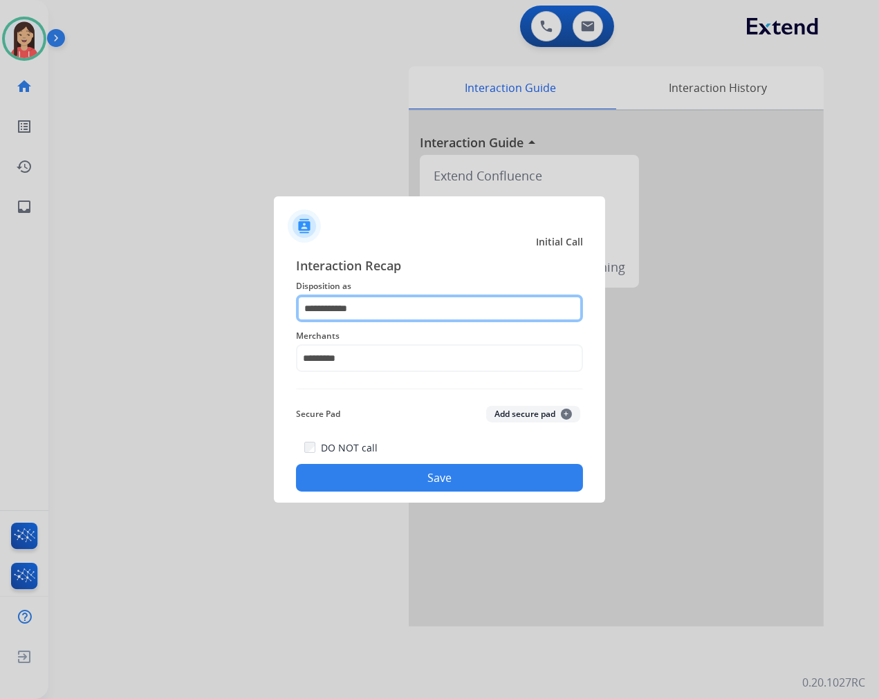
click at [363, 313] on input "**********" at bounding box center [439, 309] width 287 height 28
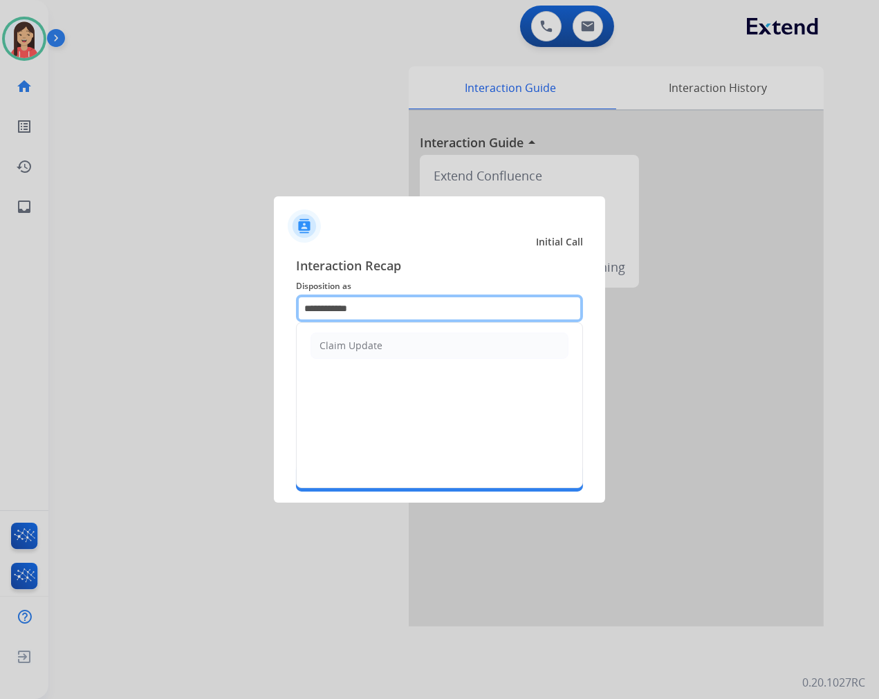
click at [363, 313] on input "**********" at bounding box center [439, 309] width 287 height 28
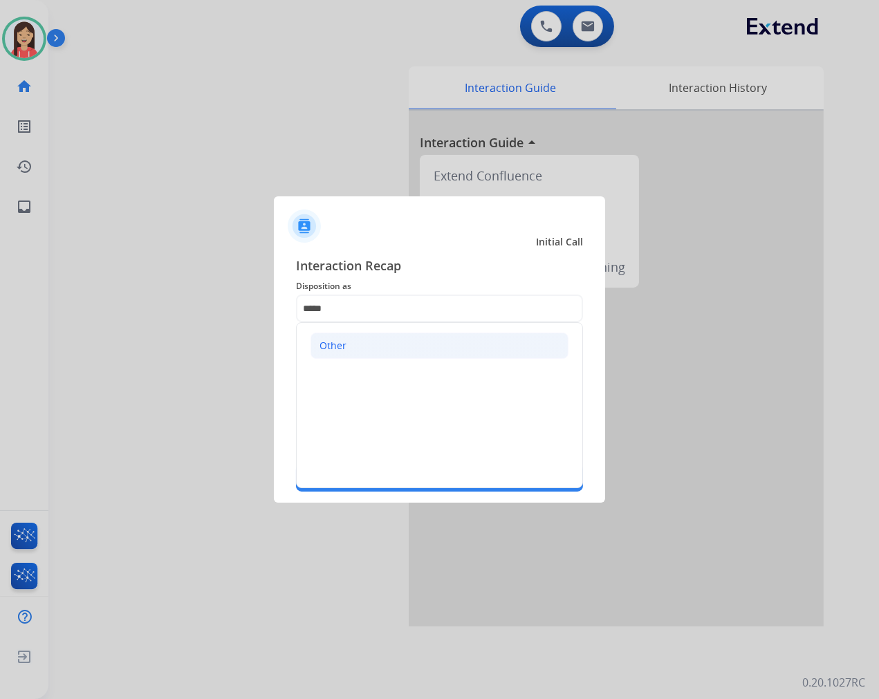
click at [369, 343] on li "Other" at bounding box center [440, 346] width 258 height 26
type input "*****"
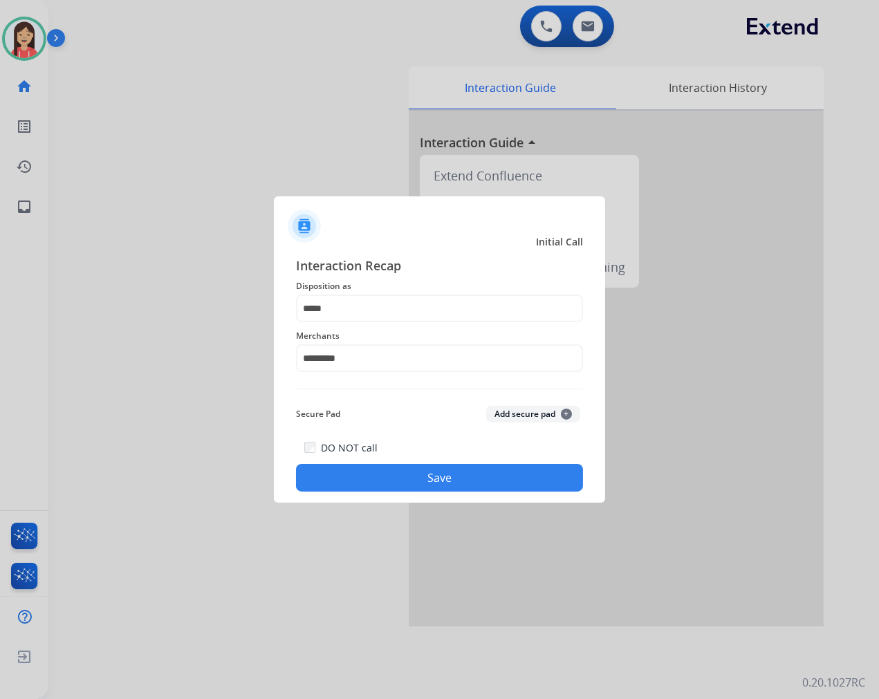
click at [398, 474] on button "Save" at bounding box center [439, 478] width 287 height 28
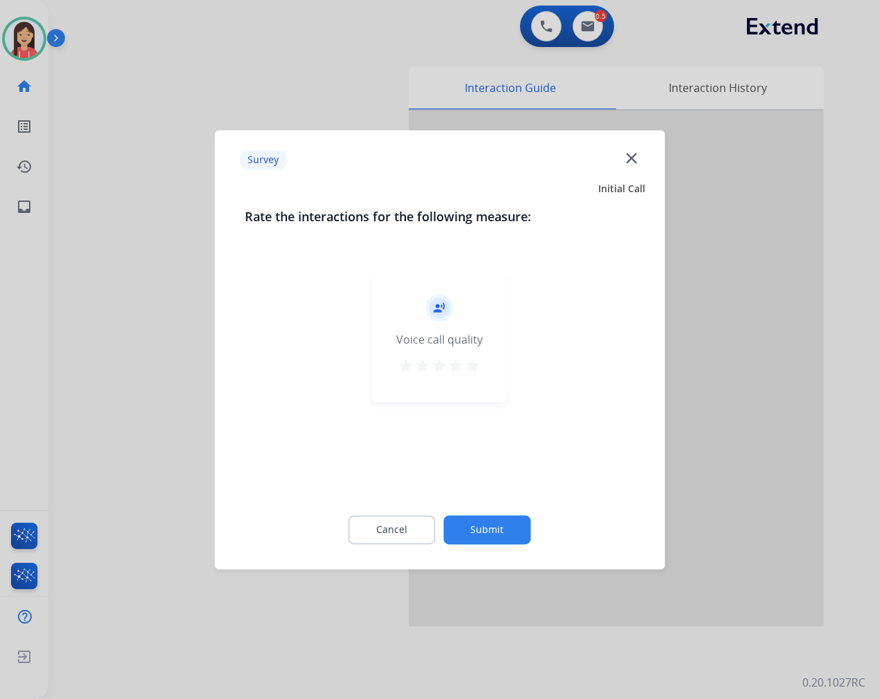
click at [475, 361] on mat-icon "star" at bounding box center [473, 366] width 17 height 17
click at [483, 528] on button "Submit" at bounding box center [487, 529] width 87 height 29
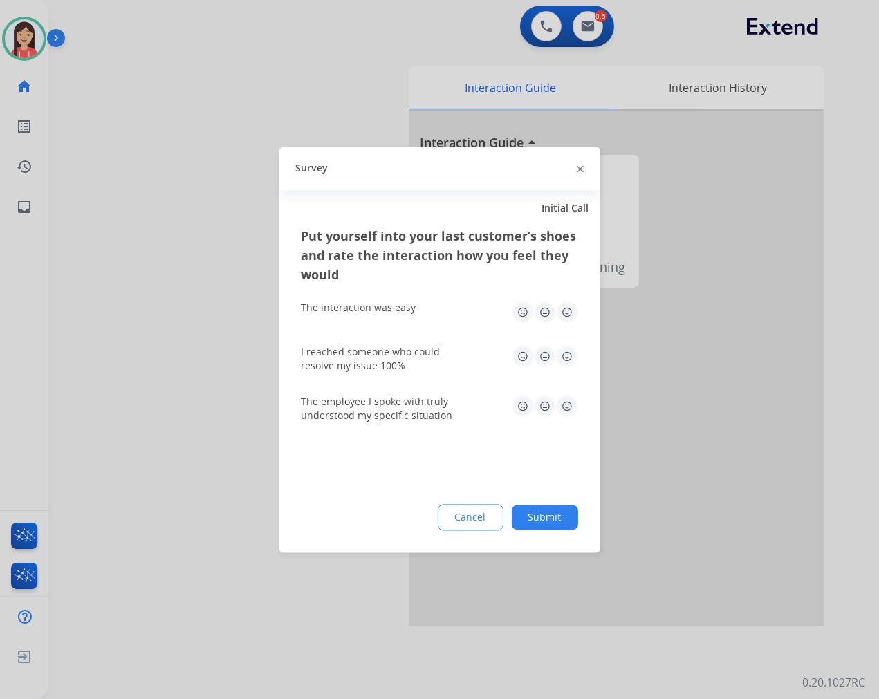
click at [574, 311] on img at bounding box center [567, 312] width 22 height 22
click at [564, 358] on img at bounding box center [567, 356] width 22 height 22
click at [562, 405] on img at bounding box center [567, 406] width 22 height 22
click at [557, 523] on button "Submit" at bounding box center [545, 517] width 66 height 25
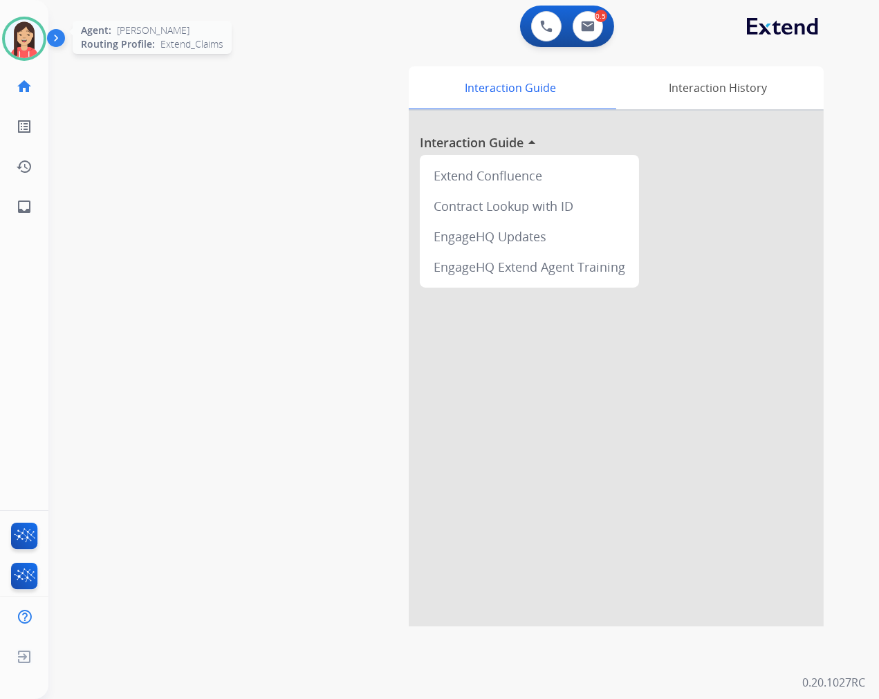
click at [9, 37] on img at bounding box center [24, 38] width 39 height 39
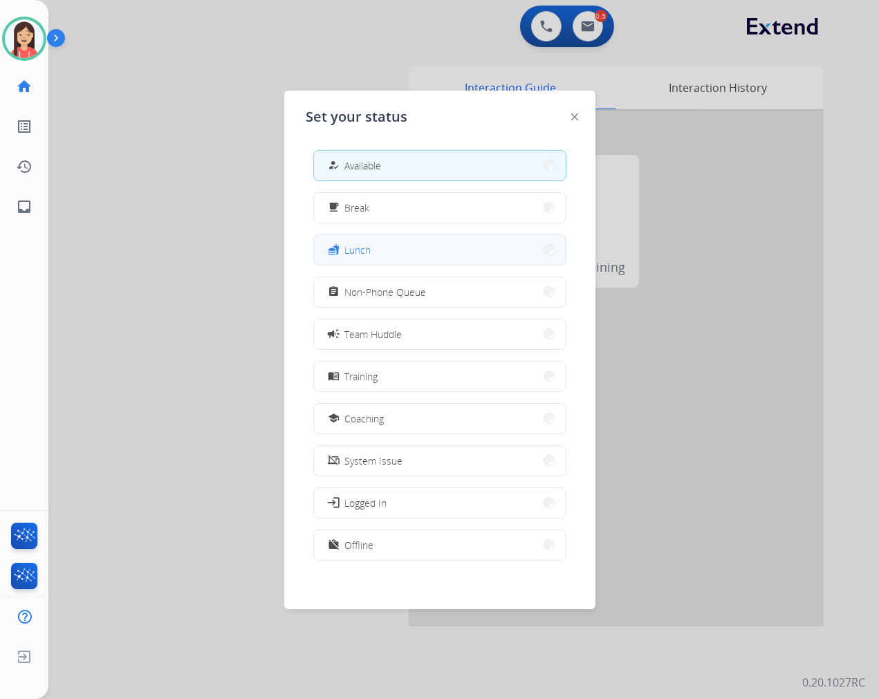
click at [425, 250] on button "fastfood Lunch" at bounding box center [440, 250] width 252 height 30
